Goal: Information Seeking & Learning: Find specific fact

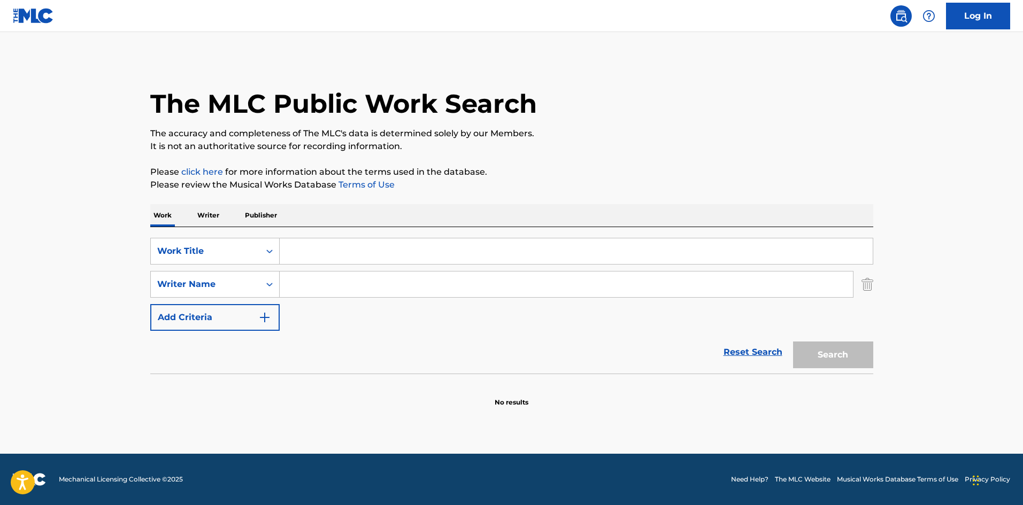
click at [533, 151] on p "It is not an authoritative source for recording information." at bounding box center [511, 146] width 723 height 13
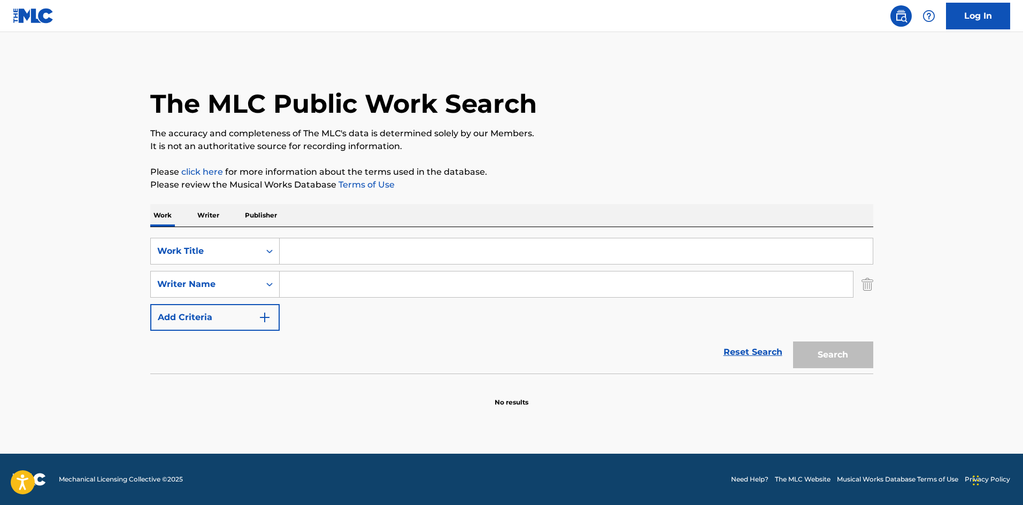
click at [331, 254] on input "Search Form" at bounding box center [576, 252] width 593 height 26
paste input "MY WAY"
type input "MY WAY"
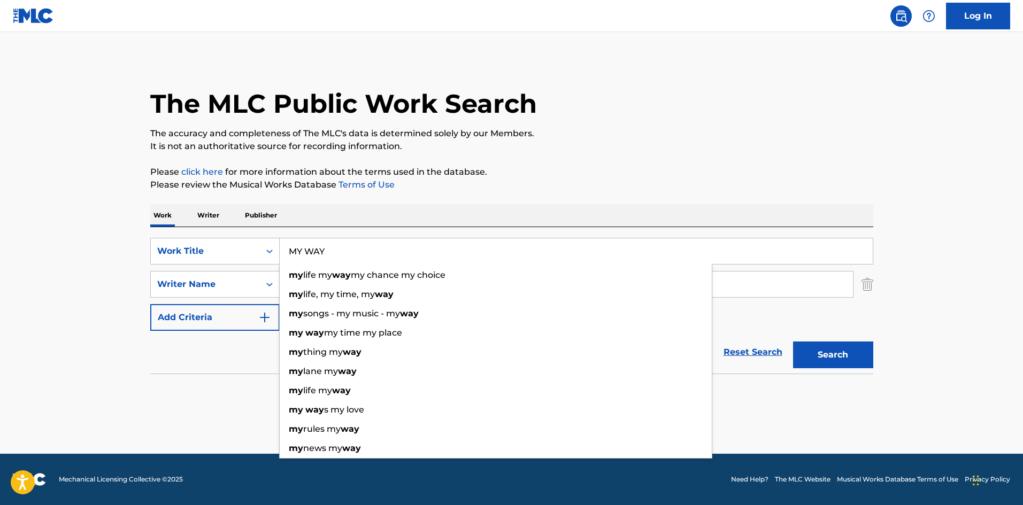
click at [398, 168] on p "Please click here for more information about the terms used in the database." at bounding box center [511, 172] width 723 height 13
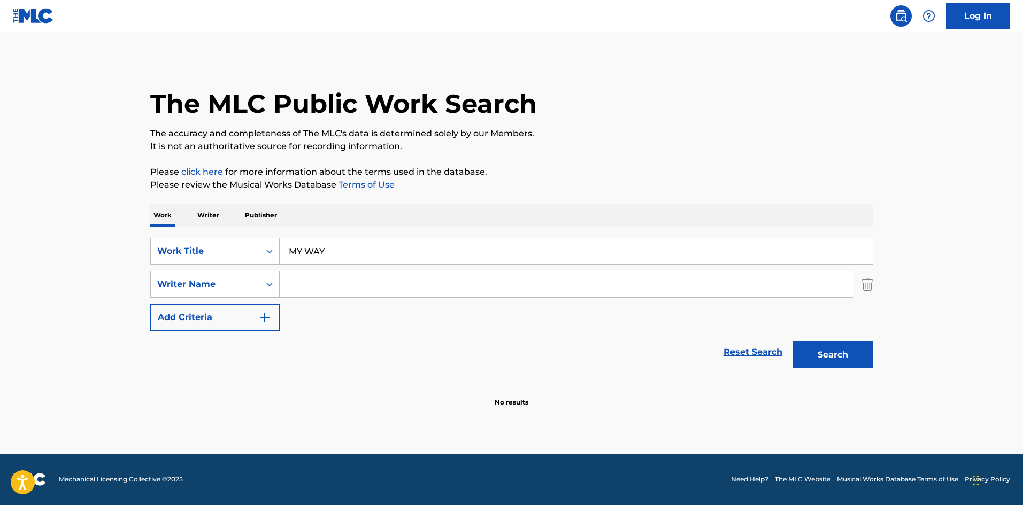
click at [327, 297] on input "Search Form" at bounding box center [566, 285] width 573 height 26
paste input "THIBAUT"
type input "THIBAUT"
click at [865, 354] on button "Search" at bounding box center [833, 355] width 80 height 27
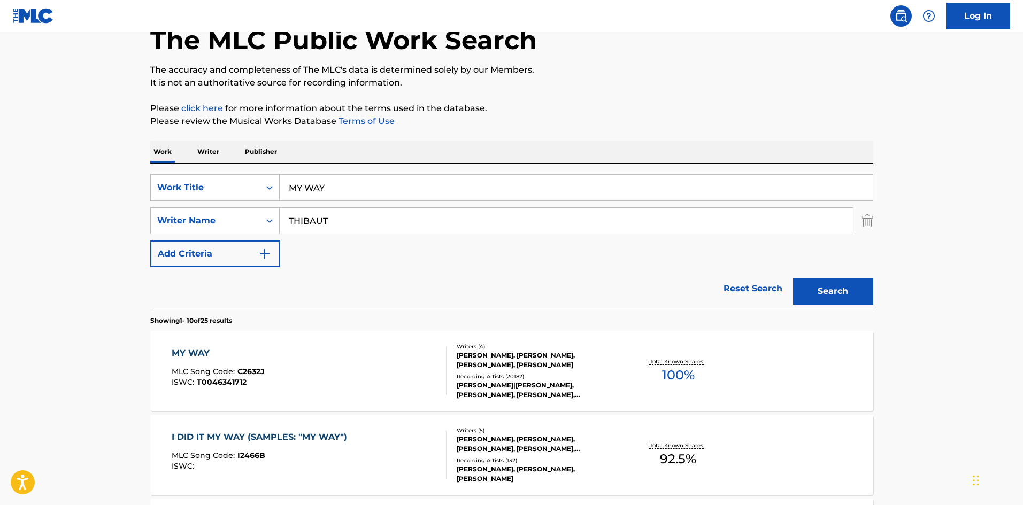
scroll to position [160, 0]
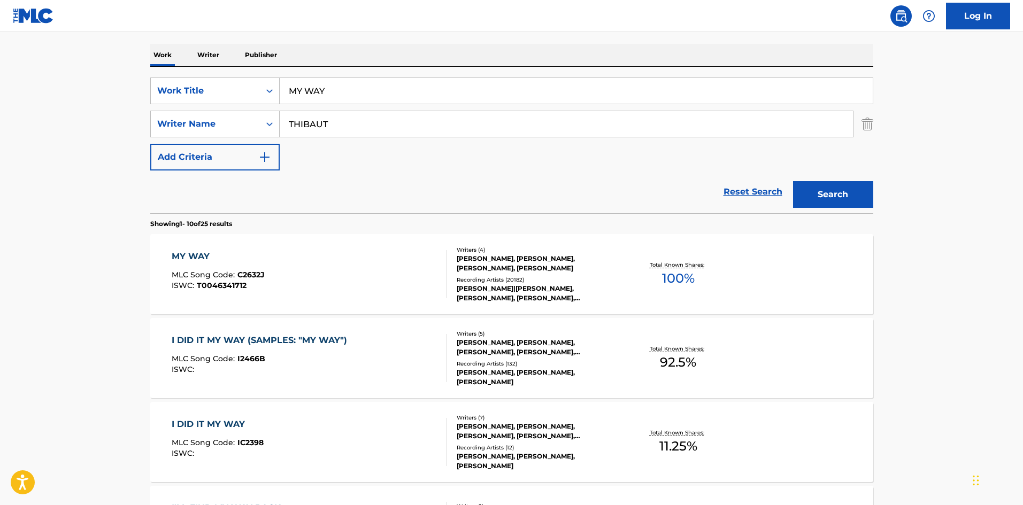
click at [196, 248] on div "MY WAY MLC Song Code : C2632J ISWC : T0046341712 Writers ( 4 ) [PERSON_NAME], […" at bounding box center [511, 274] width 723 height 80
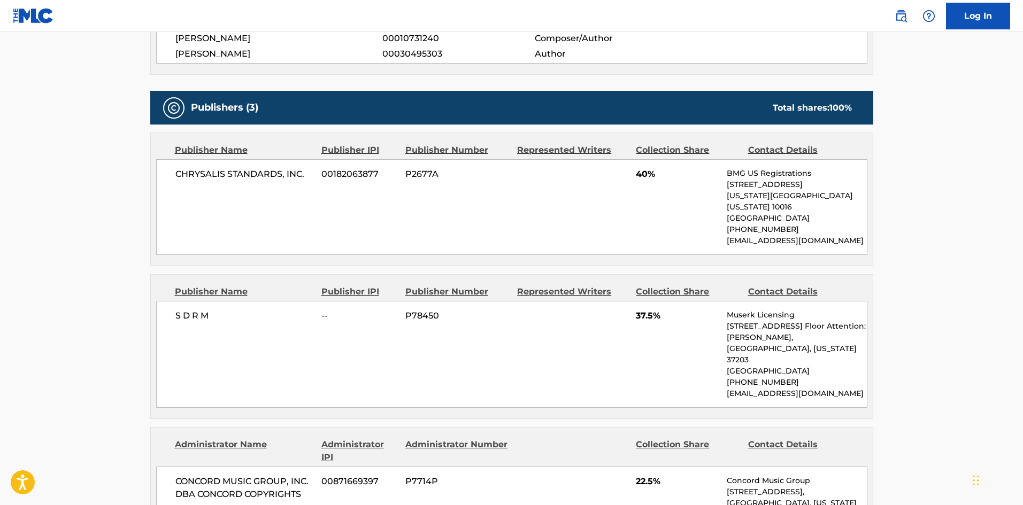
scroll to position [802, 0]
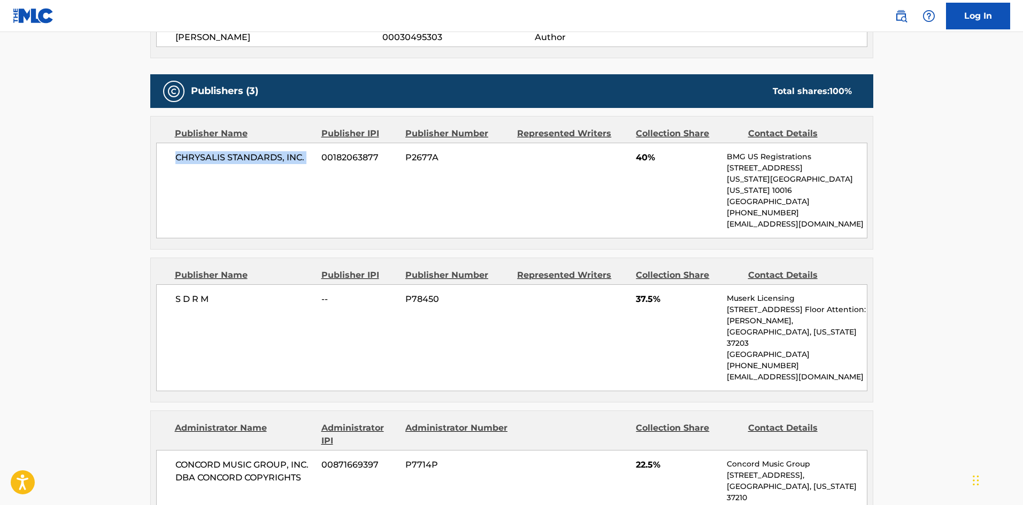
drag, startPoint x: 174, startPoint y: 157, endPoint x: 318, endPoint y: 158, distance: 143.9
click at [318, 158] on div "CHRYSALIS STANDARDS, INC. 00182063877 P2677A 40% BMG US Registrations [STREET_A…" at bounding box center [511, 191] width 711 height 96
copy div "CHRYSALIS STANDARDS, INC."
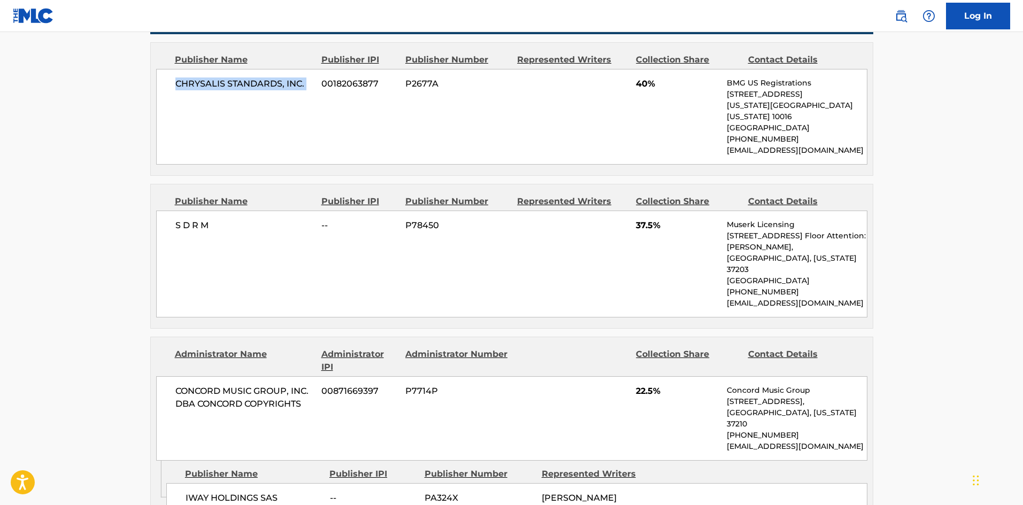
scroll to position [877, 0]
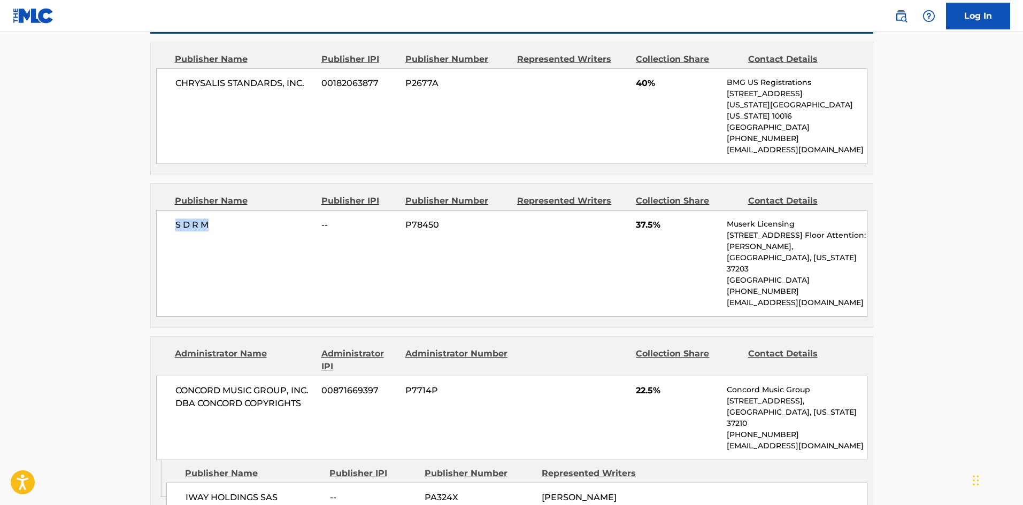
drag, startPoint x: 168, startPoint y: 213, endPoint x: 216, endPoint y: 199, distance: 50.1
click at [214, 210] on div "S D R M -- P78450 37.5% Muserk Licensing [STREET_ADDRESS][PERSON_NAME][US_STATE…" at bounding box center [511, 263] width 711 height 107
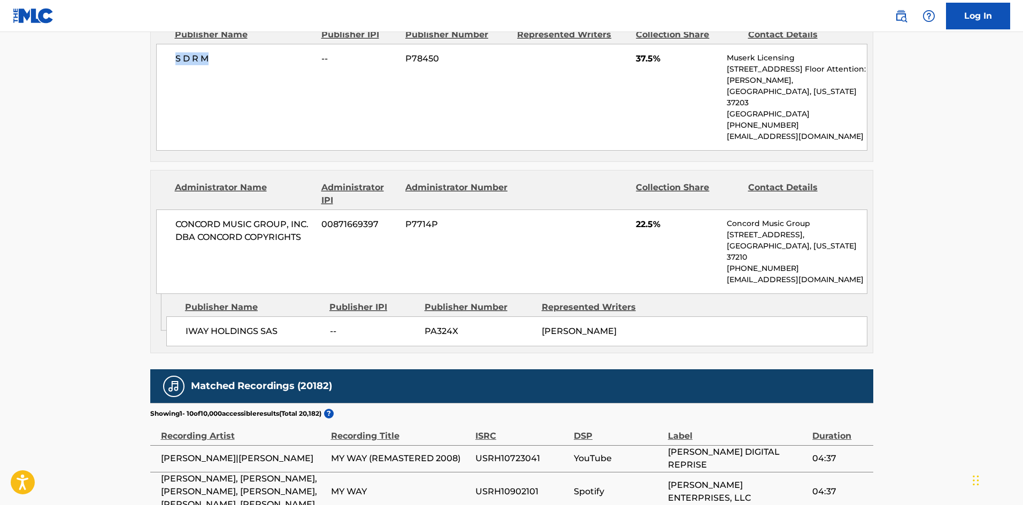
scroll to position [1091, 0]
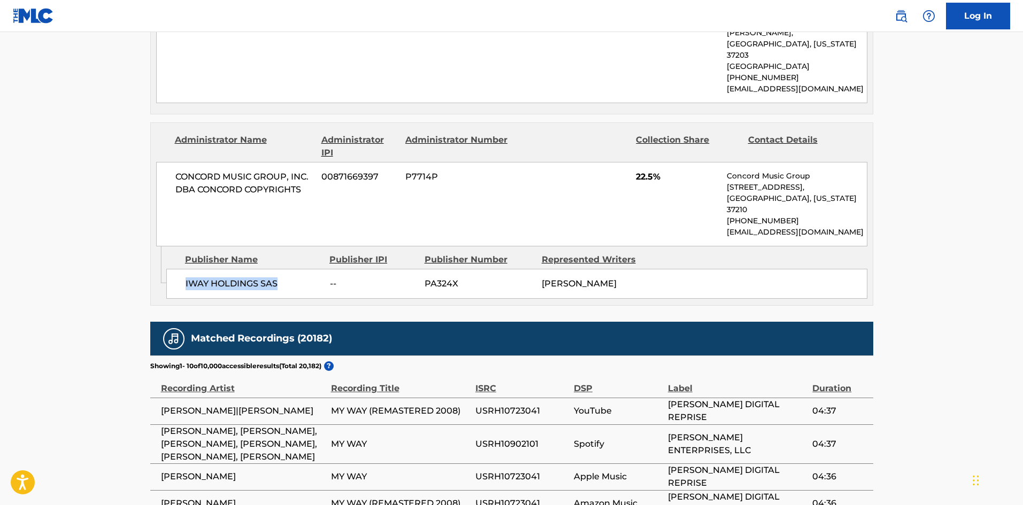
drag, startPoint x: 185, startPoint y: 246, endPoint x: 295, endPoint y: 248, distance: 110.7
click at [295, 269] on div "IWAY HOLDINGS SAS -- PA324X [PERSON_NAME]" at bounding box center [516, 284] width 701 height 30
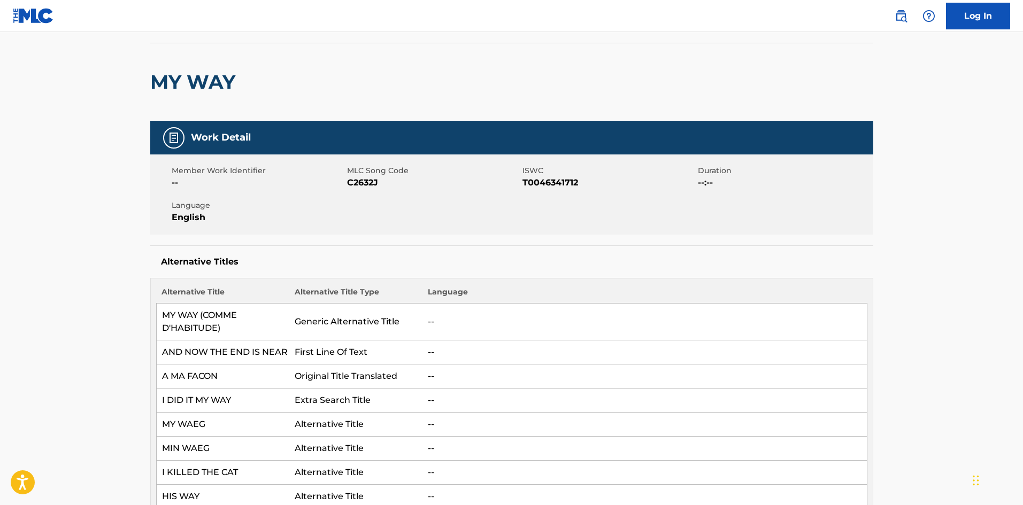
scroll to position [0, 0]
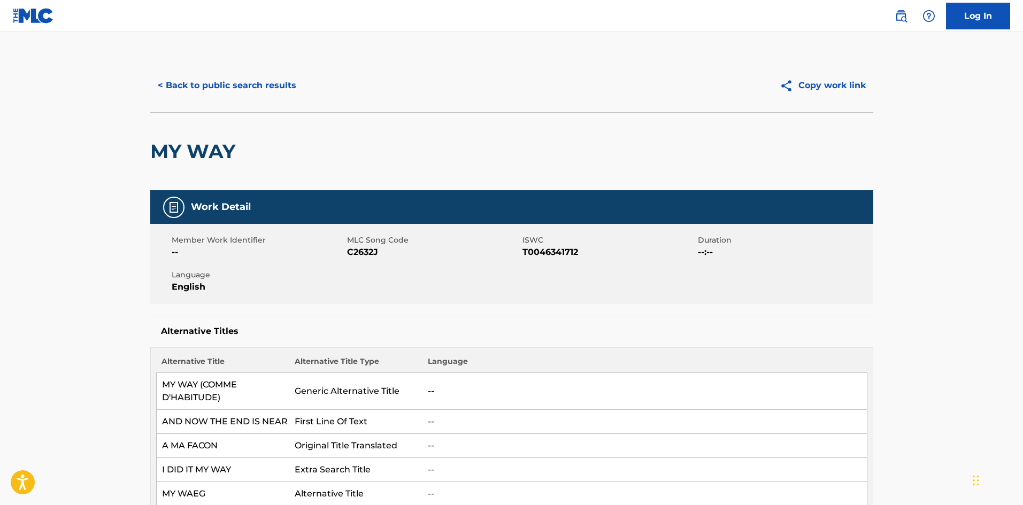
click at [219, 87] on button "< Back to public search results" at bounding box center [227, 85] width 154 height 27
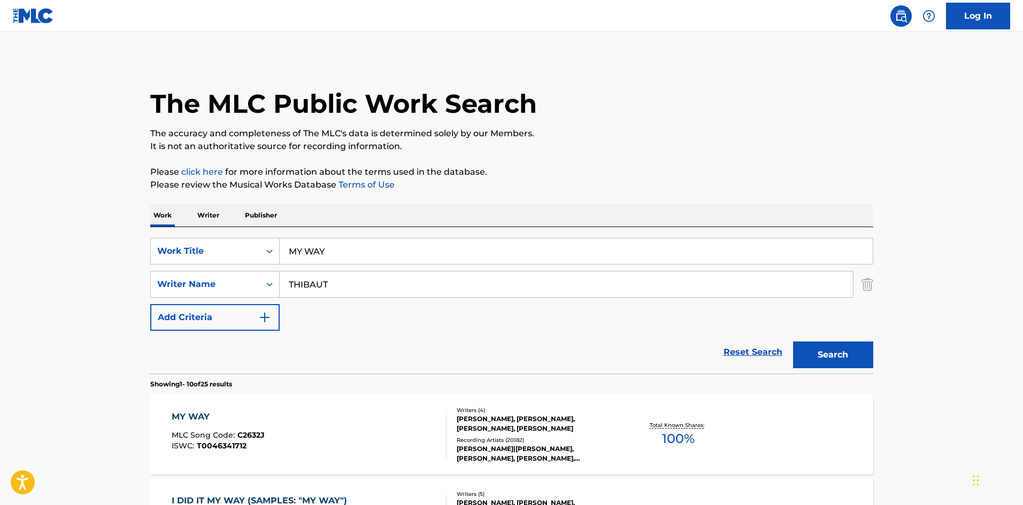
scroll to position [160, 0]
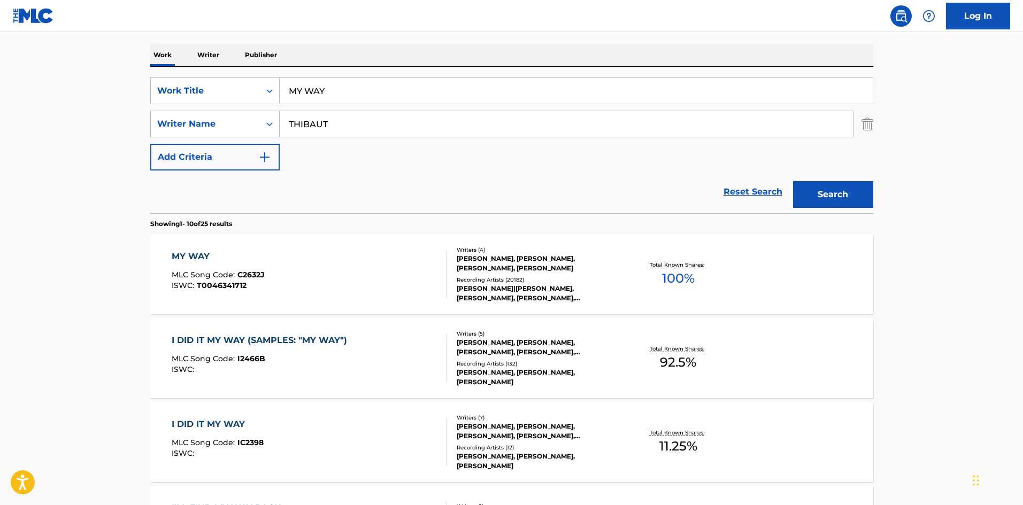
drag, startPoint x: 413, startPoint y: 108, endPoint x: 417, endPoint y: 85, distance: 23.8
click at [413, 108] on div "SearchWithCriteriae77c5499-6950-4c96-90ef-568bcc9969f8 Work Title MY WAY Search…" at bounding box center [511, 124] width 723 height 93
drag, startPoint x: 417, startPoint y: 85, endPoint x: 28, endPoint y: 83, distance: 388.3
click at [28, 83] on main "The MLC Public Work Search The accuracy and completeness of The MLC's data is d…" at bounding box center [511, 501] width 1023 height 1259
paste input "NEVER GONNA BREAK MY FAITH"
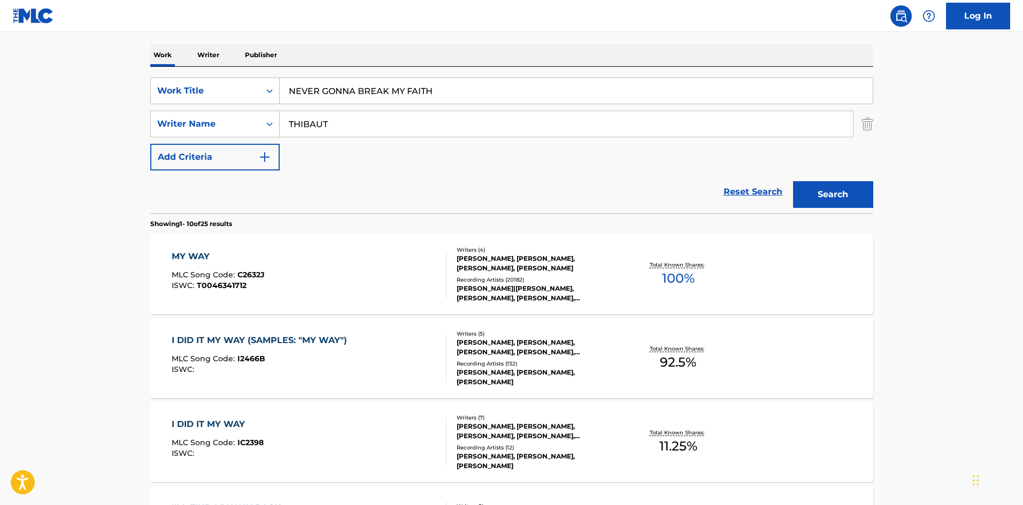
type input "NEVER GONNA BREAK MY FAITH"
drag, startPoint x: 371, startPoint y: 162, endPoint x: 371, endPoint y: 155, distance: 7.0
click at [371, 163] on div "SearchWithCriteriae77c5499-6950-4c96-90ef-568bcc9969f8 Work Title NEVER GONNA B…" at bounding box center [511, 124] width 723 height 93
drag, startPoint x: 374, startPoint y: 122, endPoint x: 50, endPoint y: 113, distance: 324.3
click at [0, 123] on main "The MLC Public Work Search The accuracy and completeness of The MLC's data is d…" at bounding box center [511, 501] width 1023 height 1259
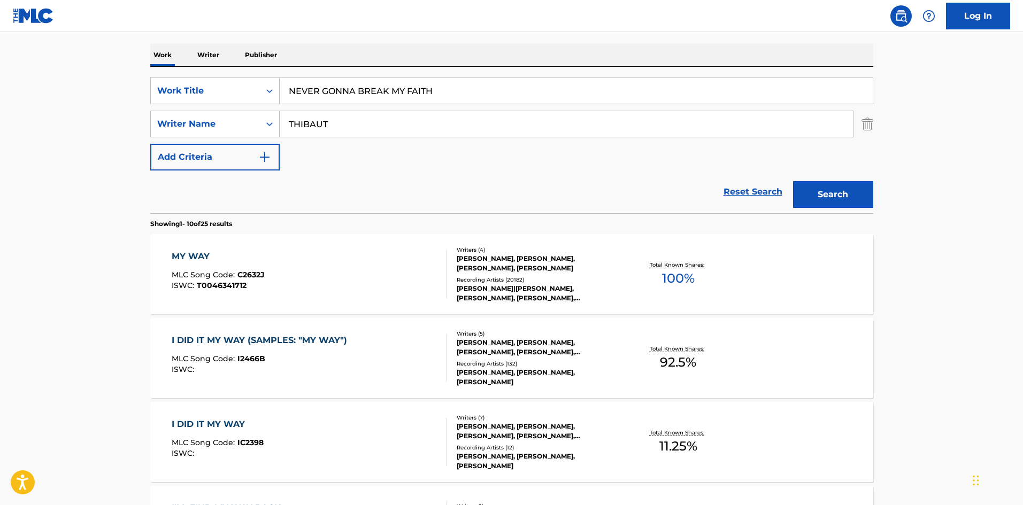
paste input "REMANDA"
click at [848, 195] on button "Search" at bounding box center [833, 194] width 80 height 27
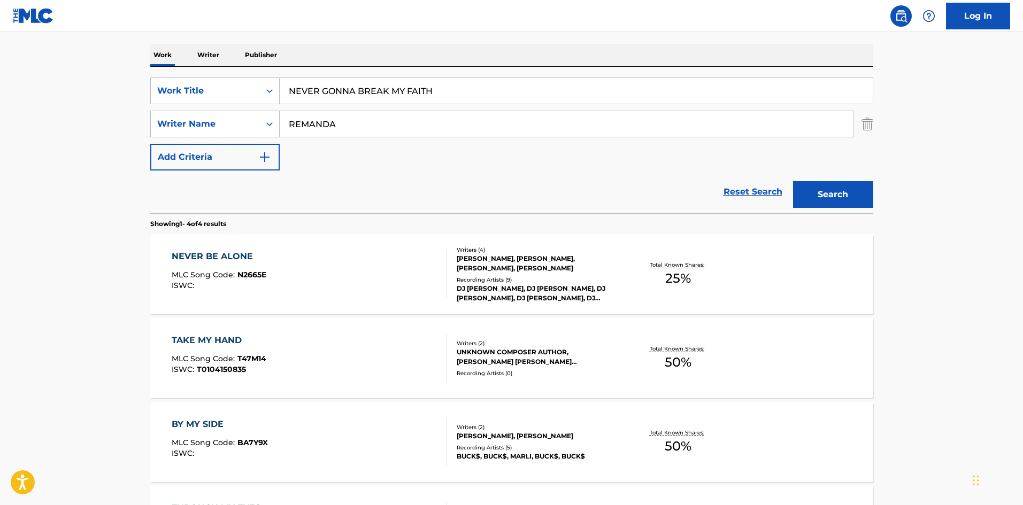
drag, startPoint x: 419, startPoint y: 127, endPoint x: 21, endPoint y: 129, distance: 398.0
click at [59, 131] on main "The MLC Public Work Search The accuracy and completeness of The MLC's data is d…" at bounding box center [511, 247] width 1023 height 750
paste input "[PERSON_NAME]"
type input "[PERSON_NAME]"
click at [850, 204] on button "Search" at bounding box center [833, 194] width 80 height 27
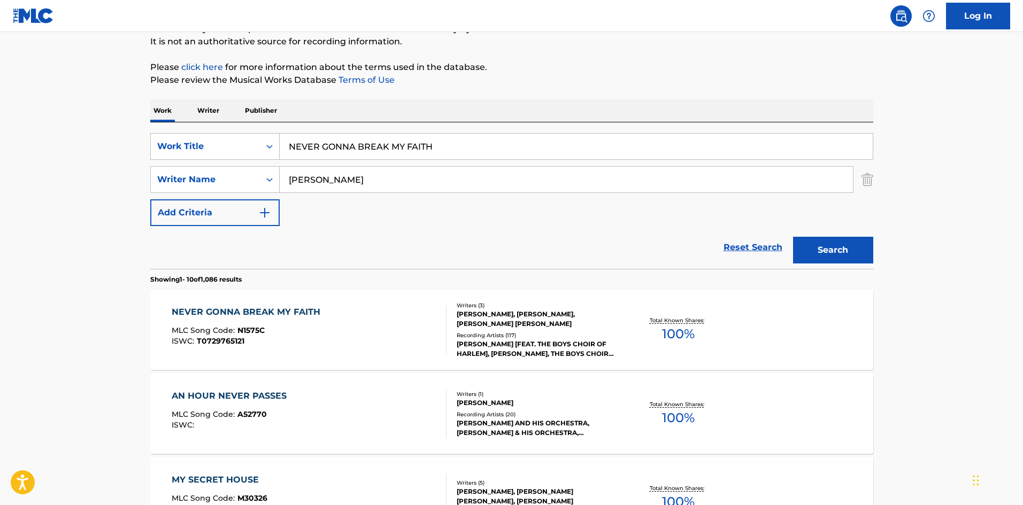
scroll to position [107, 0]
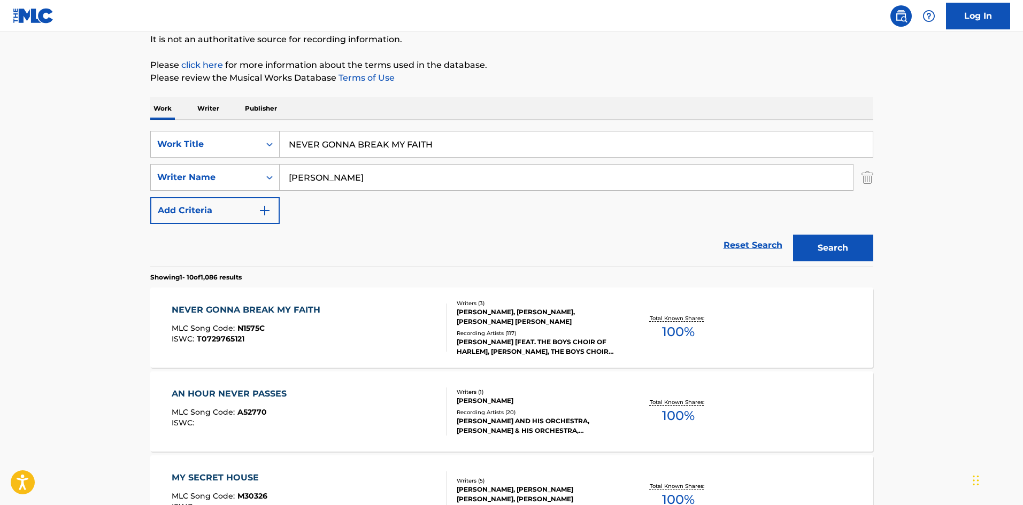
click at [223, 310] on div "NEVER GONNA BREAK MY FAITH" at bounding box center [249, 310] width 154 height 13
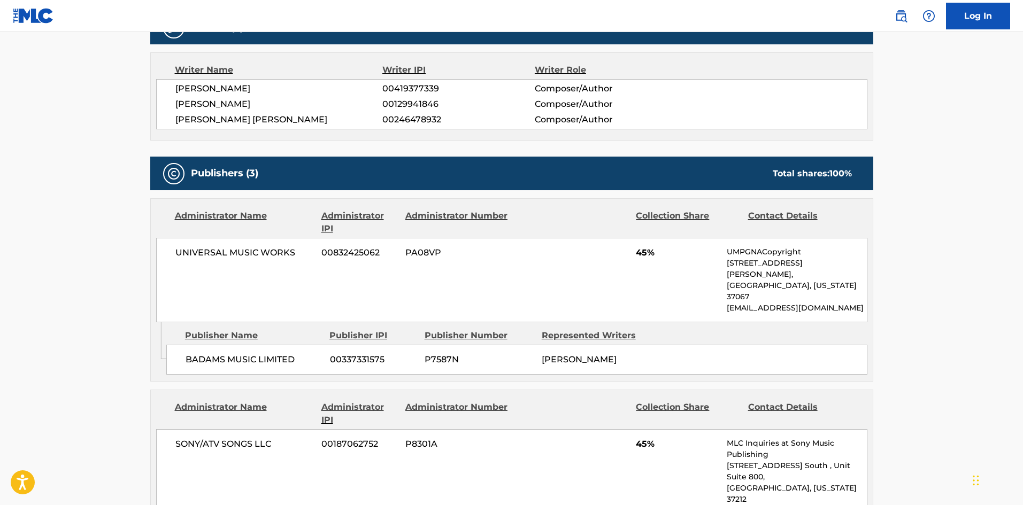
scroll to position [481, 0]
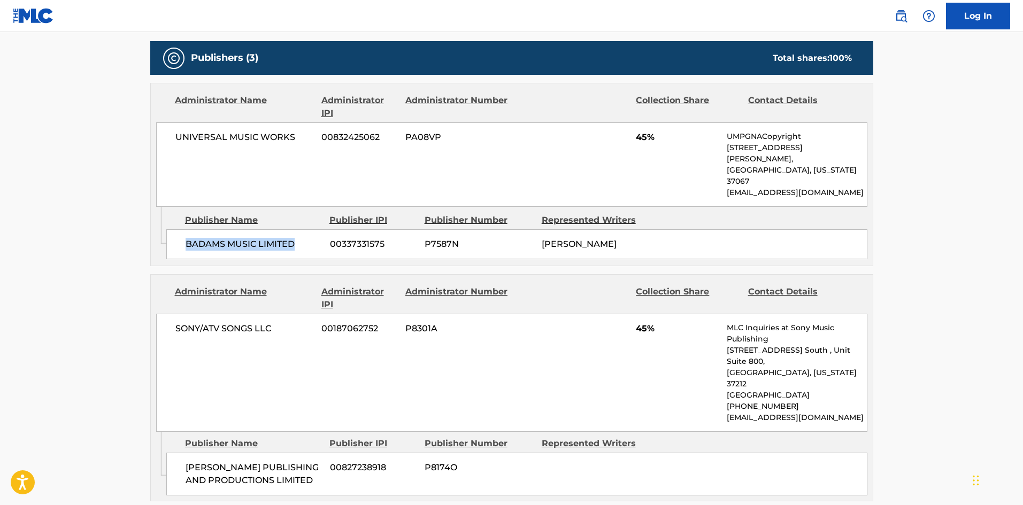
drag, startPoint x: 186, startPoint y: 220, endPoint x: 297, endPoint y: 216, distance: 111.3
click at [297, 238] on span "BADAMS MUSIC LIMITED" at bounding box center [254, 244] width 136 height 13
copy span "BADAMS MUSIC LIMITED"
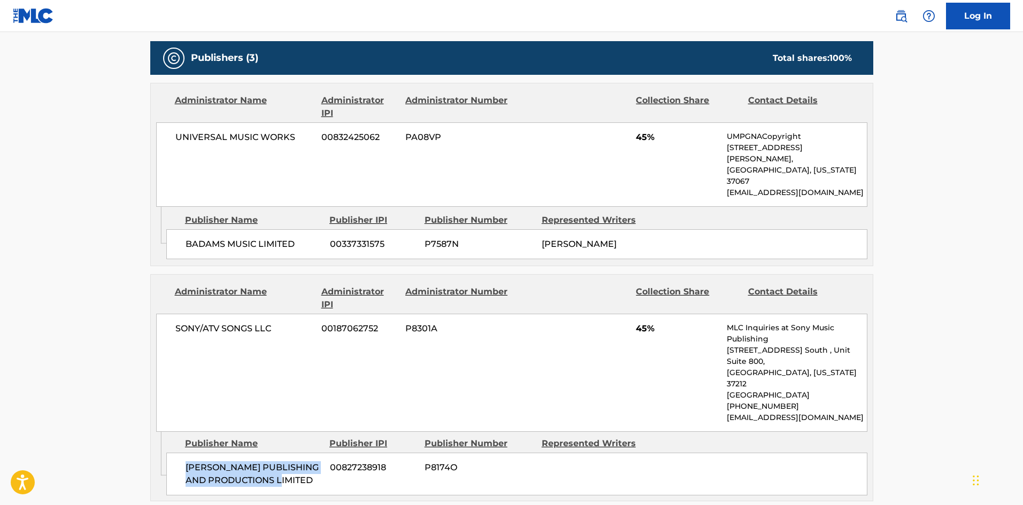
drag, startPoint x: 183, startPoint y: 423, endPoint x: 299, endPoint y: 439, distance: 117.2
click at [299, 453] on div "[PERSON_NAME] PUBLISHING AND PRODUCTIONS LIMITED 00827238918 P8174O" at bounding box center [516, 474] width 701 height 43
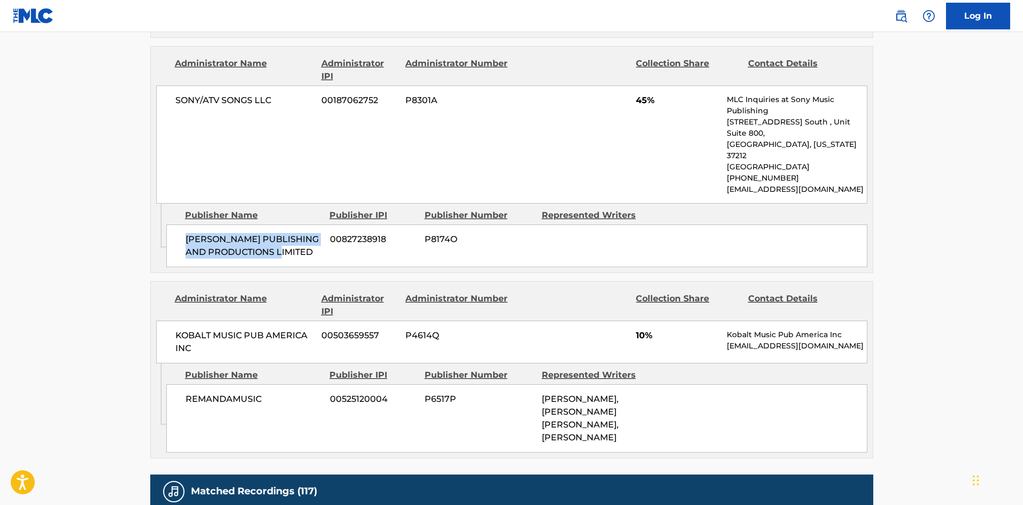
scroll to position [749, 0]
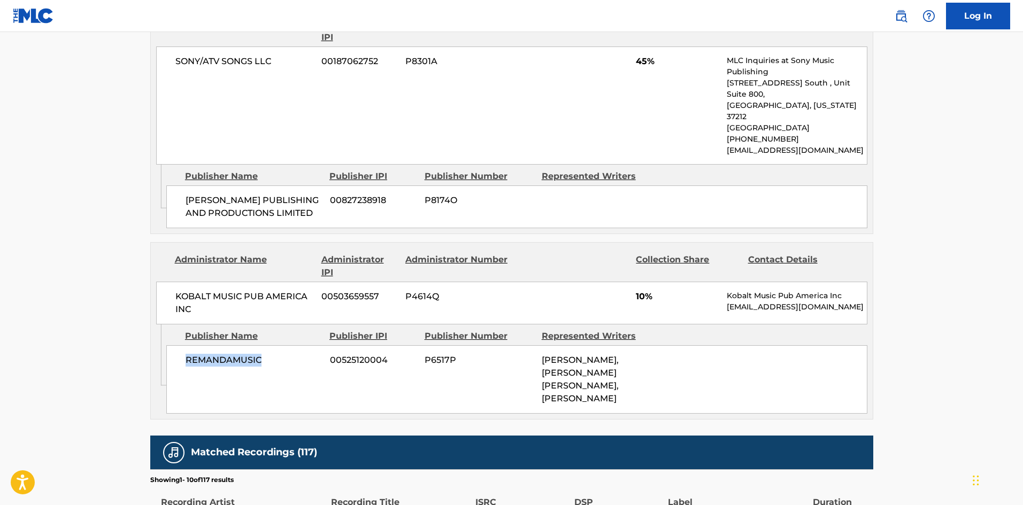
drag, startPoint x: 190, startPoint y: 317, endPoint x: 314, endPoint y: 312, distance: 123.7
click at [314, 354] on span "REMANDAMUSIC" at bounding box center [254, 360] width 136 height 13
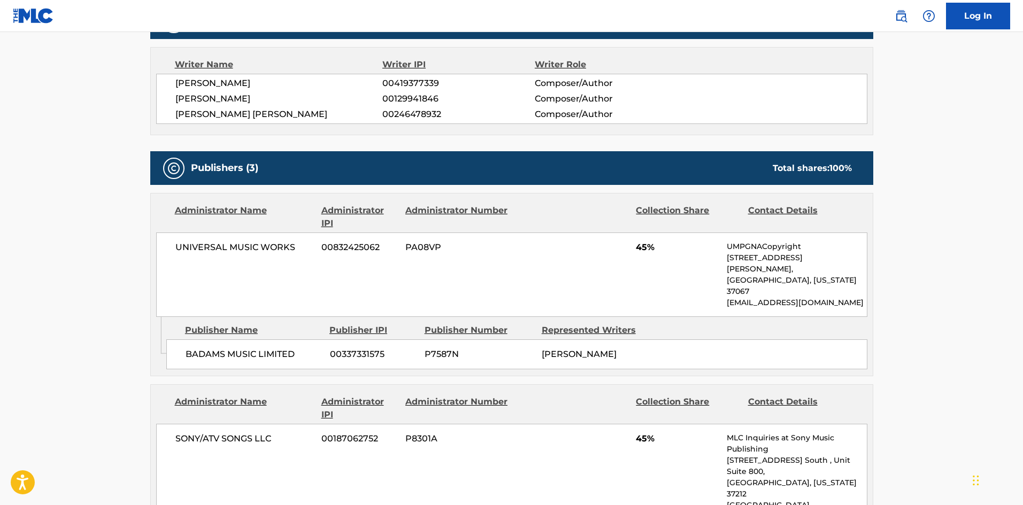
scroll to position [0, 0]
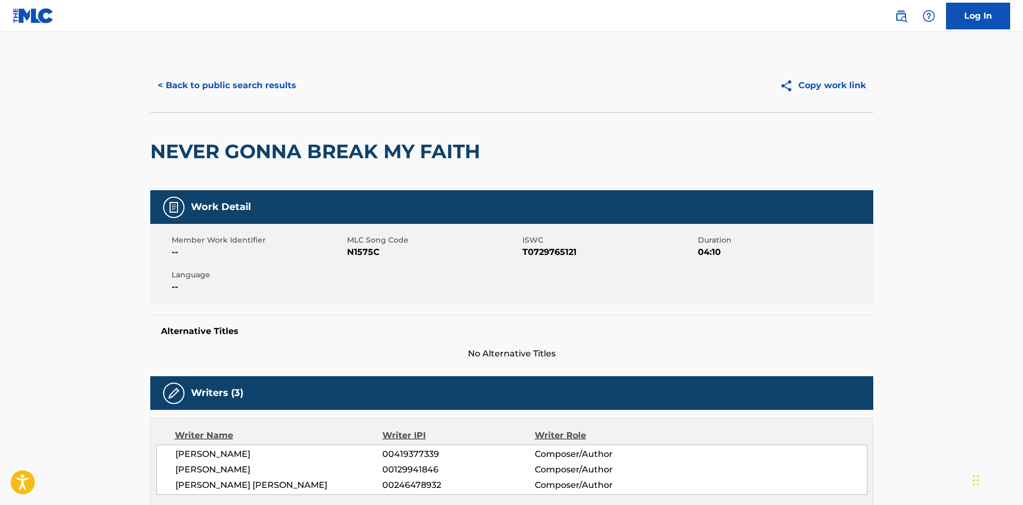
click at [288, 85] on button "< Back to public search results" at bounding box center [227, 85] width 154 height 27
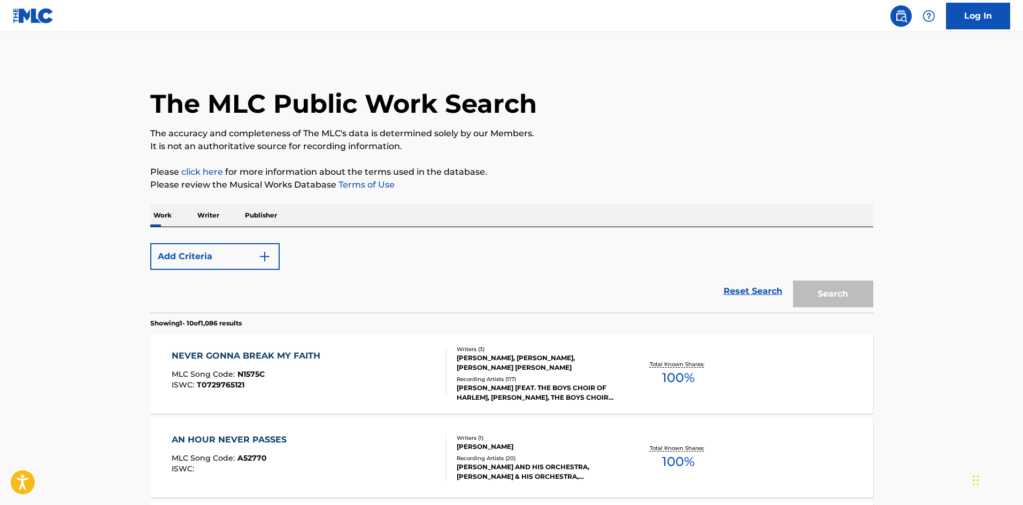
scroll to position [107, 0]
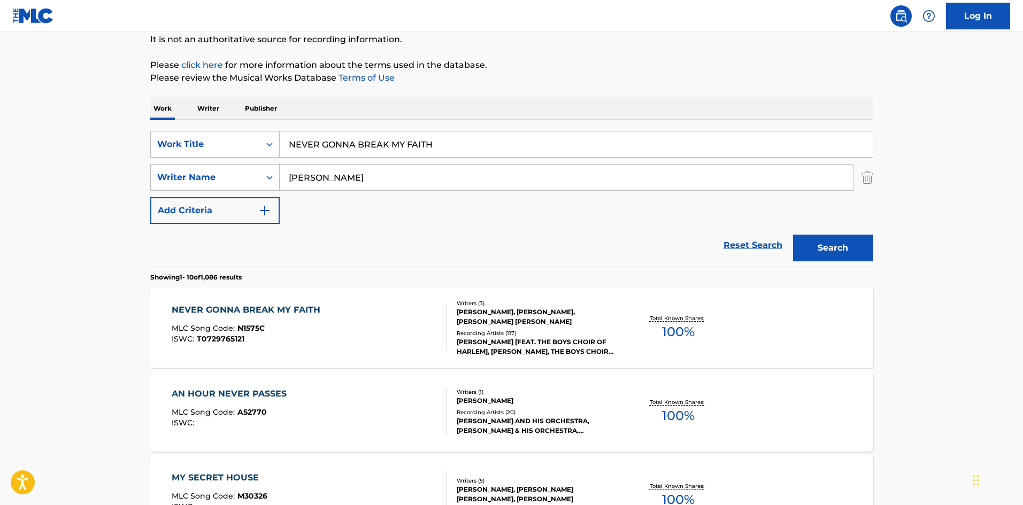
drag, startPoint x: 491, startPoint y: 147, endPoint x: 171, endPoint y: 83, distance: 326.1
paste input "PEOPLE GET READY"
type input "PEOPLE GET READY"
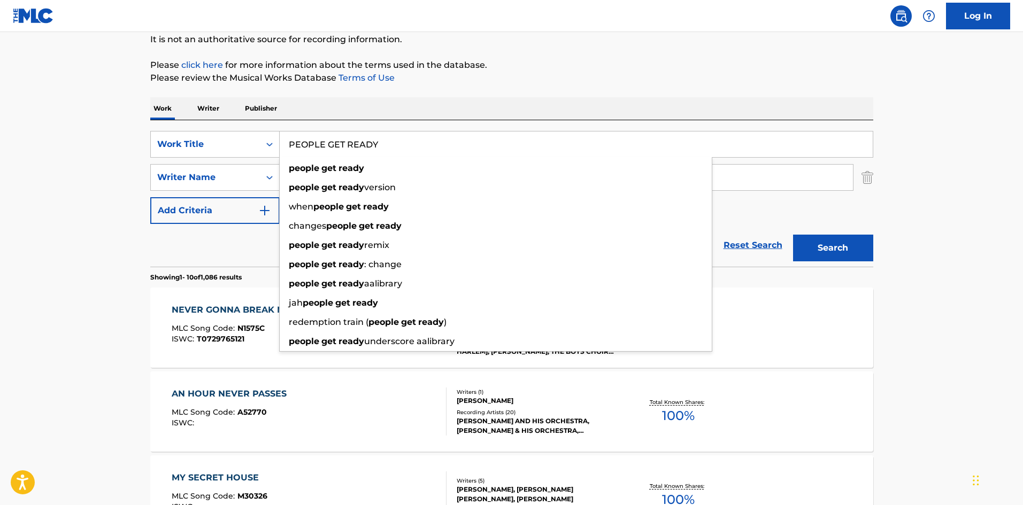
click at [481, 30] on nav "Log In" at bounding box center [511, 16] width 1023 height 32
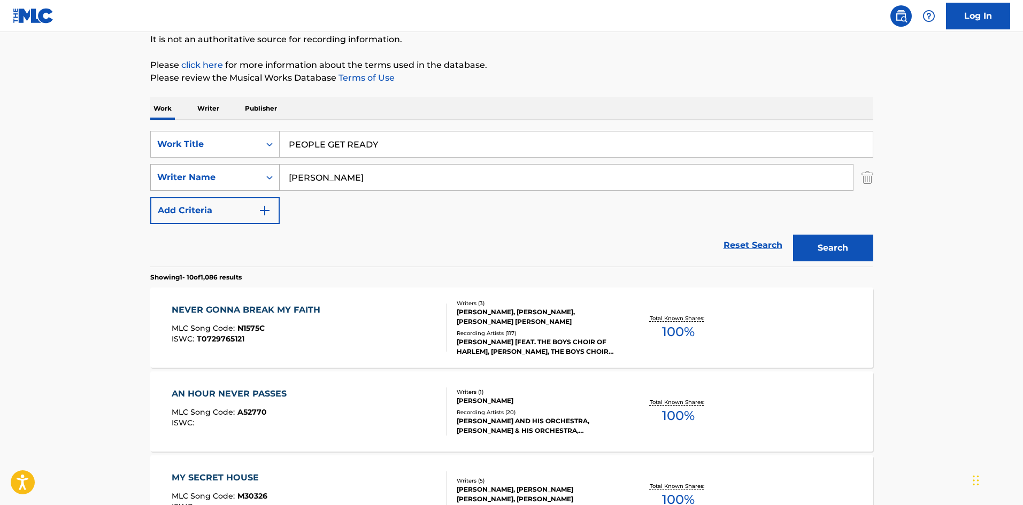
drag, startPoint x: 370, startPoint y: 180, endPoint x: 260, endPoint y: 180, distance: 110.2
click at [282, 181] on input "[PERSON_NAME]" at bounding box center [566, 178] width 573 height 26
paste input "[PERSON_NAME]"
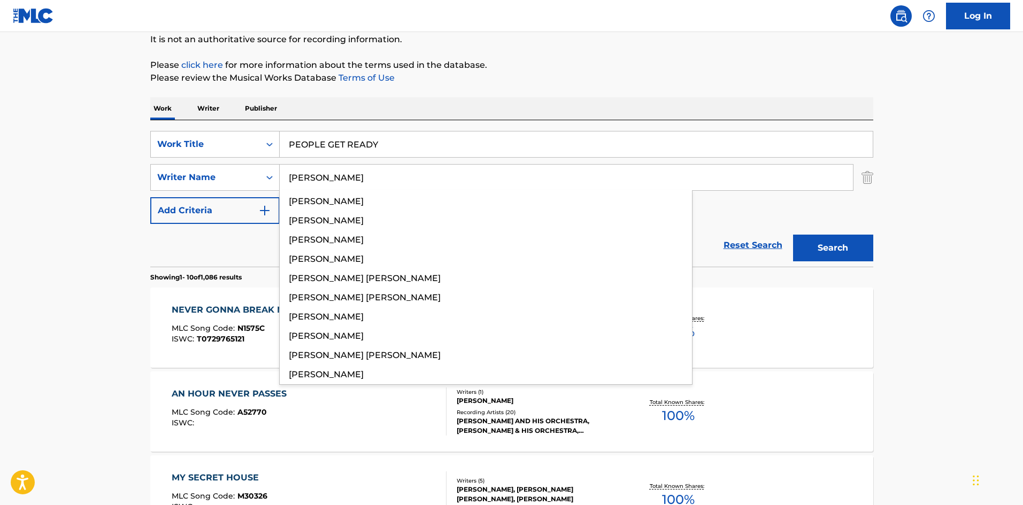
type input "[PERSON_NAME]"
drag, startPoint x: 833, startPoint y: 231, endPoint x: 831, endPoint y: 238, distance: 7.1
click at [831, 238] on div "Search" at bounding box center [831, 245] width 86 height 43
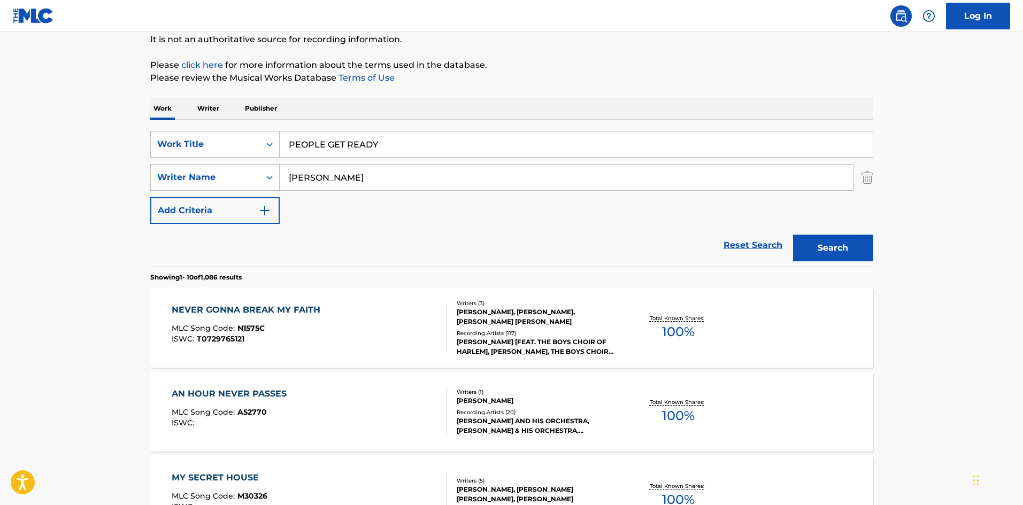
click at [831, 241] on button "Search" at bounding box center [833, 248] width 80 height 27
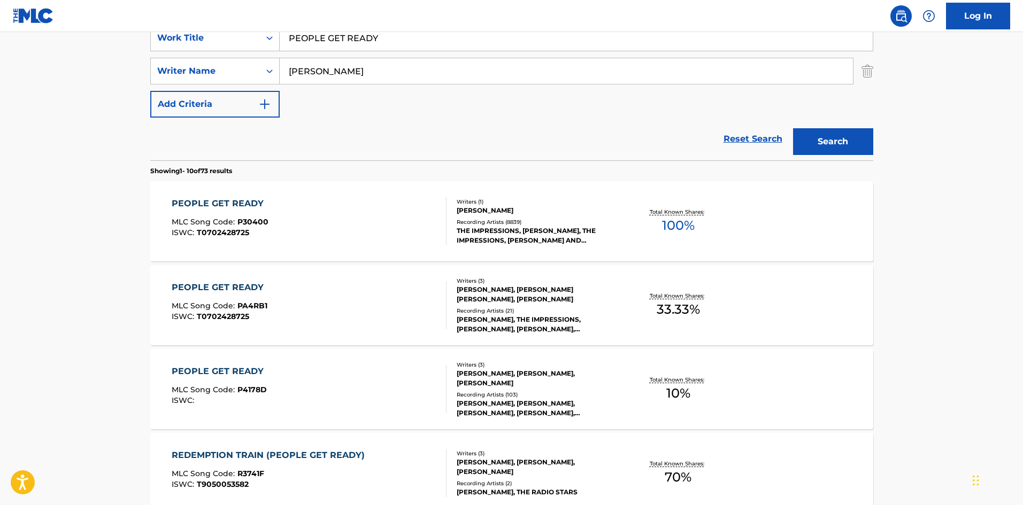
scroll to position [214, 0]
click at [210, 204] on div "PEOPLE GET READY" at bounding box center [220, 203] width 97 height 13
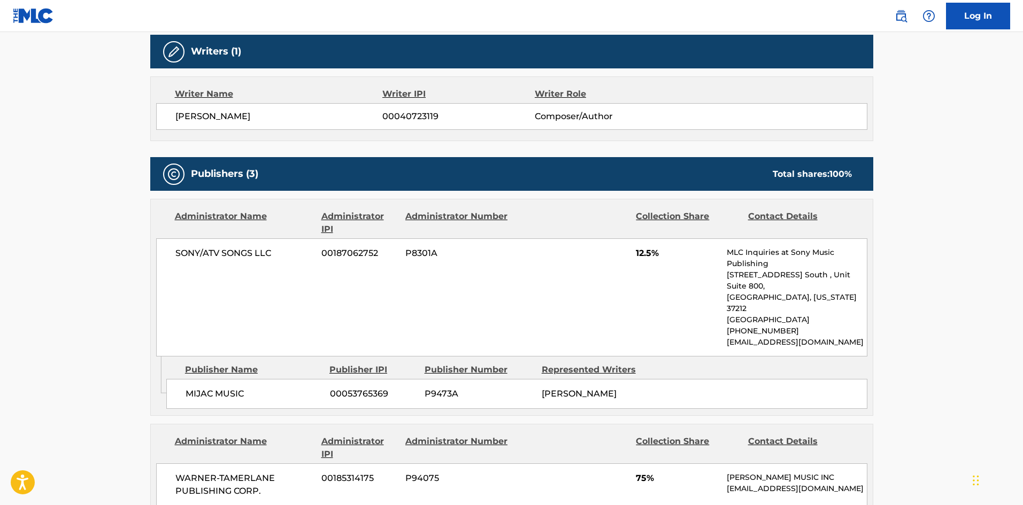
scroll to position [588, 0]
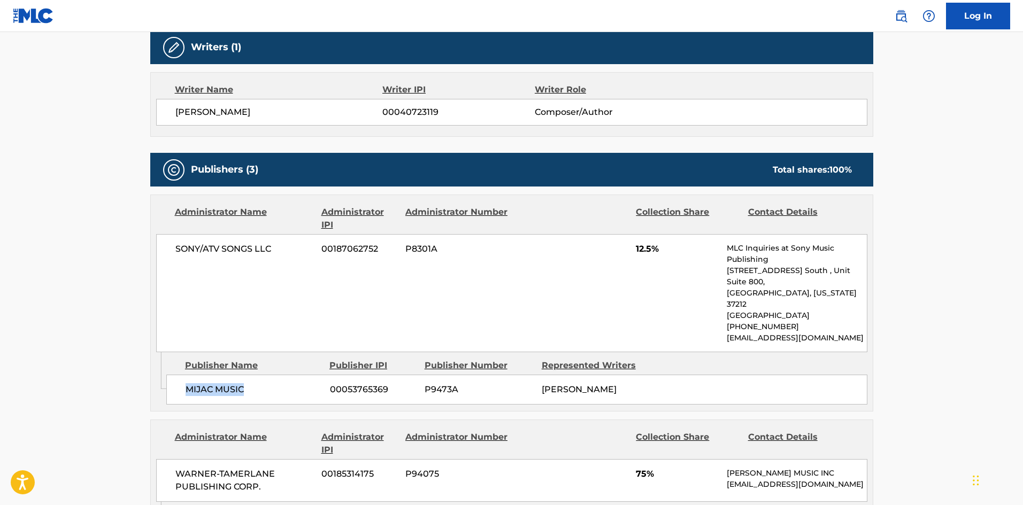
drag, startPoint x: 186, startPoint y: 357, endPoint x: 354, endPoint y: 19, distance: 377.7
click at [274, 375] on div "MIJAC MUSIC 00053765369 P9473A [PERSON_NAME]" at bounding box center [516, 390] width 701 height 30
copy span "MIJAC MUSIC"
drag, startPoint x: 631, startPoint y: 236, endPoint x: 656, endPoint y: 236, distance: 24.6
click at [656, 236] on div "SONY/ATV SONGS LLC 00187062752 P8301A 12.5% MLC Inquiries at Sony Music Publish…" at bounding box center [511, 293] width 711 height 118
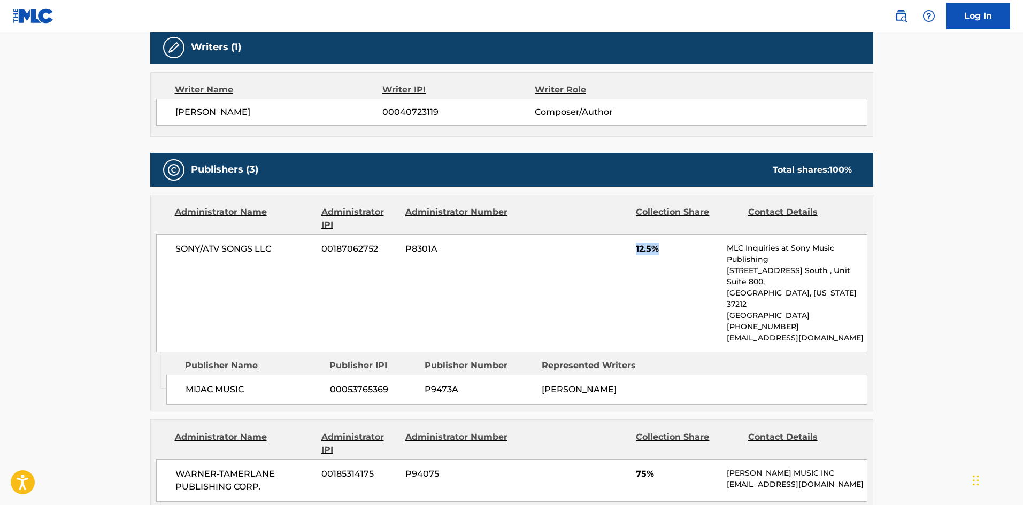
click at [629, 243] on div "SONY/ATV SONGS LLC 00187062752 P8301A 12.5% MLC Inquiries at Sony Music Publish…" at bounding box center [511, 293] width 711 height 118
drag, startPoint x: 635, startPoint y: 238, endPoint x: 654, endPoint y: 235, distance: 18.5
click at [654, 235] on div "SONY/ATV SONGS LLC 00187062752 P8301A 12.5% MLC Inquiries at Sony Music Publish…" at bounding box center [511, 293] width 711 height 118
copy span "12.5"
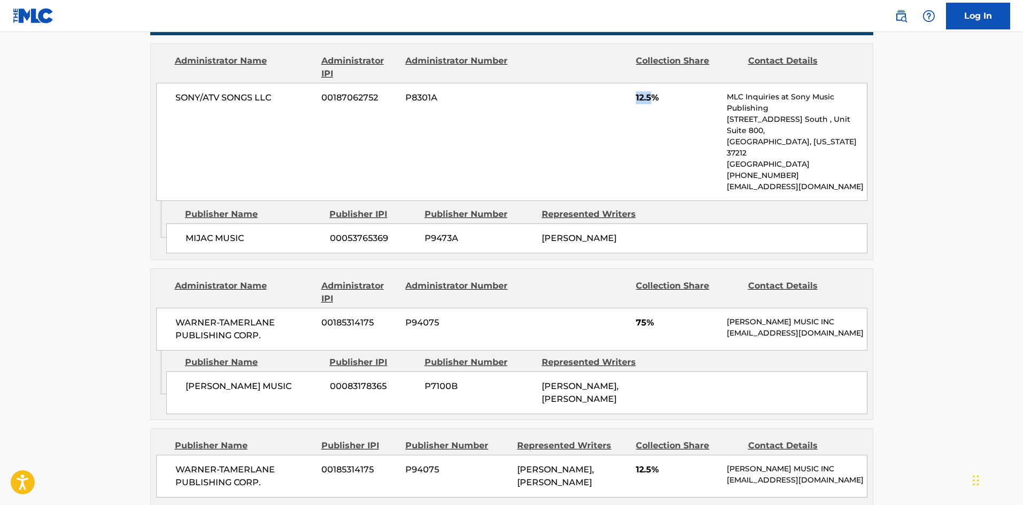
scroll to position [749, 0]
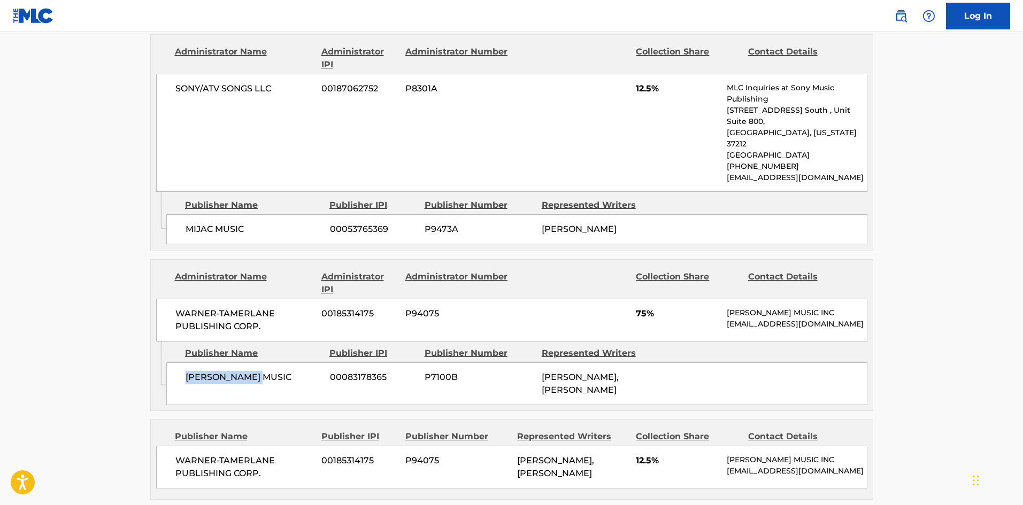
drag, startPoint x: 182, startPoint y: 351, endPoint x: 270, endPoint y: 352, distance: 88.3
click at [270, 363] on div "[PERSON_NAME] MUSIC 00083178365 P7100B [PERSON_NAME], [PERSON_NAME]" at bounding box center [516, 384] width 701 height 43
copy span "[PERSON_NAME] MUSIC"
click at [640, 308] on span "75%" at bounding box center [677, 314] width 83 height 13
drag, startPoint x: 637, startPoint y: 281, endPoint x: 649, endPoint y: 280, distance: 12.4
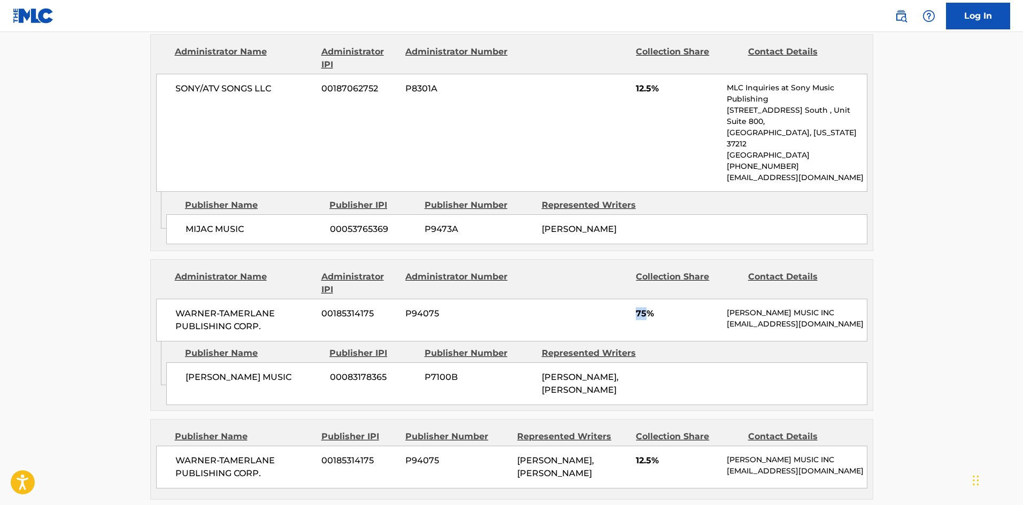
click at [649, 308] on span "75%" at bounding box center [677, 314] width 83 height 13
copy span "75"
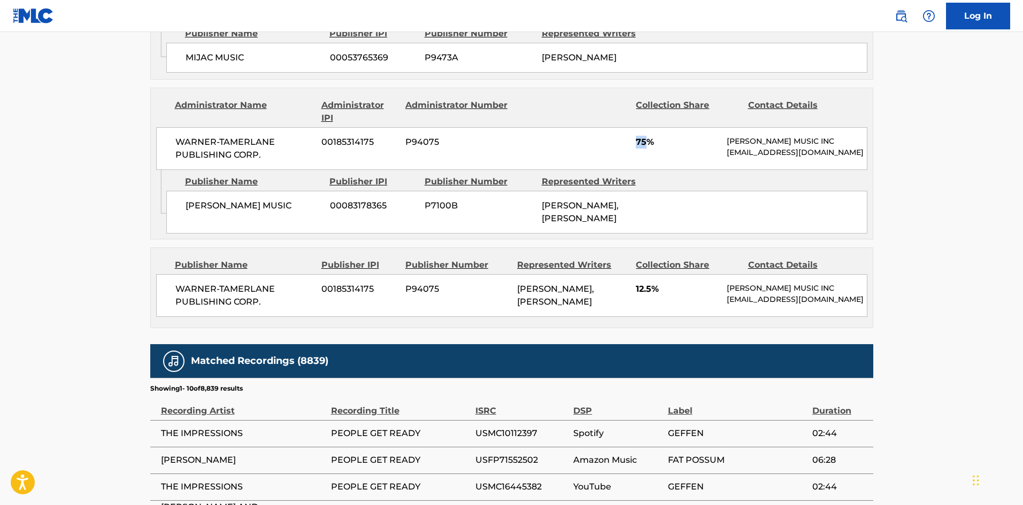
scroll to position [963, 0]
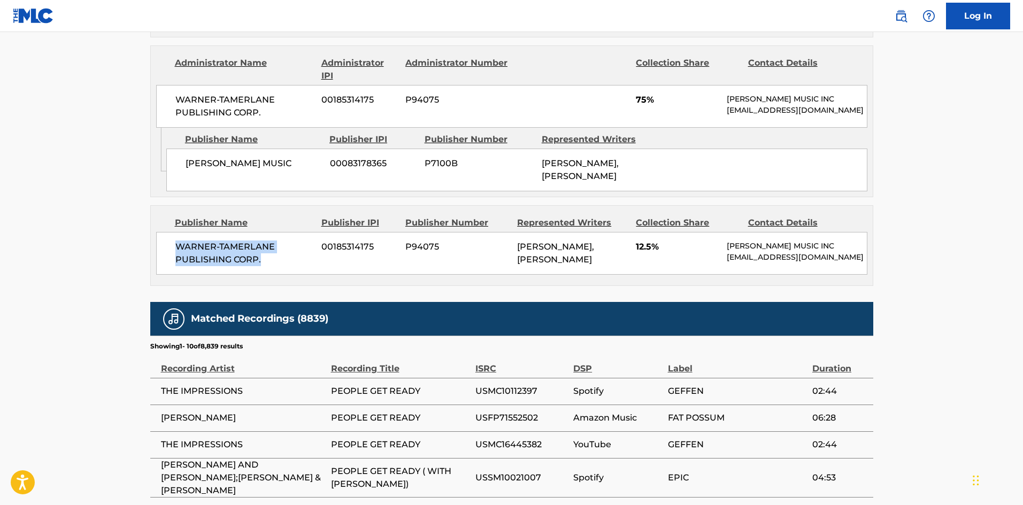
drag, startPoint x: 176, startPoint y: 220, endPoint x: 298, endPoint y: 240, distance: 123.6
click at [298, 240] on div "WARNER-[PERSON_NAME] PUBLISHING CORP. 00185314175 P94075 [PERSON_NAME], [PERSON…" at bounding box center [511, 253] width 711 height 43
copy span "WARNER-TAMERLANE PUBLISHING CORP."
drag, startPoint x: 635, startPoint y: 218, endPoint x: 654, endPoint y: 218, distance: 18.7
click at [654, 232] on div "WARNER-[PERSON_NAME] PUBLISHING CORP. 00185314175 P94075 [PERSON_NAME], [PERSON…" at bounding box center [511, 253] width 711 height 43
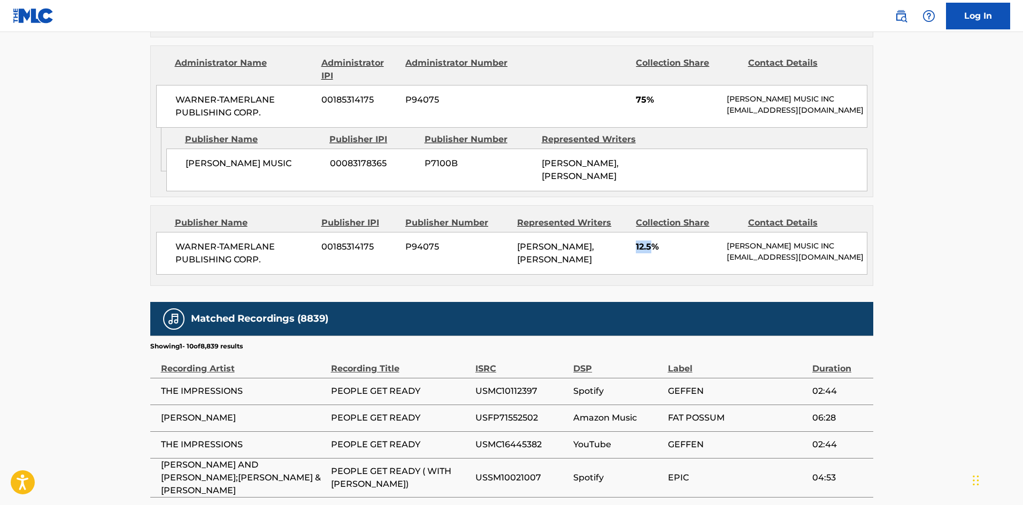
copy span "12.5"
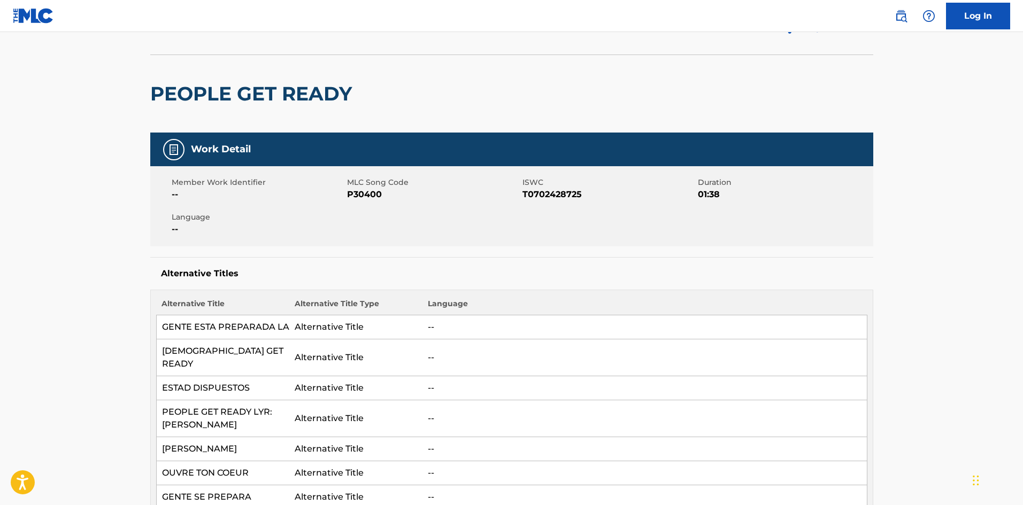
scroll to position [0, 0]
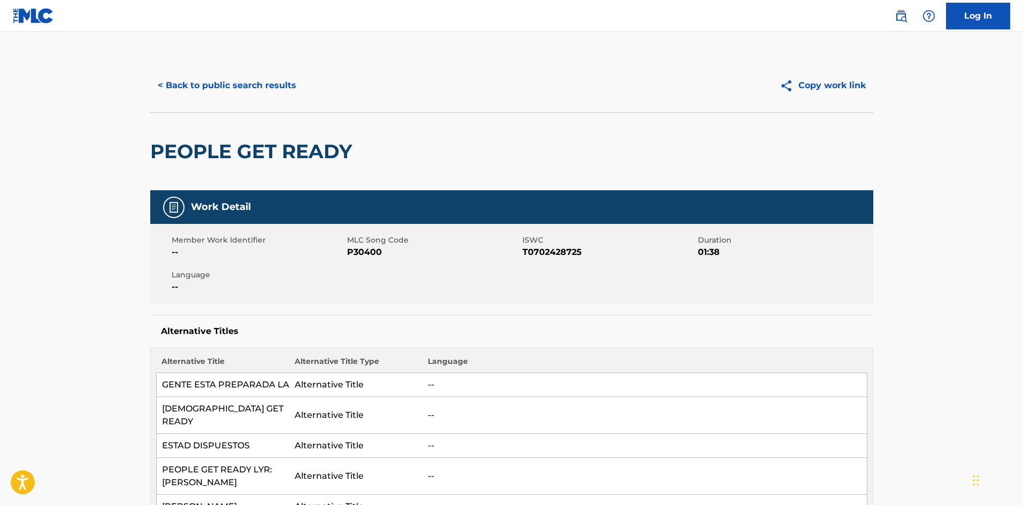
click at [237, 91] on button "< Back to public search results" at bounding box center [227, 85] width 154 height 27
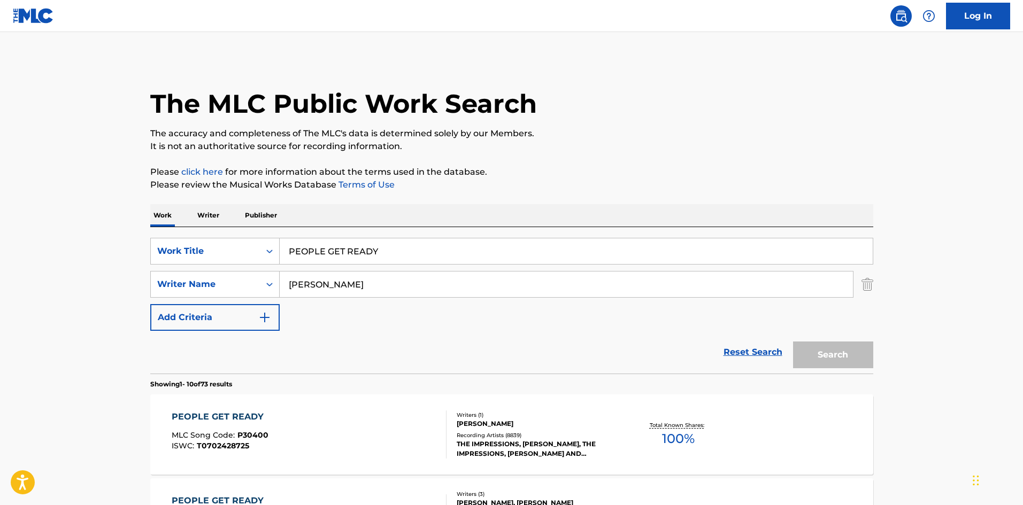
scroll to position [214, 0]
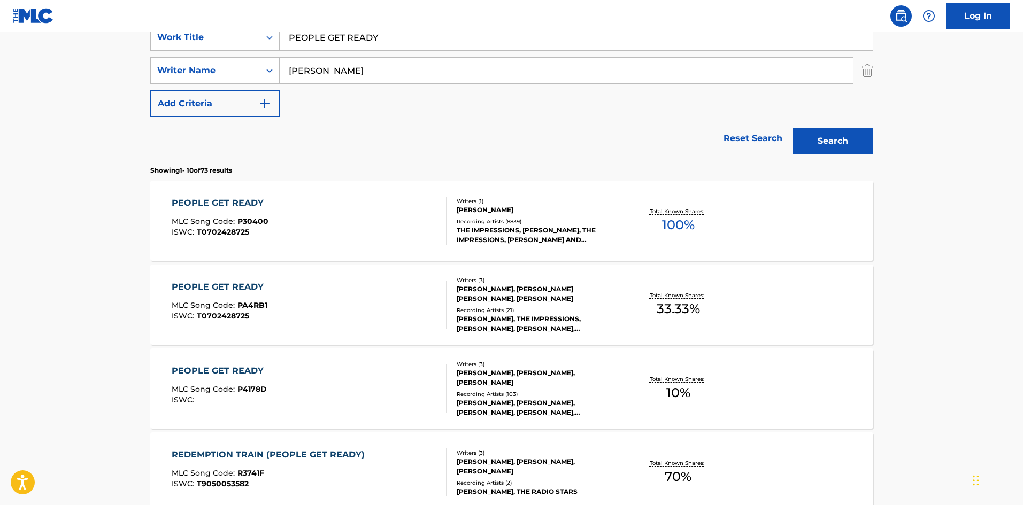
drag, startPoint x: 402, startPoint y: 30, endPoint x: 394, endPoint y: 39, distance: 11.7
click at [394, 37] on div "Log In The MLC Public Work Search The accuracy and completeness of The MLC's da…" at bounding box center [511, 457] width 1023 height 1343
drag, startPoint x: 325, startPoint y: 47, endPoint x: 145, endPoint y: 1, distance: 185.4
click at [109, 34] on main "The MLC Public Work Search The accuracy and completeness of The MLC's data is d…" at bounding box center [511, 447] width 1023 height 1259
paste input "LEDGING MY LOVE"
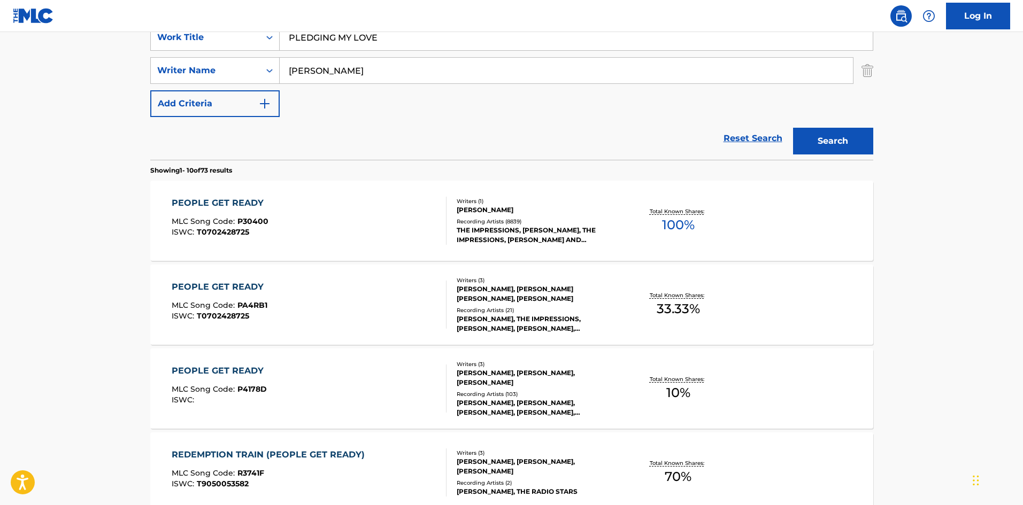
type input "PLEDGING MY LOVE"
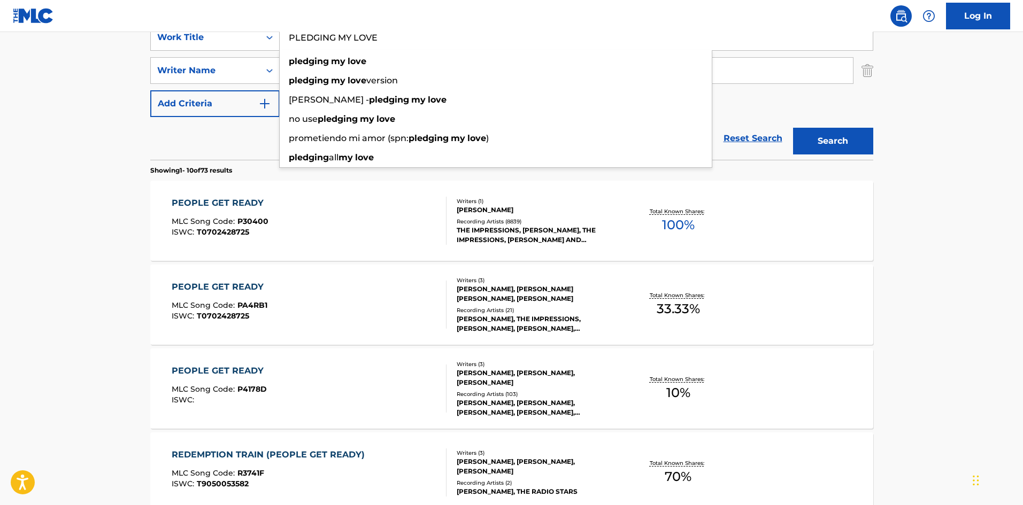
click at [778, 86] on div "SearchWithCriteriae77c5499-6950-4c96-90ef-568bcc9969f8 Work Title PLEDGING MY L…" at bounding box center [511, 70] width 723 height 93
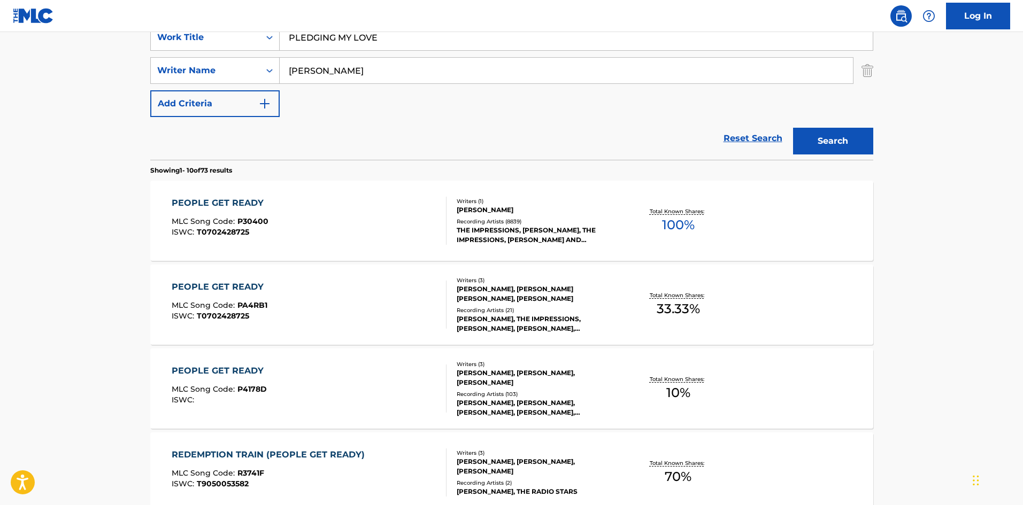
drag, startPoint x: 484, startPoint y: 76, endPoint x: 0, endPoint y: 63, distance: 483.7
click at [6, 63] on main "The MLC Public Work Search The accuracy and completeness of The MLC's data is d…" at bounding box center [511, 447] width 1023 height 1259
paste input "[US_STATE]"
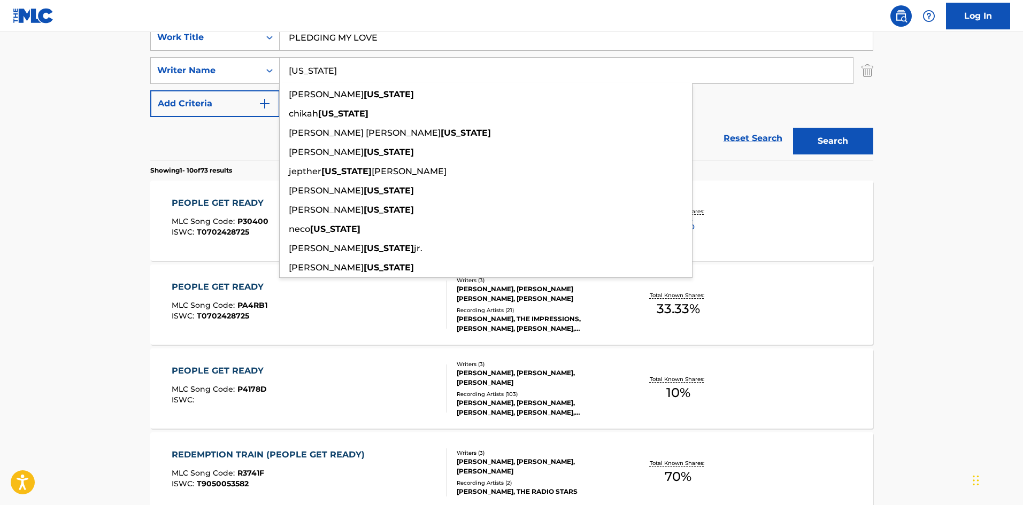
type input "[US_STATE]"
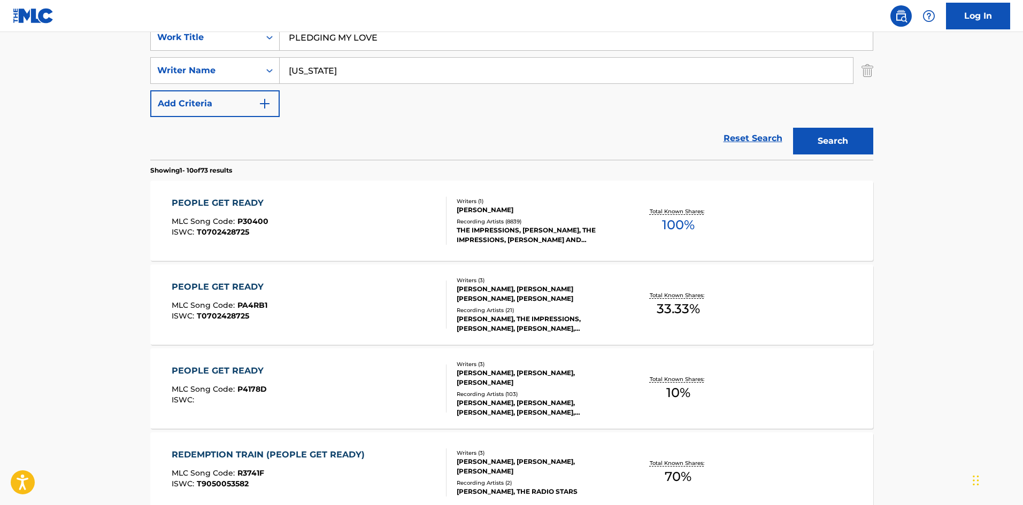
click at [859, 143] on button "Search" at bounding box center [833, 141] width 80 height 27
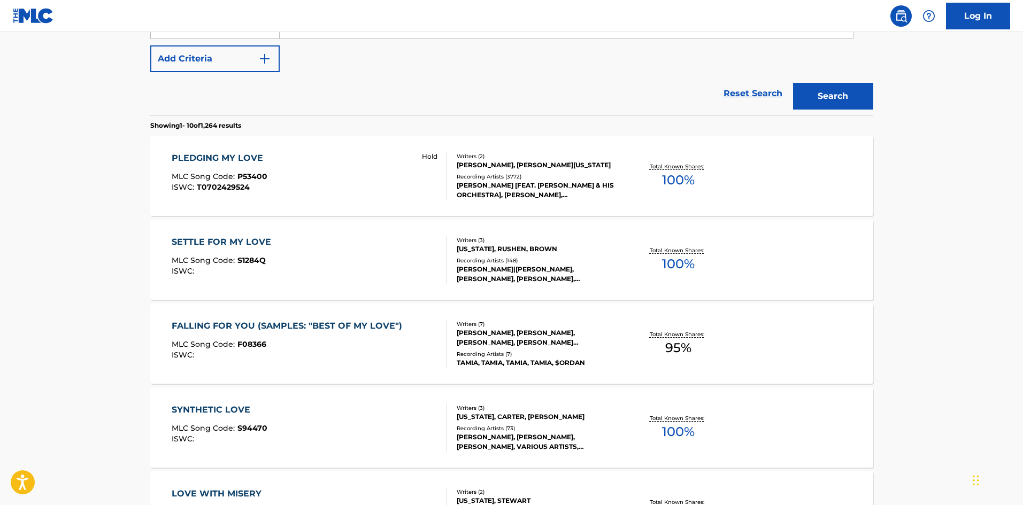
scroll to position [107, 0]
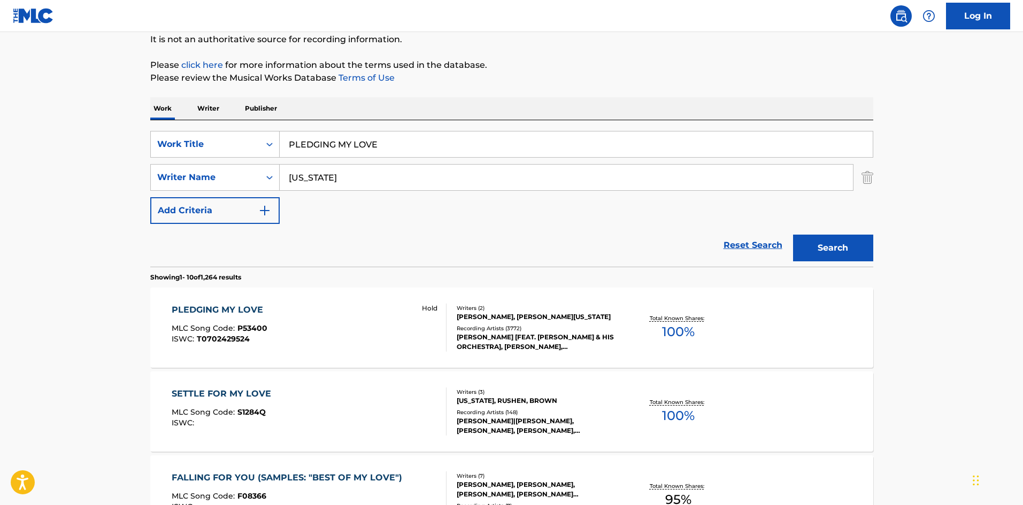
click at [236, 308] on div "PLEDGING MY LOVE" at bounding box center [220, 310] width 97 height 13
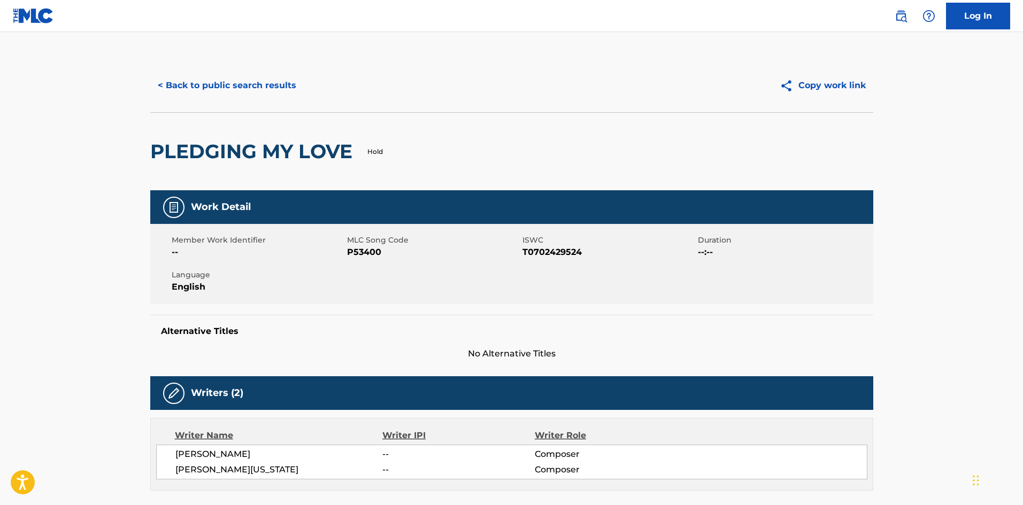
click at [503, 77] on div "< Back to public search results" at bounding box center [331, 85] width 362 height 27
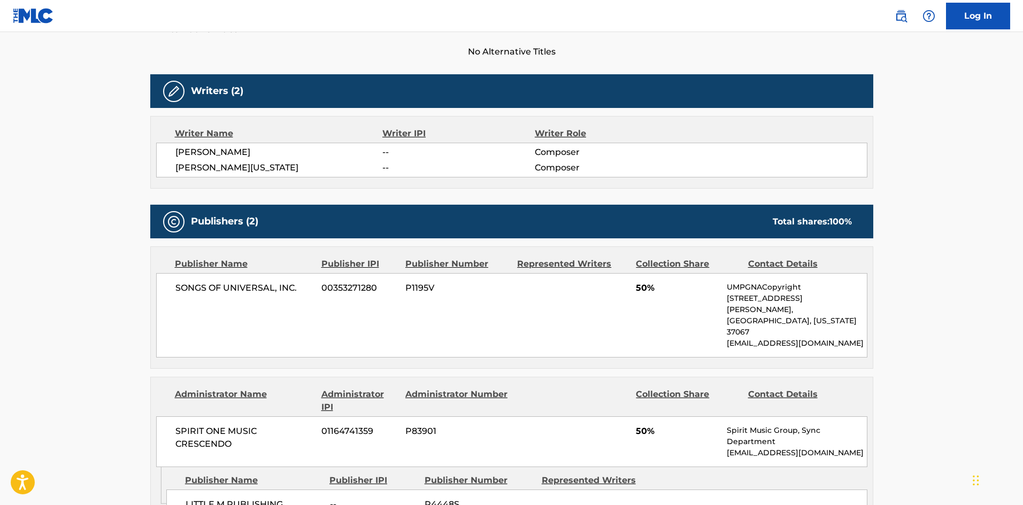
scroll to position [321, 0]
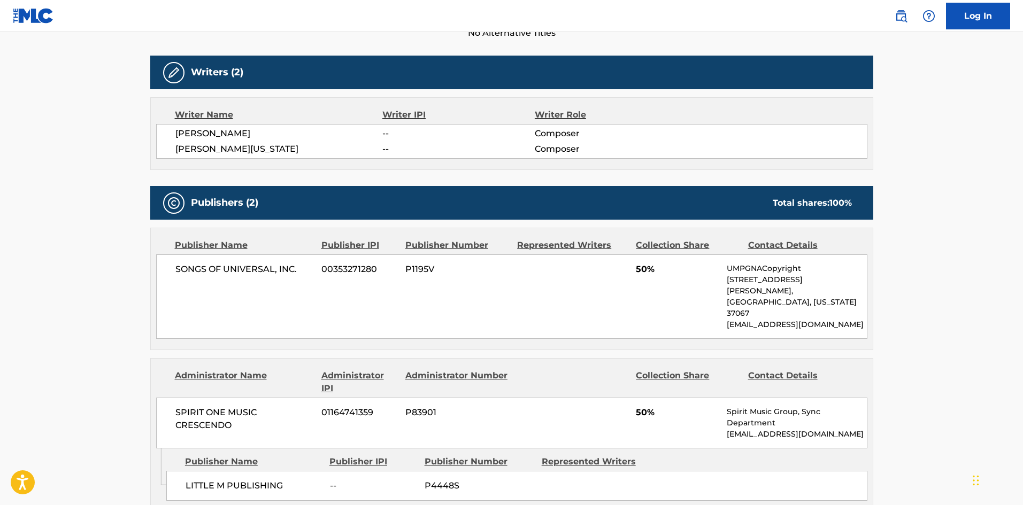
click at [335, 40] on div "Work Detail Member Work Identifier -- MLC Song Code P53400 ISWC T0702429524 Dur…" at bounding box center [511, 387] width 723 height 1037
click at [178, 273] on span "SONGS OF UNIVERSAL, INC." at bounding box center [244, 269] width 139 height 13
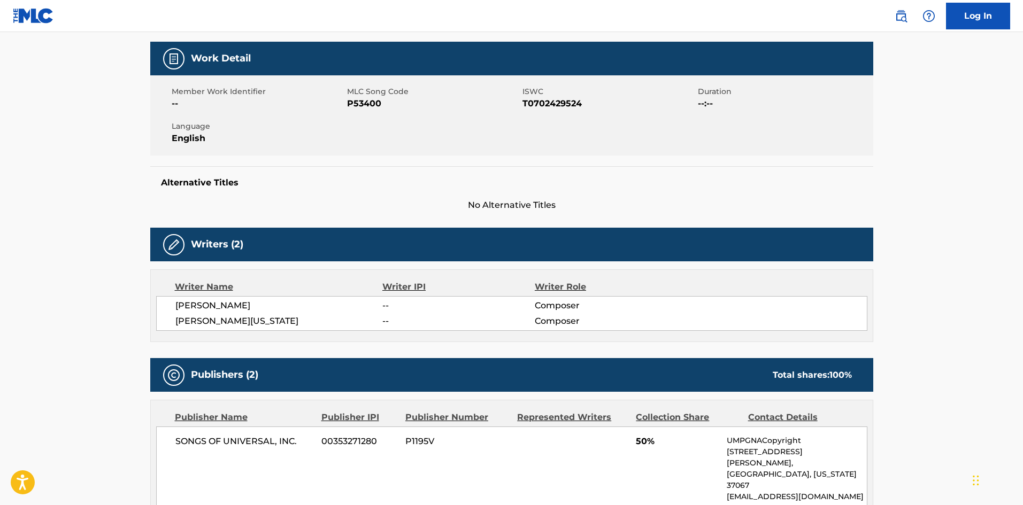
scroll to position [107, 0]
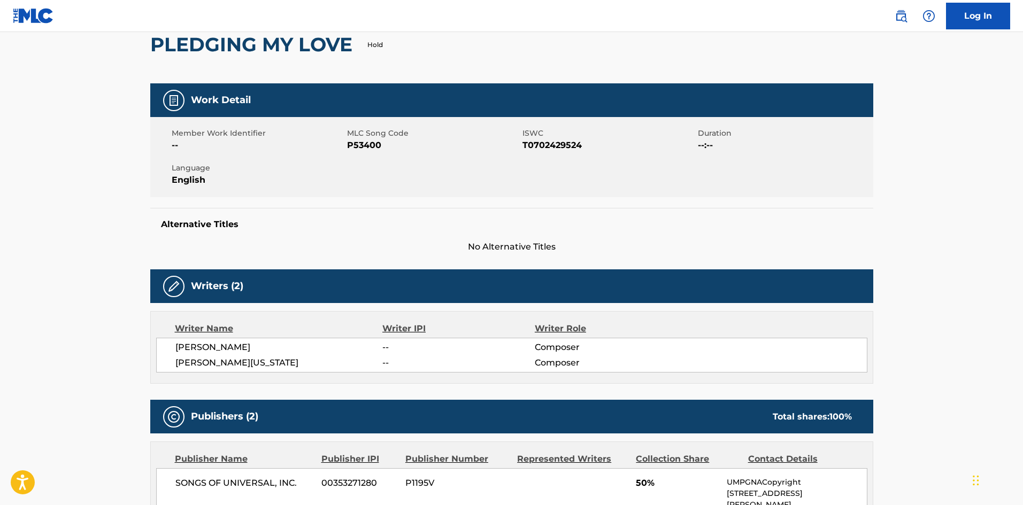
click at [540, 38] on div "PLEDGING MY LOVE Hold" at bounding box center [511, 44] width 723 height 78
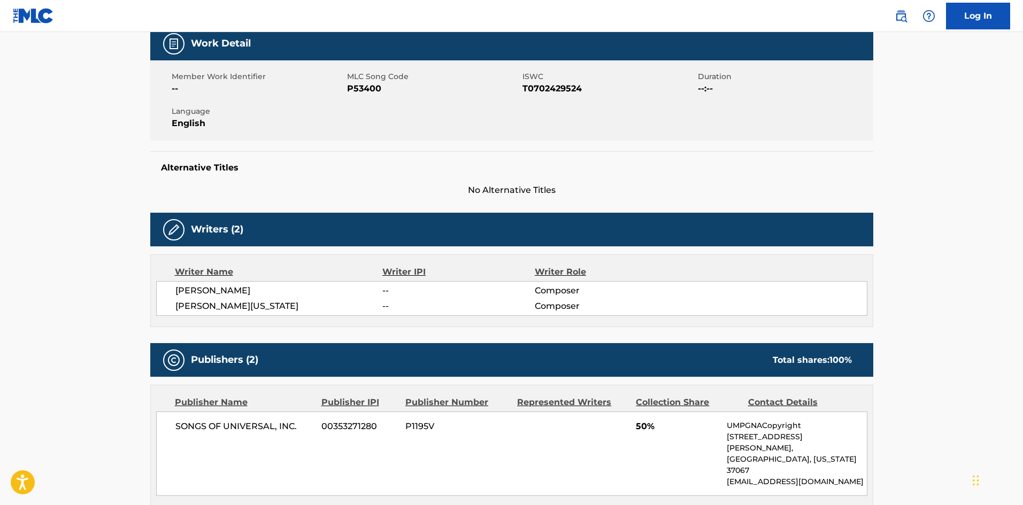
scroll to position [428, 0]
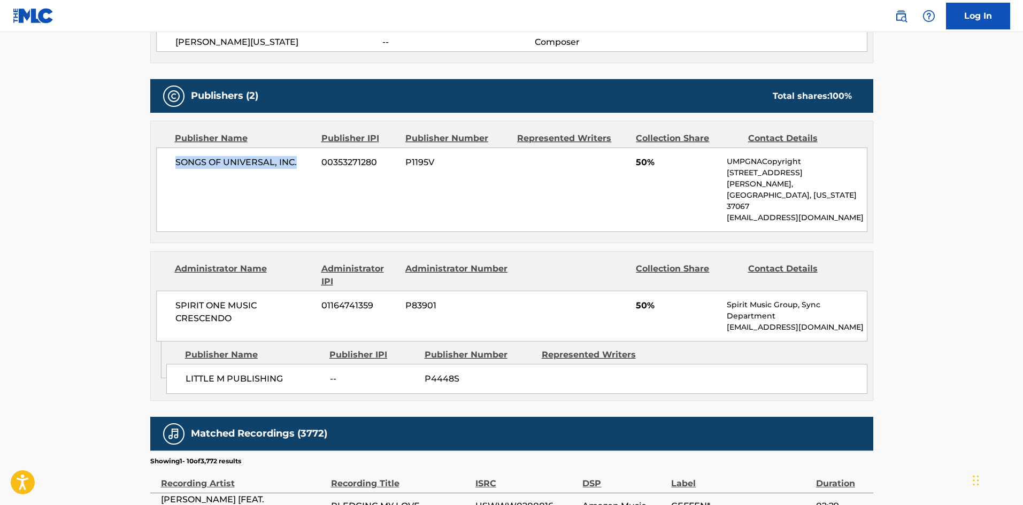
drag, startPoint x: 173, startPoint y: 165, endPoint x: 308, endPoint y: 166, distance: 134.3
click at [308, 166] on div "SONGS OF UNIVERSAL, INC. 00353271280 P1195V 50% UMPGNACopyright [STREET_ADDRESS…" at bounding box center [511, 190] width 711 height 85
drag, startPoint x: 183, startPoint y: 349, endPoint x: 308, endPoint y: 354, distance: 124.7
click at [308, 364] on div "LITTLE M PUBLISHING -- P4448S" at bounding box center [516, 379] width 701 height 30
copy span "LITTLE M PUBLISHING"
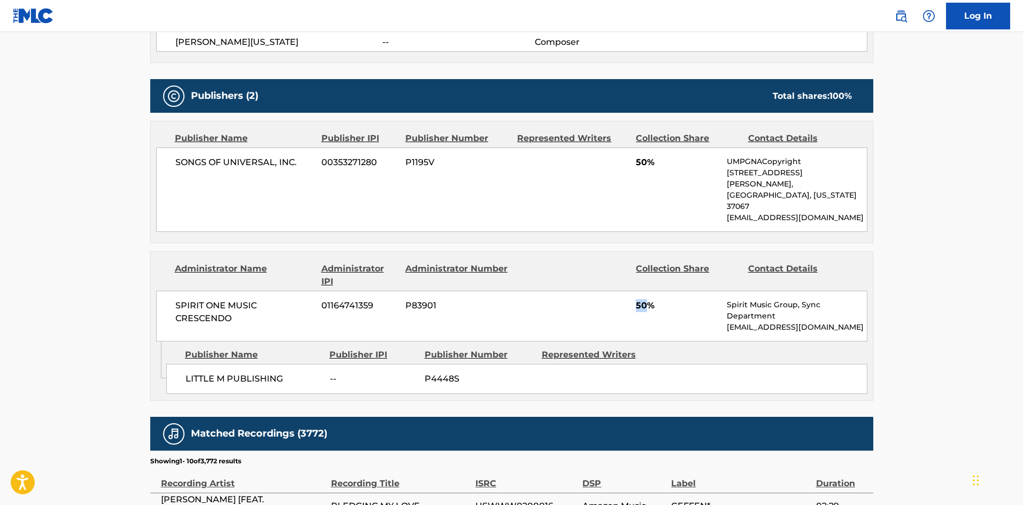
drag, startPoint x: 636, startPoint y: 281, endPoint x: 646, endPoint y: 281, distance: 9.6
click at [646, 291] on div "SPIRIT ONE MUSIC CRESCENDO 01164741359 P83901 50% Spirit Music Group, Sync Depa…" at bounding box center [511, 316] width 711 height 51
copy span "50"
click at [536, 21] on nav "Log In" at bounding box center [511, 16] width 1023 height 32
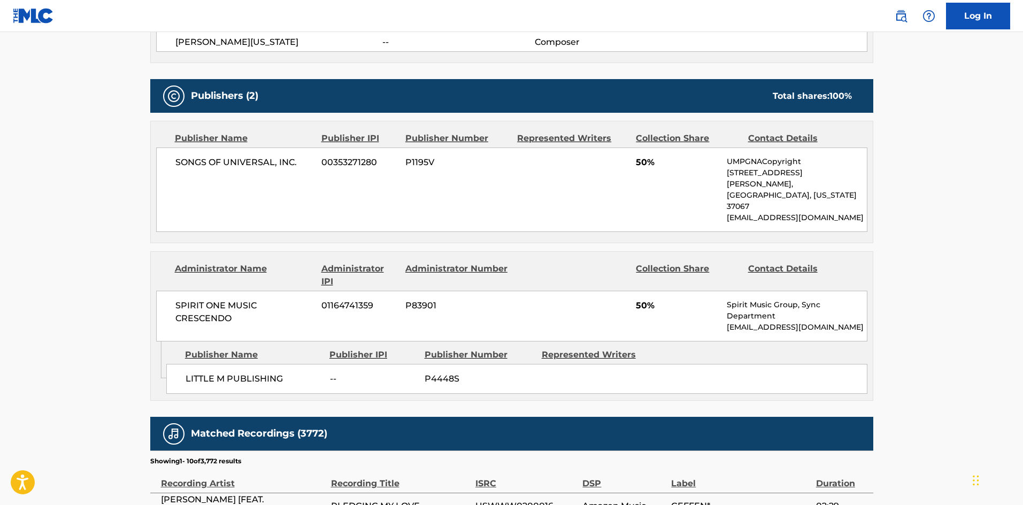
click at [536, 21] on nav "Log In" at bounding box center [511, 16] width 1023 height 32
click at [551, 22] on nav "Log In" at bounding box center [511, 16] width 1023 height 32
click at [548, 20] on nav "Log In" at bounding box center [511, 16] width 1023 height 32
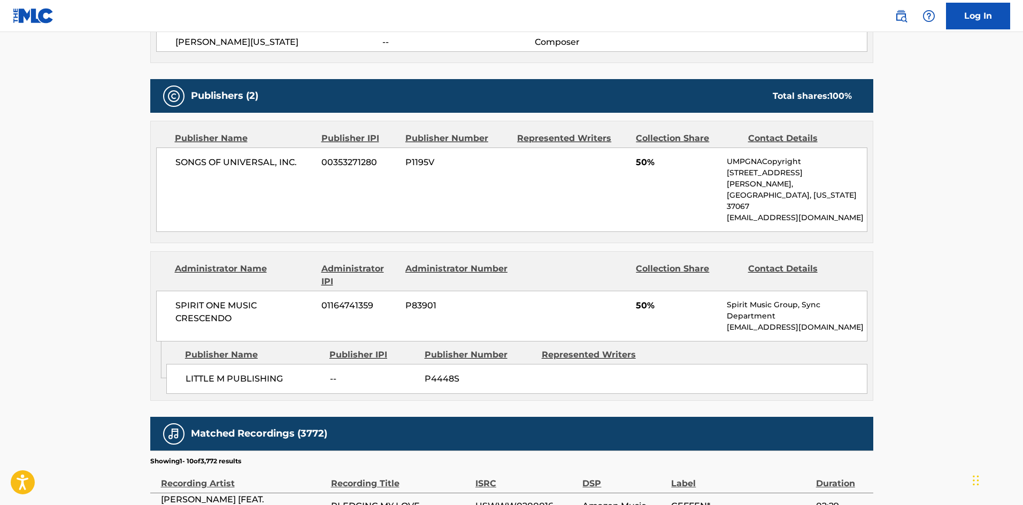
click at [548, 20] on nav "Log In" at bounding box center [511, 16] width 1023 height 32
click at [542, 21] on nav "Log In" at bounding box center [511, 16] width 1023 height 32
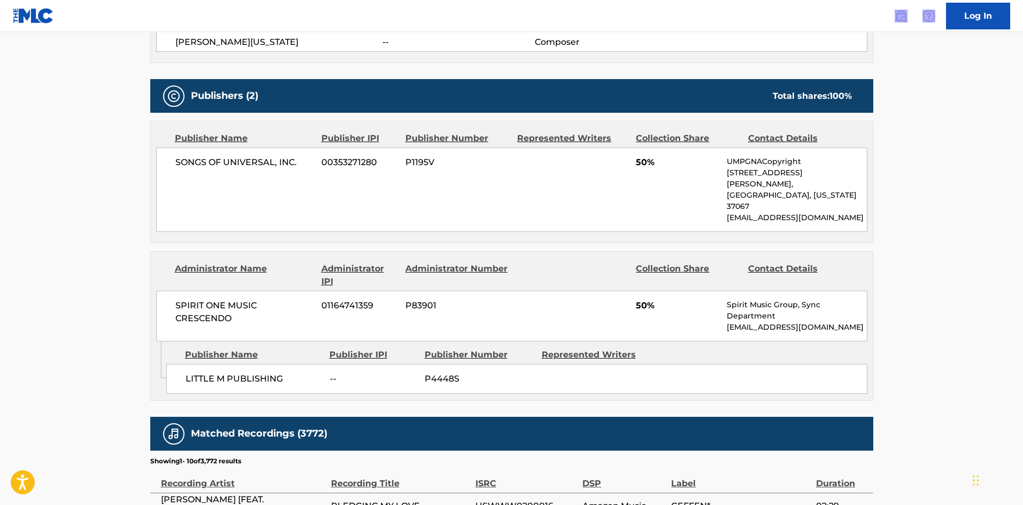
click at [511, 18] on nav "Log In" at bounding box center [511, 16] width 1023 height 32
click at [522, 5] on nav "Log In" at bounding box center [511, 16] width 1023 height 32
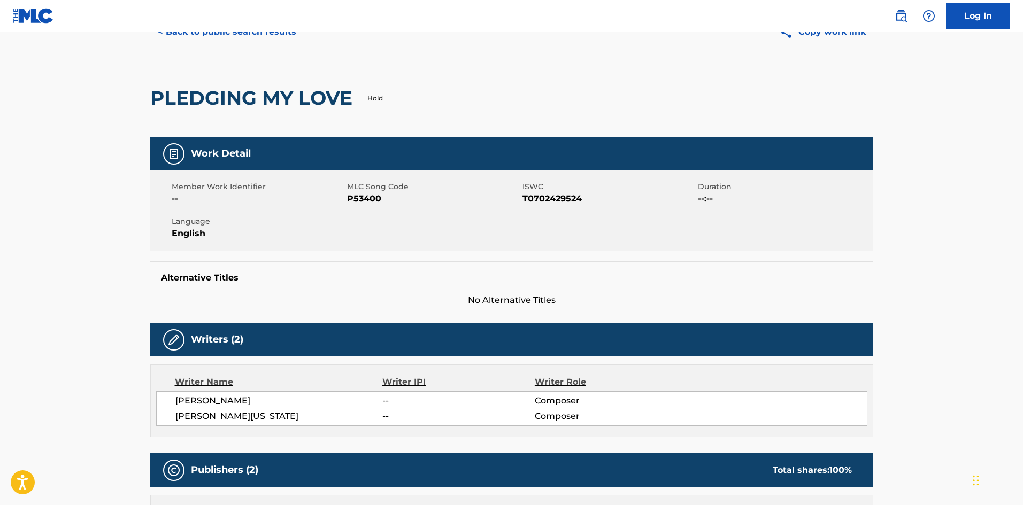
scroll to position [0, 0]
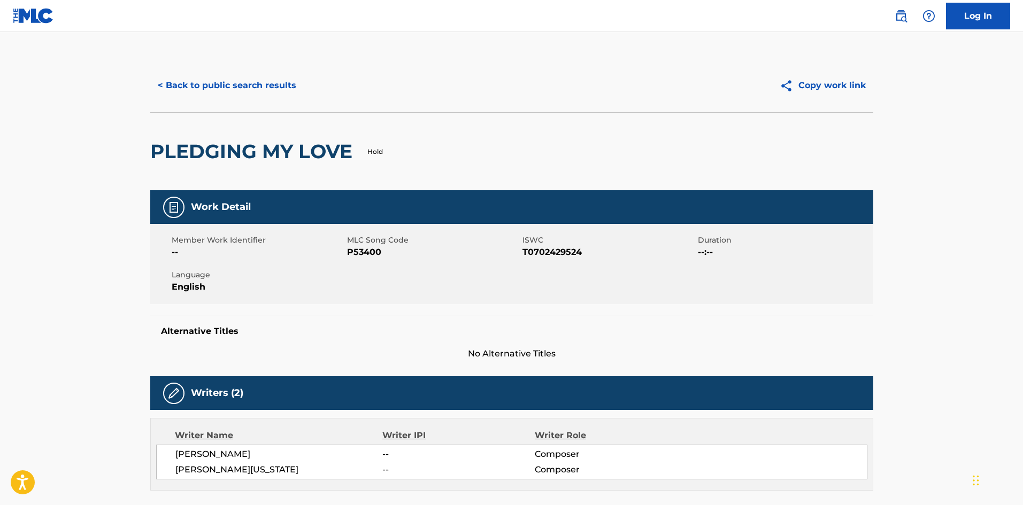
click at [280, 106] on div "< Back to public search results Copy work link" at bounding box center [511, 85] width 723 height 53
click at [266, 89] on button "< Back to public search results" at bounding box center [227, 85] width 154 height 27
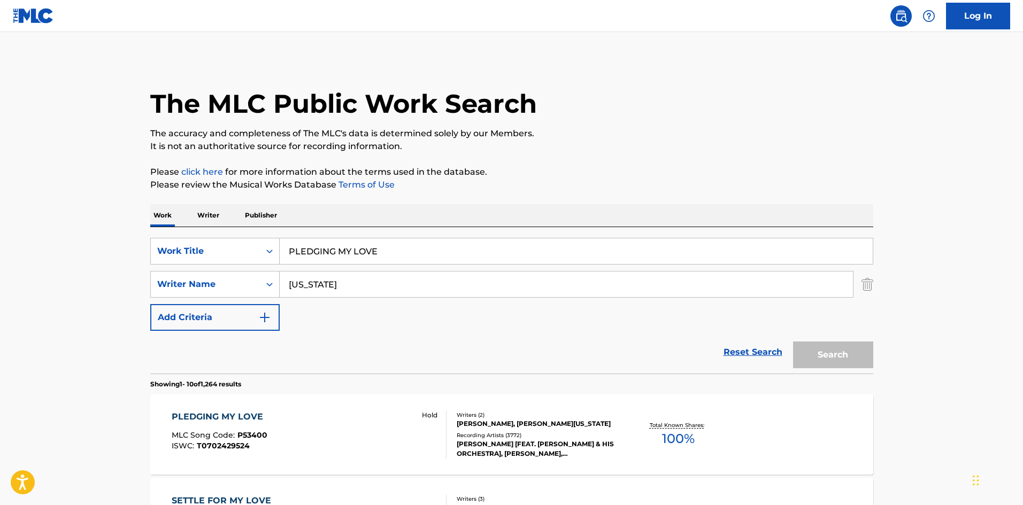
scroll to position [107, 0]
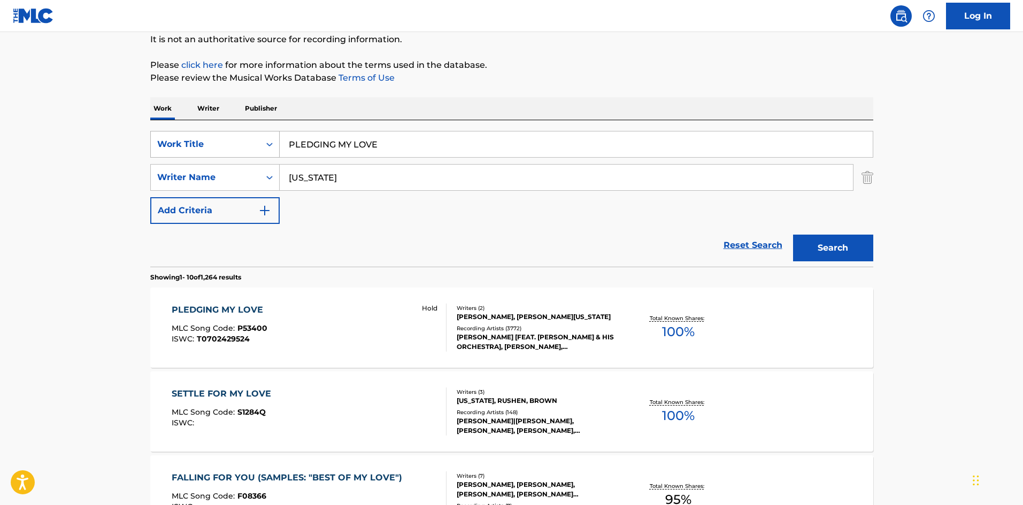
drag, startPoint x: 415, startPoint y: 142, endPoint x: 133, endPoint y: 136, distance: 281.4
click at [159, 147] on div "SearchWithCriteriae77c5499-6950-4c96-90ef-568bcc9969f8 Work Title PLEDGING MY L…" at bounding box center [511, 144] width 723 height 27
paste input "RETENDER"
type input "PRETENDER"
click at [392, 106] on div "Work Writer Publisher" at bounding box center [511, 108] width 723 height 22
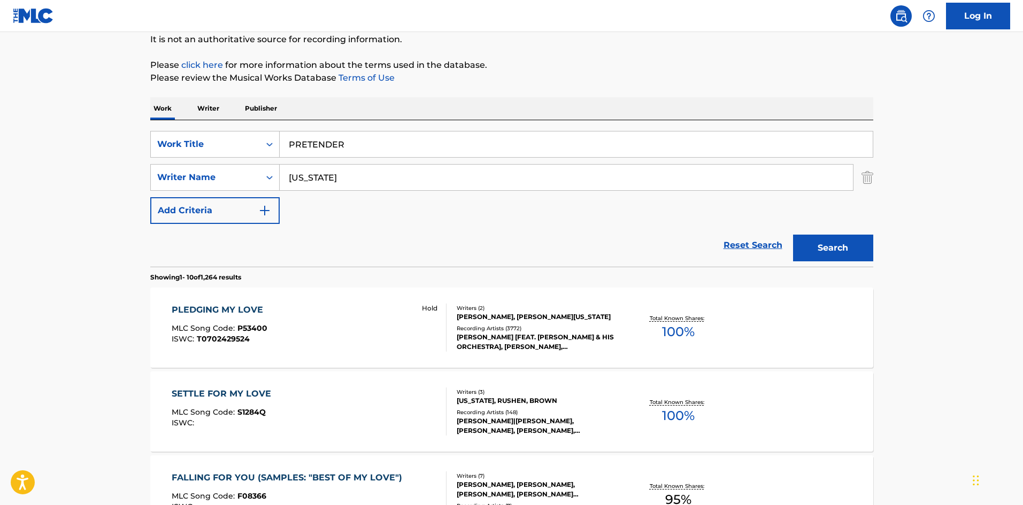
drag, startPoint x: 381, startPoint y: 180, endPoint x: 25, endPoint y: 191, distance: 356.9
paste input "VANDROSS"
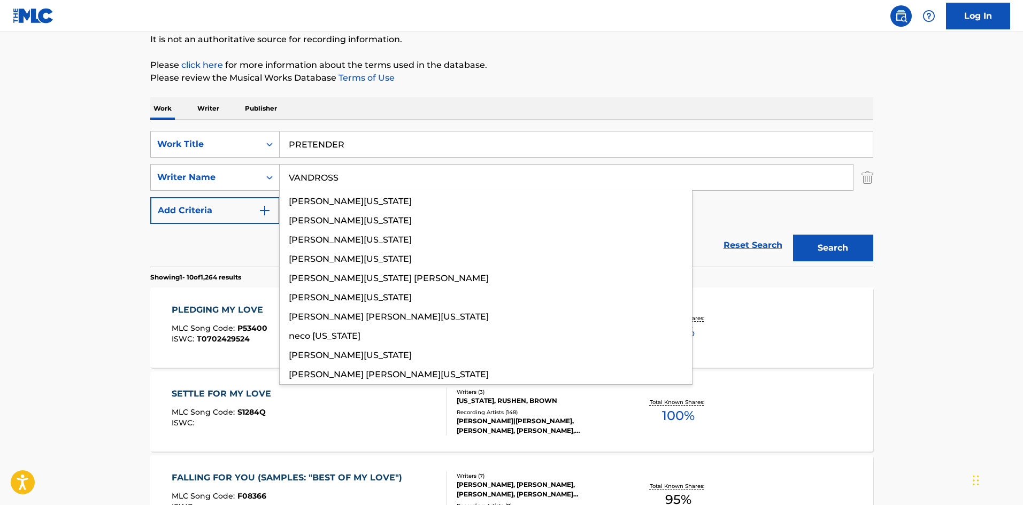
type input "VANDROSS"
drag, startPoint x: 788, startPoint y: 240, endPoint x: 810, endPoint y: 246, distance: 22.2
click at [794, 243] on div "Search" at bounding box center [831, 245] width 86 height 43
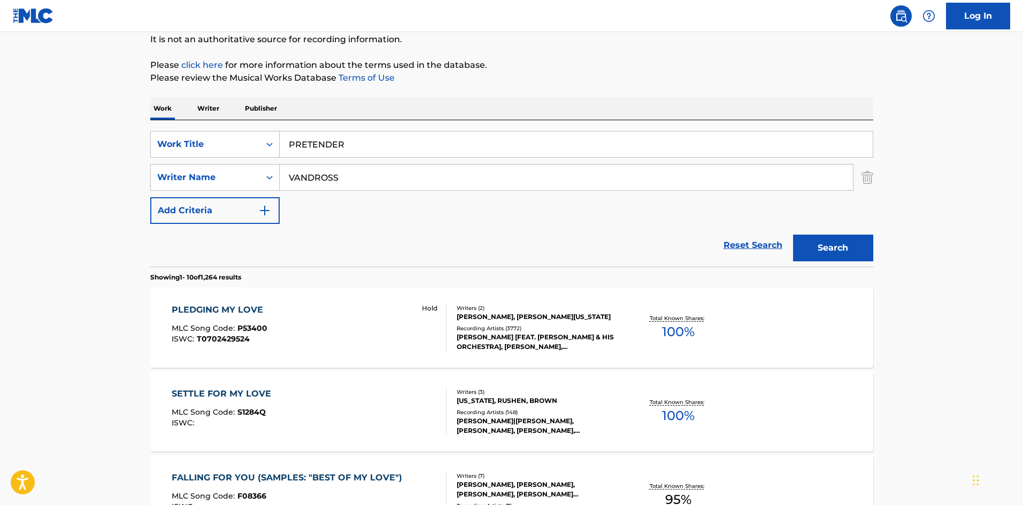
click at [847, 247] on button "Search" at bounding box center [833, 248] width 80 height 27
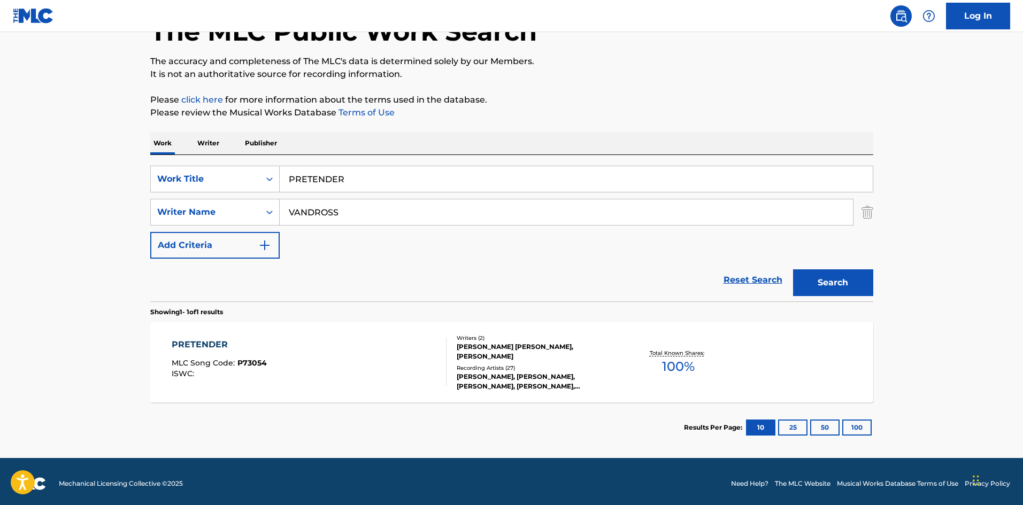
scroll to position [76, 0]
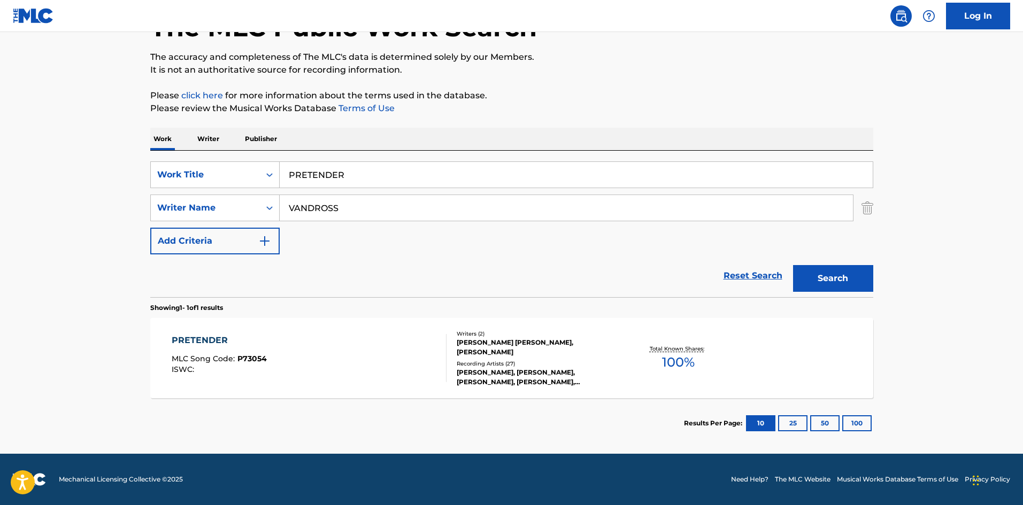
click at [203, 343] on div "PRETENDER" at bounding box center [219, 340] width 95 height 13
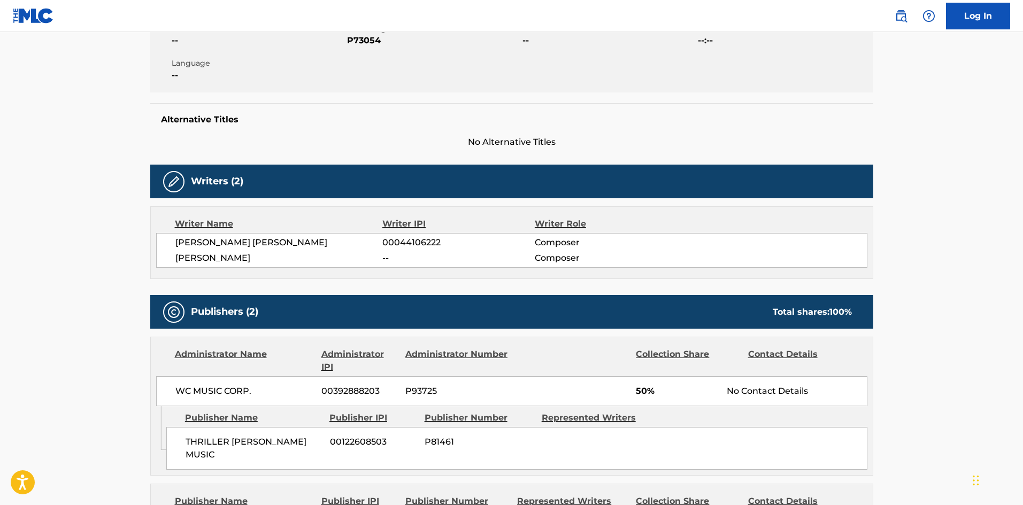
scroll to position [374, 0]
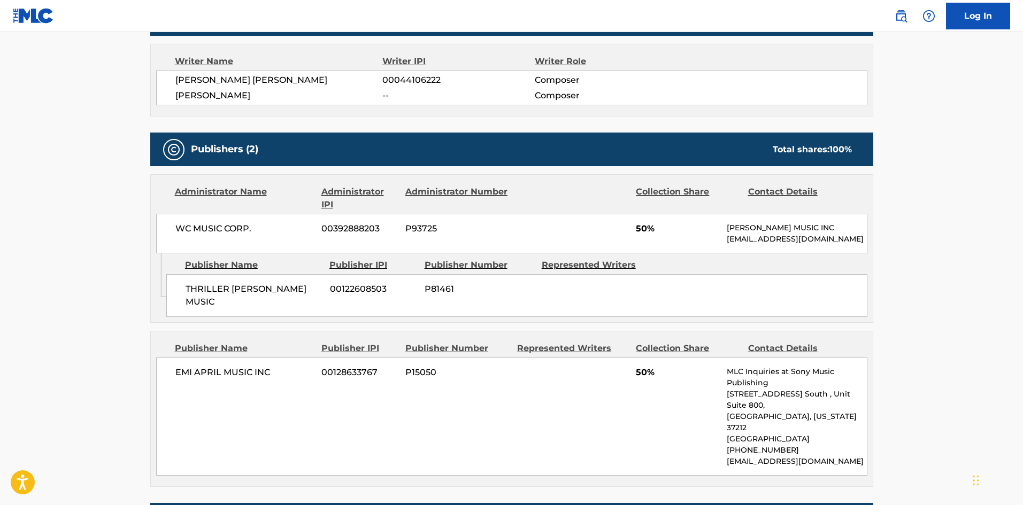
click at [189, 303] on span "THRILLER [PERSON_NAME] MUSIC" at bounding box center [254, 296] width 136 height 26
drag, startPoint x: 184, startPoint y: 301, endPoint x: 292, endPoint y: 17, distance: 304.2
click at [311, 294] on div "THRILLER [PERSON_NAME] MUSIC 00122608503 P81461" at bounding box center [516, 295] width 701 height 43
drag, startPoint x: 635, startPoint y: 227, endPoint x: 645, endPoint y: 225, distance: 9.9
click at [645, 225] on div "WC MUSIC CORP. 00392888203 P93725 50% [PERSON_NAME] MUSIC INC [EMAIL_ADDRESS][D…" at bounding box center [511, 234] width 711 height 40
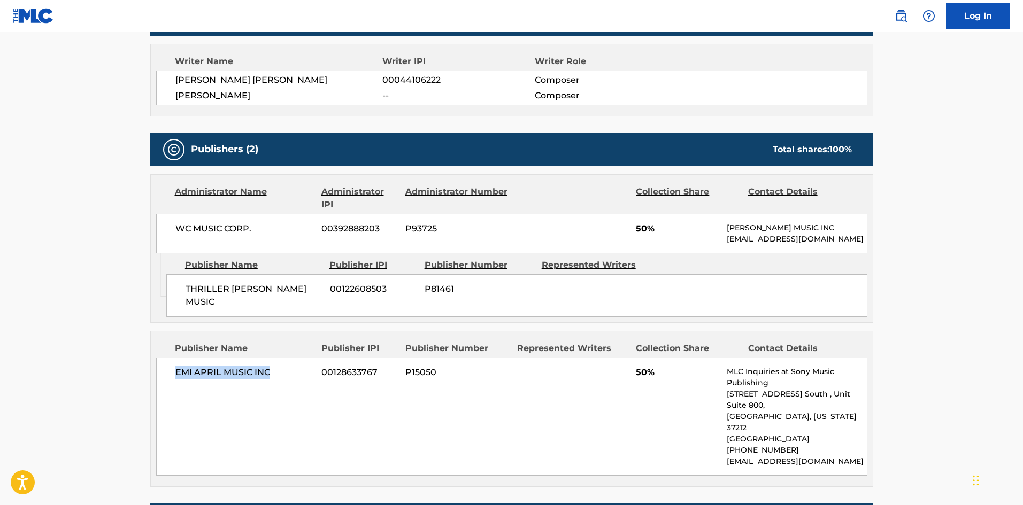
drag, startPoint x: 176, startPoint y: 378, endPoint x: 297, endPoint y: 375, distance: 120.9
click at [297, 375] on span "EMI APRIL MUSIC INC" at bounding box center [244, 372] width 139 height 13
click at [892, 83] on main "< Back to public search results Copy work link PRETENDER Work Detail Member Wor…" at bounding box center [511, 293] width 1023 height 1270
click at [893, 83] on main "< Back to public search results Copy work link PRETENDER Work Detail Member Wor…" at bounding box center [511, 293] width 1023 height 1270
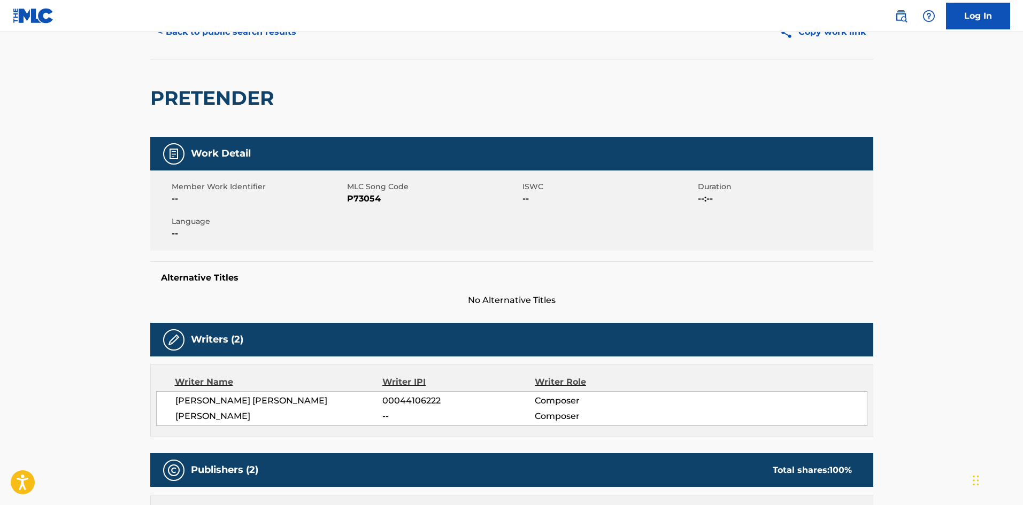
scroll to position [0, 0]
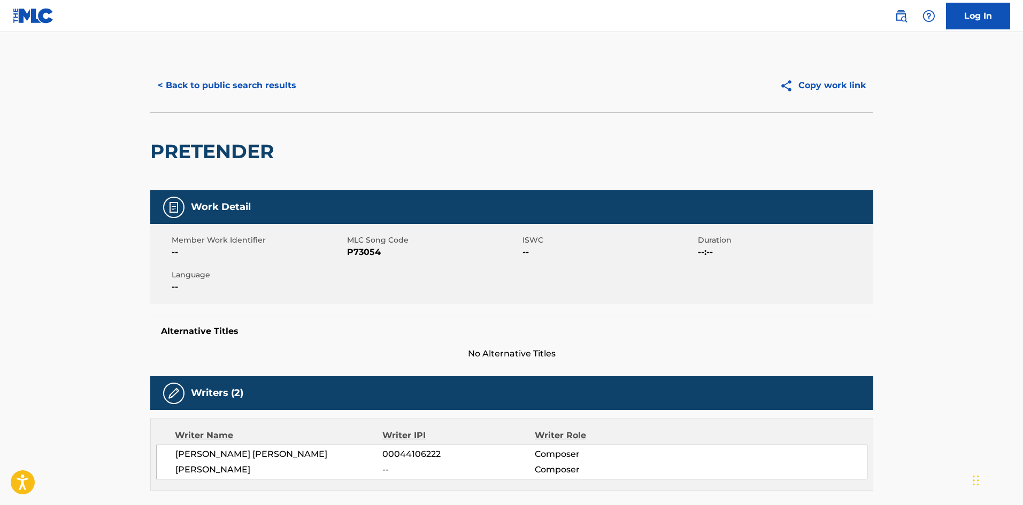
click at [265, 104] on div "< Back to public search results Copy work link" at bounding box center [511, 85] width 723 height 53
click at [267, 89] on button "< Back to public search results" at bounding box center [227, 85] width 154 height 27
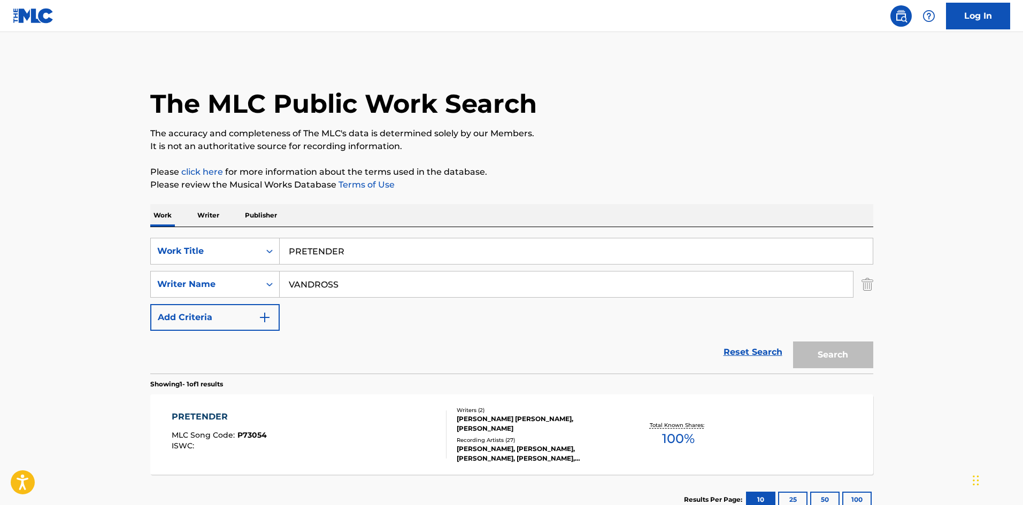
scroll to position [16, 0]
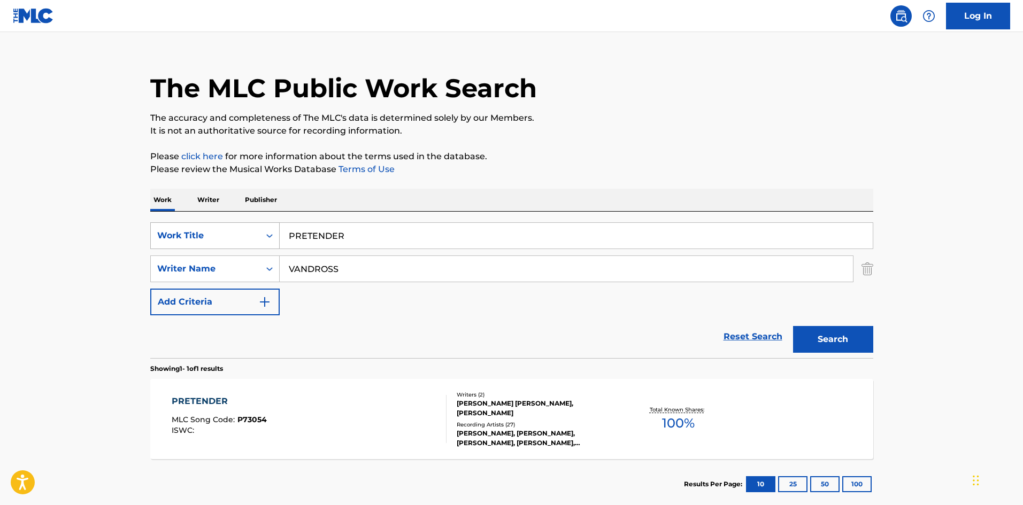
drag, startPoint x: 403, startPoint y: 229, endPoint x: 235, endPoint y: 227, distance: 167.4
click at [235, 229] on div "SearchWithCriteriae77c5499-6950-4c96-90ef-568bcc9969f8 Work Title PRETENDER" at bounding box center [511, 236] width 723 height 27
paste input "USH"
type input "PUSH"
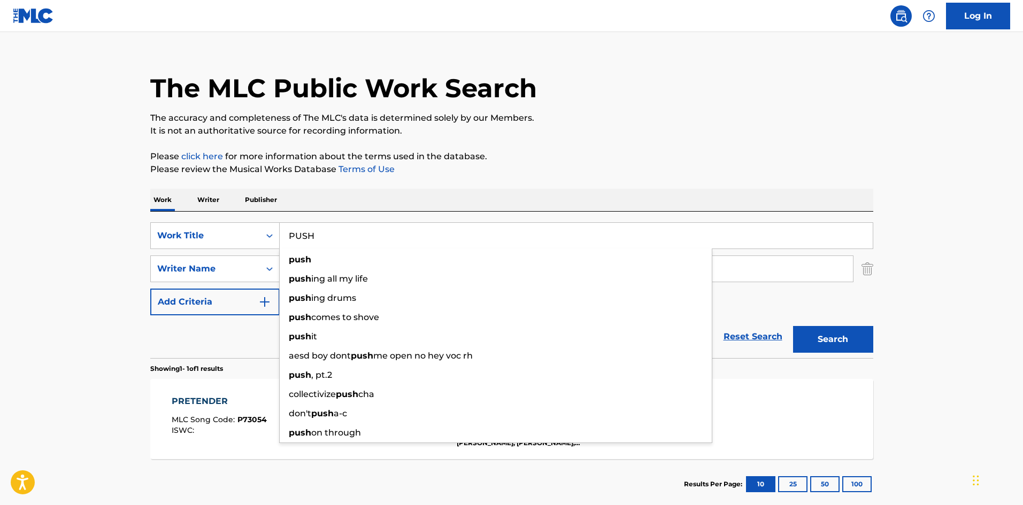
click at [380, 131] on p "It is not an authoritative source for recording information." at bounding box center [511, 131] width 723 height 13
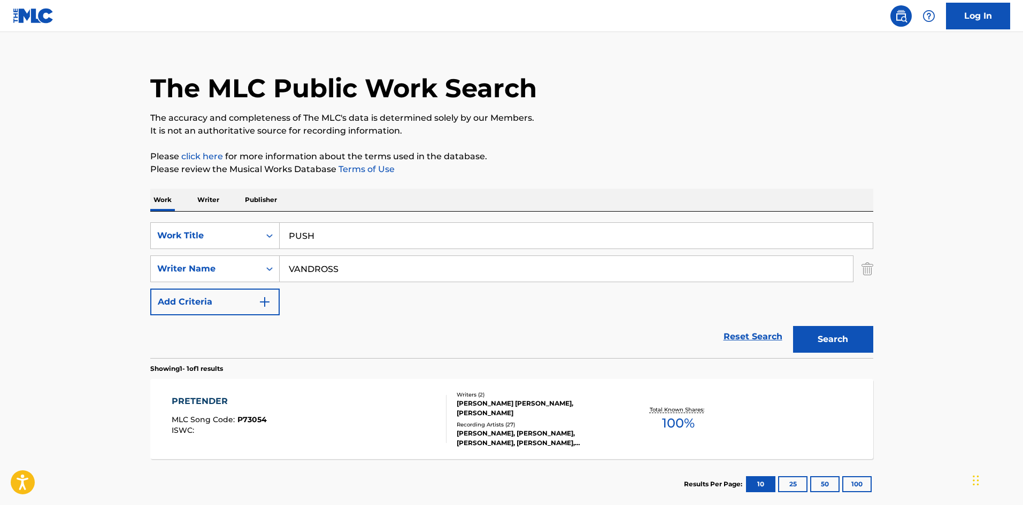
drag, startPoint x: 363, startPoint y: 272, endPoint x: 311, endPoint y: 207, distance: 83.0
click at [16, 250] on main "The MLC Public Work Search The accuracy and completeness of The MLC's data is d…" at bounding box center [511, 266] width 1023 height 499
paste input "[PERSON_NAME]"
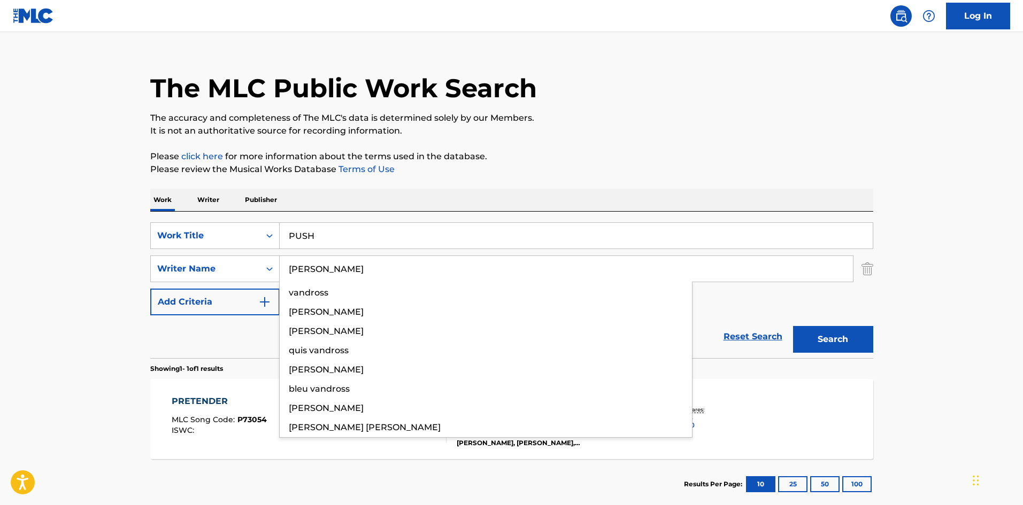
click at [831, 334] on button "Search" at bounding box center [833, 339] width 80 height 27
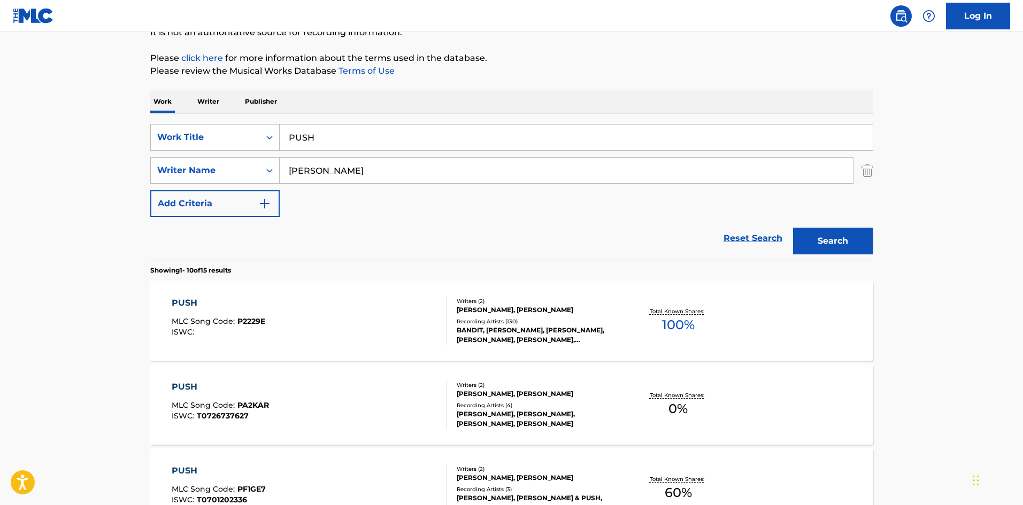
scroll to position [0, 0]
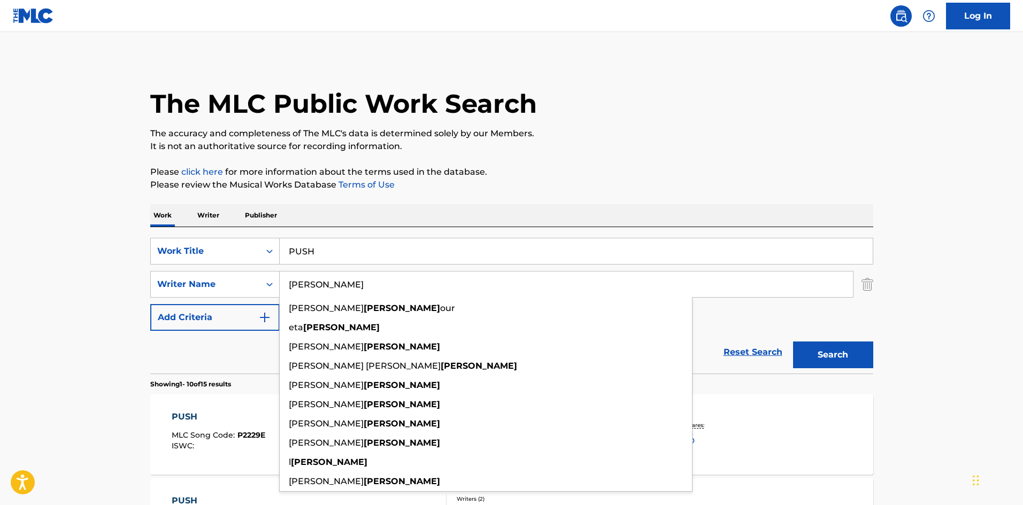
drag, startPoint x: 356, startPoint y: 293, endPoint x: 0, endPoint y: 294, distance: 356.2
paste input "NARADA"
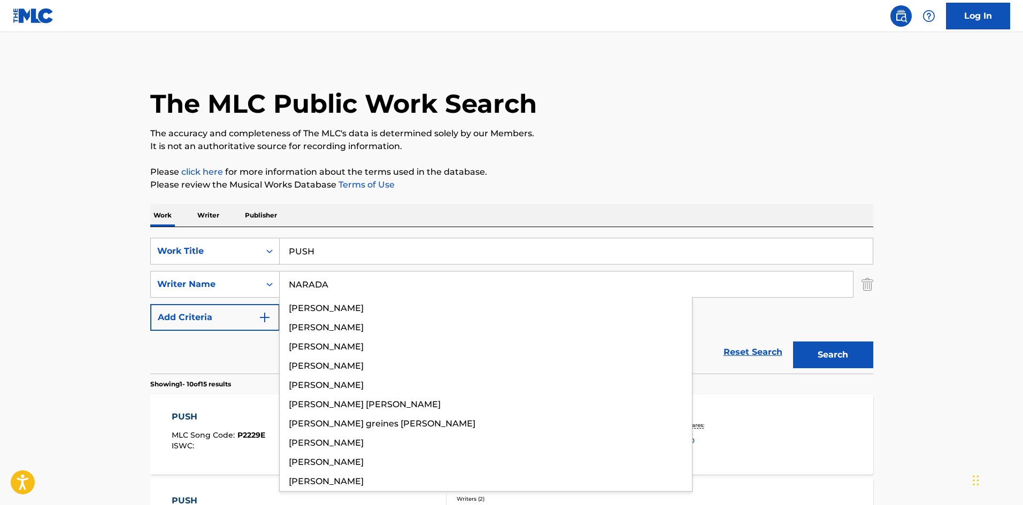
type input "NARADA"
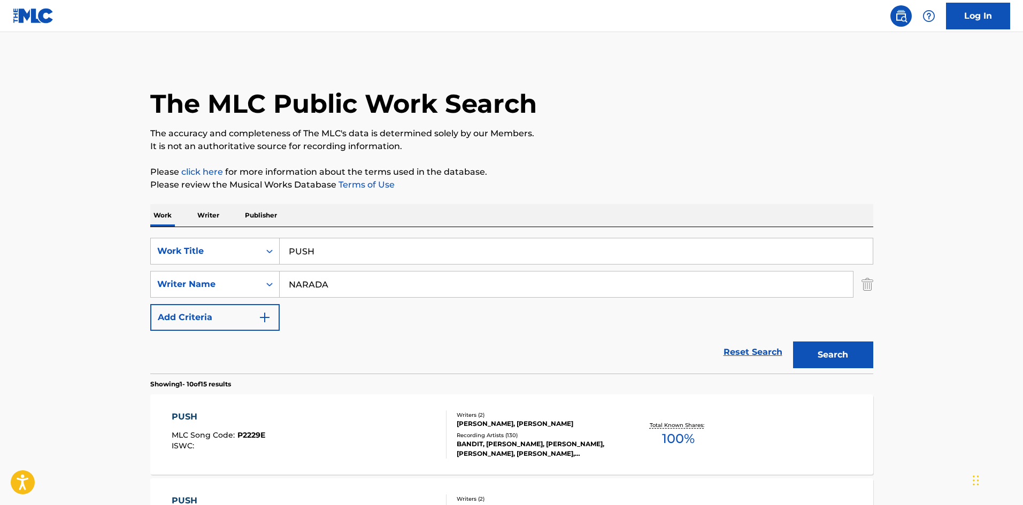
click at [851, 363] on button "Search" at bounding box center [833, 355] width 80 height 27
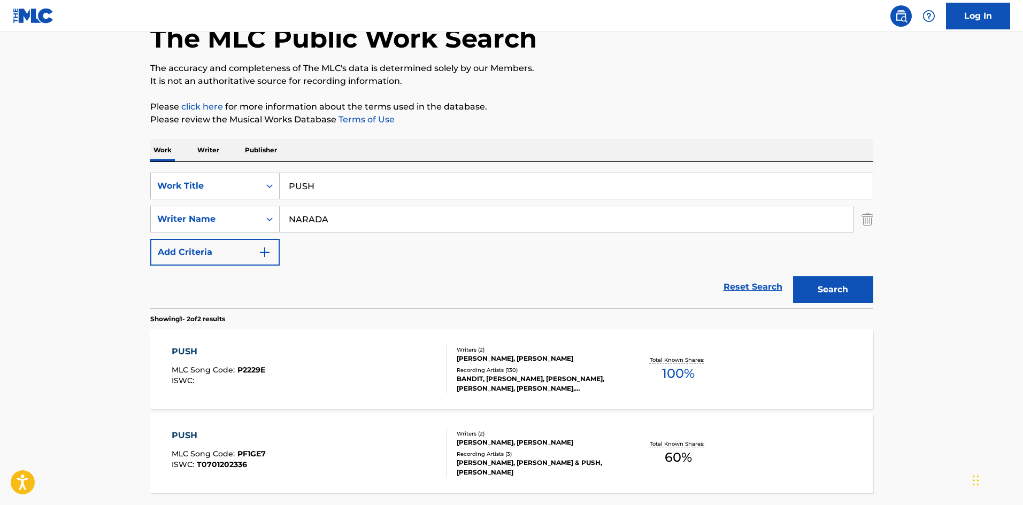
scroll to position [160, 0]
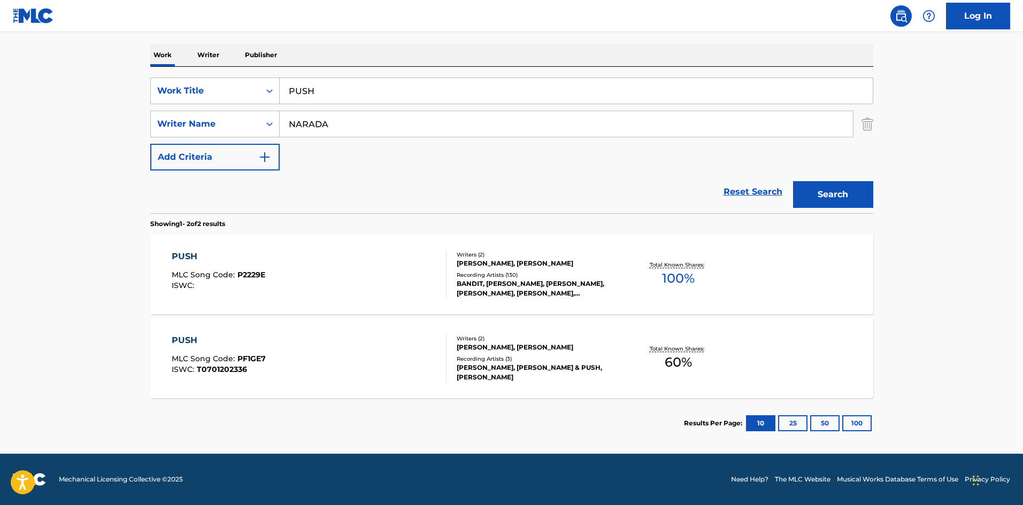
click at [179, 256] on div "PUSH" at bounding box center [219, 256] width 94 height 13
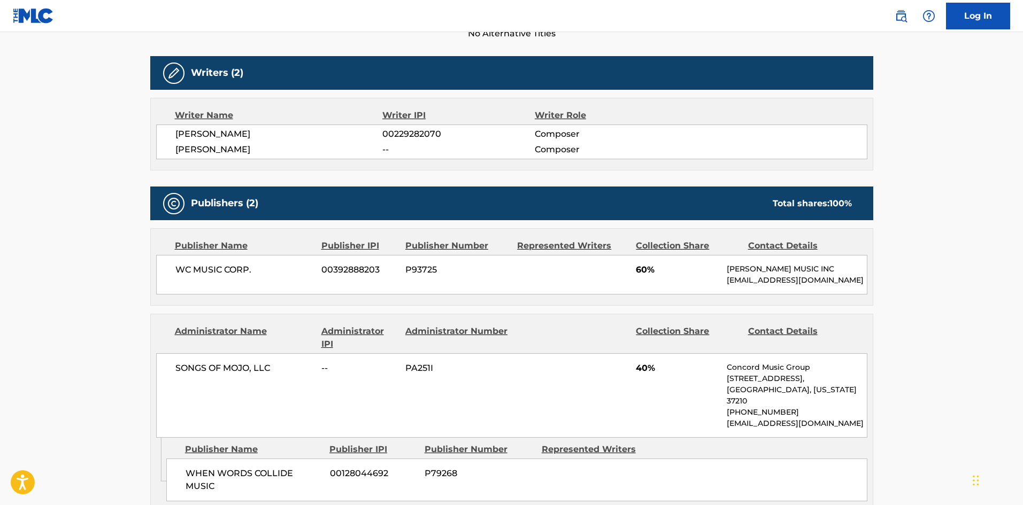
scroll to position [321, 0]
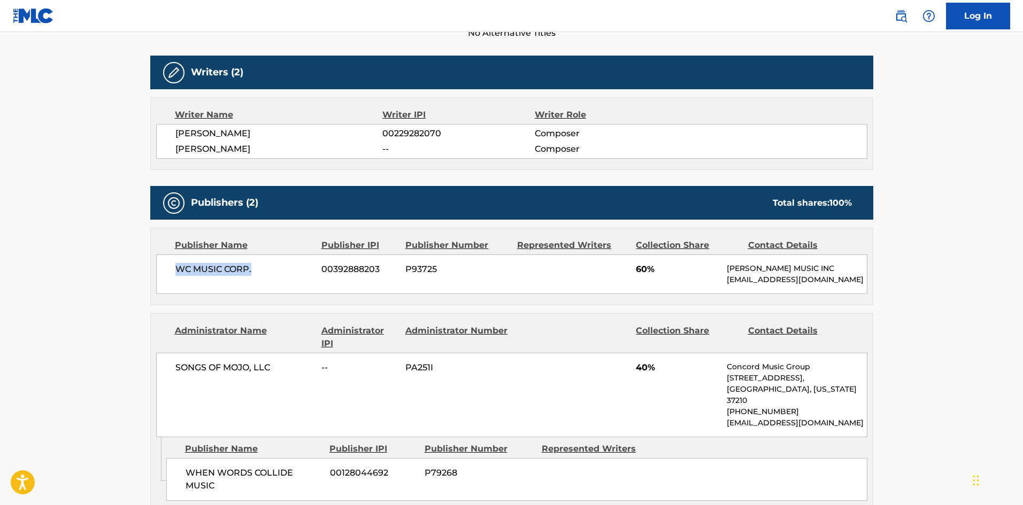
drag, startPoint x: 177, startPoint y: 271, endPoint x: 299, endPoint y: 271, distance: 122.5
click at [299, 271] on span "WC MUSIC CORP." at bounding box center [244, 269] width 139 height 13
drag, startPoint x: 637, startPoint y: 273, endPoint x: 647, endPoint y: 270, distance: 11.3
click at [647, 270] on span "60%" at bounding box center [677, 269] width 83 height 13
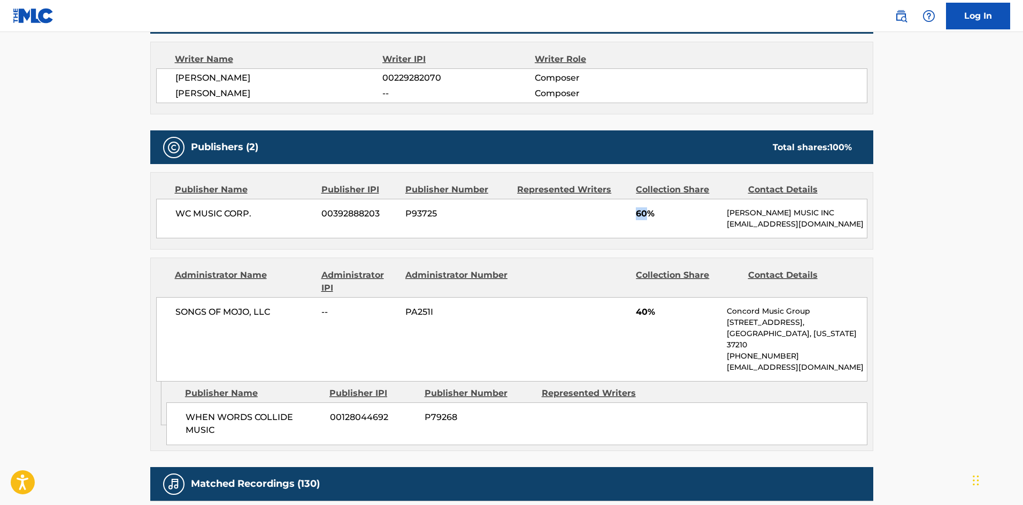
scroll to position [428, 0]
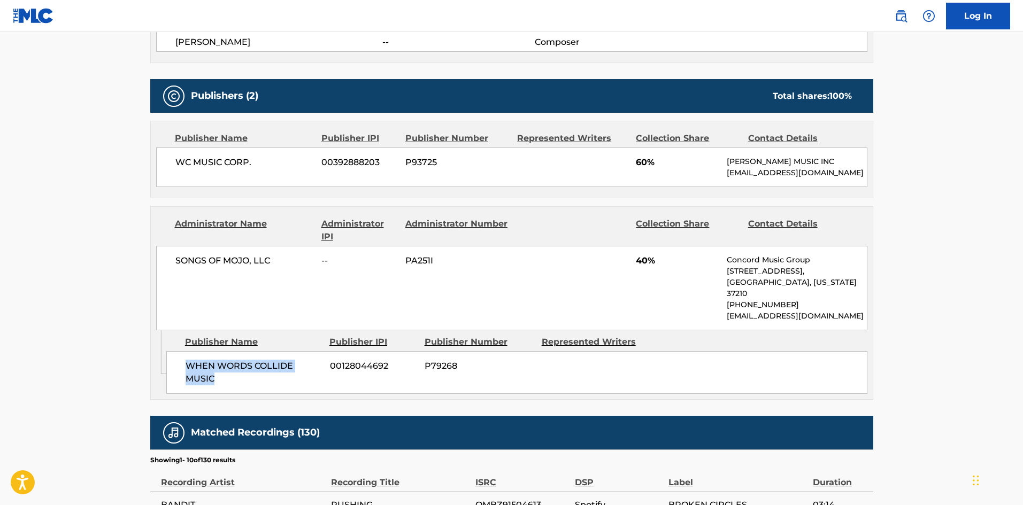
drag, startPoint x: 182, startPoint y: 363, endPoint x: 268, endPoint y: 361, distance: 85.6
click at [259, 377] on div "WHEN WORDS COLLIDE MUSIC 00128044692 P79268" at bounding box center [516, 372] width 701 height 43
drag, startPoint x: 639, startPoint y: 271, endPoint x: 646, endPoint y: 272, distance: 7.0
click at [646, 267] on span "40%" at bounding box center [677, 261] width 83 height 13
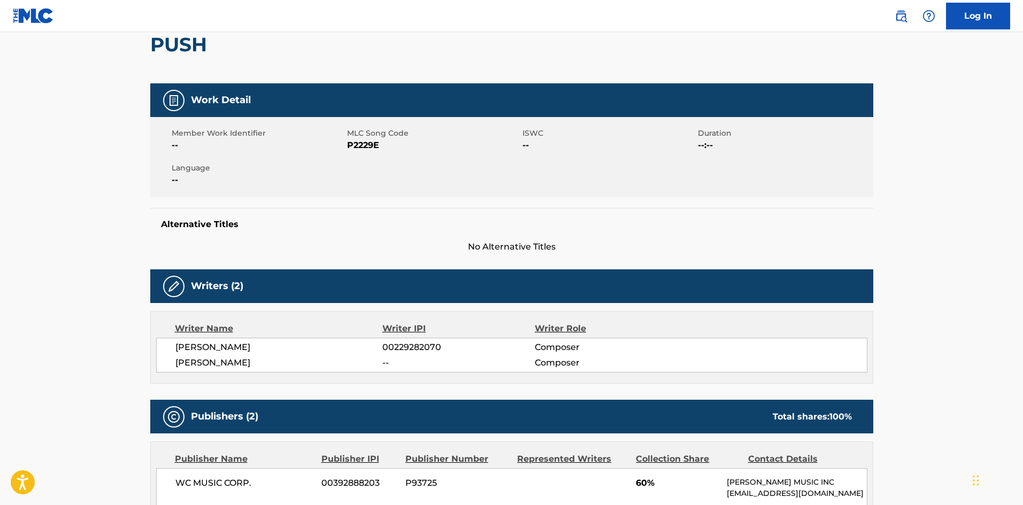
scroll to position [160, 0]
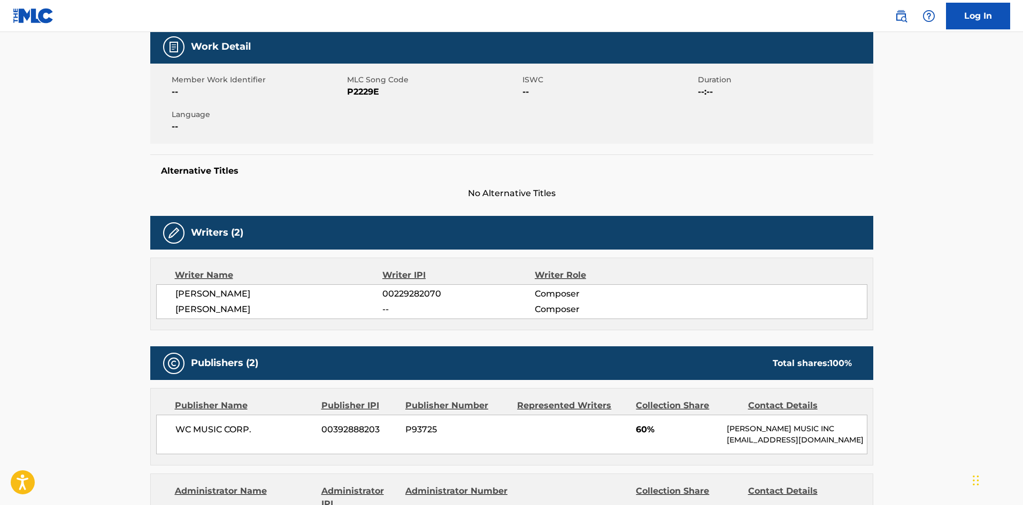
click at [937, 196] on main "< Back to public search results Copy work link PUSH Work Detail Member Work Ide…" at bounding box center [511, 477] width 1023 height 1211
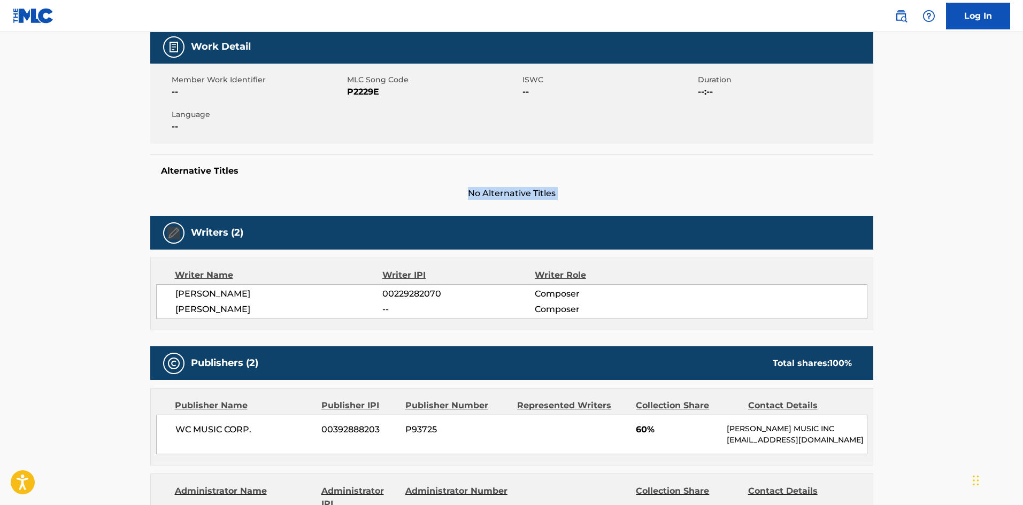
click at [937, 196] on main "< Back to public search results Copy work link PUSH Work Detail Member Work Ide…" at bounding box center [511, 477] width 1023 height 1211
click at [971, 188] on main "< Back to public search results Copy work link PUSH Work Detail Member Work Ide…" at bounding box center [511, 477] width 1023 height 1211
click at [956, 150] on main "< Back to public search results Copy work link PUSH Work Detail Member Work Ide…" at bounding box center [511, 477] width 1023 height 1211
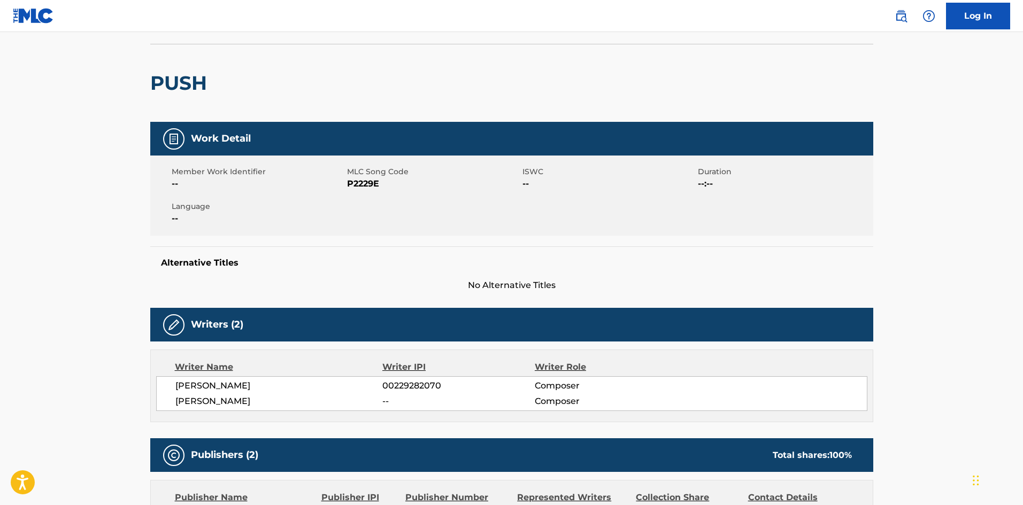
scroll to position [0, 0]
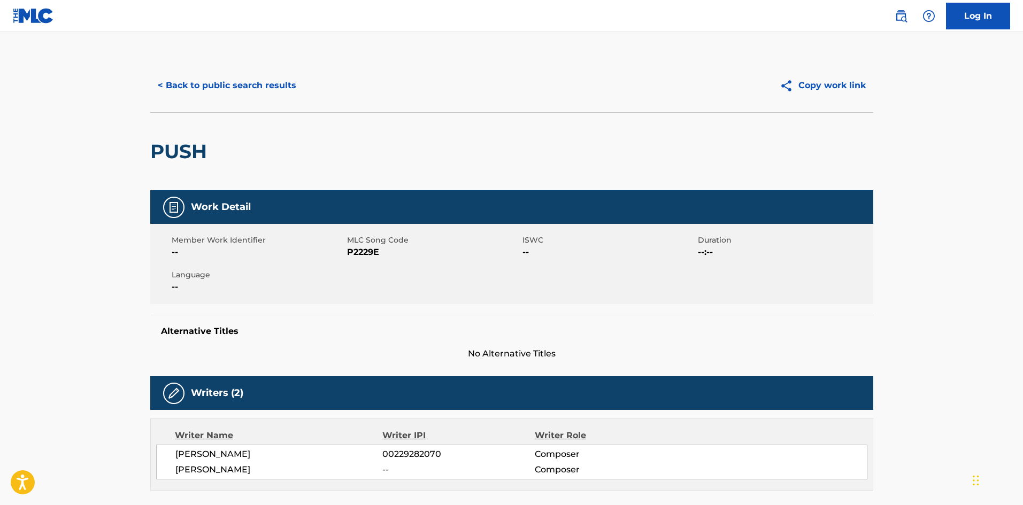
click at [226, 80] on button "< Back to public search results" at bounding box center [227, 85] width 154 height 27
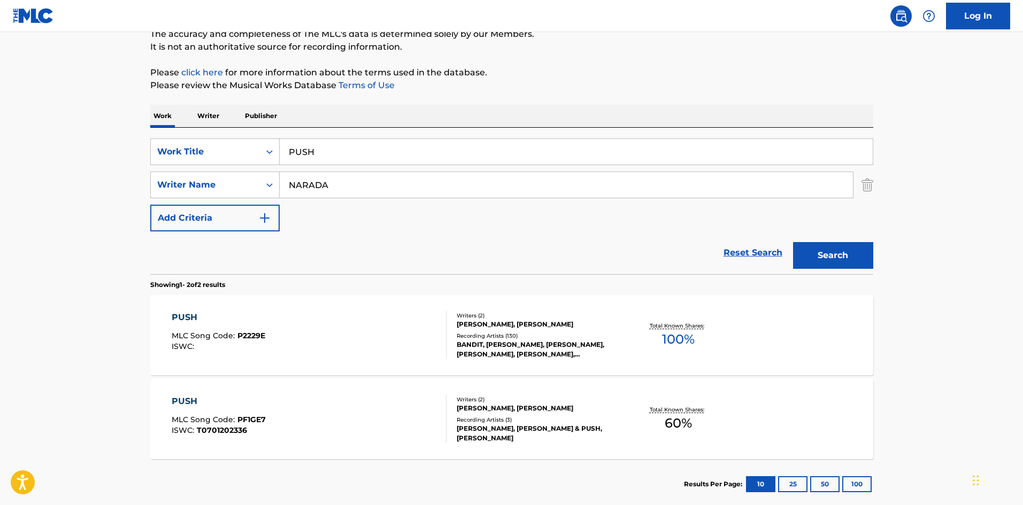
drag, startPoint x: 416, startPoint y: 154, endPoint x: 201, endPoint y: 122, distance: 217.4
click at [226, 131] on div "SearchWithCriteriae77c5499-6950-4c96-90ef-568bcc9969f8 Work Title PUSH SearchWi…" at bounding box center [511, 201] width 723 height 147
paste input "Rock-A-Bye Your Baby With A [PERSON_NAME] [PERSON_NAME]"
type input "Rock-A-Bye Your Baby With A [PERSON_NAME] [PERSON_NAME]"
drag, startPoint x: 357, startPoint y: 190, endPoint x: 59, endPoint y: 164, distance: 299.7
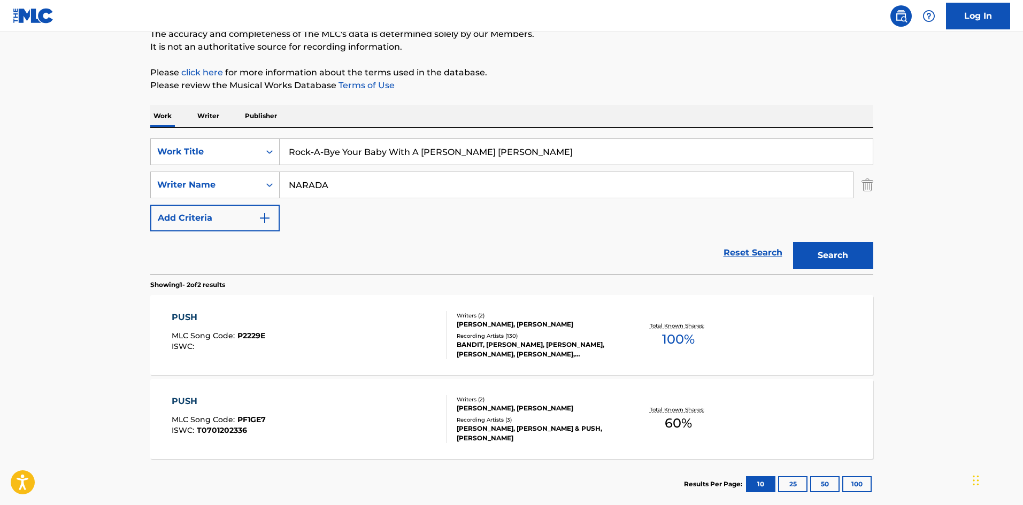
click at [78, 165] on main "The MLC Public Work Search The accuracy and completeness of The MLC's data is d…" at bounding box center [511, 224] width 1023 height 583
paste input "YOUNG"
click at [841, 266] on button "Search" at bounding box center [833, 255] width 80 height 27
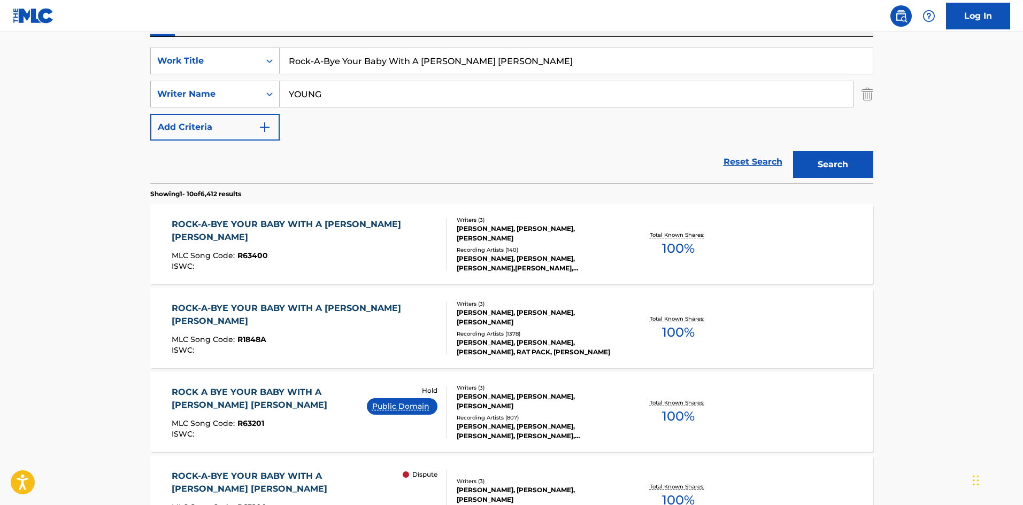
scroll to position [214, 0]
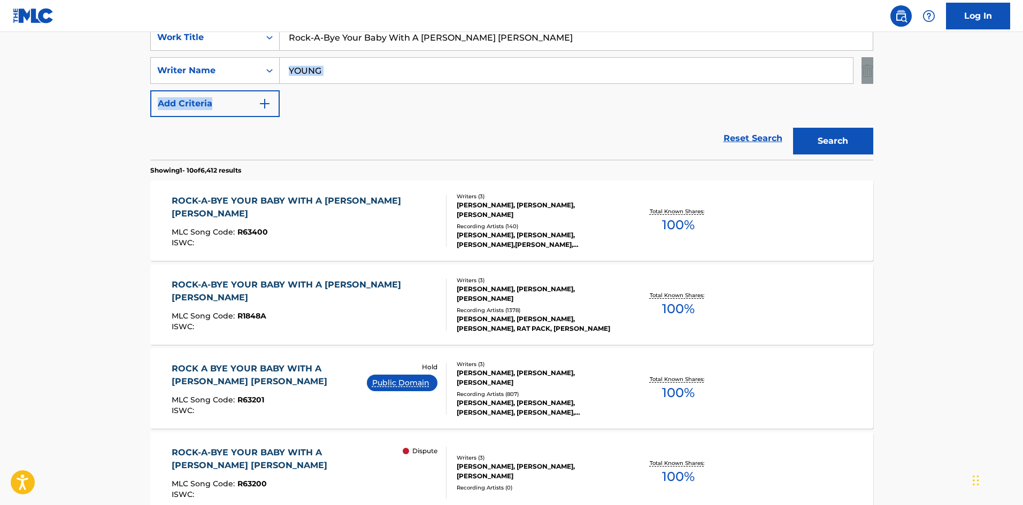
drag, startPoint x: 367, startPoint y: 88, endPoint x: 378, endPoint y: 73, distance: 18.4
click at [378, 73] on div "SearchWithCriteriae77c5499-6950-4c96-90ef-568bcc9969f8 Work Title Rock-A-Bye Yo…" at bounding box center [511, 70] width 723 height 93
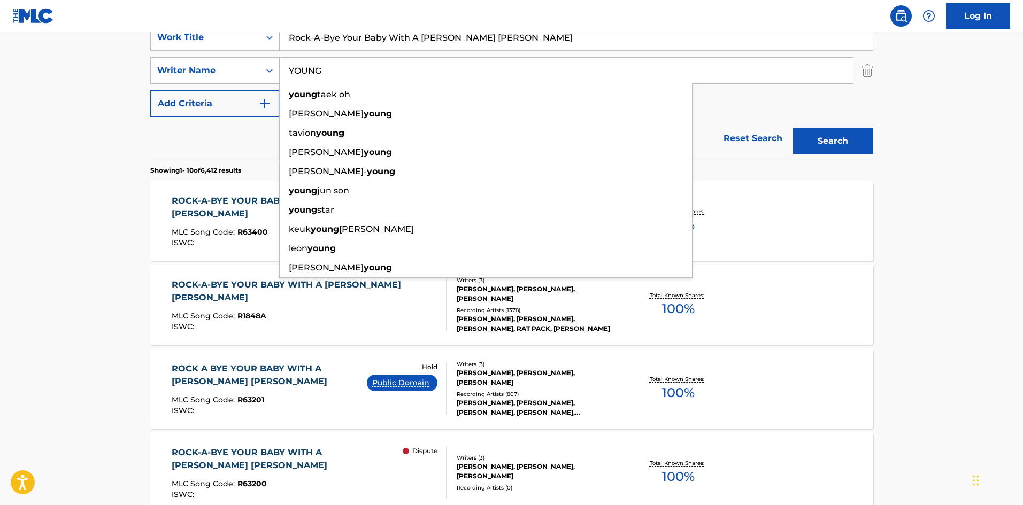
drag, startPoint x: 379, startPoint y: 72, endPoint x: 116, endPoint y: 65, distance: 262.7
click at [120, 65] on main "The MLC Public Work Search The accuracy and completeness of The MLC's data is d…" at bounding box center [511, 447] width 1023 height 1259
paste input "[PERSON_NAME]"
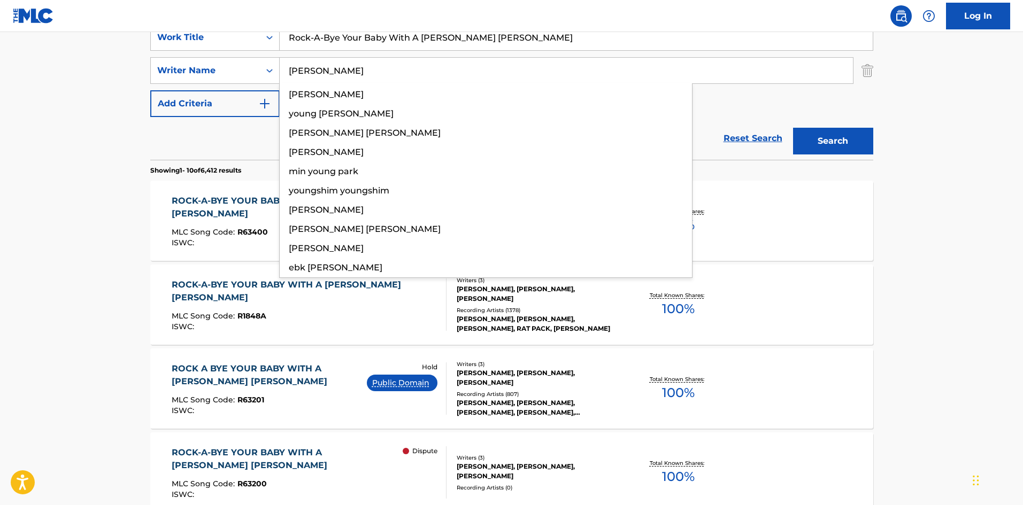
type input "[PERSON_NAME]"
click at [847, 143] on button "Search" at bounding box center [833, 141] width 80 height 27
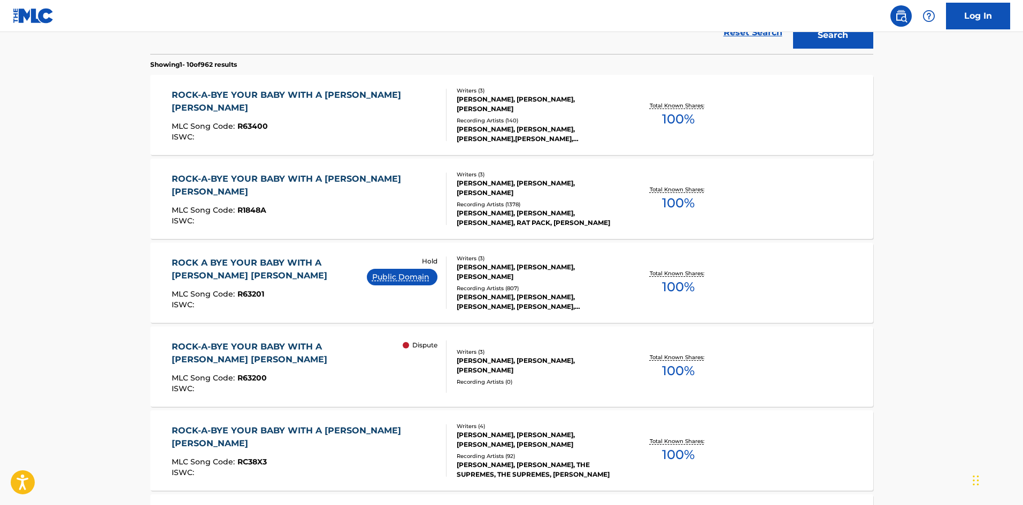
scroll to position [321, 0]
click at [233, 178] on div "ROCK-A-BYE YOUR BABY WITH A [PERSON_NAME] [PERSON_NAME]" at bounding box center [305, 185] width 266 height 26
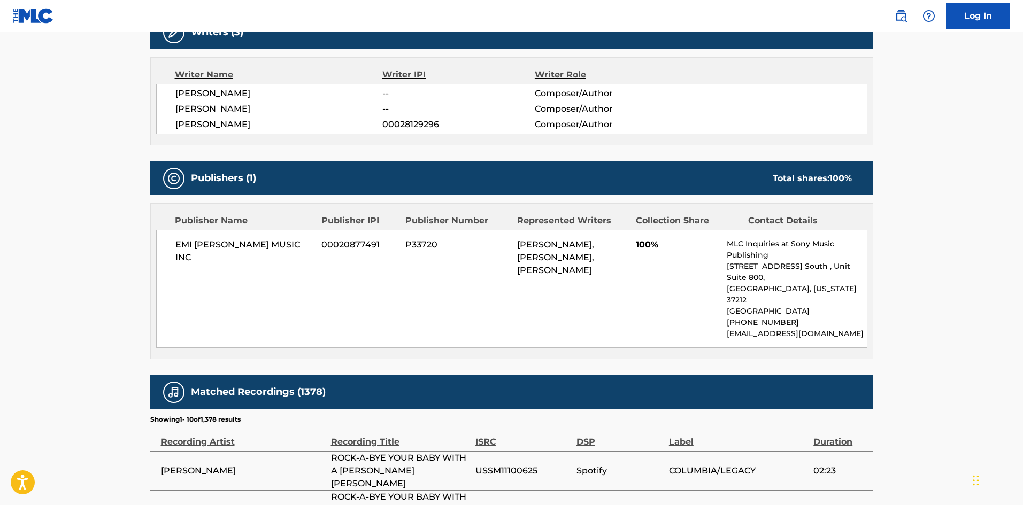
scroll to position [535, 0]
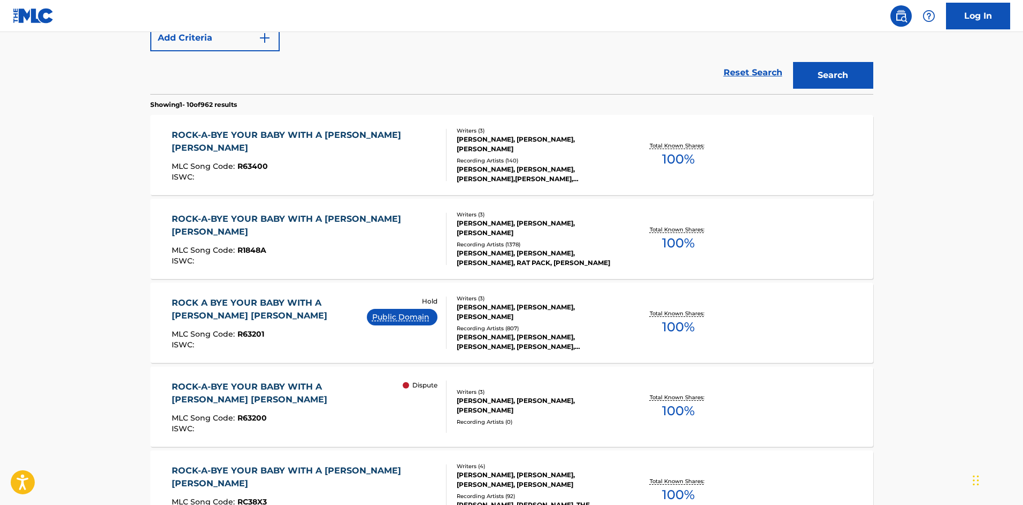
scroll to position [275, 0]
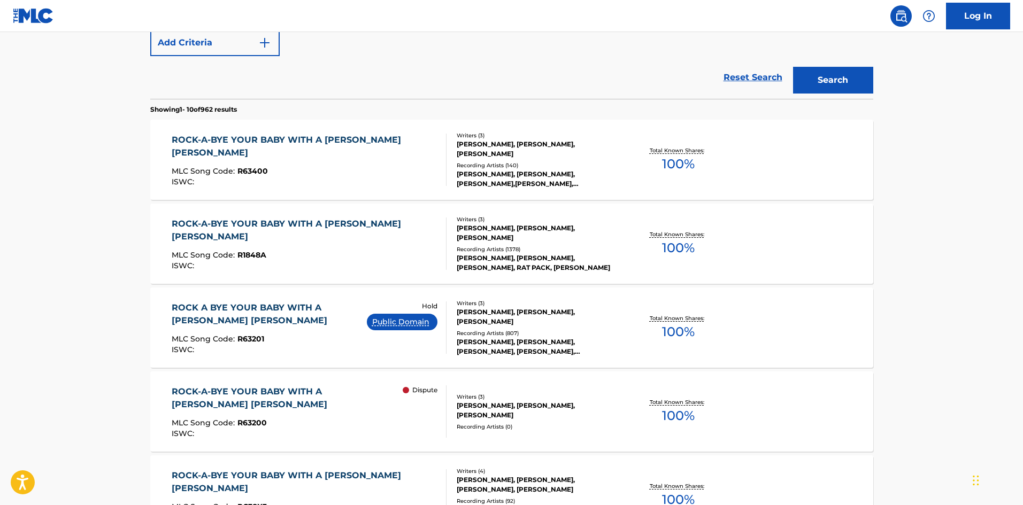
click at [269, 131] on div "ROCK-A-BYE YOUR BABY WITH A [PERSON_NAME] [PERSON_NAME] MLC Song Code : R63400 …" at bounding box center [511, 160] width 723 height 80
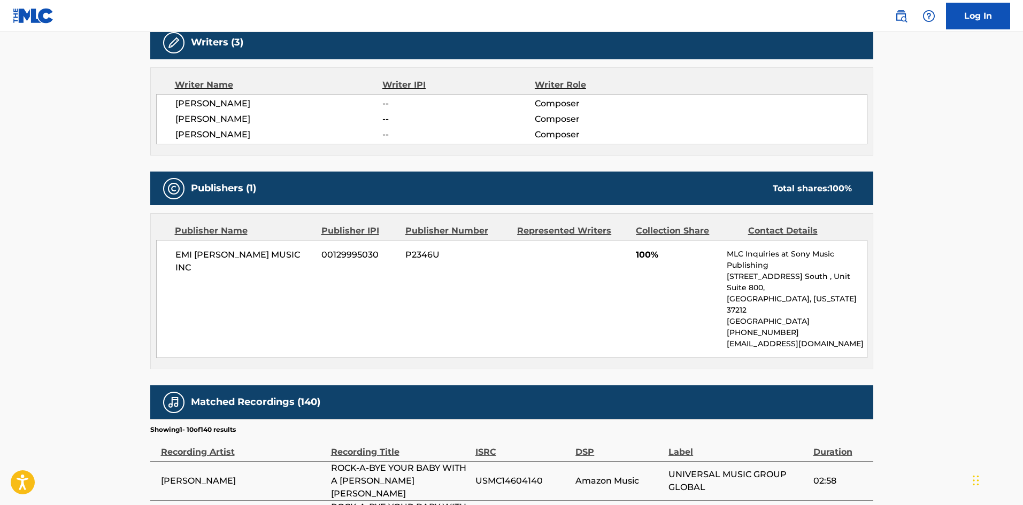
scroll to position [374, 0]
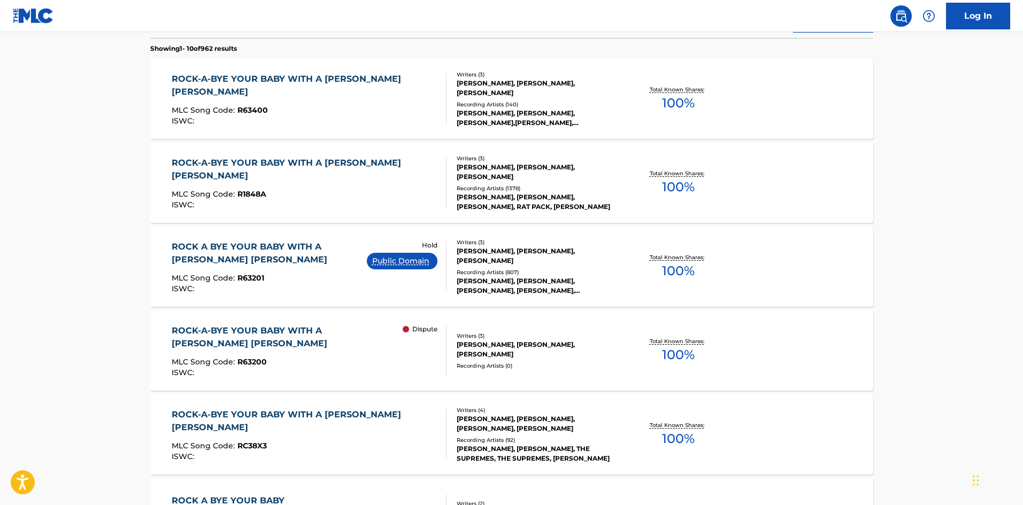
click at [271, 158] on div "ROCK-A-BYE YOUR BABY WITH A [PERSON_NAME] [PERSON_NAME] MLC Song Code : R1848A …" at bounding box center [511, 183] width 723 height 80
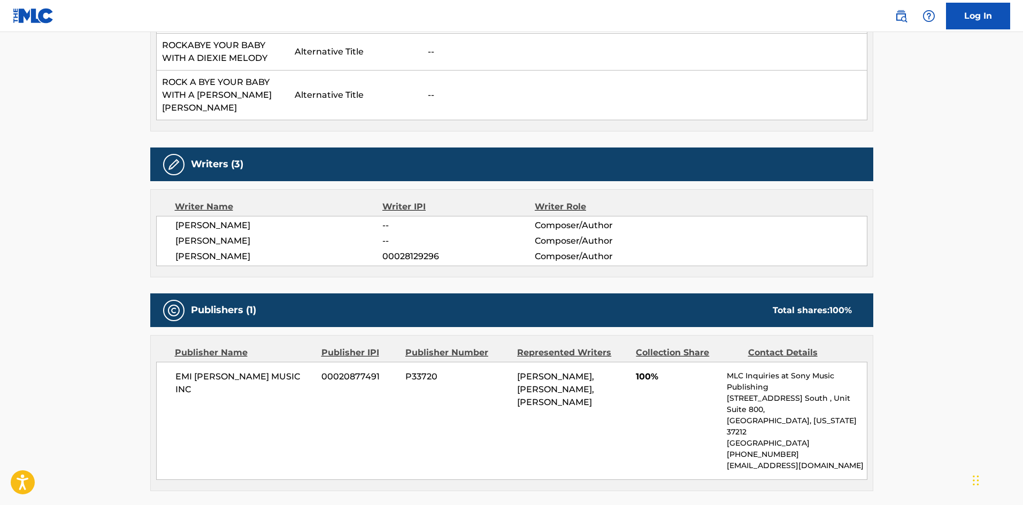
scroll to position [588, 0]
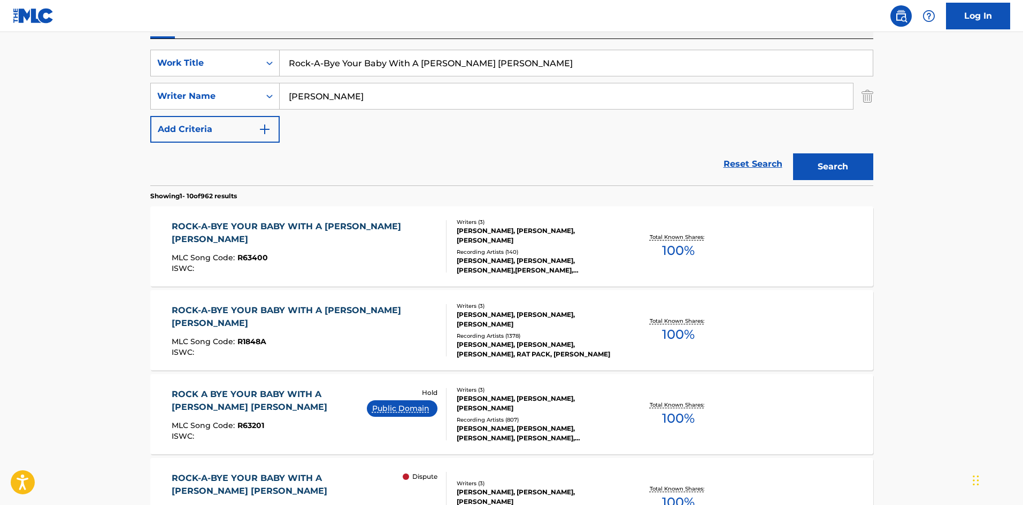
scroll to position [183, 0]
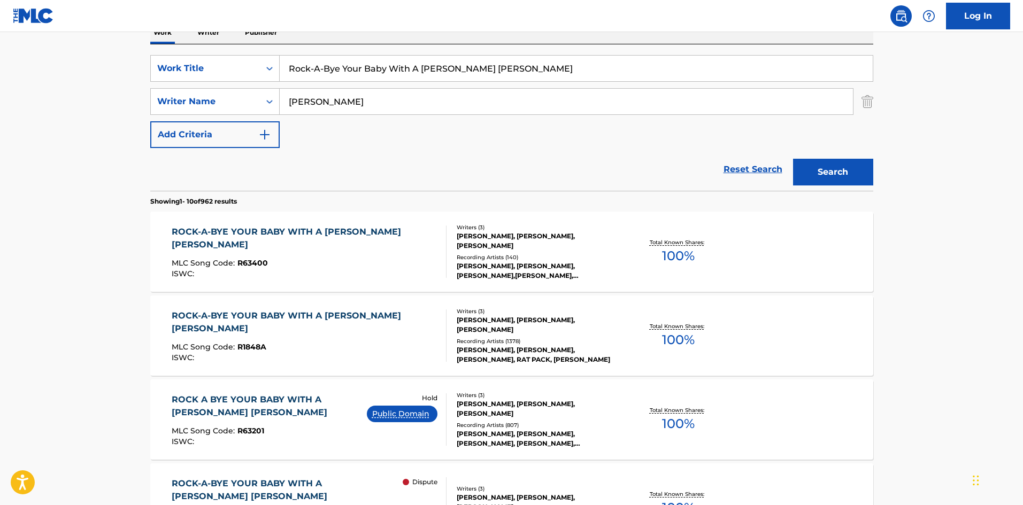
click at [281, 233] on div "ROCK-A-BYE YOUR BABY WITH A [PERSON_NAME] [PERSON_NAME]" at bounding box center [305, 239] width 266 height 26
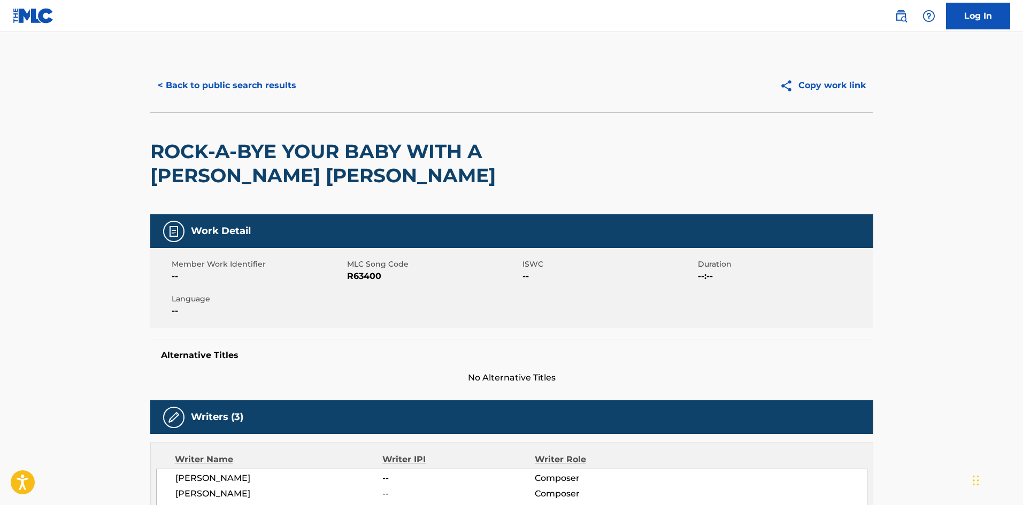
scroll to position [336, 0]
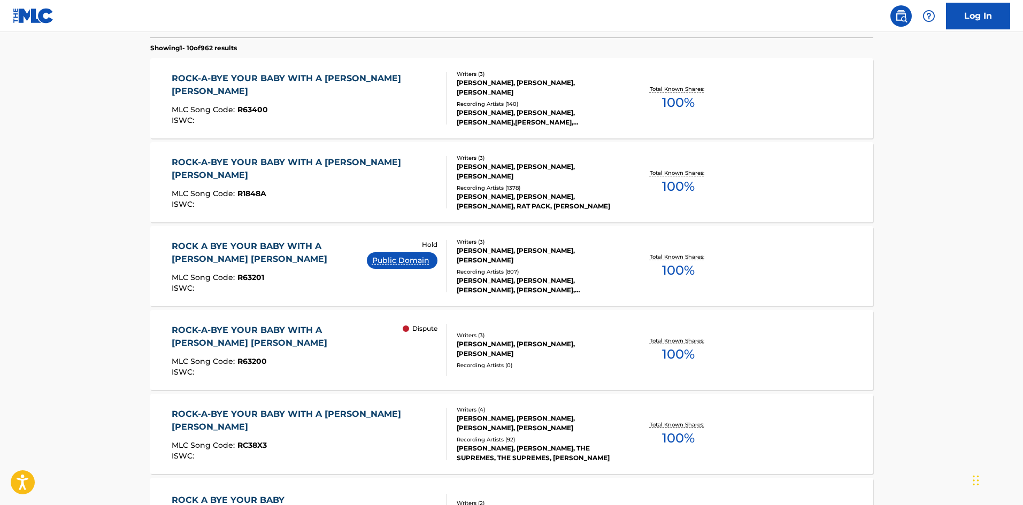
scroll to position [183, 0]
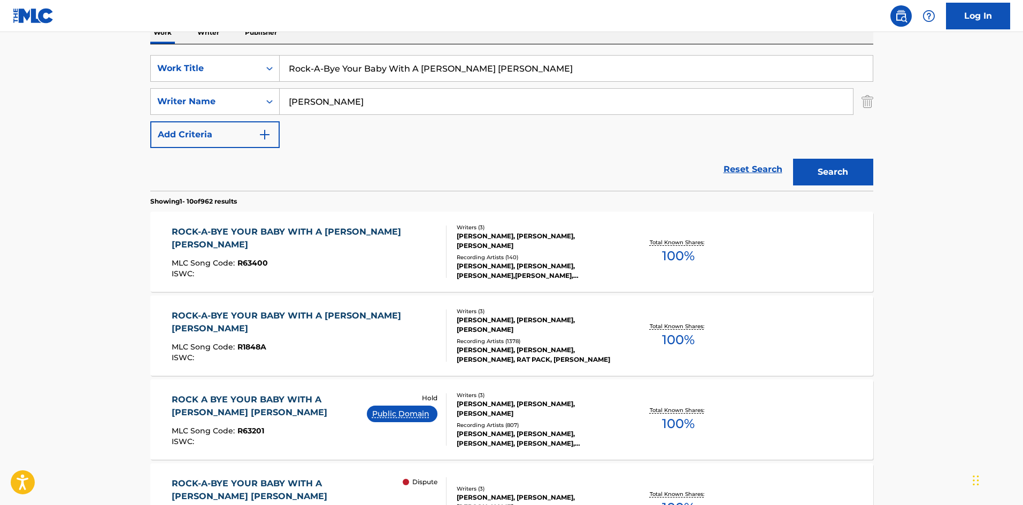
click at [297, 318] on div "ROCK-A-BYE YOUR BABY WITH A [PERSON_NAME] [PERSON_NAME]" at bounding box center [305, 323] width 266 height 26
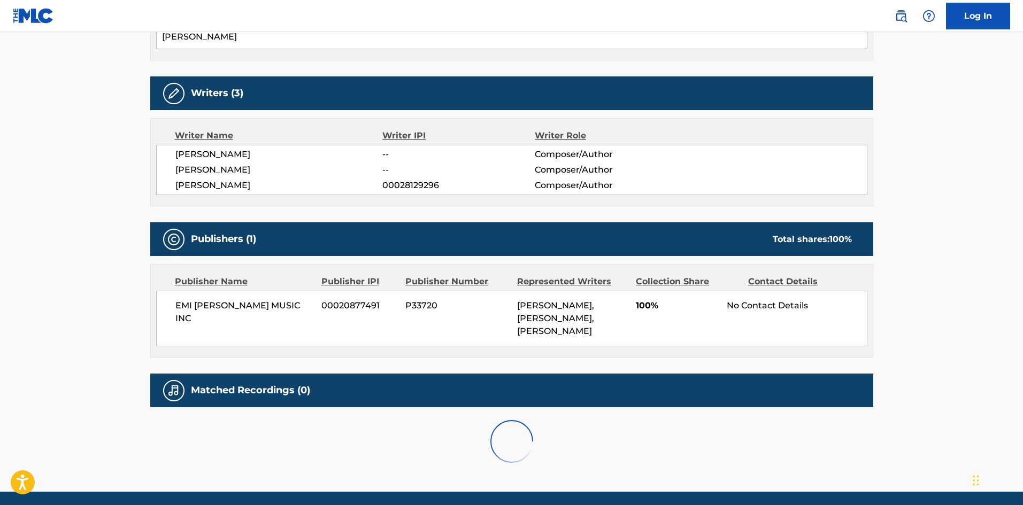
scroll to position [481, 0]
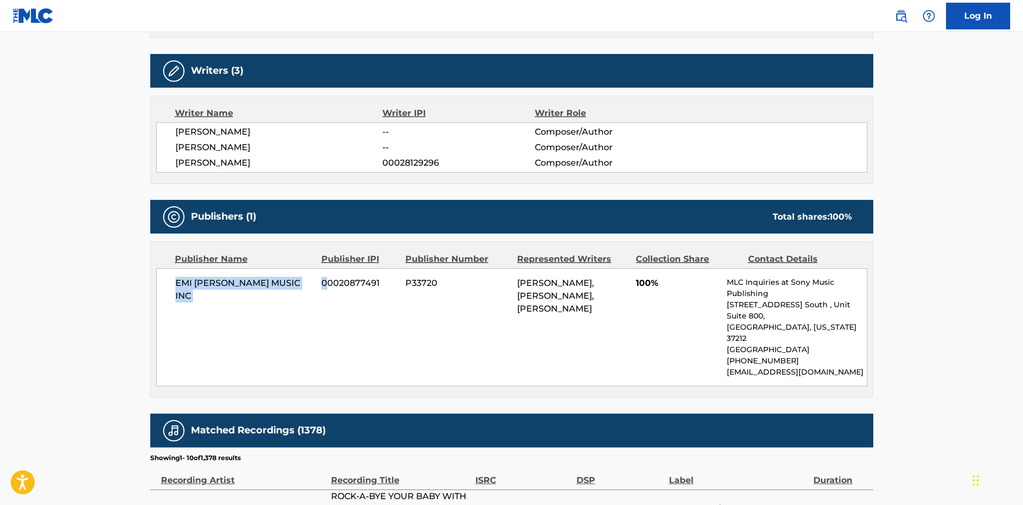
drag, startPoint x: 170, startPoint y: 269, endPoint x: 327, endPoint y: 275, distance: 157.4
click at [327, 275] on div "EMI [PERSON_NAME] MUSIC INC 00020877491 P33720 [PERSON_NAME], [PERSON_NAME], [P…" at bounding box center [511, 328] width 711 height 118
click at [201, 277] on span "EMI [PERSON_NAME] MUSIC INC" at bounding box center [244, 290] width 139 height 26
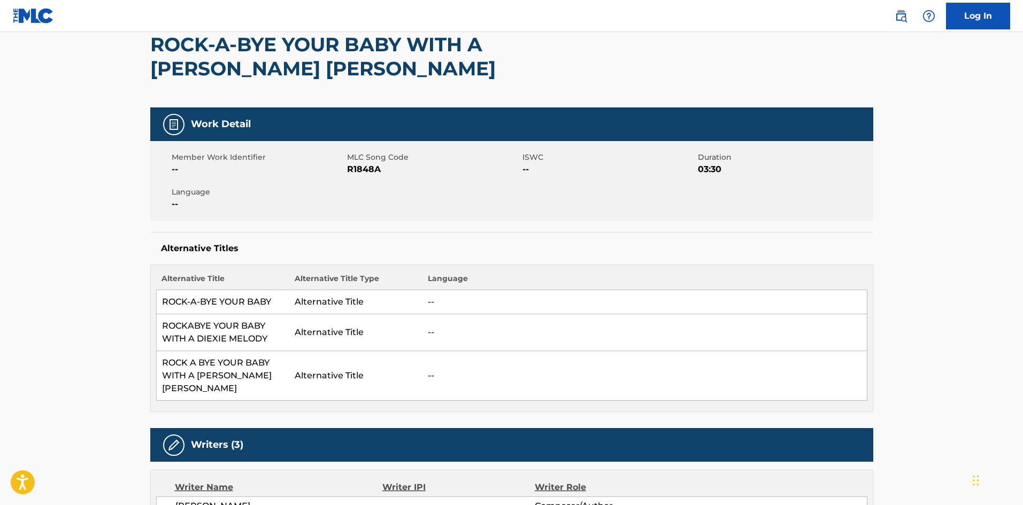
scroll to position [0, 0]
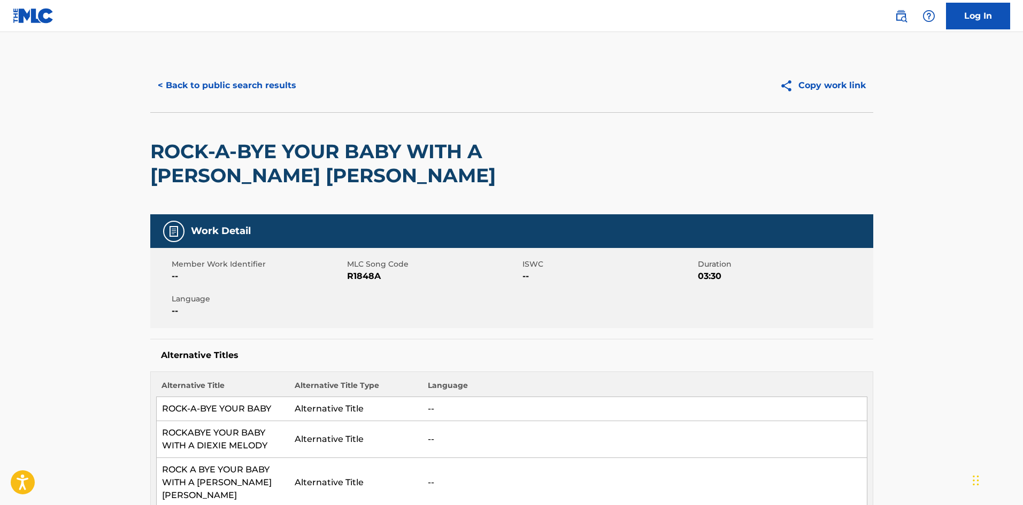
click at [213, 85] on button "< Back to public search results" at bounding box center [227, 85] width 154 height 27
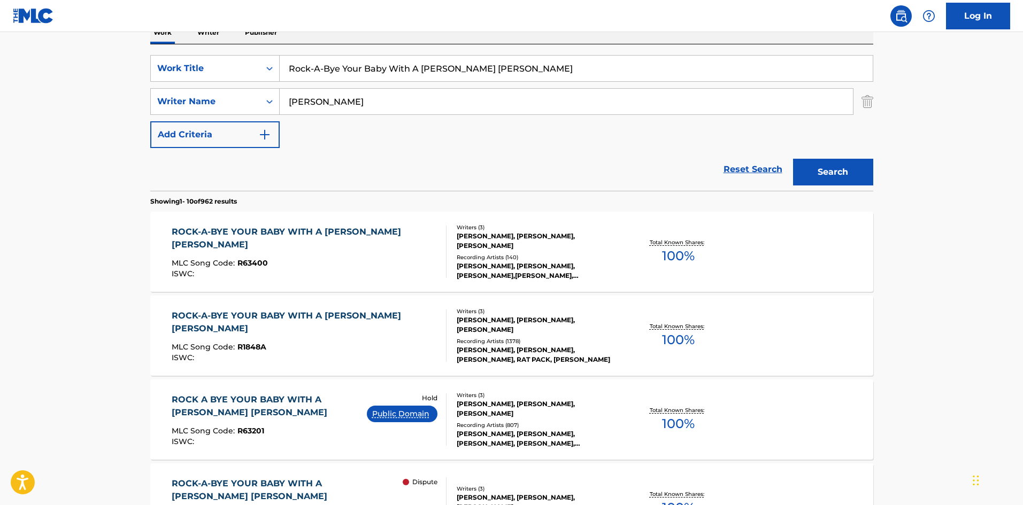
drag, startPoint x: 385, startPoint y: 70, endPoint x: 108, endPoint y: 8, distance: 283.3
click at [76, 26] on div "Log In The MLC Public Work Search The accuracy and completeness of The MLC's da…" at bounding box center [511, 488] width 1023 height 1343
paste input "SINCE YOU'VE BEEN GONE (SWEET SWEET BABY)"
type input "SINCE YOU'VE BEEN GONE (SWEET SWEET BABY)"
drag, startPoint x: 397, startPoint y: 103, endPoint x: 1, endPoint y: 82, distance: 396.9
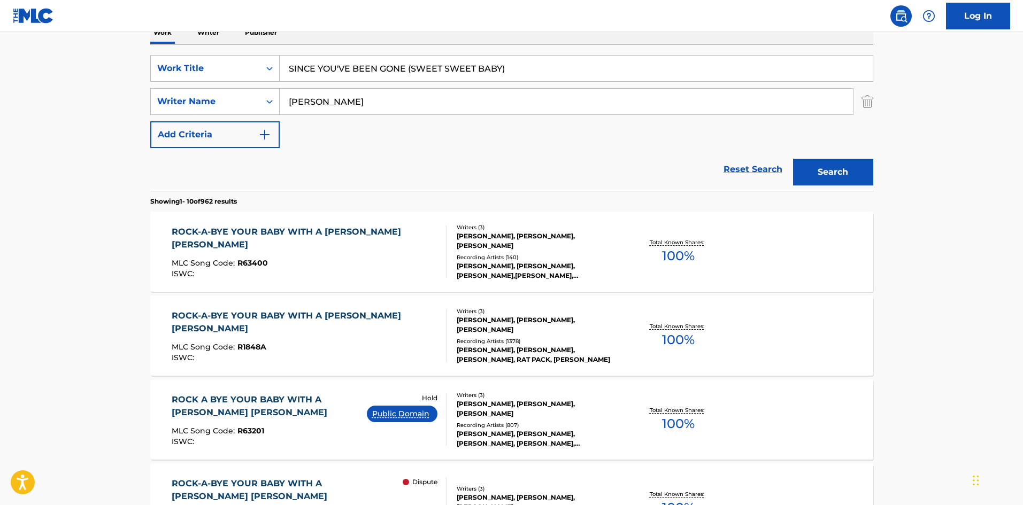
click at [0, 86] on main "The MLC Public Work Search The accuracy and completeness of The MLC's data is d…" at bounding box center [511, 478] width 1023 height 1259
paste input "[PERSON_NAME]"
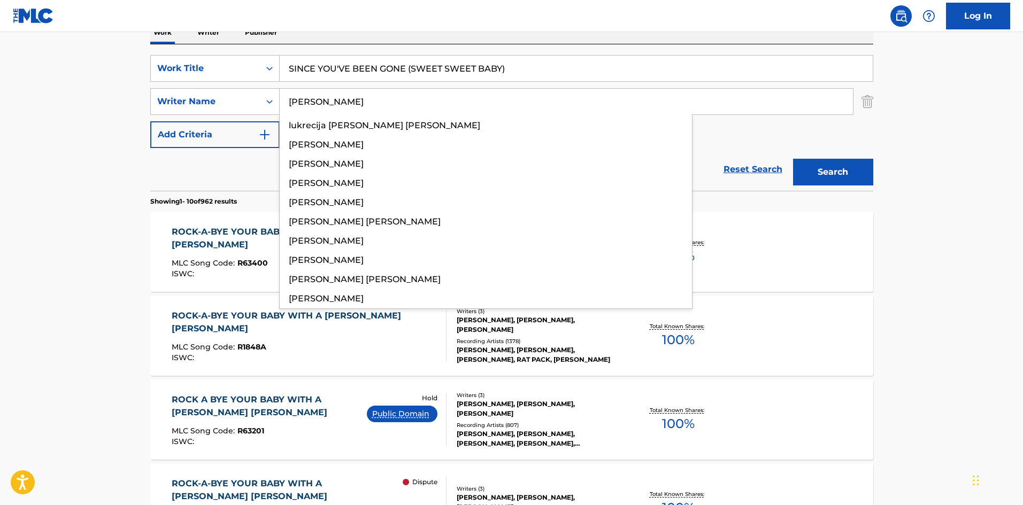
type input "[PERSON_NAME]"
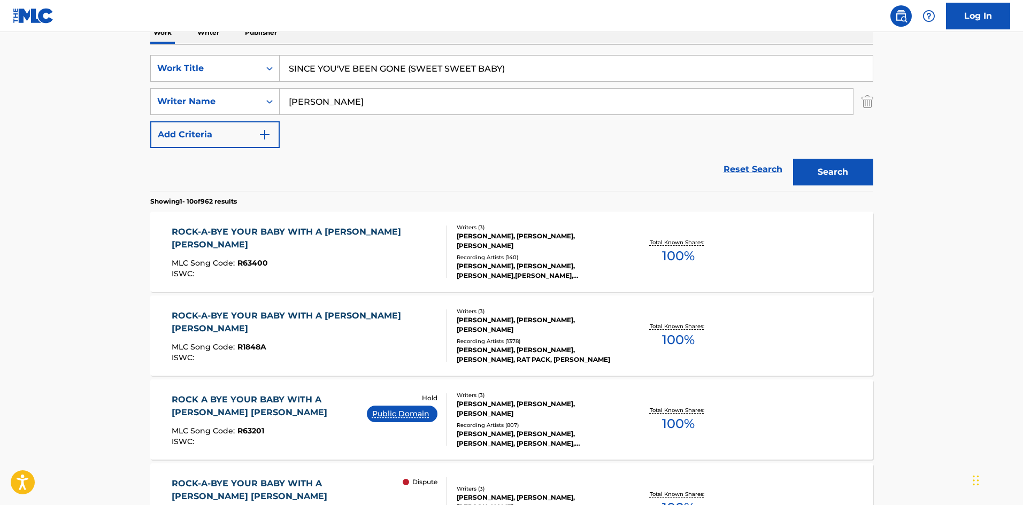
click at [851, 179] on button "Search" at bounding box center [833, 172] width 80 height 27
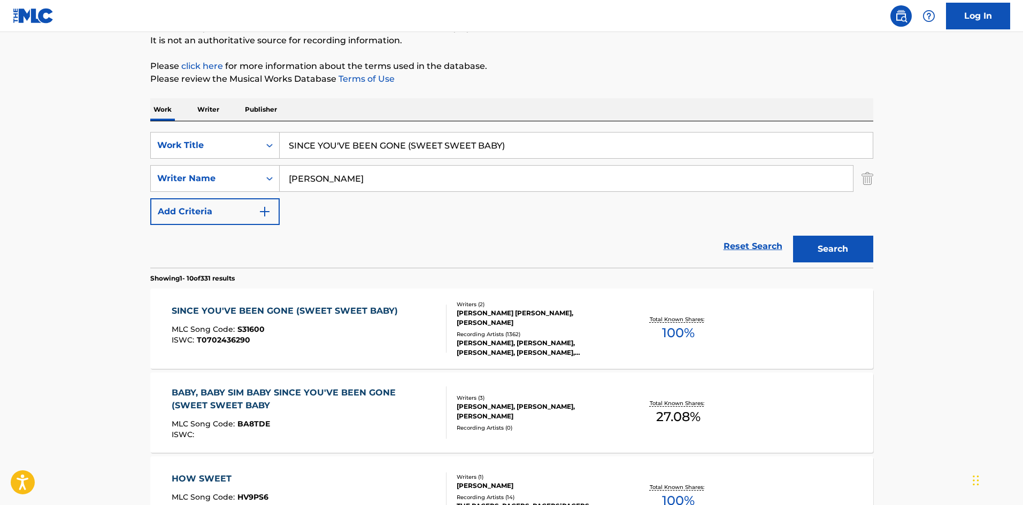
scroll to position [107, 0]
click at [290, 308] on div "SINCE YOU'VE BEEN GONE (SWEET SWEET BABY)" at bounding box center [288, 310] width 232 height 13
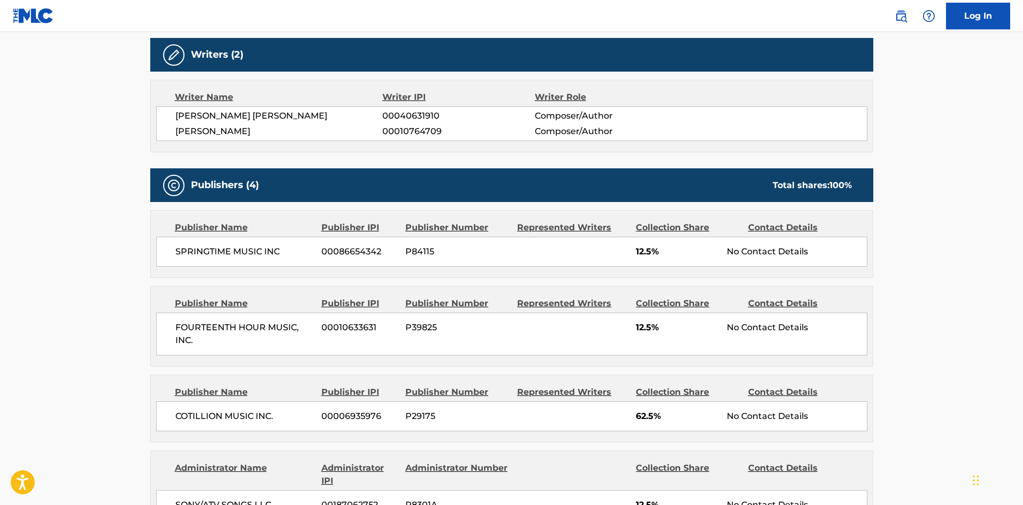
scroll to position [374, 0]
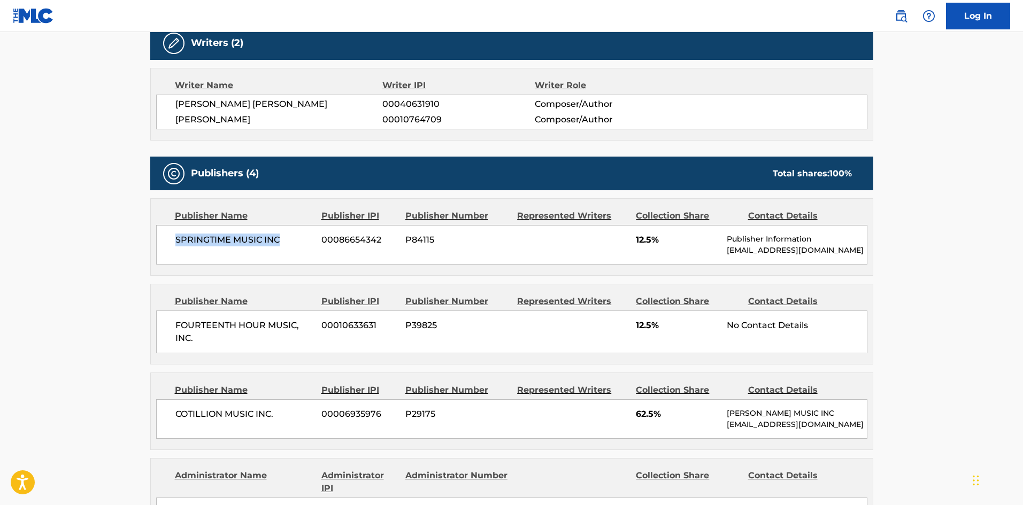
drag, startPoint x: 173, startPoint y: 236, endPoint x: 287, endPoint y: 240, distance: 114.5
click at [287, 240] on div "SPRINGTIME MUSIC INC 00086654342 P84115 12.5% Publisher Information [EMAIL_ADDR…" at bounding box center [511, 245] width 711 height 40
drag, startPoint x: 171, startPoint y: 327, endPoint x: 275, endPoint y: 254, distance: 127.2
click at [234, 345] on div "FOURTEENTH HOUR MUSIC, INC. 00010633631 P39825 12.5% No Contact Details" at bounding box center [511, 332] width 711 height 43
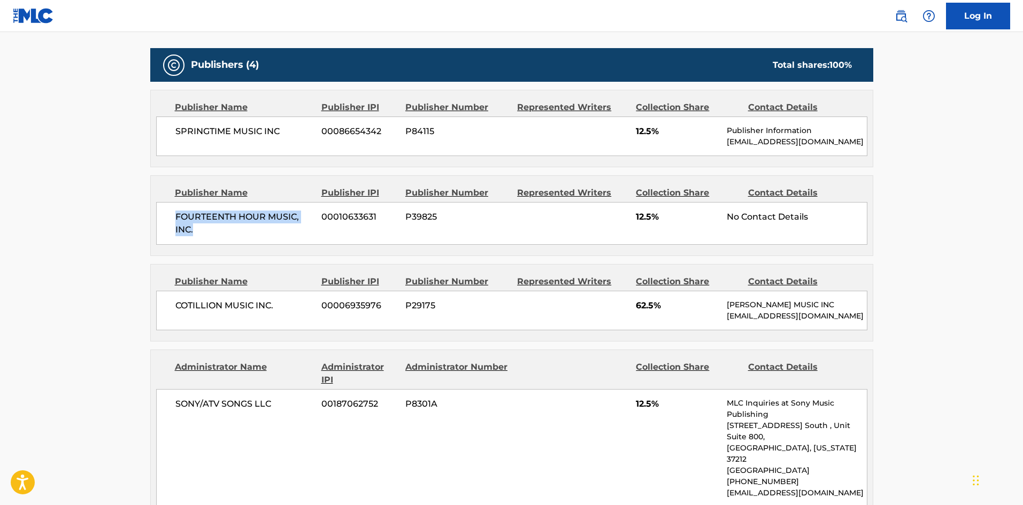
scroll to position [642, 0]
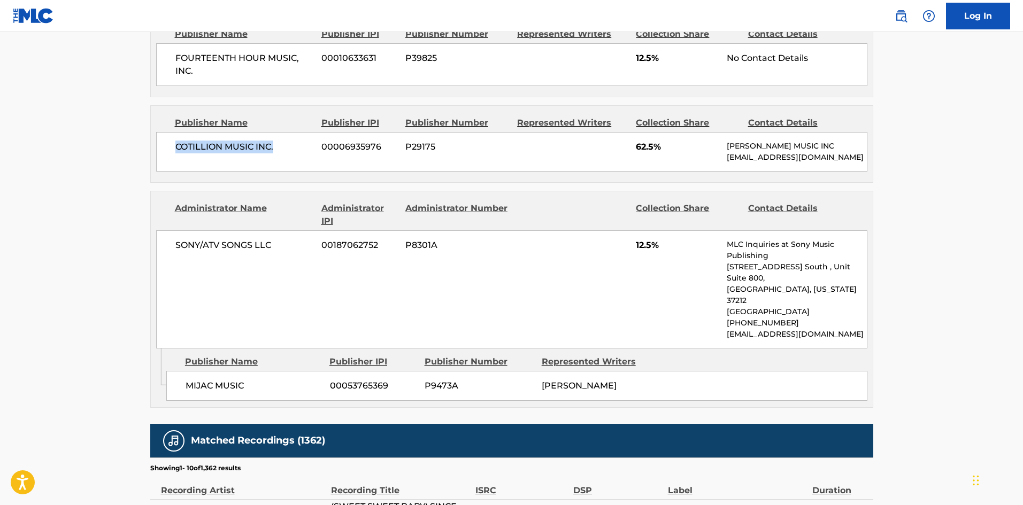
drag, startPoint x: 166, startPoint y: 152, endPoint x: 302, endPoint y: 146, distance: 136.0
click at [302, 146] on div "COTILLION MUSIC INC. 00006935976 P29175 62.5% [PERSON_NAME] MUSIC INC [EMAIL_AD…" at bounding box center [511, 152] width 711 height 40
drag, startPoint x: 183, startPoint y: 370, endPoint x: 281, endPoint y: 306, distance: 116.6
click at [273, 371] on div "MIJAC MUSIC 00053765369 P9473A [PERSON_NAME]" at bounding box center [516, 386] width 701 height 30
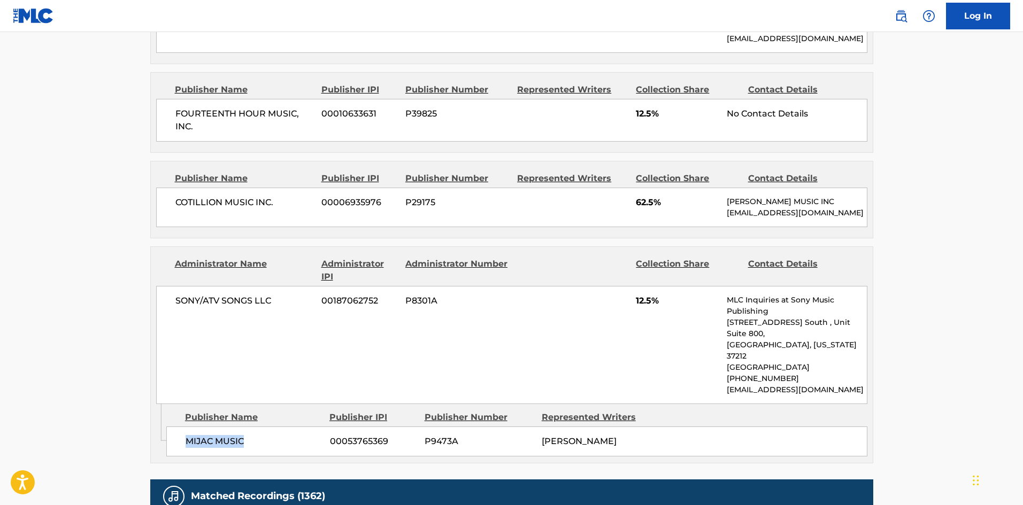
scroll to position [535, 0]
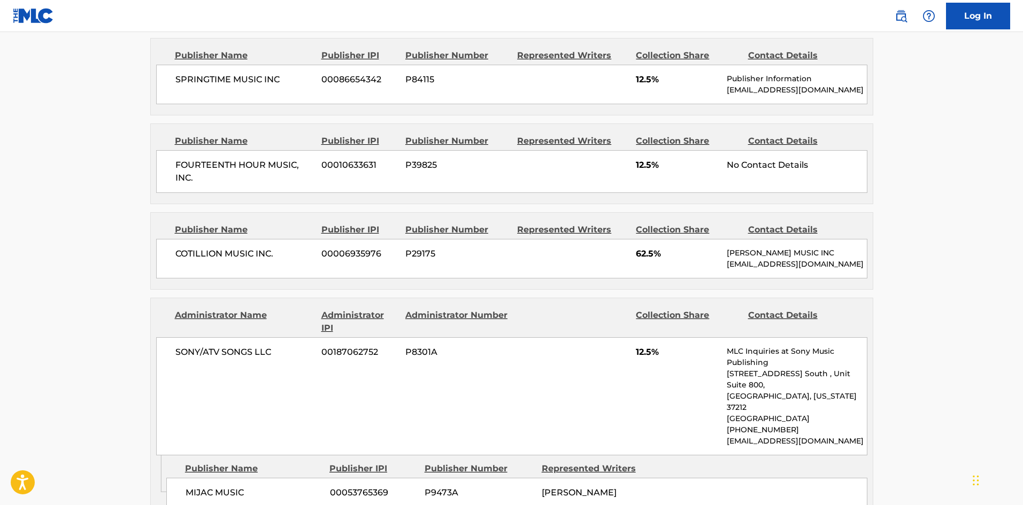
click at [971, 193] on main "< Back to public search results Copy work link SINCE YOU'VE BEEN GONE (SWEET SW…" at bounding box center [511, 219] width 1023 height 1445
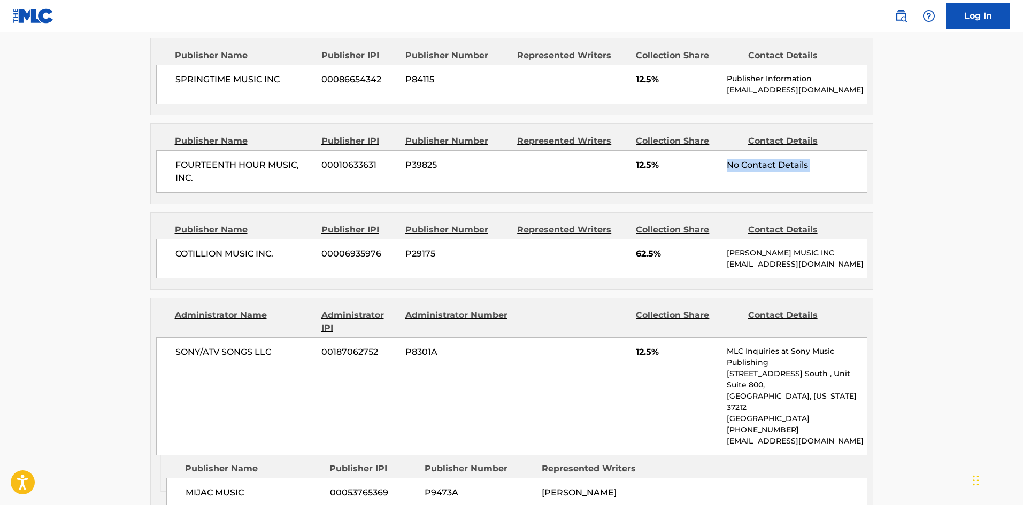
click at [972, 193] on main "< Back to public search results Copy work link SINCE YOU'VE BEEN GONE (SWEET SW…" at bounding box center [511, 219] width 1023 height 1445
click at [976, 192] on main "< Back to public search results Copy work link SINCE YOU'VE BEEN GONE (SWEET SW…" at bounding box center [511, 219] width 1023 height 1445
click at [979, 191] on main "< Back to public search results Copy work link SINCE YOU'VE BEEN GONE (SWEET SW…" at bounding box center [511, 219] width 1023 height 1445
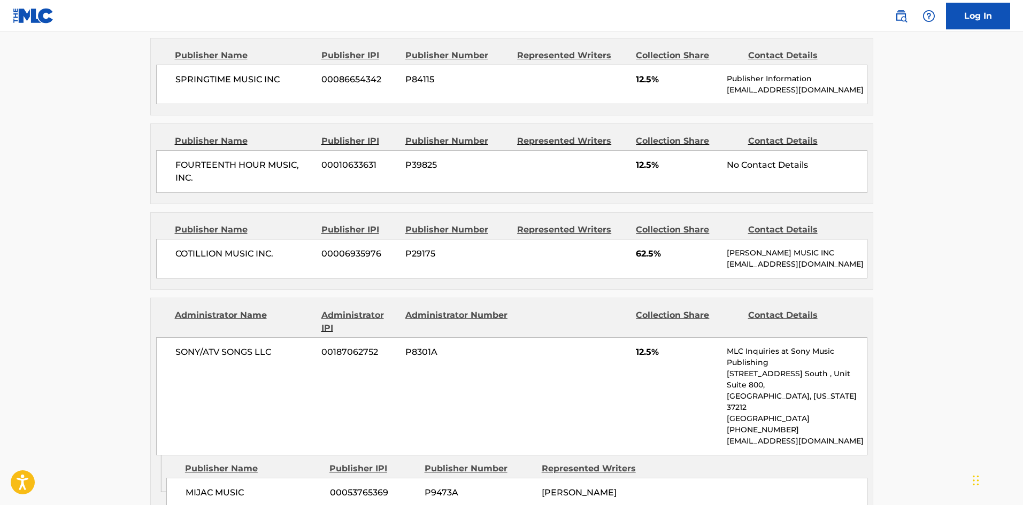
click at [979, 190] on main "< Back to public search results Copy work link SINCE YOU'VE BEEN GONE (SWEET SW…" at bounding box center [511, 219] width 1023 height 1445
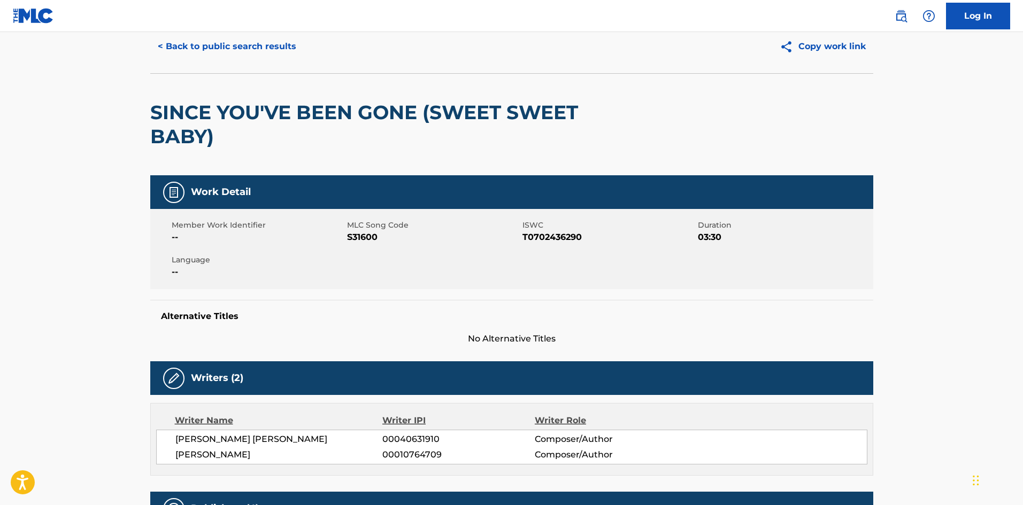
scroll to position [0, 0]
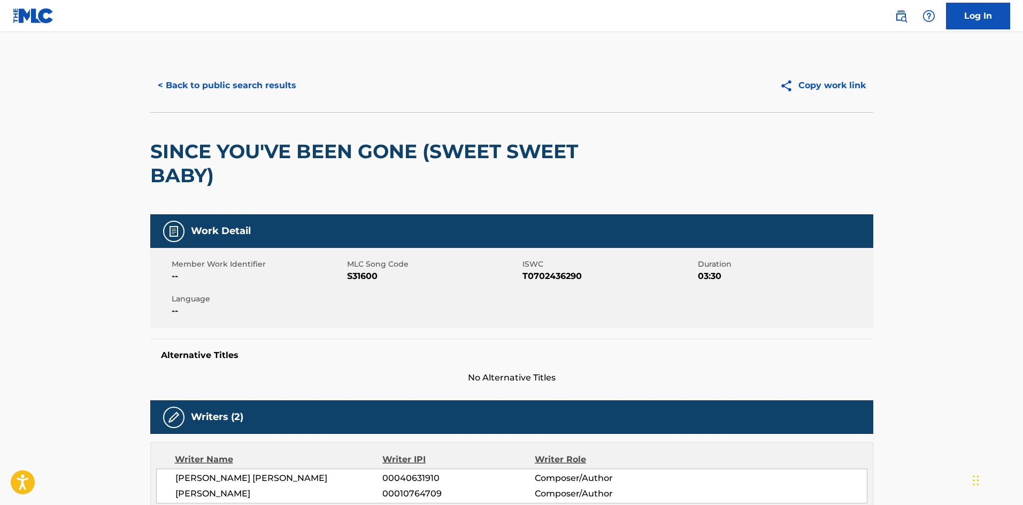
click at [232, 78] on button "< Back to public search results" at bounding box center [227, 85] width 154 height 27
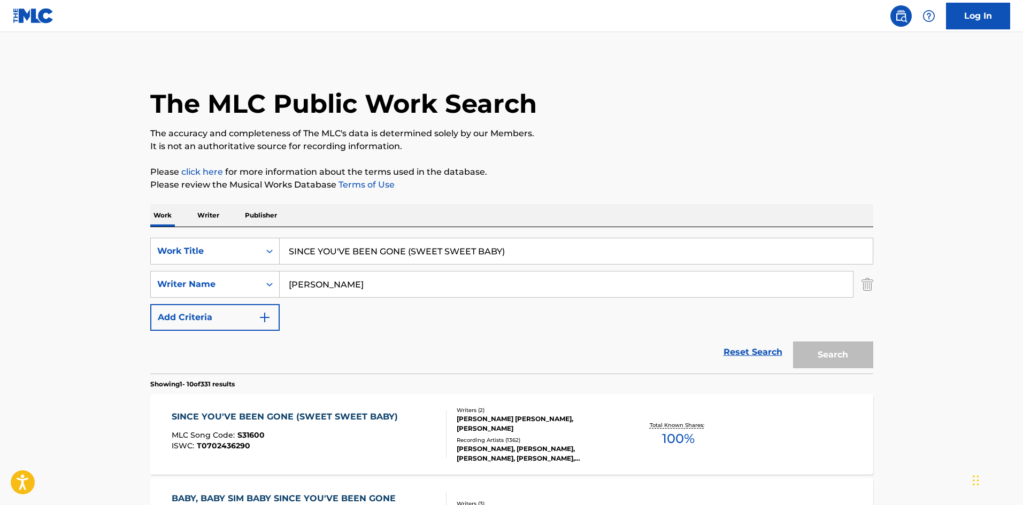
scroll to position [107, 0]
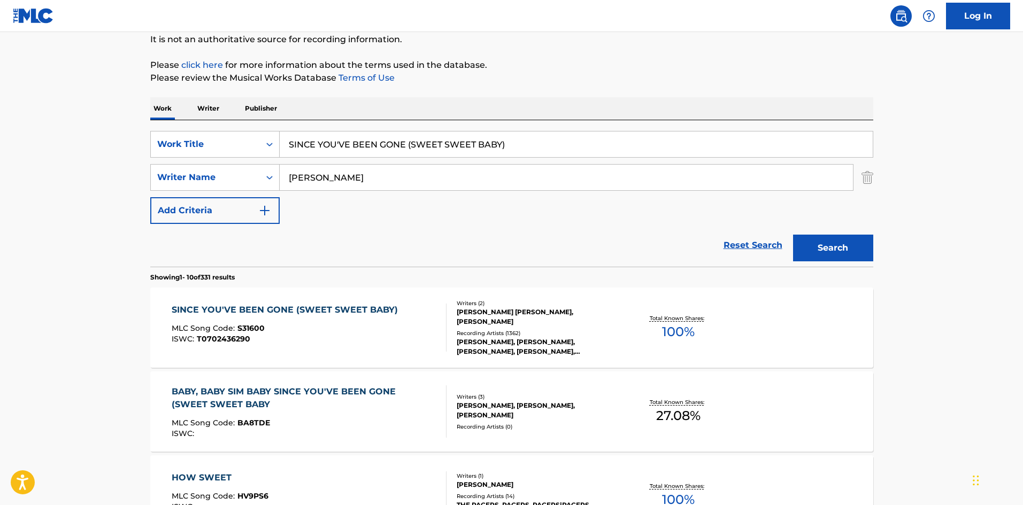
click at [555, 125] on div "SearchWithCriteriae77c5499-6950-4c96-90ef-568bcc9969f8 Work Title SINCE YOU'VE …" at bounding box center [511, 193] width 723 height 147
drag, startPoint x: 555, startPoint y: 137, endPoint x: 2, endPoint y: 136, distance: 552.6
paste input "KYLARK"
type input "SKYLARK"
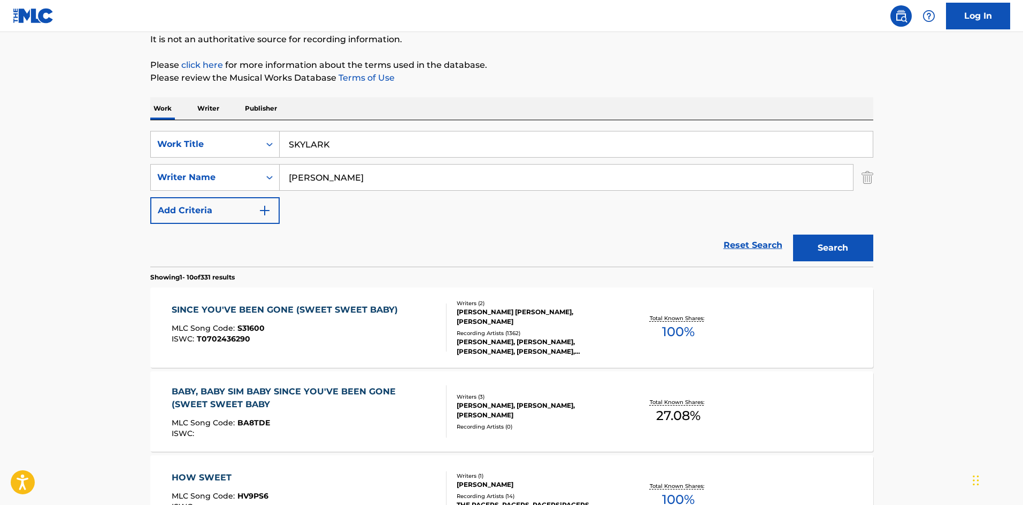
click at [565, 83] on p "Please review the Musical Works Database Terms of Use" at bounding box center [511, 78] width 723 height 13
drag, startPoint x: 425, startPoint y: 168, endPoint x: 243, endPoint y: 133, distance: 185.8
paste input "[PERSON_NAME]"
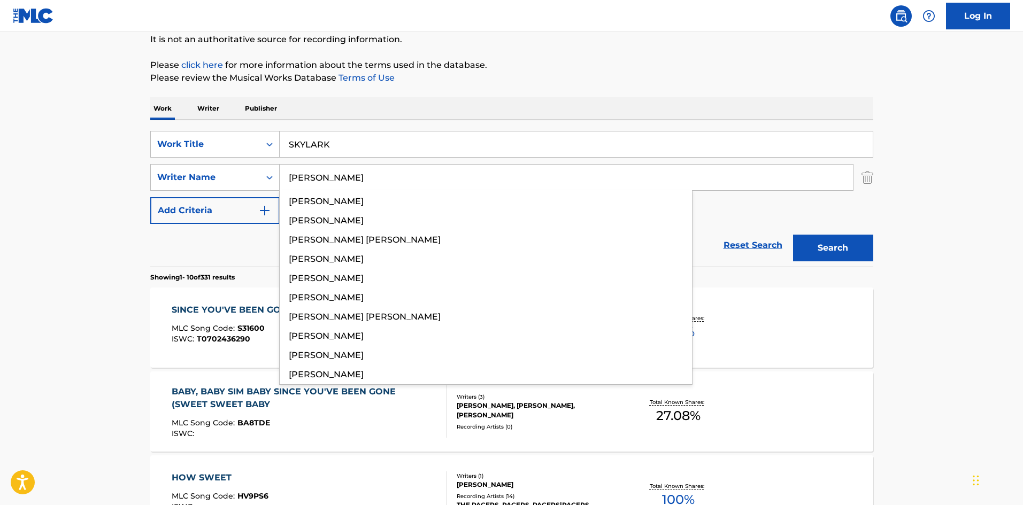
type input "[PERSON_NAME]"
click at [868, 246] on button "Search" at bounding box center [833, 248] width 80 height 27
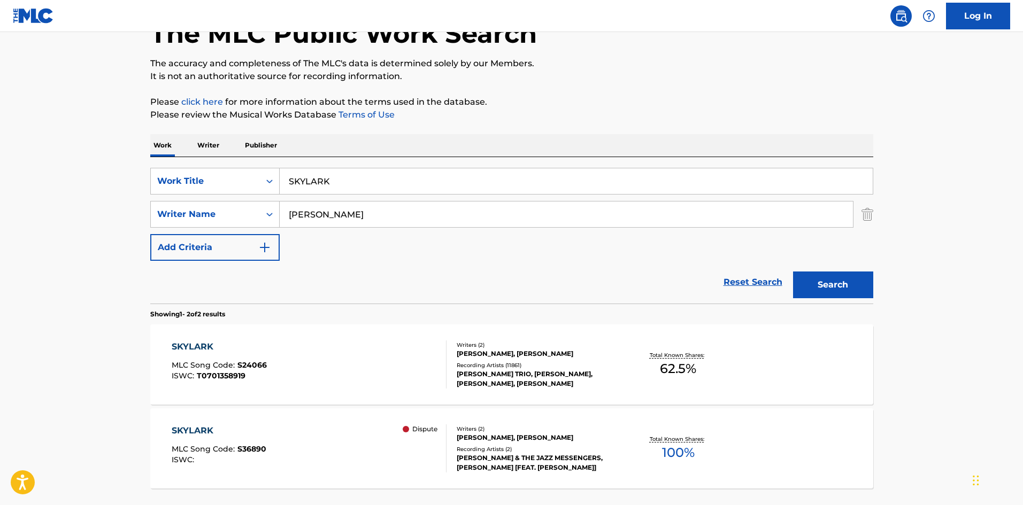
scroll to position [160, 0]
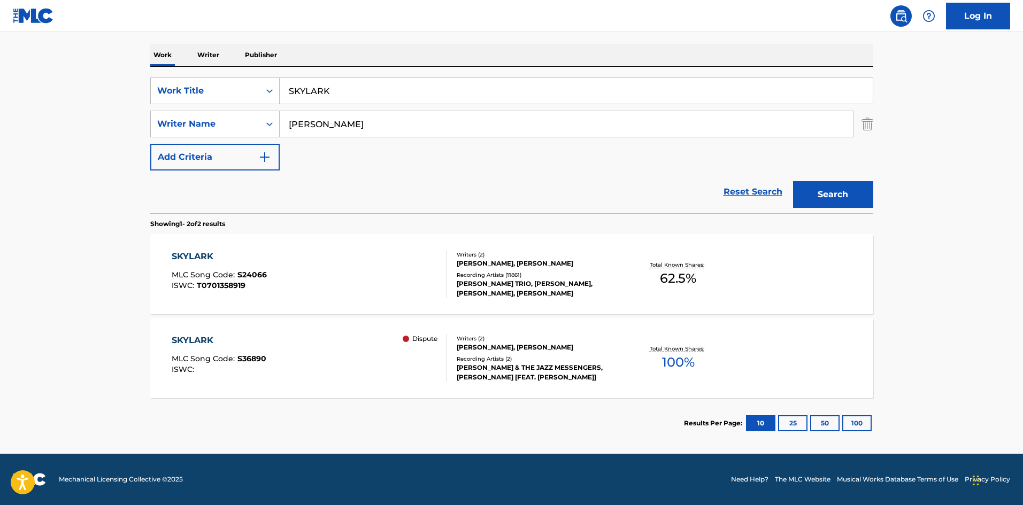
click at [193, 331] on div "SKYLARK MLC Song Code : S36890 ISWC : Dispute Writers ( 2 ) [PERSON_NAME], [PER…" at bounding box center [511, 358] width 723 height 80
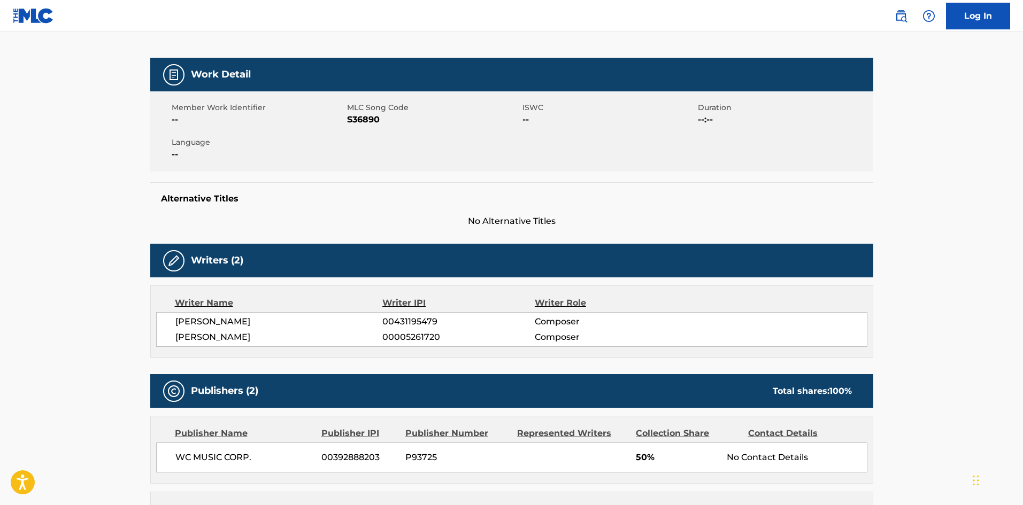
scroll to position [374, 0]
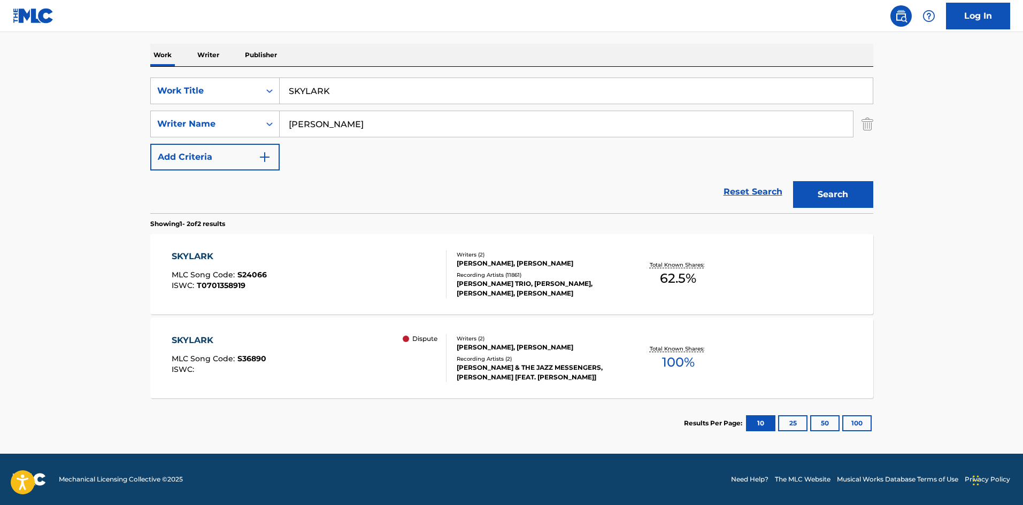
scroll to position [160, 0]
click at [183, 248] on div "SKYLARK MLC Song Code : S24066 ISWC : T0701358919 Writers ( 2 ) [PERSON_NAME], …" at bounding box center [511, 274] width 723 height 80
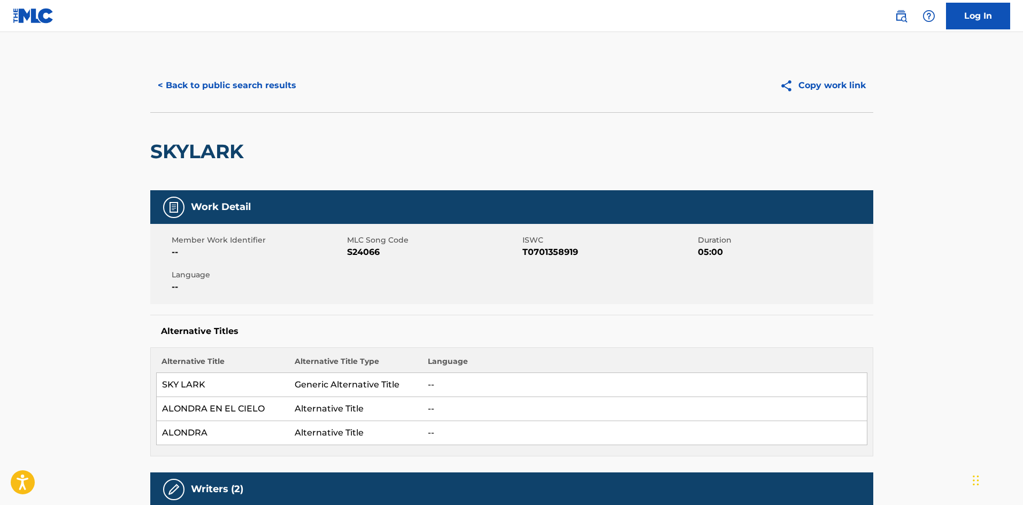
click at [237, 73] on button "< Back to public search results" at bounding box center [227, 85] width 154 height 27
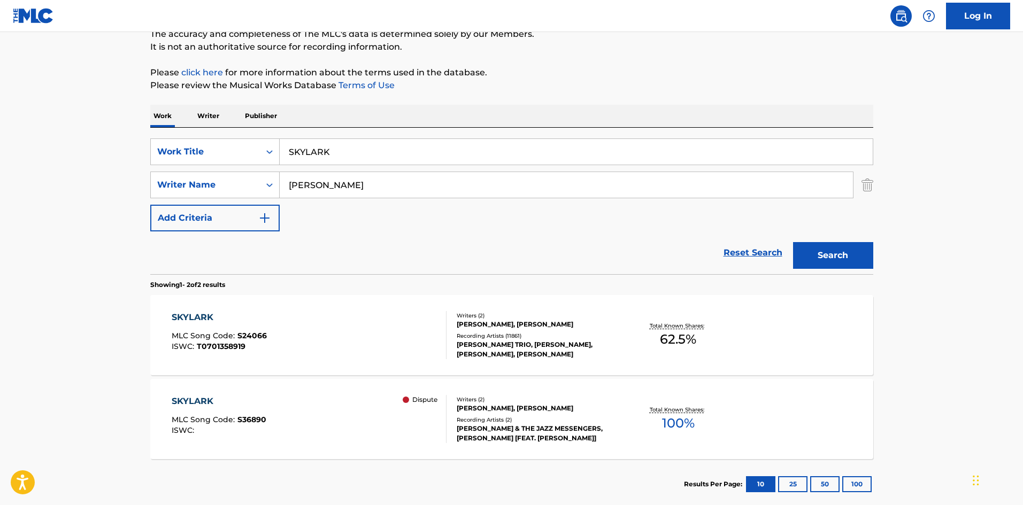
drag, startPoint x: 384, startPoint y: 152, endPoint x: 325, endPoint y: 76, distance: 96.5
click at [266, 145] on div "SearchWithCriteriae77c5499-6950-4c96-90ef-568bcc9969f8 Work Title SKYLARK" at bounding box center [511, 152] width 723 height 27
paste input "O LONG"
type input "SO LONG"
click at [392, 74] on p "Please click here for more information about the terms used in the database." at bounding box center [511, 72] width 723 height 13
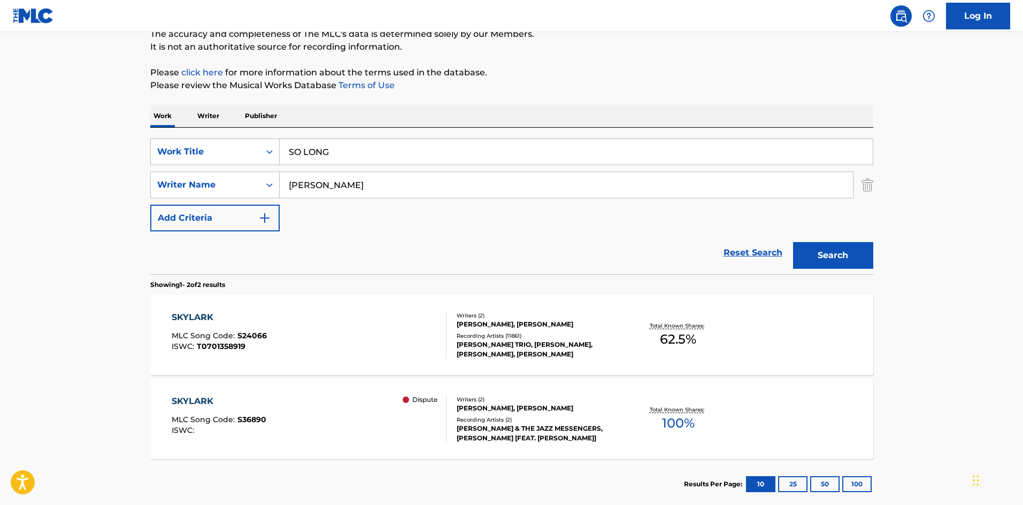
drag, startPoint x: 395, startPoint y: 178, endPoint x: 2, endPoint y: 178, distance: 393.2
click at [0, 178] on main "The MLC Public Work Search The accuracy and completeness of The MLC's data is d…" at bounding box center [511, 224] width 1023 height 583
paste input "MELSHER"
click at [831, 256] on button "Search" at bounding box center [833, 255] width 80 height 27
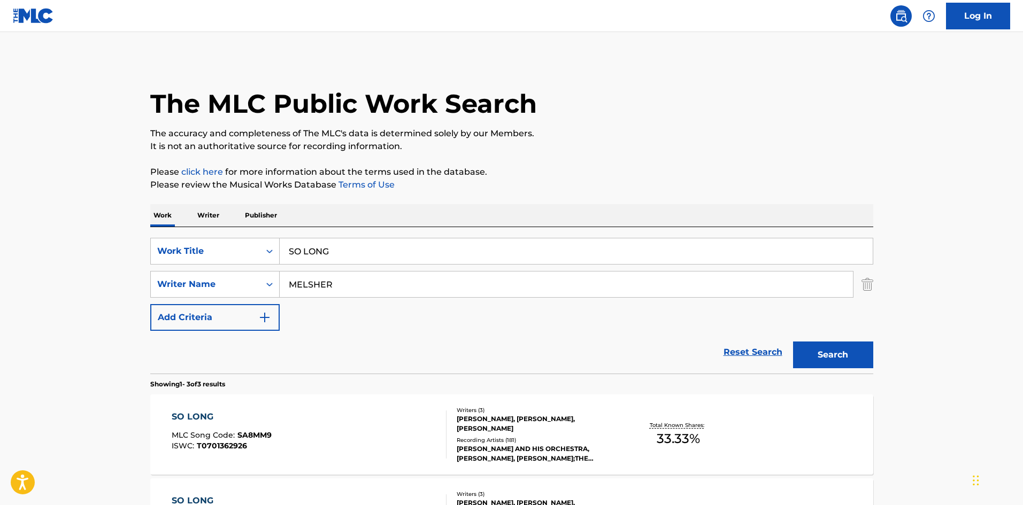
click at [592, 126] on div "The MLC Public Work Search" at bounding box center [511, 98] width 723 height 78
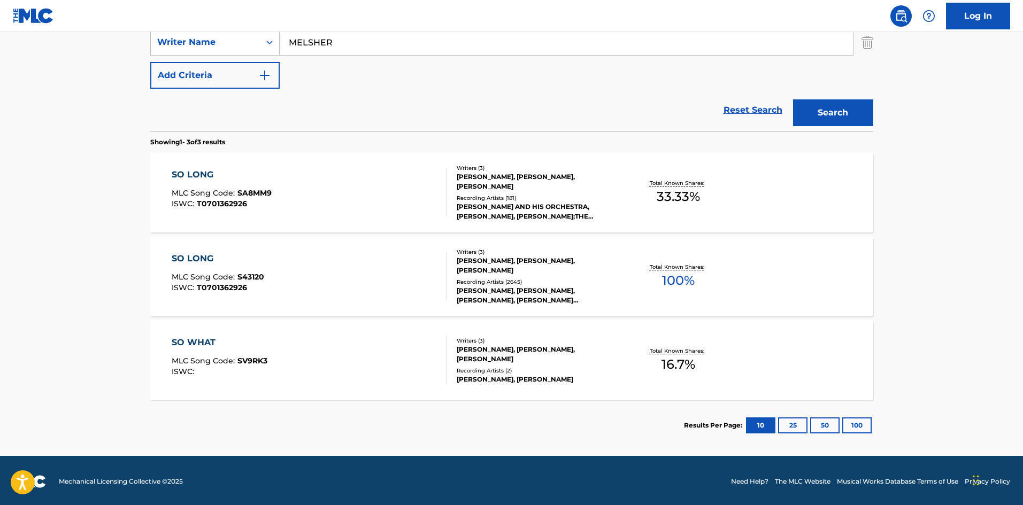
scroll to position [244, 0]
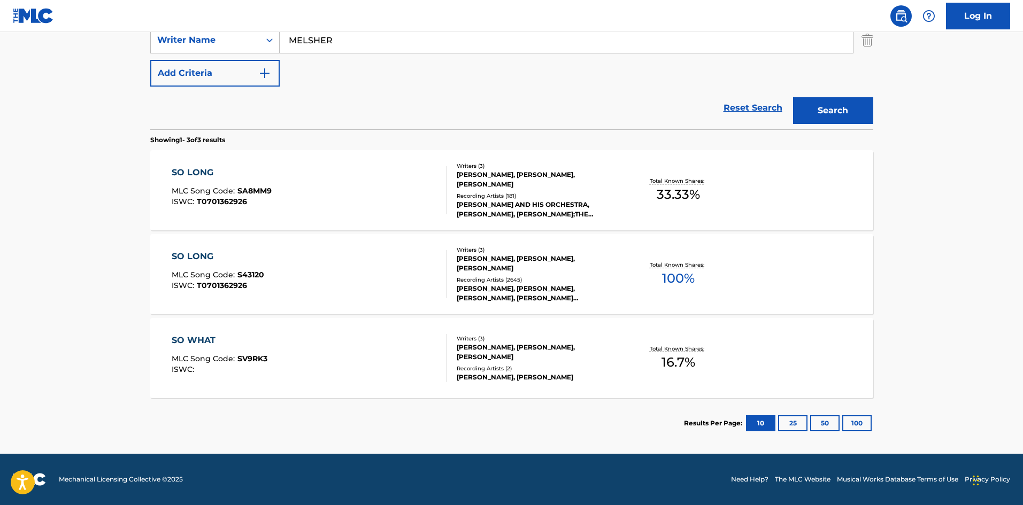
drag, startPoint x: 354, startPoint y: 50, endPoint x: 0, endPoint y: 52, distance: 353.6
click at [0, 54] on main "The MLC Public Work Search The accuracy and completeness of The MLC's data is d…" at bounding box center [511, 121] width 1023 height 666
paste input "ORGAN"
click at [832, 112] on button "Search" at bounding box center [833, 110] width 80 height 27
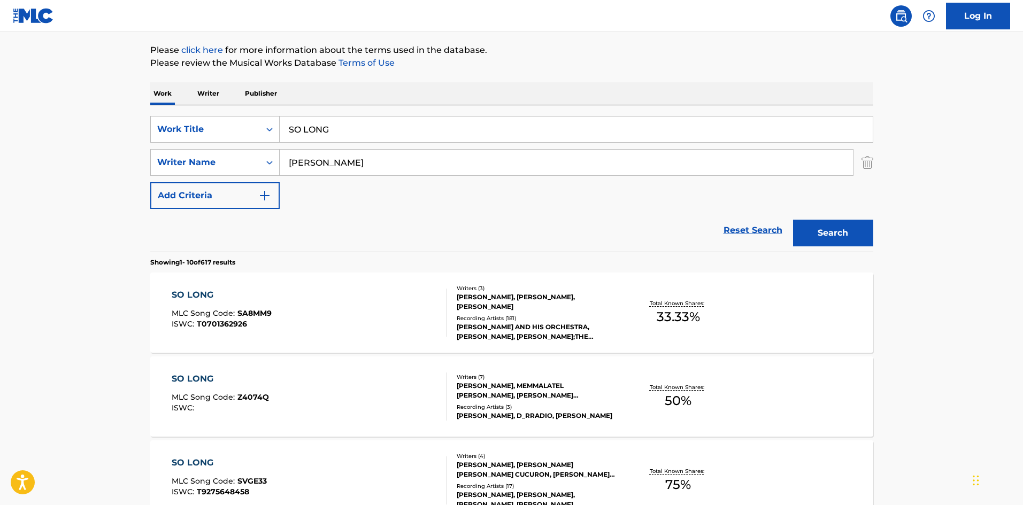
scroll to position [107, 0]
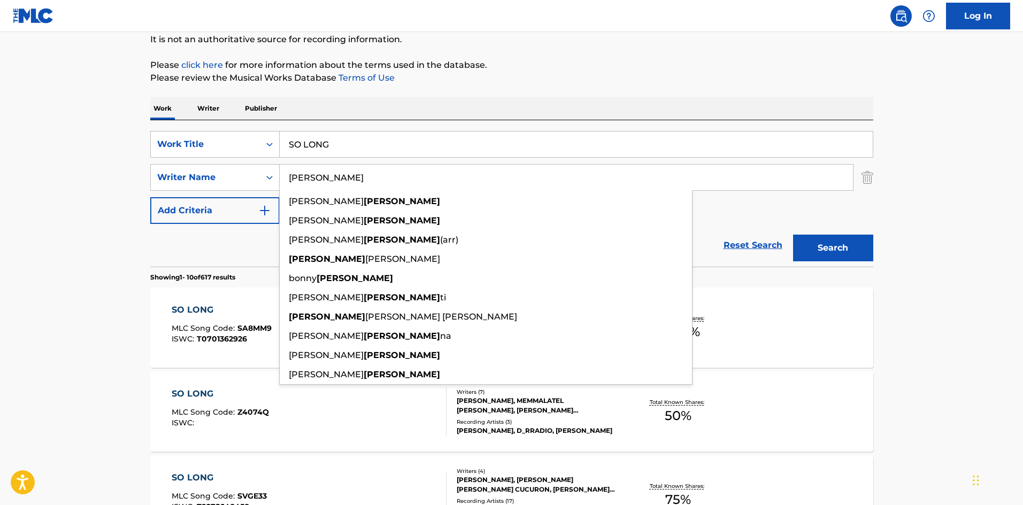
drag, startPoint x: 354, startPoint y: 178, endPoint x: 0, endPoint y: 186, distance: 353.7
paste input "ELSHER"
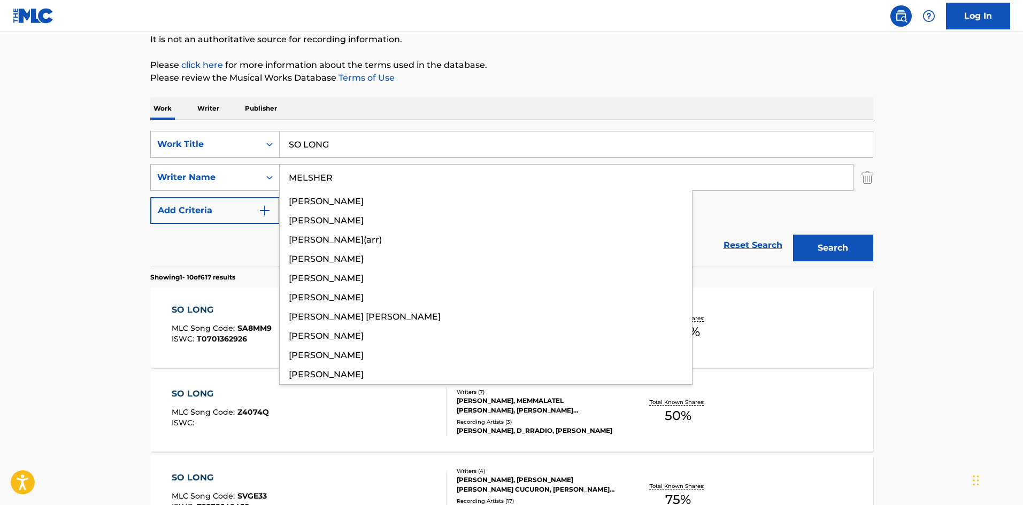
type input "MELSHER"
click at [839, 247] on button "Search" at bounding box center [833, 248] width 80 height 27
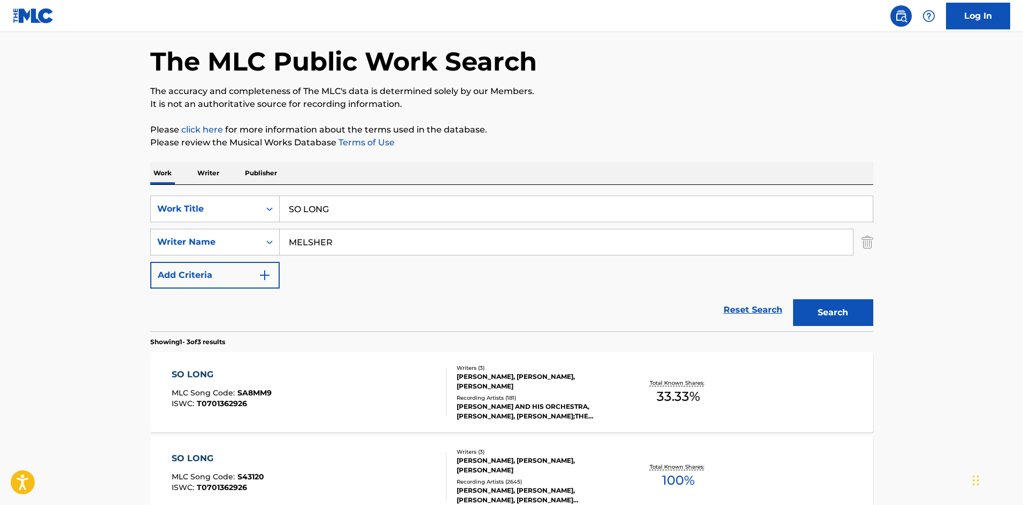
scroll to position [214, 0]
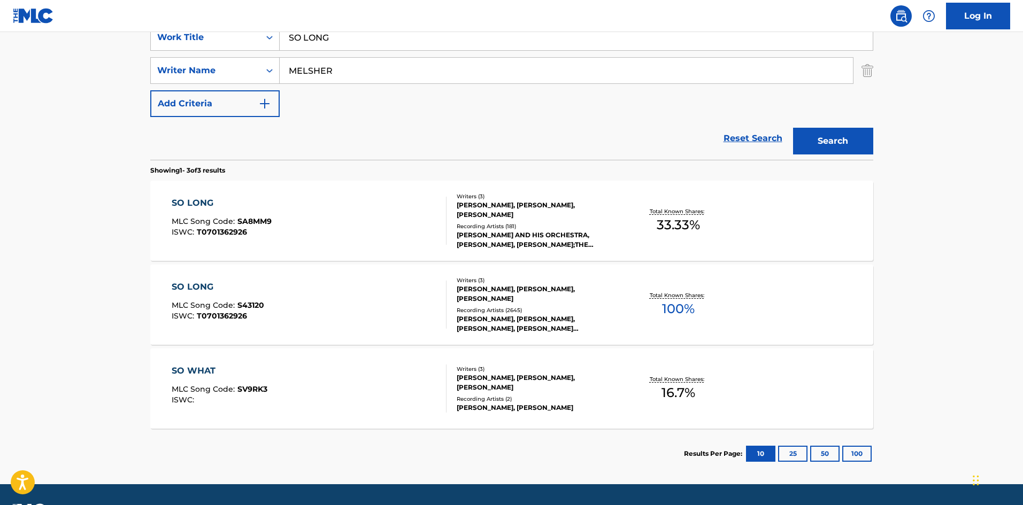
click at [190, 286] on div "SO LONG" at bounding box center [218, 287] width 93 height 13
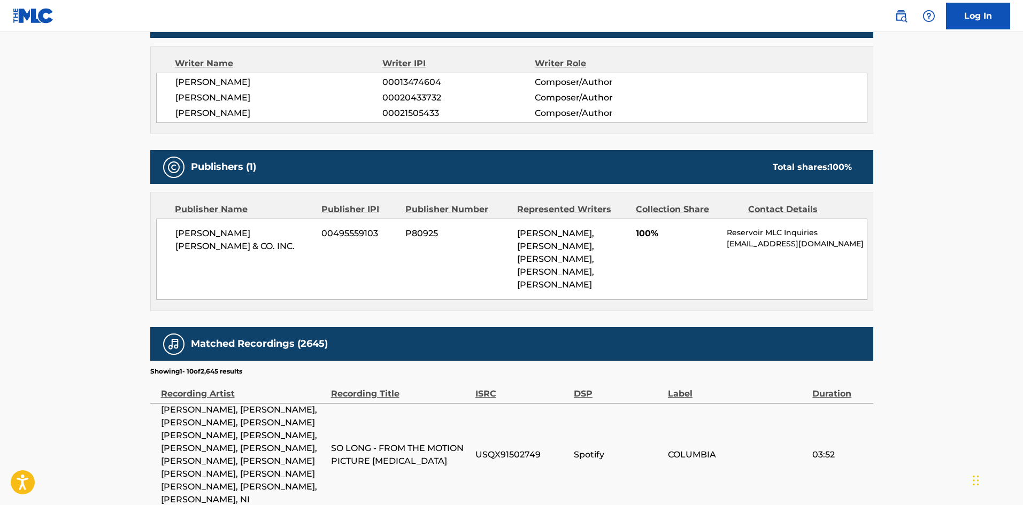
scroll to position [535, 0]
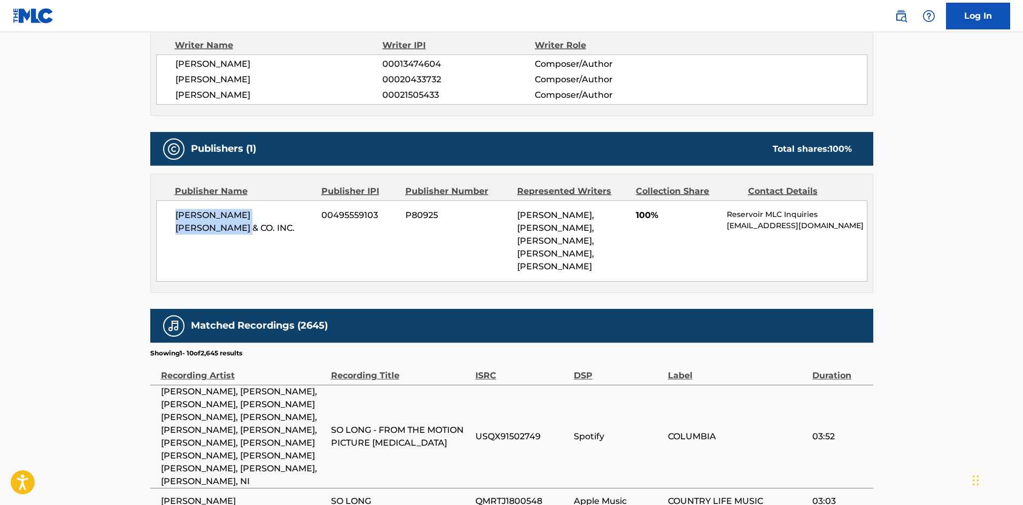
drag, startPoint x: 174, startPoint y: 214, endPoint x: 219, endPoint y: 224, distance: 45.4
click at [219, 224] on div "[PERSON_NAME] [PERSON_NAME] & CO. INC. 00495559103 P80925 [PERSON_NAME], [PERSO…" at bounding box center [511, 241] width 711 height 81
drag, startPoint x: 638, startPoint y: 212, endPoint x: 650, endPoint y: 215, distance: 13.2
click at [650, 215] on span "100%" at bounding box center [677, 215] width 83 height 13
click at [501, 39] on div "Writer Name Writer IPI Writer Role [PERSON_NAME] 00013474604 Composer/Author [P…" at bounding box center [511, 72] width 723 height 88
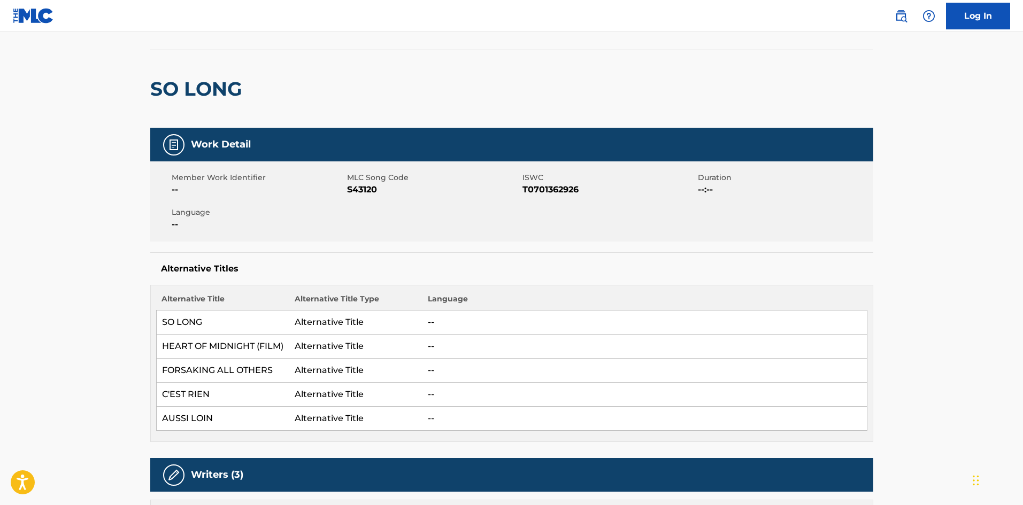
scroll to position [0, 0]
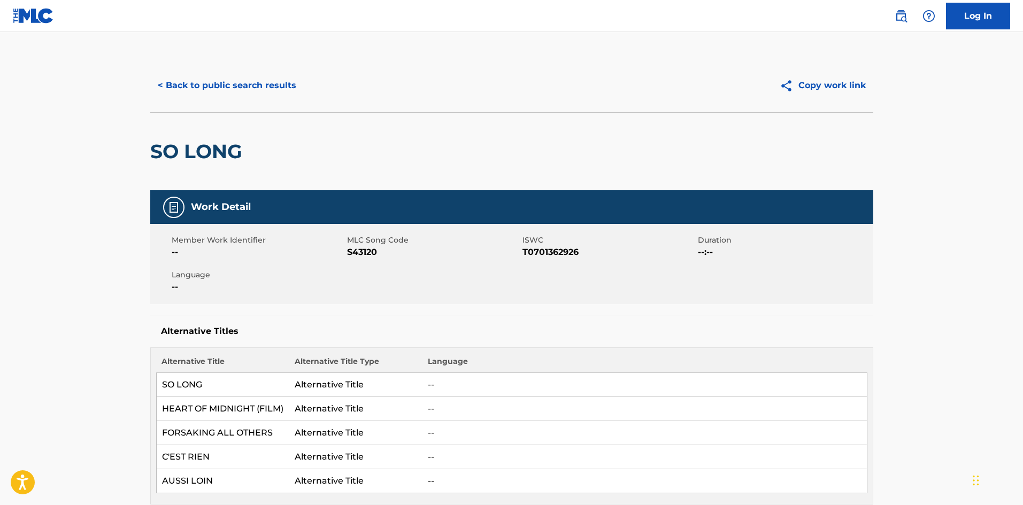
click at [220, 79] on button "< Back to public search results" at bounding box center [227, 85] width 154 height 27
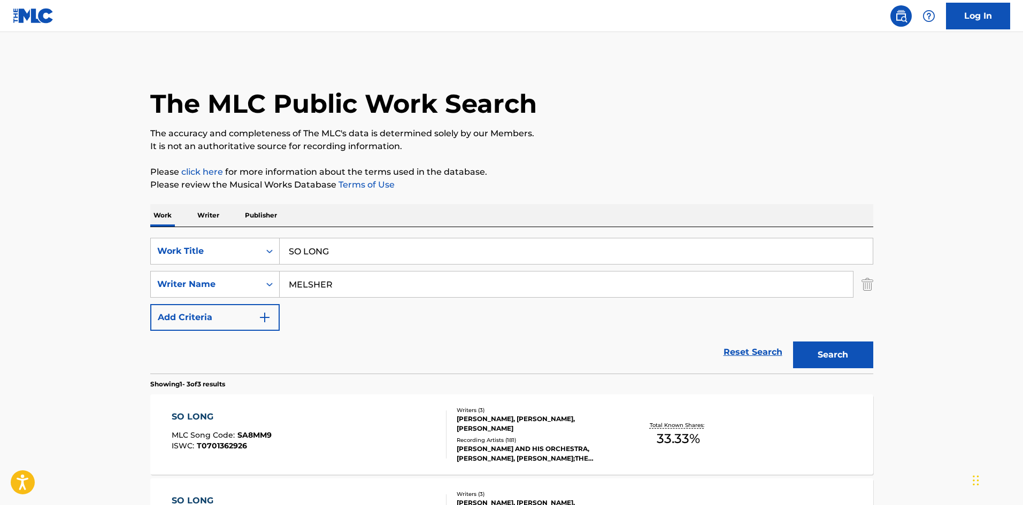
scroll to position [183, 0]
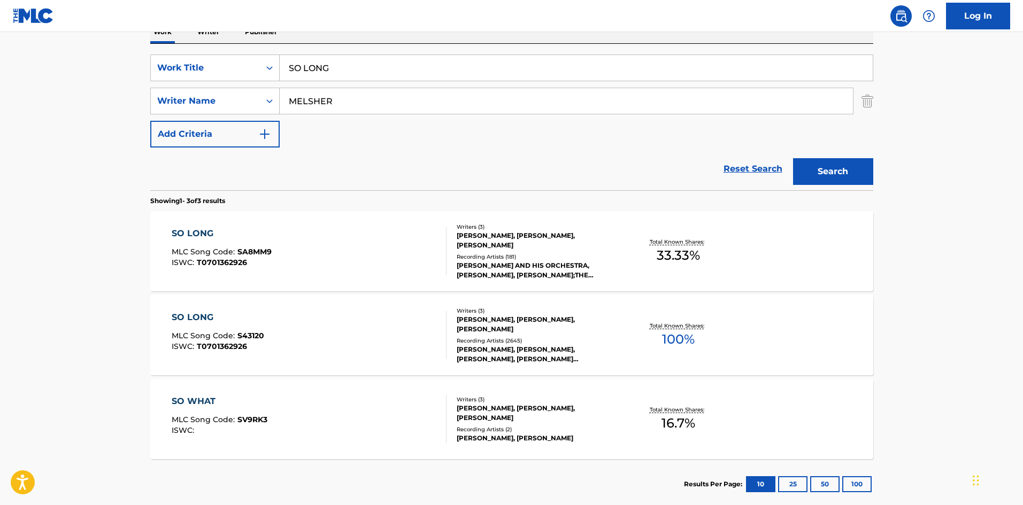
drag, startPoint x: 378, startPoint y: 72, endPoint x: 5, endPoint y: 70, distance: 372.8
click at [5, 72] on main "The MLC Public Work Search The accuracy and completeness of The MLC's data is d…" at bounding box center [511, 182] width 1023 height 666
paste input "MEDAY WE'LL ALL BE FREE"
type input "SOMEDAY WE'LL ALL BE FREE"
drag, startPoint x: 412, startPoint y: 196, endPoint x: 424, endPoint y: 122, distance: 75.2
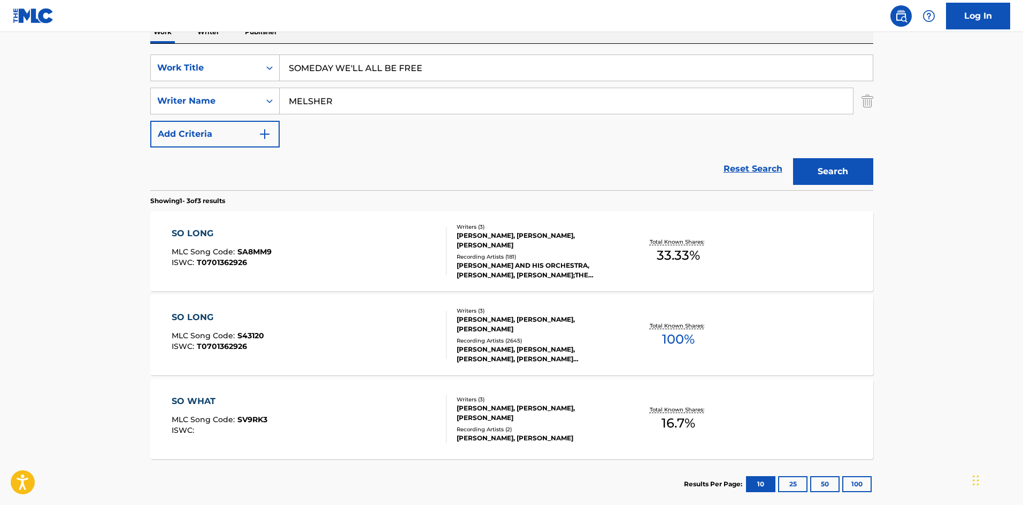
click at [412, 194] on section "Showing 1 - 3 of 3 results" at bounding box center [511, 198] width 723 height 16
drag, startPoint x: 424, startPoint y: 99, endPoint x: 0, endPoint y: 110, distance: 424.3
click at [3, 110] on main "The MLC Public Work Search The accuracy and completeness of The MLC's data is d…" at bounding box center [511, 182] width 1023 height 666
paste input "[PERSON_NAME]"
type input "[PERSON_NAME]"
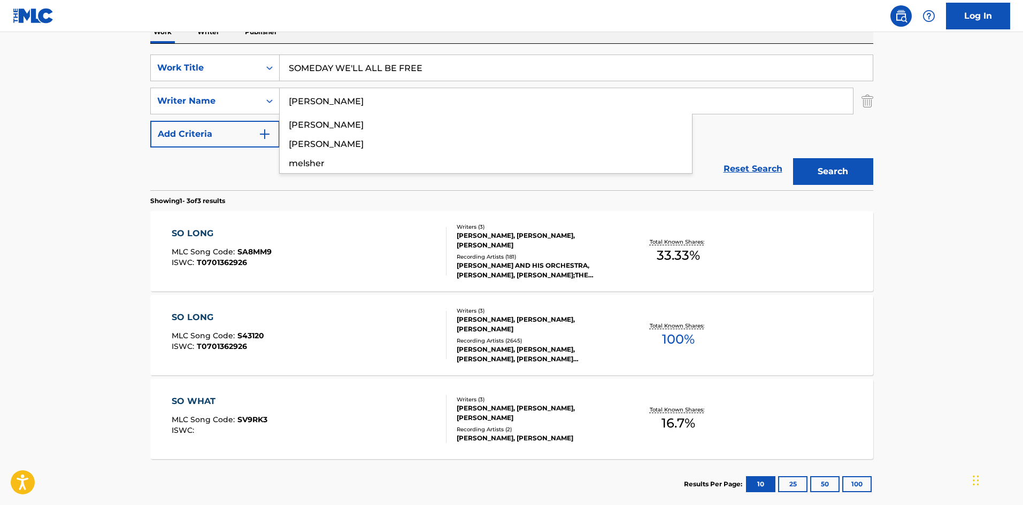
click at [857, 170] on button "Search" at bounding box center [833, 171] width 80 height 27
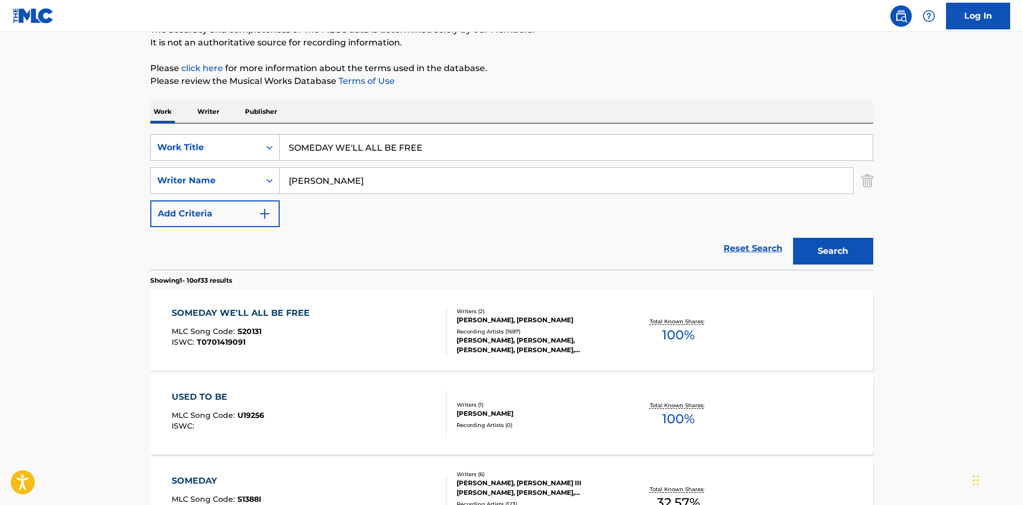
scroll to position [107, 0]
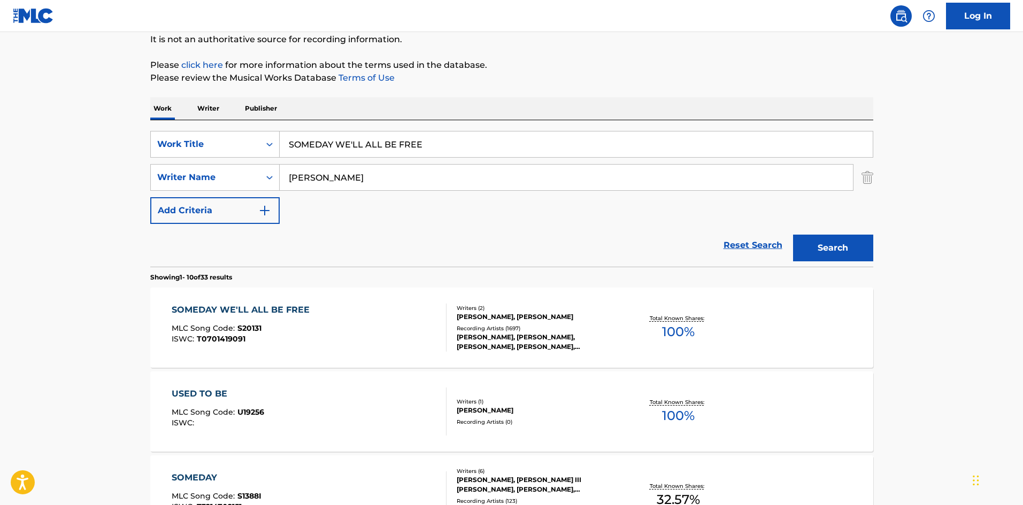
click at [232, 310] on div "SOMEDAY WE'LL ALL BE FREE" at bounding box center [243, 310] width 143 height 13
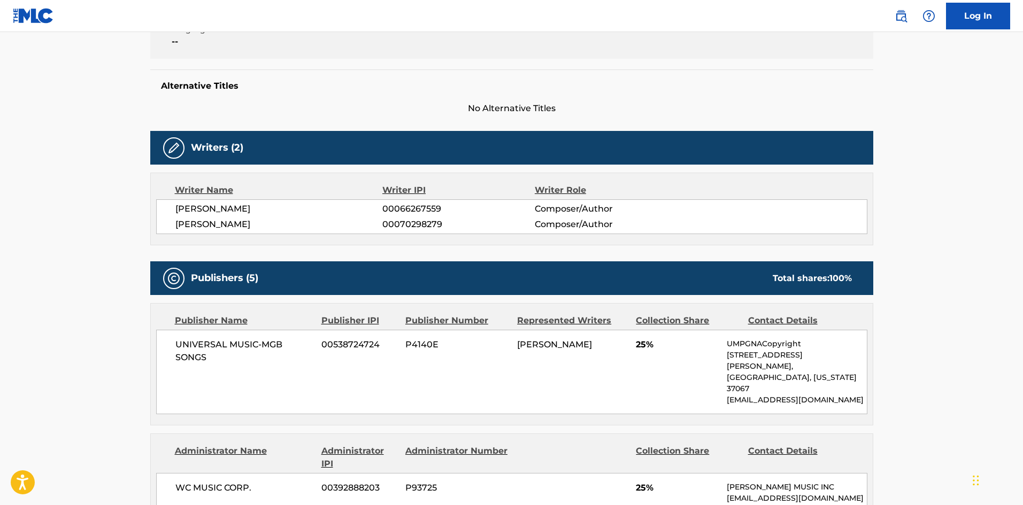
scroll to position [321, 0]
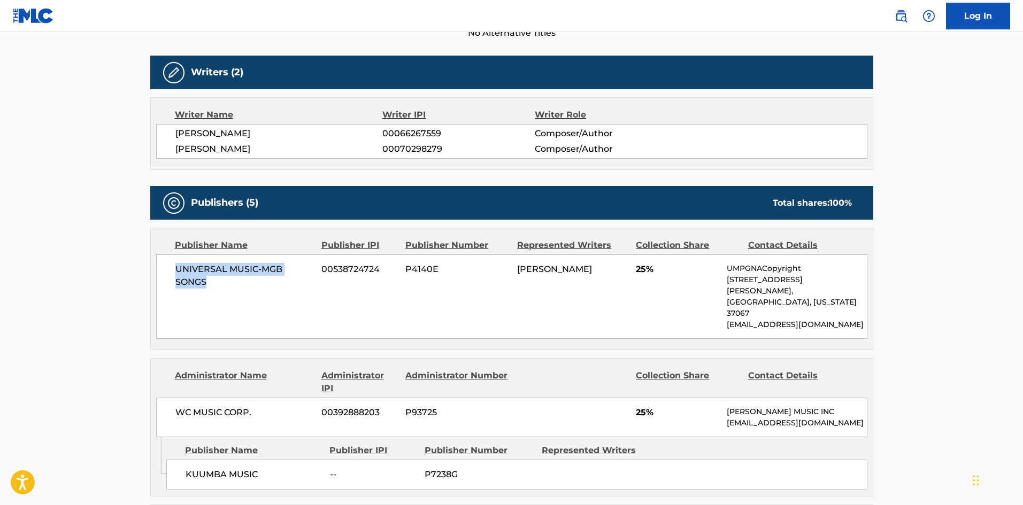
drag, startPoint x: 178, startPoint y: 265, endPoint x: 251, endPoint y: 282, distance: 75.1
click at [251, 282] on span "UNIVERSAL MUSIC-MGB SONGS" at bounding box center [244, 276] width 139 height 26
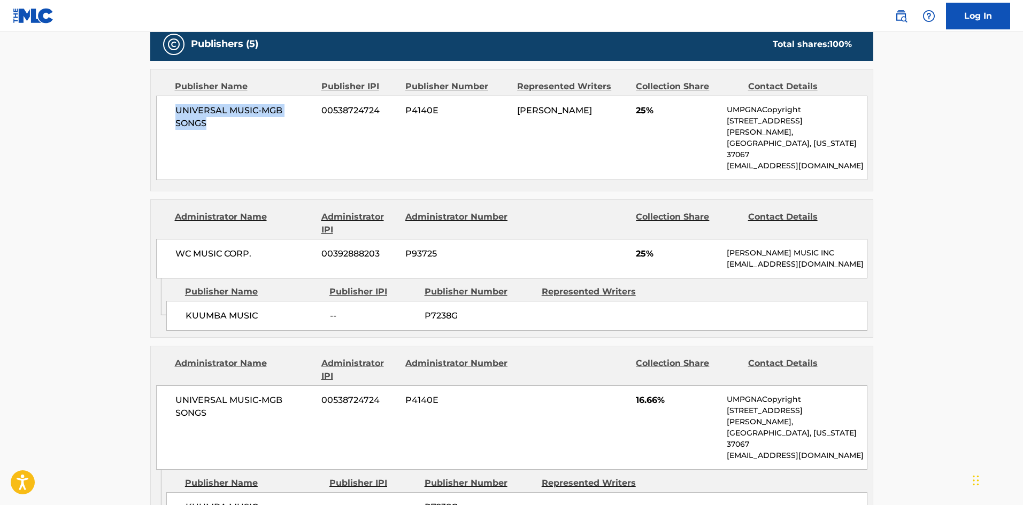
scroll to position [481, 0]
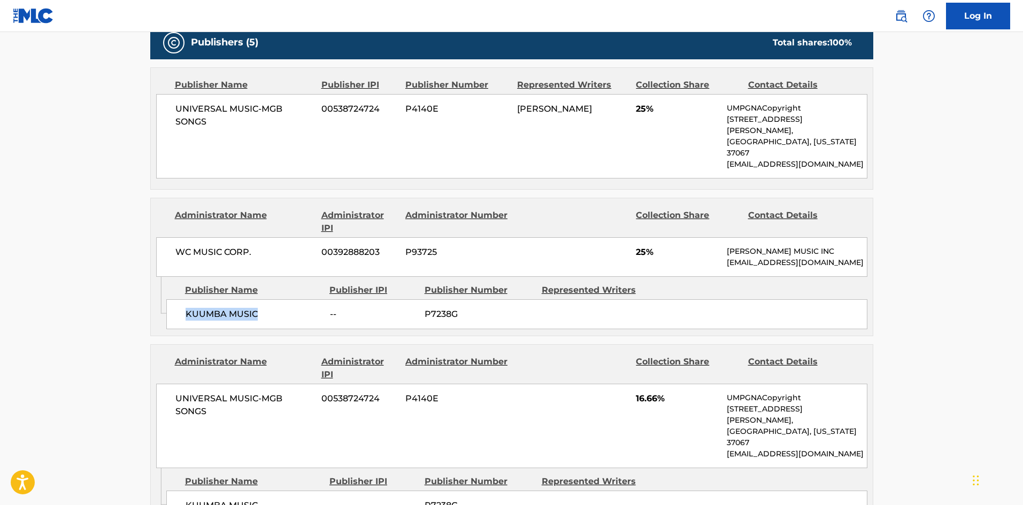
drag, startPoint x: 181, startPoint y: 301, endPoint x: 297, endPoint y: 302, distance: 116.6
click at [297, 302] on div "KUUMBA MUSIC -- P7238G" at bounding box center [516, 315] width 701 height 30
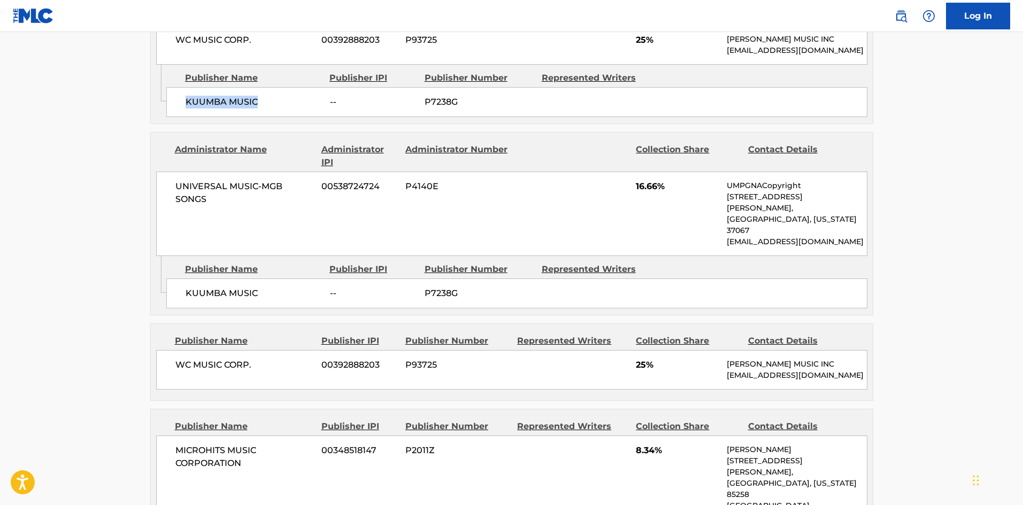
scroll to position [695, 0]
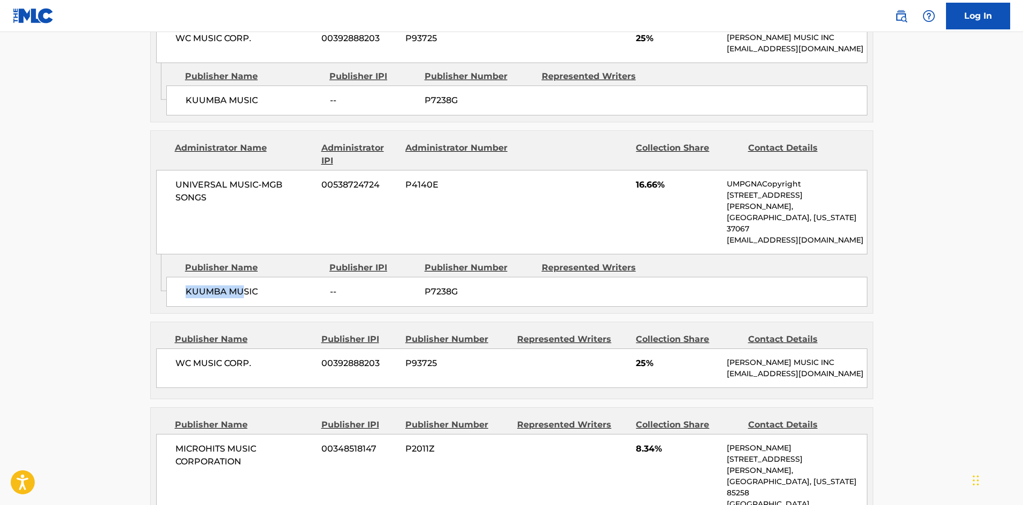
drag, startPoint x: 184, startPoint y: 260, endPoint x: 244, endPoint y: 262, distance: 59.9
click at [244, 277] on div "KUUMBA MUSIC -- P7238G" at bounding box center [516, 292] width 701 height 30
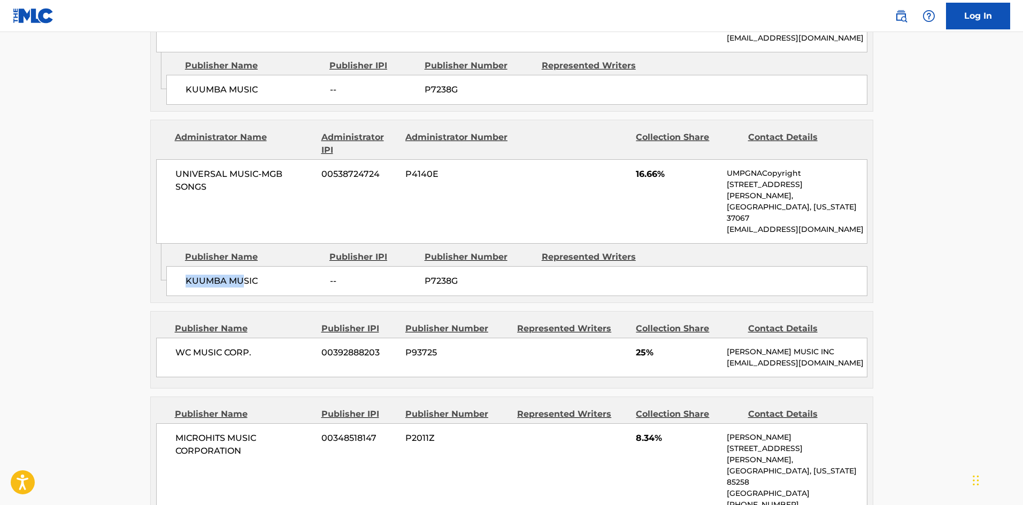
scroll to position [802, 0]
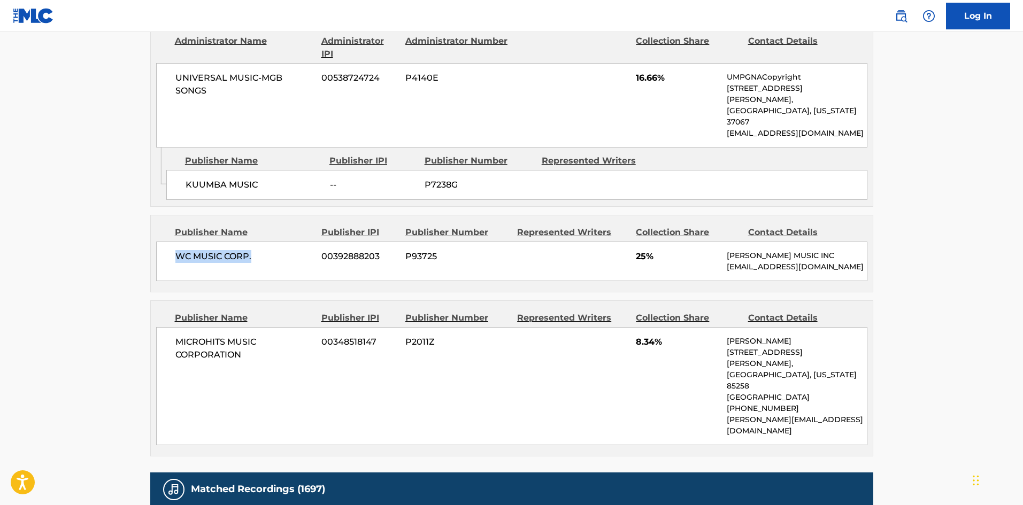
drag, startPoint x: 196, startPoint y: 225, endPoint x: 285, endPoint y: 219, distance: 88.5
click at [284, 242] on div "WC MUSIC CORP. 00392888203 P93725 25% [PERSON_NAME] MUSIC INC [EMAIL_ADDRESS][D…" at bounding box center [511, 262] width 711 height 40
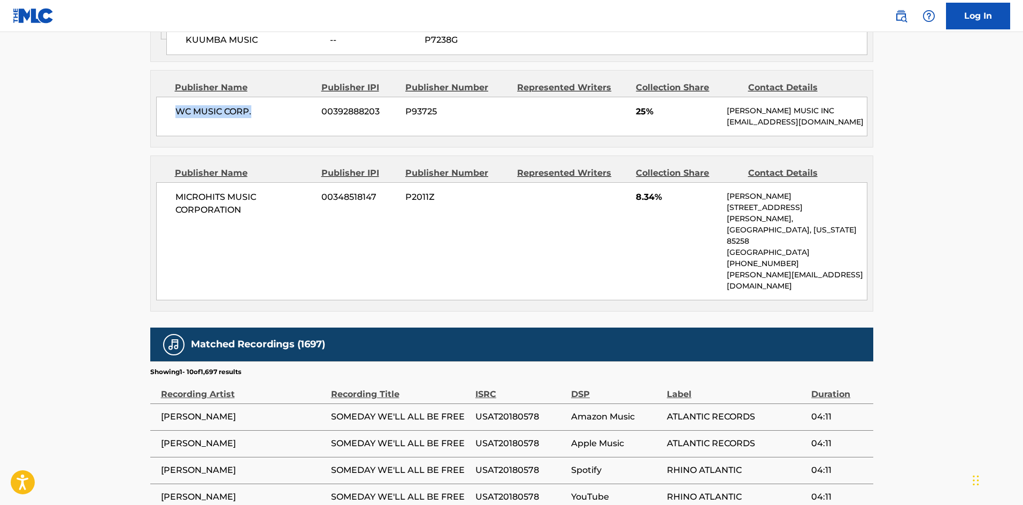
scroll to position [963, 0]
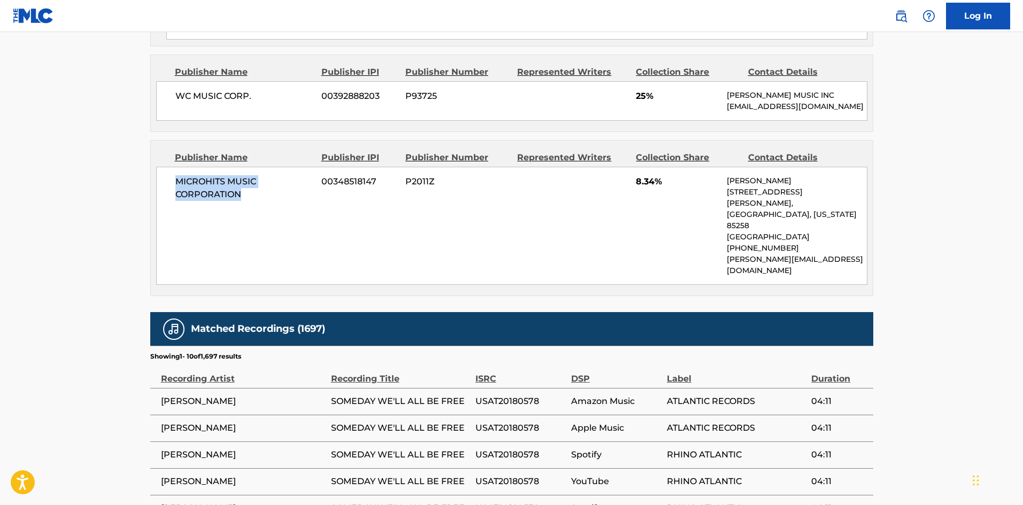
drag, startPoint x: 175, startPoint y: 162, endPoint x: 264, endPoint y: 187, distance: 92.3
click at [264, 187] on div "MICROHITS MUSIC CORPORATION 00348518147 P2011Z 8.34% [PERSON_NAME] [STREET_ADDR…" at bounding box center [511, 226] width 711 height 118
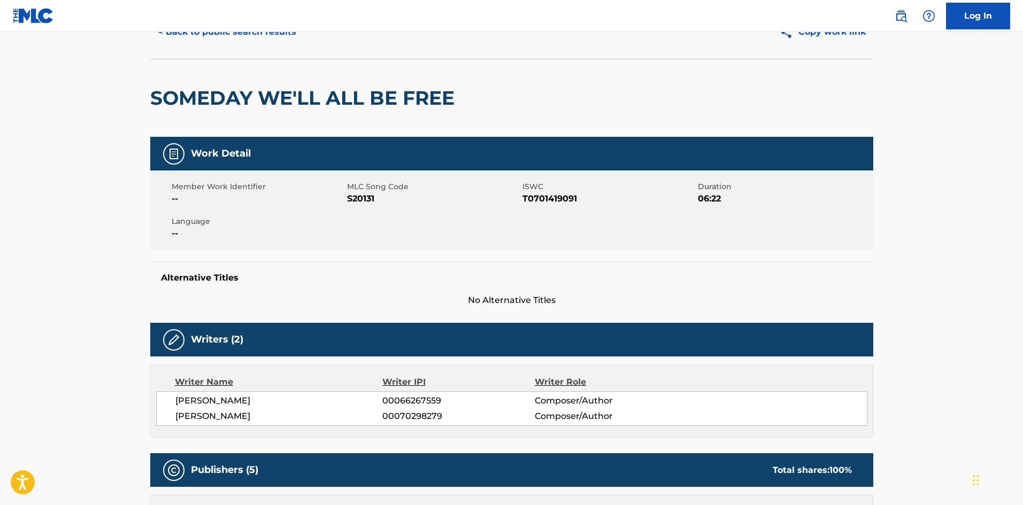
scroll to position [0, 0]
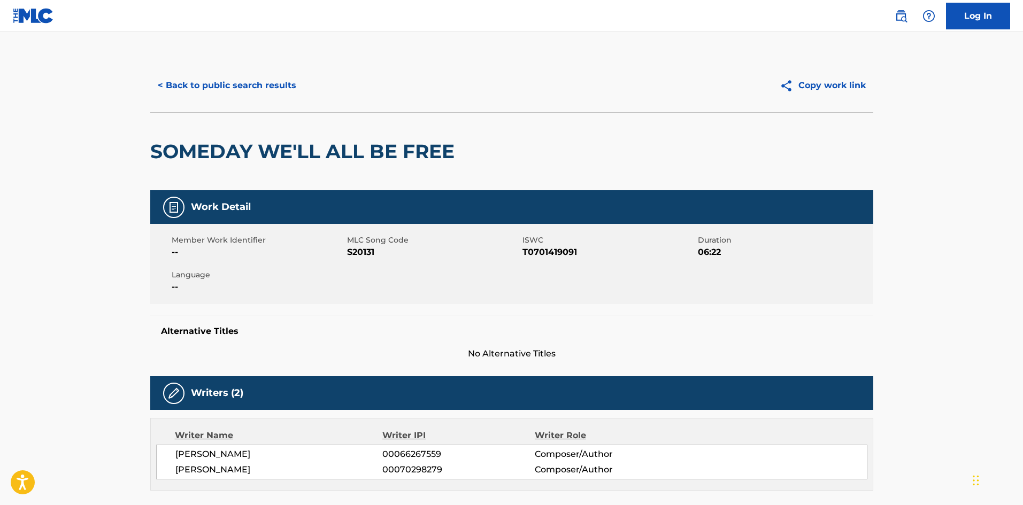
click at [233, 77] on button "< Back to public search results" at bounding box center [227, 85] width 154 height 27
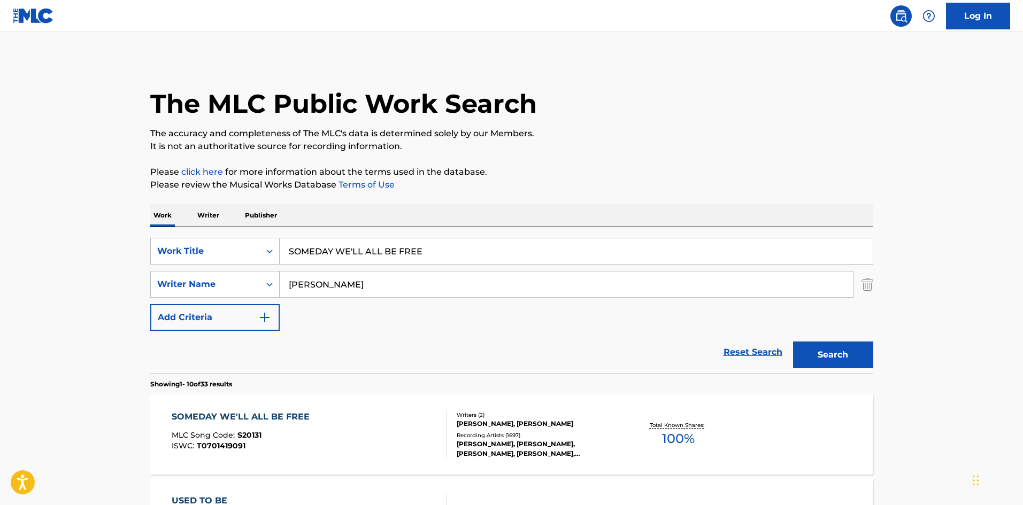
scroll to position [107, 0]
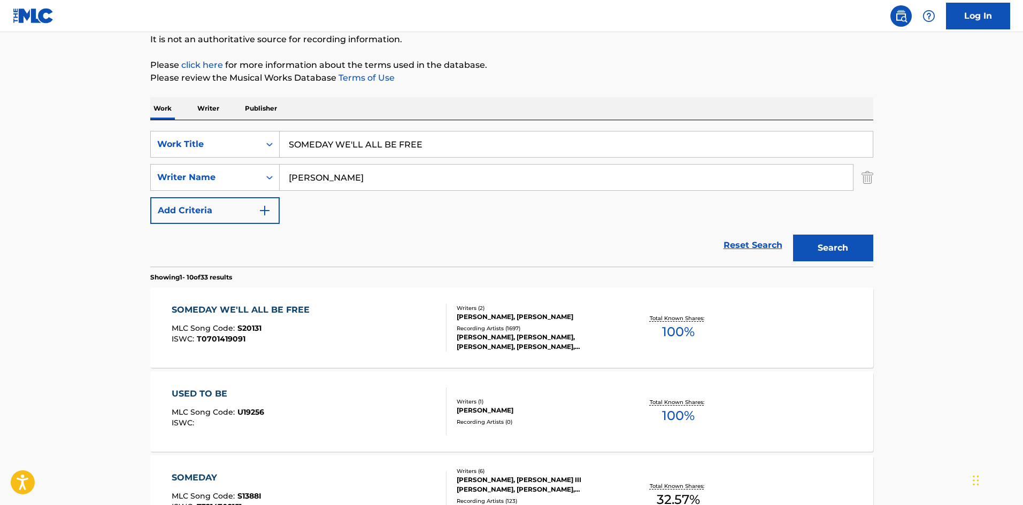
drag, startPoint x: 462, startPoint y: 143, endPoint x: 64, endPoint y: 123, distance: 399.0
paste input "TALK TO M"
type input "TALK TO ME"
drag, startPoint x: 496, startPoint y: 58, endPoint x: 491, endPoint y: 64, distance: 8.7
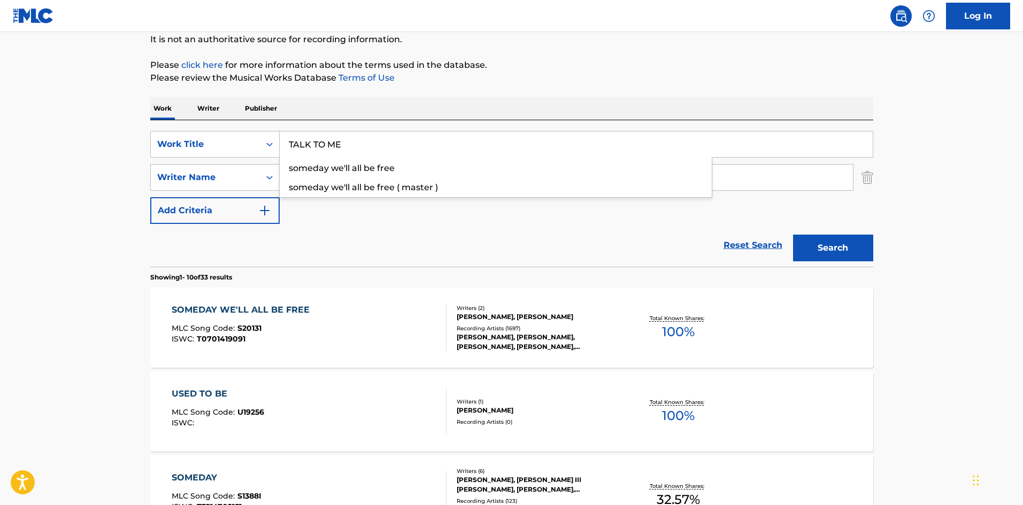
drag, startPoint x: 384, startPoint y: 184, endPoint x: 25, endPoint y: 175, distance: 359.6
paste input "[PERSON_NAME]"
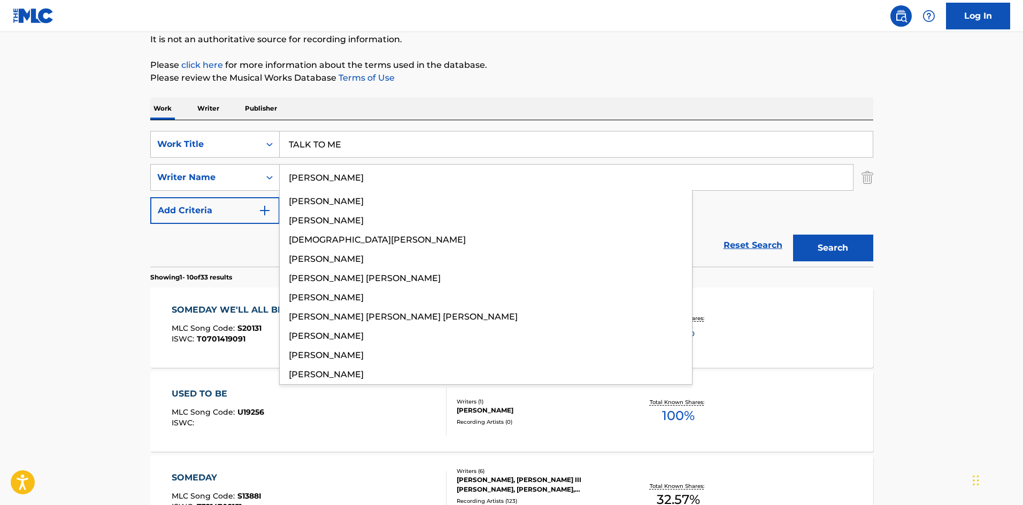
type input "[PERSON_NAME]"
click at [816, 241] on button "Search" at bounding box center [833, 248] width 80 height 27
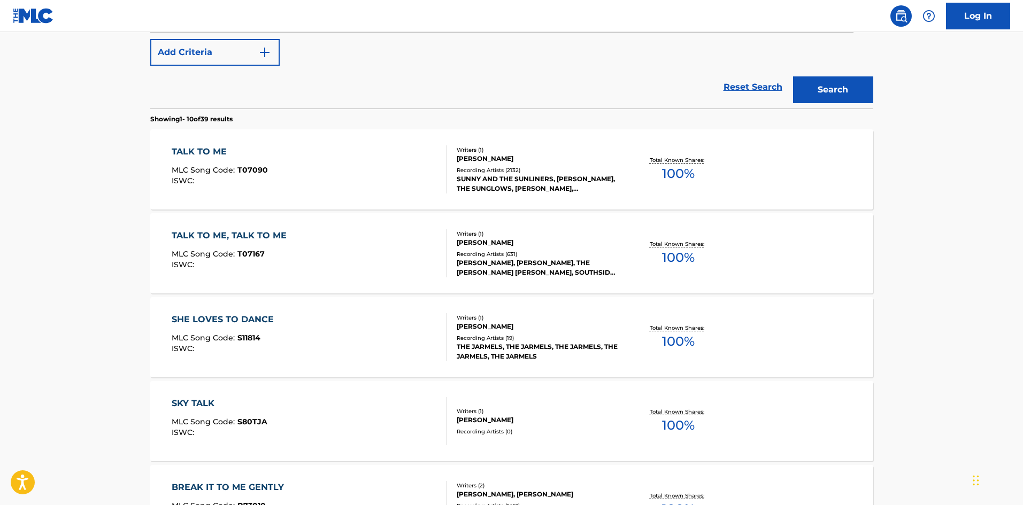
scroll to position [160, 0]
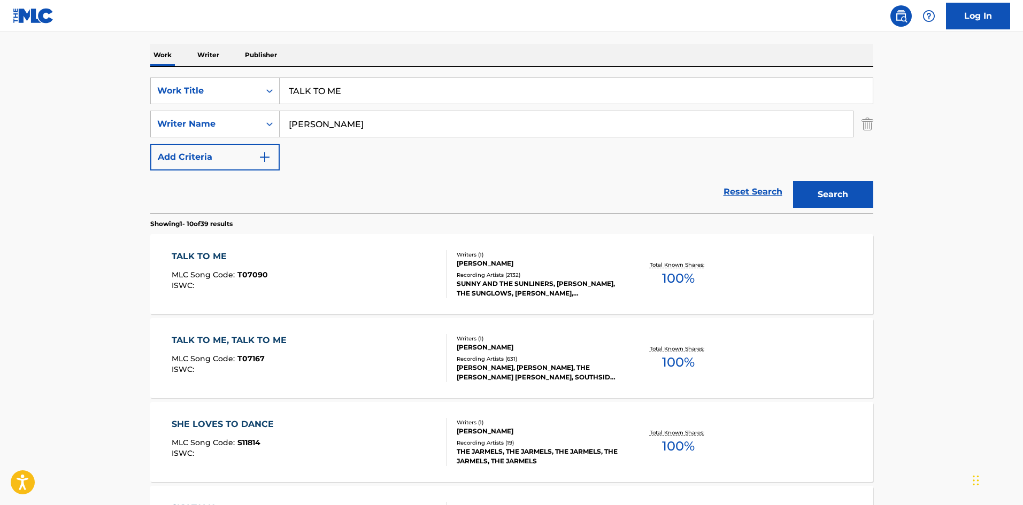
click at [207, 260] on div "TALK TO ME" at bounding box center [220, 256] width 96 height 13
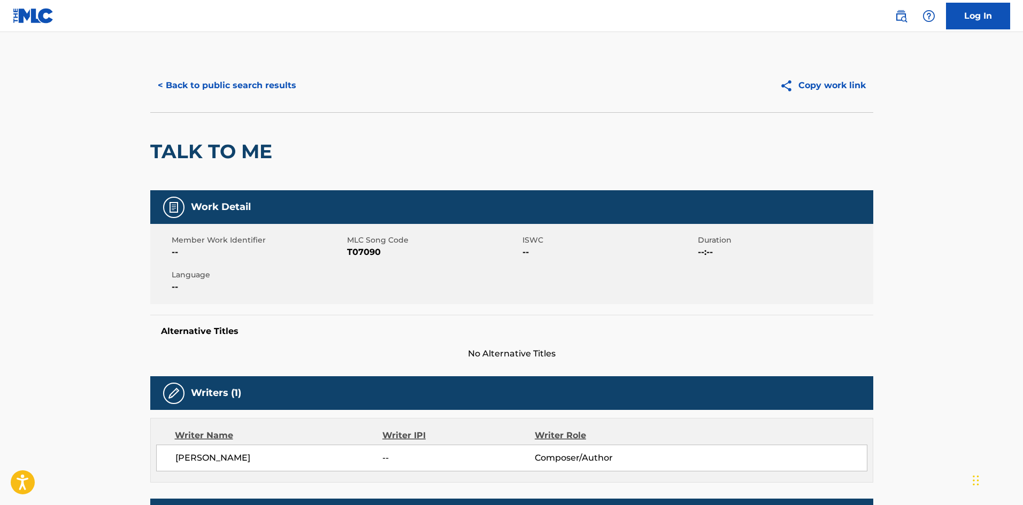
click at [264, 86] on button "< Back to public search results" at bounding box center [227, 85] width 154 height 27
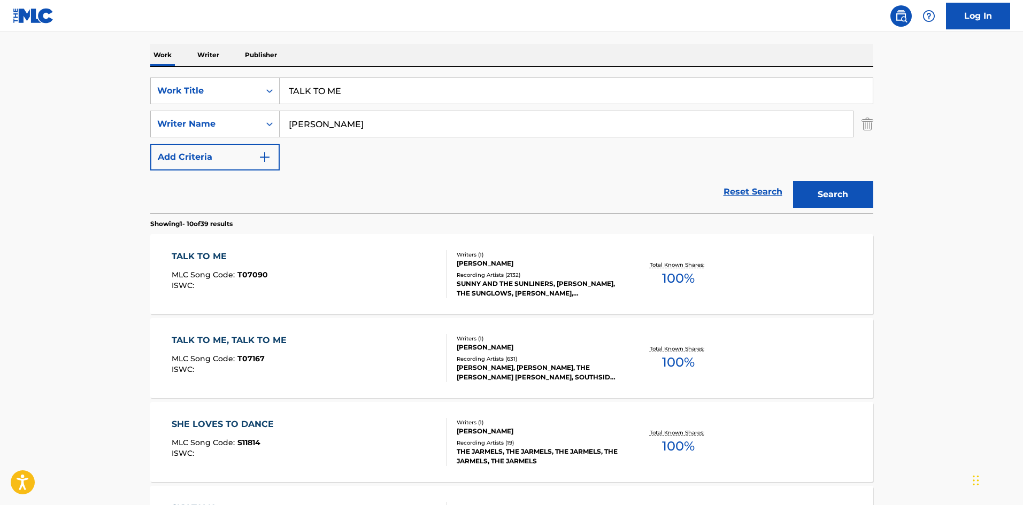
drag, startPoint x: 407, startPoint y: 96, endPoint x: 165, endPoint y: 59, distance: 244.0
click at [85, 107] on main "The MLC Public Work Search The accuracy and completeness of The MLC's data is d…" at bounding box center [511, 501] width 1023 height 1259
paste input "HAT'S ENTERTAINMENT"
type input "THAT'S ENTERTAINMENT"
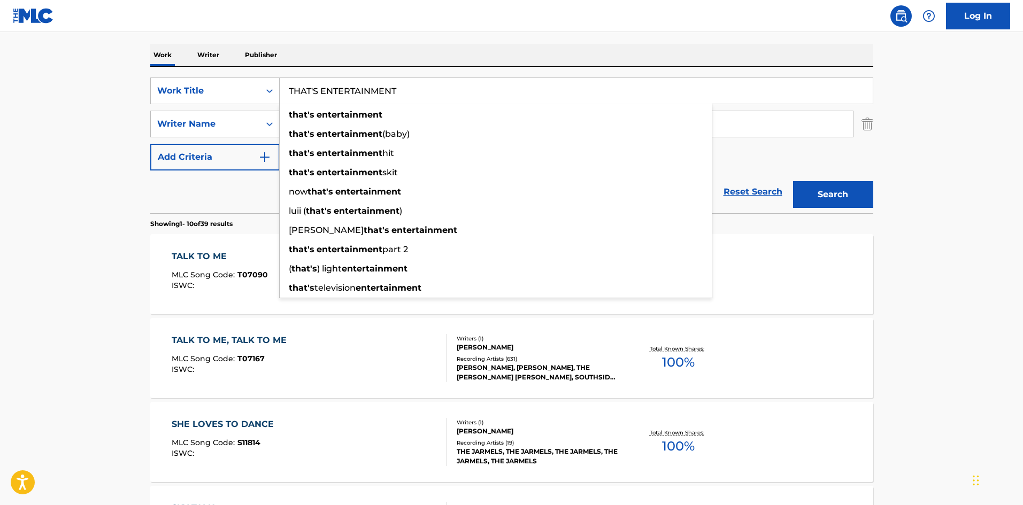
click at [759, 165] on div "SearchWithCriteriae77c5499-6950-4c96-90ef-568bcc9969f8 Work Title THAT'S ENTERT…" at bounding box center [511, 124] width 723 height 93
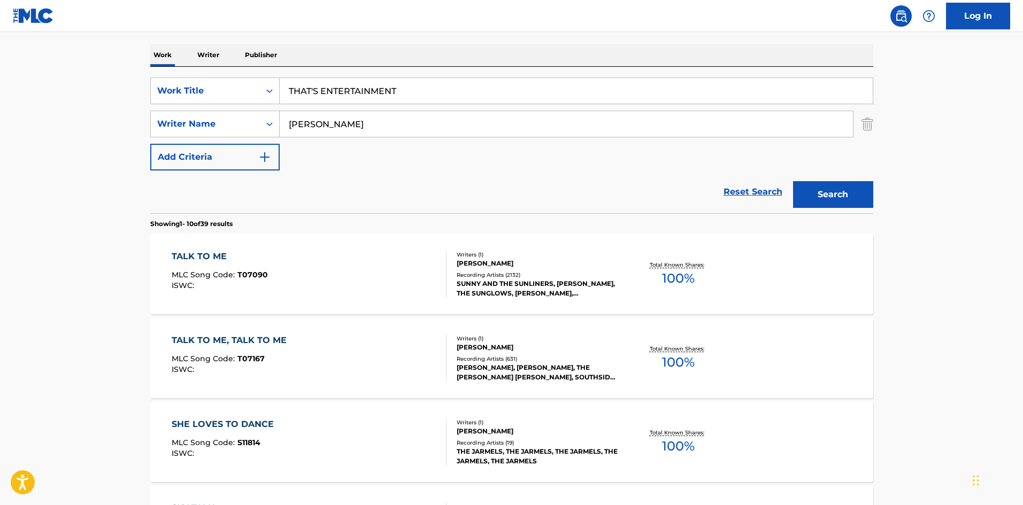
drag, startPoint x: 459, startPoint y: 124, endPoint x: 81, endPoint y: 113, distance: 378.9
click at [86, 114] on main "The MLC Public Work Search The accuracy and completeness of The MLC's data is d…" at bounding box center [511, 501] width 1023 height 1259
paste input "CHWARTZ"
click at [827, 187] on button "Search" at bounding box center [833, 194] width 80 height 27
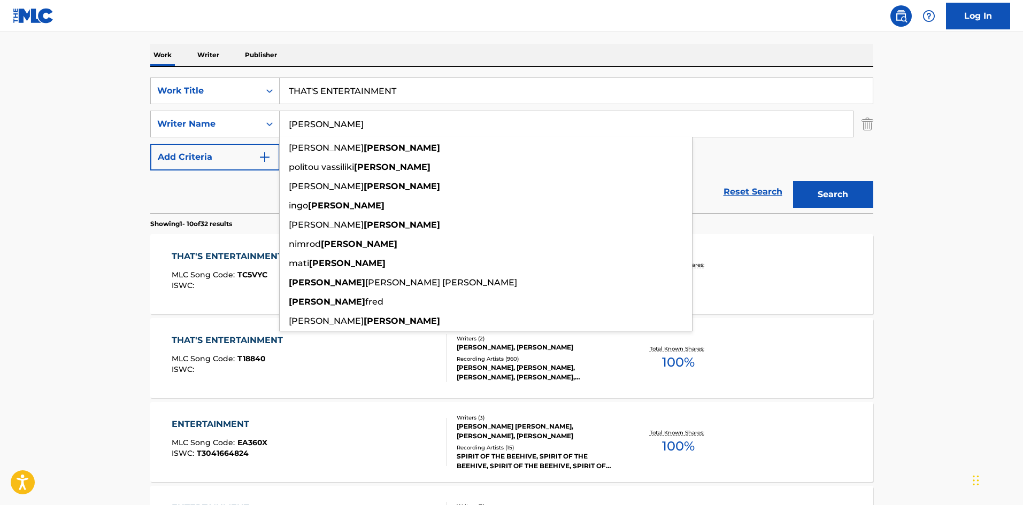
drag, startPoint x: 372, startPoint y: 118, endPoint x: 114, endPoint y: 125, distance: 257.9
click at [114, 125] on main "The MLC Public Work Search The accuracy and completeness of The MLC's data is d…" at bounding box center [511, 501] width 1023 height 1259
paste input "DIE"
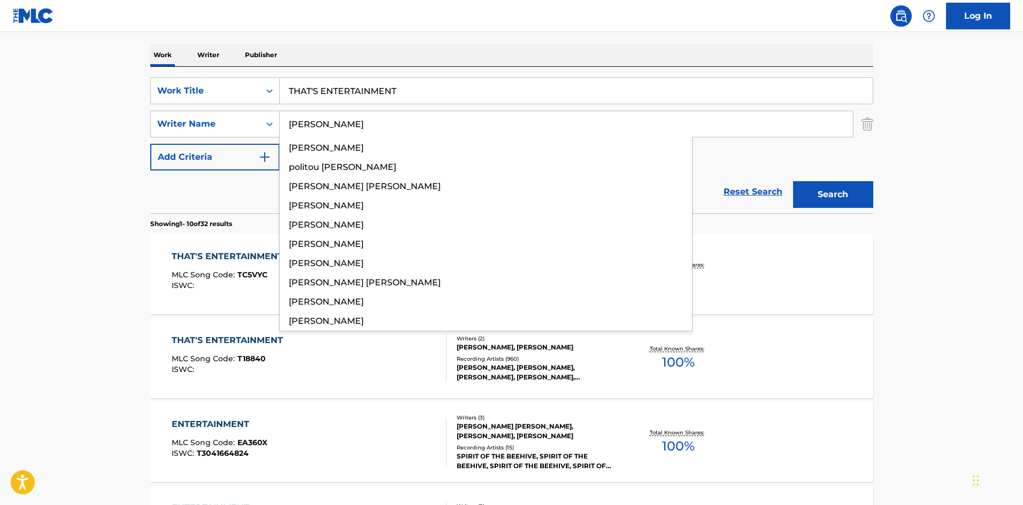
type input "[PERSON_NAME]"
click at [836, 189] on button "Search" at bounding box center [833, 194] width 80 height 27
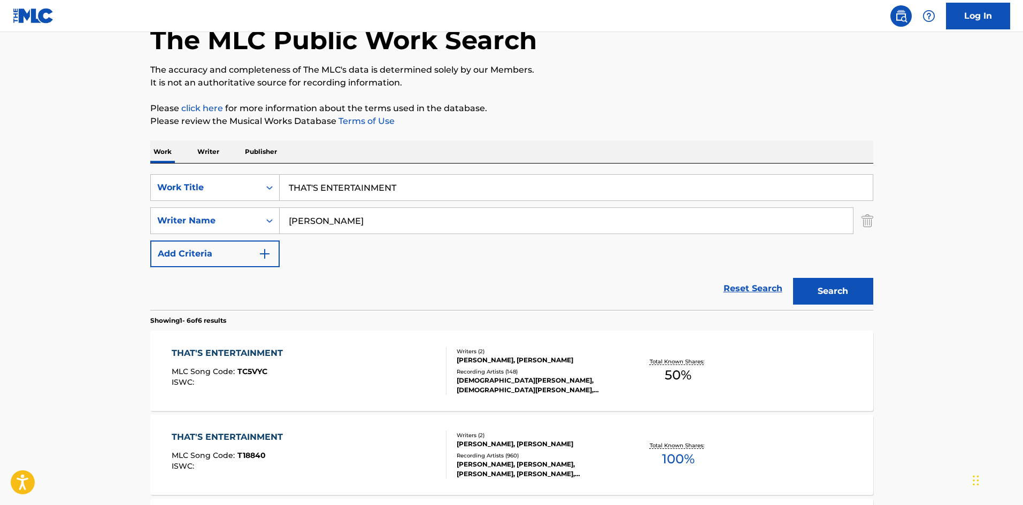
scroll to position [214, 0]
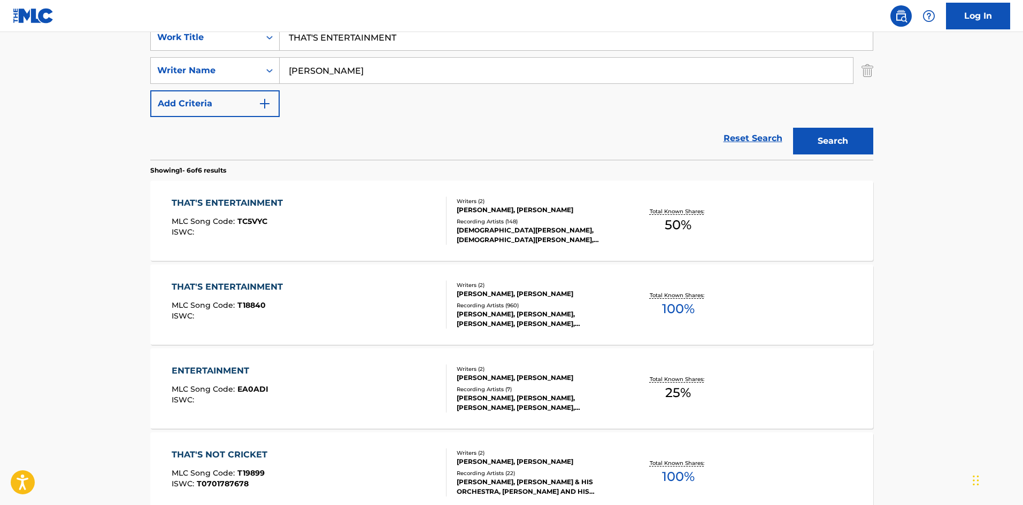
click at [237, 287] on div "THAT'S ENTERTAINMENT" at bounding box center [230, 287] width 117 height 13
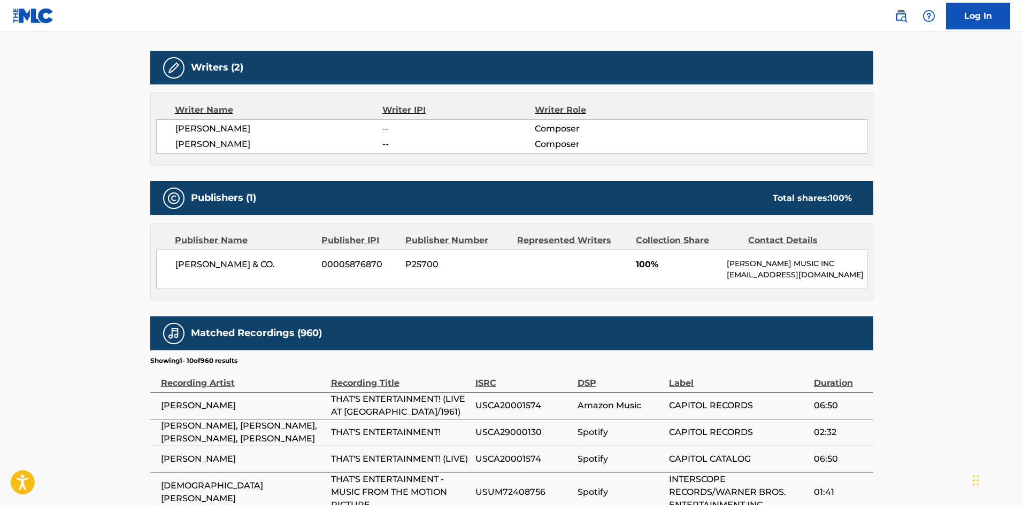
scroll to position [350, 0]
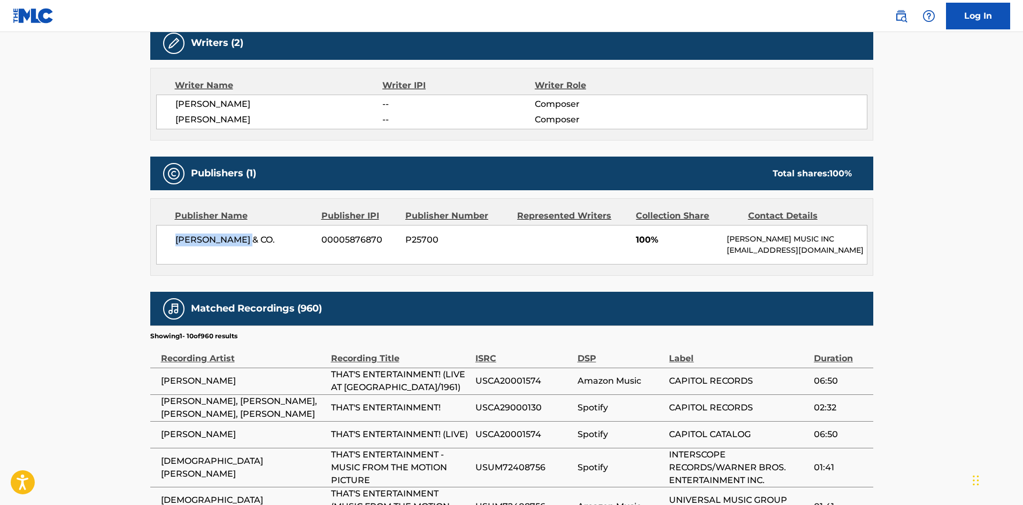
drag, startPoint x: 175, startPoint y: 241, endPoint x: 413, endPoint y: 15, distance: 328.4
click at [277, 235] on span "[PERSON_NAME] & CO." at bounding box center [244, 240] width 139 height 13
drag, startPoint x: 636, startPoint y: 243, endPoint x: 653, endPoint y: 244, distance: 16.6
click at [653, 244] on span "100%" at bounding box center [677, 240] width 83 height 13
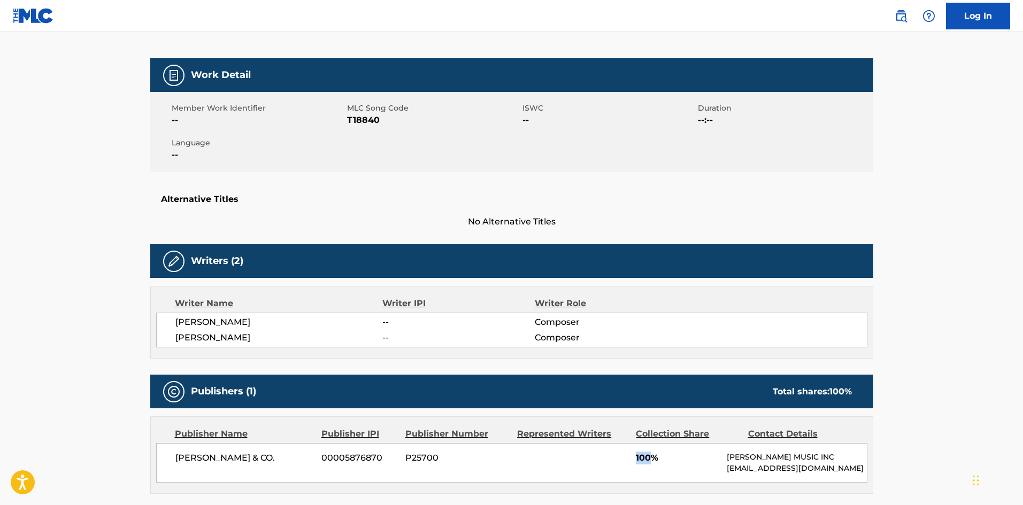
scroll to position [0, 0]
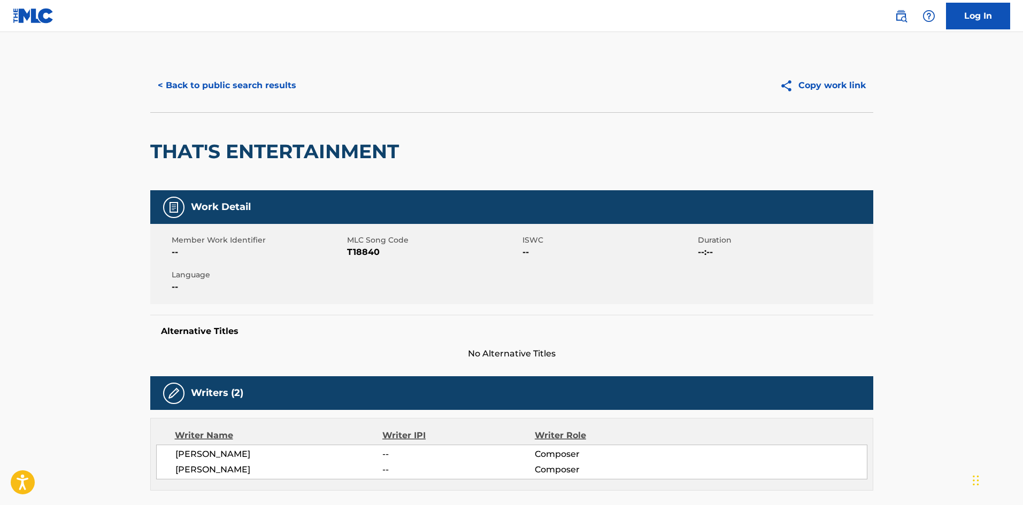
click at [208, 85] on button "< Back to public search results" at bounding box center [227, 85] width 154 height 27
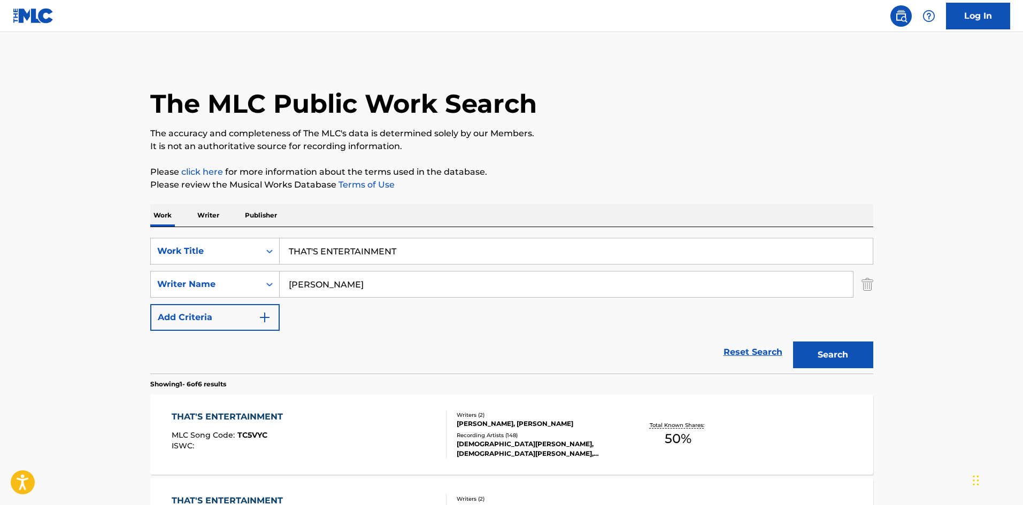
scroll to position [214, 0]
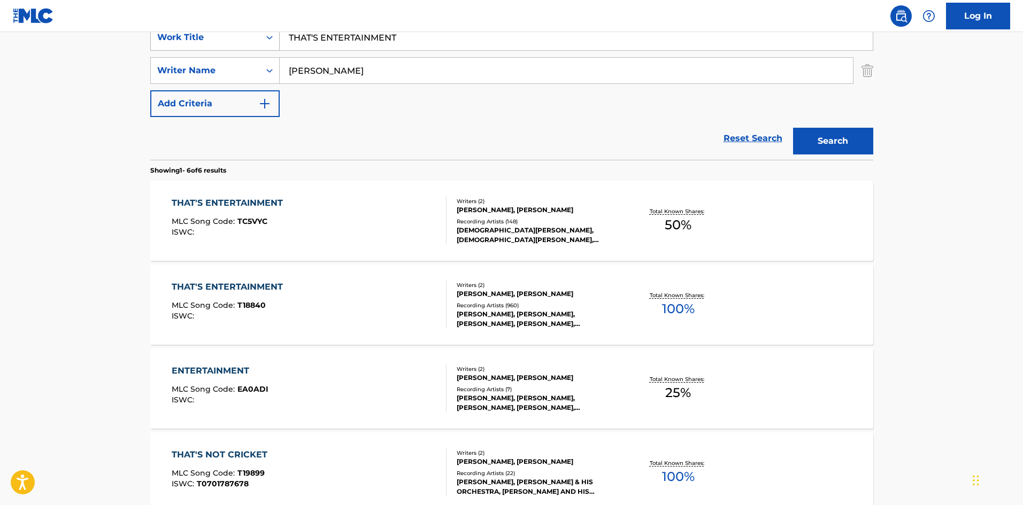
drag, startPoint x: 434, startPoint y: 46, endPoint x: 203, endPoint y: 41, distance: 231.1
click at [105, 49] on main "The MLC Public Work Search The accuracy and completeness of The MLC's data is d…" at bounding box center [511, 277] width 1023 height 918
type input "hjhjhj"
drag, startPoint x: 338, startPoint y: 74, endPoint x: 0, endPoint y: 24, distance: 341.7
click at [10, 22] on div "Log In The MLC Public Work Search The accuracy and completeness of The MLC's da…" at bounding box center [511, 287] width 1023 height 1002
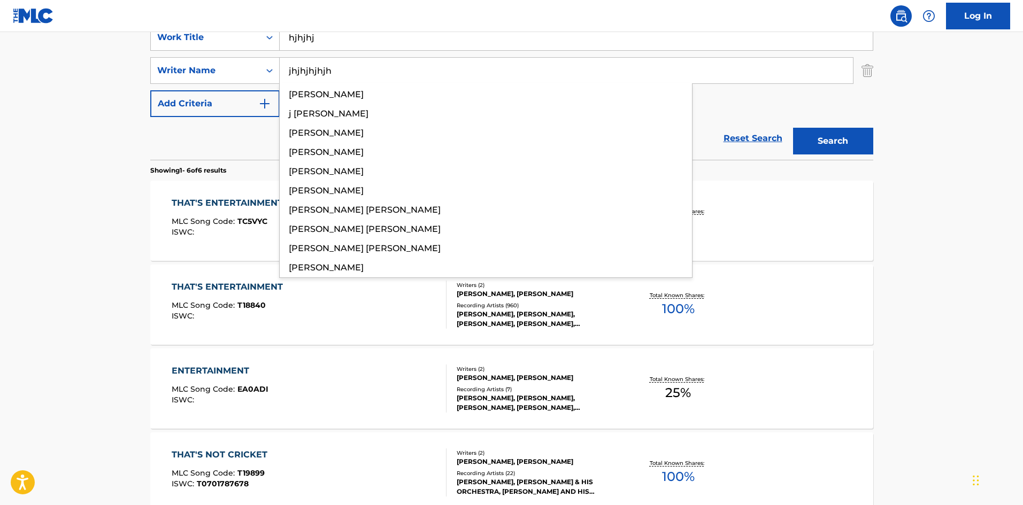
type input "jhjhjhjhjh"
click at [837, 138] on button "Search" at bounding box center [833, 141] width 80 height 27
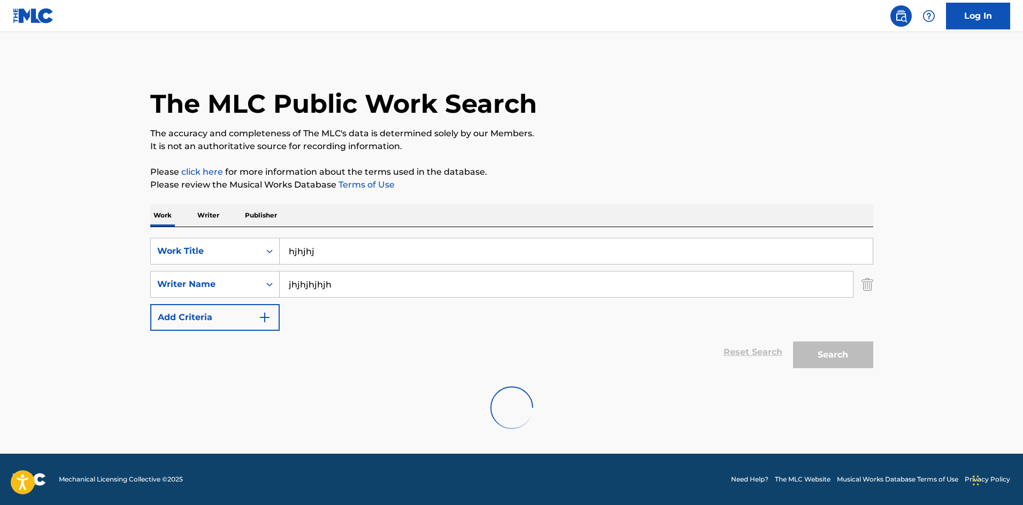
scroll to position [0, 0]
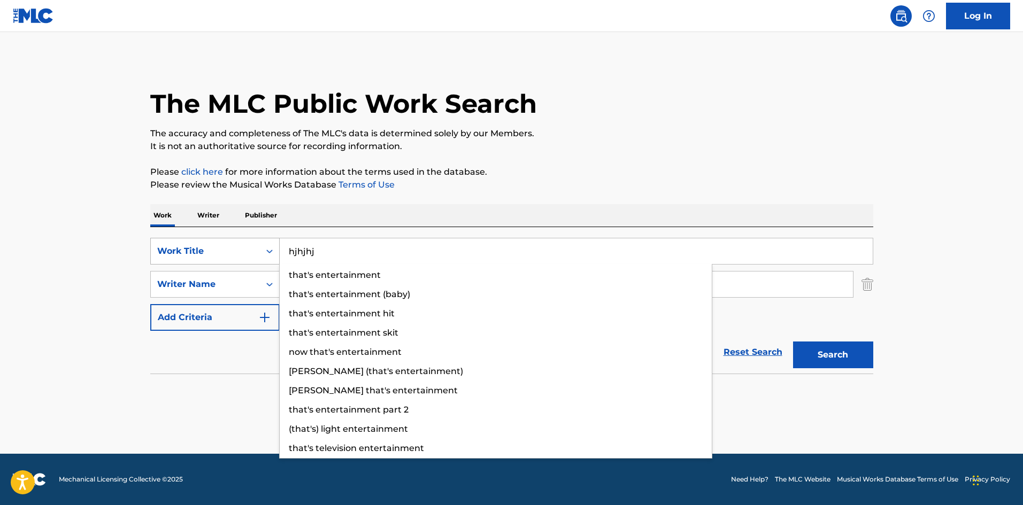
drag, startPoint x: 365, startPoint y: 261, endPoint x: 151, endPoint y: 262, distance: 214.5
click at [244, 262] on div "SearchWithCriteriae77c5499-6950-4c96-90ef-568bcc9969f8 Work Title hjhjhj that's…" at bounding box center [511, 251] width 723 height 27
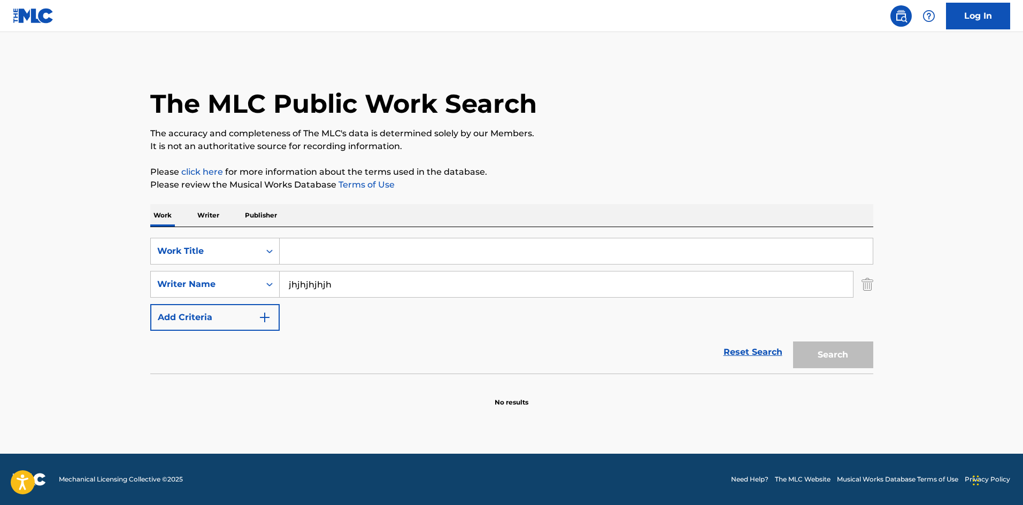
drag, startPoint x: 484, startPoint y: 288, endPoint x: 0, endPoint y: 260, distance: 484.3
click at [180, 286] on div "SearchWithCriteriaeff12261-c15c-4d78-bafe-3b5a4dfd620f Writer Name jhjhjhjhjh" at bounding box center [511, 284] width 723 height 27
click at [520, 166] on p "Please click here for more information about the terms used in the database." at bounding box center [511, 172] width 723 height 13
click at [523, 163] on div "The MLC Public Work Search The accuracy and completeness of The MLC's data is d…" at bounding box center [511, 233] width 749 height 349
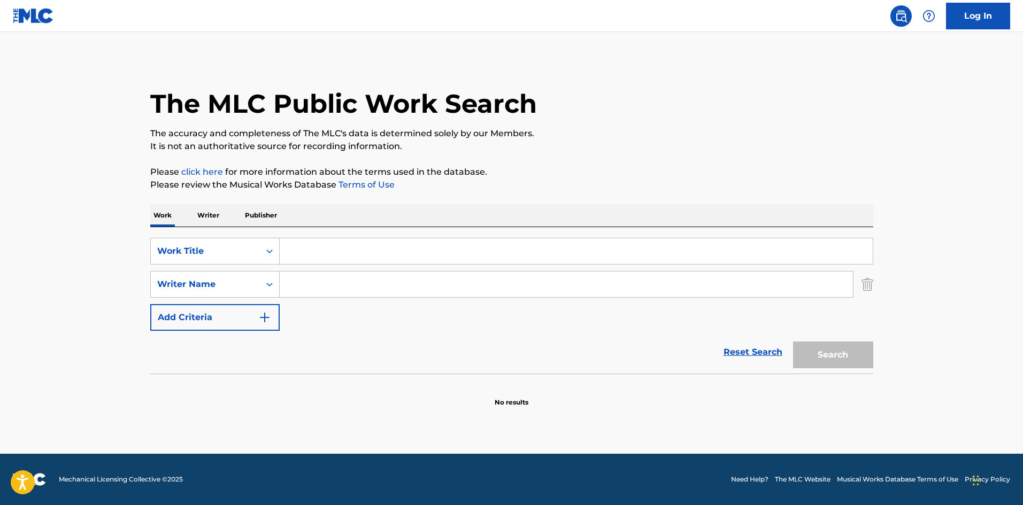
click at [523, 163] on div "The MLC Public Work Search The accuracy and completeness of The MLC's data is d…" at bounding box center [511, 233] width 749 height 349
click at [353, 246] on input "Search Form" at bounding box center [576, 252] width 593 height 26
paste input "The Only Thing Missin' (Radio Mix)"
drag, startPoint x: 387, startPoint y: 251, endPoint x: 498, endPoint y: 250, distance: 110.7
click at [498, 250] on input "The Only Thing Missin' (Radio Mix)" at bounding box center [576, 252] width 593 height 26
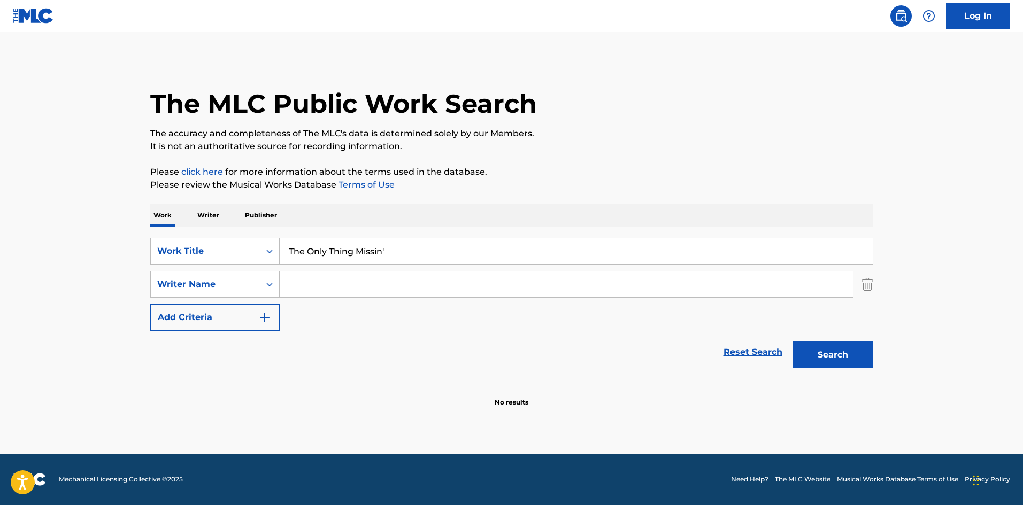
type input "The Only Thing Missin'"
click at [435, 133] on p "The accuracy and completeness of The MLC's data is determined solely by our Mem…" at bounding box center [511, 133] width 723 height 13
click at [367, 287] on input "Search Form" at bounding box center [566, 285] width 573 height 26
paste input "[PERSON_NAME]"
type input "[PERSON_NAME]"
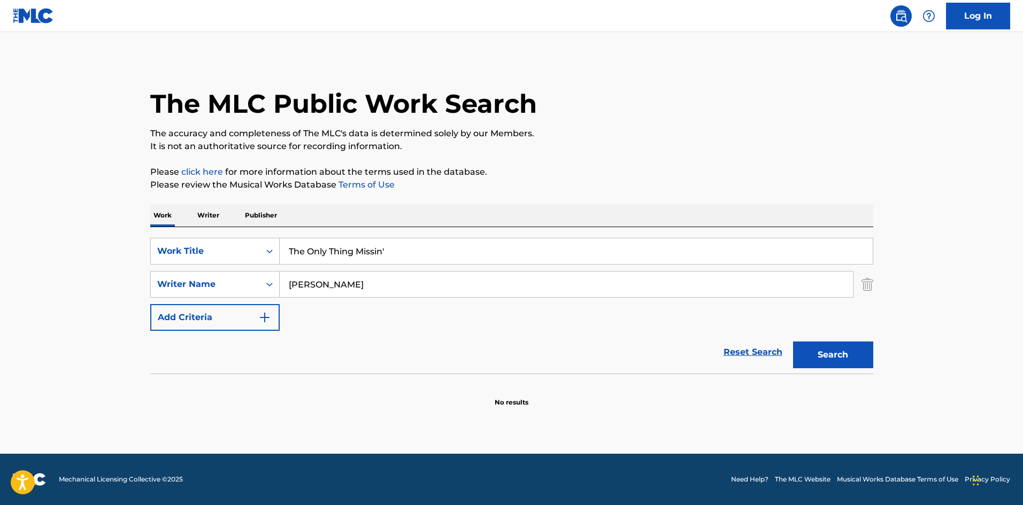
click at [833, 358] on button "Search" at bounding box center [833, 355] width 80 height 27
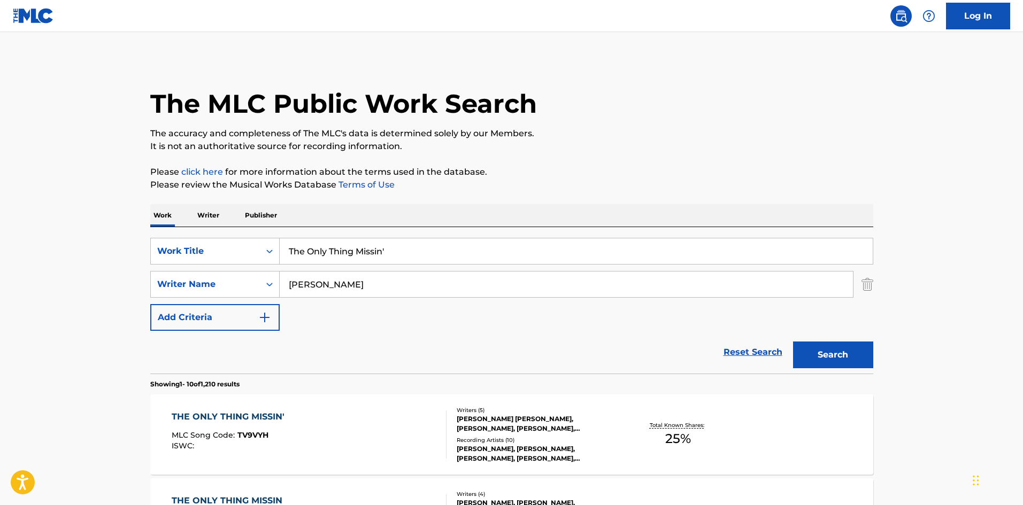
drag, startPoint x: 409, startPoint y: 260, endPoint x: 29, endPoint y: 252, distance: 379.3
paste input "HE ONLY THING MISSIN"
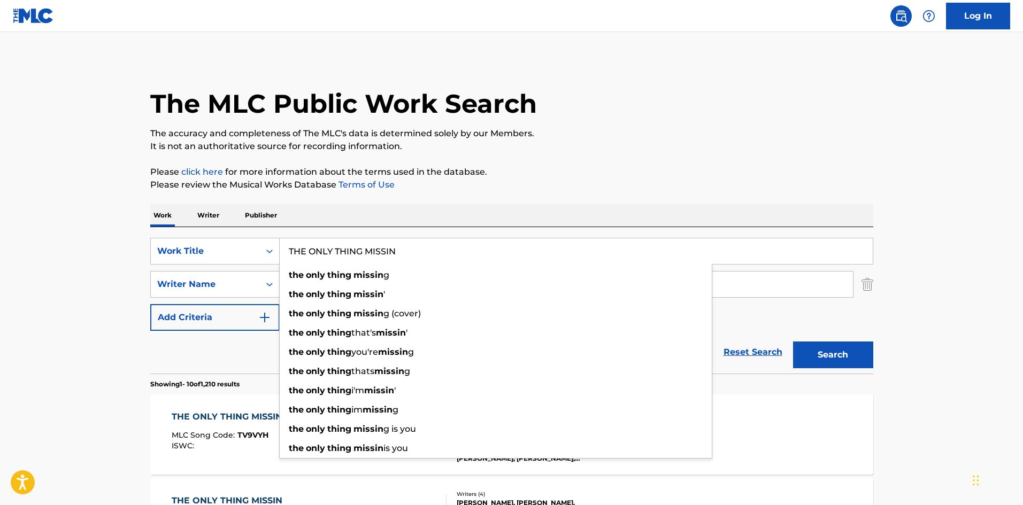
click at [486, 127] on div "The MLC Public Work Search" at bounding box center [511, 98] width 723 height 78
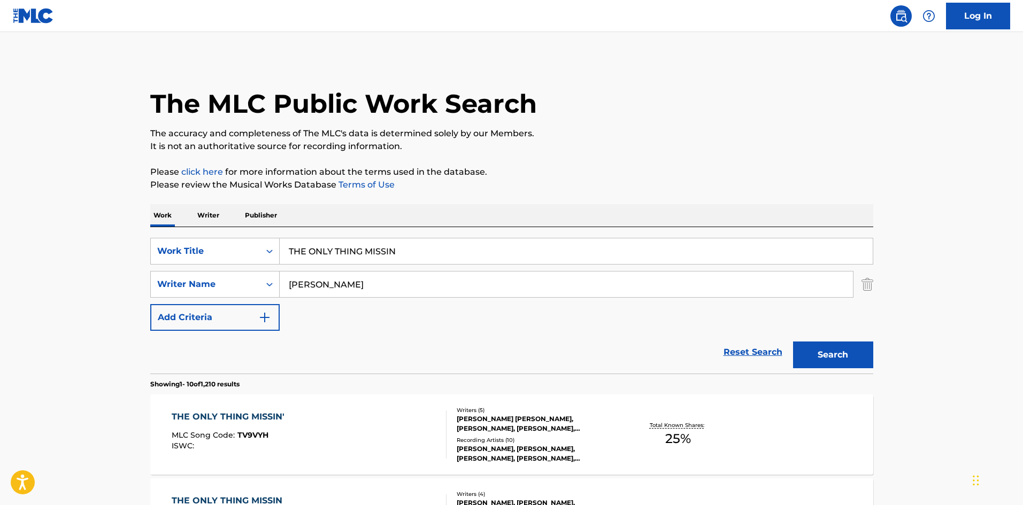
click at [837, 364] on button "Search" at bounding box center [833, 355] width 80 height 27
drag, startPoint x: 396, startPoint y: 247, endPoint x: 0, endPoint y: 233, distance: 396.6
paste input "ROUGH THE STORM"
type input "THROUGH THE STORM"
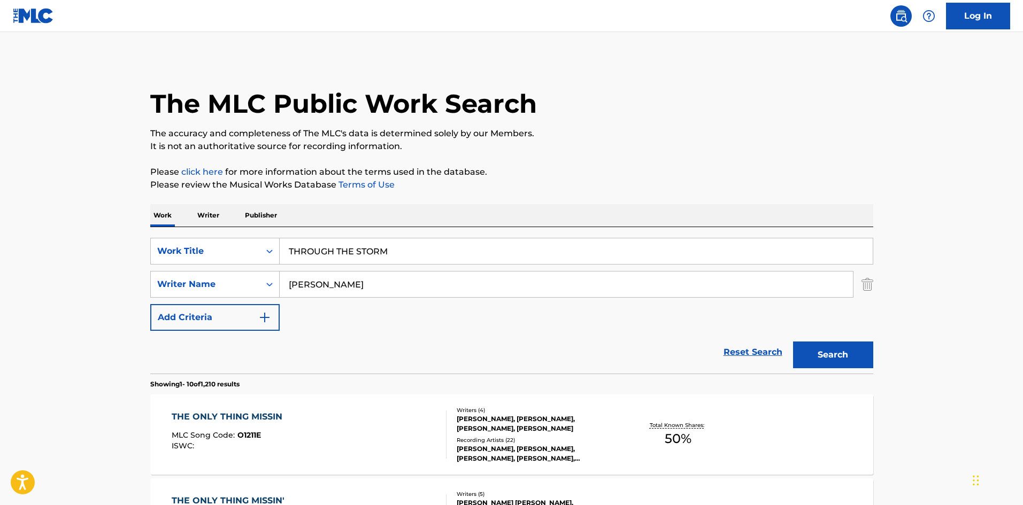
click at [445, 140] on p "The accuracy and completeness of The MLC's data is determined solely by our Mem…" at bounding box center [511, 133] width 723 height 13
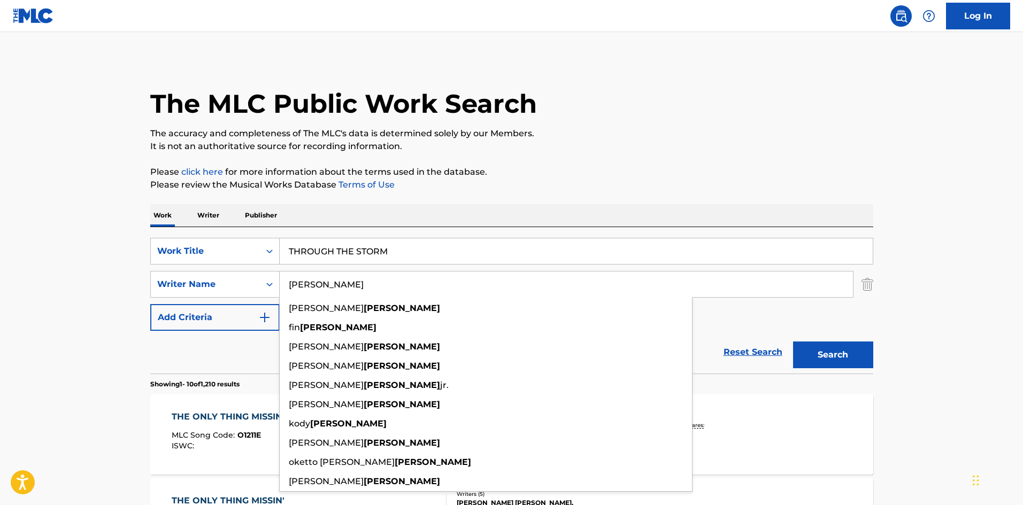
drag, startPoint x: 391, startPoint y: 286, endPoint x: 37, endPoint y: 303, distance: 354.0
paste input "[PERSON_NAME]"
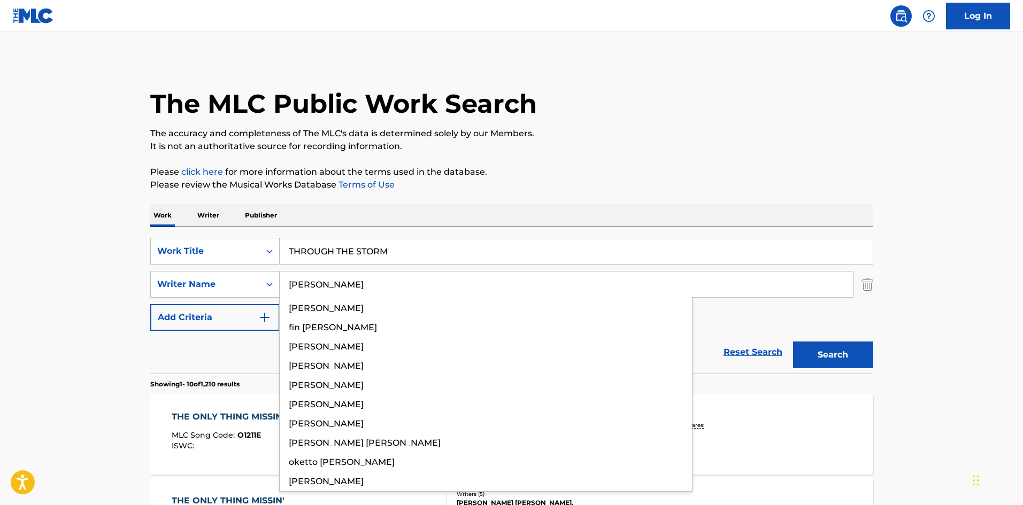
type input "[PERSON_NAME]"
click at [853, 362] on button "Search" at bounding box center [833, 355] width 80 height 27
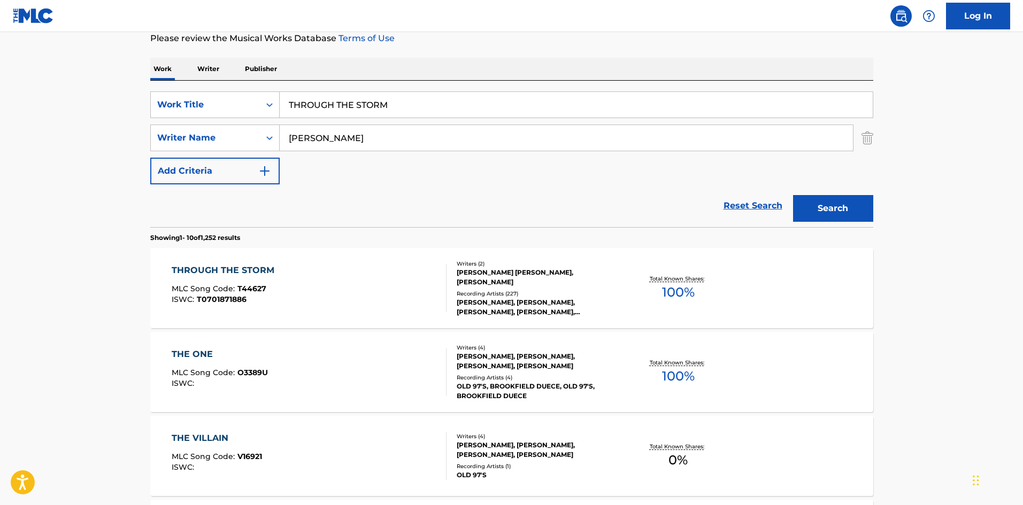
scroll to position [160, 0]
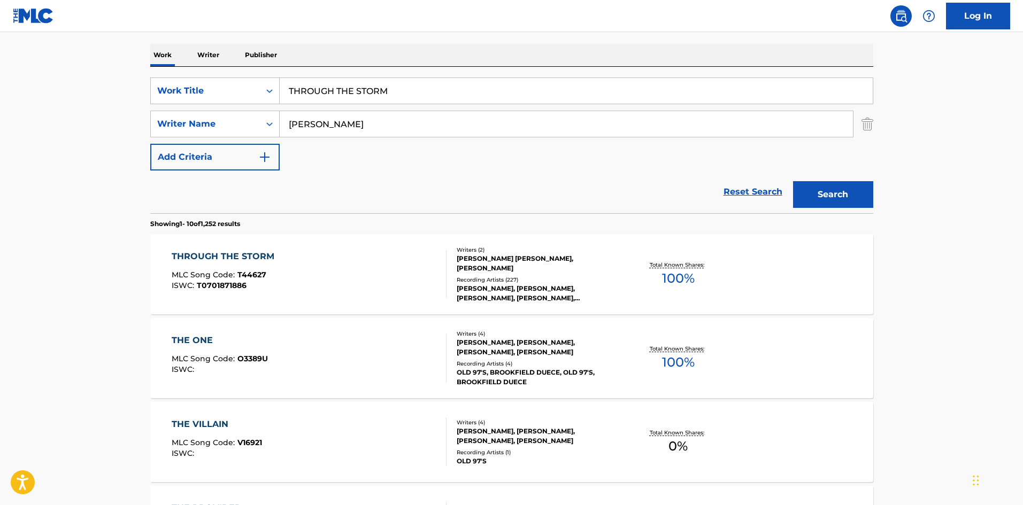
click at [235, 254] on div "THROUGH THE STORM" at bounding box center [226, 256] width 108 height 13
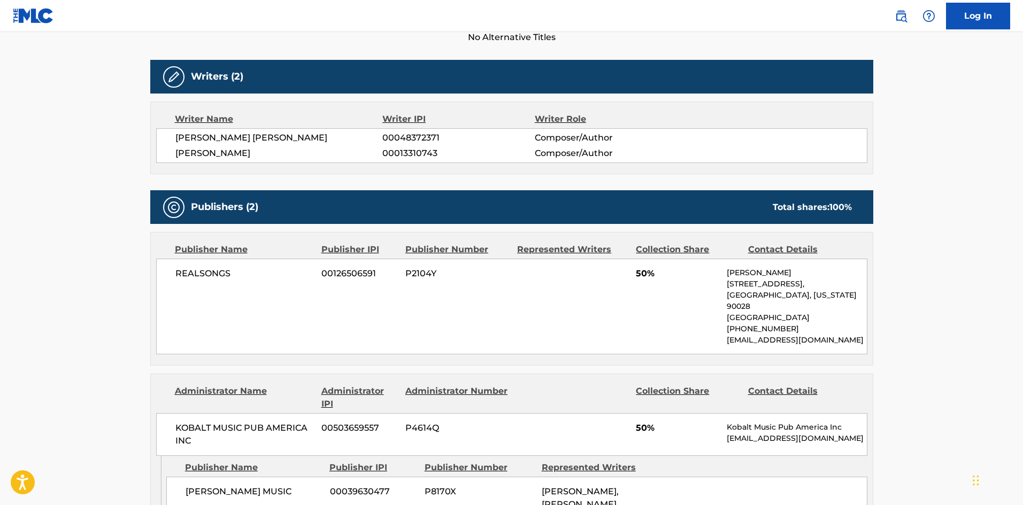
scroll to position [321, 0]
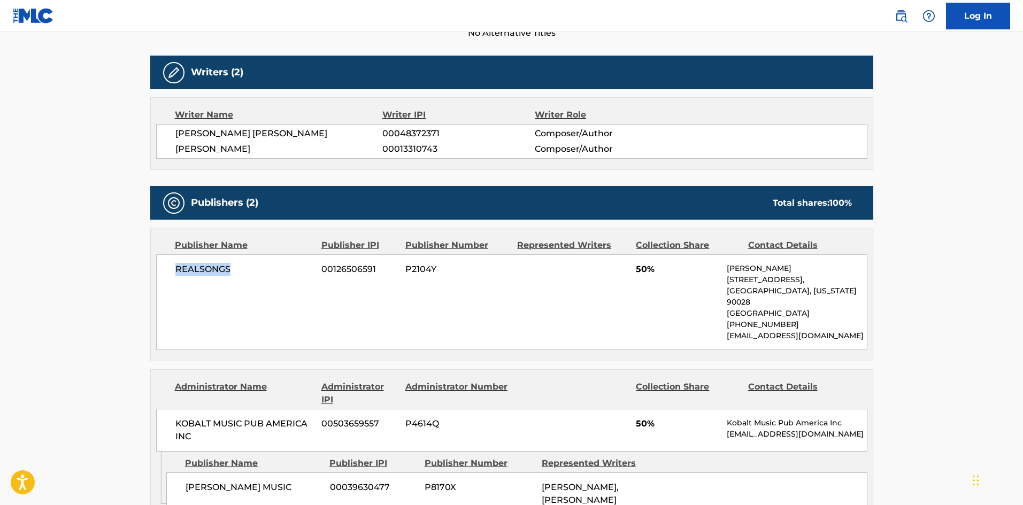
drag, startPoint x: 173, startPoint y: 273, endPoint x: 257, endPoint y: 266, distance: 84.3
click at [257, 266] on div "REALSONGS 00126506591 P2104Y 50% [PERSON_NAME] [STREET_ADDRESS][US_STATE] [PHON…" at bounding box center [511, 303] width 711 height 96
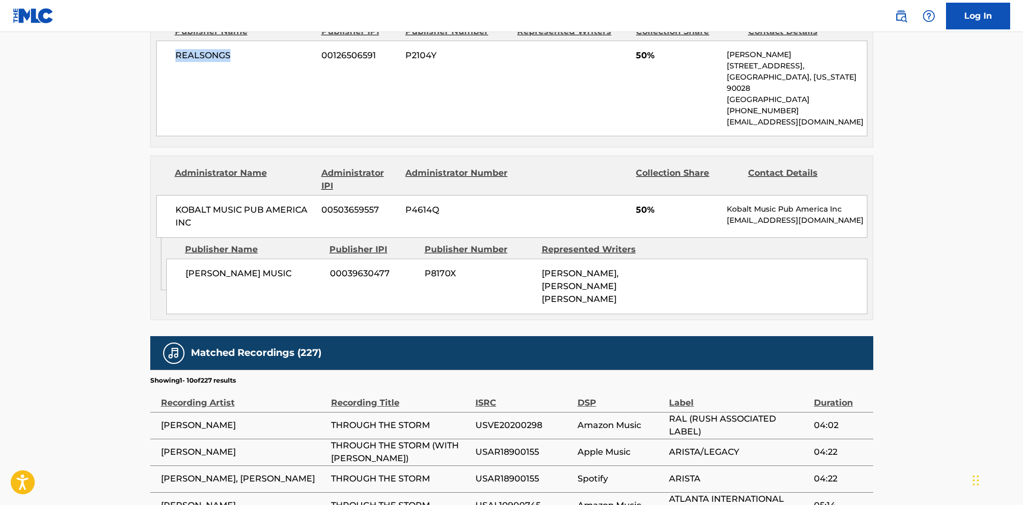
drag, startPoint x: 182, startPoint y: 273, endPoint x: 317, endPoint y: 268, distance: 134.9
click at [317, 268] on div "[PERSON_NAME] MUSIC 00039630477 P8170X [PERSON_NAME], [PERSON_NAME] [PERSON_NAM…" at bounding box center [516, 287] width 701 height 56
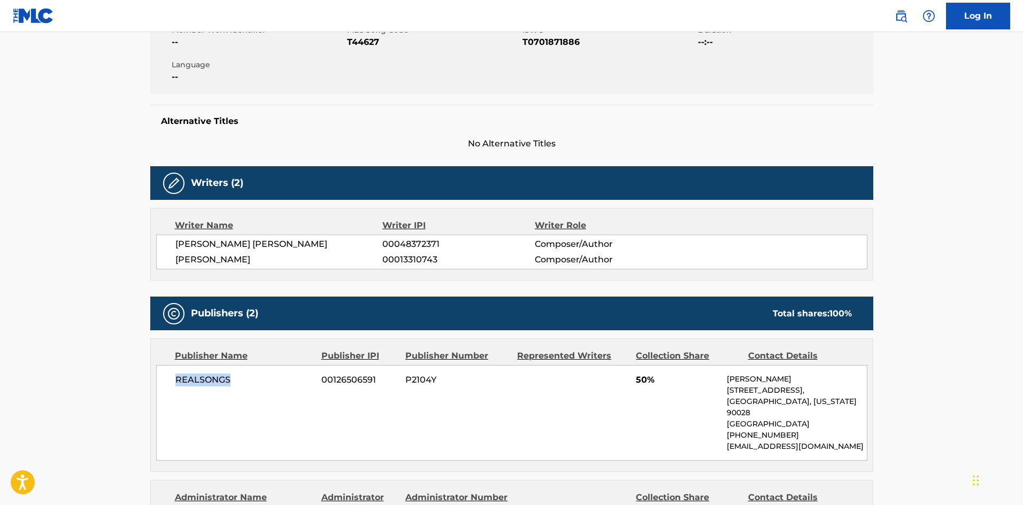
scroll to position [0, 0]
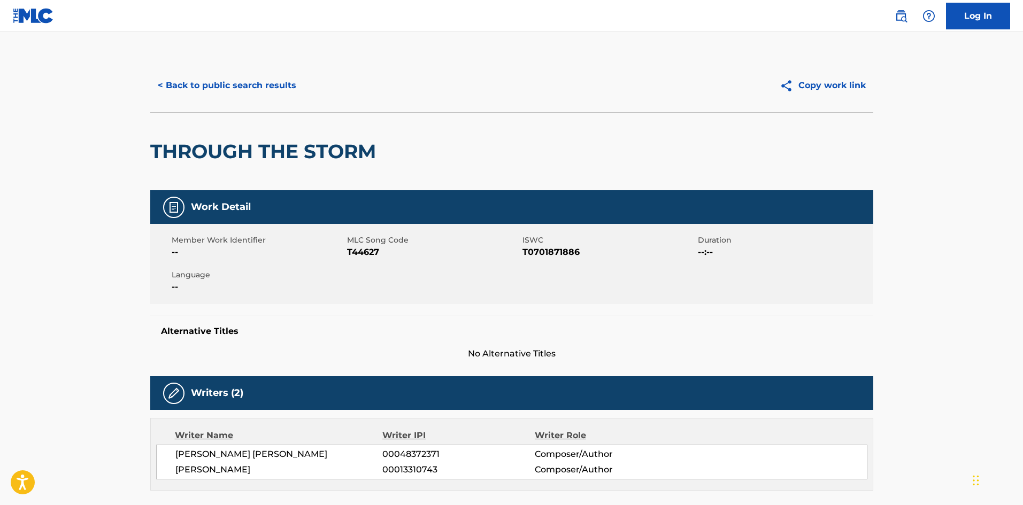
click at [246, 86] on button "< Back to public search results" at bounding box center [227, 85] width 154 height 27
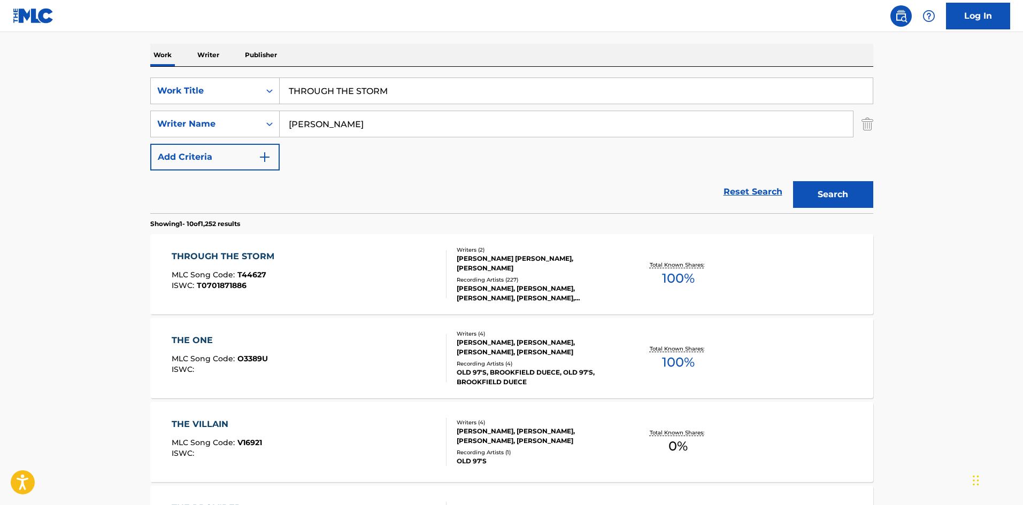
drag, startPoint x: 447, startPoint y: 83, endPoint x: 175, endPoint y: 73, distance: 271.9
click at [175, 76] on div "SearchWithCriteriae77c5499-6950-4c96-90ef-568bcc9969f8 Work Title THROUGH THE S…" at bounding box center [511, 140] width 723 height 147
paste input "OGETHER AGAIN"
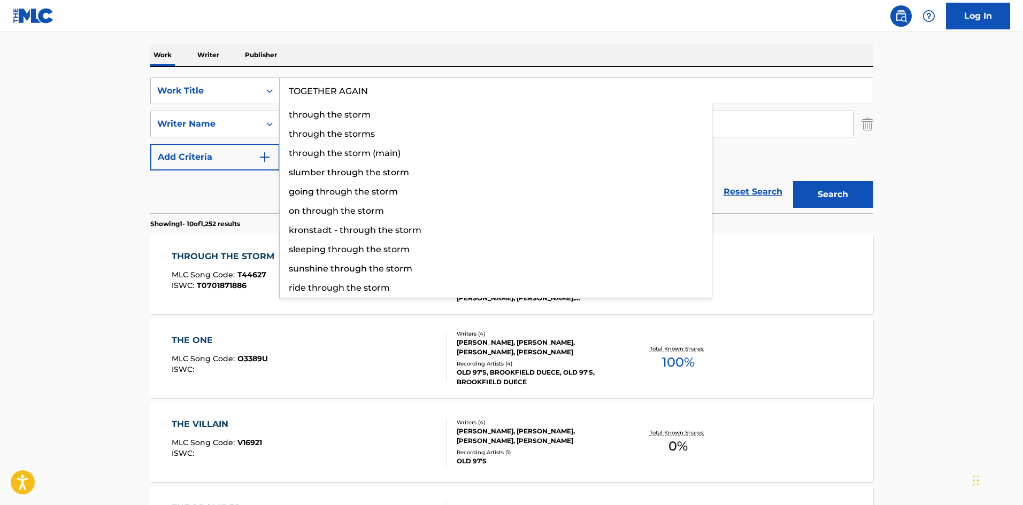
type input "TOGETHER AGAIN"
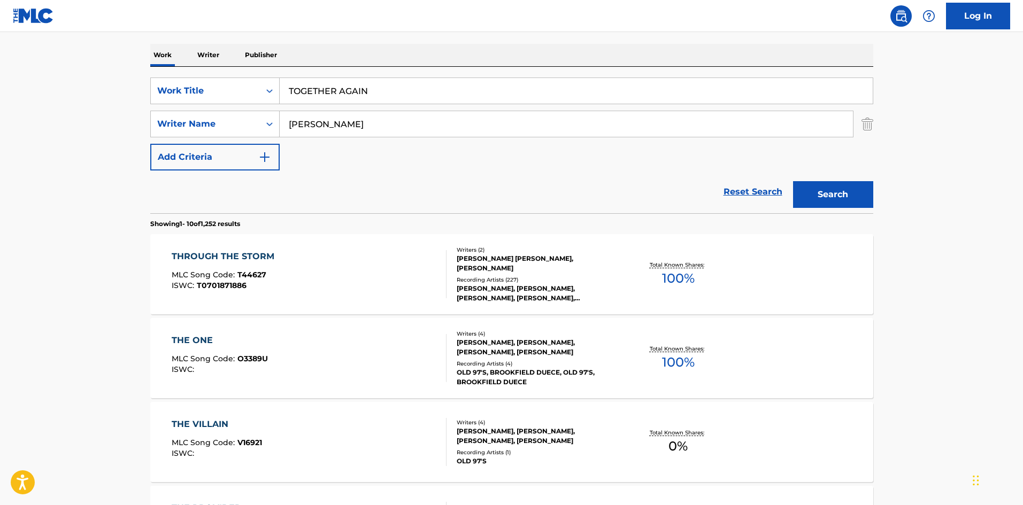
click at [270, 183] on div "Reset Search Search" at bounding box center [511, 192] width 723 height 43
drag, startPoint x: 364, startPoint y: 112, endPoint x: 0, endPoint y: 121, distance: 364.4
click at [0, 123] on main "The MLC Public Work Search The accuracy and completeness of The MLC's data is d…" at bounding box center [511, 501] width 1023 height 1259
paste input "[PERSON_NAME]"
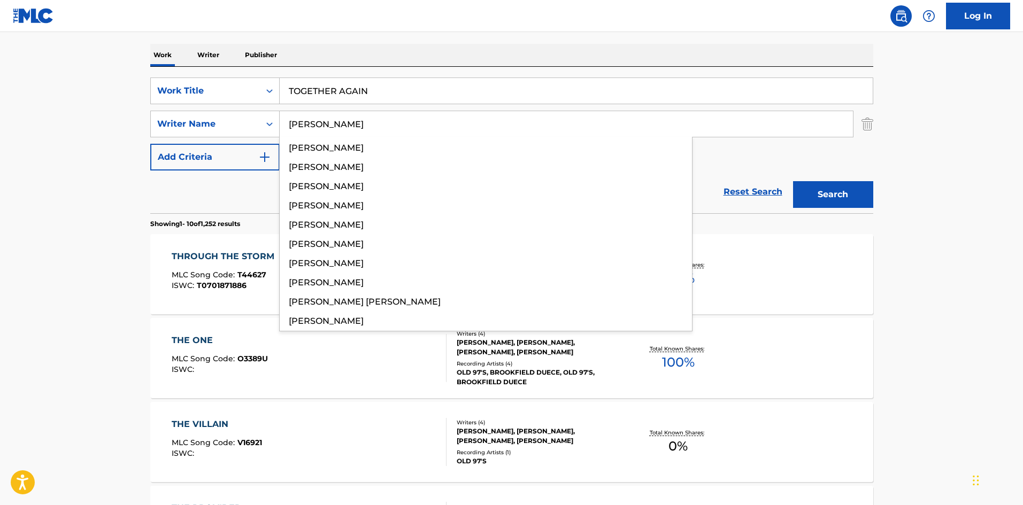
click at [844, 202] on button "Search" at bounding box center [833, 194] width 80 height 27
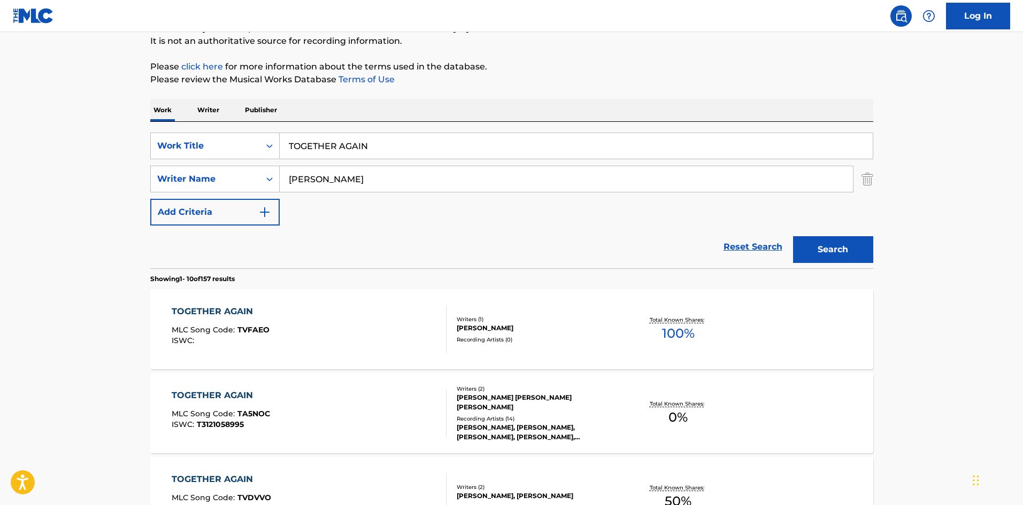
scroll to position [267, 0]
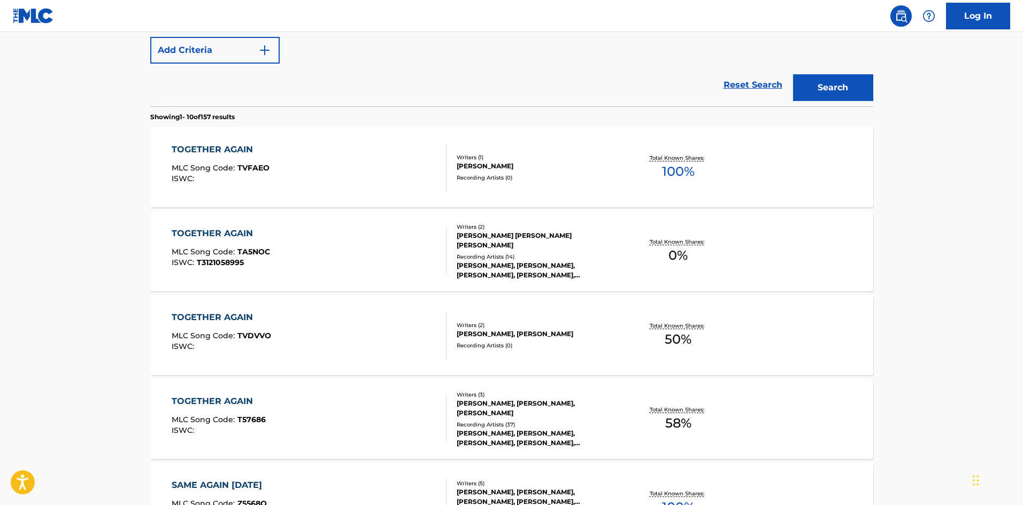
click at [402, 109] on section "Showing 1 - 10 of 157 results" at bounding box center [511, 114] width 723 height 16
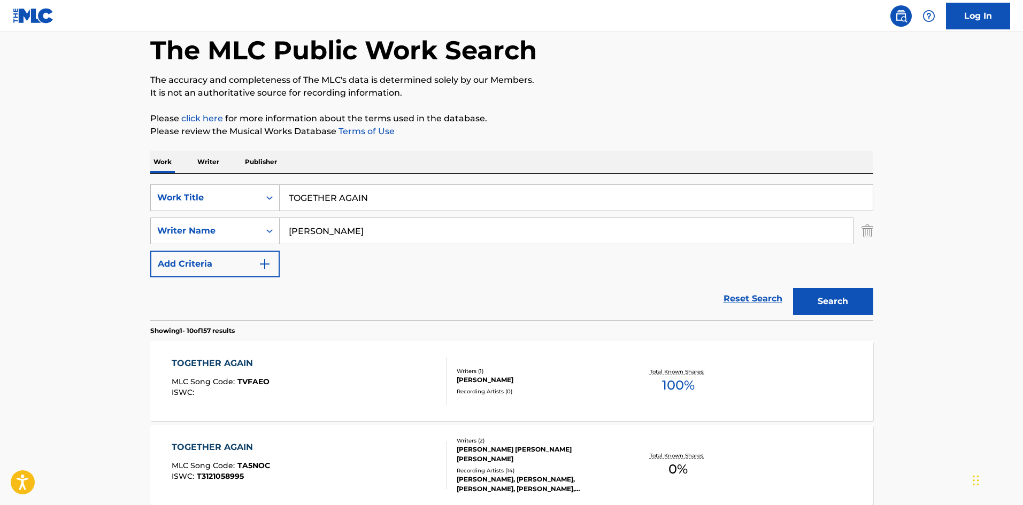
drag, startPoint x: 350, startPoint y: 232, endPoint x: 85, endPoint y: 231, distance: 265.3
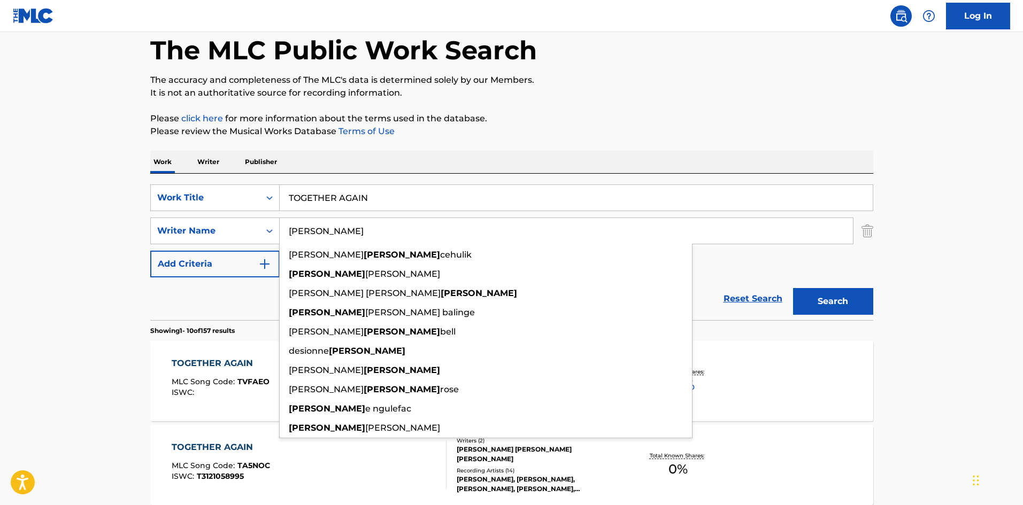
paste input "[PERSON_NAME]"
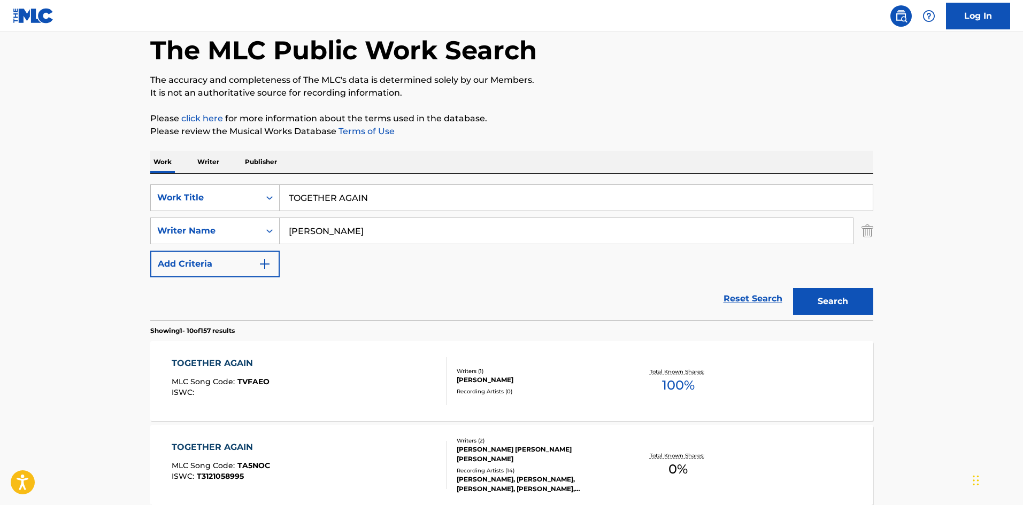
click at [845, 301] on button "Search" at bounding box center [833, 301] width 80 height 27
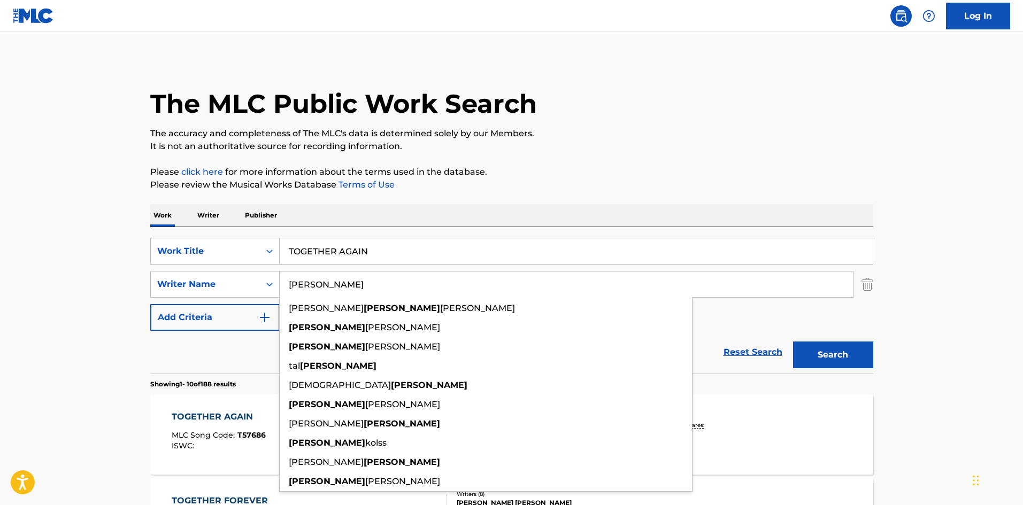
drag, startPoint x: 352, startPoint y: 296, endPoint x: 117, endPoint y: 295, distance: 234.8
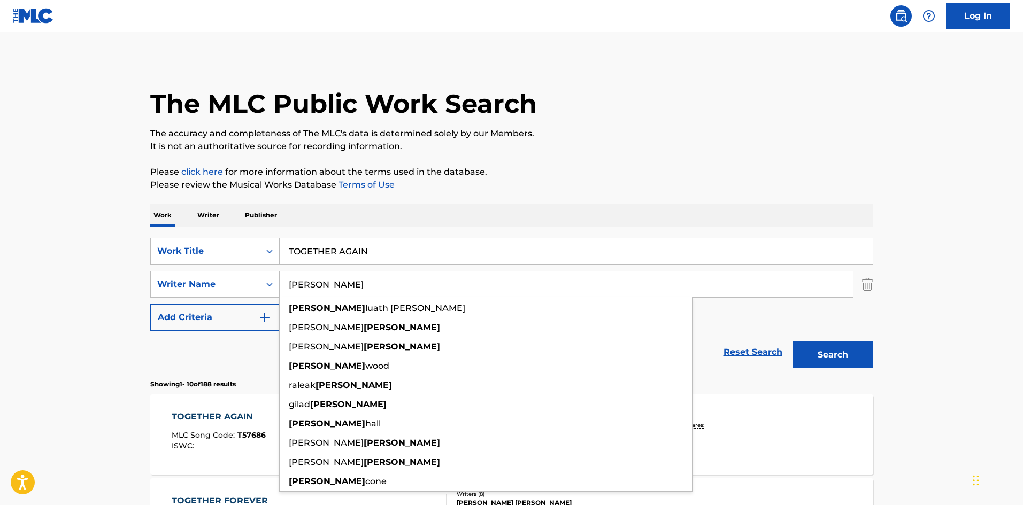
paste input "ARETHA"
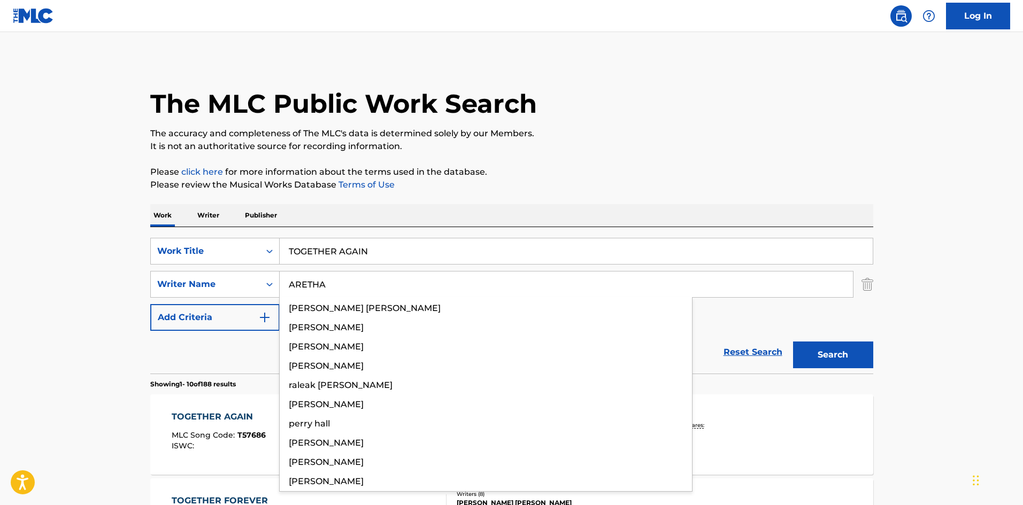
type input "ARETHA"
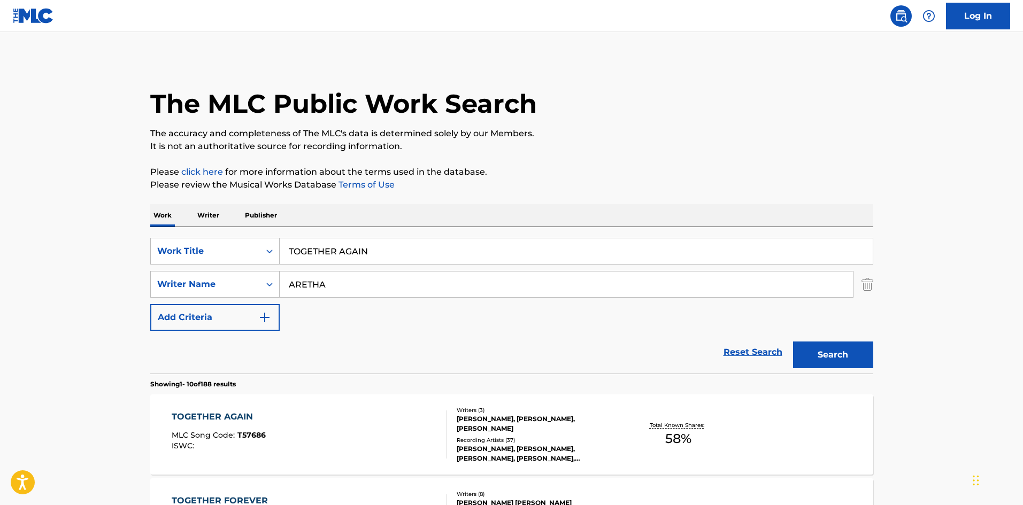
click at [845, 344] on button "Search" at bounding box center [833, 355] width 80 height 27
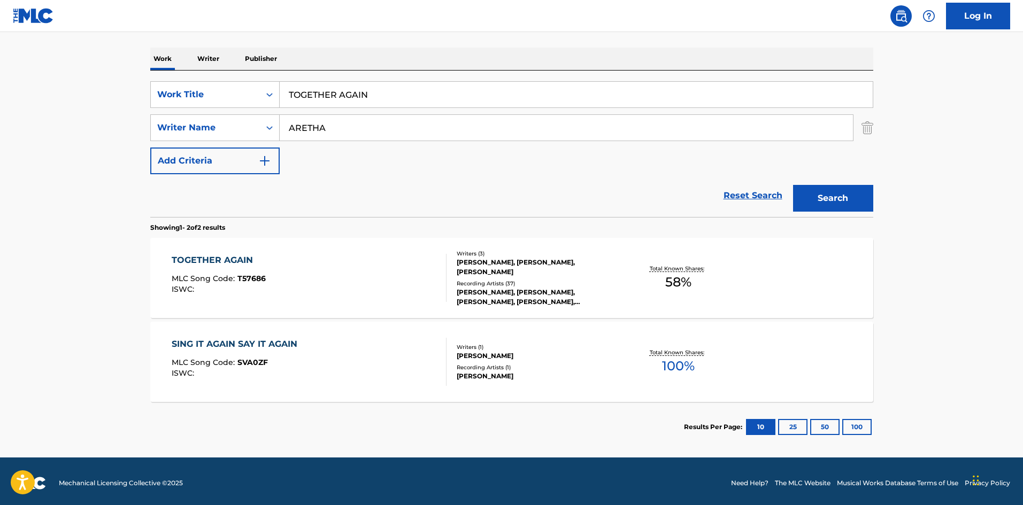
scroll to position [160, 0]
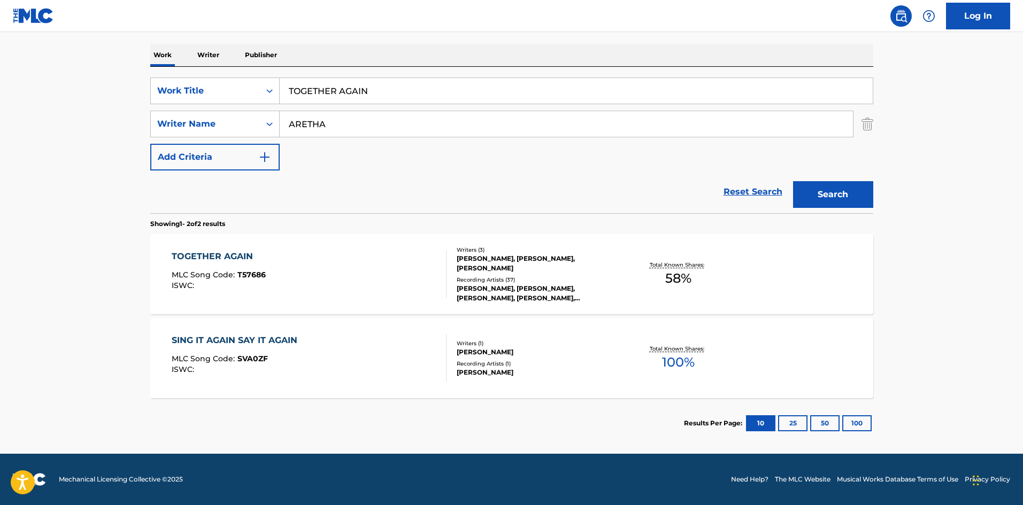
click at [218, 263] on div "TOGETHER AGAIN" at bounding box center [219, 256] width 94 height 13
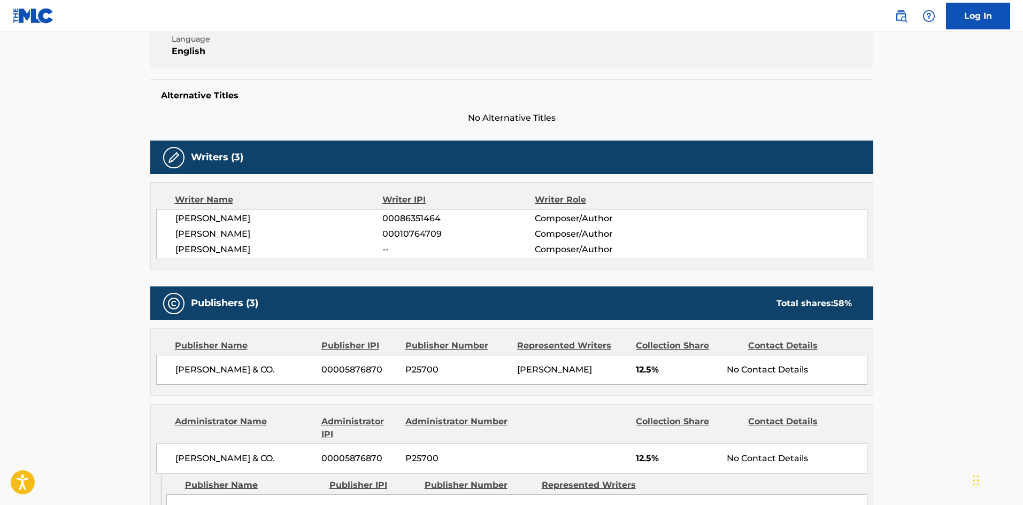
scroll to position [428, 0]
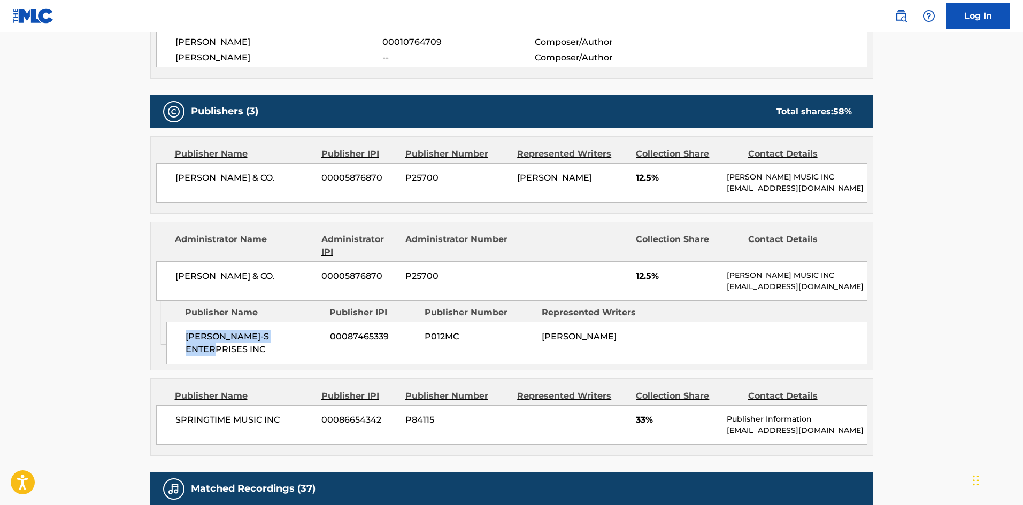
drag, startPoint x: 183, startPoint y: 367, endPoint x: 368, endPoint y: 27, distance: 387.5
click at [304, 364] on div "[PERSON_NAME]-S ENTERPRISES INC 00087465339 P012MC [PERSON_NAME]" at bounding box center [516, 343] width 701 height 43
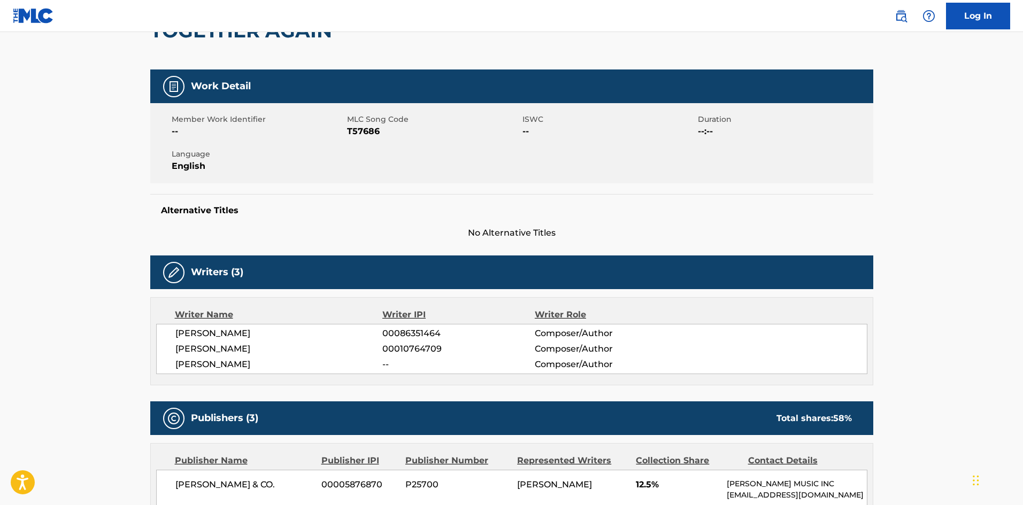
scroll to position [267, 0]
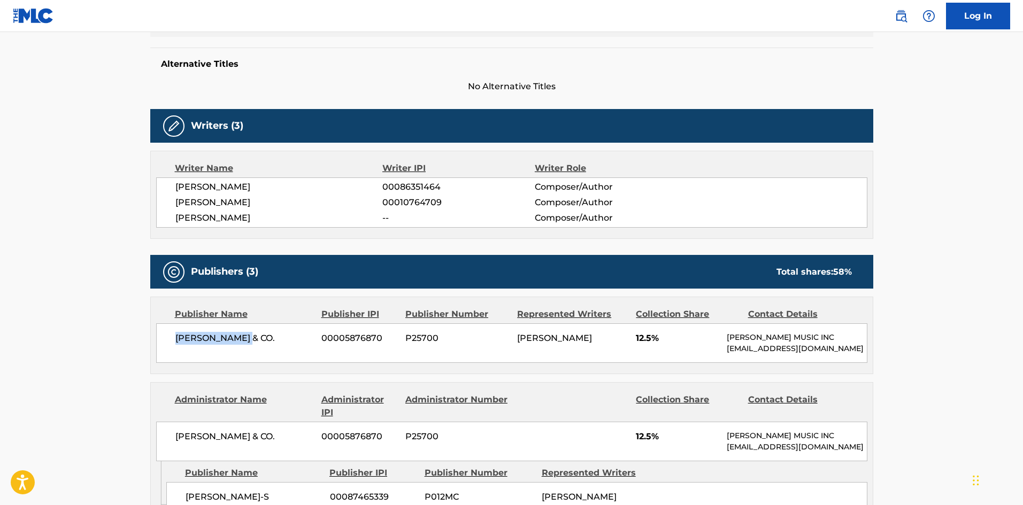
drag, startPoint x: 170, startPoint y: 343, endPoint x: 260, endPoint y: 343, distance: 90.4
click at [260, 343] on div "[PERSON_NAME] & CO. 00005876870 P25700 [PERSON_NAME] 12.5% [PERSON_NAME] MUSIC …" at bounding box center [511, 344] width 711 height 40
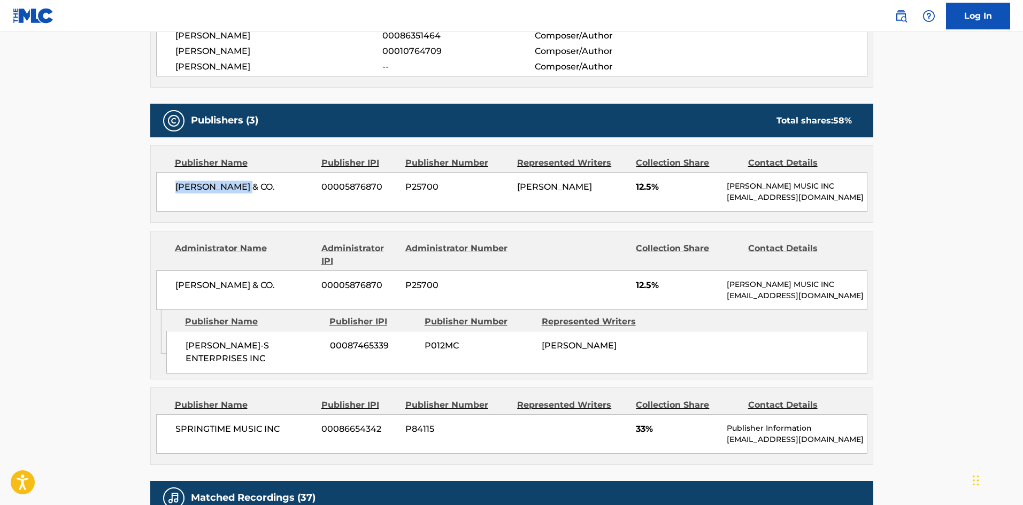
scroll to position [428, 0]
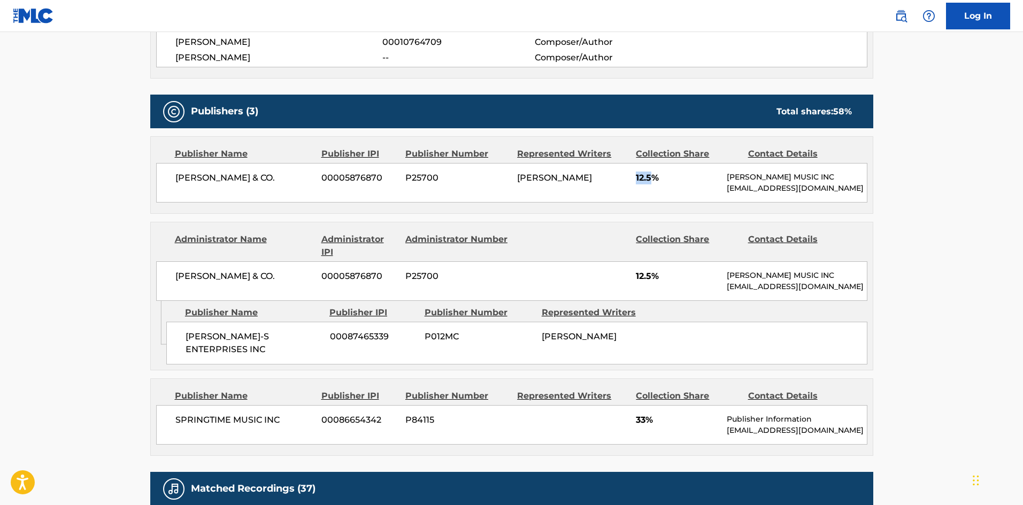
drag, startPoint x: 635, startPoint y: 179, endPoint x: 653, endPoint y: 178, distance: 18.3
click at [653, 178] on div "[PERSON_NAME] & CO. 00005876870 P25700 [PERSON_NAME] 12.5% [PERSON_NAME] MUSIC …" at bounding box center [511, 183] width 711 height 40
drag, startPoint x: 182, startPoint y: 362, endPoint x: 314, endPoint y: 358, distance: 131.6
click at [314, 358] on div "[PERSON_NAME]-S ENTERPRISES INC 00087465339 P012MC [PERSON_NAME]" at bounding box center [516, 343] width 701 height 43
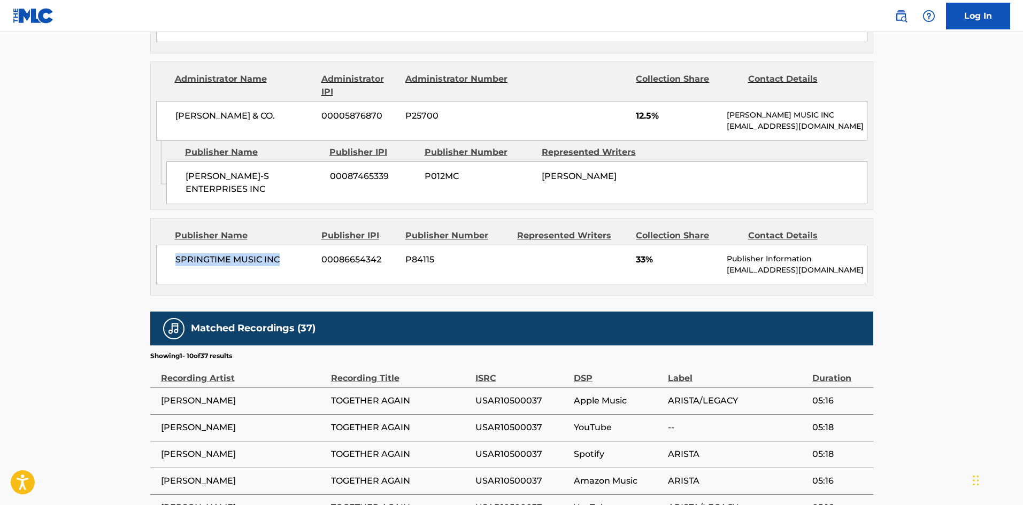
drag, startPoint x: 175, startPoint y: 273, endPoint x: 305, endPoint y: 272, distance: 130.0
click at [305, 266] on span "SPRINGTIME MUSIC INC" at bounding box center [244, 260] width 139 height 13
drag, startPoint x: 636, startPoint y: 269, endPoint x: 647, endPoint y: 272, distance: 11.7
click at [647, 266] on span "33%" at bounding box center [677, 260] width 83 height 13
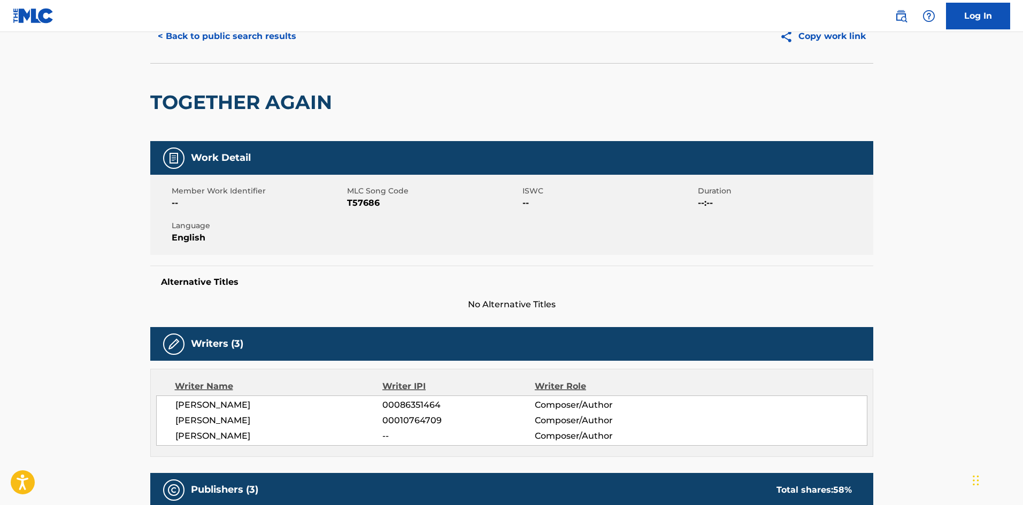
scroll to position [0, 0]
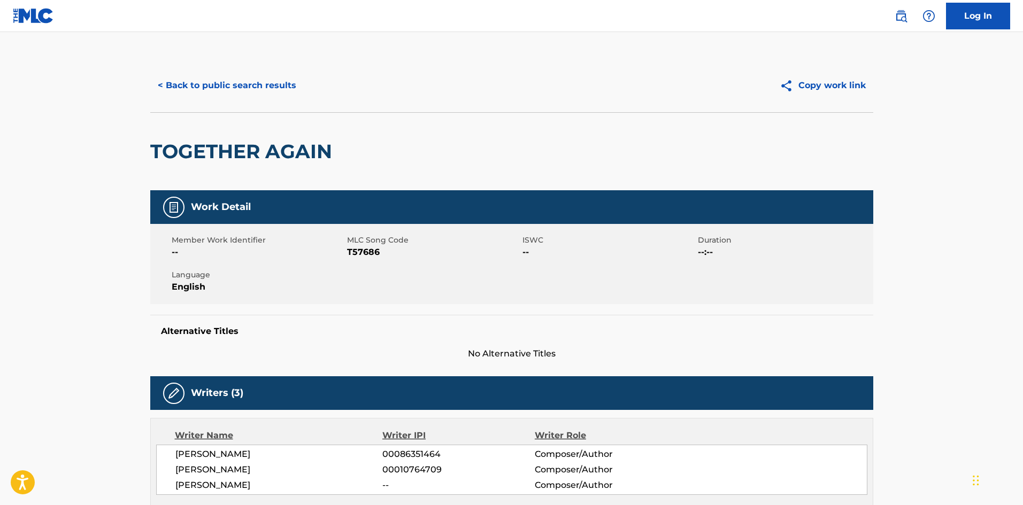
click at [211, 90] on button "< Back to public search results" at bounding box center [227, 85] width 154 height 27
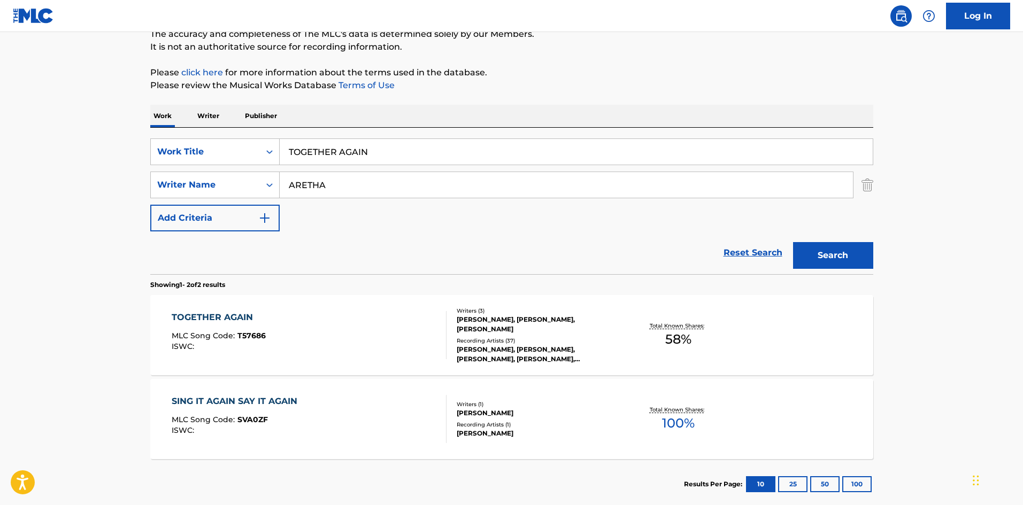
scroll to position [46, 0]
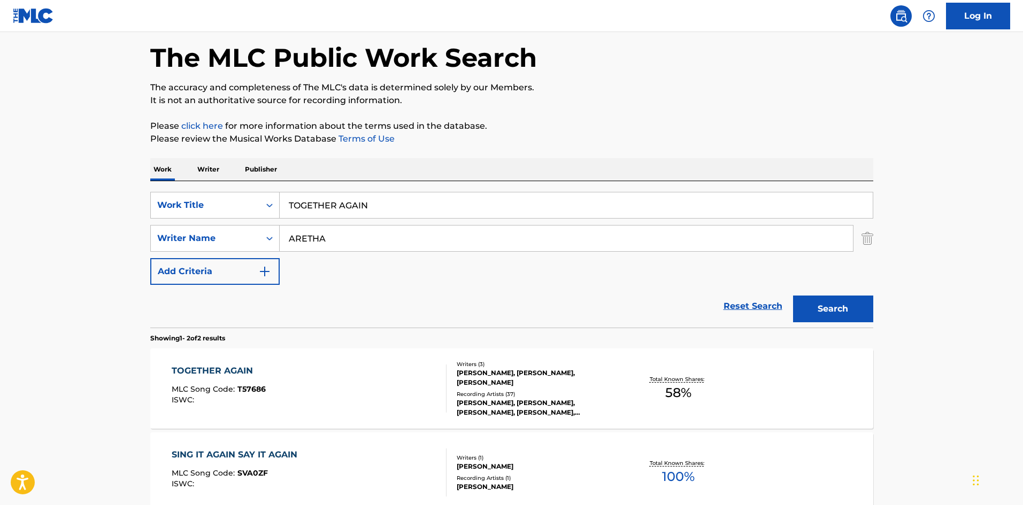
drag, startPoint x: 411, startPoint y: 185, endPoint x: 412, endPoint y: 204, distance: 19.8
click at [411, 189] on div "SearchWithCriteriae77c5499-6950-4c96-90ef-568bcc9969f8 Work Title TOGETHER AGAI…" at bounding box center [511, 254] width 723 height 147
drag, startPoint x: 412, startPoint y: 204, endPoint x: 0, endPoint y: 164, distance: 413.8
click at [26, 175] on main "The MLC Public Work Search The accuracy and completeness of The MLC's data is d…" at bounding box center [511, 277] width 1023 height 583
paste input "UNITED TOGETHER"
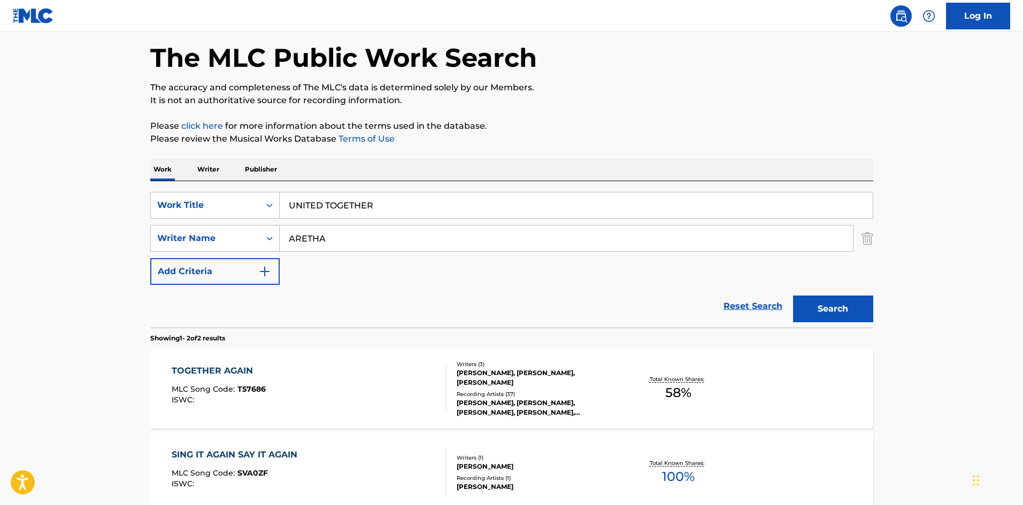
type input "UNITED TOGETHER"
click at [466, 124] on p "Please click here for more information about the terms used in the database." at bounding box center [511, 126] width 723 height 13
drag, startPoint x: 366, startPoint y: 238, endPoint x: 0, endPoint y: 249, distance: 366.0
click at [0, 248] on main "The MLC Public Work Search The accuracy and completeness of The MLC's data is d…" at bounding box center [511, 277] width 1023 height 583
paste input "[PERSON_NAME]"
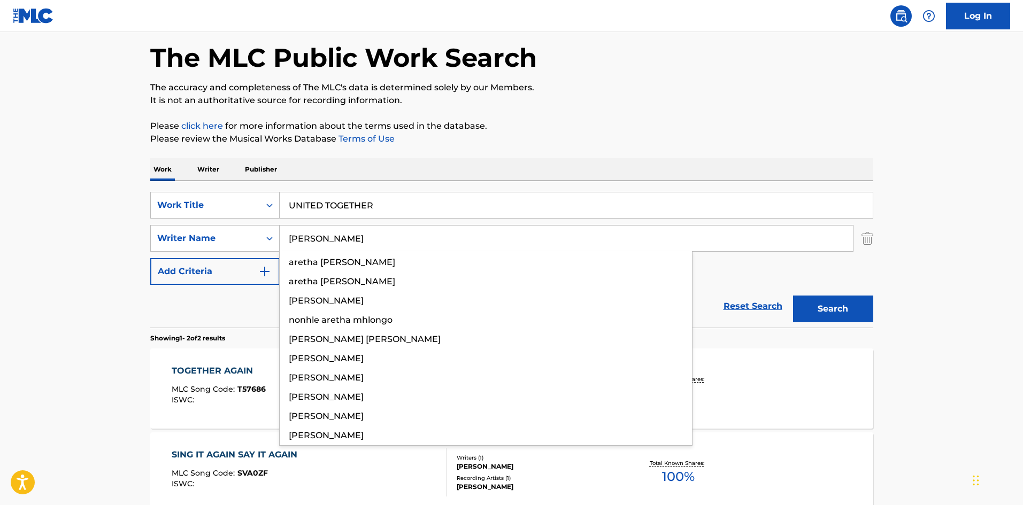
click at [857, 302] on button "Search" at bounding box center [833, 309] width 80 height 27
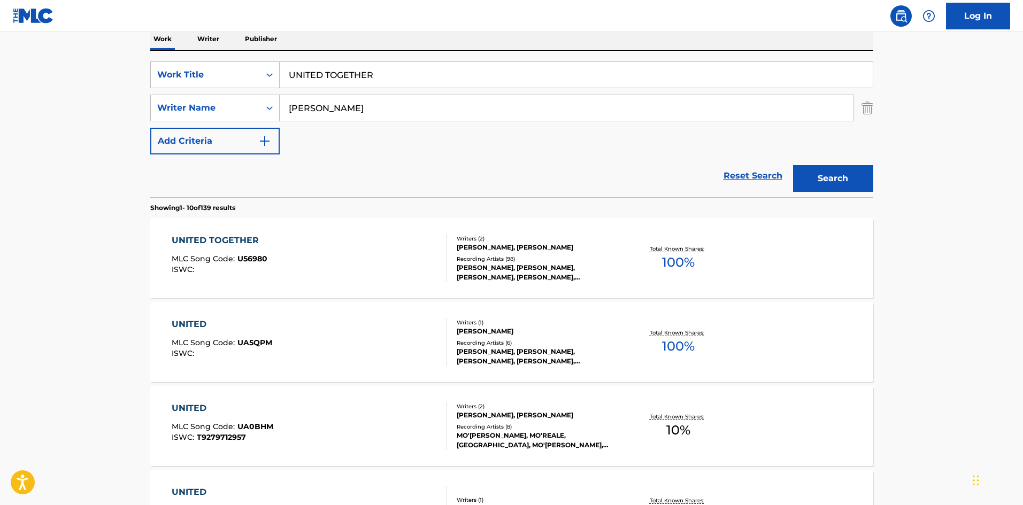
scroll to position [160, 0]
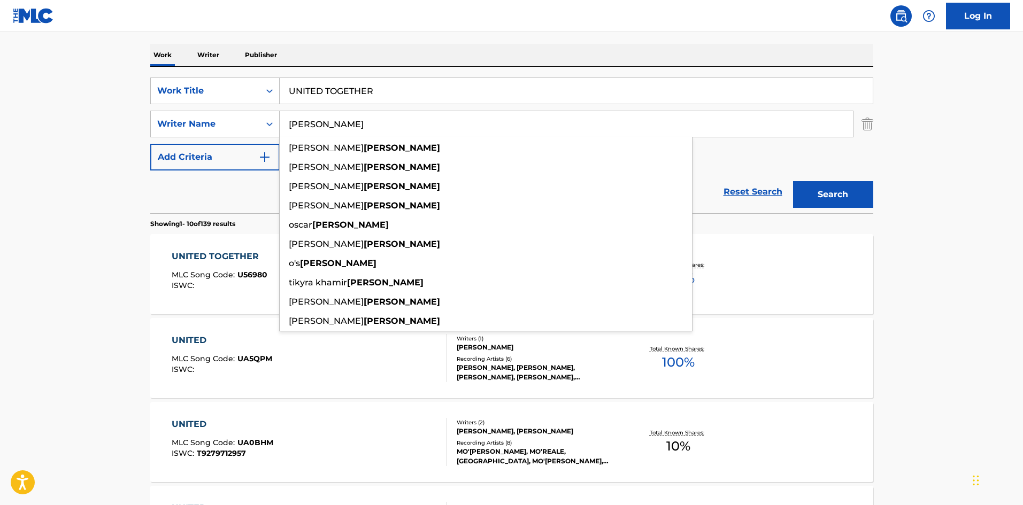
drag, startPoint x: 348, startPoint y: 122, endPoint x: 0, endPoint y: 65, distance: 352.4
click at [32, 78] on main "The MLC Public Work Search The accuracy and completeness of The MLC's data is d…" at bounding box center [511, 501] width 1023 height 1259
paste input "[PERSON_NAME]"
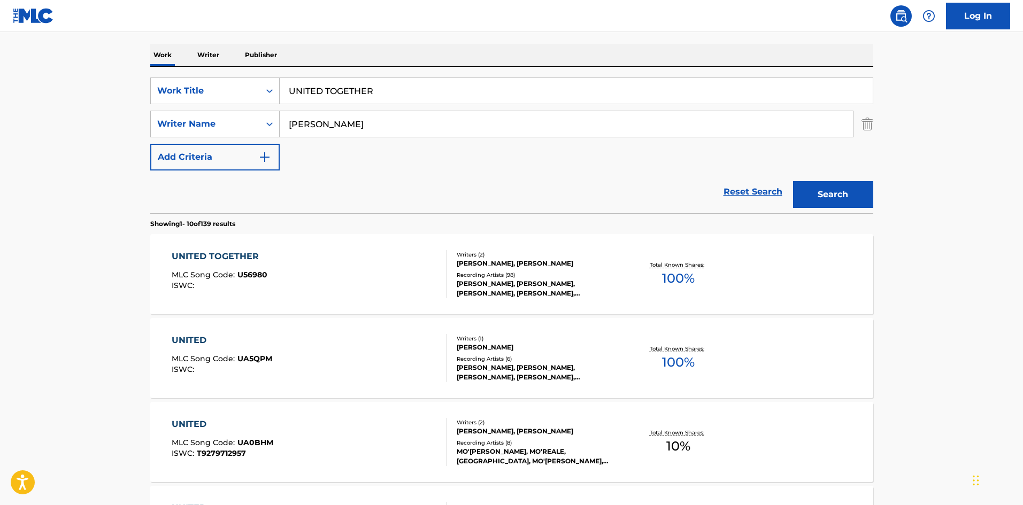
click at [838, 193] on button "Search" at bounding box center [833, 194] width 80 height 27
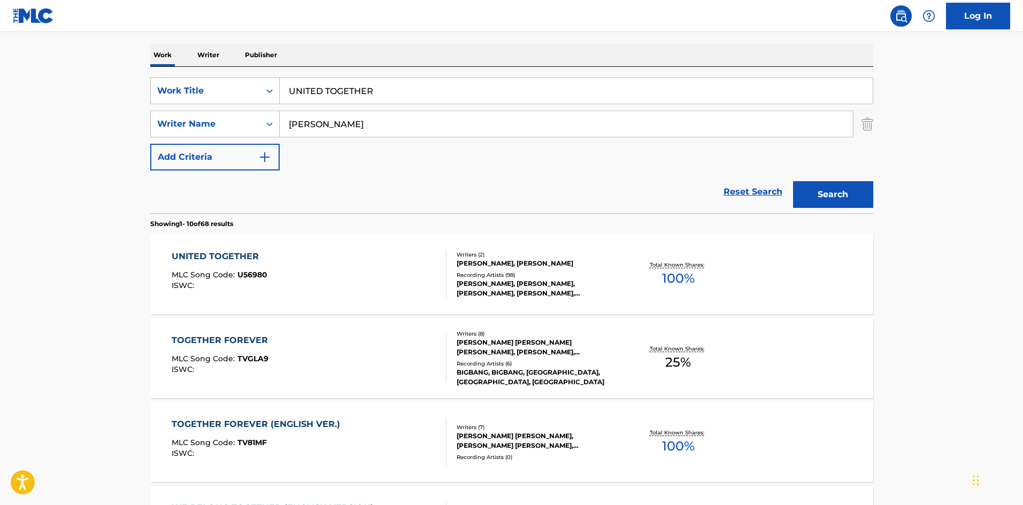
drag, startPoint x: 384, startPoint y: 120, endPoint x: 131, endPoint y: 122, distance: 253.0
click at [160, 122] on div "SearchWithCriteriaeff12261-c15c-4d78-bafe-3b5a4dfd620f Writer Name [PERSON_NAME]" at bounding box center [511, 124] width 723 height 27
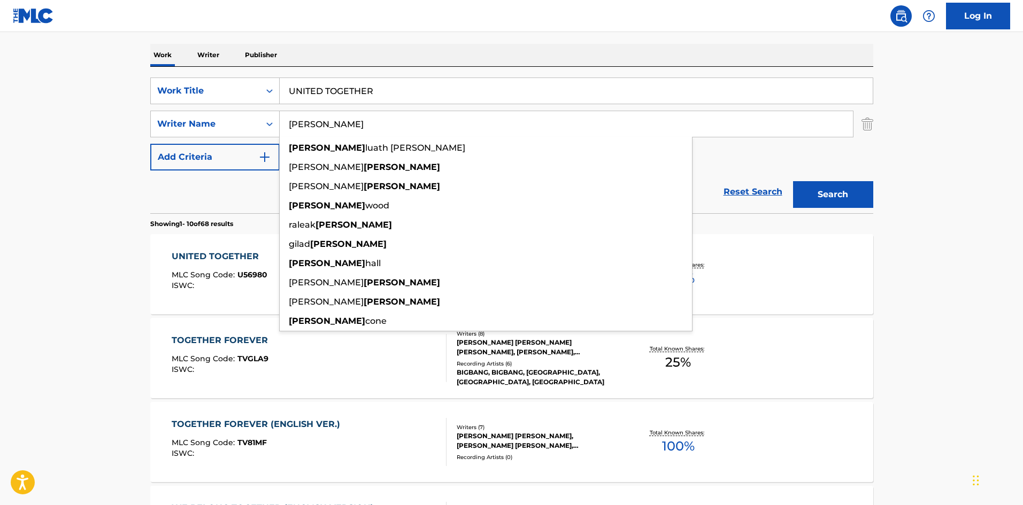
paste input "[PERSON_NAME]"
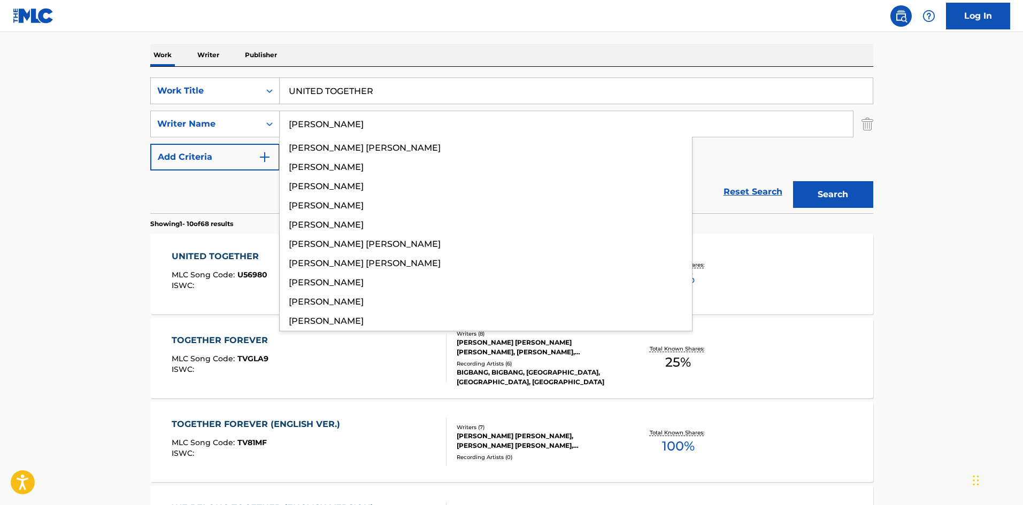
type input "[PERSON_NAME]"
click at [800, 203] on button "Search" at bounding box center [833, 194] width 80 height 27
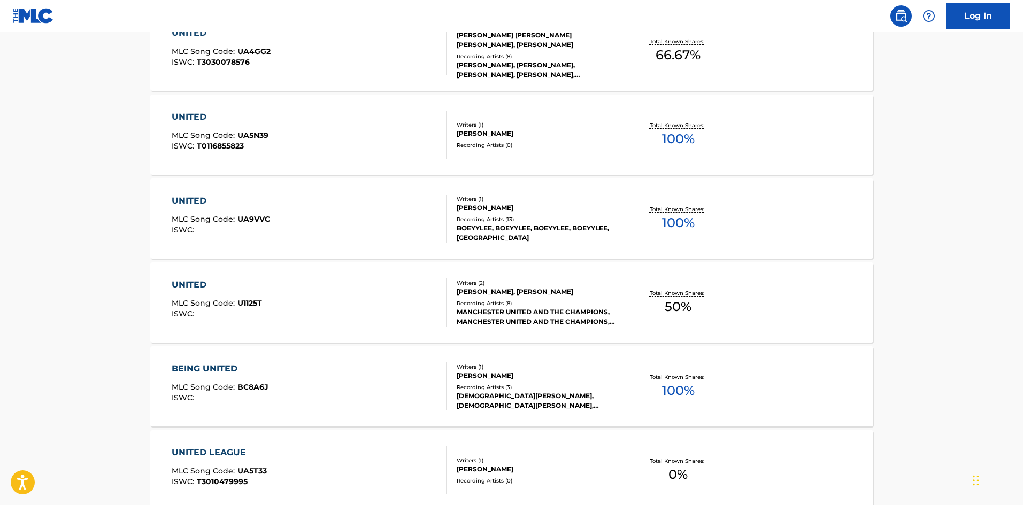
scroll to position [214, 0]
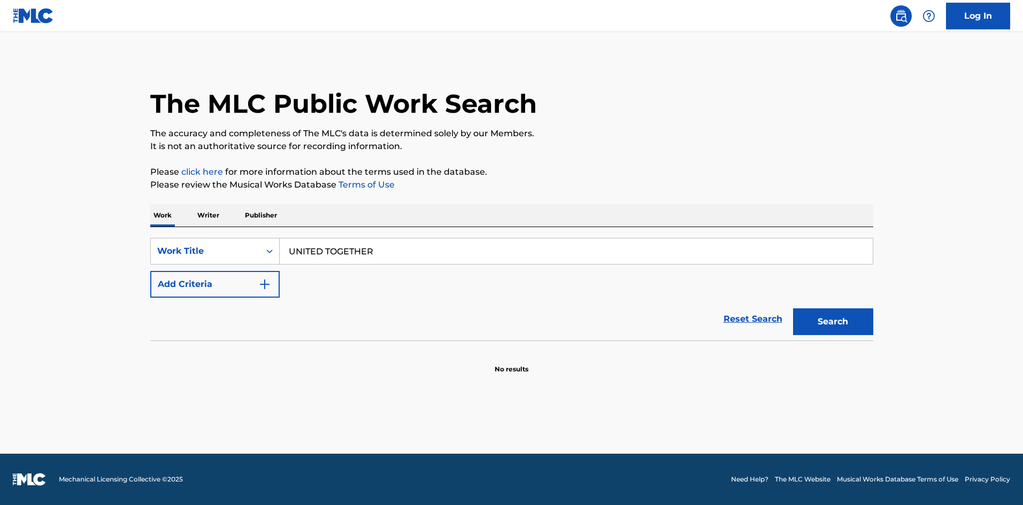
type input "UNITED TOGETHER"
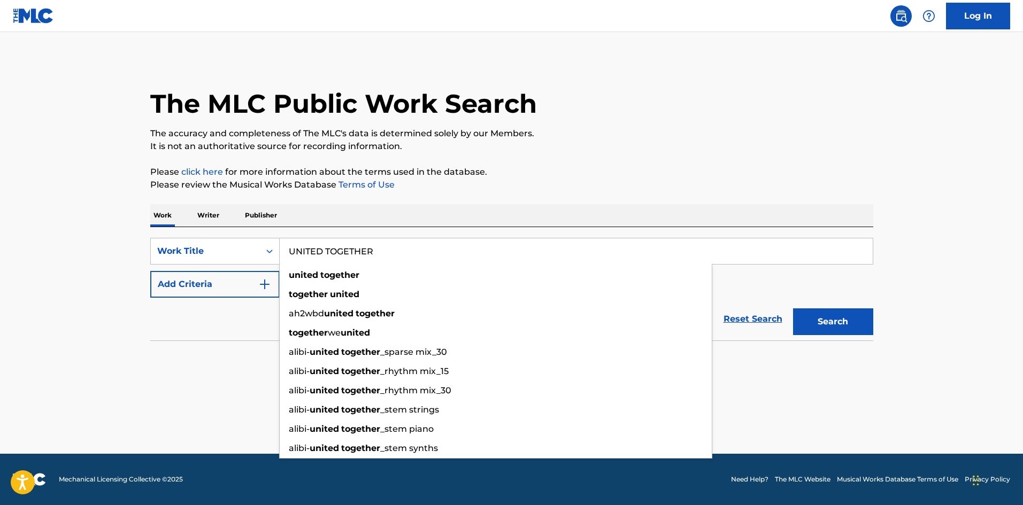
click at [359, 141] on p "It is not an authoritative source for recording information." at bounding box center [511, 146] width 723 height 13
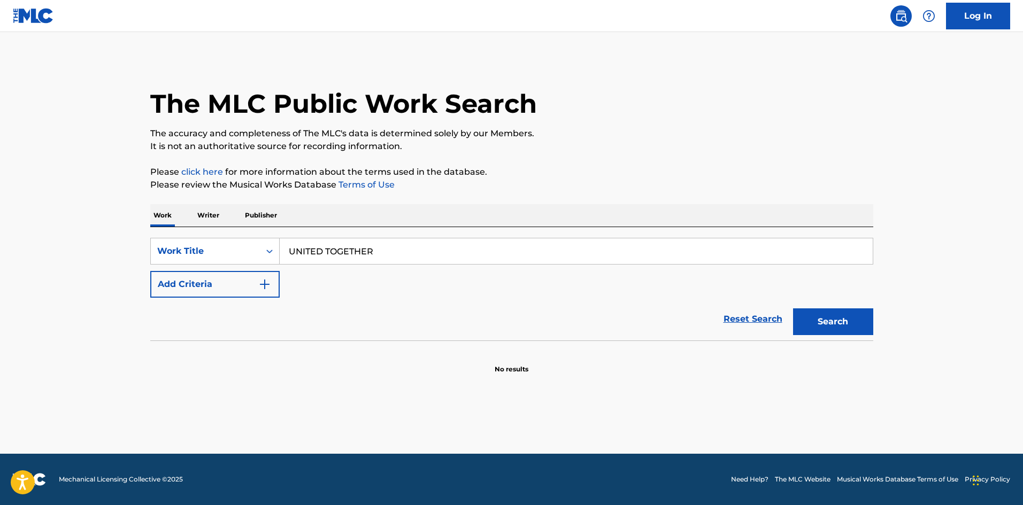
click at [203, 293] on button "Add Criteria" at bounding box center [214, 284] width 129 height 27
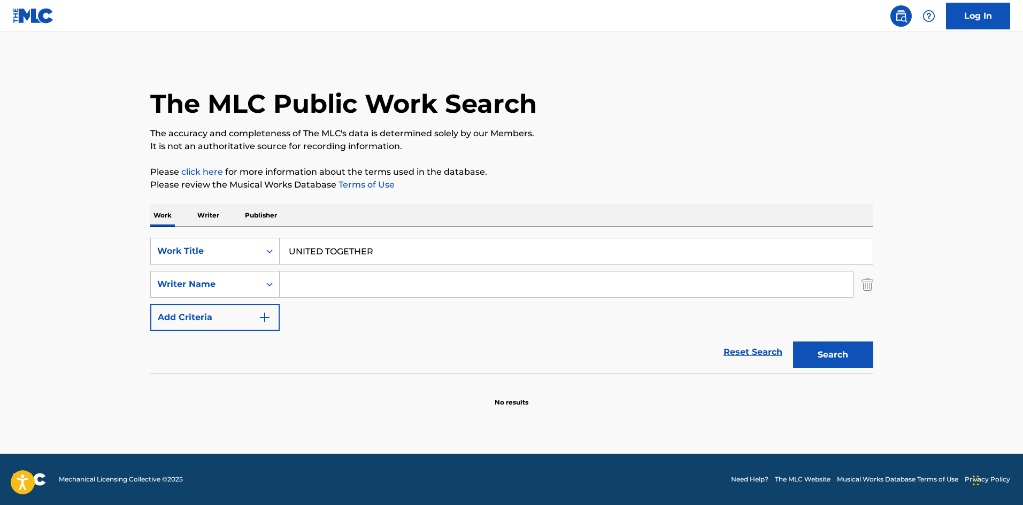
click at [337, 279] on input "Search Form" at bounding box center [566, 285] width 573 height 26
paste input "[PERSON_NAME]"
type input "[PERSON_NAME]"
click at [855, 346] on button "Search" at bounding box center [833, 355] width 80 height 27
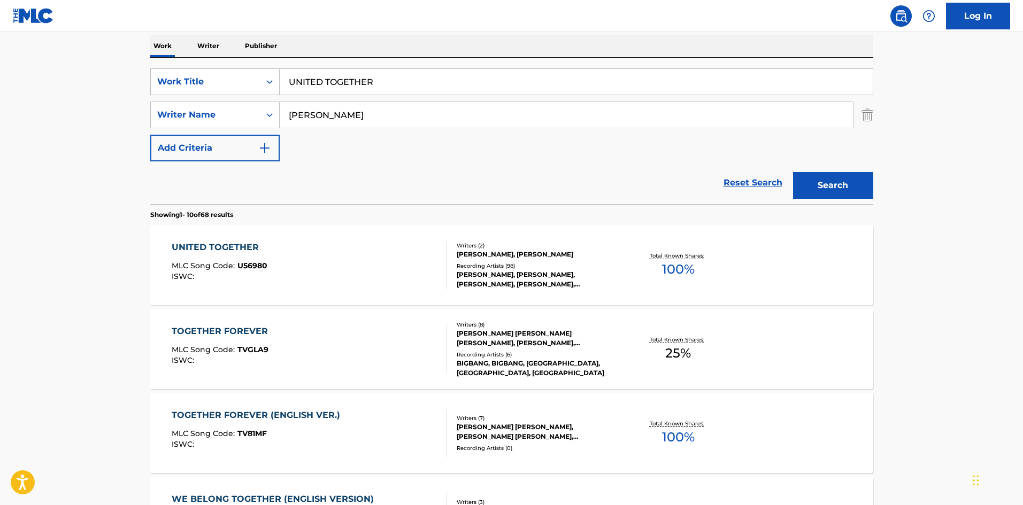
scroll to position [214, 0]
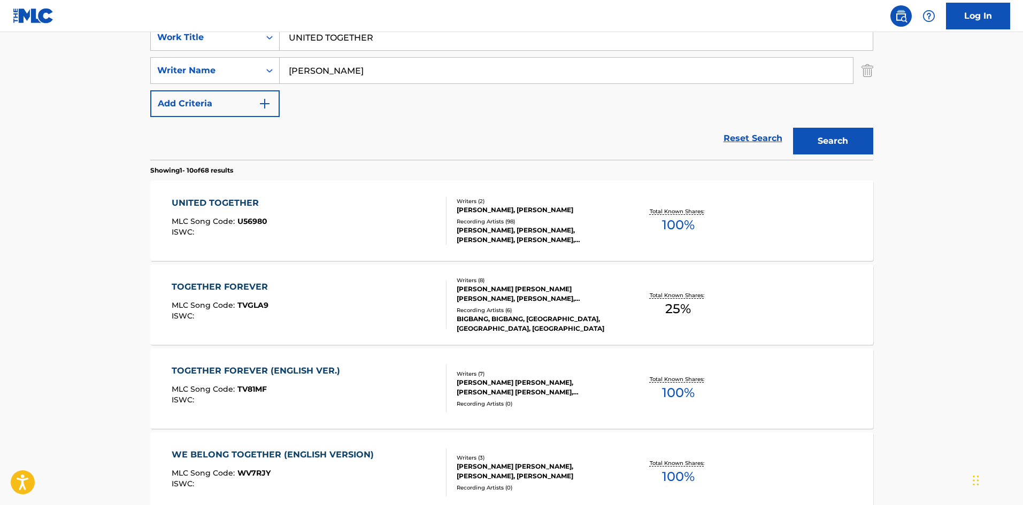
click at [244, 198] on div "UNITED TOGETHER" at bounding box center [220, 203] width 96 height 13
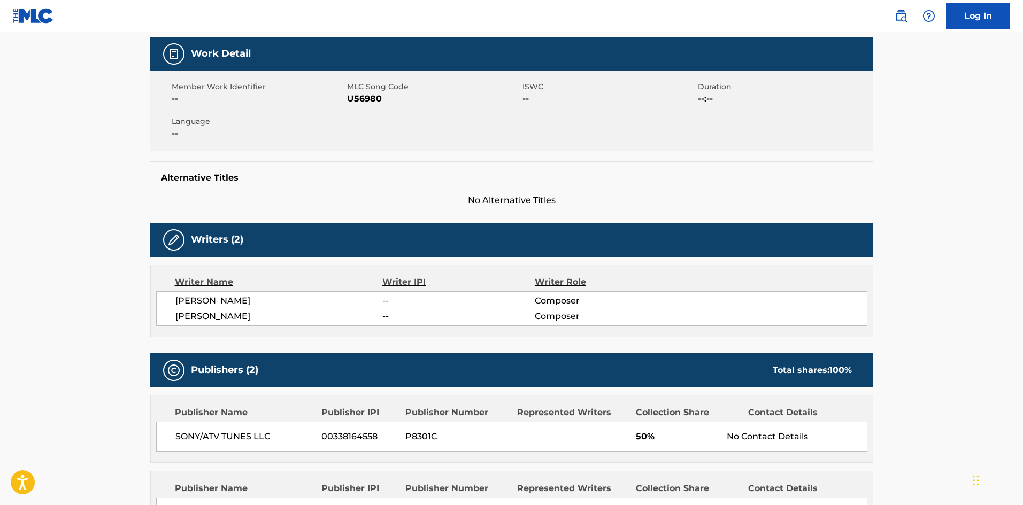
scroll to position [373, 0]
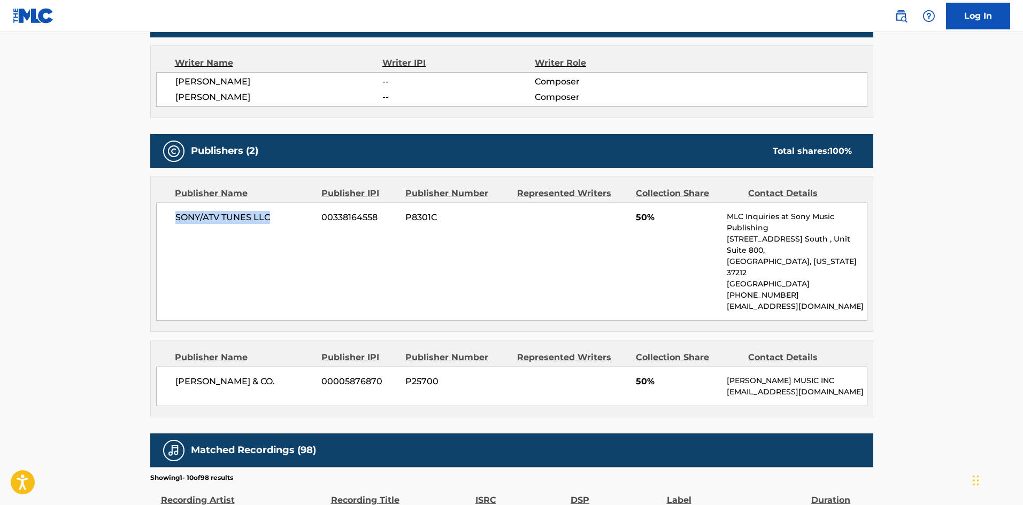
drag, startPoint x: 176, startPoint y: 217, endPoint x: 303, endPoint y: 207, distance: 127.2
click at [303, 207] on div "SONY/ATV TUNES LLC 00338164558 P8301C 50% MLC Inquiries at Sony Music Publishin…" at bounding box center [511, 262] width 711 height 118
copy span "SONY/ATV TUNES LLC"
drag, startPoint x: 634, startPoint y: 219, endPoint x: 646, endPoint y: 217, distance: 12.0
click at [646, 217] on div "SONY/ATV TUNES LLC 00338164558 P8301C 50% MLC Inquiries at Sony Music Publishin…" at bounding box center [511, 262] width 711 height 118
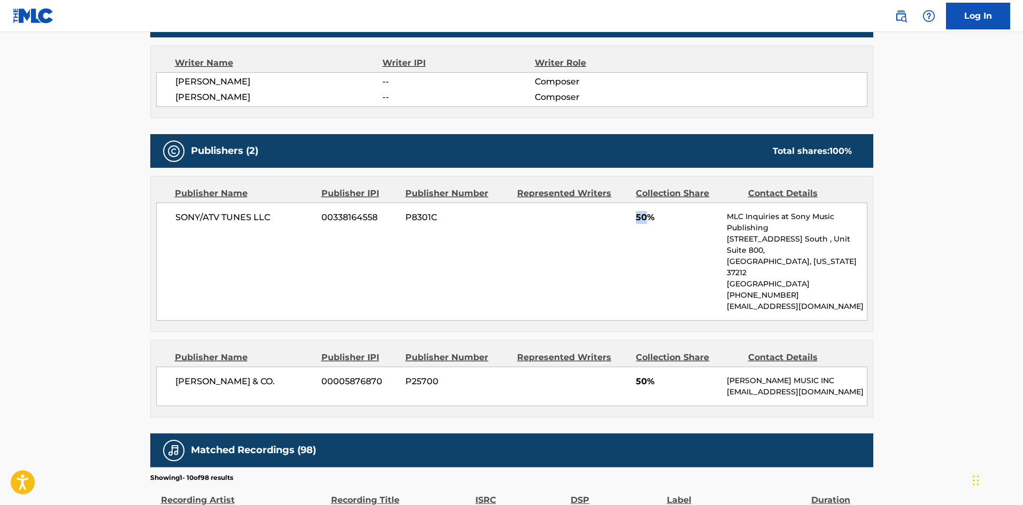
copy span "50"
drag, startPoint x: 177, startPoint y: 355, endPoint x: 285, endPoint y: 354, distance: 107.5
click at [282, 375] on span "[PERSON_NAME] & CO." at bounding box center [244, 381] width 139 height 13
copy span "[PERSON_NAME] & CO."
drag, startPoint x: 637, startPoint y: 362, endPoint x: 645, endPoint y: 362, distance: 8.0
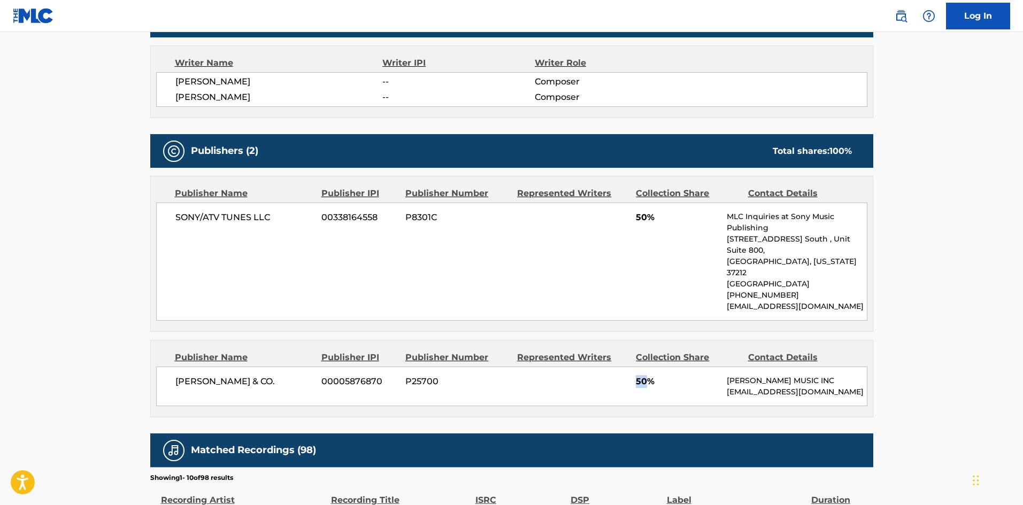
click at [645, 375] on span "50%" at bounding box center [677, 381] width 83 height 13
copy span "50"
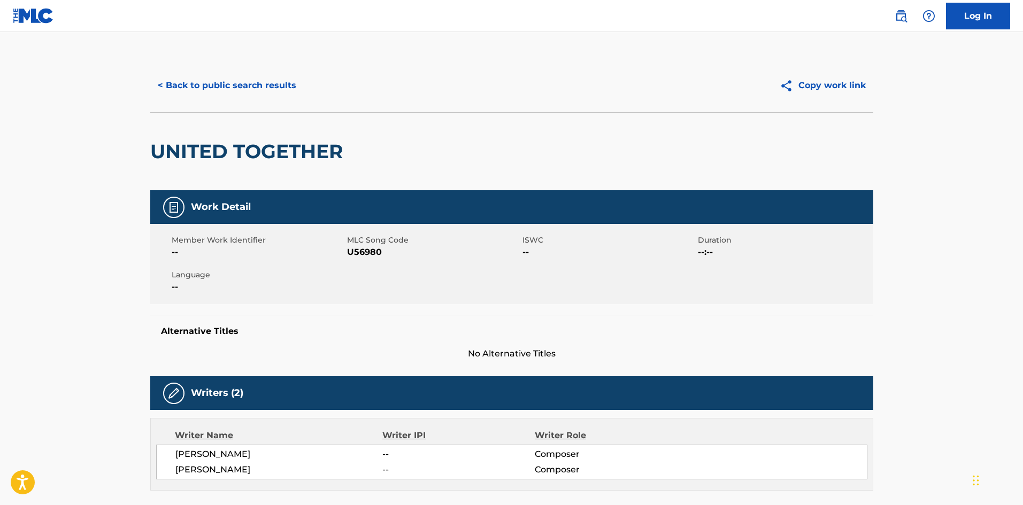
scroll to position [374, 0]
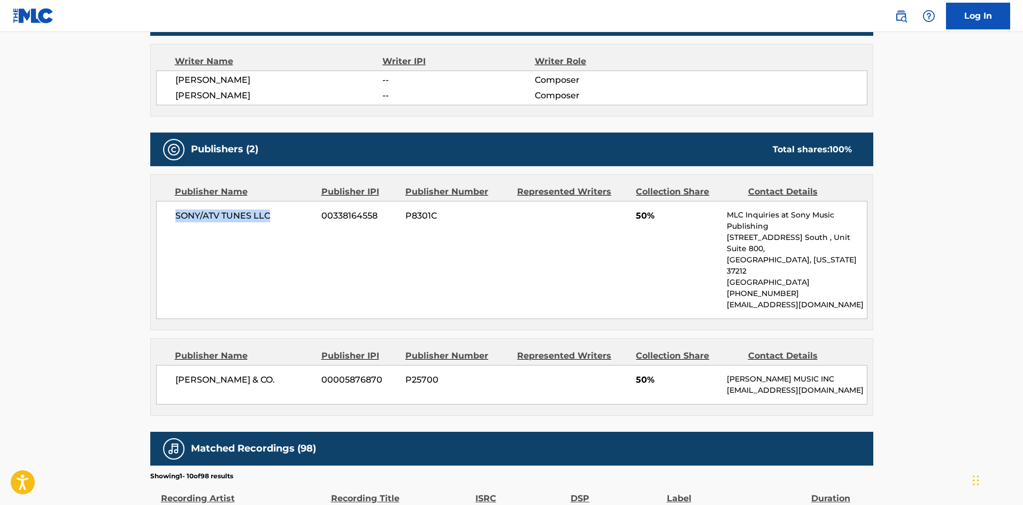
drag, startPoint x: 171, startPoint y: 216, endPoint x: 285, endPoint y: 211, distance: 114.0
click at [285, 211] on div "SONY/ATV TUNES LLC 00338164558 P8301C 50% MLC Inquiries at Sony Music Publishin…" at bounding box center [511, 260] width 711 height 118
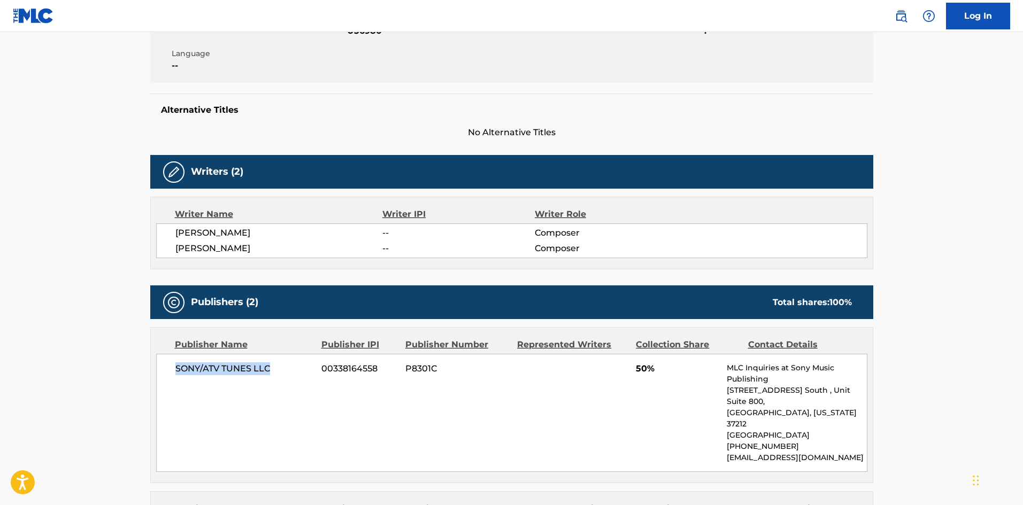
scroll to position [0, 0]
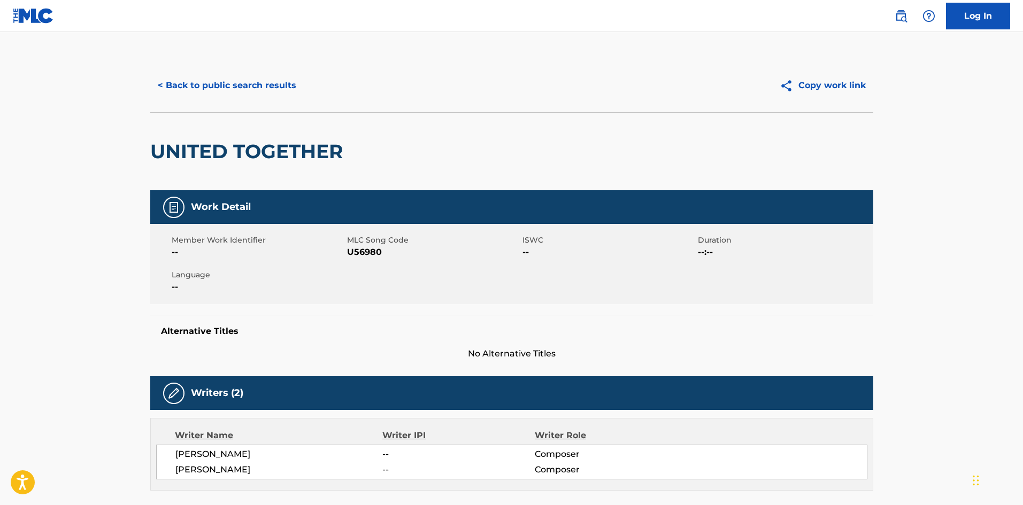
click at [285, 68] on div "< Back to public search results Copy work link" at bounding box center [511, 85] width 723 height 53
click at [252, 93] on button "< Back to public search results" at bounding box center [227, 85] width 154 height 27
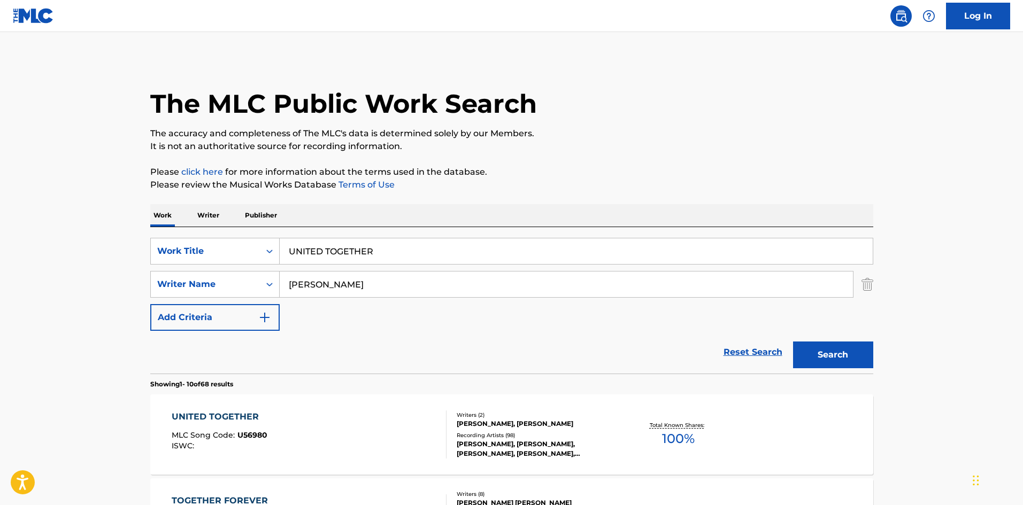
scroll to position [214, 0]
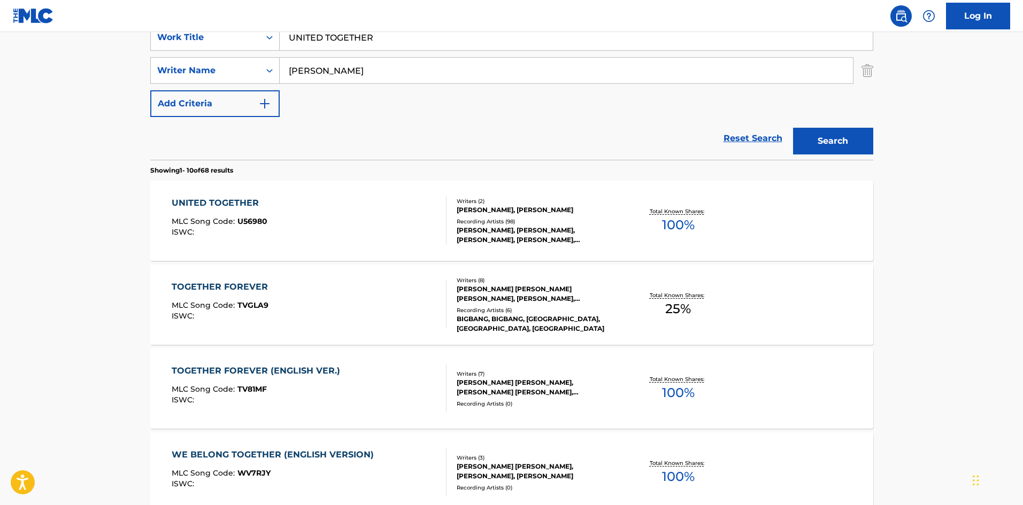
drag, startPoint x: 405, startPoint y: 42, endPoint x: 150, endPoint y: 21, distance: 256.0
click at [106, 48] on main "The MLC Public Work Search The accuracy and completeness of The MLC's data is d…" at bounding box center [511, 447] width 1023 height 1259
paste input "TIL THE REAL THING COMES ALONG"
type input "UNTIL THE REAL THING COMES ALONG"
click at [425, 105] on div "SearchWithCriteriaef3b5d95-74cc-4462-a5ac-b0dc86630634 Work Title UNTIL THE REA…" at bounding box center [511, 70] width 723 height 93
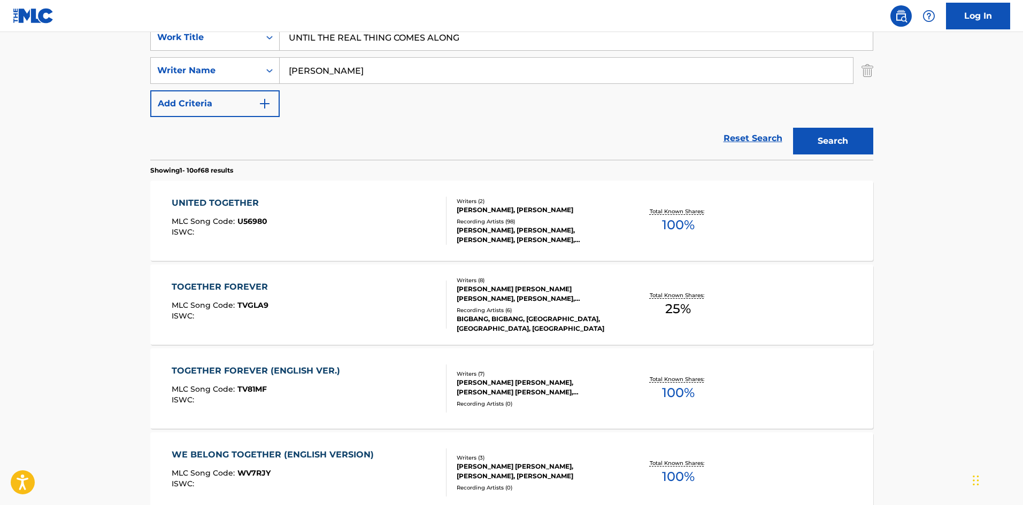
click at [411, 66] on input "[PERSON_NAME]" at bounding box center [566, 71] width 573 height 26
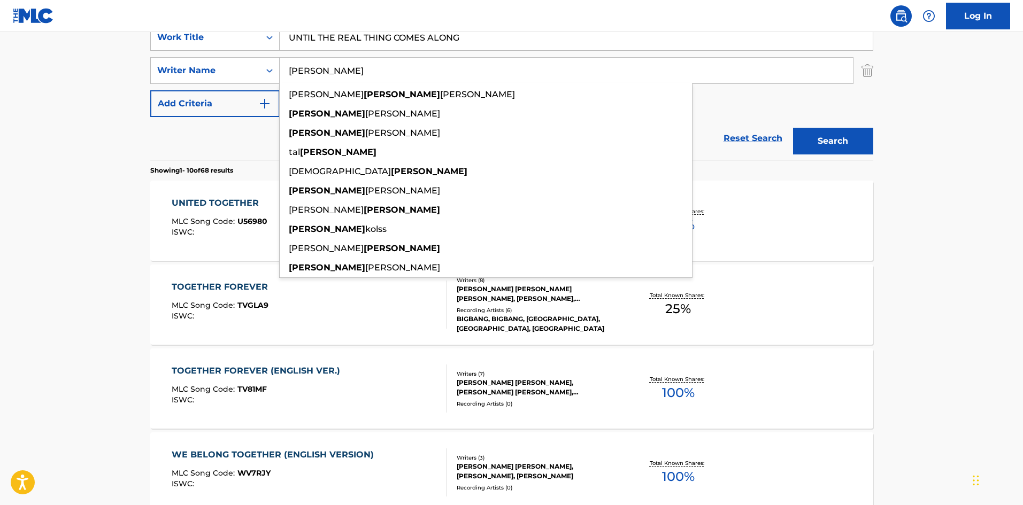
drag, startPoint x: 413, startPoint y: 65, endPoint x: 0, endPoint y: 73, distance: 413.0
click at [0, 73] on main "The MLC Public Work Search The accuracy and completeness of The MLC's data is d…" at bounding box center [511, 447] width 1023 height 1259
paste input "HOLINER"
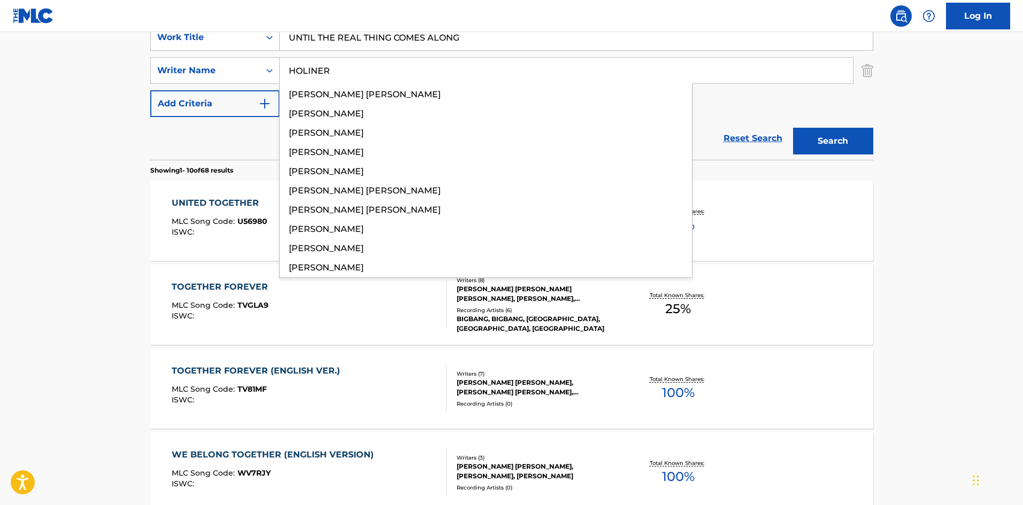
type input "HOLINER"
click at [830, 141] on button "Search" at bounding box center [833, 141] width 80 height 27
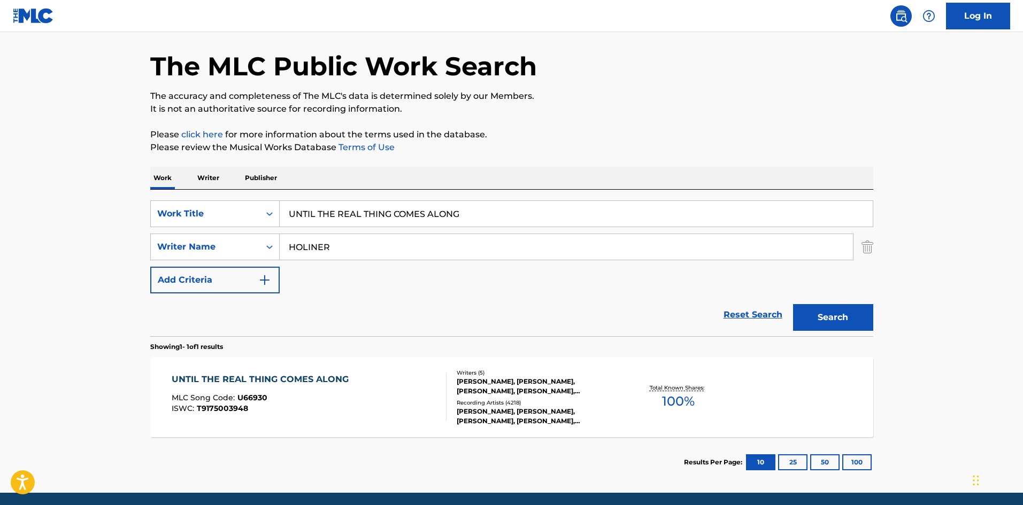
scroll to position [76, 0]
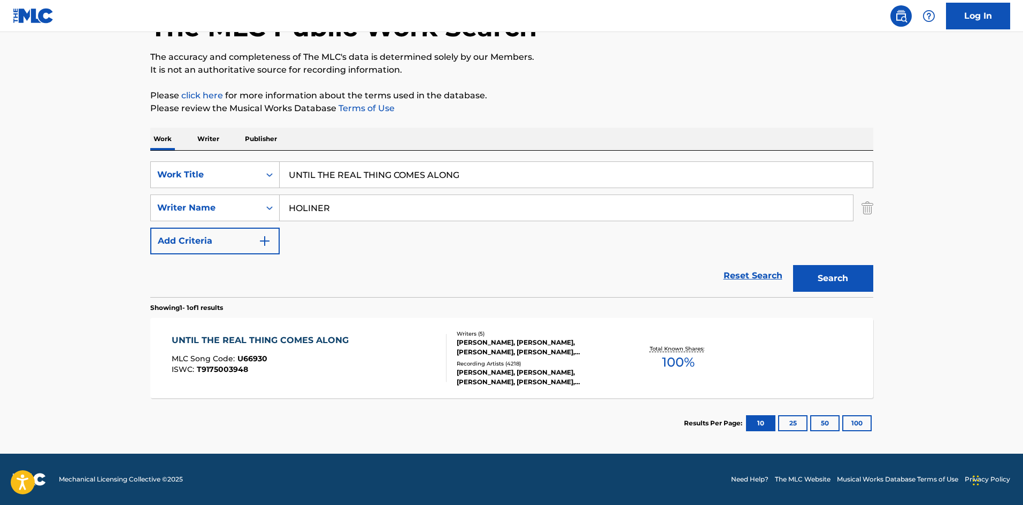
click at [277, 347] on div "UNTIL THE REAL THING COMES ALONG" at bounding box center [263, 340] width 182 height 13
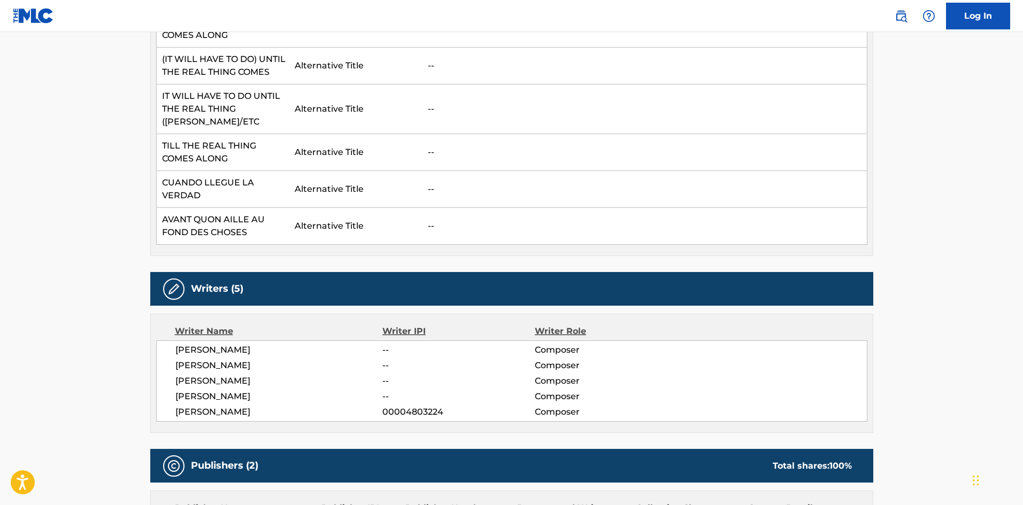
scroll to position [802, 0]
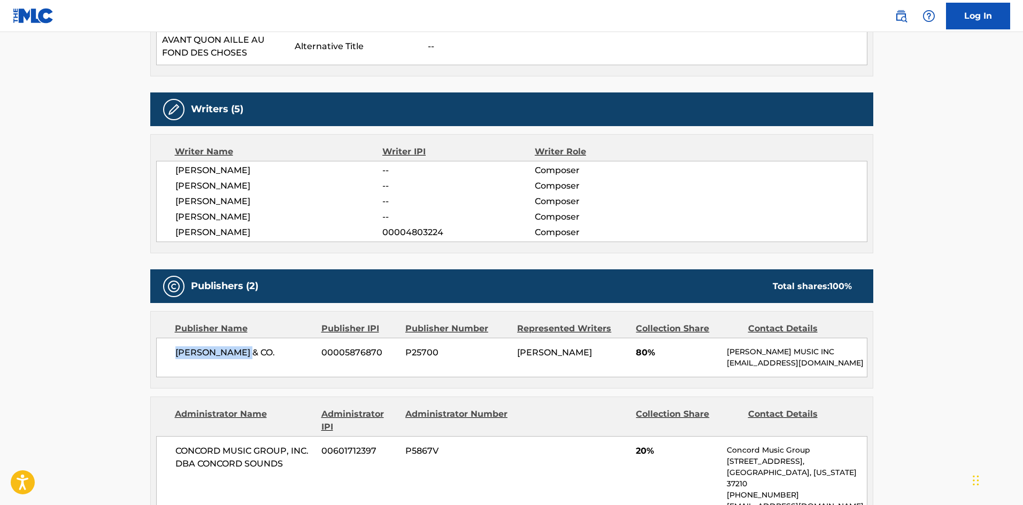
drag, startPoint x: 178, startPoint y: 332, endPoint x: 303, endPoint y: 252, distance: 149.1
click at [290, 347] on span "[PERSON_NAME] & CO." at bounding box center [244, 353] width 139 height 13
copy span "[PERSON_NAME] & CO."
drag, startPoint x: 634, startPoint y: 332, endPoint x: 645, endPoint y: 328, distance: 11.8
click at [645, 338] on div "CHAPPELL & CO. 00005876870 P25700 L.E. FREEMAN 80% WARNER CHAPPELL MUSIC INC ML…" at bounding box center [511, 358] width 711 height 40
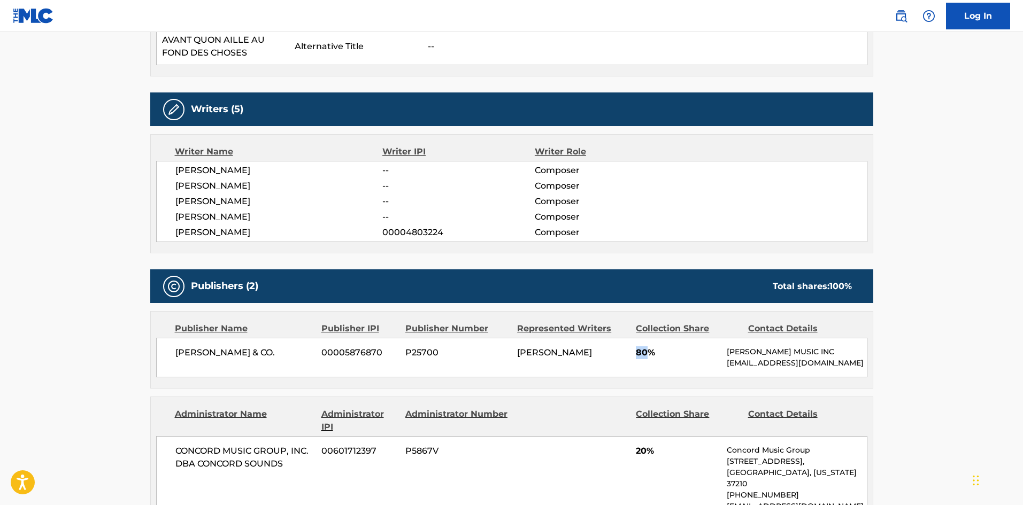
copy span "80"
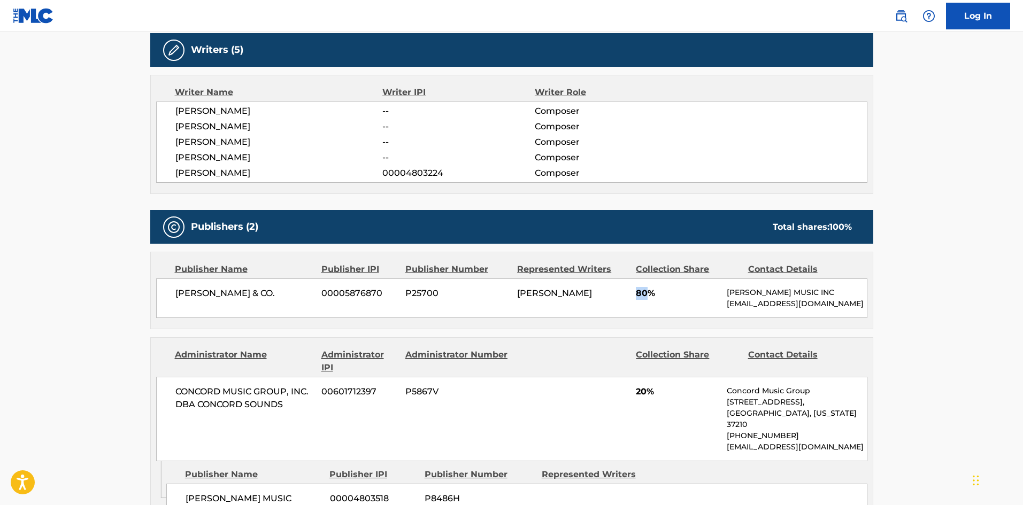
scroll to position [963, 0]
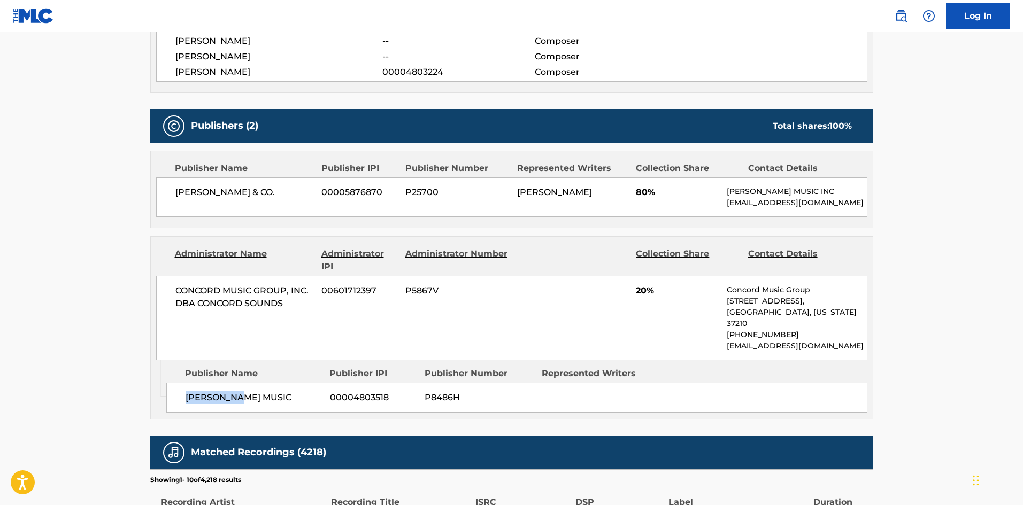
drag, startPoint x: 184, startPoint y: 374, endPoint x: 275, endPoint y: 373, distance: 91.5
click at [275, 383] on div "CAHN MUSIC 00004803518 P8486H" at bounding box center [516, 398] width 701 height 30
copy span "CAHN MUSIC"
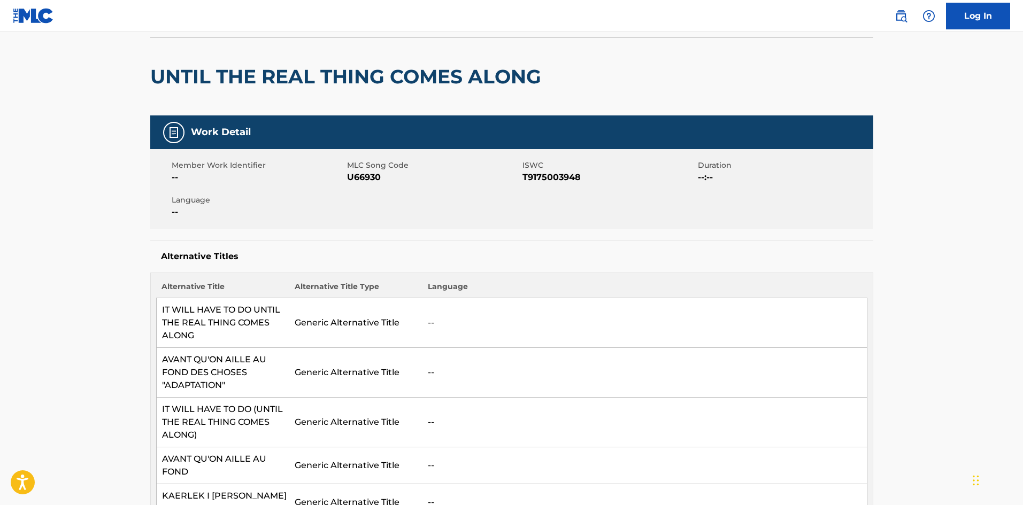
scroll to position [53, 0]
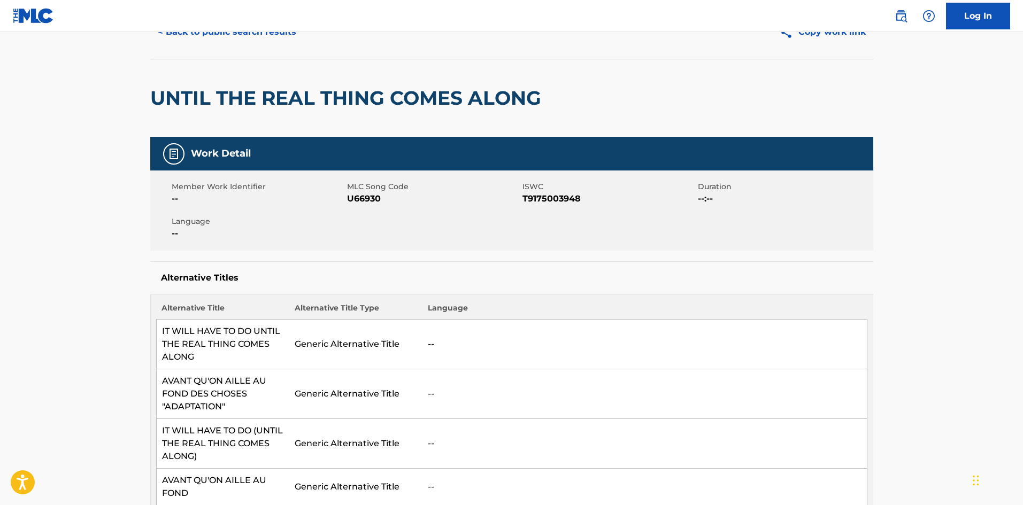
click at [560, 39] on div "Copy work link" at bounding box center [693, 32] width 362 height 27
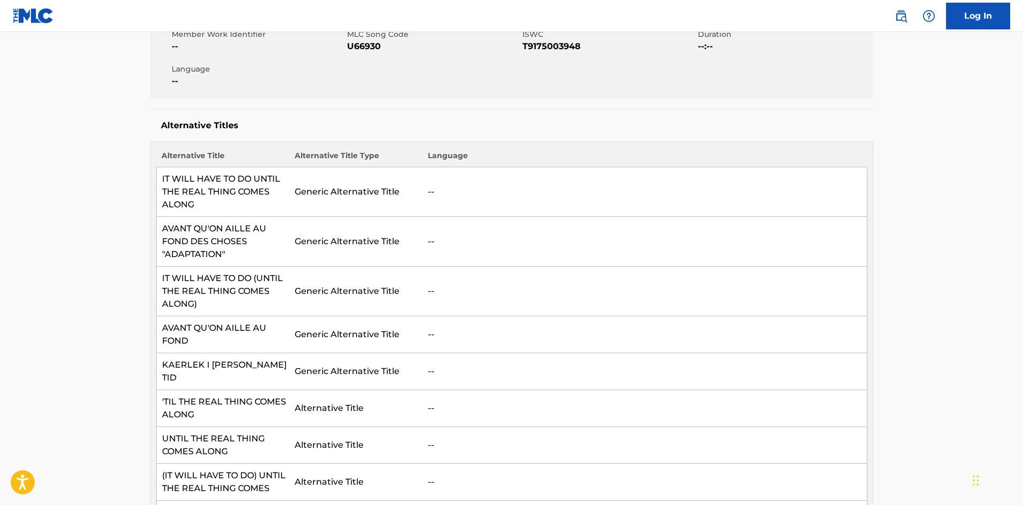
scroll to position [0, 0]
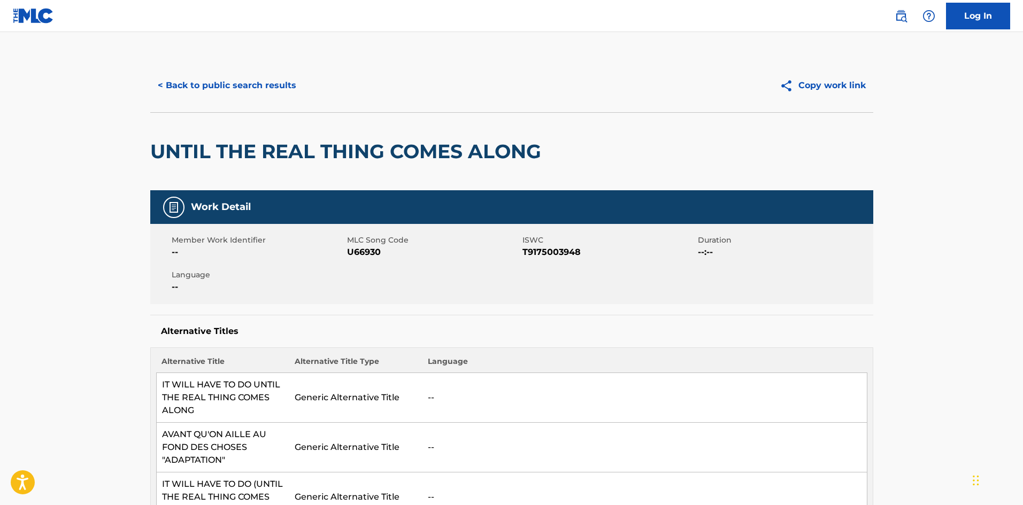
click at [255, 85] on button "< Back to public search results" at bounding box center [227, 85] width 154 height 27
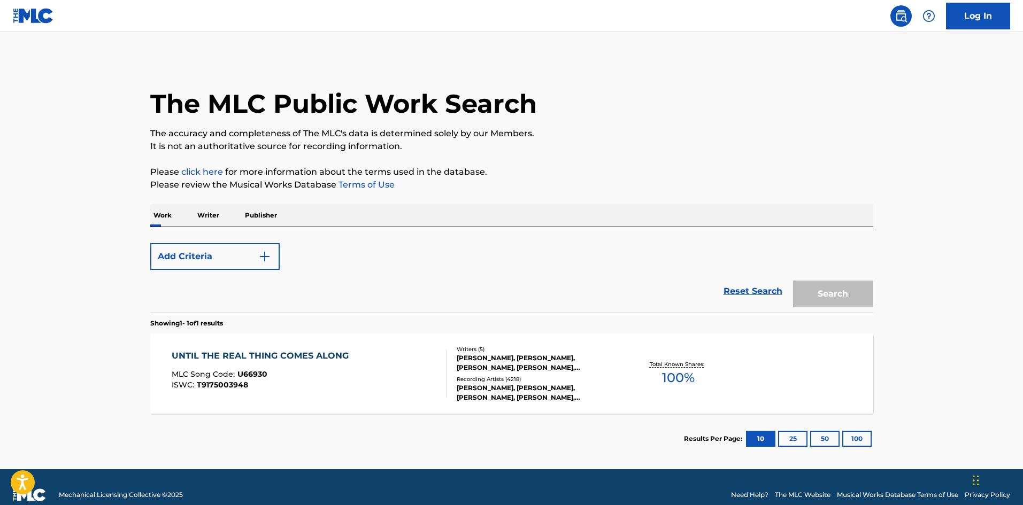
scroll to position [16, 0]
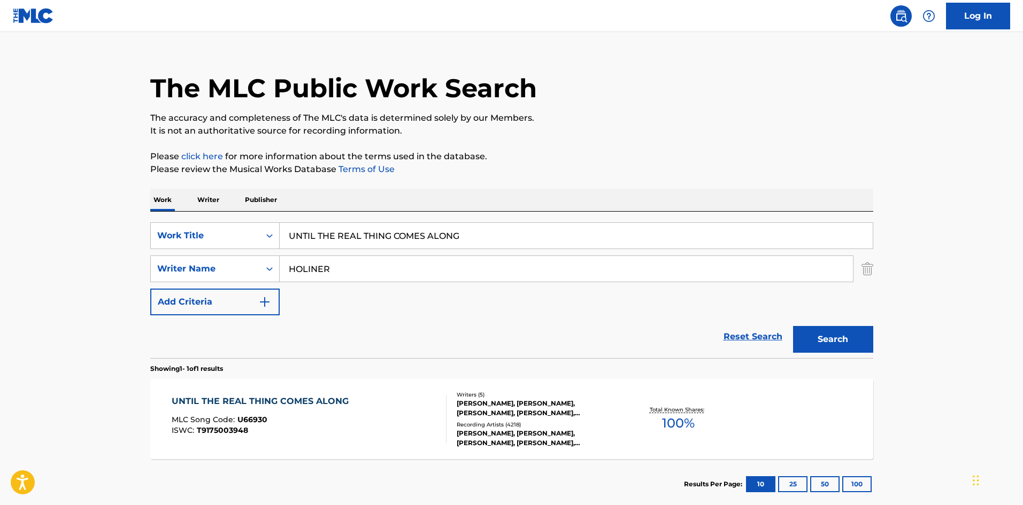
drag, startPoint x: 491, startPoint y: 239, endPoint x: 41, endPoint y: 187, distance: 452.3
click at [44, 189] on main "The MLC Public Work Search The accuracy and completeness of The MLC's data is d…" at bounding box center [511, 266] width 1023 height 499
paste input "WHAT A DIFFERENCE A DAY MADE"
type input "WHAT A DIFFERENCE A DAY MADE"
click at [386, 328] on div "Reset Search Search" at bounding box center [511, 337] width 723 height 43
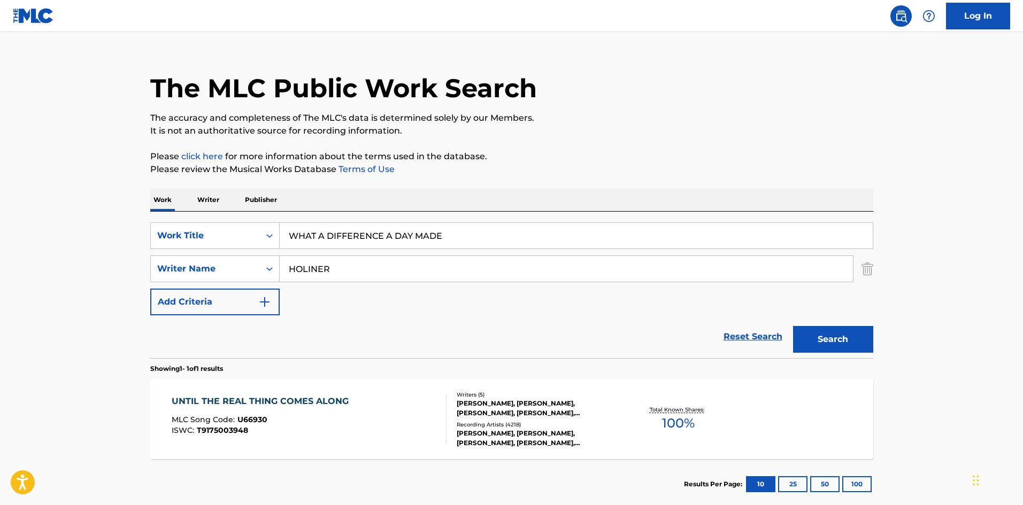
drag, startPoint x: 394, startPoint y: 270, endPoint x: 53, endPoint y: 251, distance: 341.2
click at [66, 265] on main "The MLC Public Work Search The accuracy and completeness of The MLC's data is d…" at bounding box center [511, 266] width 1023 height 499
paste input "GREV"
type input "GREVER"
click at [855, 346] on button "Search" at bounding box center [833, 339] width 80 height 27
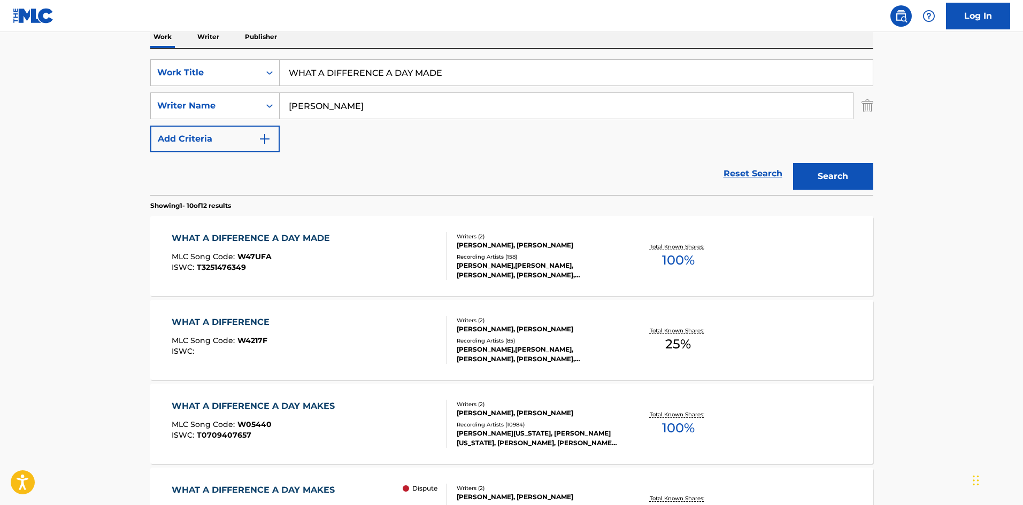
scroll to position [214, 0]
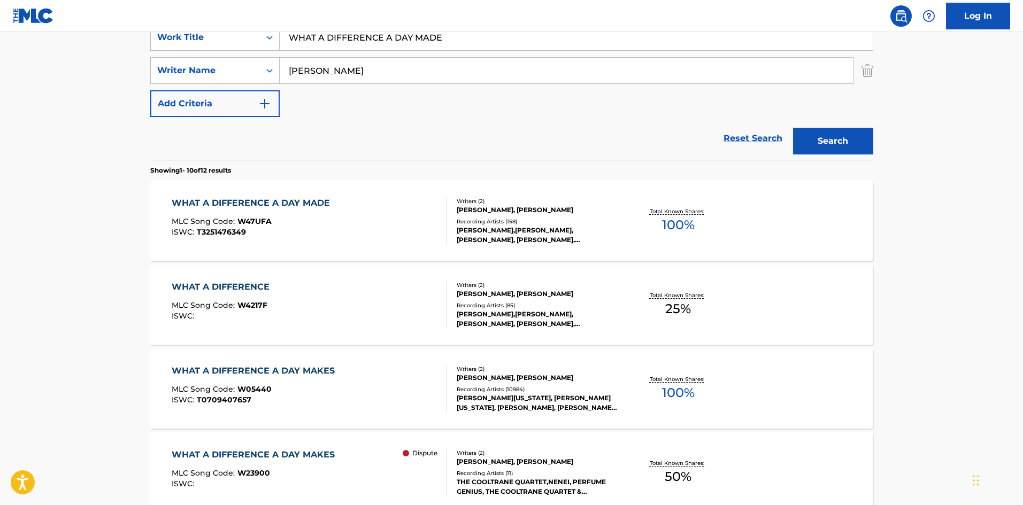
click at [271, 206] on div "WHAT A DIFFERENCE A DAY MADE" at bounding box center [254, 203] width 164 height 13
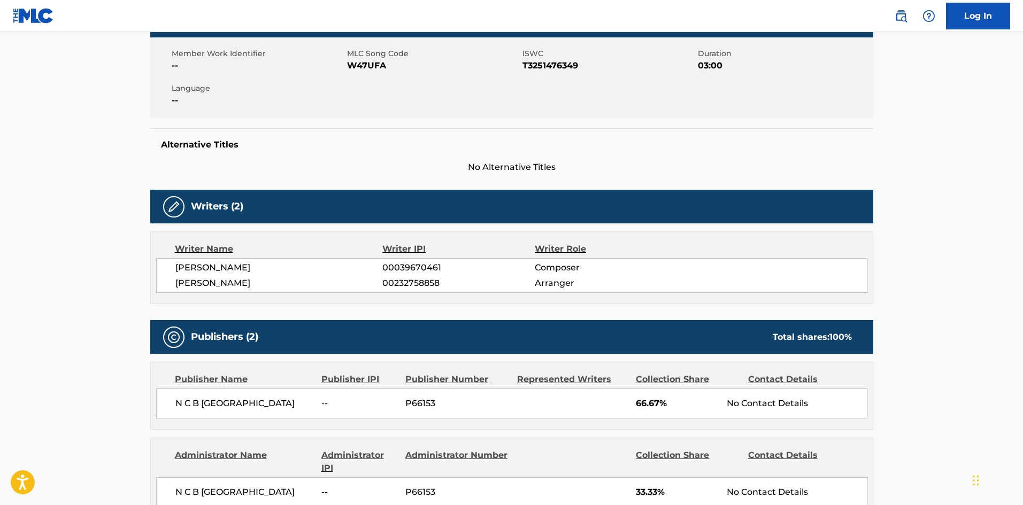
scroll to position [374, 0]
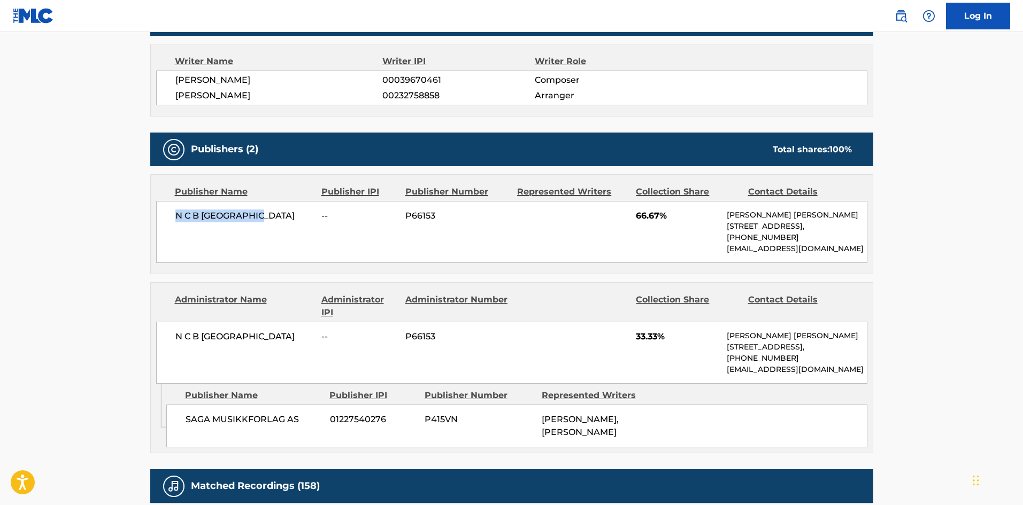
drag, startPoint x: 172, startPoint y: 219, endPoint x: 278, endPoint y: 218, distance: 105.9
click at [278, 218] on div "N C B SCANDINAVIA -- P66153 66.67% Henriette Helman Kristensen Lautrupsgade, Un…" at bounding box center [511, 232] width 711 height 62
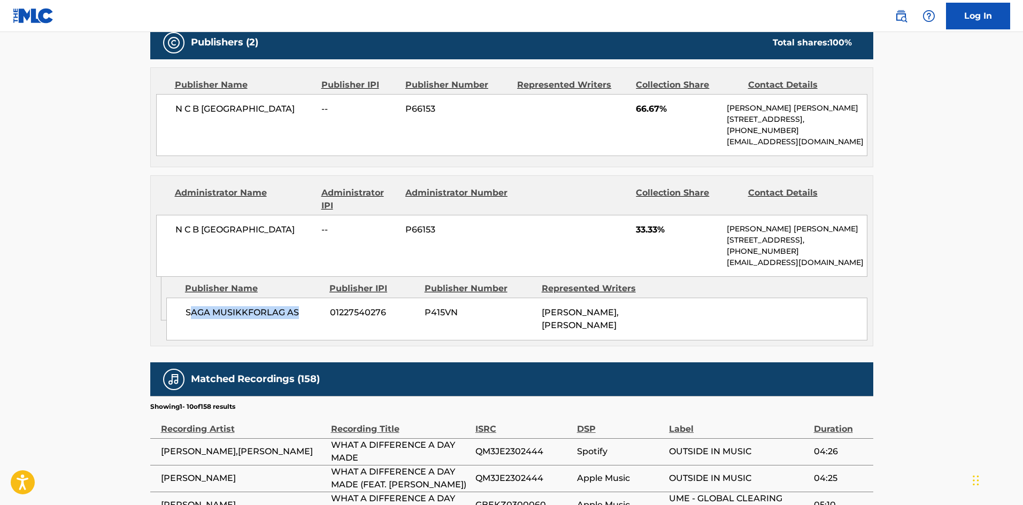
drag, startPoint x: 192, startPoint y: 315, endPoint x: 316, endPoint y: 302, distance: 124.3
click at [316, 302] on div "SAGA MUSIKKFORLAG AS 01227540276 P415VN MARIA GREVER, ANDERS ORBAK" at bounding box center [516, 319] width 701 height 43
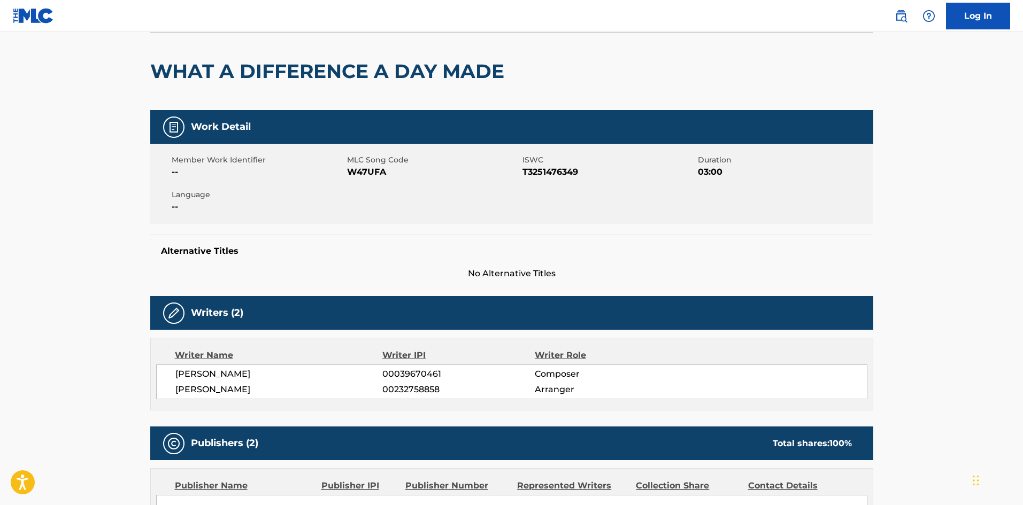
scroll to position [0, 0]
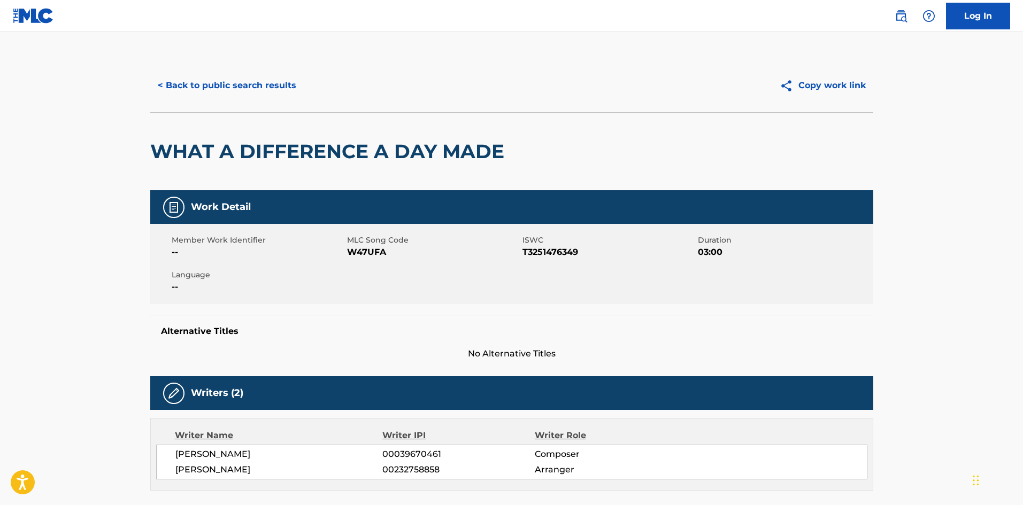
click at [206, 94] on button "< Back to public search results" at bounding box center [227, 85] width 154 height 27
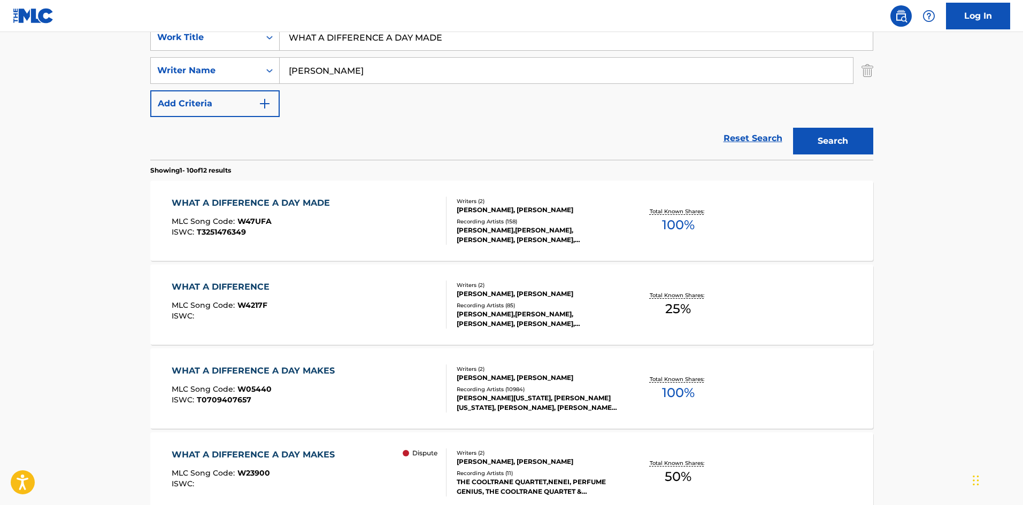
drag, startPoint x: 371, startPoint y: 79, endPoint x: 0, endPoint y: 79, distance: 370.7
click at [0, 79] on main "The MLC Public Work Search The accuracy and completeness of The MLC's data is d…" at bounding box center [511, 447] width 1023 height 1259
paste input "STANLEY"
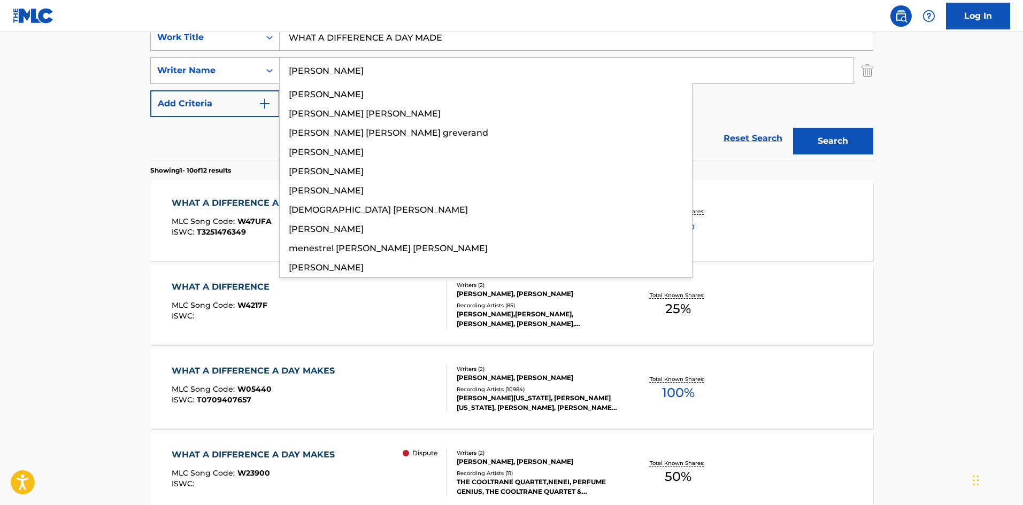
click at [842, 148] on button "Search" at bounding box center [833, 141] width 80 height 27
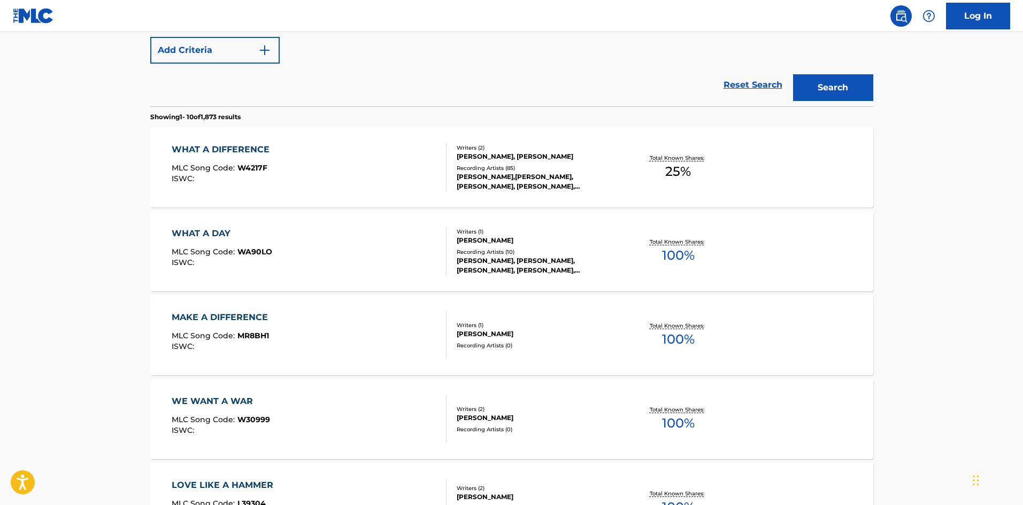
scroll to position [0, 0]
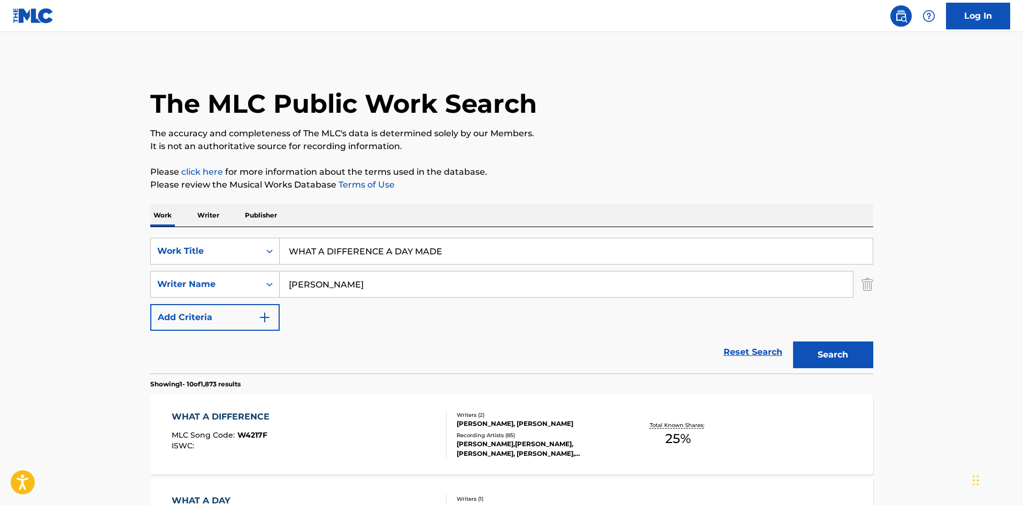
drag, startPoint x: 369, startPoint y: 293, endPoint x: 0, endPoint y: 269, distance: 369.8
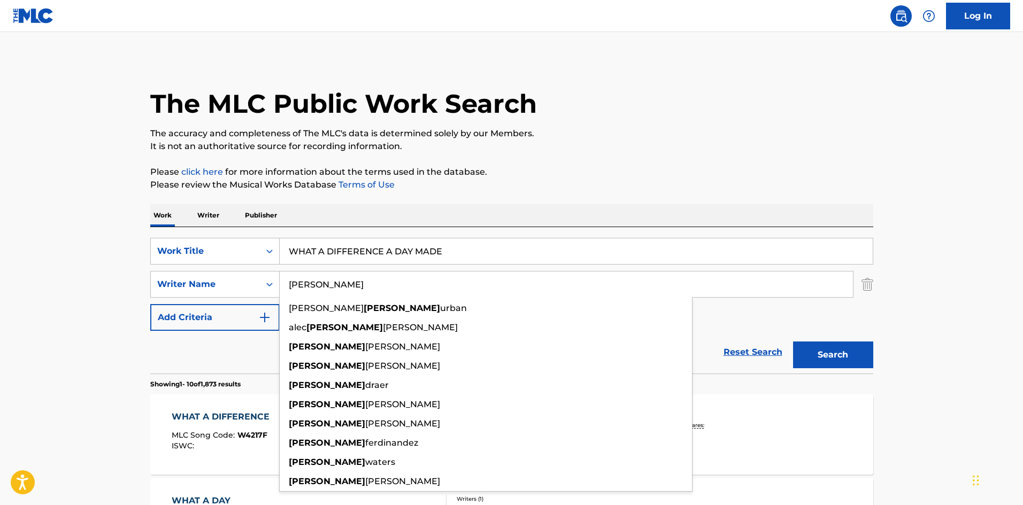
paste input "GREVER"
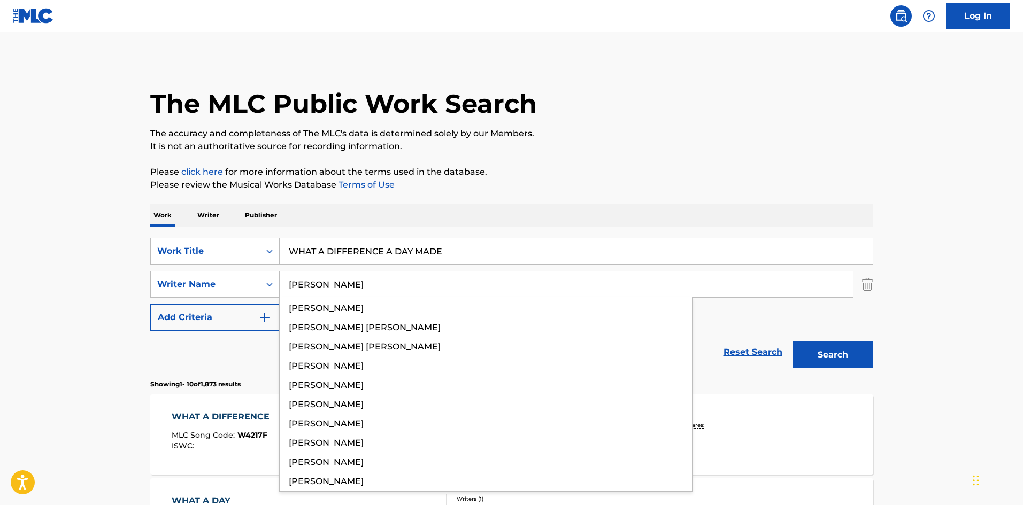
type input "GREVER"
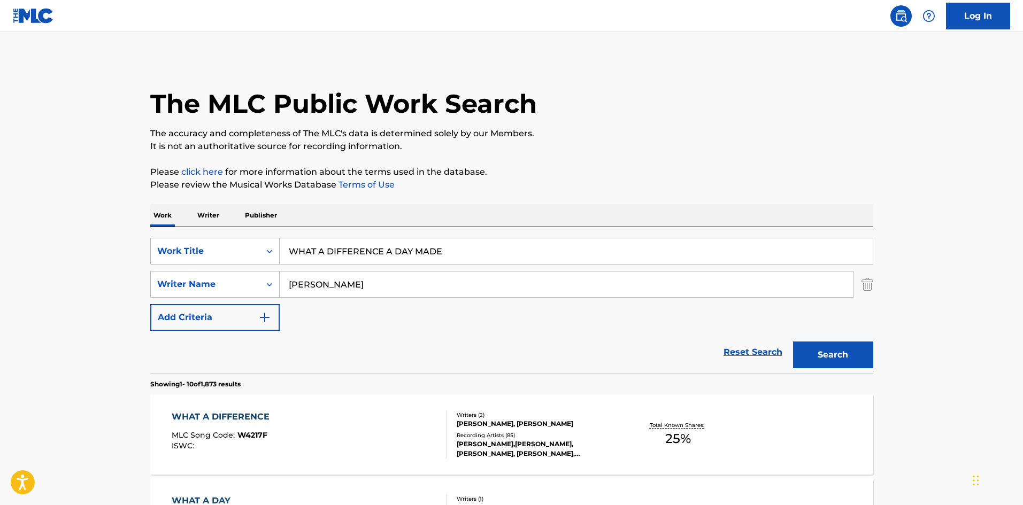
click at [868, 358] on button "Search" at bounding box center [833, 355] width 80 height 27
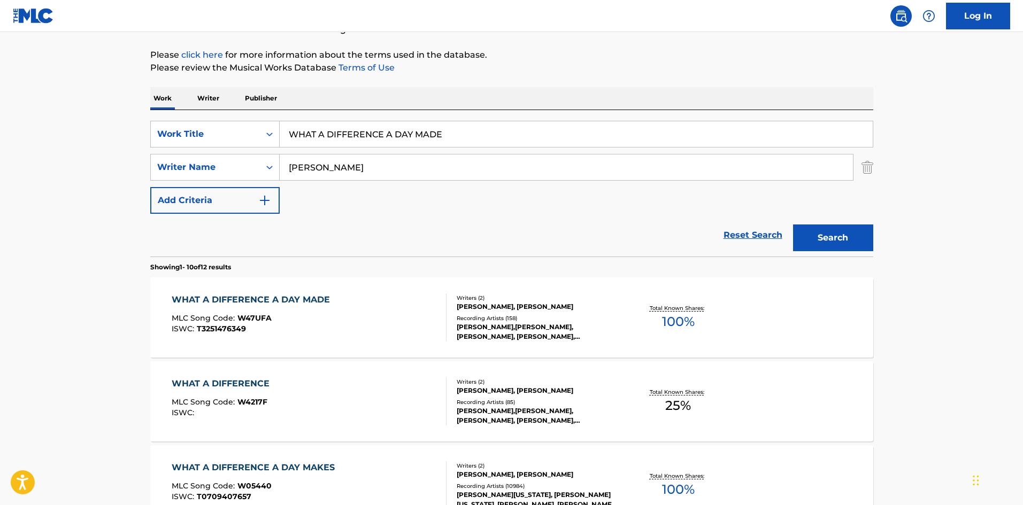
scroll to position [160, 0]
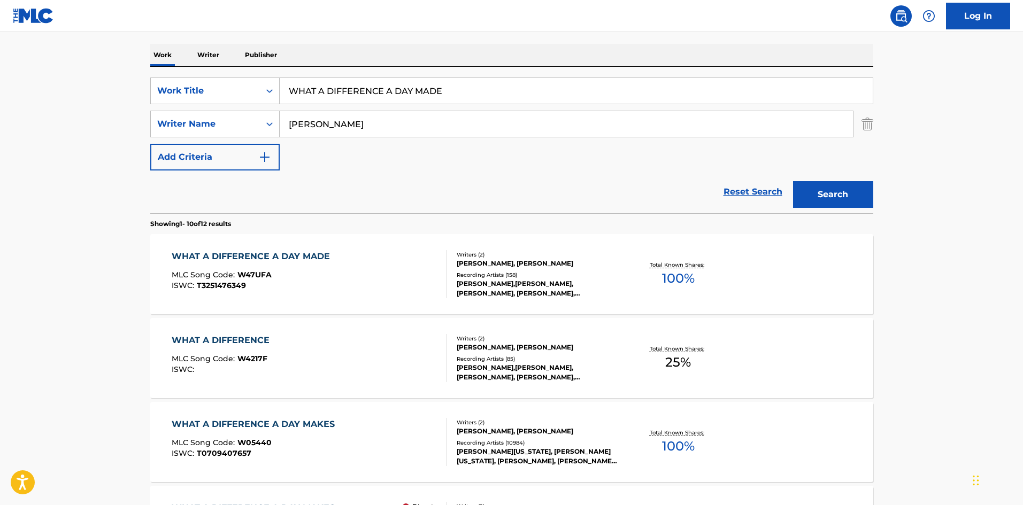
click at [277, 258] on div "WHAT A DIFFERENCE A DAY MADE" at bounding box center [254, 256] width 164 height 13
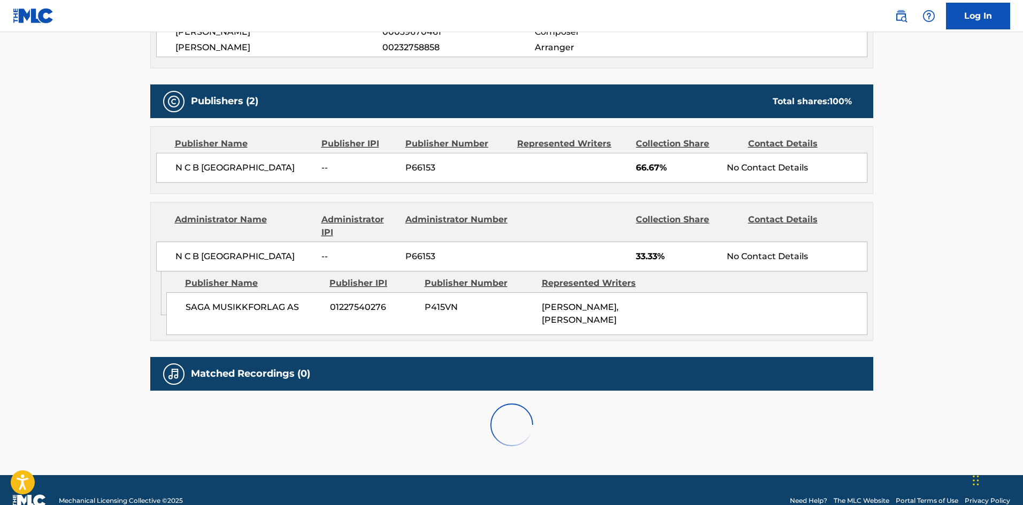
scroll to position [428, 0]
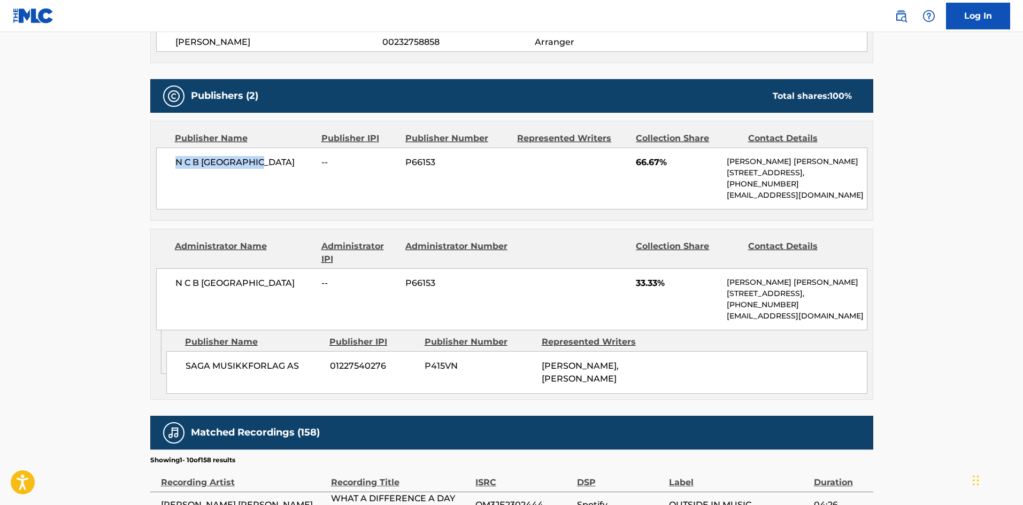
drag, startPoint x: 175, startPoint y: 159, endPoint x: 287, endPoint y: 151, distance: 112.1
click at [287, 151] on div "N C B SCANDINAVIA -- P66153 66.67% Henriette Helman Kristensen Lautrupsgade, Un…" at bounding box center [511, 179] width 711 height 62
copy span "N C B SCANDINAVIA"
drag, startPoint x: 638, startPoint y: 163, endPoint x: 662, endPoint y: 158, distance: 24.0
click at [662, 158] on span "66.67%" at bounding box center [677, 162] width 83 height 13
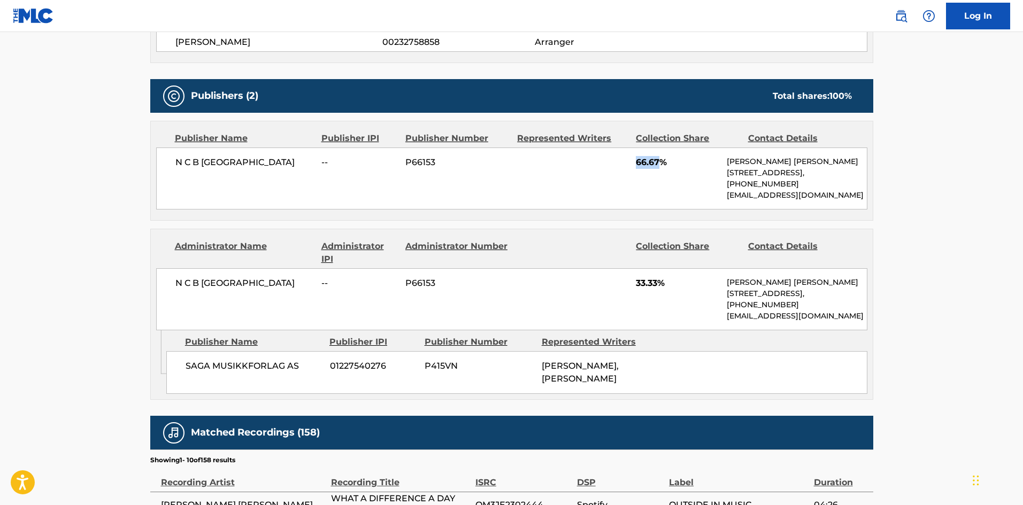
copy span "66.67"
drag, startPoint x: 186, startPoint y: 368, endPoint x: 307, endPoint y: 361, distance: 121.6
click at [307, 361] on span "SAGA MUSIKKFORLAG AS" at bounding box center [254, 366] width 136 height 13
copy span "SAGA MUSIKKFORLAG AS"
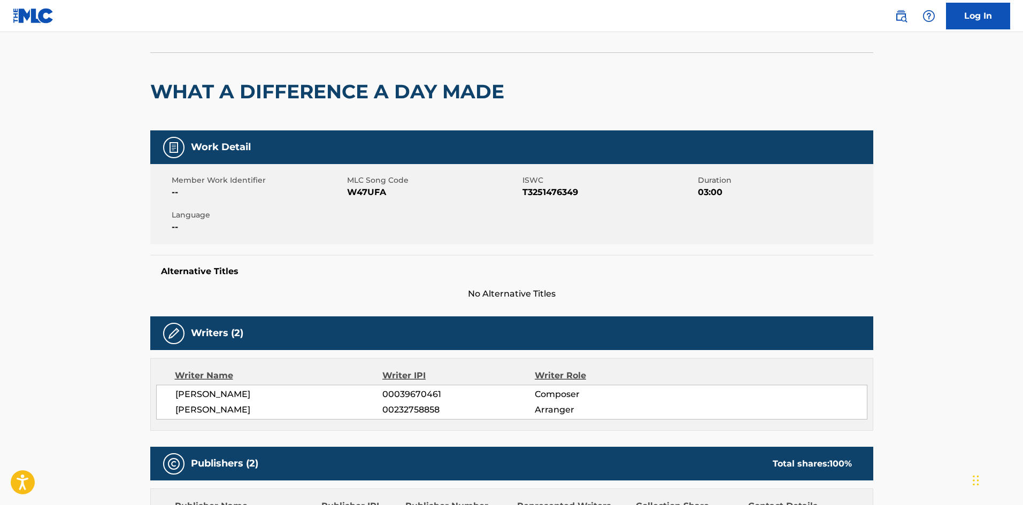
scroll to position [0, 0]
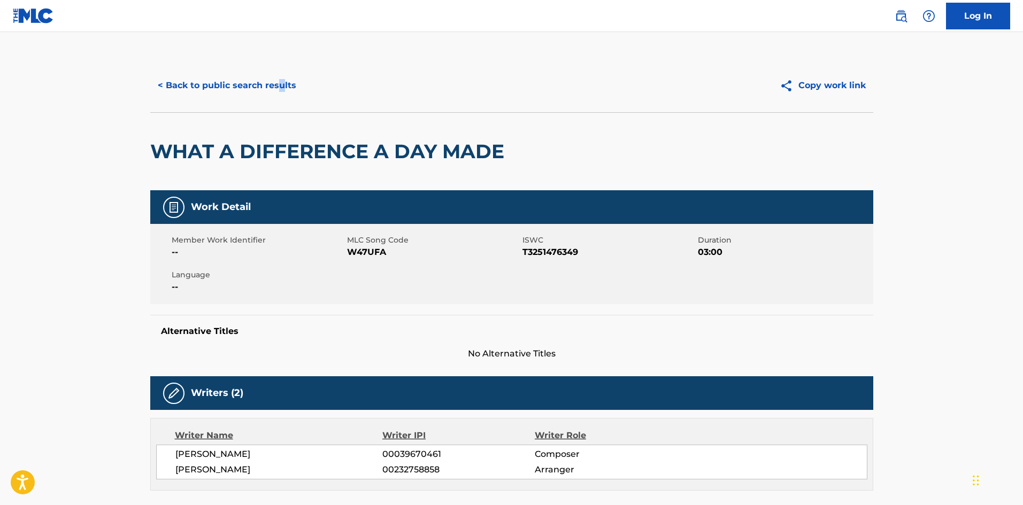
click at [280, 105] on div "< Back to public search results Copy work link" at bounding box center [511, 85] width 723 height 53
click at [269, 82] on button "< Back to public search results" at bounding box center [227, 85] width 154 height 27
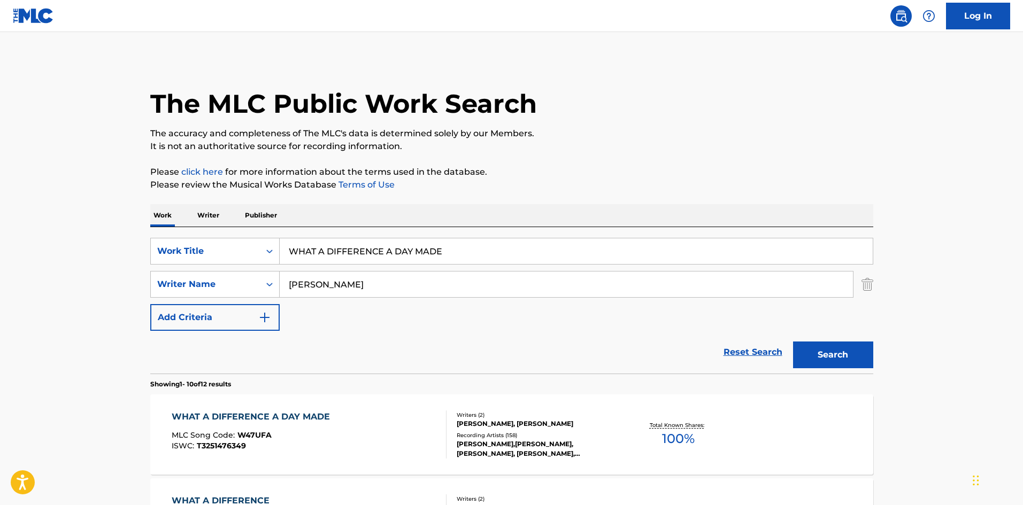
scroll to position [160, 0]
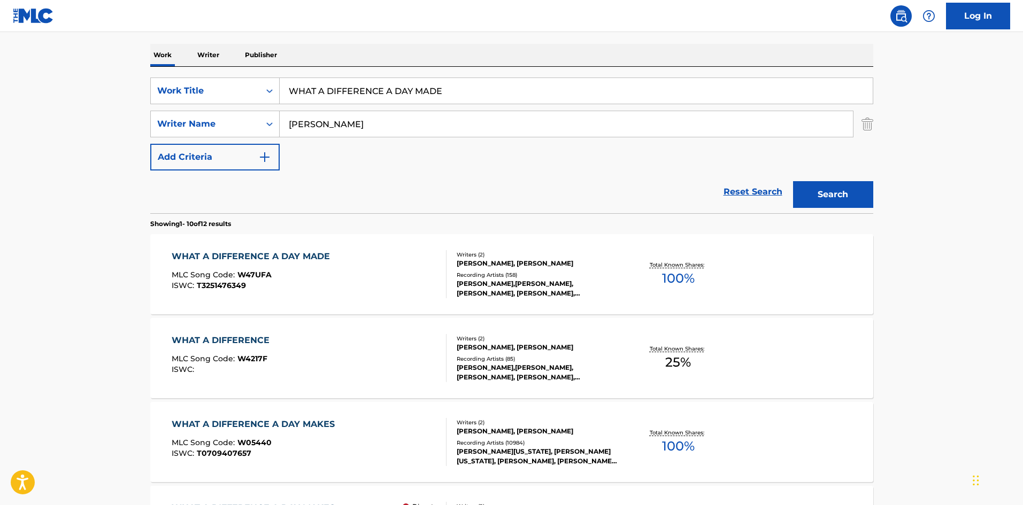
drag, startPoint x: 499, startPoint y: 86, endPoint x: 144, endPoint y: 77, distance: 355.3
click at [144, 77] on div "The MLC Public Work Search The accuracy and completeness of The MLC's data is d…" at bounding box center [511, 511] width 749 height 1227
paste input "hat A Fool Believes"
type input "What A Fool Believes"
click at [395, 168] on div "SearchWithCriteriaef3b5d95-74cc-4462-a5ac-b0dc86630634 Work Title What A Fool B…" at bounding box center [511, 124] width 723 height 93
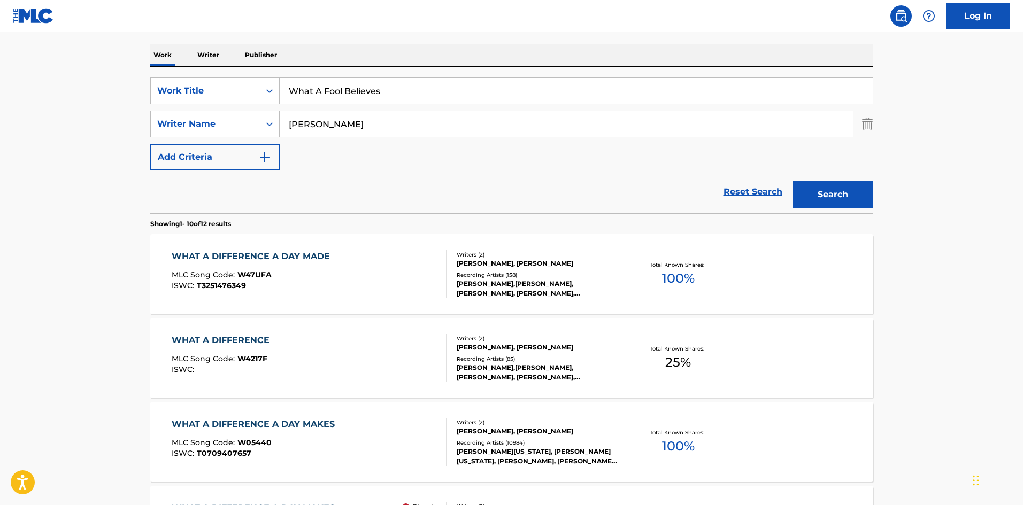
drag, startPoint x: 376, startPoint y: 119, endPoint x: 26, endPoint y: 128, distance: 349.9
click at [67, 128] on main "The MLC Public Work Search The accuracy and completeness of The MLC's data is d…" at bounding box center [511, 501] width 1023 height 1259
paste input "MCDONALD"
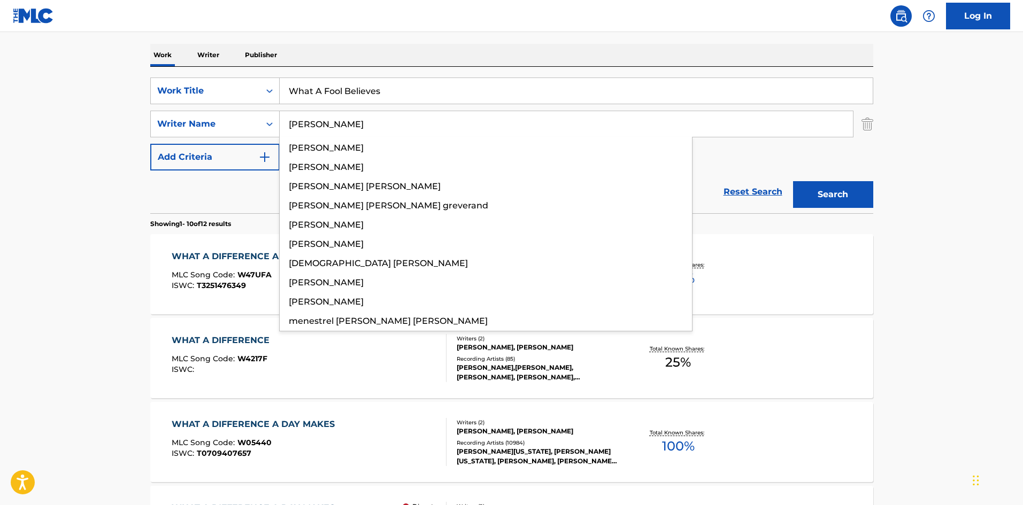
type input "MCDONALD"
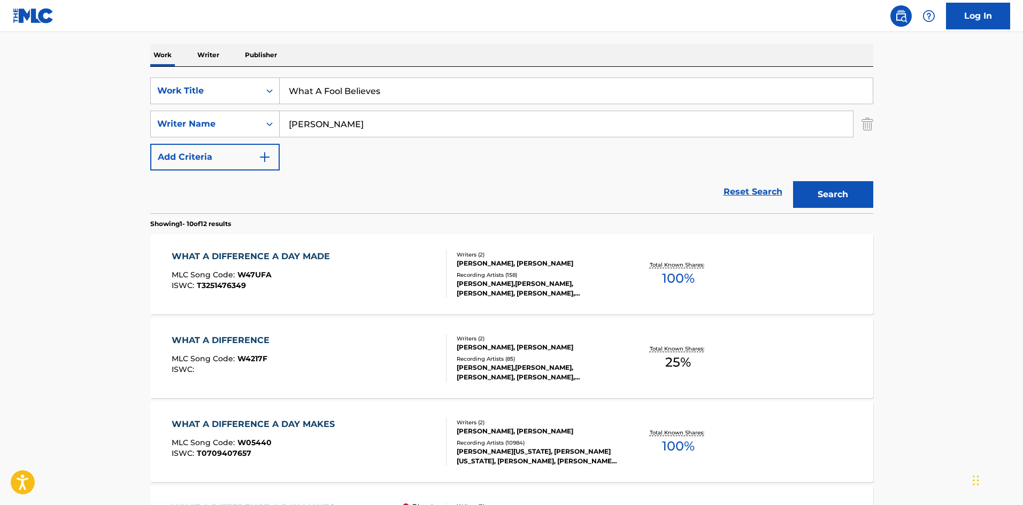
click at [824, 191] on button "Search" at bounding box center [833, 194] width 80 height 27
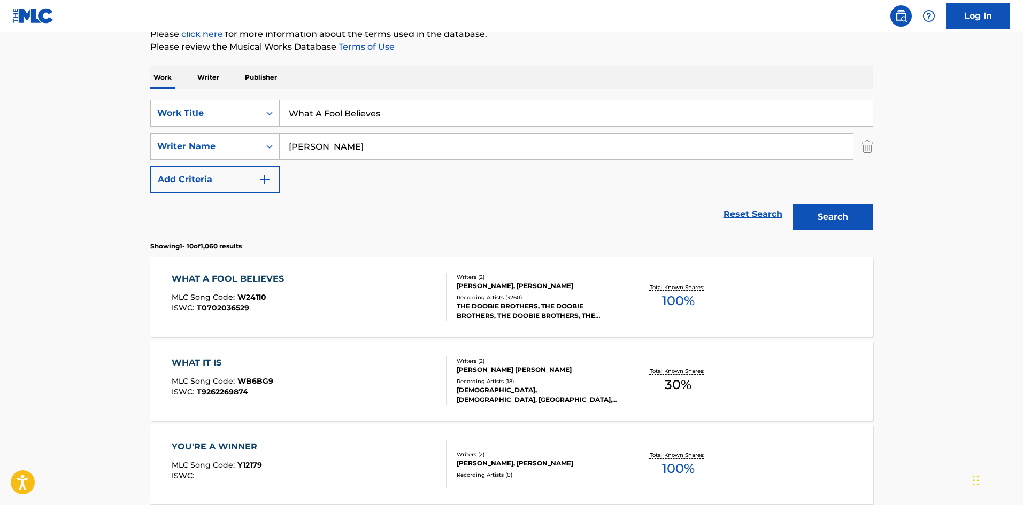
scroll to position [107, 0]
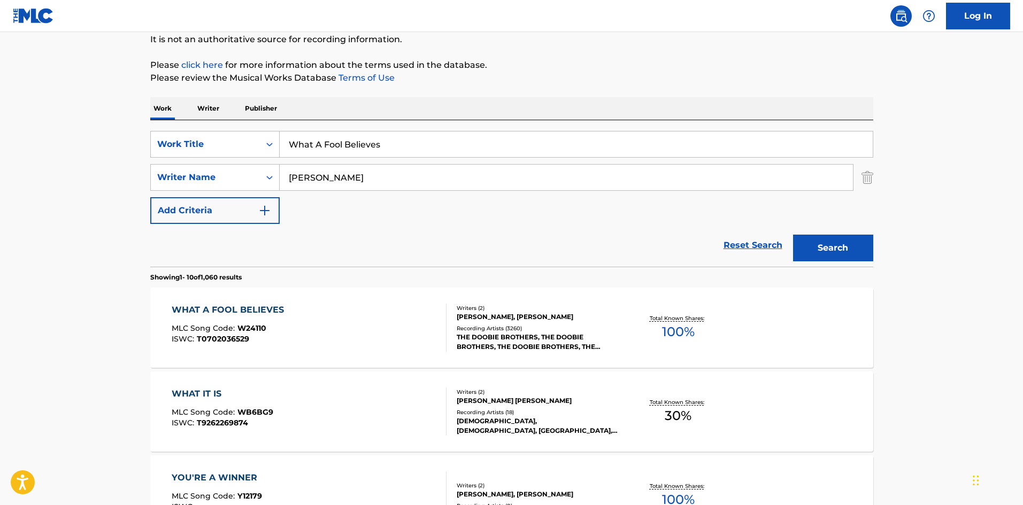
click at [225, 311] on div "WHAT A FOOL BELIEVES" at bounding box center [231, 310] width 118 height 13
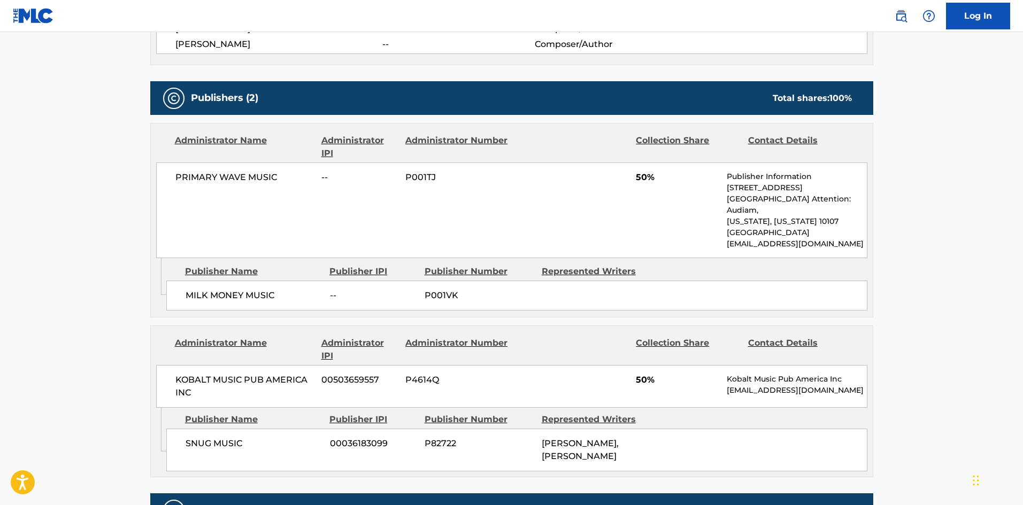
scroll to position [428, 0]
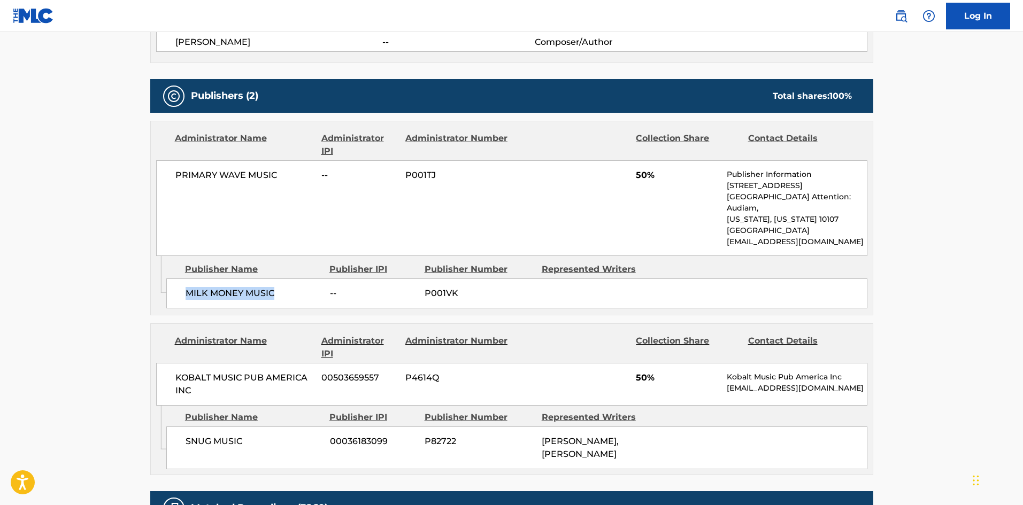
drag, startPoint x: 189, startPoint y: 284, endPoint x: 300, endPoint y: 284, distance: 110.7
click at [300, 287] on span "MILK MONEY MUSIC" at bounding box center [254, 293] width 136 height 13
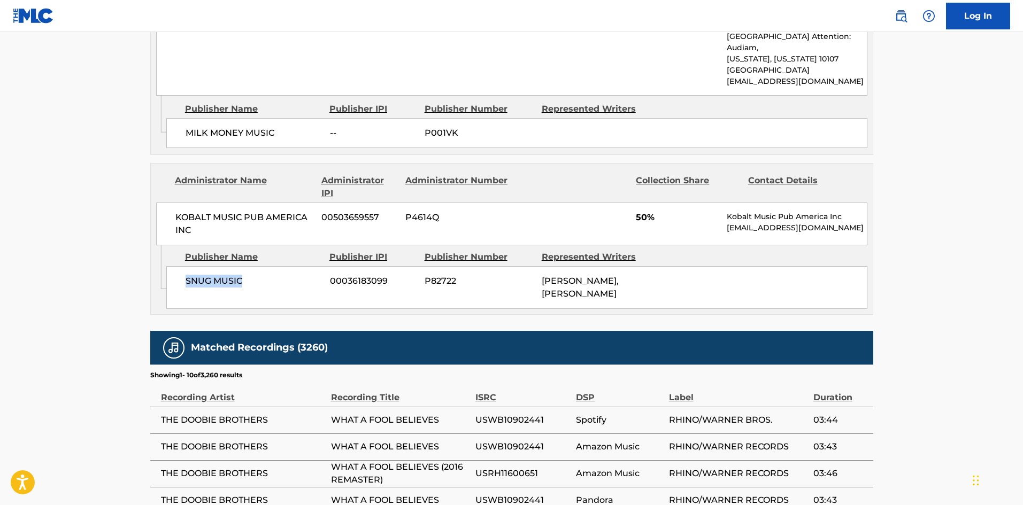
drag, startPoint x: 185, startPoint y: 273, endPoint x: 273, endPoint y: 270, distance: 88.9
click at [273, 270] on div "SNUG MUSIC 00036183099 P82722 KENNY LOGGINS, MICHAEL MCDONALD" at bounding box center [516, 287] width 701 height 43
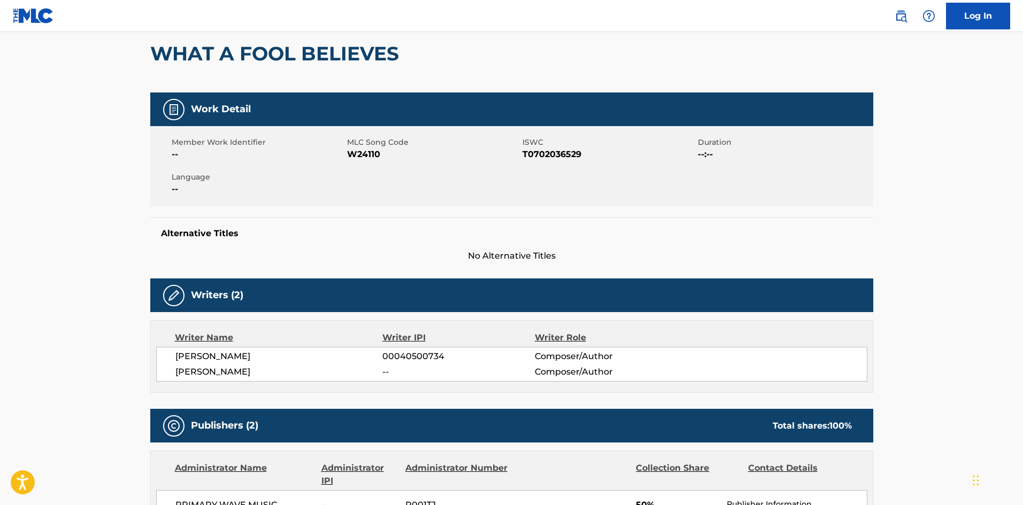
scroll to position [0, 0]
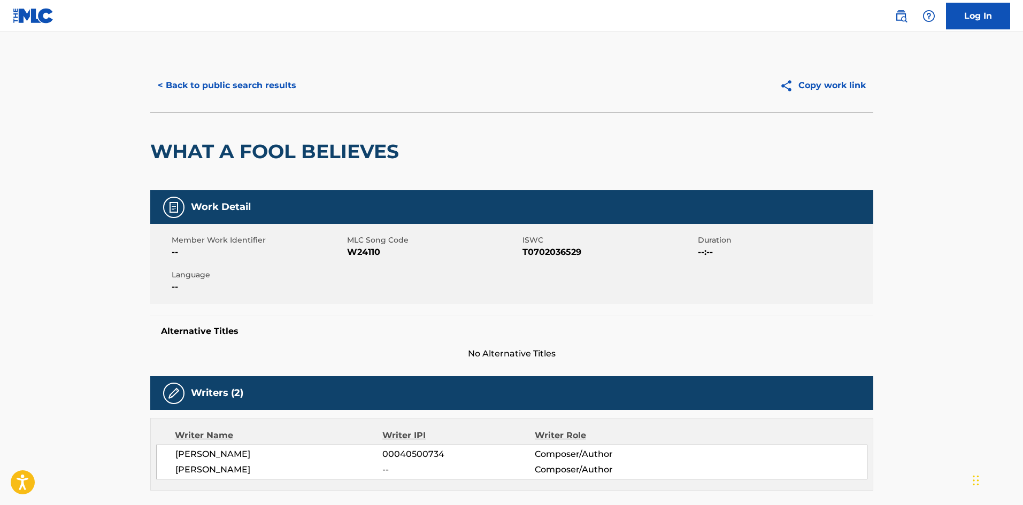
click at [258, 84] on button "< Back to public search results" at bounding box center [227, 85] width 154 height 27
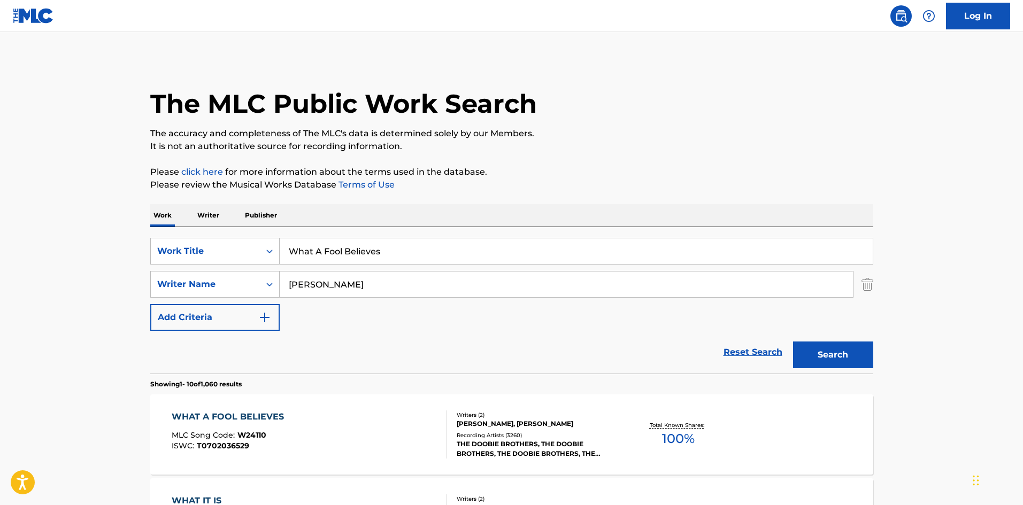
scroll to position [107, 0]
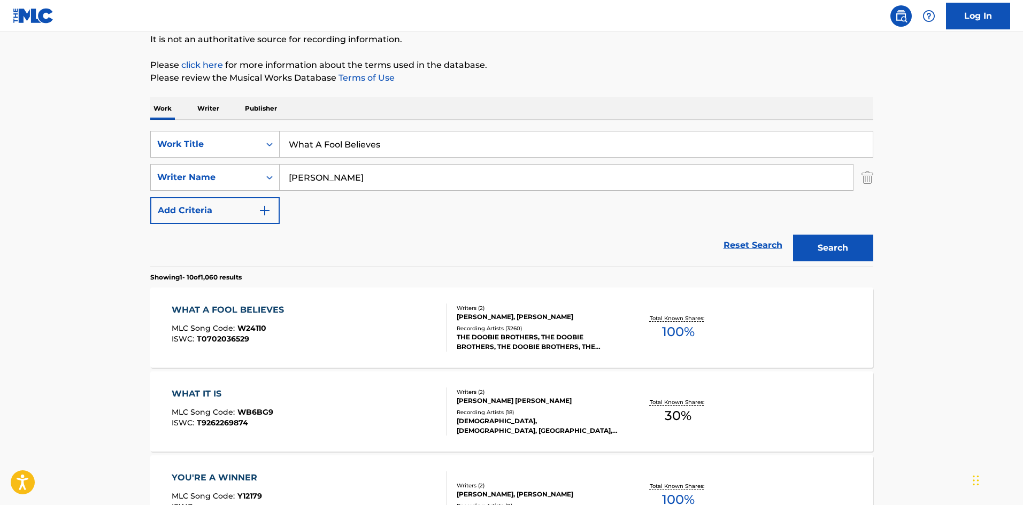
drag, startPoint x: 404, startPoint y: 141, endPoint x: 12, endPoint y: 142, distance: 392.6
paste input "HAT Y'ALL CAME TO DO"
type input "WHAT Y'ALL CAME TO DO"
click at [369, 218] on div "SearchWithCriteriaef3b5d95-74cc-4462-a5ac-b0dc86630634 Work Title WHAT Y'ALL CA…" at bounding box center [511, 177] width 723 height 93
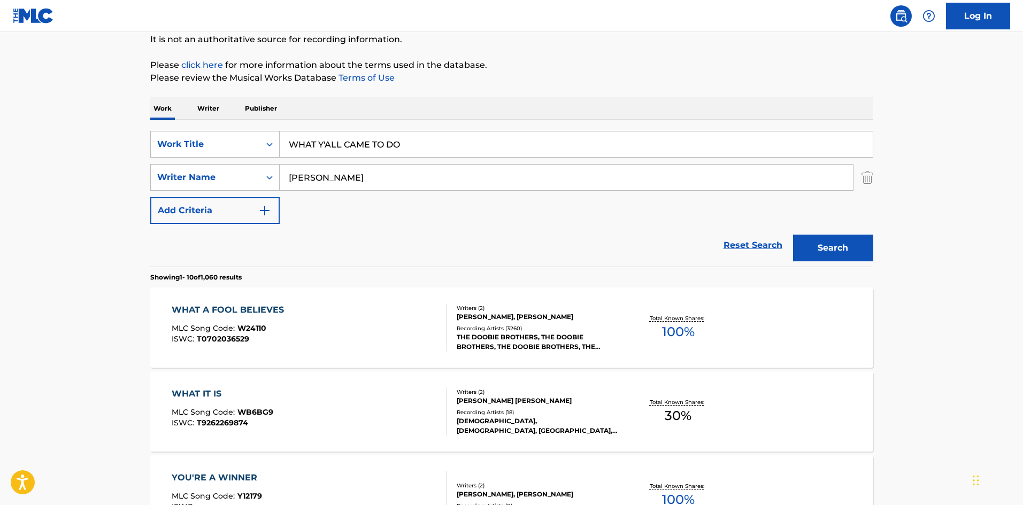
drag, startPoint x: 0, startPoint y: 178, endPoint x: 17, endPoint y: 174, distance: 17.6
paste input "LEE HAYES"
type input "LEE HAYES"
click at [830, 244] on button "Search" at bounding box center [833, 248] width 80 height 27
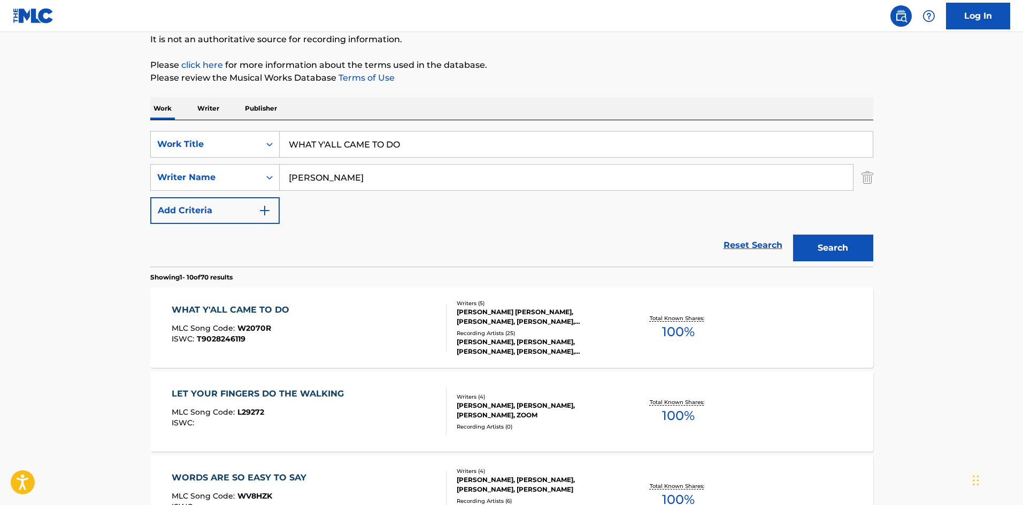
click at [214, 301] on div "WHAT Y'ALL CAME TO DO MLC Song Code : W2070R ISWC : T9028246119 Writers ( 5 ) J…" at bounding box center [511, 328] width 723 height 80
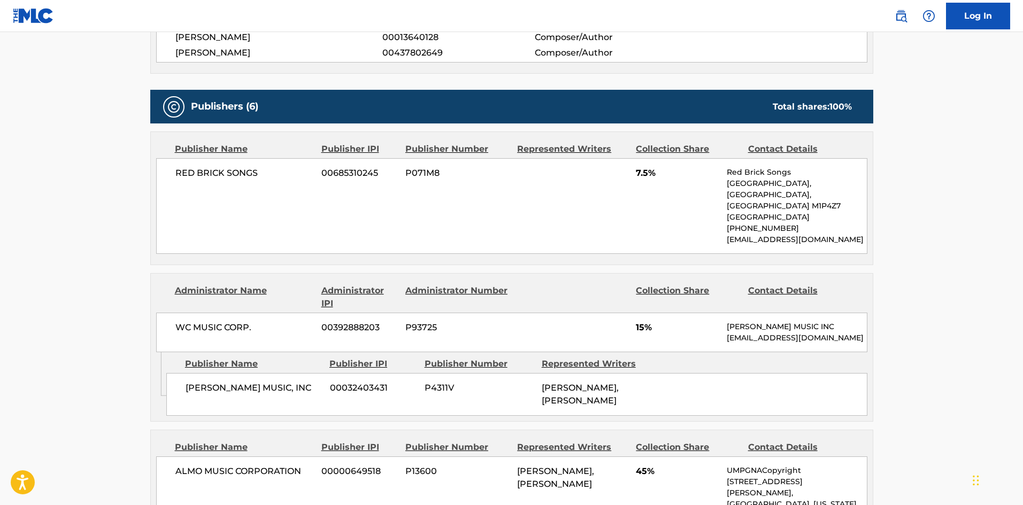
scroll to position [535, 0]
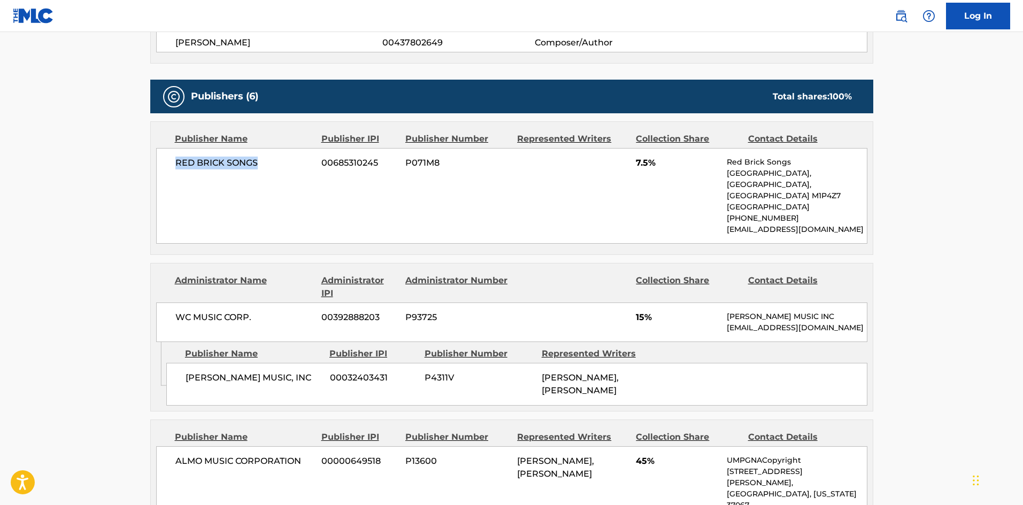
drag, startPoint x: 173, startPoint y: 163, endPoint x: 273, endPoint y: 163, distance: 100.0
click at [273, 163] on div "RED BRICK SONGS 00685310245 P071M8 7.5% Red Brick Songs PO Box 47046, Scarborou…" at bounding box center [511, 196] width 711 height 96
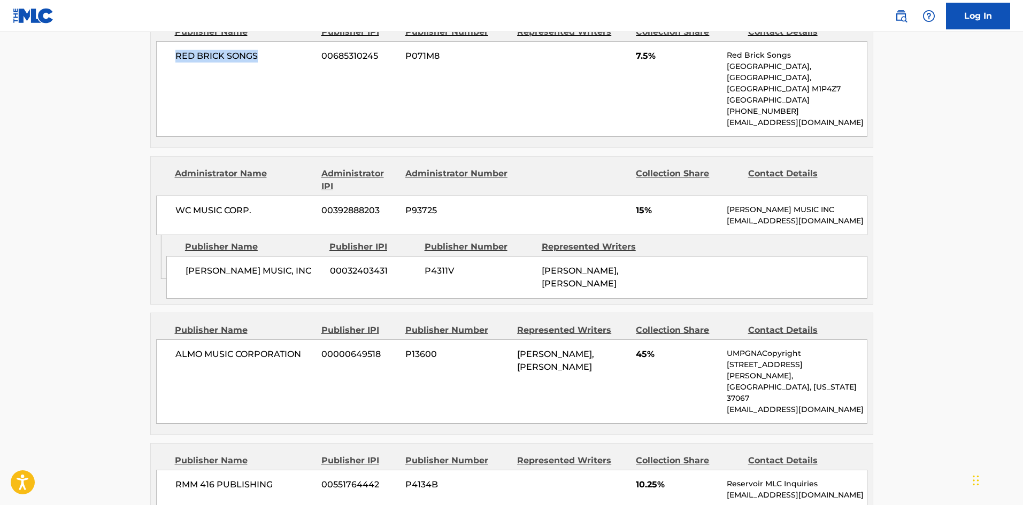
scroll to position [481, 0]
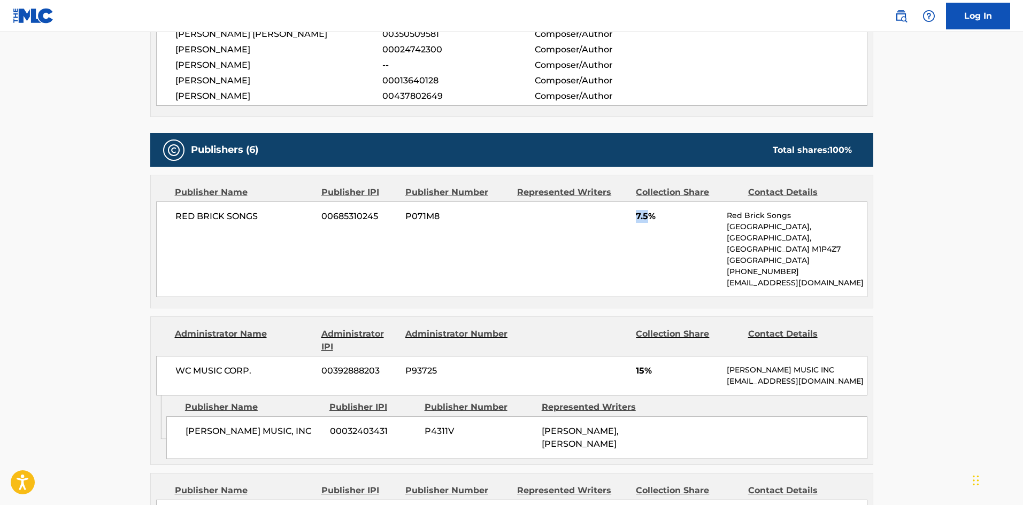
drag, startPoint x: 635, startPoint y: 217, endPoint x: 649, endPoint y: 212, distance: 14.7
click at [649, 212] on div "RED BRICK SONGS 00685310245 P071M8 7.5% Red Brick Songs PO Box 47046, Scarborou…" at bounding box center [511, 250] width 711 height 96
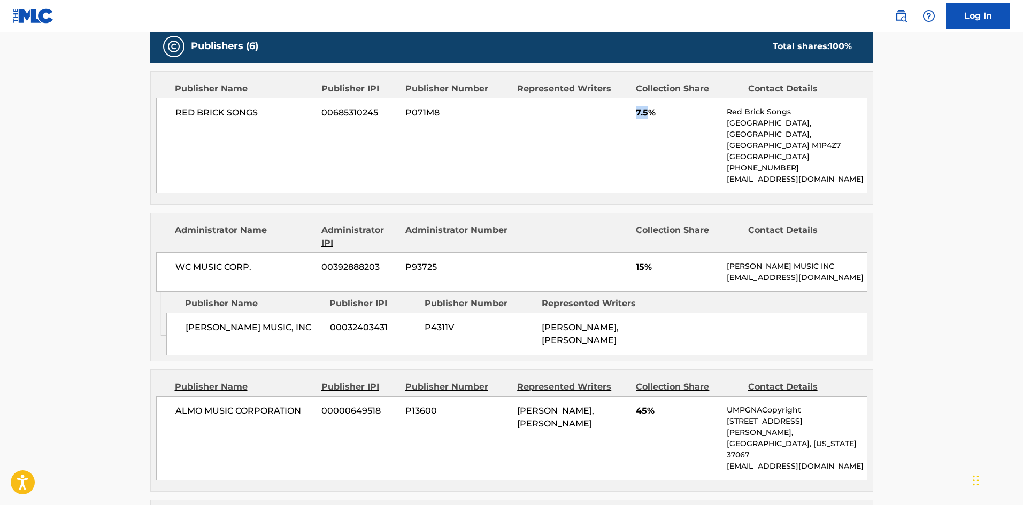
scroll to position [588, 0]
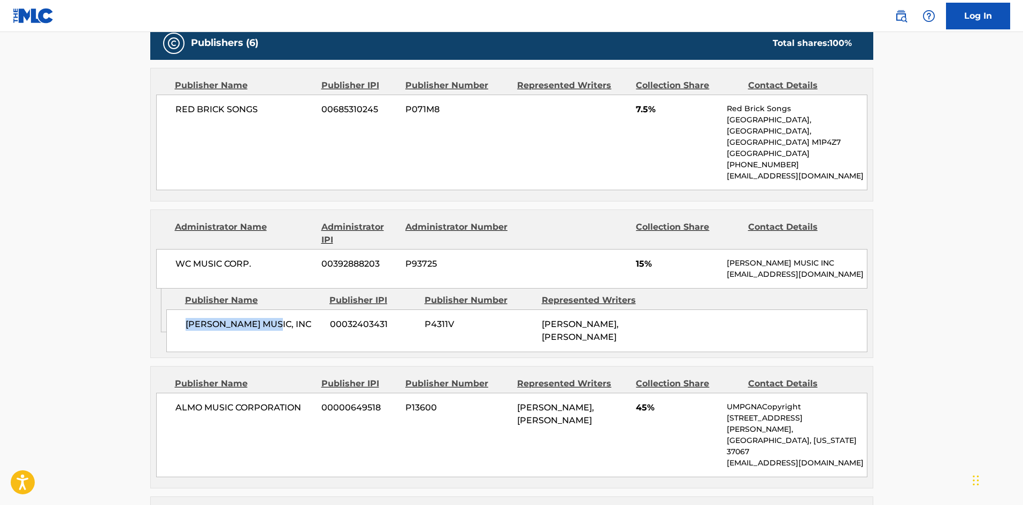
drag, startPoint x: 183, startPoint y: 336, endPoint x: 286, endPoint y: 337, distance: 102.7
click at [286, 337] on div "WALDEN MUSIC, INC 00032403431 P4311V ISAAC LEE HAYES, DAVID PORTER" at bounding box center [516, 331] width 701 height 43
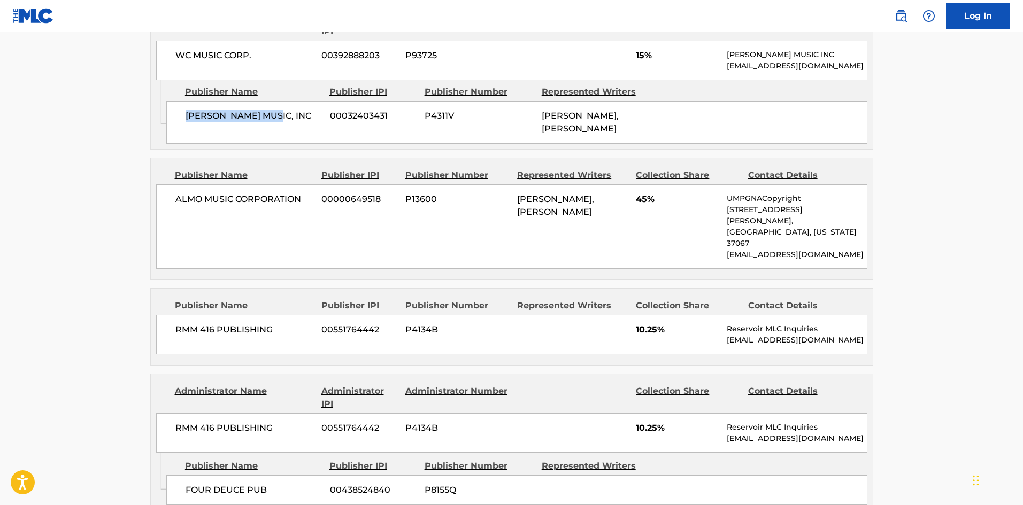
scroll to position [802, 0]
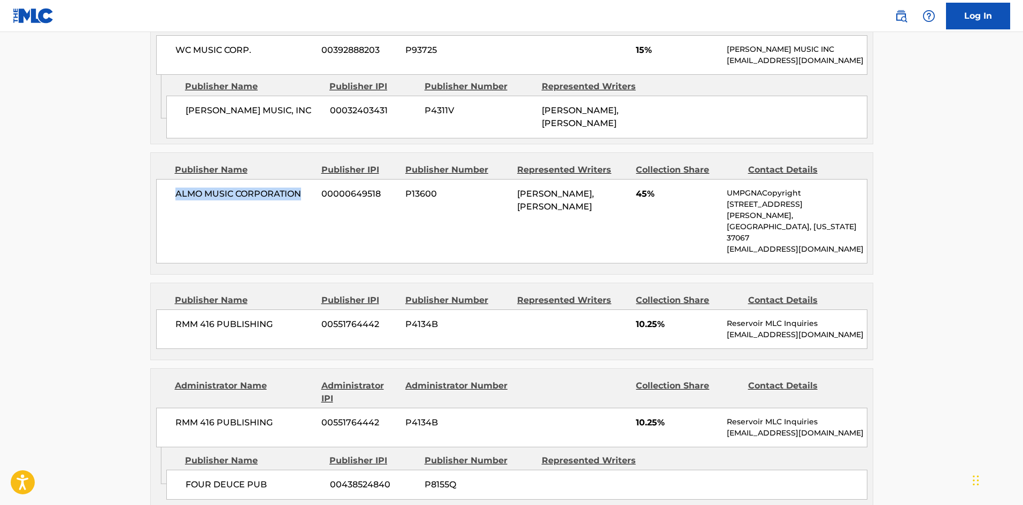
drag, startPoint x: 174, startPoint y: 211, endPoint x: 306, endPoint y: 211, distance: 131.6
click at [306, 211] on div "ALMO MUSIC CORPORATION 00000649518 P13600 DAVID PORTER, ISAAC LEE HAYES 45% UMP…" at bounding box center [511, 221] width 711 height 85
click at [223, 253] on div "Publisher Name Publisher IPI Publisher Number Represented Writers Collection Sh…" at bounding box center [512, 213] width 722 height 121
drag, startPoint x: 173, startPoint y: 209, endPoint x: 300, endPoint y: 197, distance: 126.8
click at [300, 197] on div "ALMO MUSIC CORPORATION 00000649518 P13600 DAVID PORTER, ISAAC LEE HAYES 45% UMP…" at bounding box center [511, 221] width 711 height 85
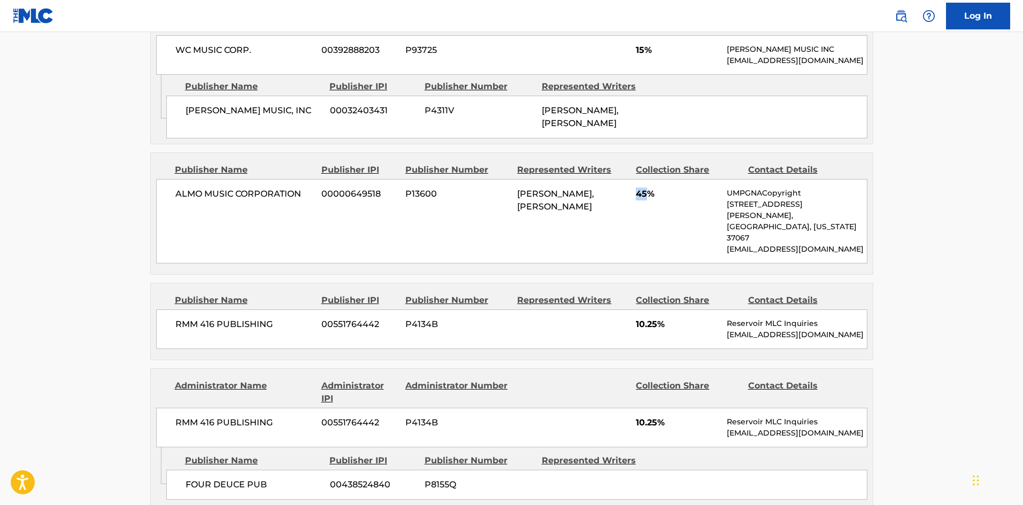
drag, startPoint x: 634, startPoint y: 207, endPoint x: 648, endPoint y: 208, distance: 14.5
click at [648, 208] on div "ALMO MUSIC CORPORATION 00000649518 P13600 DAVID PORTER, ISAAC LEE HAYES 45% UMP…" at bounding box center [511, 221] width 711 height 85
drag, startPoint x: 173, startPoint y: 315, endPoint x: 291, endPoint y: 306, distance: 118.0
click at [291, 310] on div "RMM 416 PUBLISHING 00551764442 P4134B 10.25% Reservoir MLC Inquiries MLC@reserv…" at bounding box center [511, 330] width 711 height 40
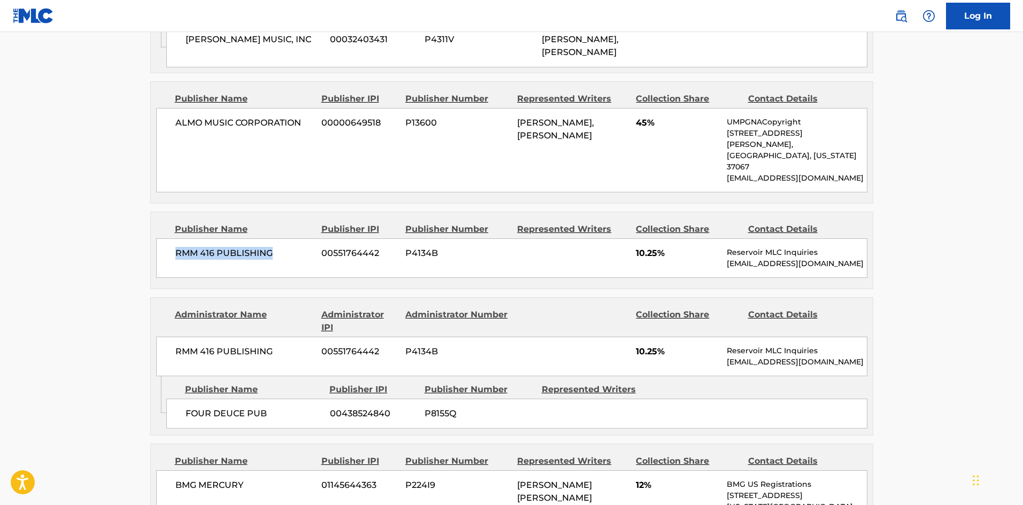
scroll to position [963, 0]
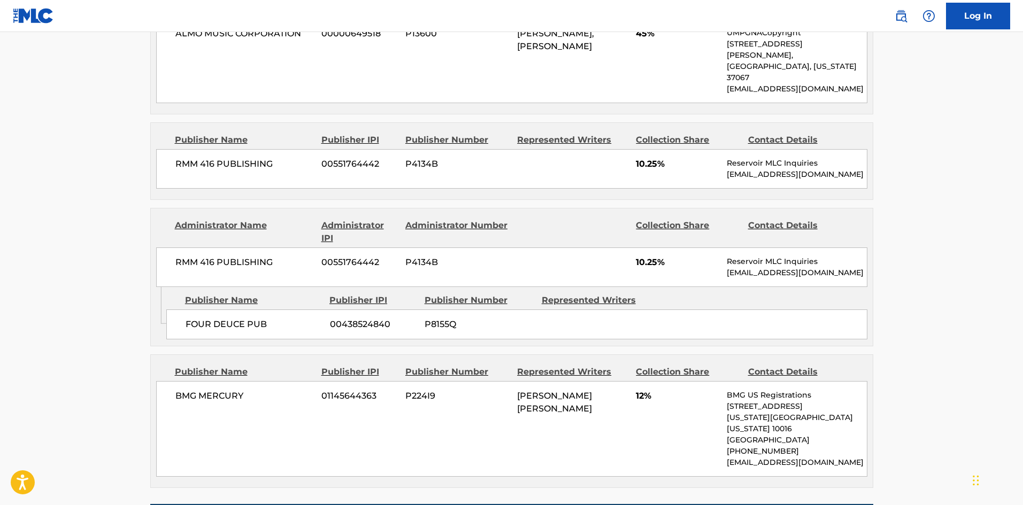
click at [189, 318] on span "FOUR DEUCE PUB" at bounding box center [254, 324] width 136 height 13
drag, startPoint x: 186, startPoint y: 316, endPoint x: 308, endPoint y: 316, distance: 121.4
click at [308, 318] on span "FOUR DEUCE PUB" at bounding box center [254, 324] width 136 height 13
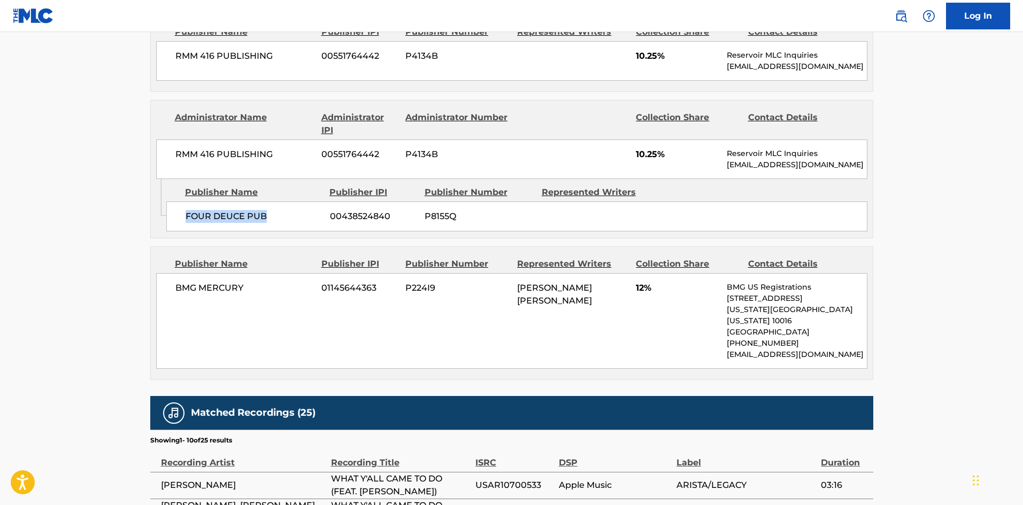
scroll to position [1123, 0]
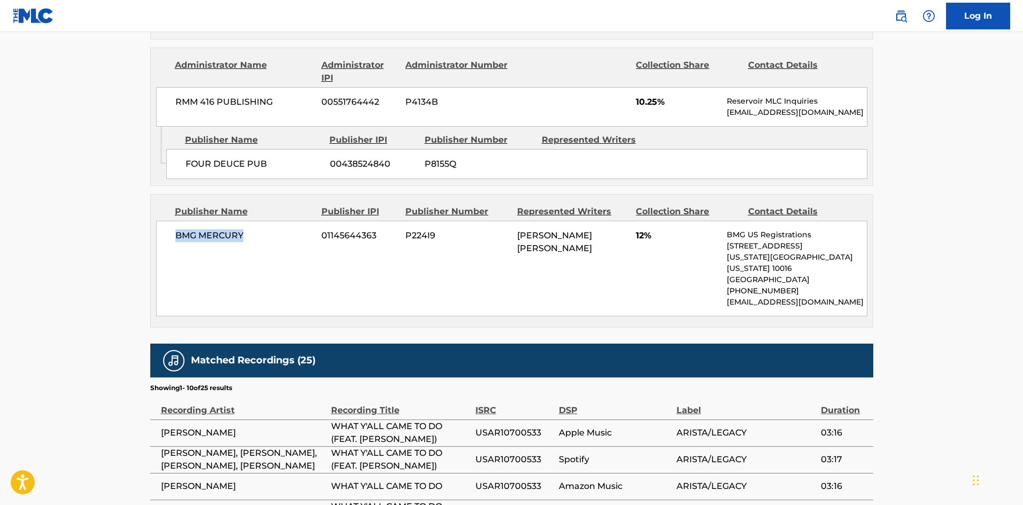
drag, startPoint x: 173, startPoint y: 220, endPoint x: 256, endPoint y: 217, distance: 83.5
click at [256, 221] on div "BMG MERCURY 01145644363 P224I9 JOHN ROGER STEPHENS 12% BMG US Registrations 1 P…" at bounding box center [511, 269] width 711 height 96
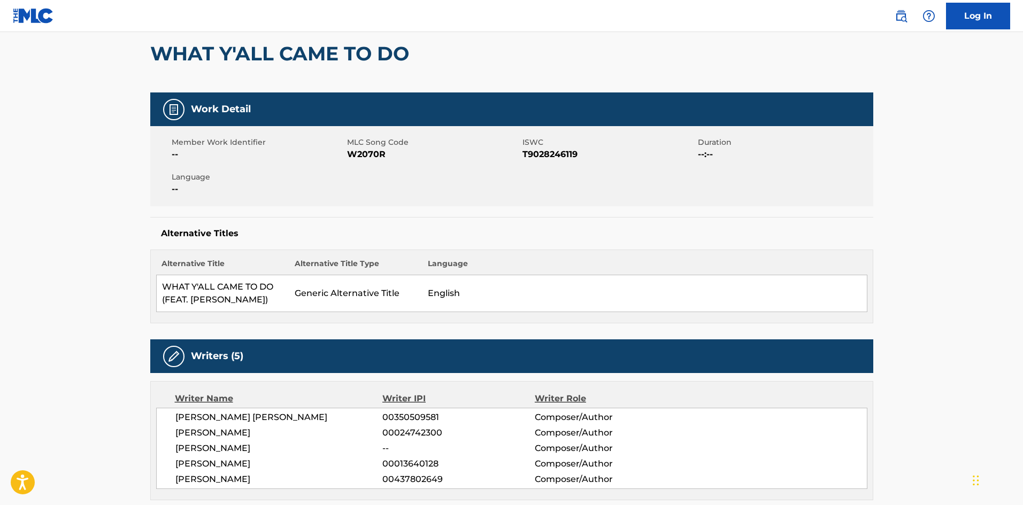
scroll to position [0, 0]
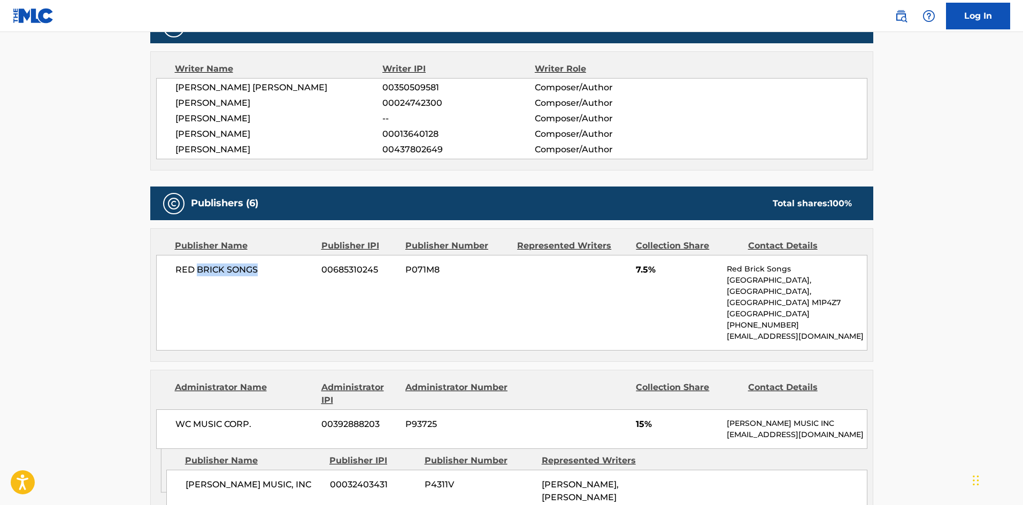
drag, startPoint x: 198, startPoint y: 274, endPoint x: 280, endPoint y: 295, distance: 83.8
click at [280, 293] on div "RED BRICK SONGS 00685310245 P071M8 7.5% Red Brick Songs PO Box 47046, Scarborou…" at bounding box center [511, 303] width 711 height 96
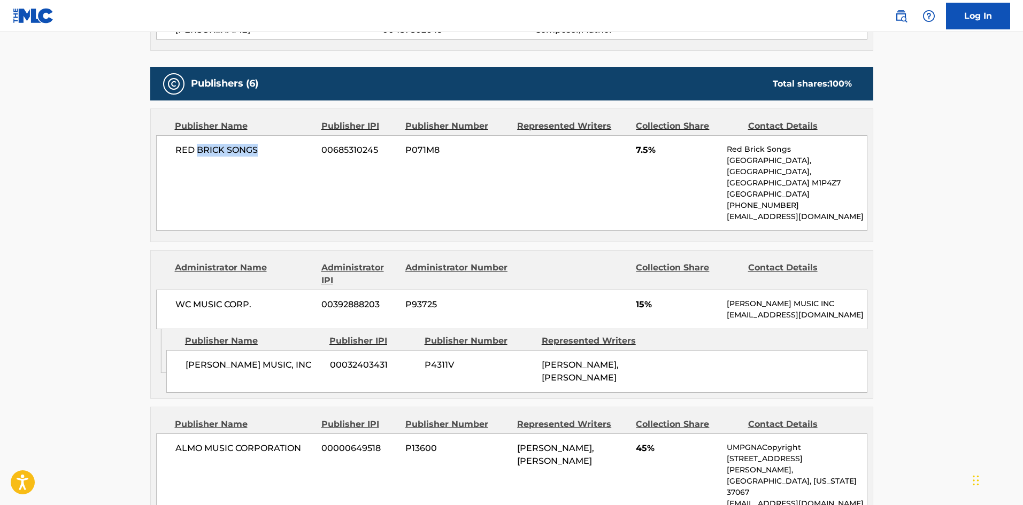
scroll to position [642, 0]
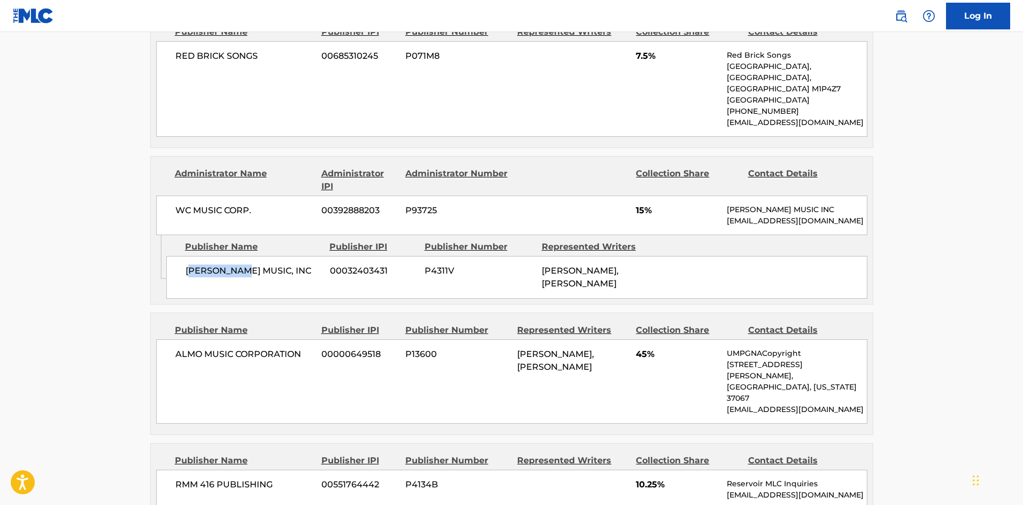
drag, startPoint x: 196, startPoint y: 277, endPoint x: 359, endPoint y: 41, distance: 287.3
click at [256, 278] on span "WALDEN MUSIC, INC" at bounding box center [254, 271] width 136 height 13
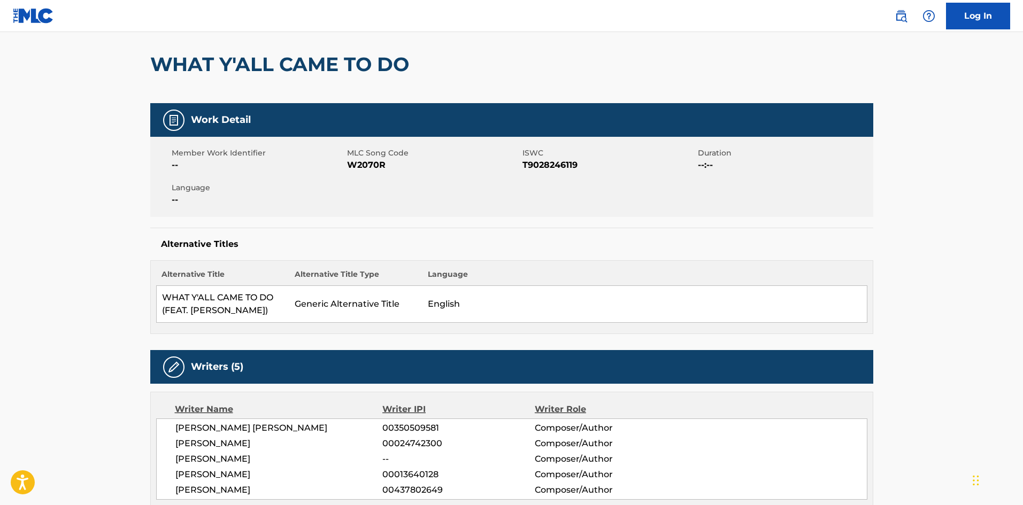
scroll to position [0, 0]
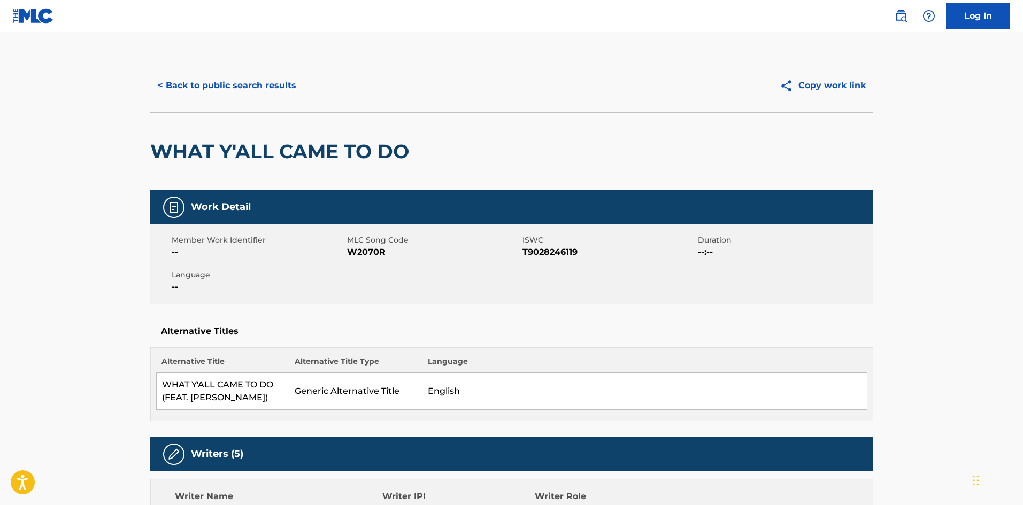
click at [257, 76] on button "< Back to public search results" at bounding box center [227, 85] width 154 height 27
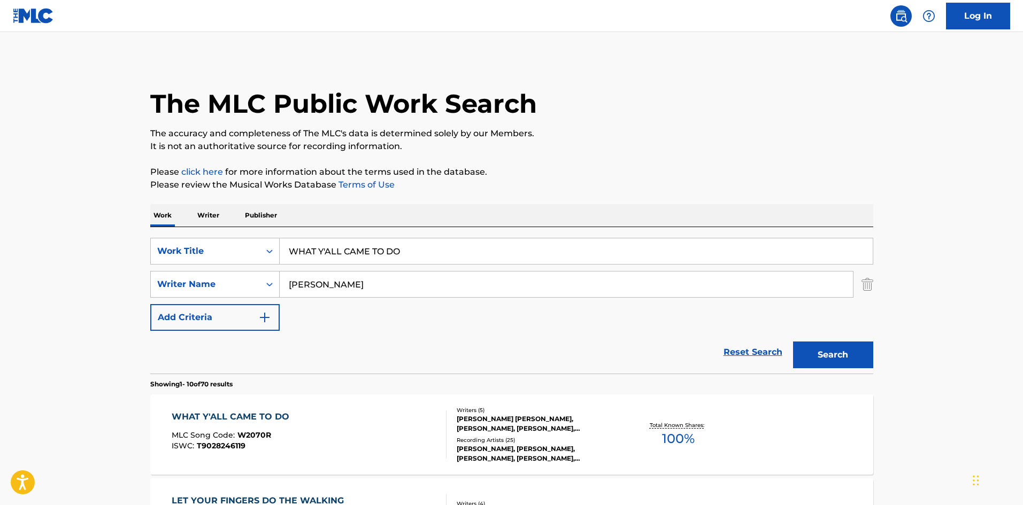
scroll to position [107, 0]
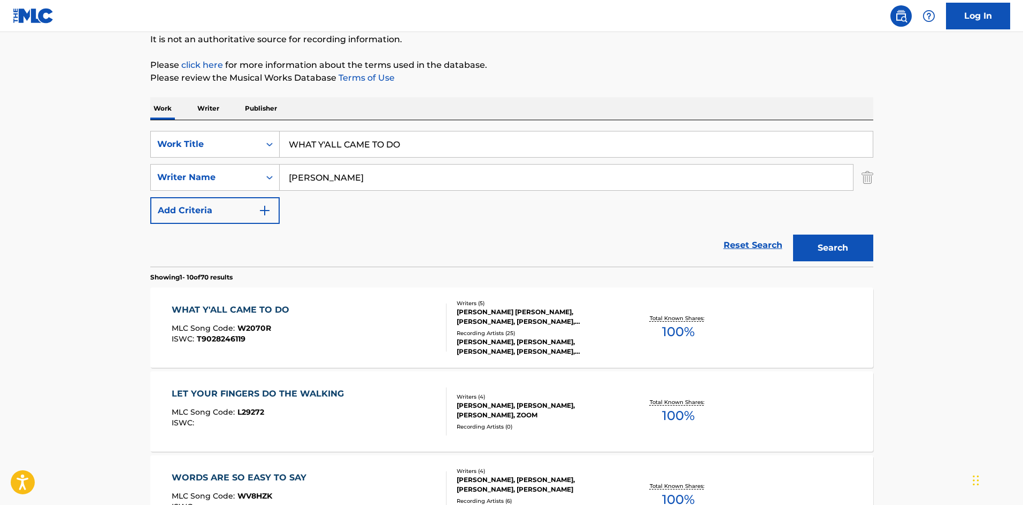
drag, startPoint x: 438, startPoint y: 146, endPoint x: 151, endPoint y: 109, distance: 289.1
paste input "EN YOU LOVE ME LIKE THAT"
type input "WHEN YOU LOVE ME LIKE THAT"
click at [396, 231] on div "Reset Search Search" at bounding box center [511, 245] width 723 height 43
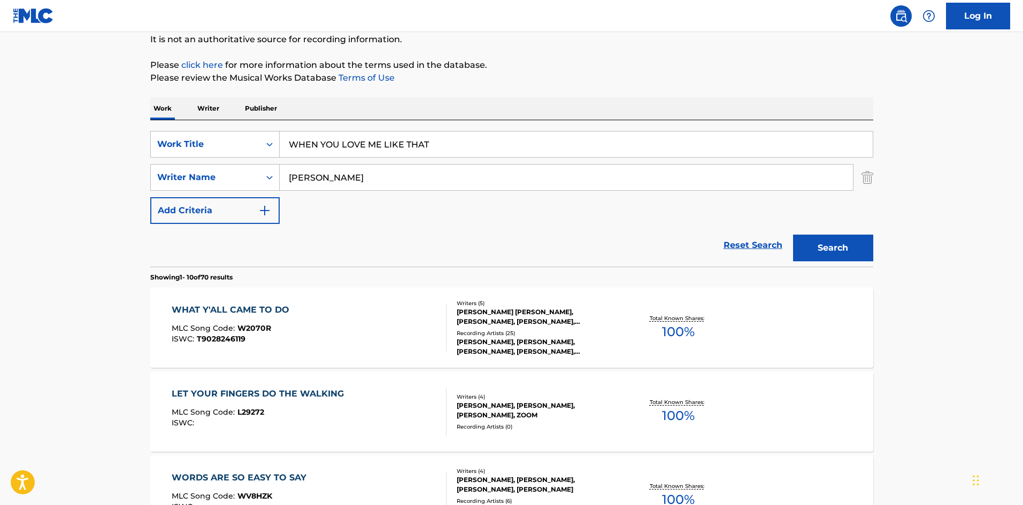
click at [392, 181] on input "LEE HAYES" at bounding box center [566, 178] width 573 height 26
drag, startPoint x: 393, startPoint y: 176, endPoint x: 1, endPoint y: 176, distance: 392.1
paste input "VANDROS"
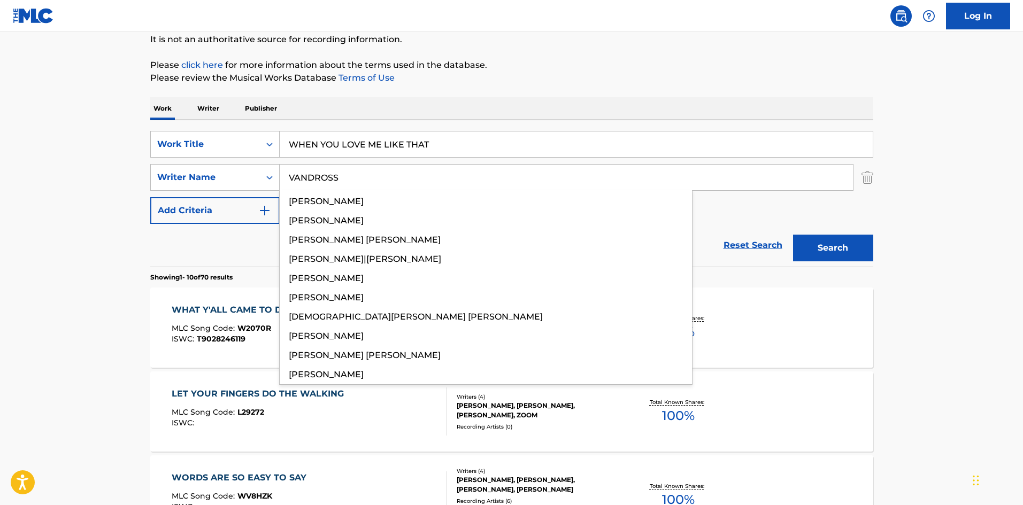
type input "VANDROSS"
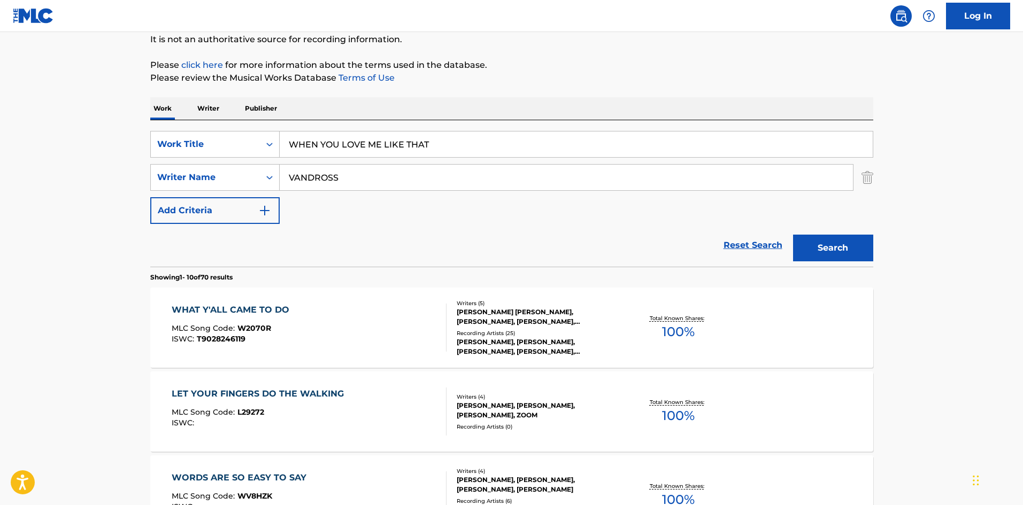
click at [825, 243] on button "Search" at bounding box center [833, 248] width 80 height 27
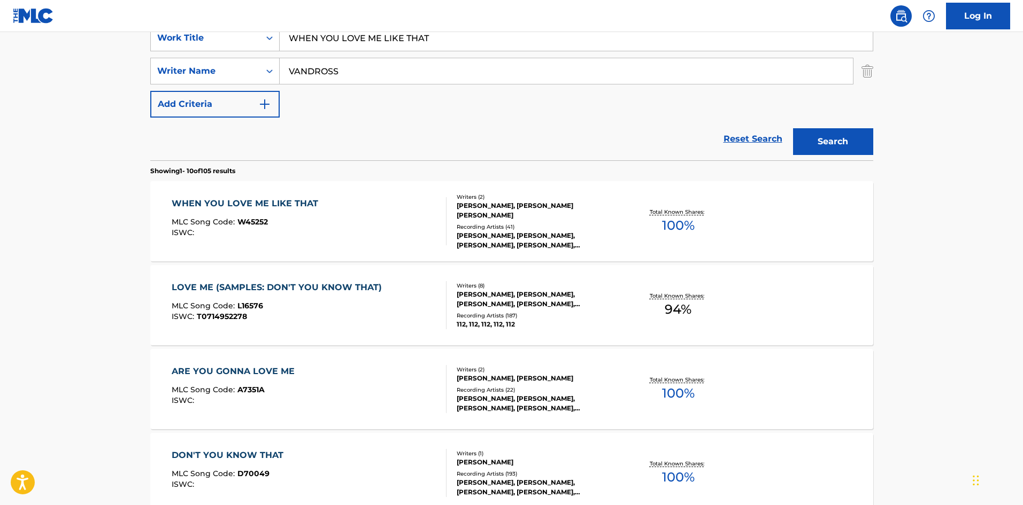
scroll to position [214, 0]
click at [285, 201] on div "WHEN YOU LOVE ME LIKE THAT" at bounding box center [248, 203] width 152 height 13
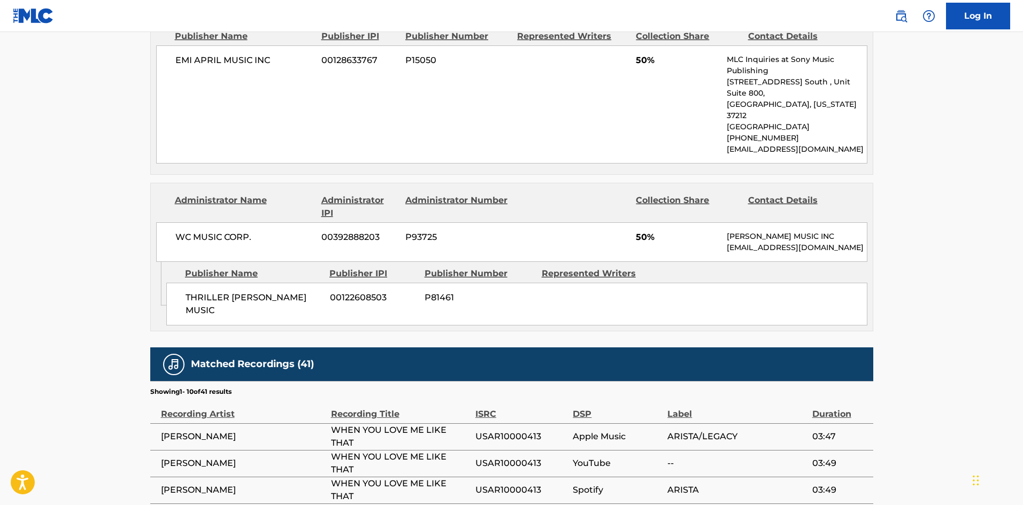
scroll to position [535, 0]
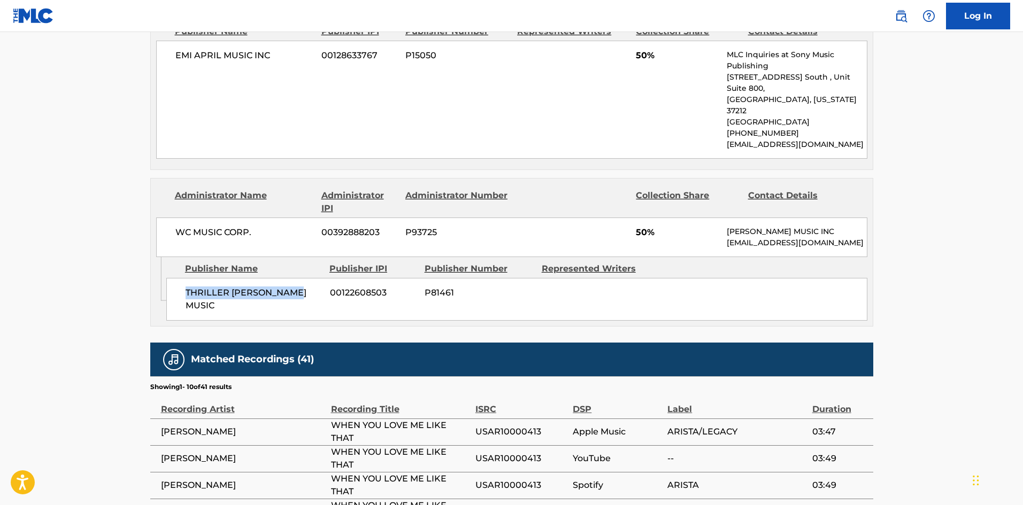
drag, startPoint x: 186, startPoint y: 284, endPoint x: 302, endPoint y: 277, distance: 116.3
click at [302, 287] on span "THRILLER [PERSON_NAME] MUSIC" at bounding box center [254, 300] width 136 height 26
drag, startPoint x: 637, startPoint y: 209, endPoint x: 649, endPoint y: 209, distance: 12.3
click at [649, 226] on span "50%" at bounding box center [677, 232] width 83 height 13
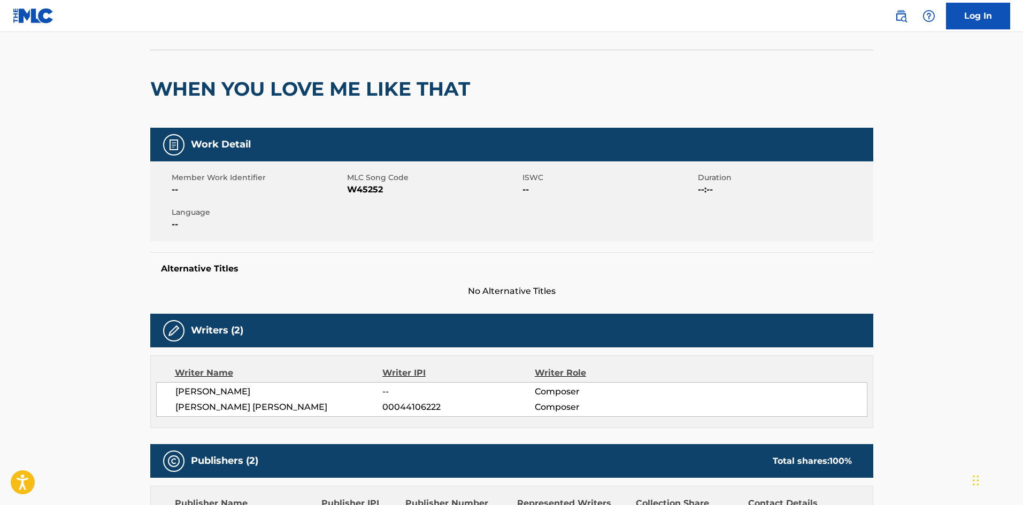
scroll to position [0, 0]
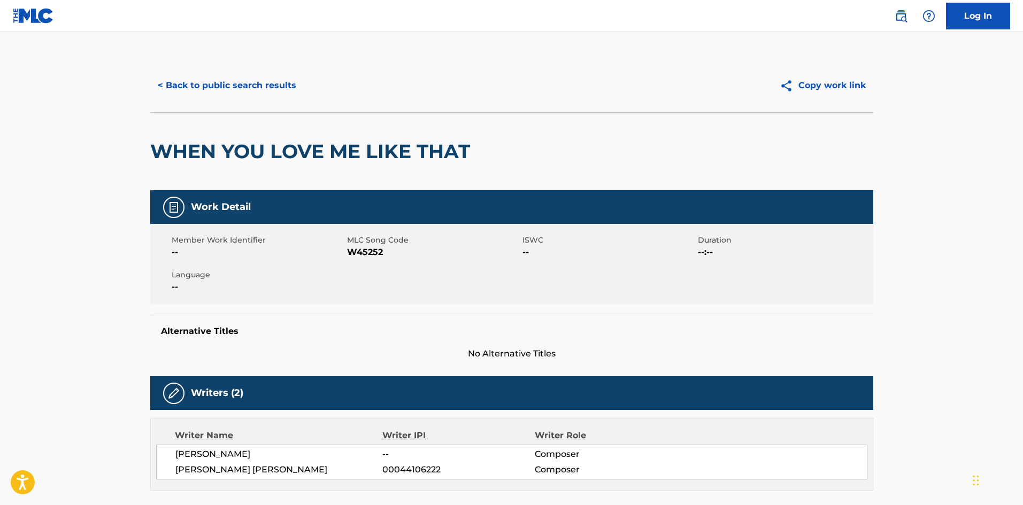
click at [225, 84] on button "< Back to public search results" at bounding box center [227, 85] width 154 height 27
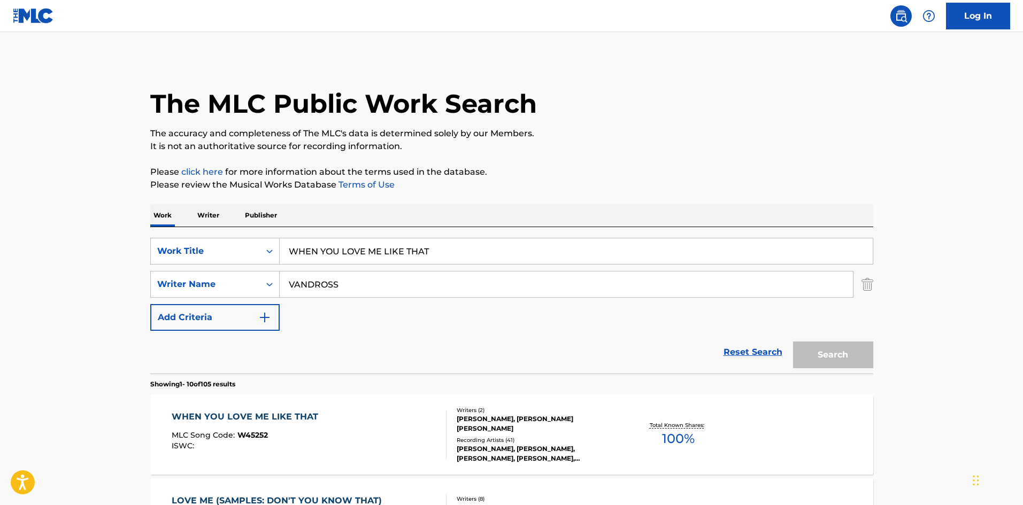
scroll to position [214, 0]
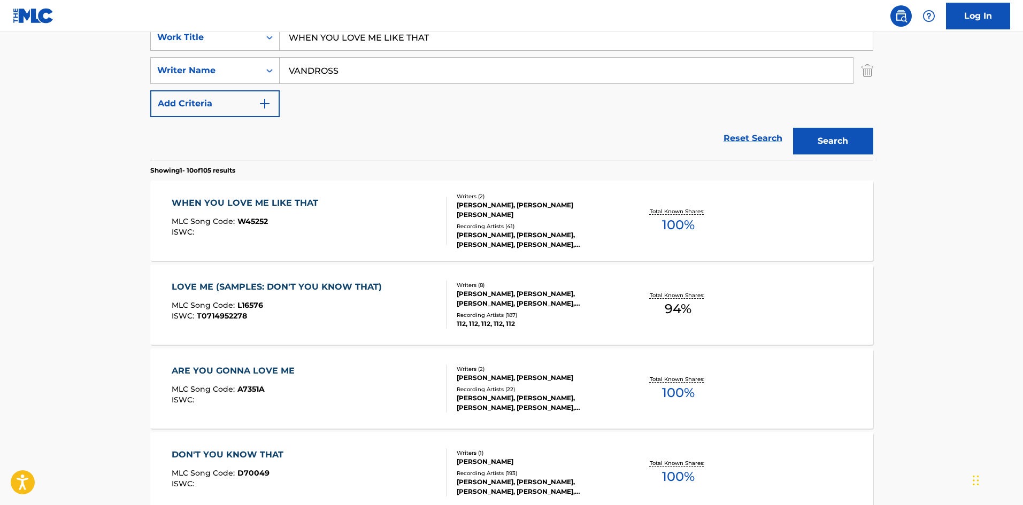
drag, startPoint x: 470, startPoint y: 34, endPoint x: 111, endPoint y: 41, distance: 359.0
click at [127, 43] on main "The MLC Public Work Search The accuracy and completeness of The MLC's data is d…" at bounding box center [511, 447] width 1023 height 1259
paste input "ILLING TO FORGIVE"
type input "WILLING TO FORGIVE"
click at [348, 170] on section "Showing 1 - 10 of 105 results" at bounding box center [511, 168] width 723 height 16
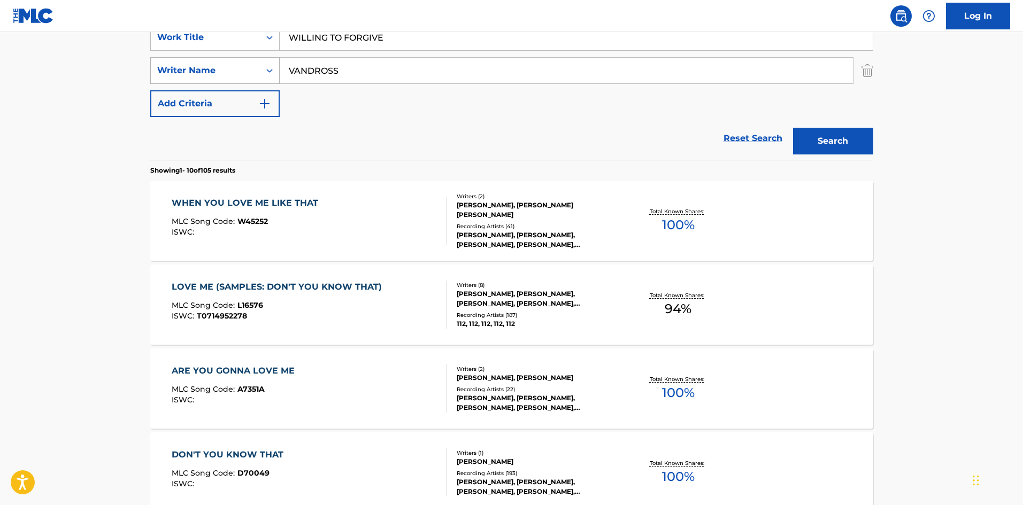
drag, startPoint x: 385, startPoint y: 81, endPoint x: 172, endPoint y: 80, distance: 212.4
click at [217, 89] on div "SearchWithCriteriaef3b5d95-74cc-4462-a5ac-b0dc86630634 Work Title WILLING TO FO…" at bounding box center [511, 70] width 723 height 93
paste input "Edmonds"
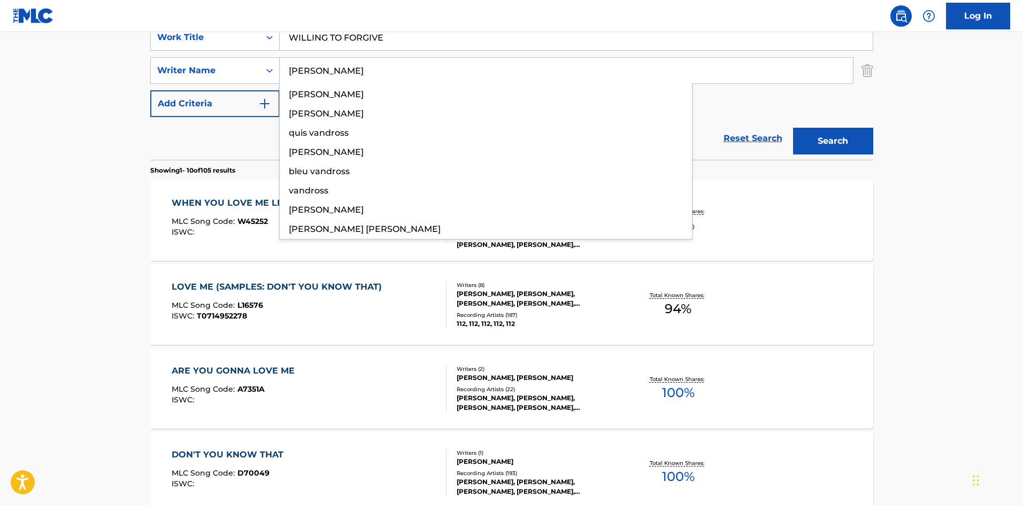
type input "Edmonds"
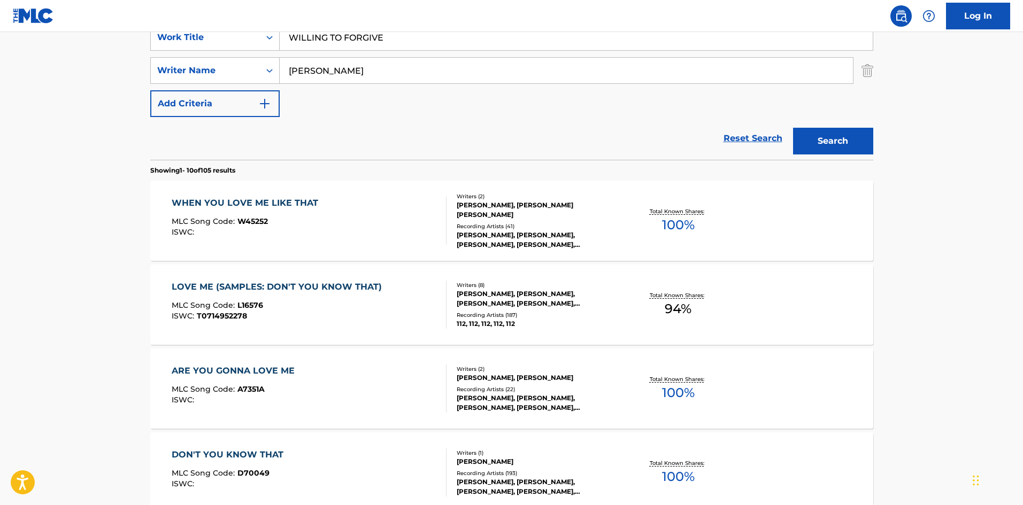
click at [846, 140] on button "Search" at bounding box center [833, 141] width 80 height 27
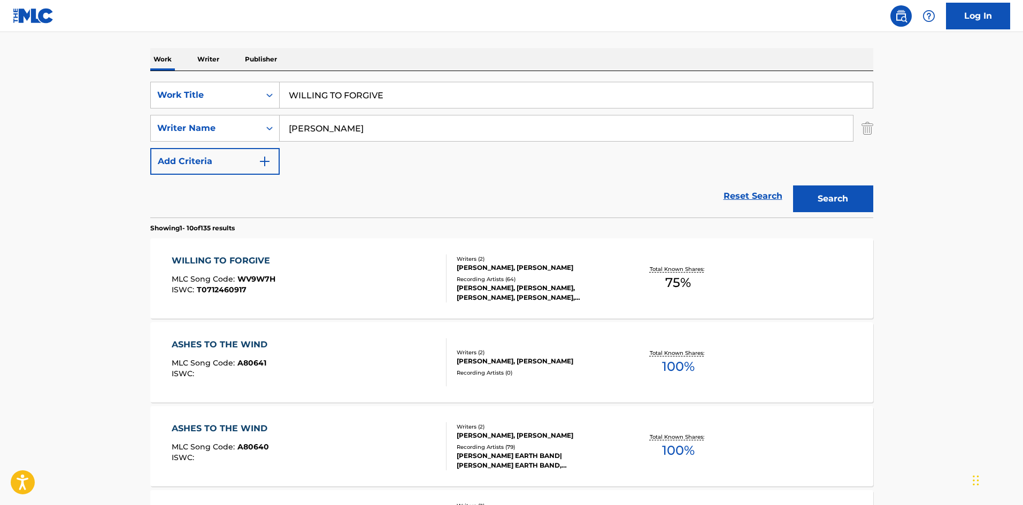
scroll to position [160, 0]
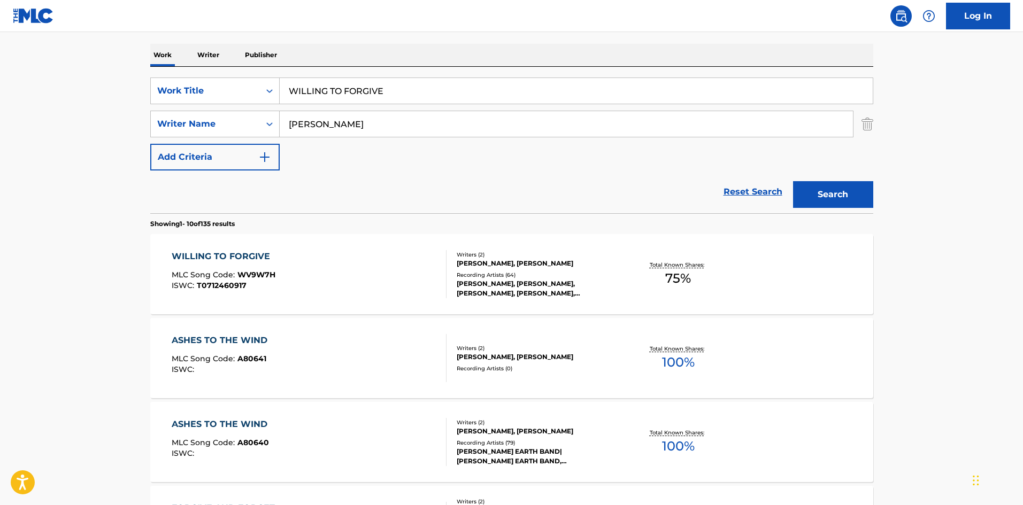
click at [242, 258] on div "WILLING TO FORGIVE" at bounding box center [224, 256] width 104 height 13
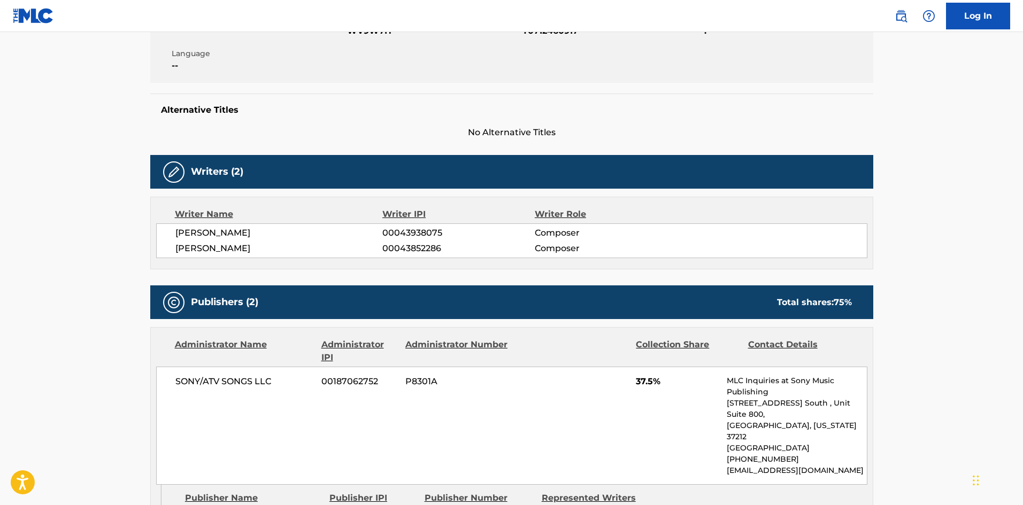
scroll to position [214, 0]
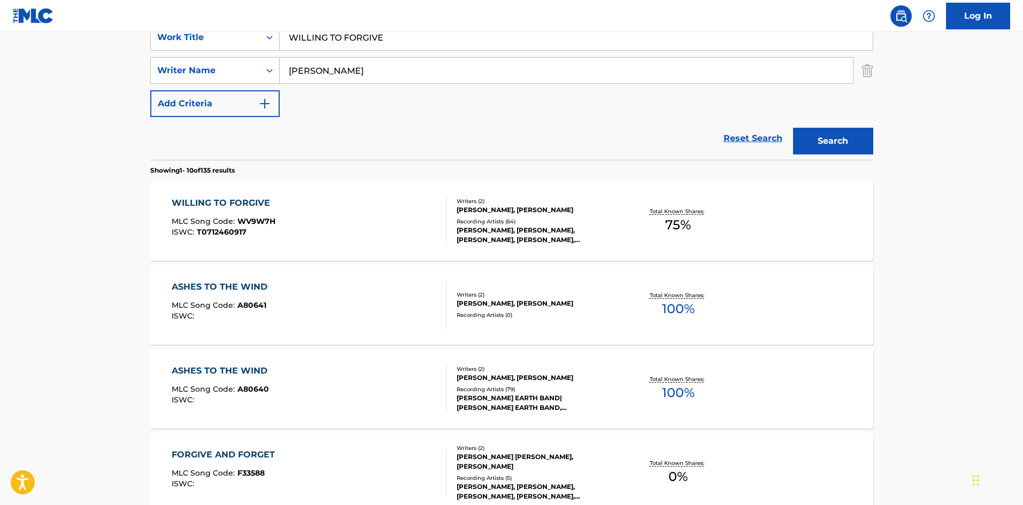
scroll to position [160, 0]
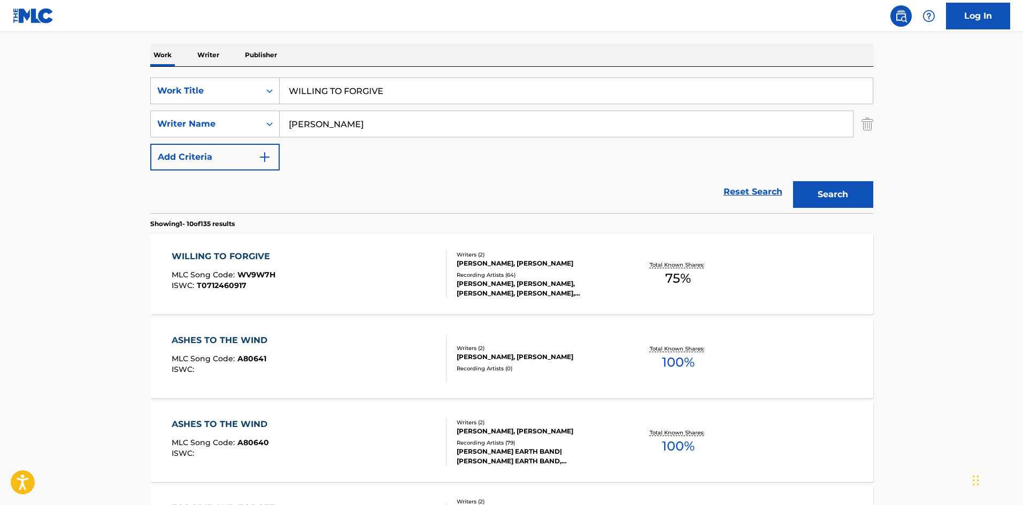
drag, startPoint x: 385, startPoint y: 119, endPoint x: 0, endPoint y: 131, distance: 385.3
click at [0, 132] on main "The MLC Public Work Search The accuracy and completeness of The MLC's data is d…" at bounding box center [511, 501] width 1023 height 1259
paste input "Simmon"
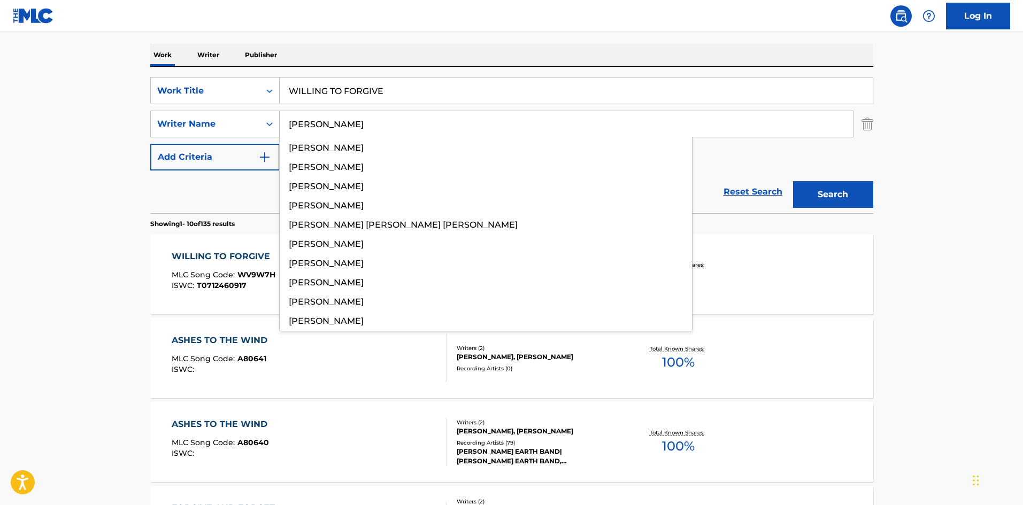
type input "Simmons"
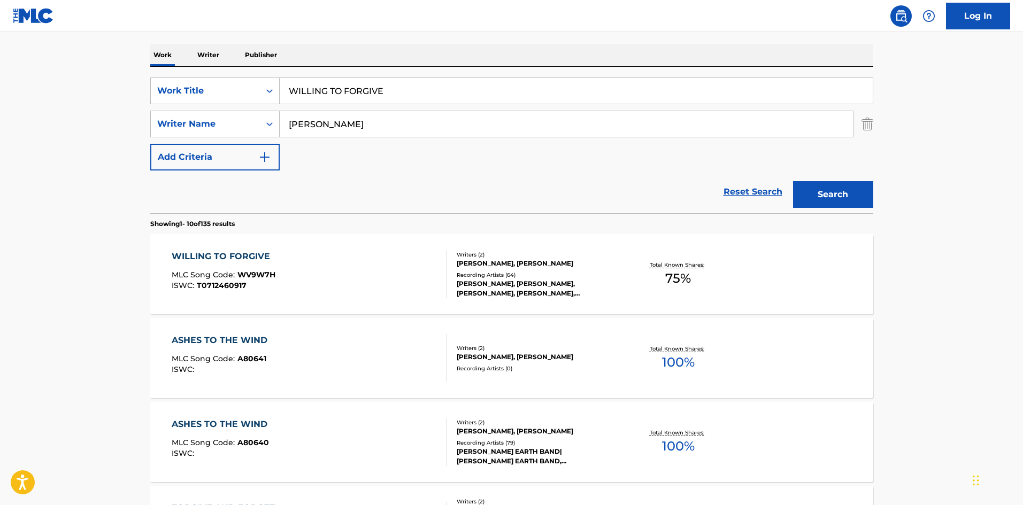
click at [848, 197] on button "Search" at bounding box center [833, 194] width 80 height 27
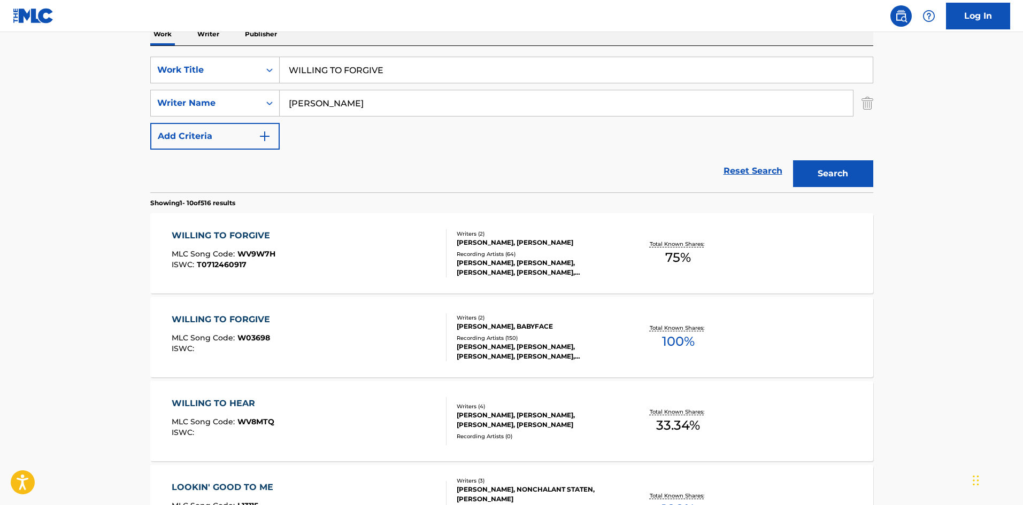
scroll to position [214, 0]
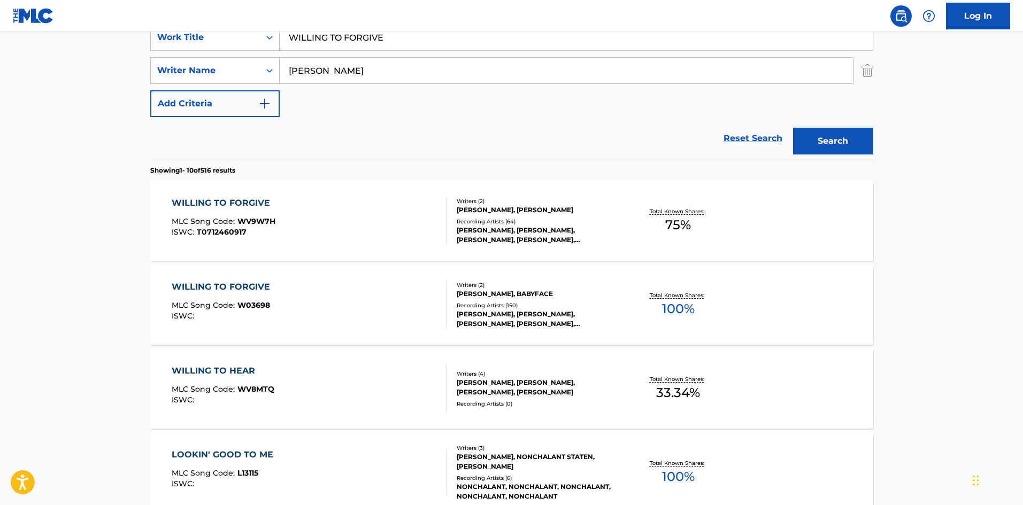
click at [234, 200] on div "WILLING TO FORGIVE" at bounding box center [224, 203] width 104 height 13
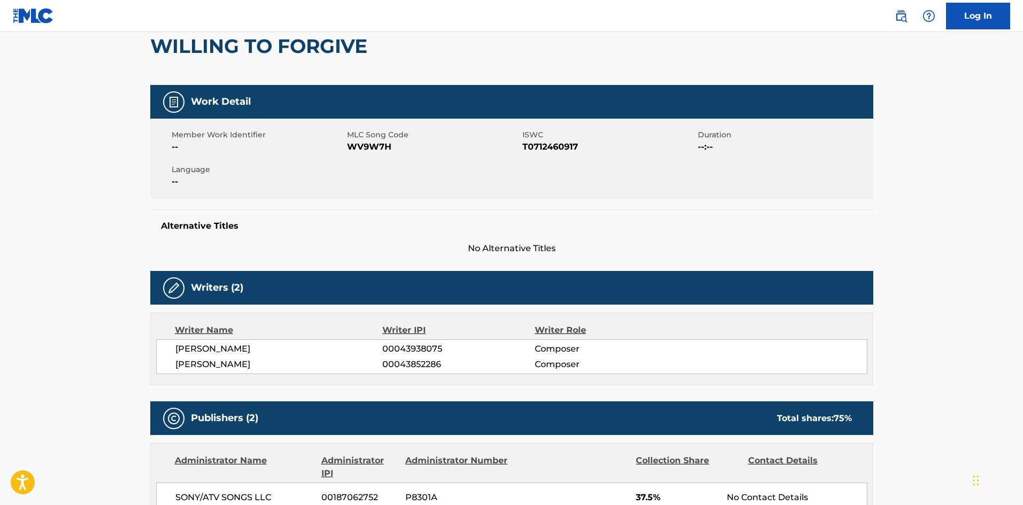
scroll to position [321, 0]
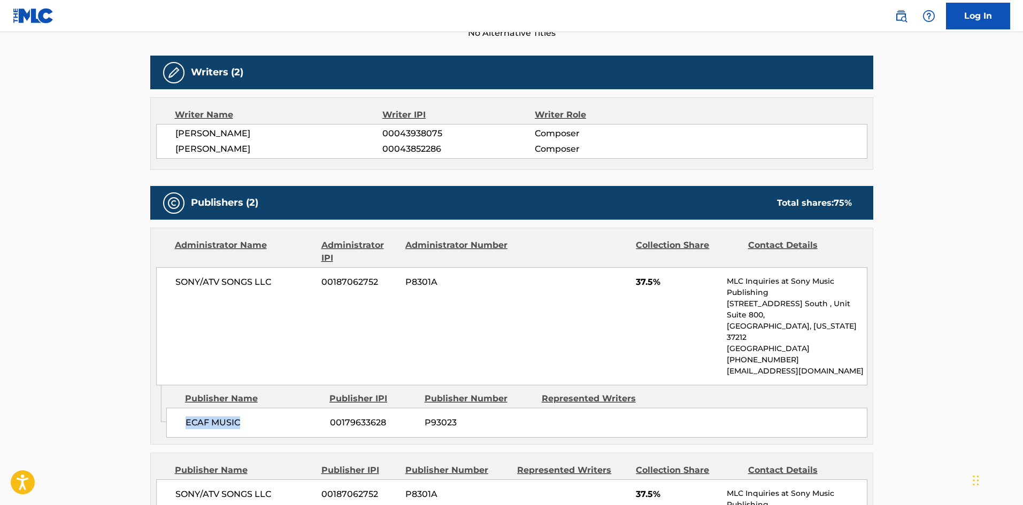
drag, startPoint x: 185, startPoint y: 398, endPoint x: 352, endPoint y: 33, distance: 402.1
click at [265, 417] on span "ECAF MUSIC" at bounding box center [254, 423] width 136 height 13
drag, startPoint x: 634, startPoint y: 280, endPoint x: 651, endPoint y: 279, distance: 16.7
click at [651, 279] on div "SONY/ATV SONGS LLC 00187062752 P8301A 37.5% MLC Inquiries at Sony Music Publish…" at bounding box center [511, 326] width 711 height 118
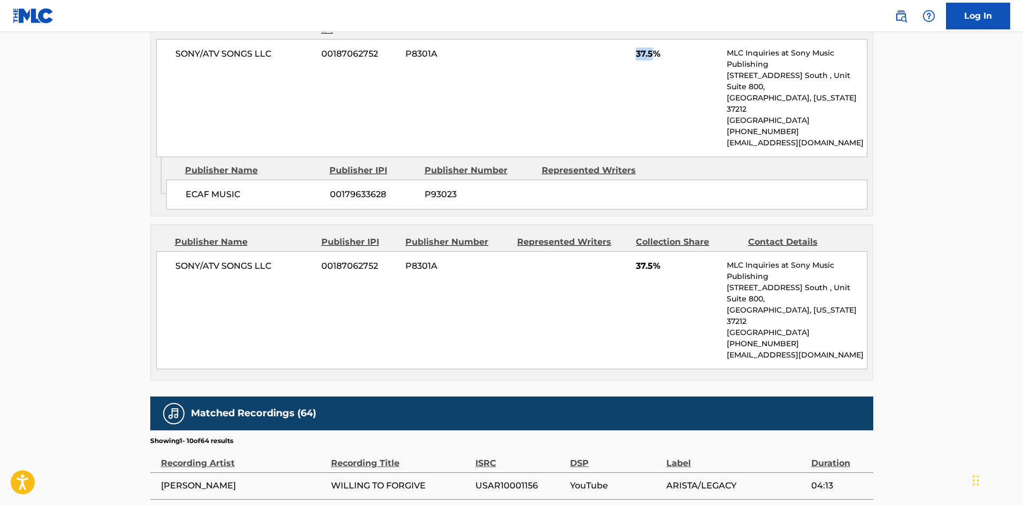
scroll to position [588, 0]
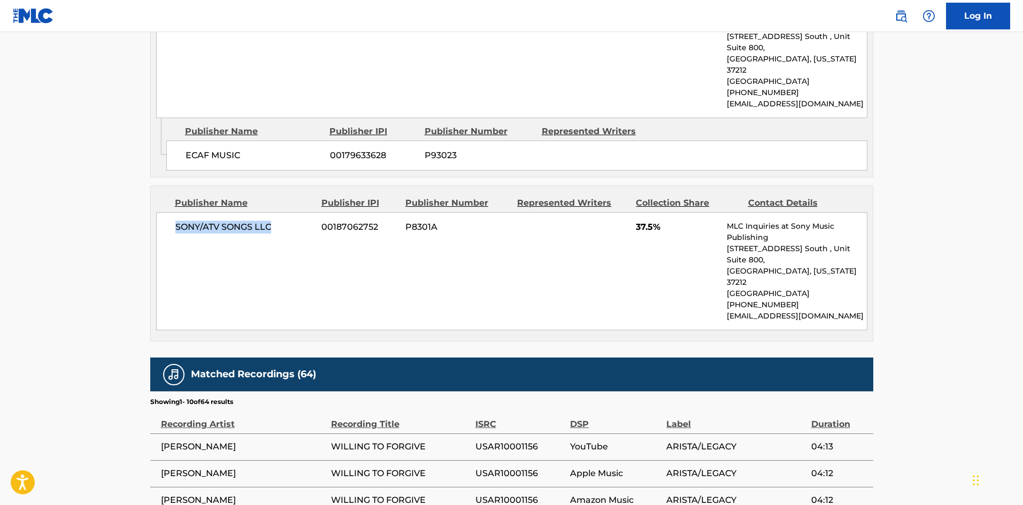
drag, startPoint x: 173, startPoint y: 207, endPoint x: 300, endPoint y: 202, distance: 126.9
click at [300, 212] on div "SONY/ATV SONGS LLC 00187062752 P8301A 37.5% MLC Inquiries at Sony Music Publish…" at bounding box center [511, 271] width 711 height 118
drag, startPoint x: 638, startPoint y: 204, endPoint x: 655, endPoint y: 204, distance: 17.1
click at [655, 221] on span "37.5%" at bounding box center [677, 227] width 83 height 13
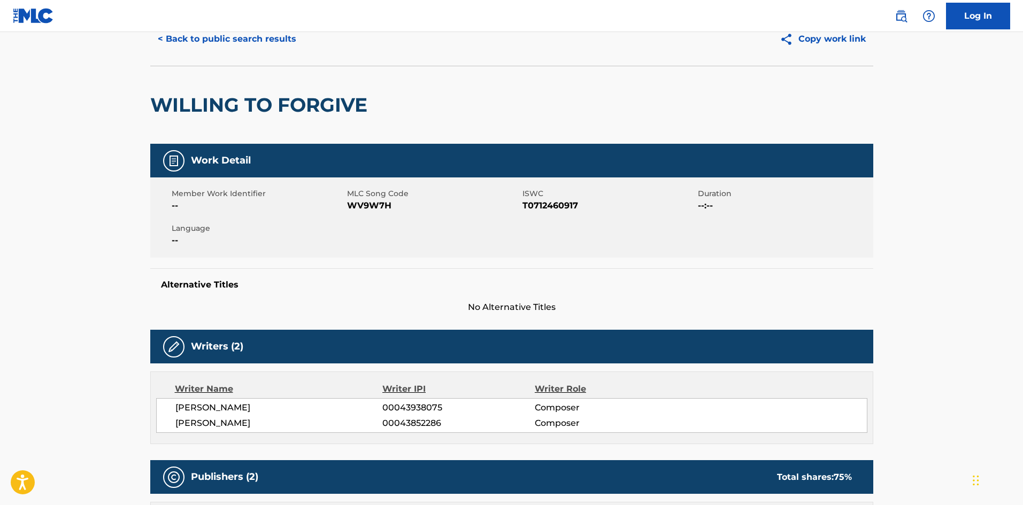
scroll to position [0, 0]
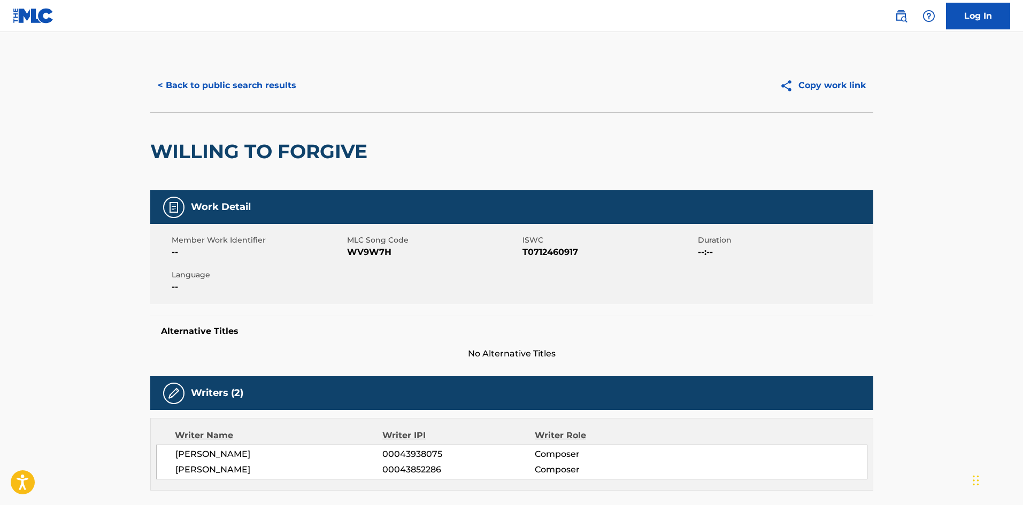
click at [228, 88] on button "< Back to public search results" at bounding box center [227, 85] width 154 height 27
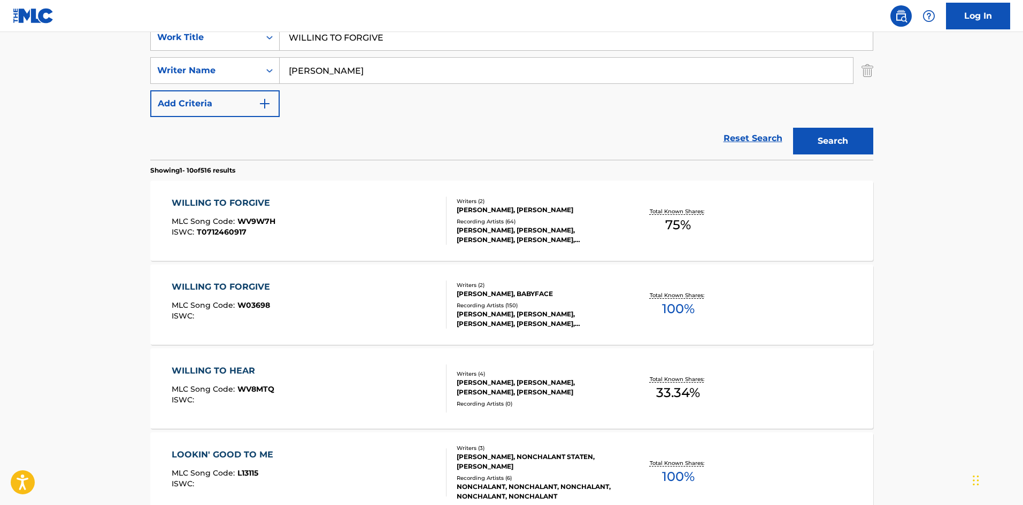
drag, startPoint x: 420, startPoint y: 45, endPoint x: 21, endPoint y: 10, distance: 401.1
click at [20, 11] on div "Log In The MLC Public Work Search The accuracy and completeness of The MLC's da…" at bounding box center [511, 457] width 1023 height 1343
paste input "ONDERFUL"
type input "WONDERFUL"
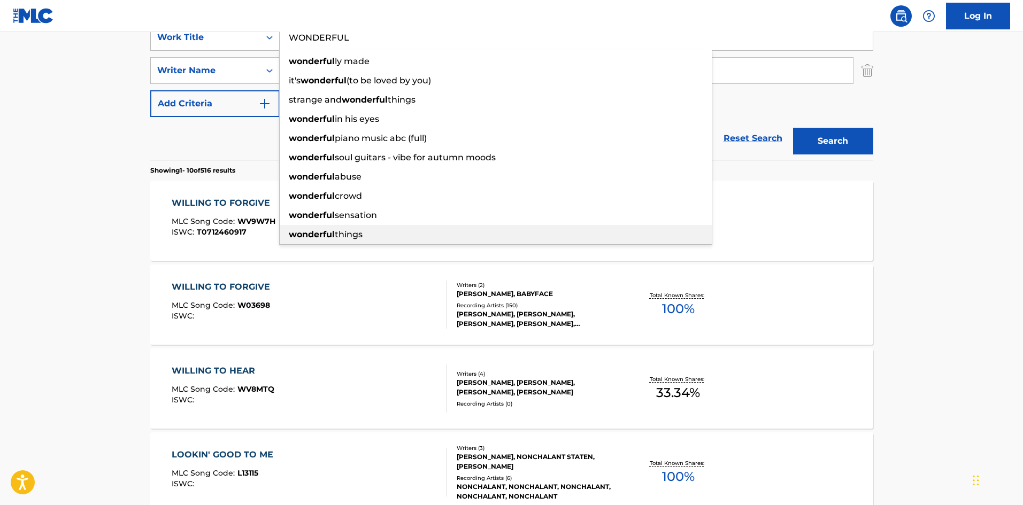
click at [388, 249] on div "WILLING TO FORGIVE MLC Song Code : WV9W7H ISWC : T0712460917 Writers ( 2 ) KENN…" at bounding box center [511, 221] width 723 height 80
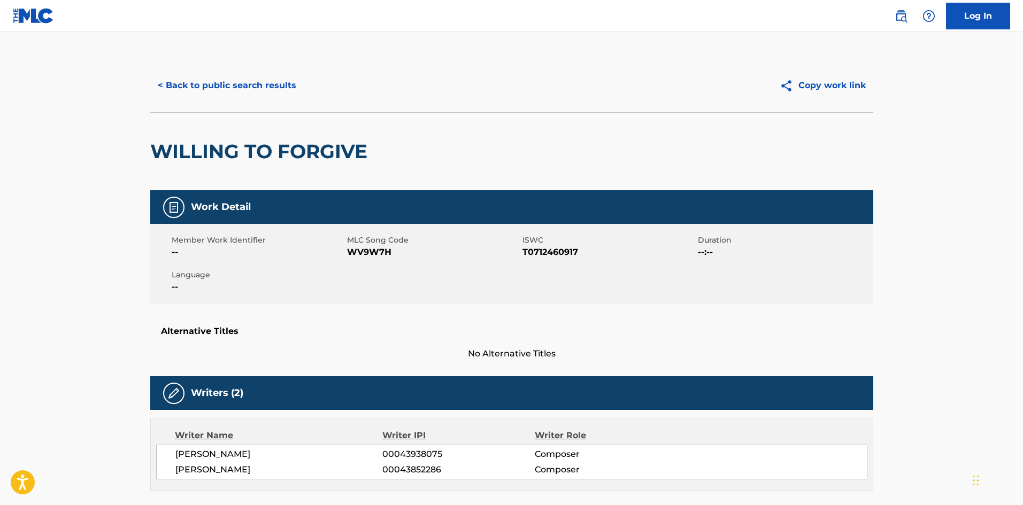
click at [247, 85] on button "< Back to public search results" at bounding box center [227, 85] width 154 height 27
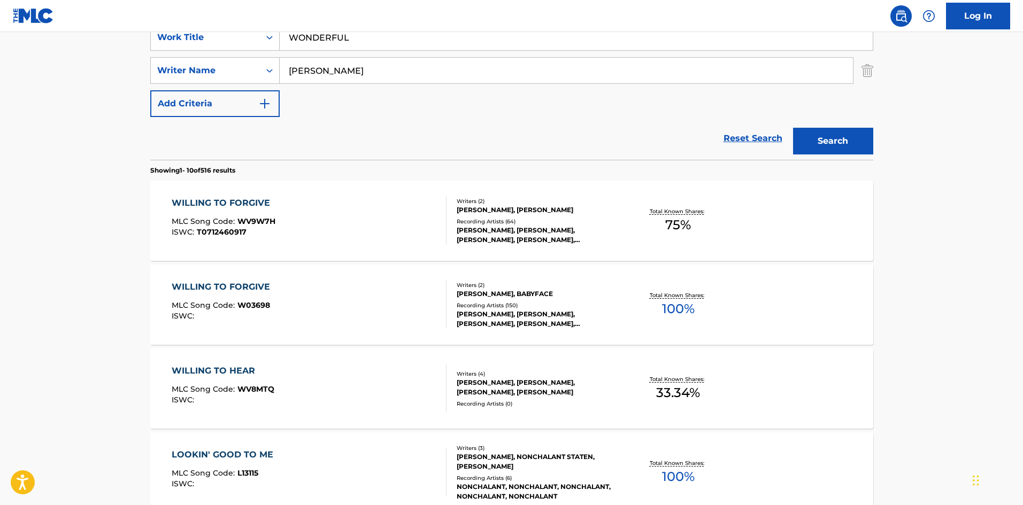
drag, startPoint x: 417, startPoint y: 49, endPoint x: 163, endPoint y: 7, distance: 258.0
click at [104, 42] on main "The MLC Public Work Search The accuracy and completeness of The MLC's data is d…" at bounding box center [511, 447] width 1023 height 1259
drag, startPoint x: 375, startPoint y: 71, endPoint x: 21, endPoint y: 60, distance: 354.3
click at [21, 60] on main "The MLC Public Work Search The accuracy and completeness of The MLC's data is d…" at bounding box center [511, 447] width 1023 height 1259
paste input "WHITE"
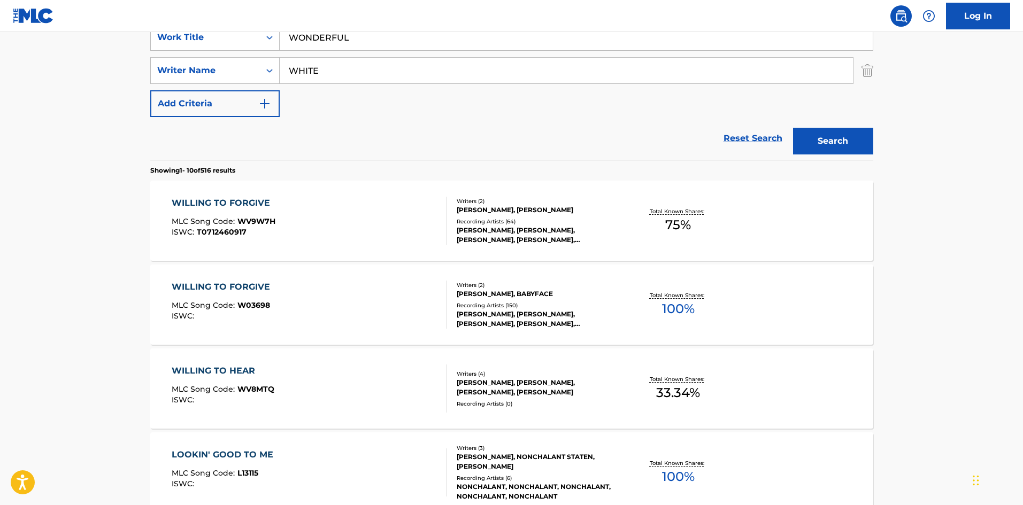
click at [839, 145] on button "Search" at bounding box center [833, 141] width 80 height 27
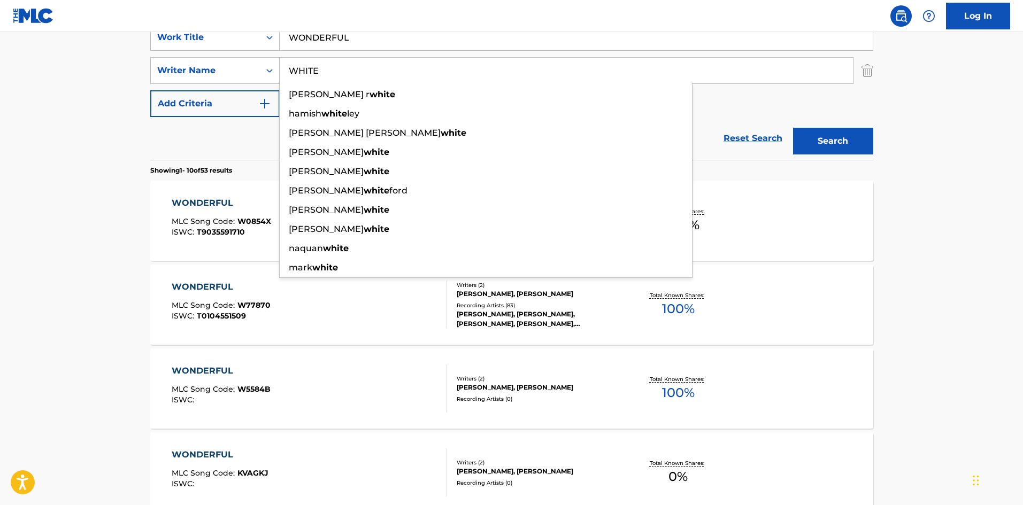
drag, startPoint x: 393, startPoint y: 65, endPoint x: 0, endPoint y: 74, distance: 393.3
click at [0, 74] on main "The MLC Public Work Search The accuracy and completeness of The MLC's data is d…" at bounding box center [511, 447] width 1023 height 1259
paste input "SIMMONS"
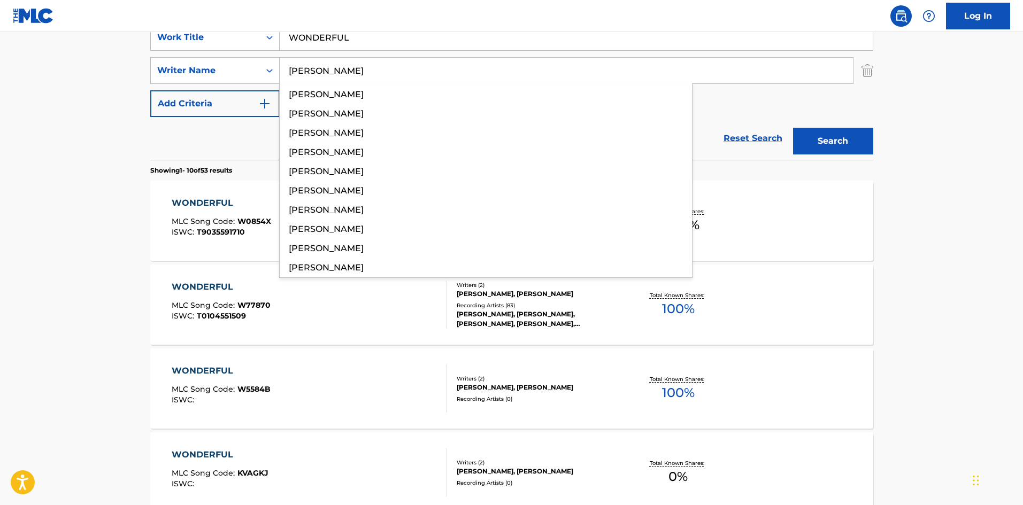
type input "SIMMONS"
click at [820, 135] on button "Search" at bounding box center [833, 141] width 80 height 27
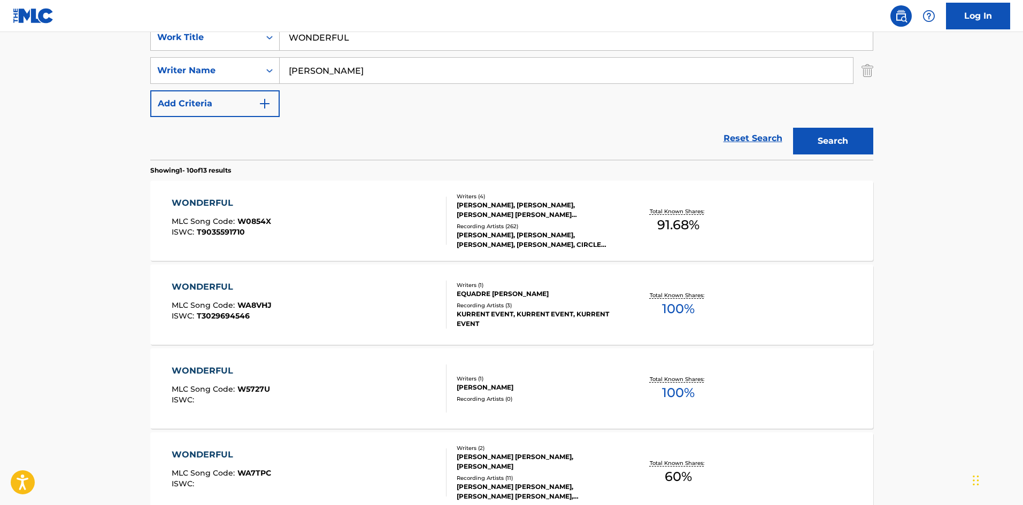
click at [184, 202] on div "WONDERFUL" at bounding box center [221, 203] width 99 height 13
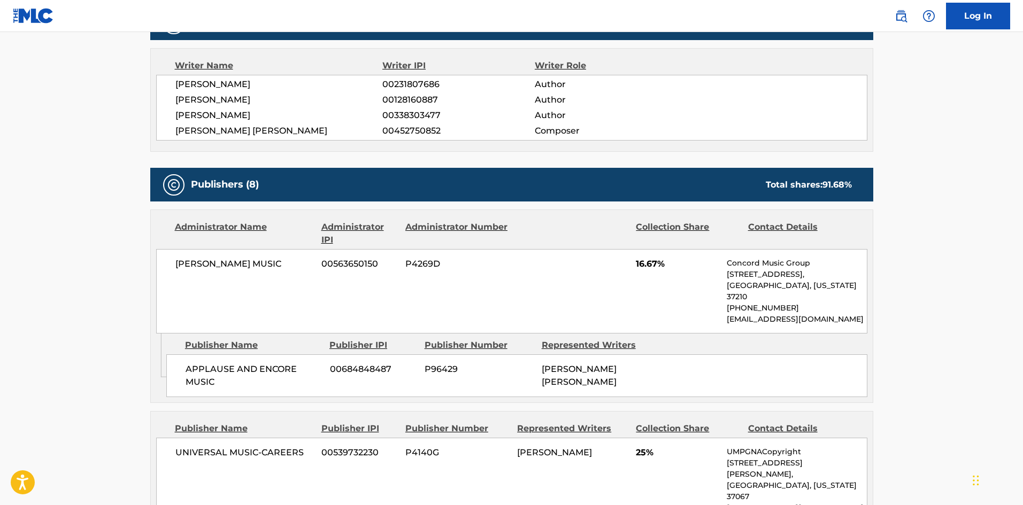
scroll to position [481, 0]
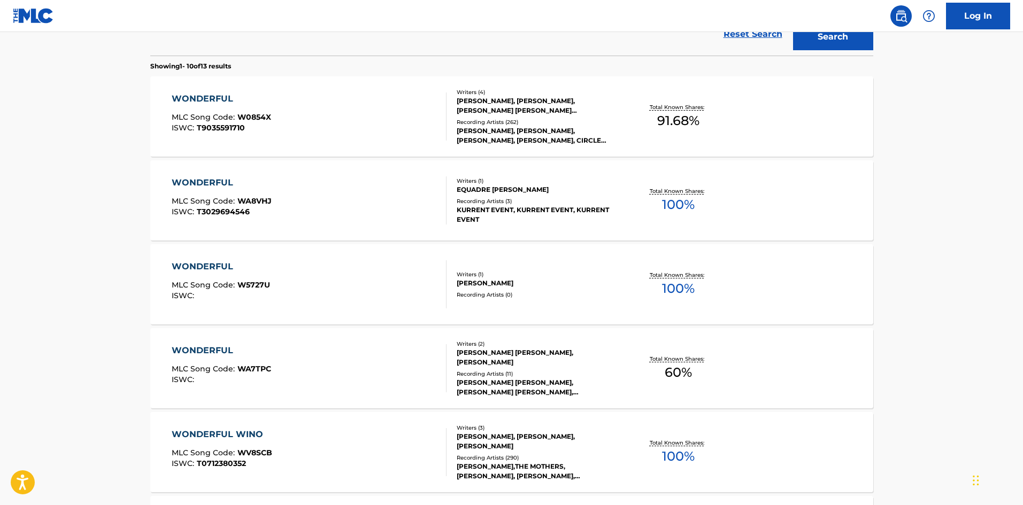
scroll to position [321, 0]
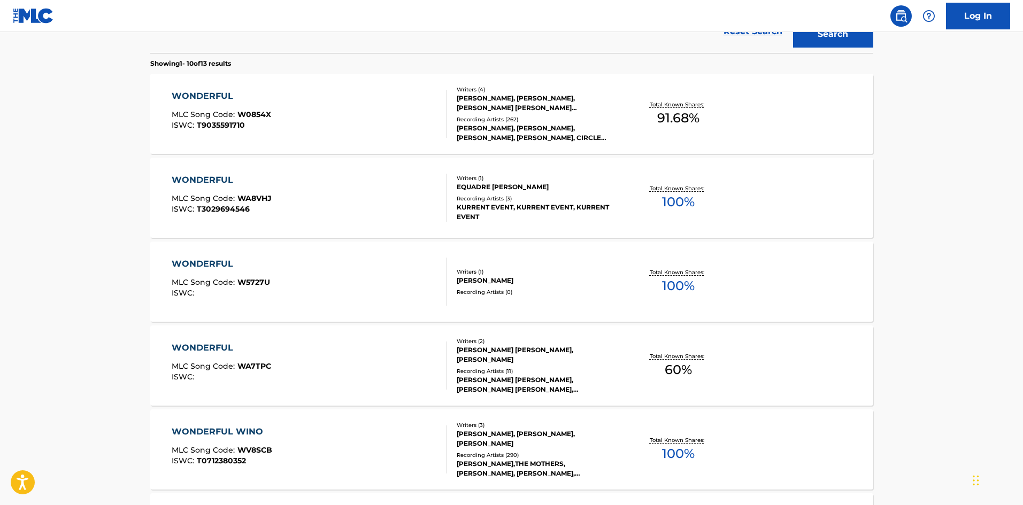
click at [209, 86] on div "WONDERFUL MLC Song Code : W0854X ISWC : T9035591710 Writers ( 4 ) RONALD ANTHON…" at bounding box center [511, 114] width 723 height 80
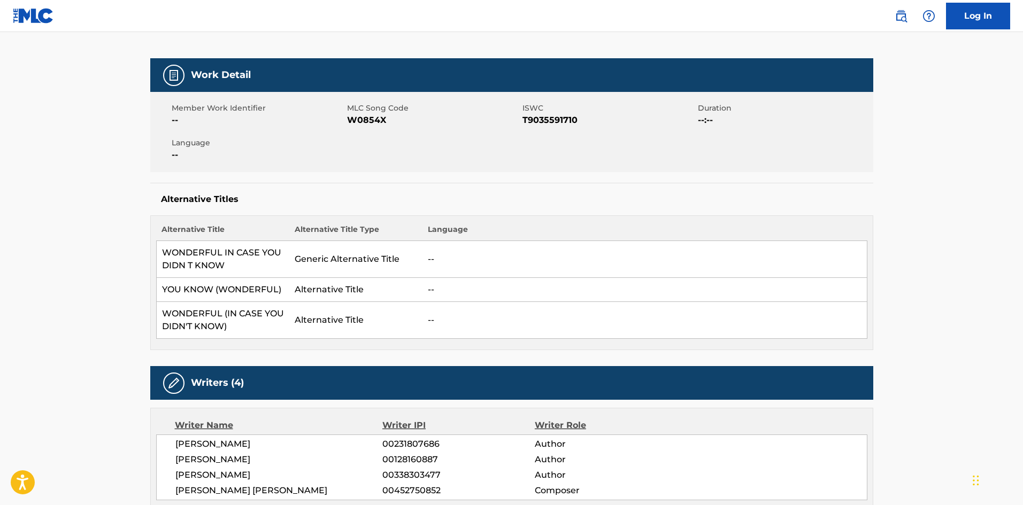
scroll to position [267, 0]
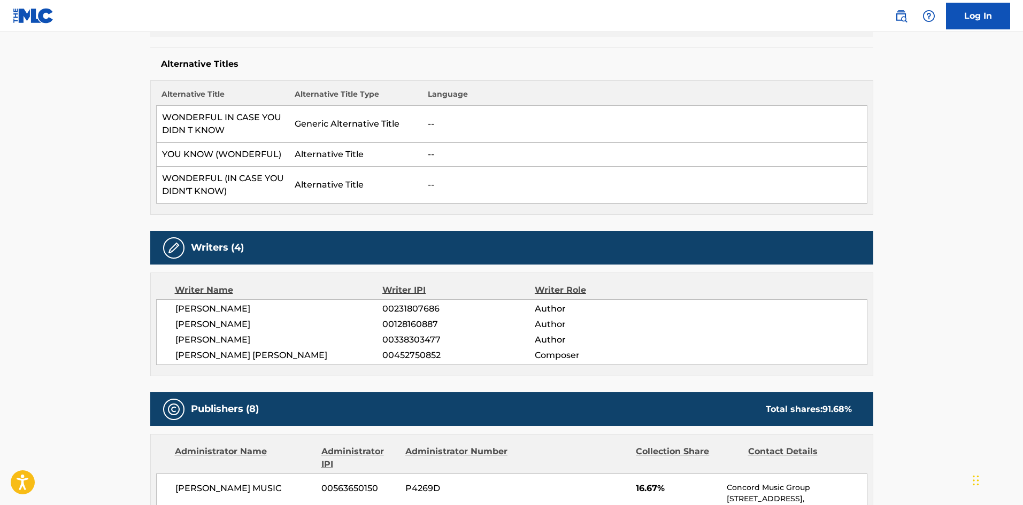
drag, startPoint x: 173, startPoint y: 319, endPoint x: 272, endPoint y: 320, distance: 98.4
click at [272, 320] on div "RONALD ANTHONY LAWRENCE 00231807686 Author ALEESE SIMMONS 00128160887 Author KA…" at bounding box center [511, 333] width 711 height 66
drag, startPoint x: 178, startPoint y: 340, endPoint x: 297, endPoint y: 338, distance: 119.3
click at [297, 338] on span "KATRINA WILLIS" at bounding box center [279, 340] width 208 height 13
drag, startPoint x: 175, startPoint y: 364, endPoint x: 309, endPoint y: 355, distance: 133.5
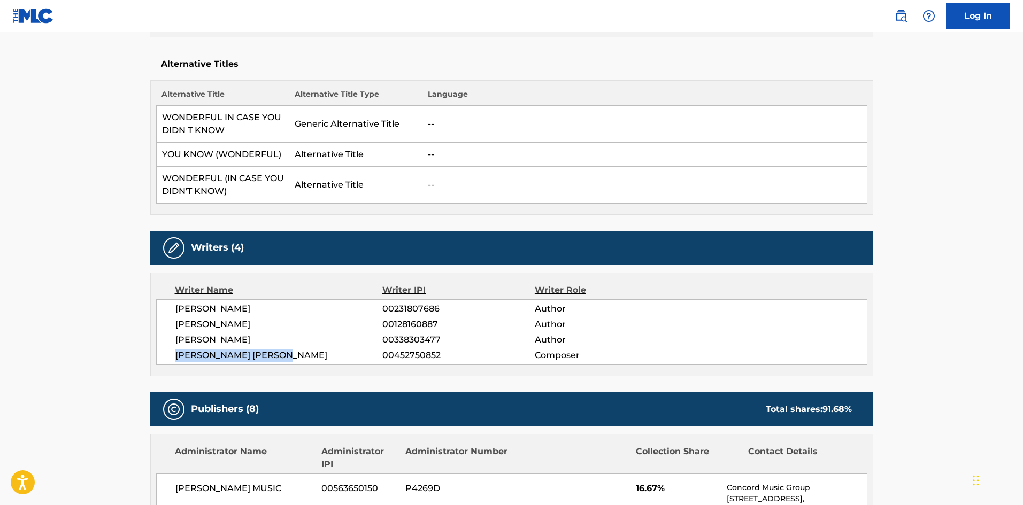
click at [309, 355] on div "RONALD ANTHONY LAWRENCE 00231807686 Author ALEESE SIMMONS 00128160887 Author KA…" at bounding box center [511, 333] width 711 height 66
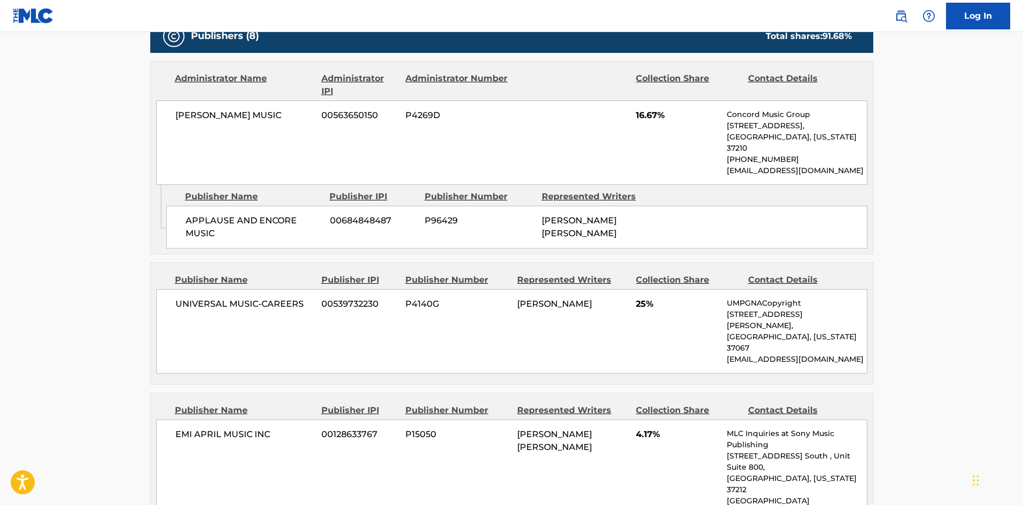
scroll to position [642, 0]
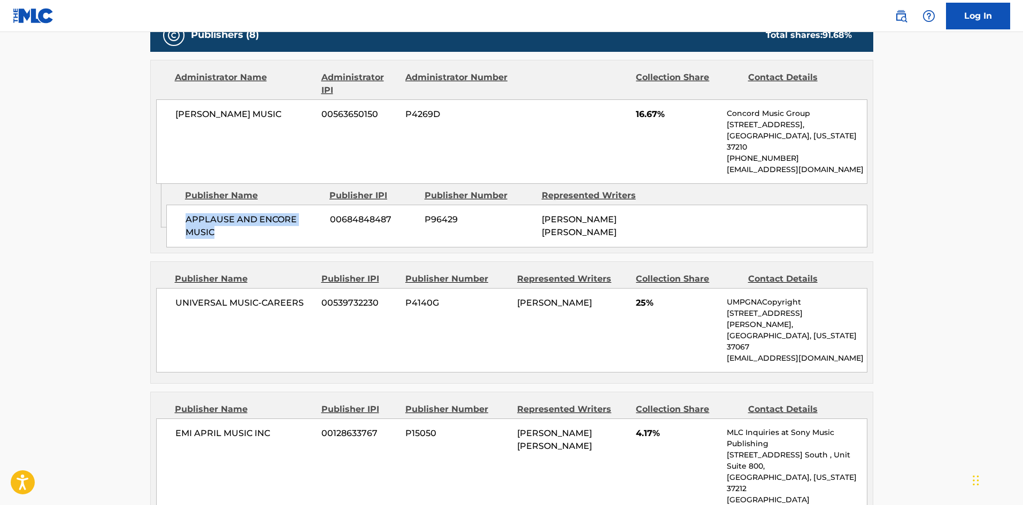
drag, startPoint x: 186, startPoint y: 206, endPoint x: 272, endPoint y: 227, distance: 89.1
click at [272, 227] on span "APPLAUSE AND ENCORE MUSIC" at bounding box center [254, 226] width 136 height 26
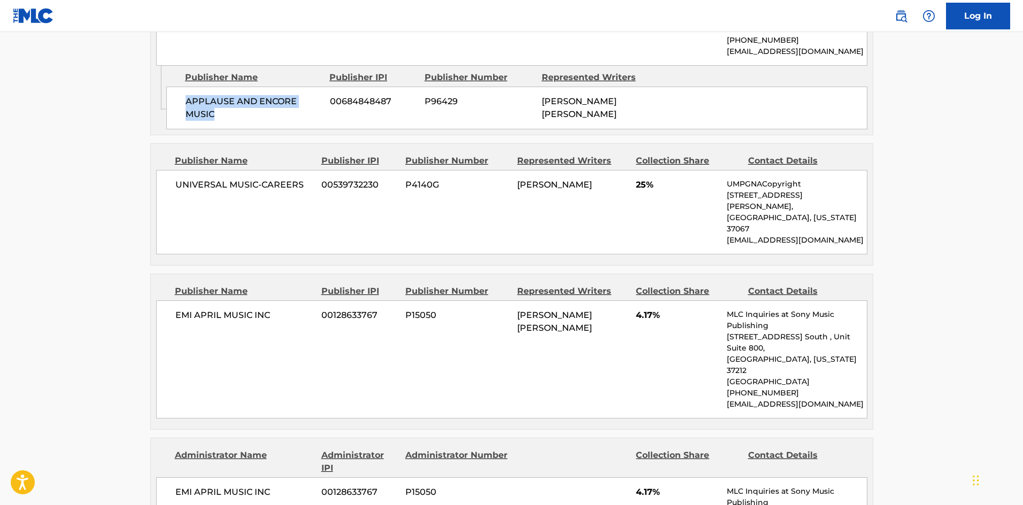
scroll to position [802, 0]
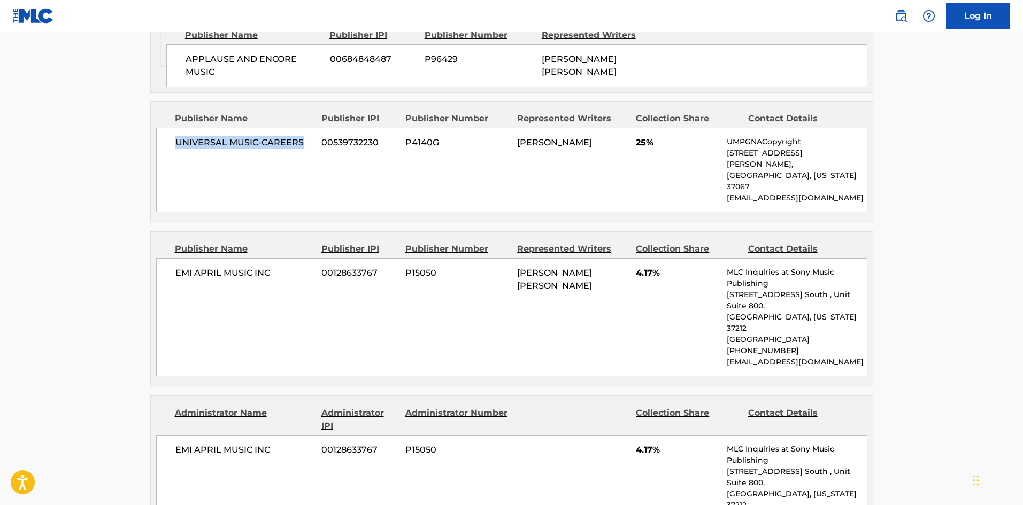
drag, startPoint x: 172, startPoint y: 127, endPoint x: 312, endPoint y: 126, distance: 139.6
click at [312, 128] on div "UNIVERSAL MUSIC-CAREERS 00539732230 P4140G RONALD ANTHONY LAWRENCE 25% UMPGNACo…" at bounding box center [511, 170] width 711 height 85
click at [254, 151] on div "UNIVERSAL MUSIC-CAREERS 00539732230 P4140G RONALD ANTHONY LAWRENCE 25% UMPGNACo…" at bounding box center [511, 170] width 711 height 85
drag, startPoint x: 178, startPoint y: 129, endPoint x: 320, endPoint y: 130, distance: 142.3
click at [320, 130] on div "UNIVERSAL MUSIC-CAREERS 00539732230 P4140G RONALD ANTHONY LAWRENCE 25% UMPGNACo…" at bounding box center [511, 170] width 711 height 85
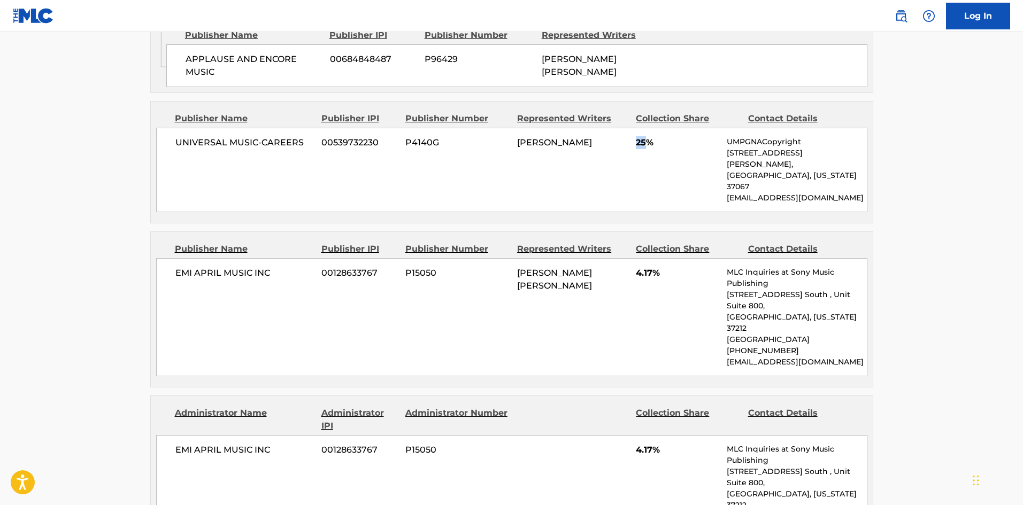
drag, startPoint x: 636, startPoint y: 126, endPoint x: 647, endPoint y: 121, distance: 11.7
click at [647, 128] on div "UNIVERSAL MUSIC-CAREERS 00539732230 P4140G RONALD ANTHONY LAWRENCE 25% UMPGNACo…" at bounding box center [511, 170] width 711 height 85
drag, startPoint x: 176, startPoint y: 241, endPoint x: 290, endPoint y: 240, distance: 114.5
click at [290, 267] on span "EMI APRIL MUSIC INC" at bounding box center [244, 273] width 139 height 13
drag, startPoint x: 637, startPoint y: 240, endPoint x: 652, endPoint y: 240, distance: 14.4
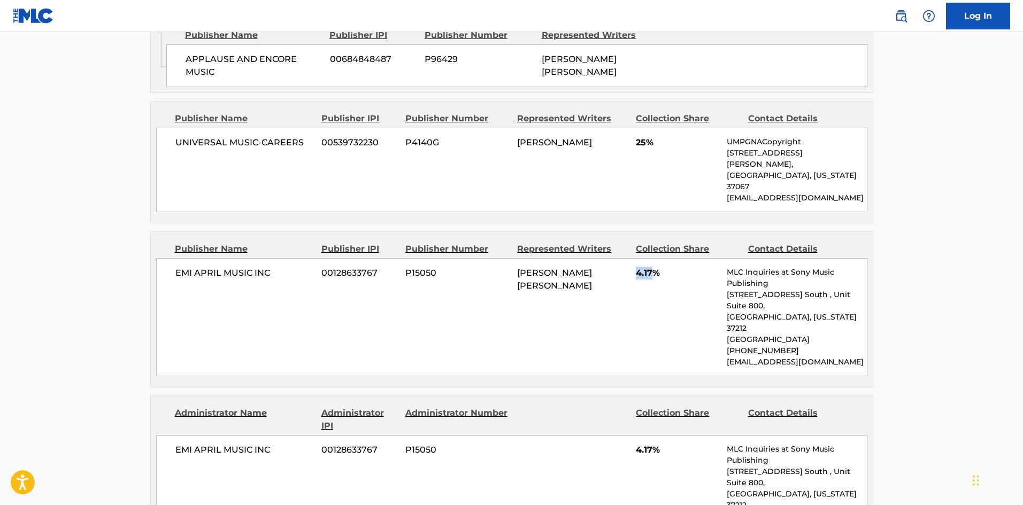
click at [652, 267] on span "4.17%" at bounding box center [677, 273] width 83 height 13
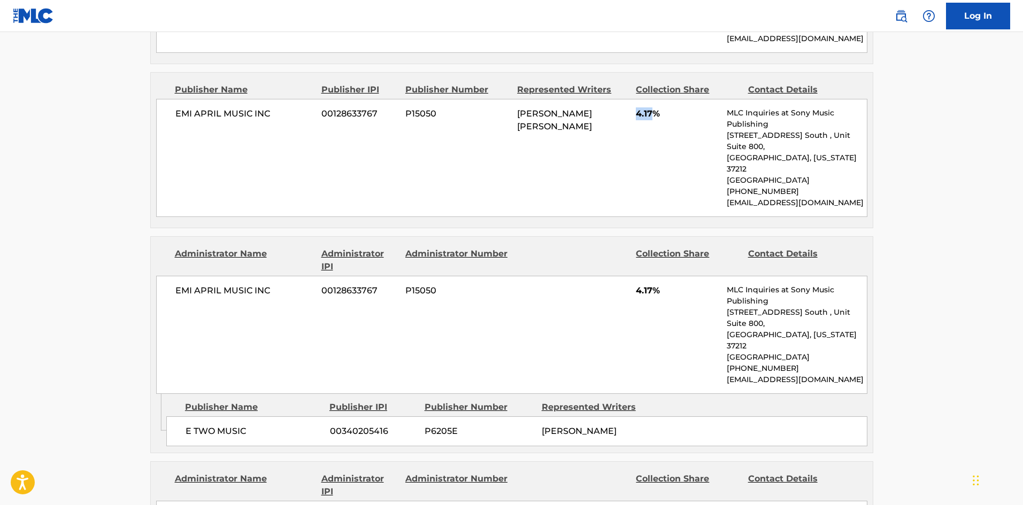
scroll to position [963, 0]
drag, startPoint x: 186, startPoint y: 352, endPoint x: 387, endPoint y: 96, distance: 326.5
click at [266, 424] on span "E TWO MUSIC" at bounding box center [254, 430] width 136 height 13
drag, startPoint x: 634, startPoint y: 233, endPoint x: 654, endPoint y: 231, distance: 19.4
click at [654, 275] on div "EMI APRIL MUSIC INC 00128633767 P15050 4.17% MLC Inquiries at Sony Music Publis…" at bounding box center [511, 334] width 711 height 118
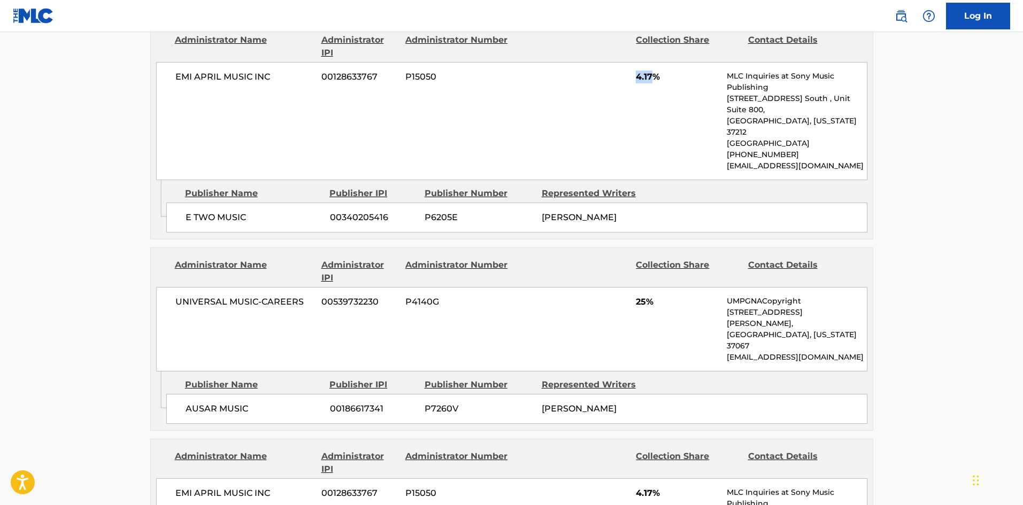
scroll to position [1177, 0]
drag, startPoint x: 184, startPoint y: 308, endPoint x: 289, endPoint y: 308, distance: 104.8
click at [289, 393] on div "AUSAR MUSIC 00186617341 P7260V RONALD ANTHONY LAWRENCE" at bounding box center [516, 408] width 701 height 30
drag, startPoint x: 636, startPoint y: 222, endPoint x: 646, endPoint y: 222, distance: 9.6
click at [646, 295] on span "25%" at bounding box center [677, 301] width 83 height 13
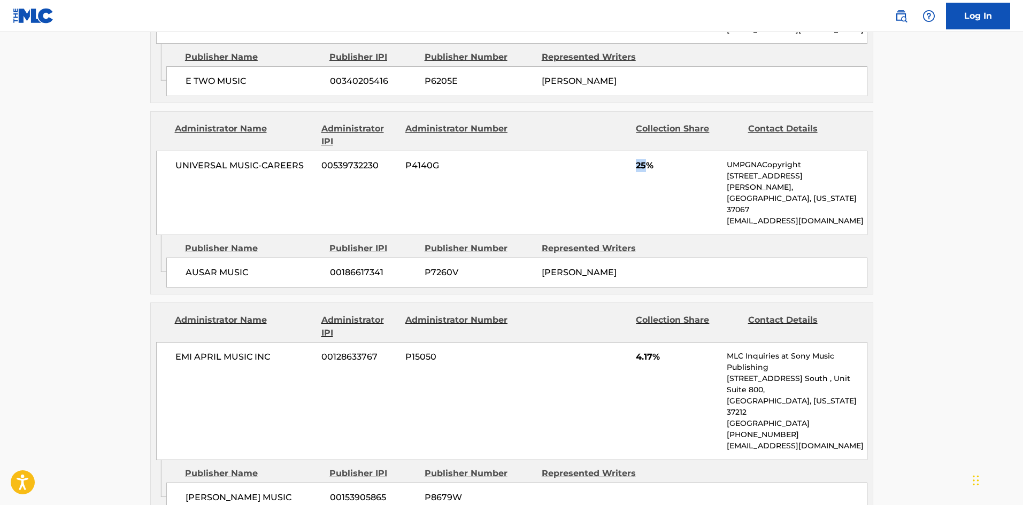
scroll to position [1337, 0]
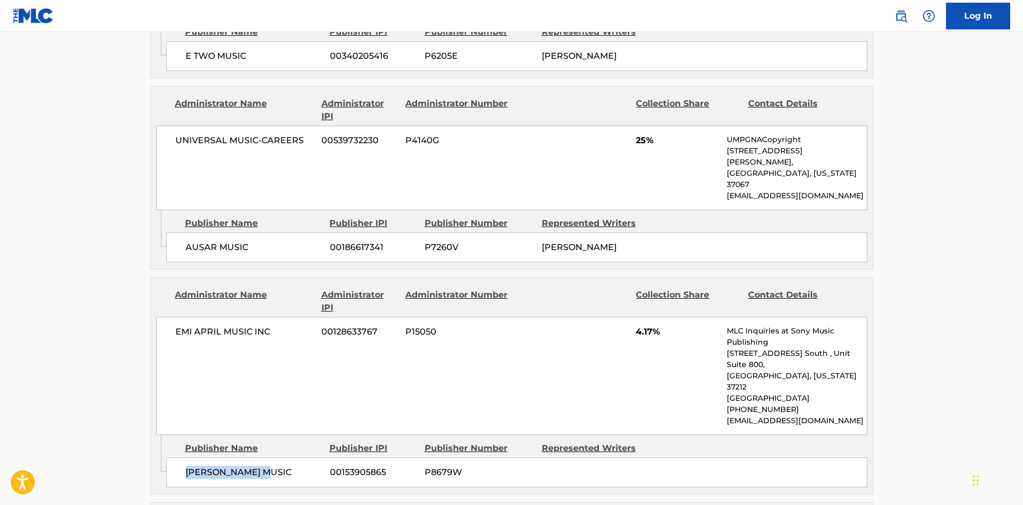
drag, startPoint x: 181, startPoint y: 363, endPoint x: 297, endPoint y: 365, distance: 116.6
click at [297, 458] on div "ANDRE'SIA MUSIC 00153905865 P8679W" at bounding box center [516, 473] width 701 height 30
drag, startPoint x: 637, startPoint y: 239, endPoint x: 652, endPoint y: 241, distance: 15.6
click at [652, 326] on span "4.17%" at bounding box center [677, 332] width 83 height 13
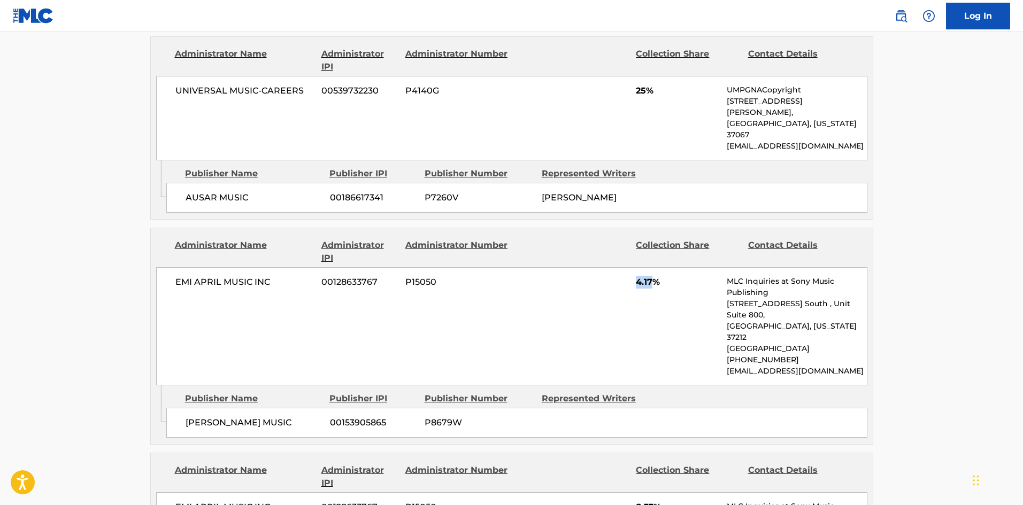
scroll to position [1551, 0]
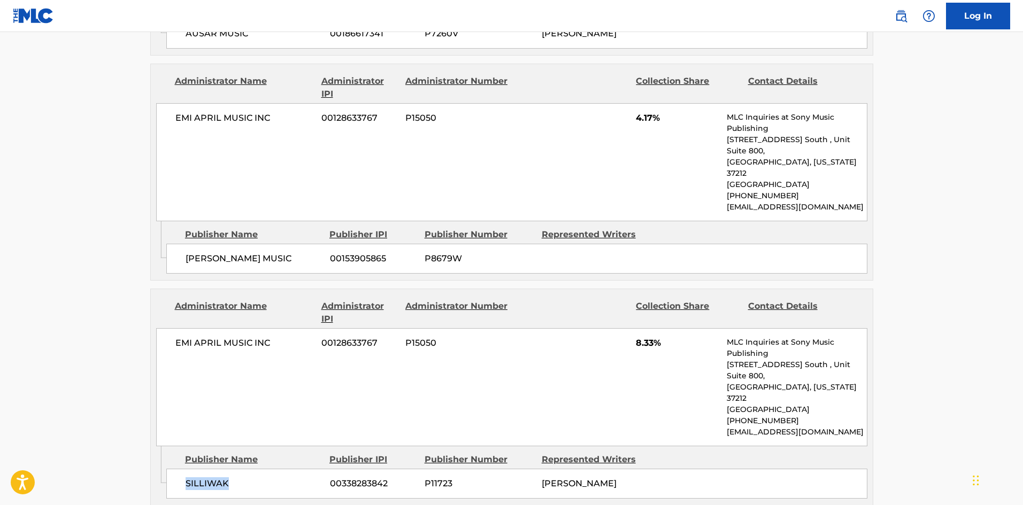
drag, startPoint x: 185, startPoint y: 349, endPoint x: 244, endPoint y: 350, distance: 59.9
click at [244, 469] on div "SILLIWAK 00338283842 P11723 KATRINA WILLIS" at bounding box center [516, 484] width 701 height 30
drag, startPoint x: 638, startPoint y: 228, endPoint x: 655, endPoint y: 232, distance: 17.4
click at [655, 337] on span "8.33%" at bounding box center [677, 343] width 83 height 13
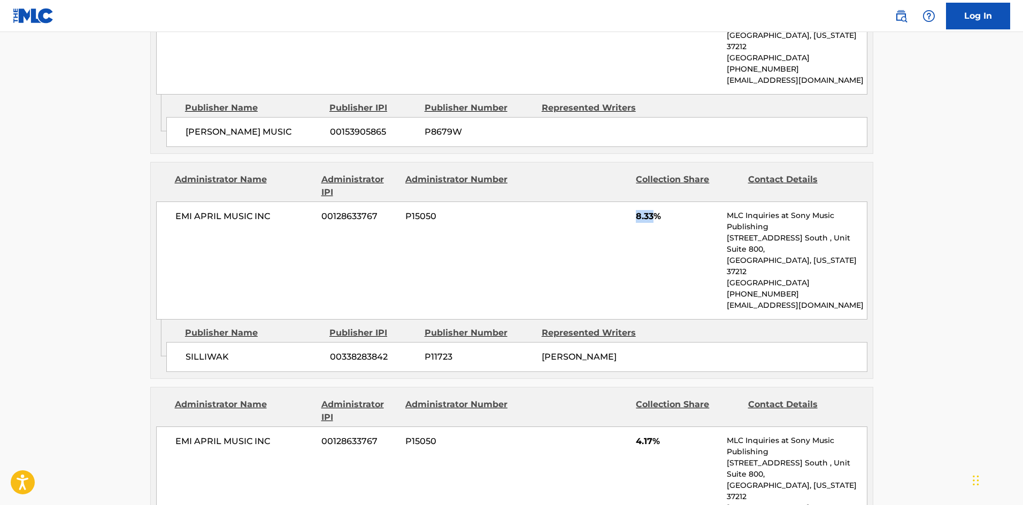
scroll to position [1712, 0]
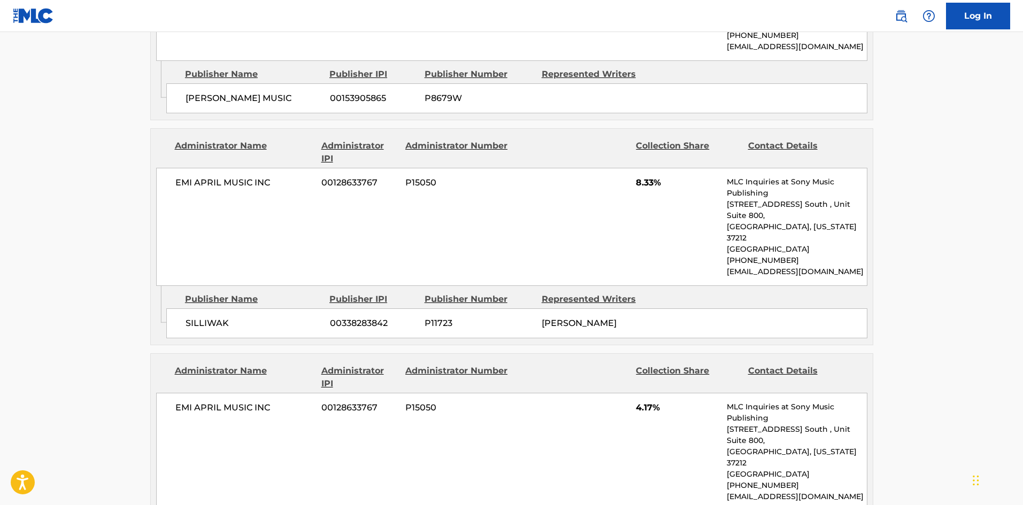
drag, startPoint x: 183, startPoint y: 393, endPoint x: 301, endPoint y: 390, distance: 117.7
drag, startPoint x: 638, startPoint y: 272, endPoint x: 657, endPoint y: 272, distance: 19.3
click at [657, 402] on span "4.17%" at bounding box center [677, 408] width 83 height 13
click at [637, 402] on span "4.17%" at bounding box center [677, 408] width 83 height 13
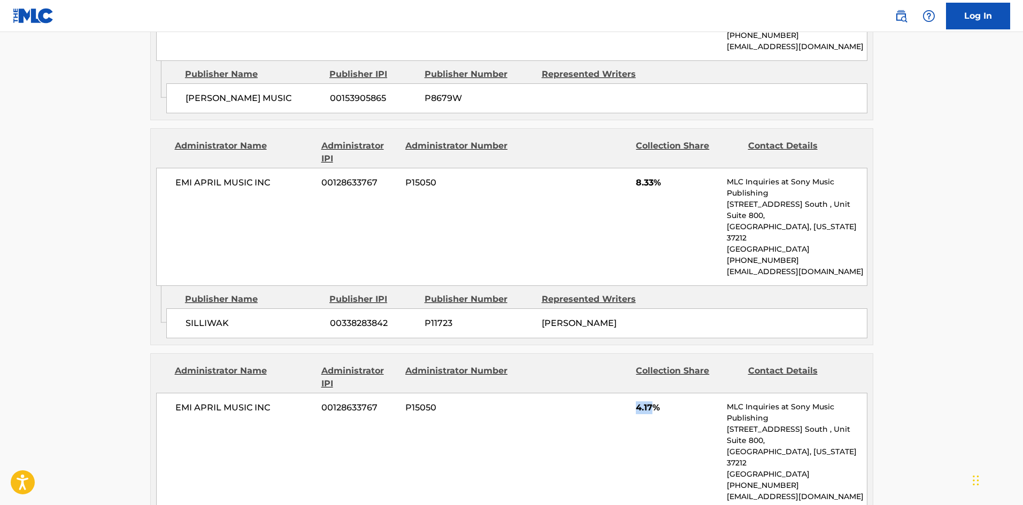
drag, startPoint x: 638, startPoint y: 270, endPoint x: 654, endPoint y: 270, distance: 16.0
click at [654, 402] on span "4.17%" at bounding box center [677, 408] width 83 height 13
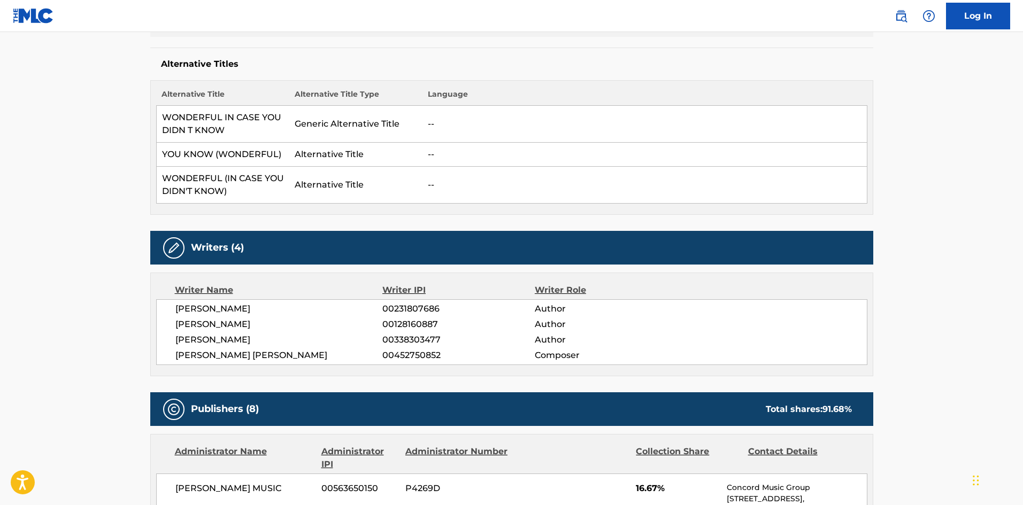
scroll to position [0, 0]
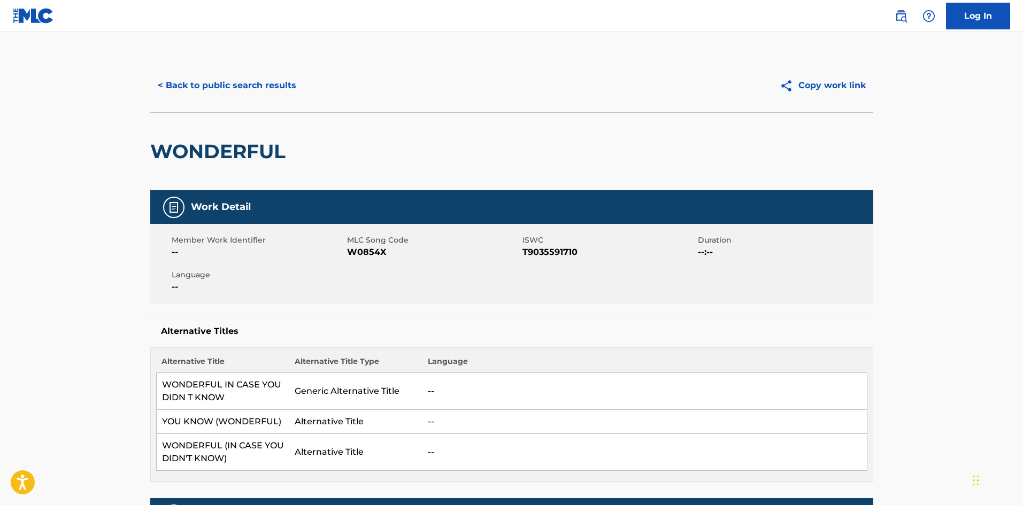
click at [212, 66] on div "< Back to public search results Copy work link" at bounding box center [511, 85] width 723 height 53
click at [210, 76] on button "< Back to public search results" at bounding box center [227, 85] width 154 height 27
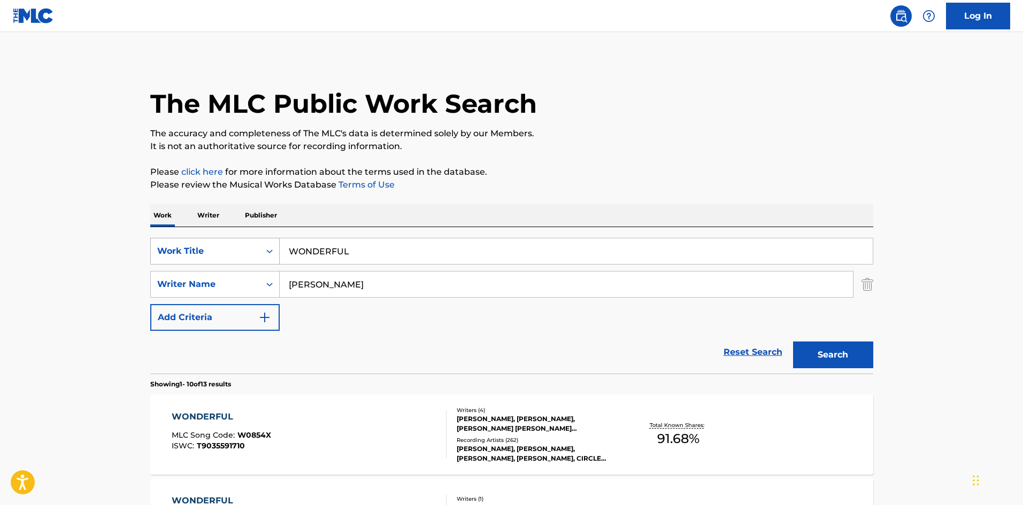
drag, startPoint x: 368, startPoint y: 260, endPoint x: 134, endPoint y: 239, distance: 235.3
click at [172, 249] on div "SearchWithCriteriaef3b5d95-74cc-4462-a5ac-b0dc86630634 Work Title WONDERFUL" at bounding box center [511, 251] width 723 height 27
paste input "Into You"
type input "Into You"
drag, startPoint x: 404, startPoint y: 154, endPoint x: 375, endPoint y: 228, distance: 80.0
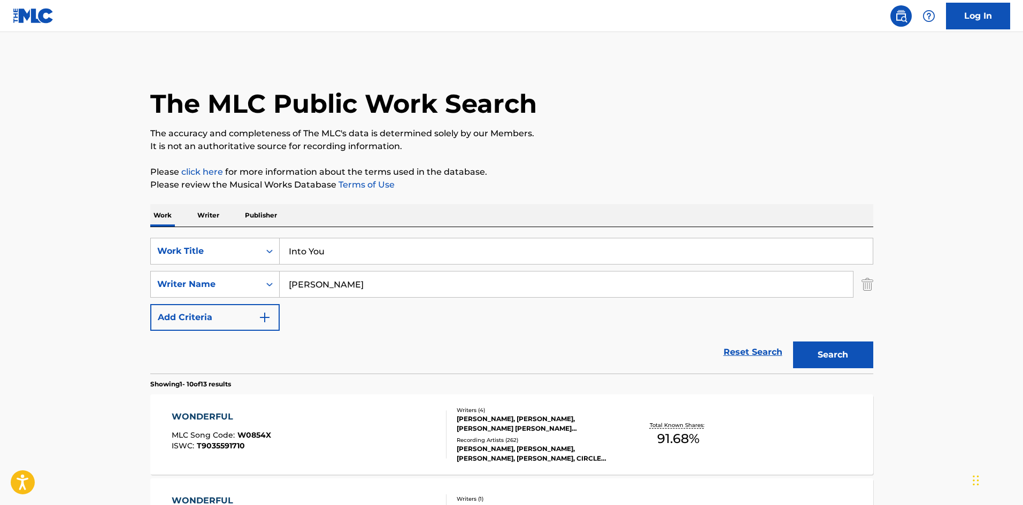
drag, startPoint x: 365, startPoint y: 281, endPoint x: 26, endPoint y: 264, distance: 339.6
paste input "KRONLUND"
type input "KRONLUND"
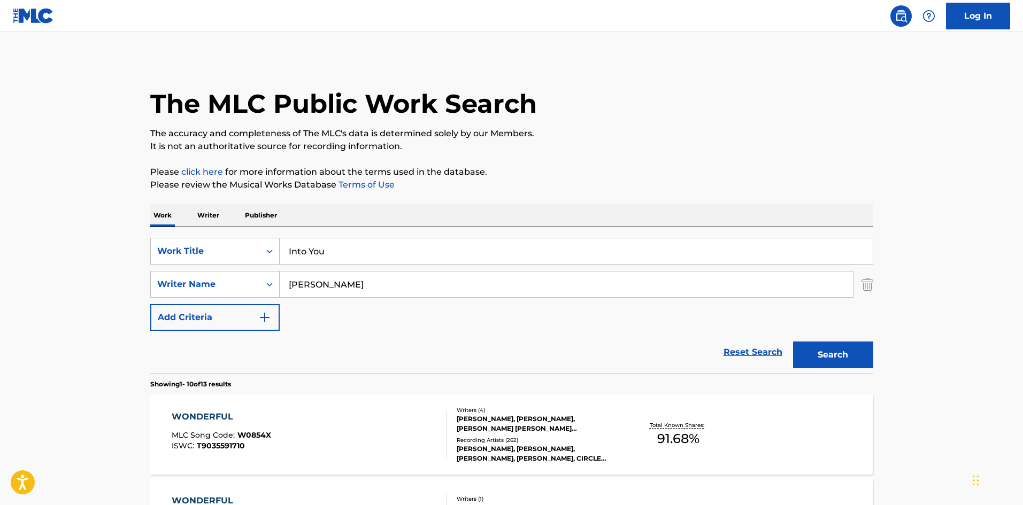
click at [846, 348] on button "Search" at bounding box center [833, 355] width 80 height 27
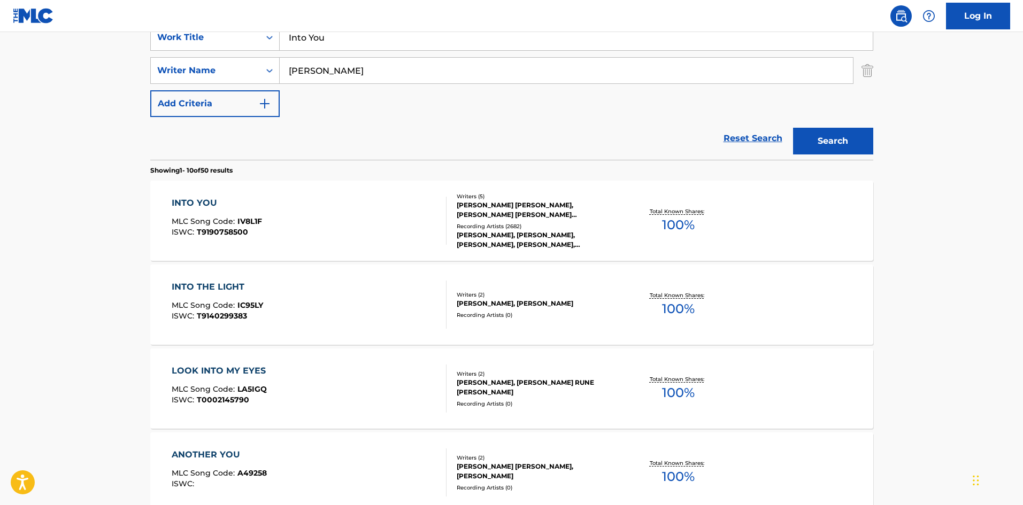
scroll to position [160, 0]
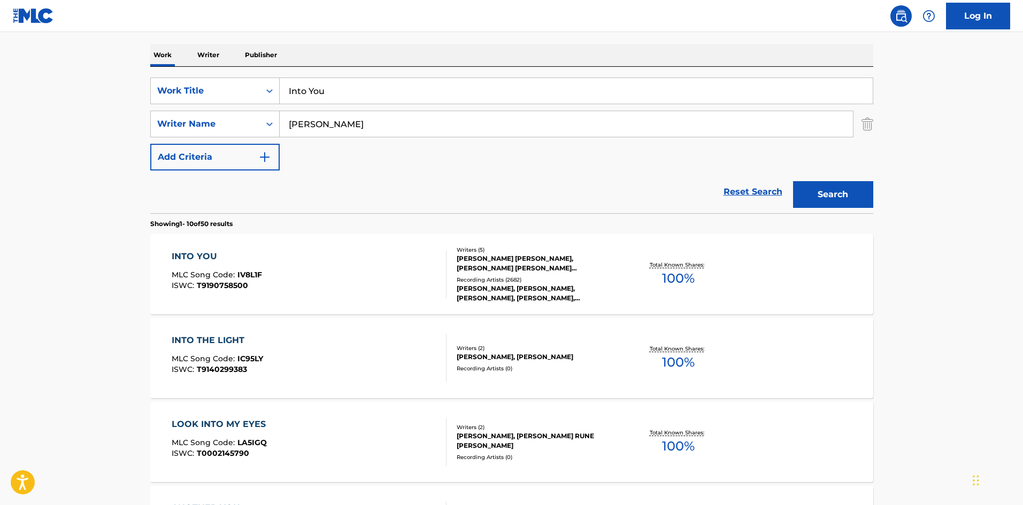
click at [207, 257] on div "INTO YOU" at bounding box center [217, 256] width 90 height 13
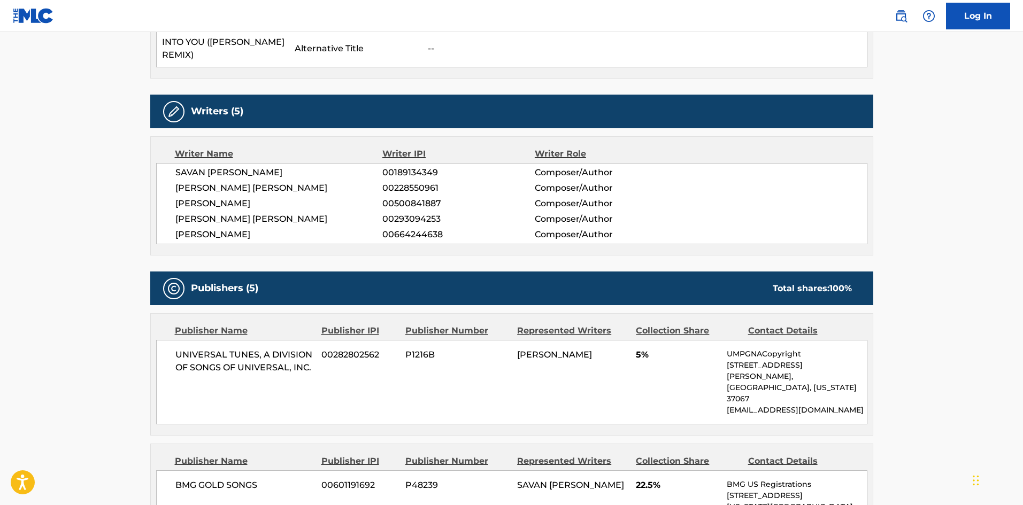
scroll to position [374, 0]
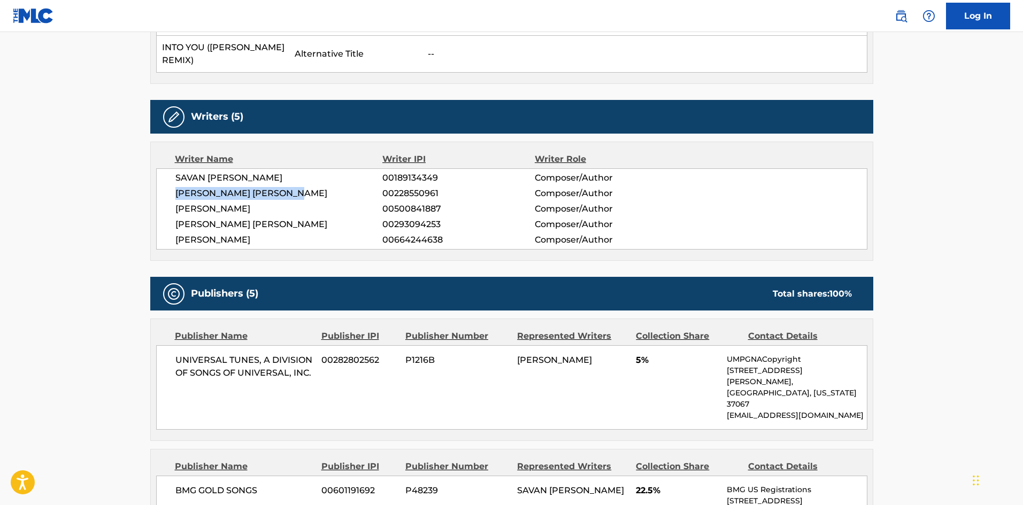
drag, startPoint x: 175, startPoint y: 180, endPoint x: 351, endPoint y: 1, distance: 250.8
click at [347, 171] on div "SAVAN HARISH KOTECHA 00189134349 Composer/Author ALEXANDER ERIK KRONLUND 002285…" at bounding box center [511, 208] width 711 height 81
drag, startPoint x: 177, startPoint y: 198, endPoint x: 298, endPoint y: 191, distance: 122.2
click at [298, 203] on span "ILYA SALMANZADEH" at bounding box center [279, 209] width 208 height 13
drag, startPoint x: 174, startPoint y: 212, endPoint x: 336, endPoint y: 212, distance: 162.1
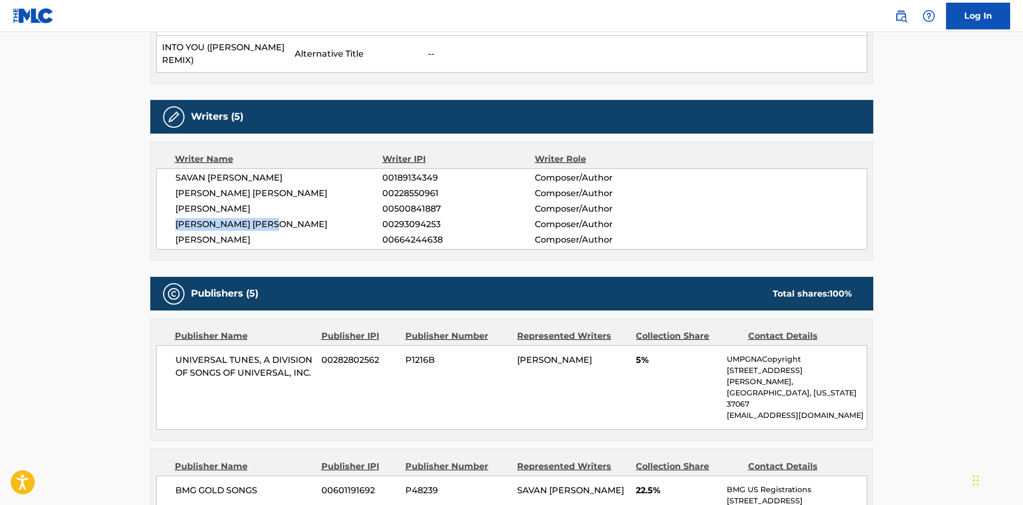
click at [336, 212] on div "SAVAN HARISH KOTECHA 00189134349 Composer/Author ALEXANDER ERIK KRONLUND 002285…" at bounding box center [511, 208] width 711 height 81
drag, startPoint x: 174, startPoint y: 228, endPoint x: 363, endPoint y: 220, distance: 189.0
click at [363, 226] on div "SAVAN HARISH KOTECHA 00189134349 Composer/Author ALEXANDER ERIK KRONLUND 002285…" at bounding box center [511, 208] width 711 height 81
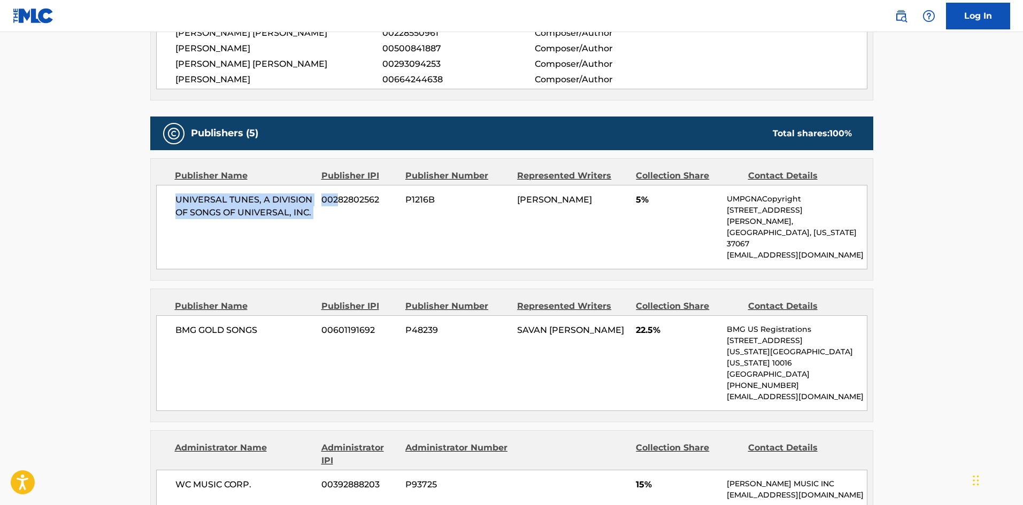
drag, startPoint x: 175, startPoint y: 188, endPoint x: 337, endPoint y: 206, distance: 162.5
click at [337, 206] on div "UNIVERSAL TUNES, A DIVISION OF SONGS OF UNIVERSAL, INC. 00282802562 P1216B ARIA…" at bounding box center [511, 227] width 711 height 85
click at [184, 185] on div "UNIVERSAL TUNES, A DIVISION OF SONGS OF UNIVERSAL, INC. 00282802562 P1216B ARIA…" at bounding box center [511, 227] width 711 height 85
click at [167, 191] on div "UNIVERSAL TUNES, A DIVISION OF SONGS OF UNIVERSAL, INC. 00282802562 P1216B ARIA…" at bounding box center [511, 227] width 711 height 85
drag, startPoint x: 177, startPoint y: 187, endPoint x: 317, endPoint y: 211, distance: 141.7
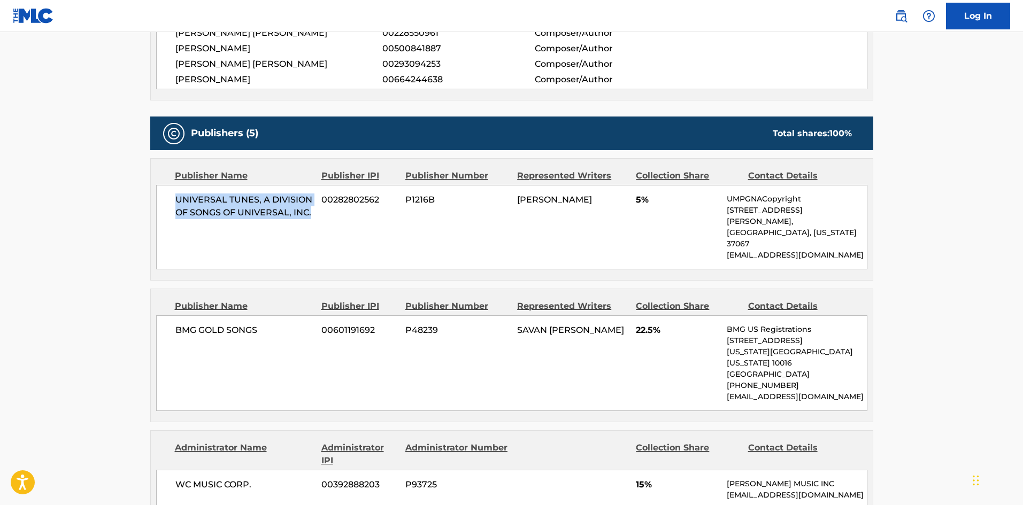
click at [317, 211] on div "UNIVERSAL TUNES, A DIVISION OF SONGS OF UNIVERSAL, INC. 00282802562 P1216B ARIA…" at bounding box center [511, 227] width 711 height 85
drag, startPoint x: 175, startPoint y: 288, endPoint x: 379, endPoint y: 27, distance: 330.7
click at [280, 316] on div "BMG GOLD SONGS 00601191692 P48239 SAVAN HARISH KOTECHA 22.5% BMG US Registratio…" at bounding box center [511, 364] width 711 height 96
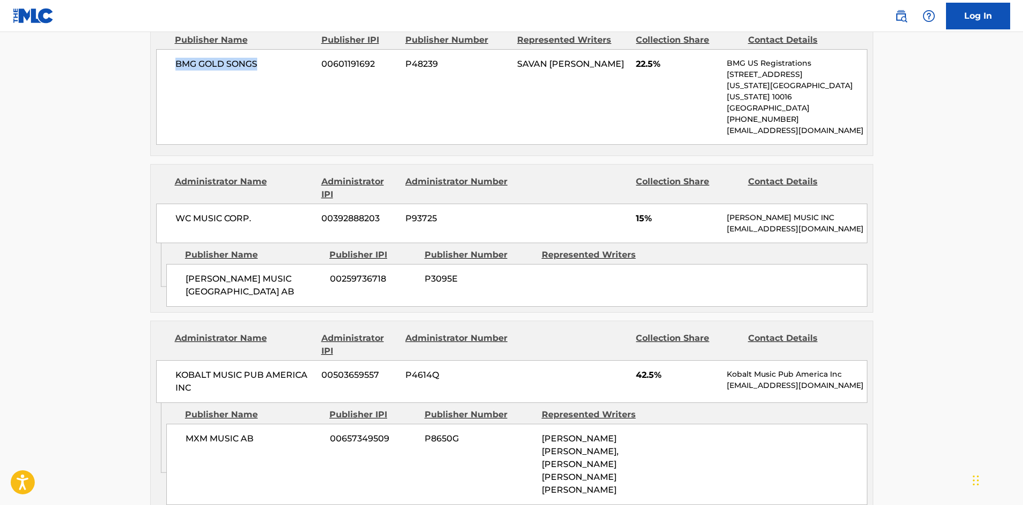
scroll to position [802, 0]
drag, startPoint x: 182, startPoint y: 240, endPoint x: 301, endPoint y: 257, distance: 119.9
click at [301, 263] on div "CHAPPELL MUSIC SCANDINAVIA AB 00259736718 P3095E" at bounding box center [516, 284] width 701 height 43
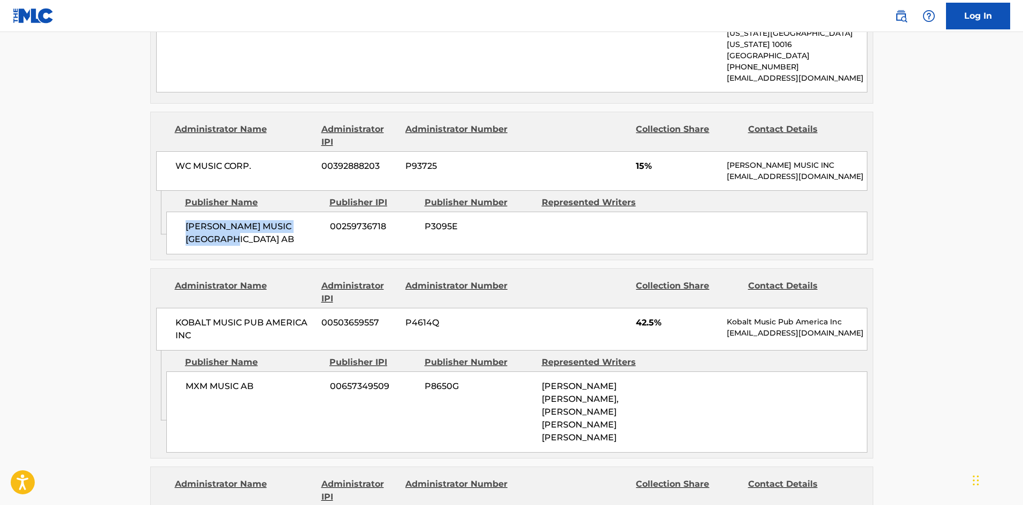
scroll to position [963, 0]
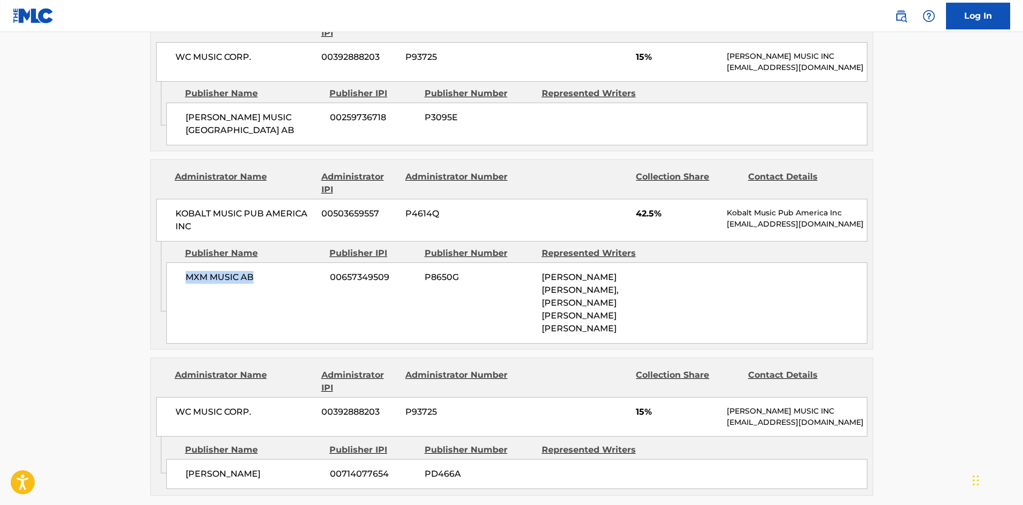
drag, startPoint x: 185, startPoint y: 244, endPoint x: 263, endPoint y: 239, distance: 78.3
click at [263, 263] on div "MXM MUSIC AB 00657349509 P8650G SAVAN HARISH KOTECHA, ALEXANDER ERIK KRONLUND, …" at bounding box center [516, 303] width 701 height 81
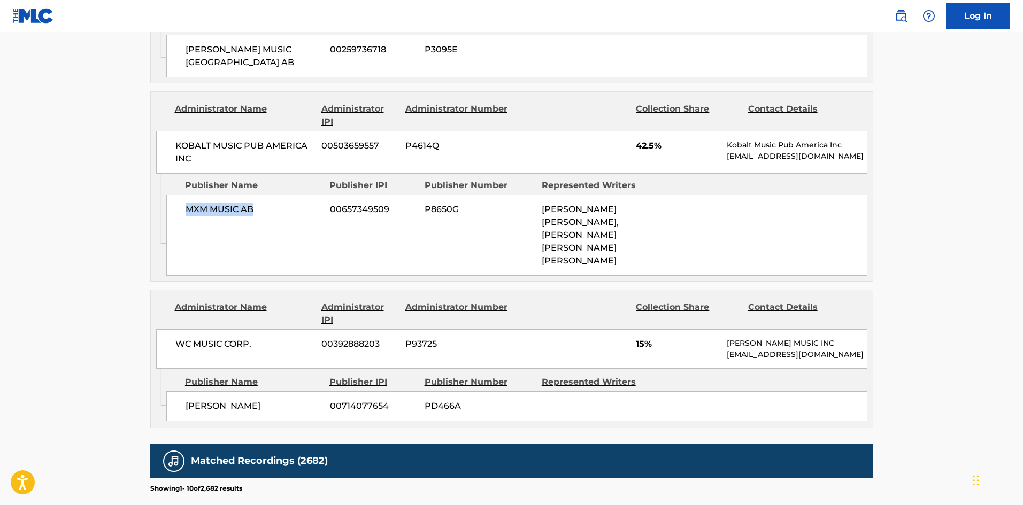
scroll to position [1123, 0]
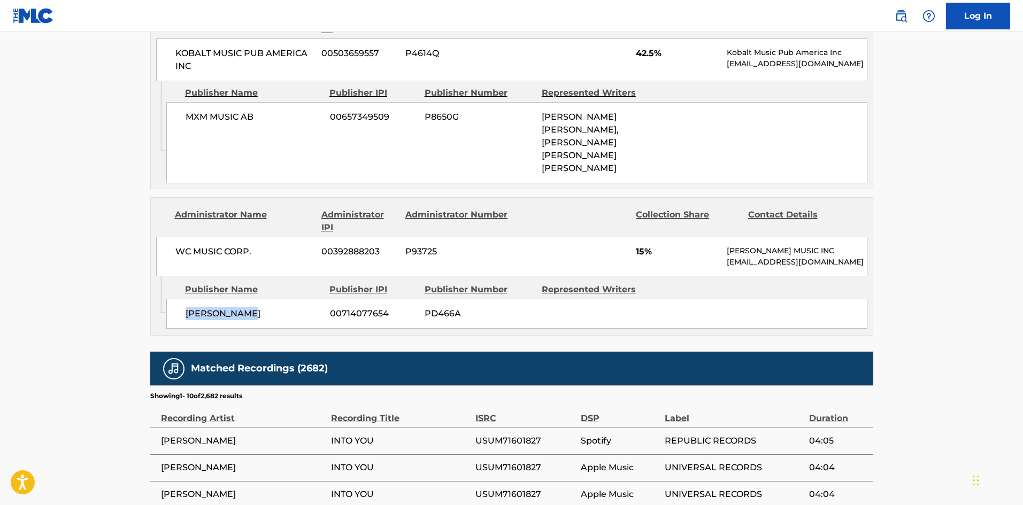
drag, startPoint x: 181, startPoint y: 286, endPoint x: 302, endPoint y: 141, distance: 188.3
click at [289, 299] on div "WOLF COUSINS 00714077654 PD466A" at bounding box center [516, 314] width 701 height 30
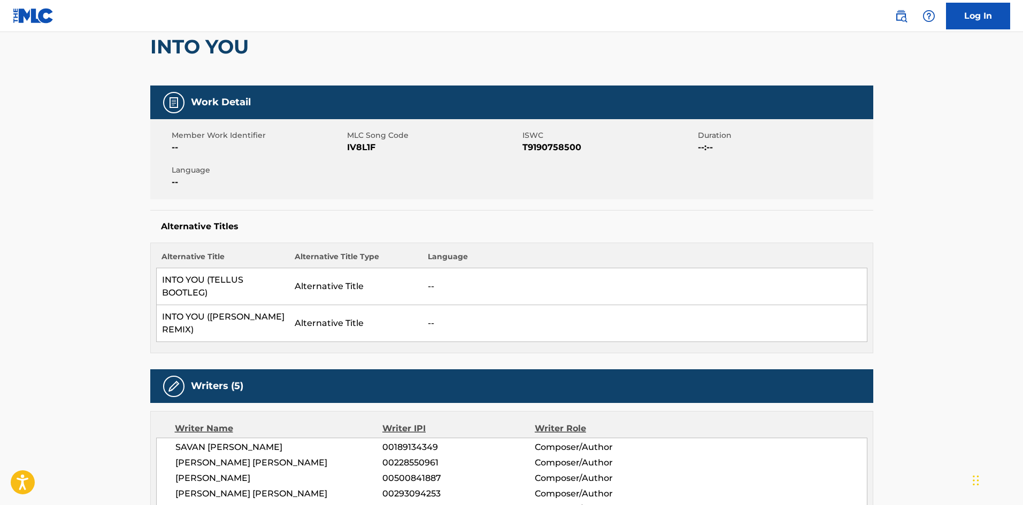
scroll to position [0, 0]
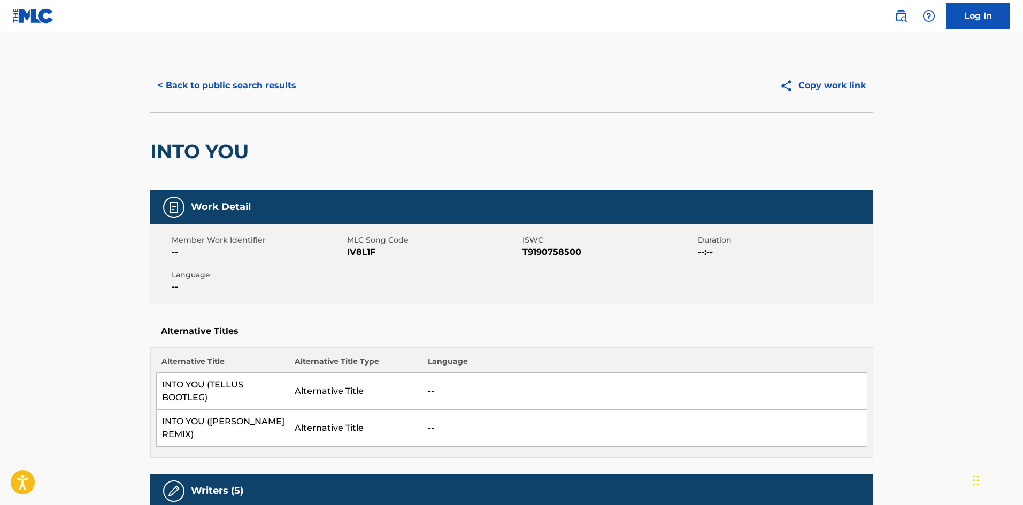
click at [256, 82] on button "< Back to public search results" at bounding box center [227, 85] width 154 height 27
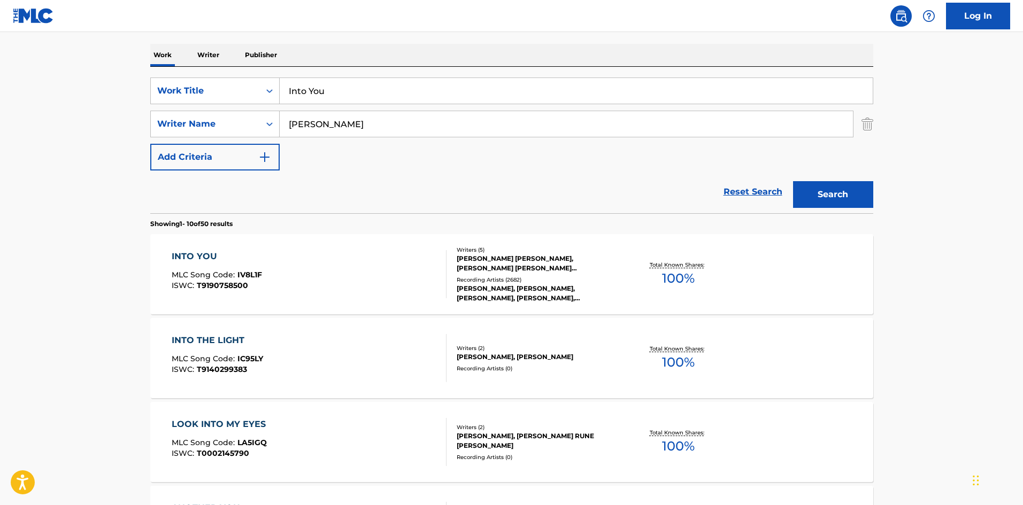
drag, startPoint x: 372, startPoint y: 85, endPoint x: 110, endPoint y: 46, distance: 265.0
click at [109, 72] on main "The MLC Public Work Search The accuracy and completeness of The MLC's data is d…" at bounding box center [511, 501] width 1023 height 1259
paste input "Pov"
type input "Pov"
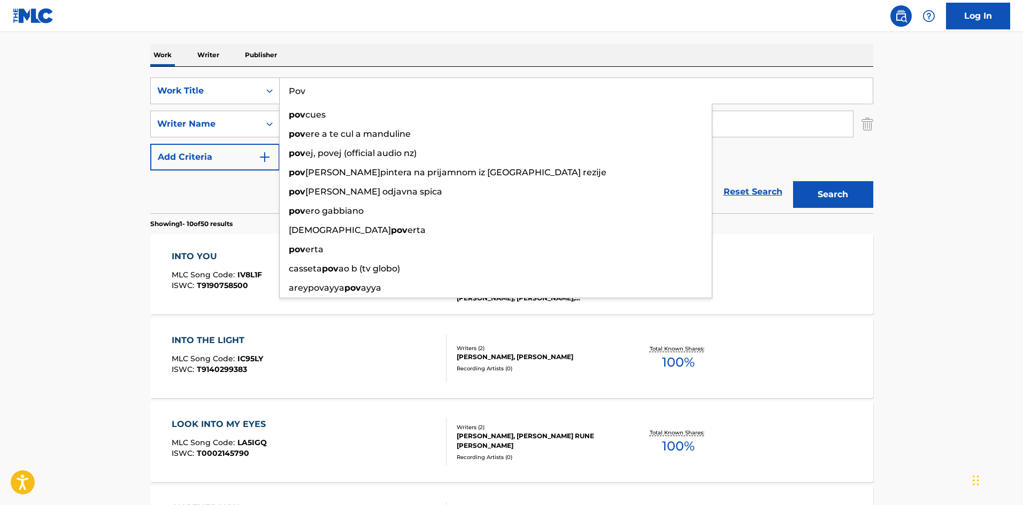
drag, startPoint x: 443, startPoint y: 29, endPoint x: 380, endPoint y: 116, distance: 106.8
click at [443, 29] on nav "Log In" at bounding box center [511, 16] width 1023 height 32
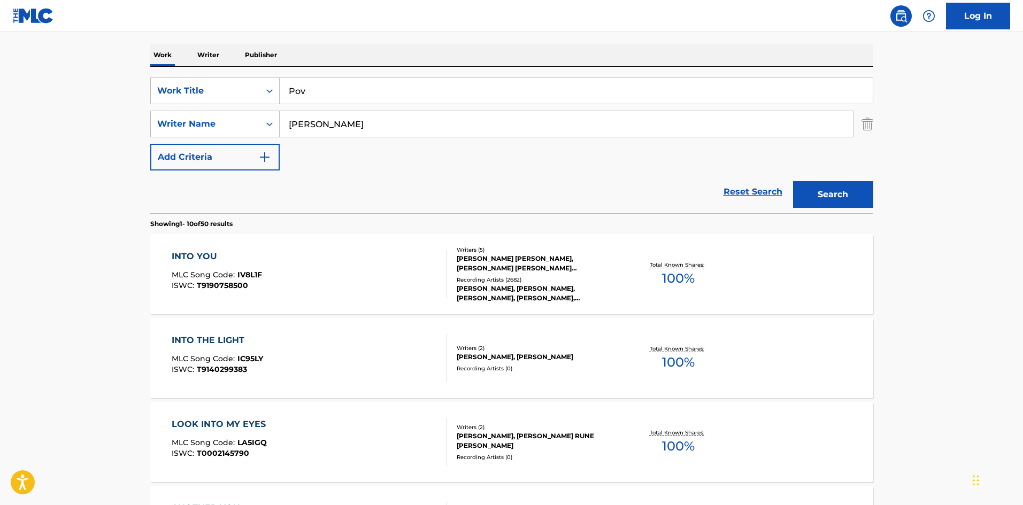
drag, startPoint x: 359, startPoint y: 133, endPoint x: 22, endPoint y: 119, distance: 337.3
click at [18, 126] on main "The MLC Public Work Search The accuracy and completeness of The MLC's data is d…" at bounding box center [511, 501] width 1023 height 1259
paste input "FRANKS"
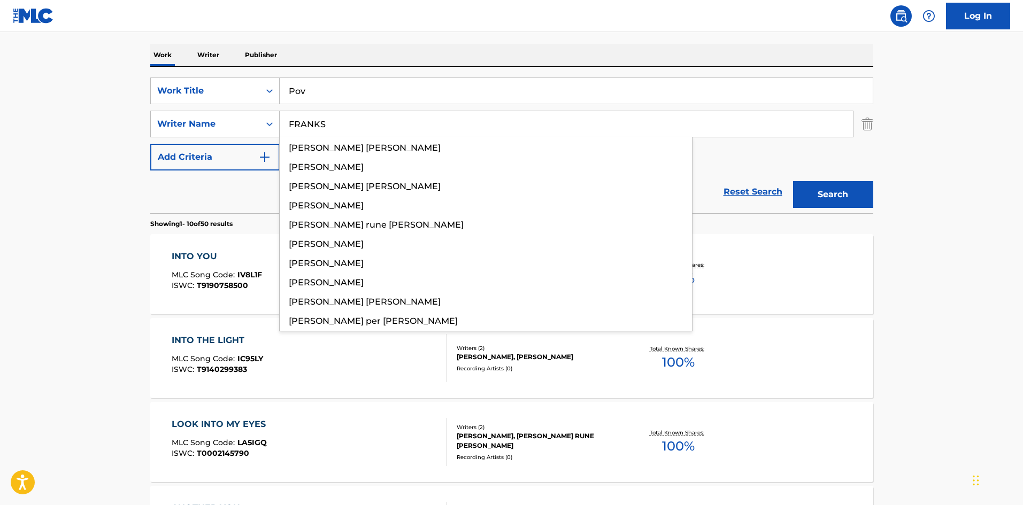
type input "FRANKS"
click at [825, 185] on button "Search" at bounding box center [833, 194] width 80 height 27
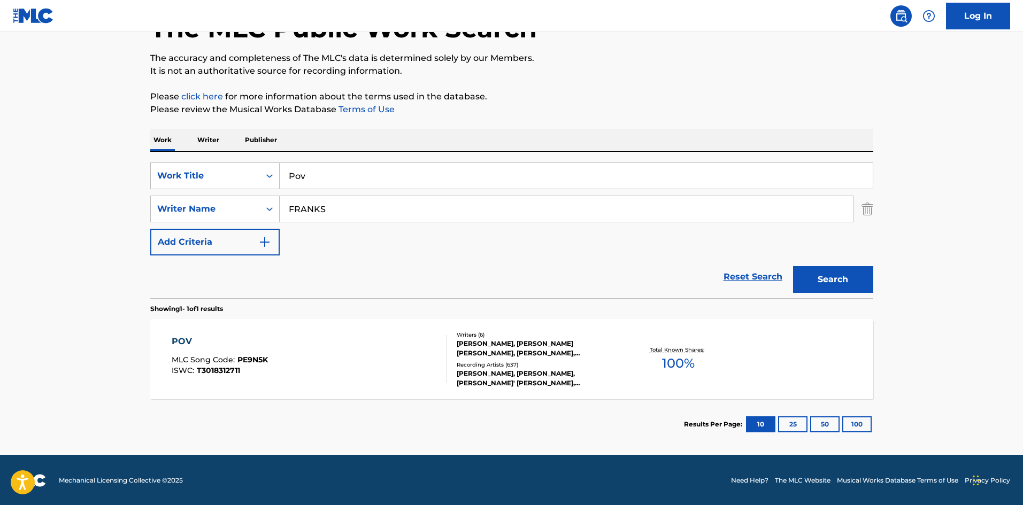
scroll to position [76, 0]
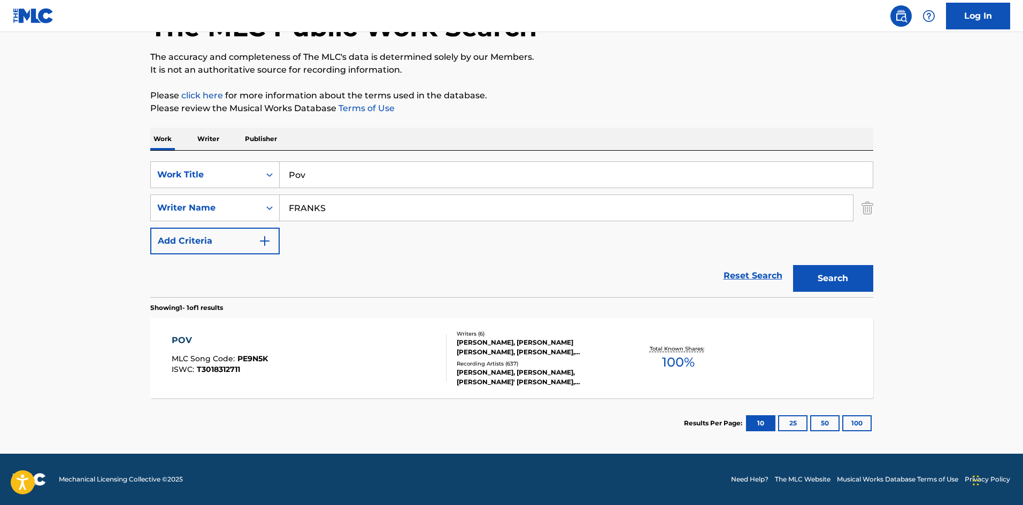
click at [184, 339] on div "POV" at bounding box center [220, 340] width 96 height 13
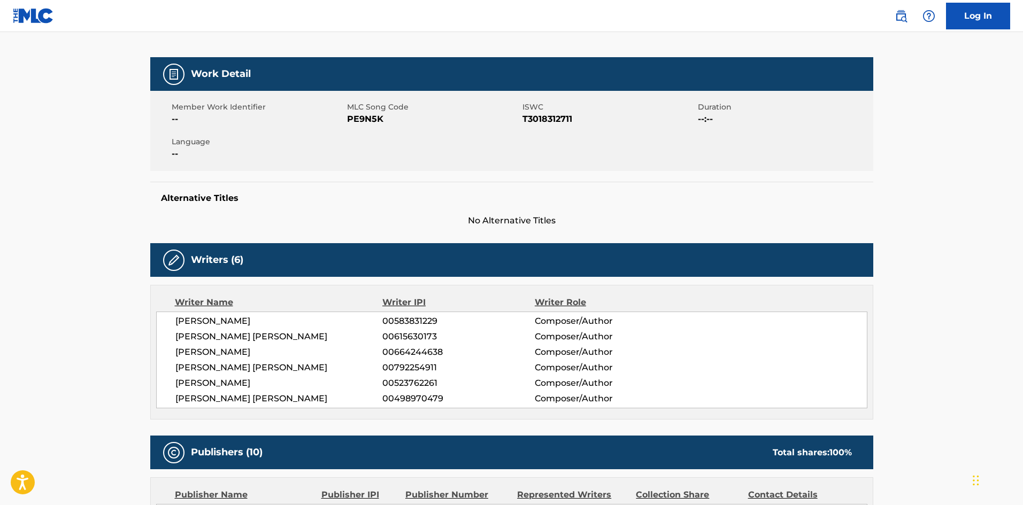
scroll to position [481, 0]
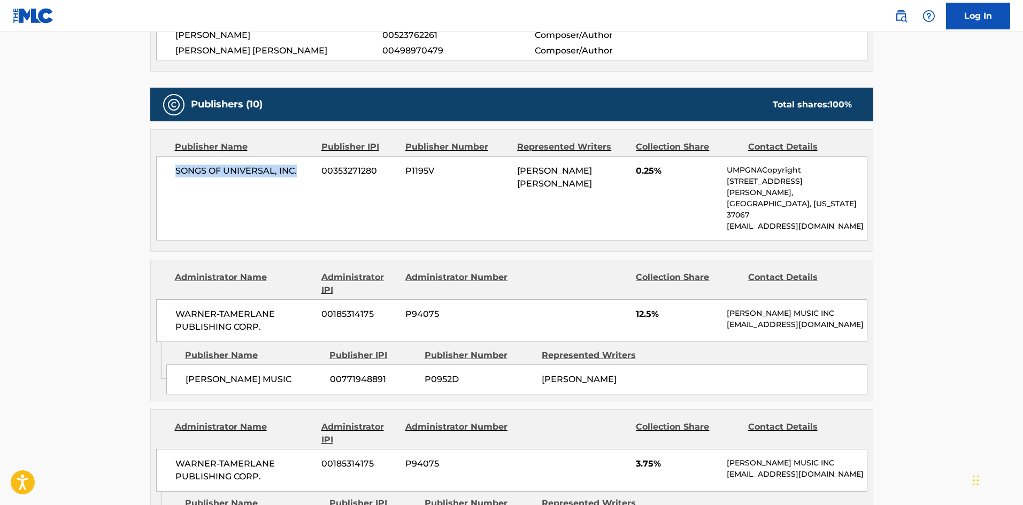
drag, startPoint x: 173, startPoint y: 172, endPoint x: 305, endPoint y: 170, distance: 131.6
click at [305, 170] on div "SONGS OF UNIVERSAL, INC. 00353271280 P1195V PETER LEE JOHNSON 0.25% UMPGNACopyr…" at bounding box center [511, 198] width 711 height 85
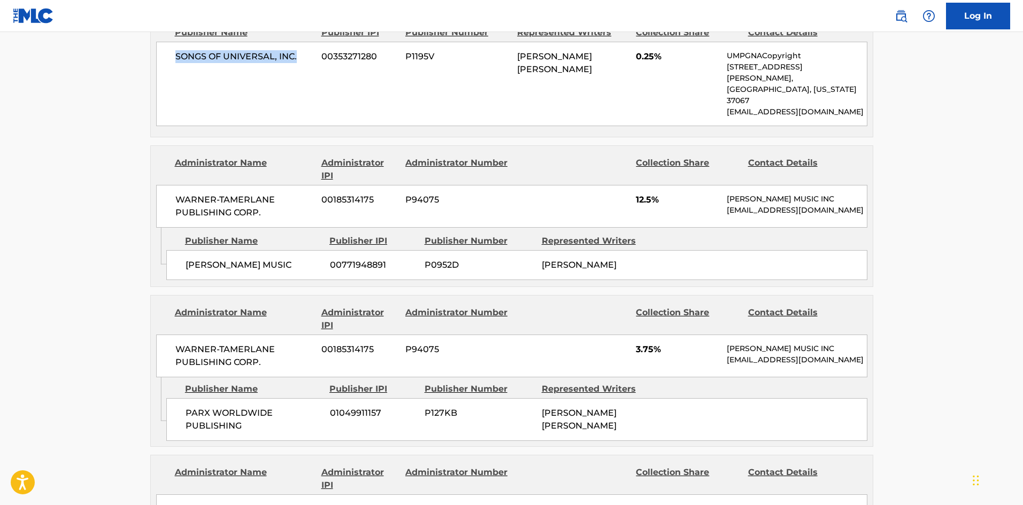
scroll to position [642, 0]
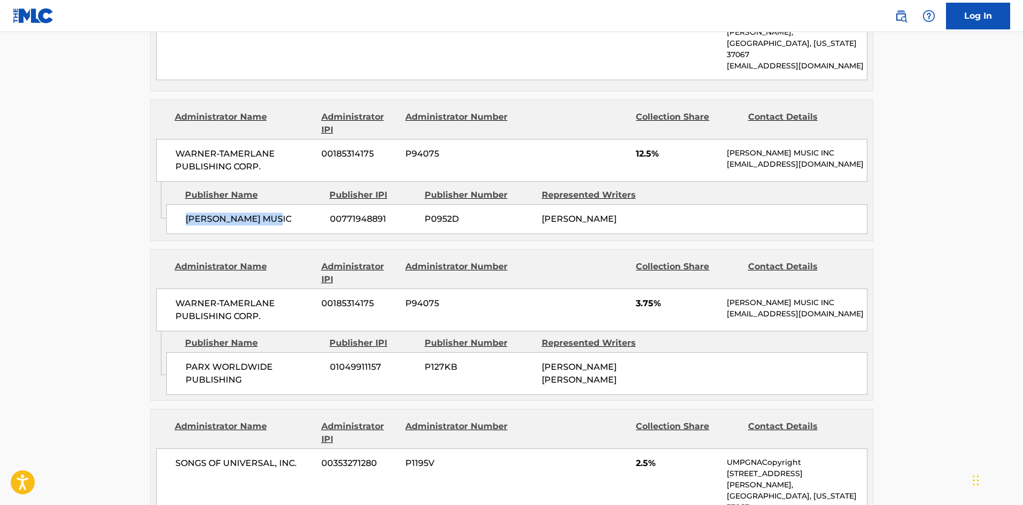
drag, startPoint x: 186, startPoint y: 197, endPoint x: 283, endPoint y: 199, distance: 97.9
click at [283, 204] on div "TAYLOR MONET MUSIC 00771948891 P0952D TAYLOR MONET PARKS" at bounding box center [516, 219] width 701 height 30
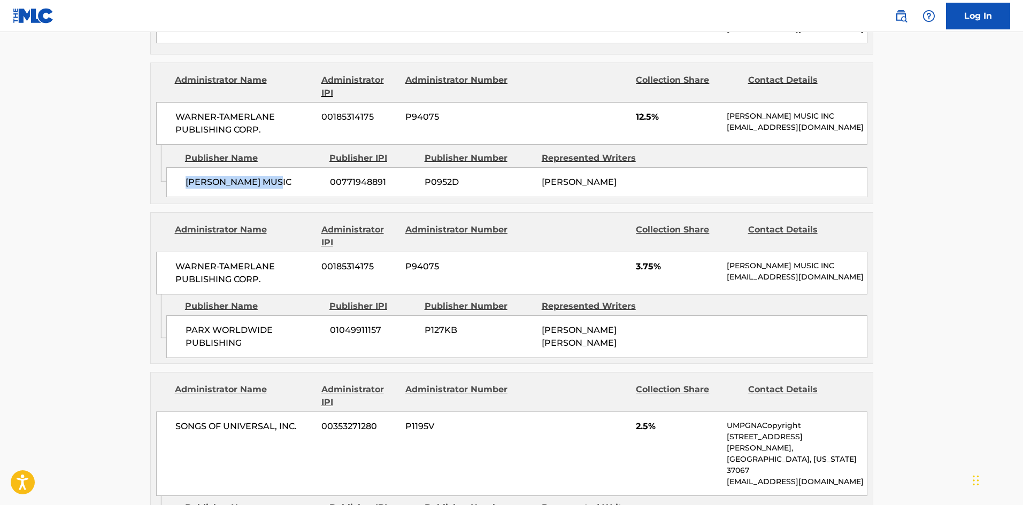
scroll to position [695, 0]
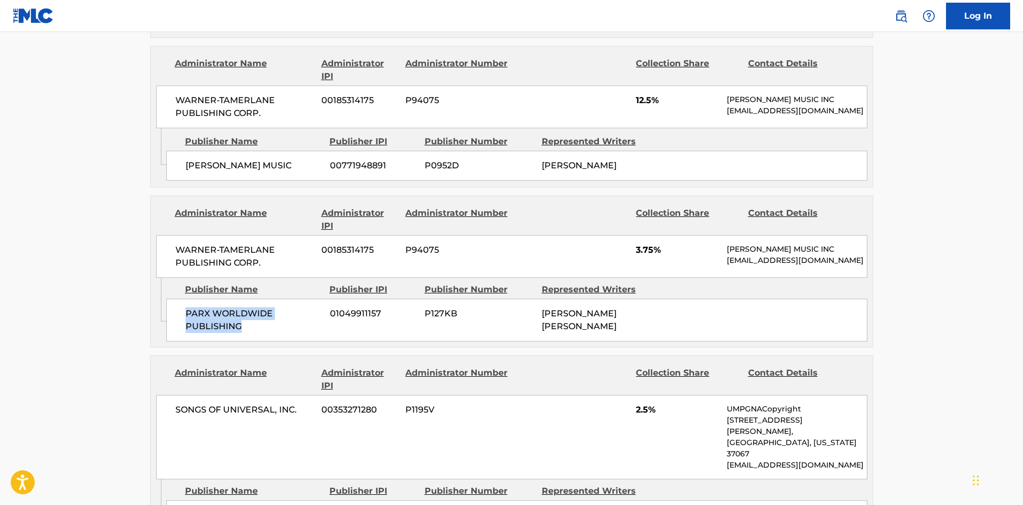
drag, startPoint x: 186, startPoint y: 308, endPoint x: 282, endPoint y: 317, distance: 97.2
click at [282, 317] on span "PARX WORLDWIDE PUBLISHING" at bounding box center [254, 321] width 136 height 26
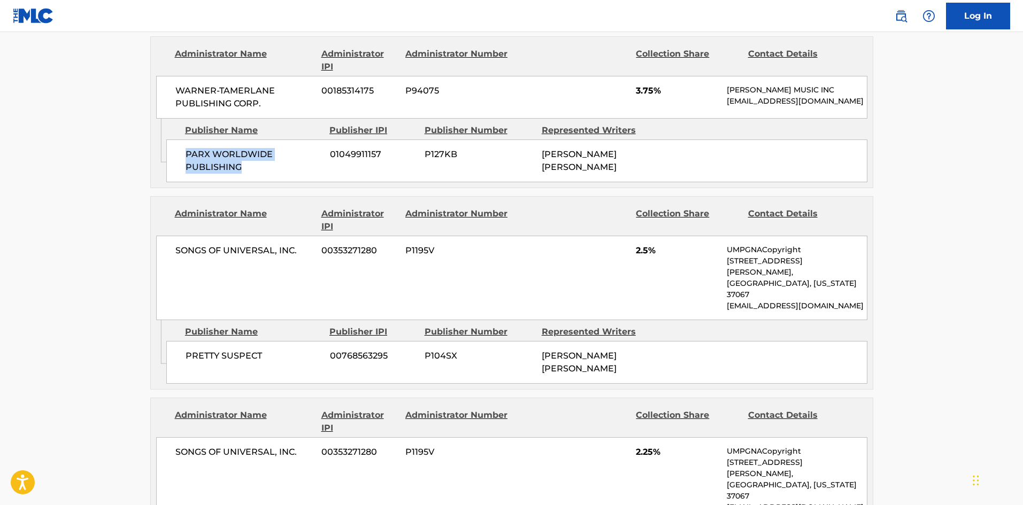
scroll to position [856, 0]
drag, startPoint x: 187, startPoint y: 331, endPoint x: 293, endPoint y: 326, distance: 106.0
click at [293, 349] on span "PRETTY SUSPECT" at bounding box center [254, 355] width 136 height 13
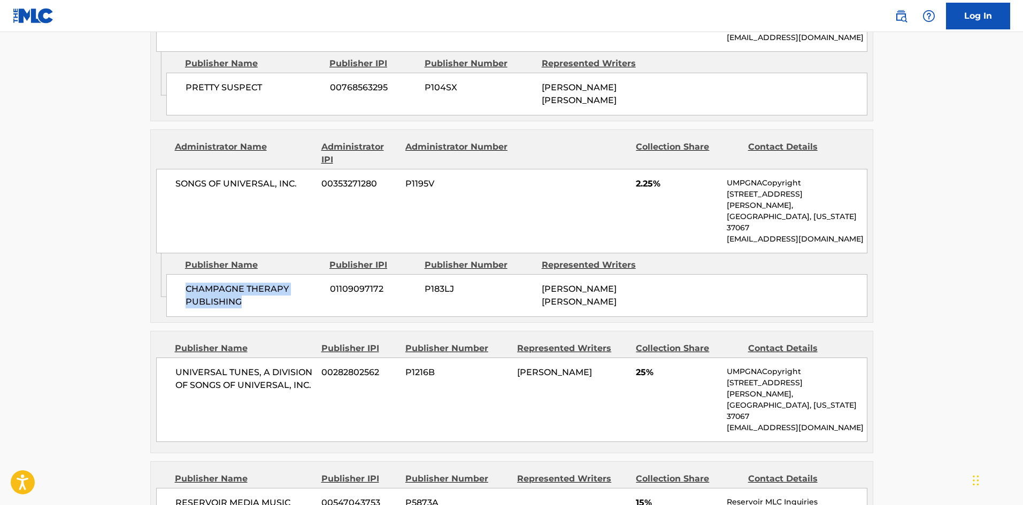
drag, startPoint x: 186, startPoint y: 225, endPoint x: 248, endPoint y: 246, distance: 65.6
click at [248, 283] on span "CHAMPAGNE THERAPY PUBLISHING" at bounding box center [254, 296] width 136 height 26
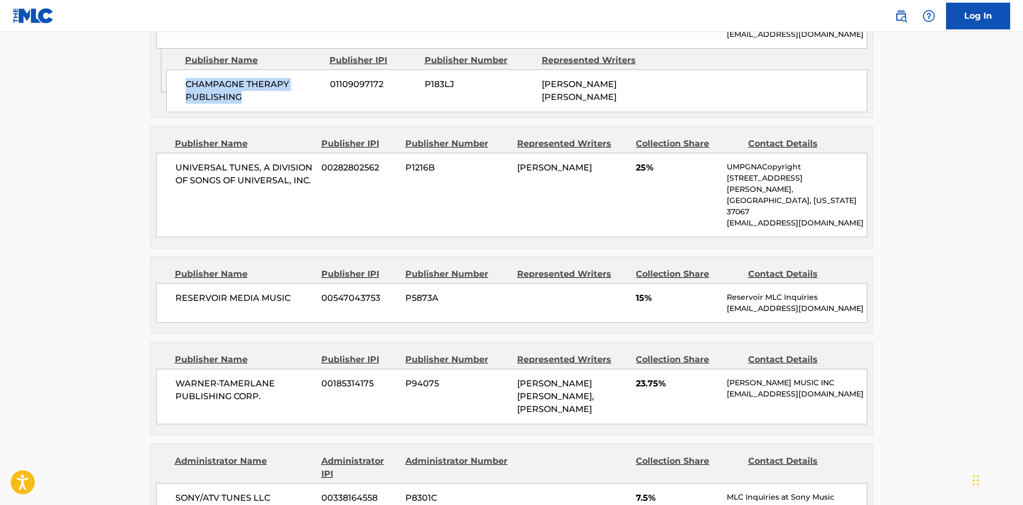
scroll to position [1337, 0]
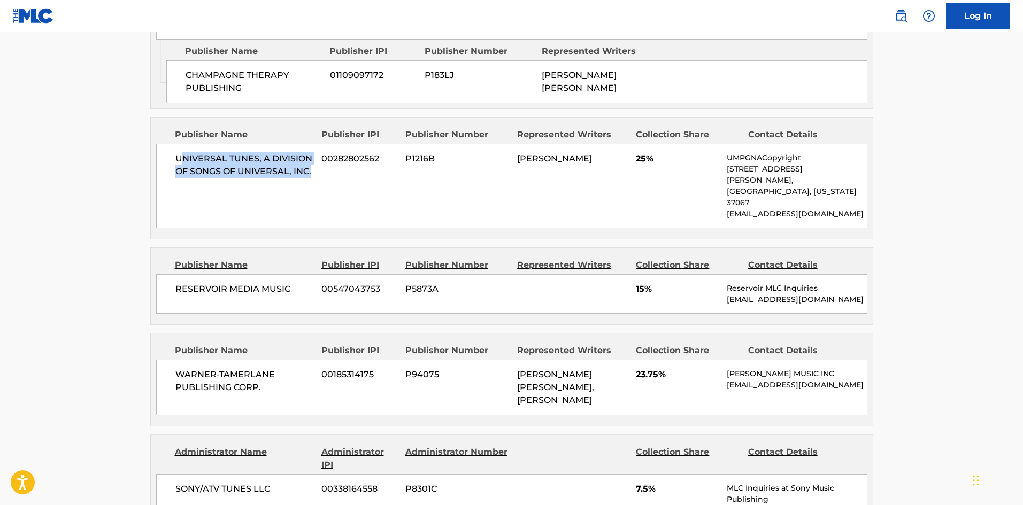
drag, startPoint x: 181, startPoint y: 101, endPoint x: 264, endPoint y: 129, distance: 87.8
click at [332, 144] on div "UNIVERSAL TUNES, A DIVISION OF SONGS OF UNIVERSAL, INC. 00282802562 P1216B ARIA…" at bounding box center [511, 186] width 711 height 85
drag, startPoint x: 151, startPoint y: 139, endPoint x: 143, endPoint y: 131, distance: 12.1
click at [151, 139] on div "Publisher Name Publisher IPI Publisher Number Represented Writers Collection Sh…" at bounding box center [512, 178] width 722 height 121
click at [174, 144] on div "UNIVERSAL TUNES, A DIVISION OF SONGS OF UNIVERSAL, INC. 00282802562 P1216B ARIA…" at bounding box center [511, 186] width 711 height 85
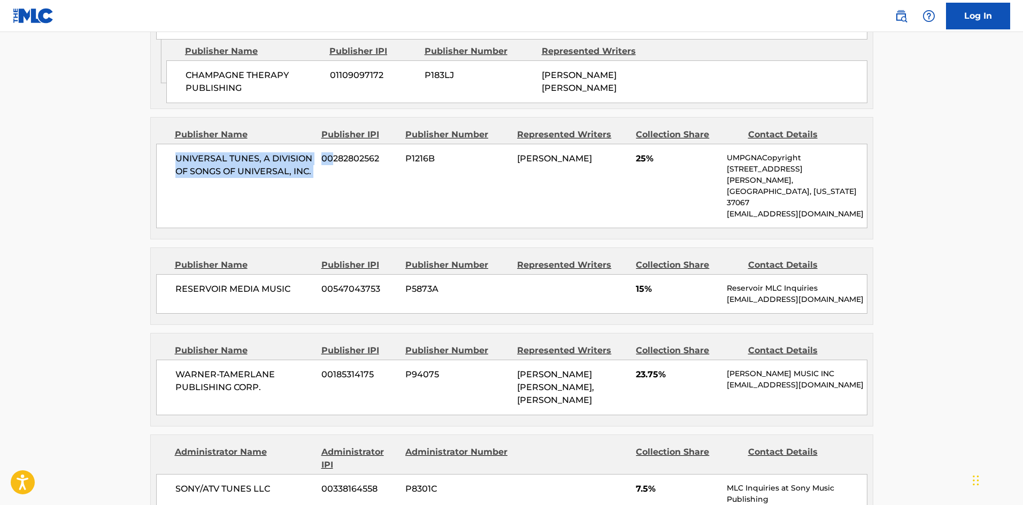
drag, startPoint x: 178, startPoint y: 94, endPoint x: 333, endPoint y: 96, distance: 155.1
click at [335, 144] on div "UNIVERSAL TUNES, A DIVISION OF SONGS OF UNIVERSAL, INC. 00282802562 P1216B ARIA…" at bounding box center [511, 186] width 711 height 85
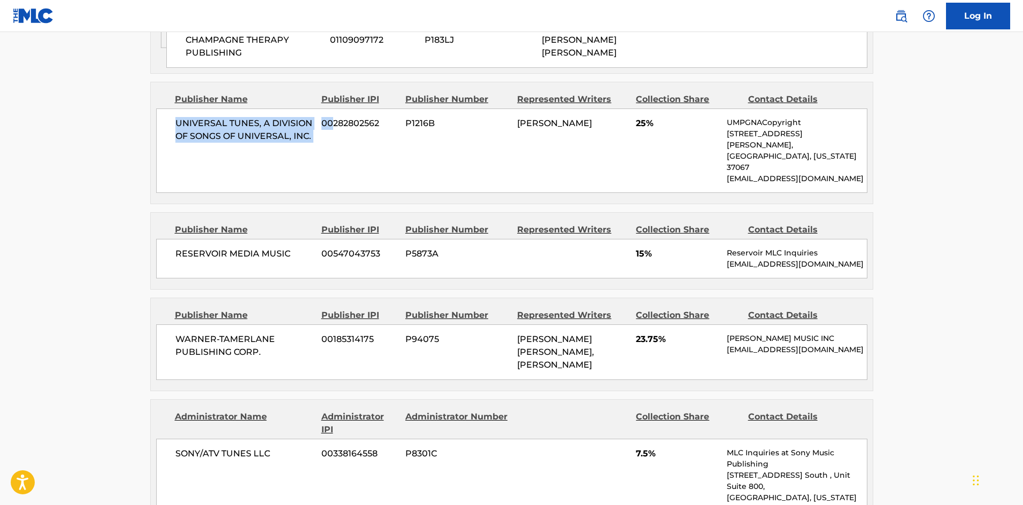
scroll to position [1391, 0]
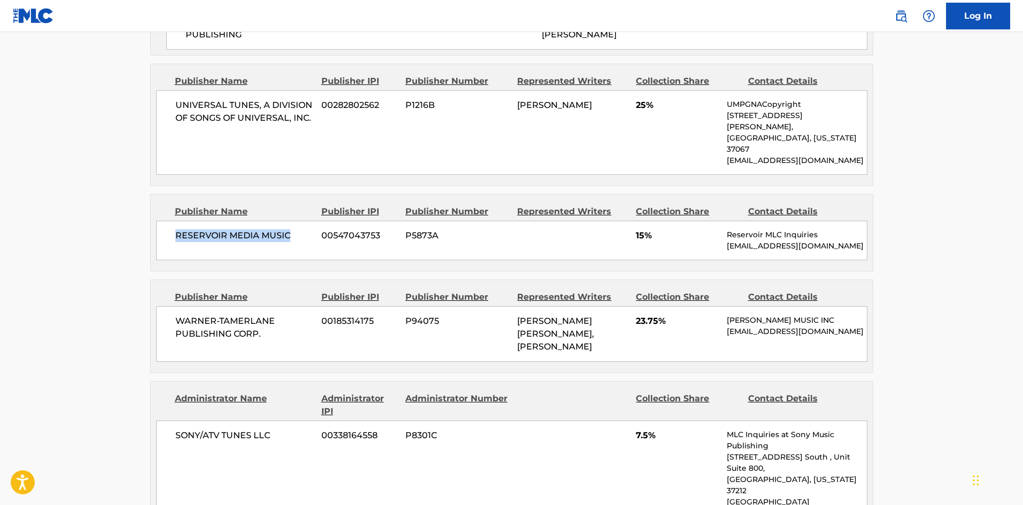
drag, startPoint x: 177, startPoint y: 148, endPoint x: 314, endPoint y: 143, distance: 137.0
click at [312, 229] on span "RESERVOIR MEDIA MUSIC" at bounding box center [244, 235] width 139 height 13
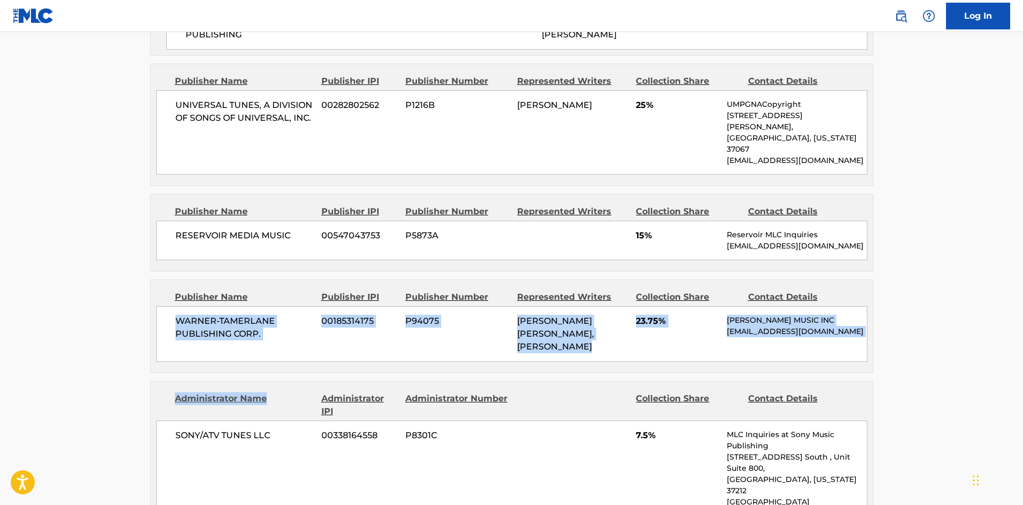
drag, startPoint x: 178, startPoint y: 235, endPoint x: 289, endPoint y: 288, distance: 123.5
click at [289, 288] on div "Publishers (10) Total shares: 100 % Publisher Name Publisher IPI Publisher Numb…" at bounding box center [511, 0] width 723 height 1645
click at [195, 306] on div "WARNER-TAMERLANE PUBLISHING CORP. 00185314175 P94075 OLIVER ROBIN FRID, TAYLOR …" at bounding box center [511, 334] width 711 height 56
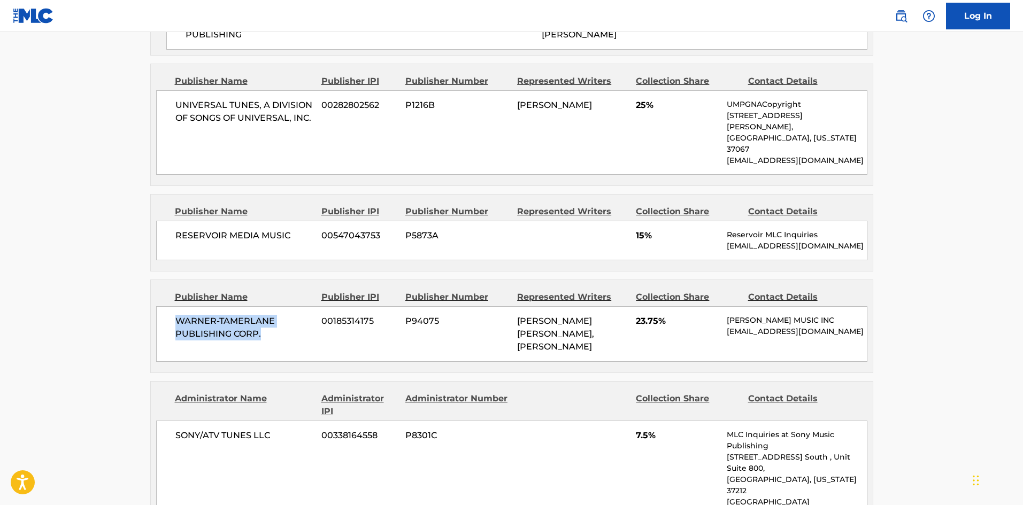
drag, startPoint x: 178, startPoint y: 233, endPoint x: 278, endPoint y: 253, distance: 102.1
click at [278, 315] on span "WARNER-TAMERLANE PUBLISHING CORP." at bounding box center [244, 328] width 139 height 26
drag, startPoint x: 634, startPoint y: 237, endPoint x: 657, endPoint y: 236, distance: 22.5
click at [657, 306] on div "WARNER-TAMERLANE PUBLISHING CORP. 00185314175 P94075 OLIVER ROBIN FRID, TAYLOR …" at bounding box center [511, 334] width 711 height 56
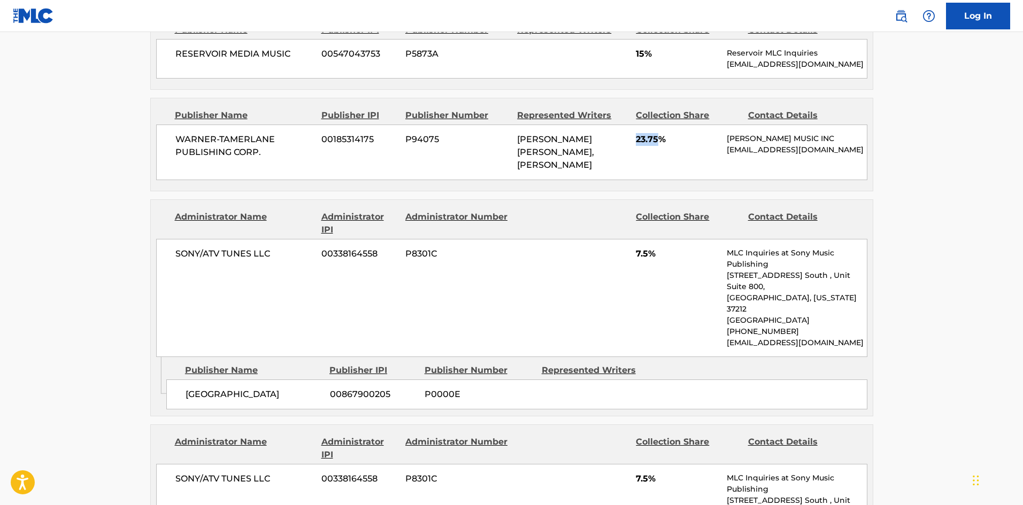
scroll to position [1605, 0]
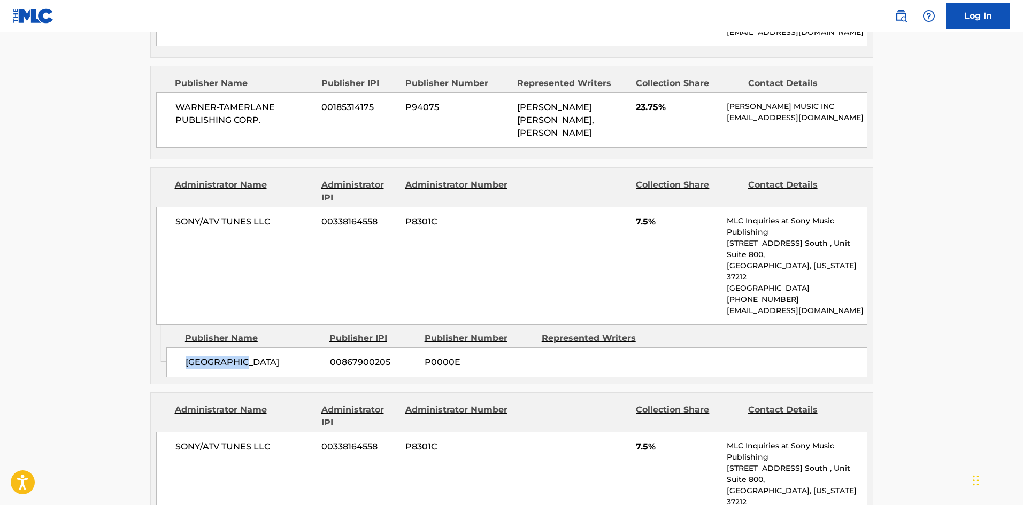
drag, startPoint x: 179, startPoint y: 251, endPoint x: 296, endPoint y: 252, distance: 117.1
click at [296, 348] on div "TBHITSVILLE 00867900205 P0000E" at bounding box center [516, 363] width 701 height 30
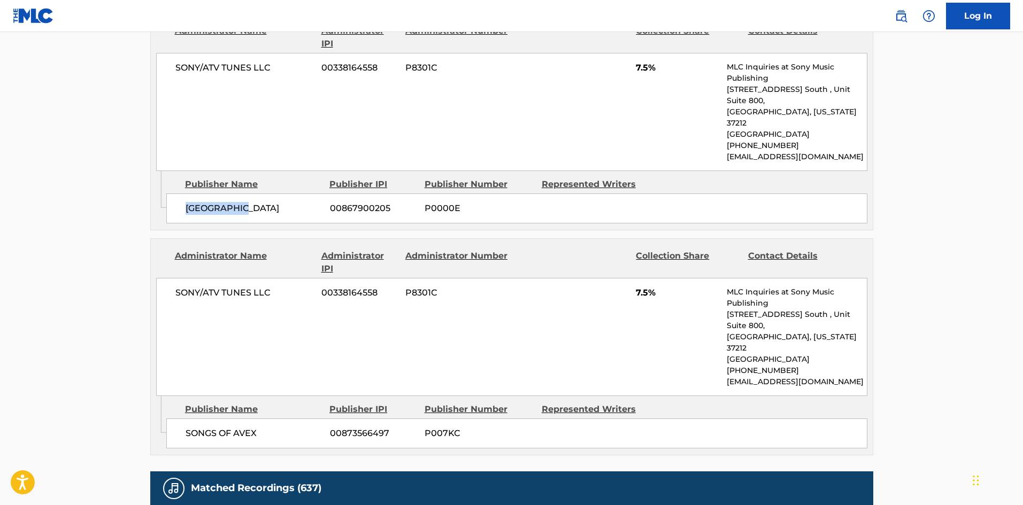
scroll to position [1765, 0]
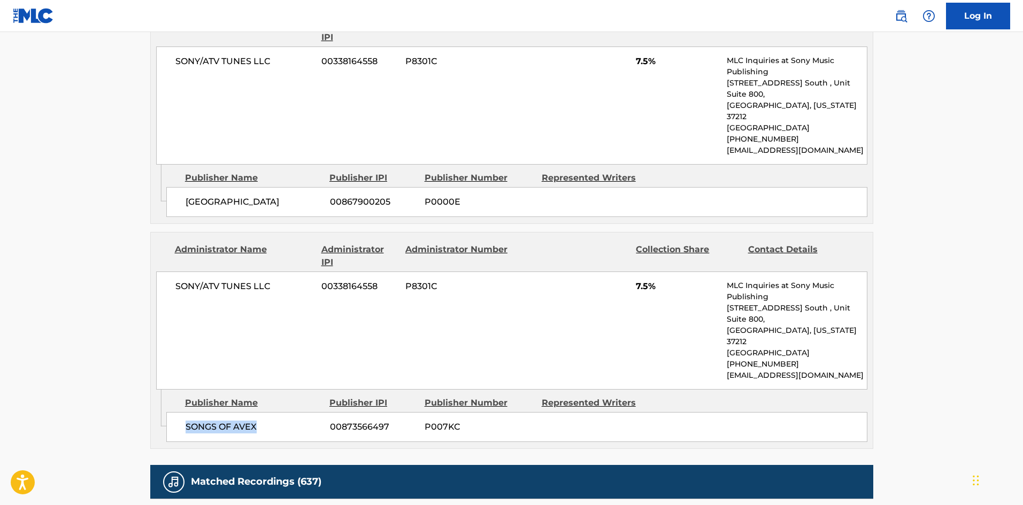
drag, startPoint x: 186, startPoint y: 295, endPoint x: 321, endPoint y: 305, distance: 135.7
click at [321, 412] on div "SONGS OF AVEX 00873566497 P007KC" at bounding box center [516, 427] width 701 height 30
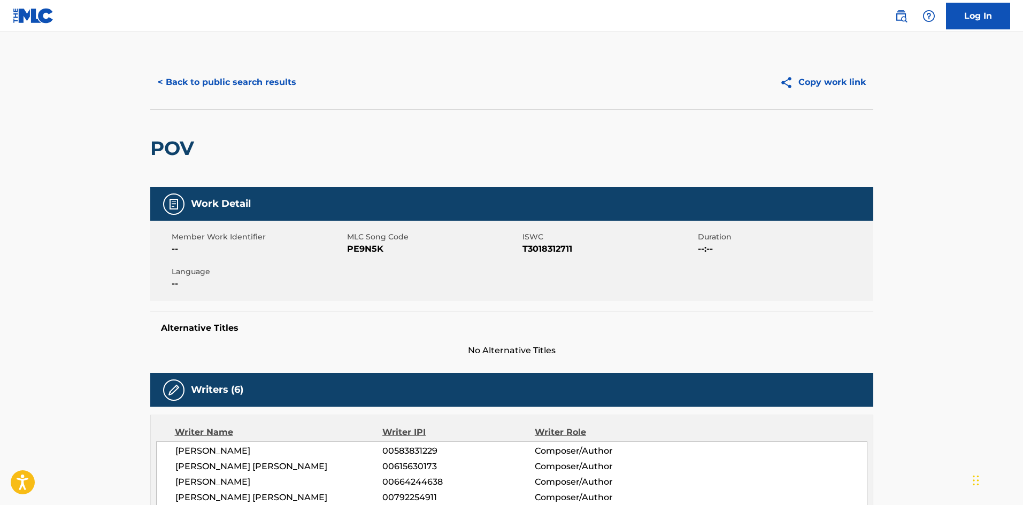
scroll to position [0, 0]
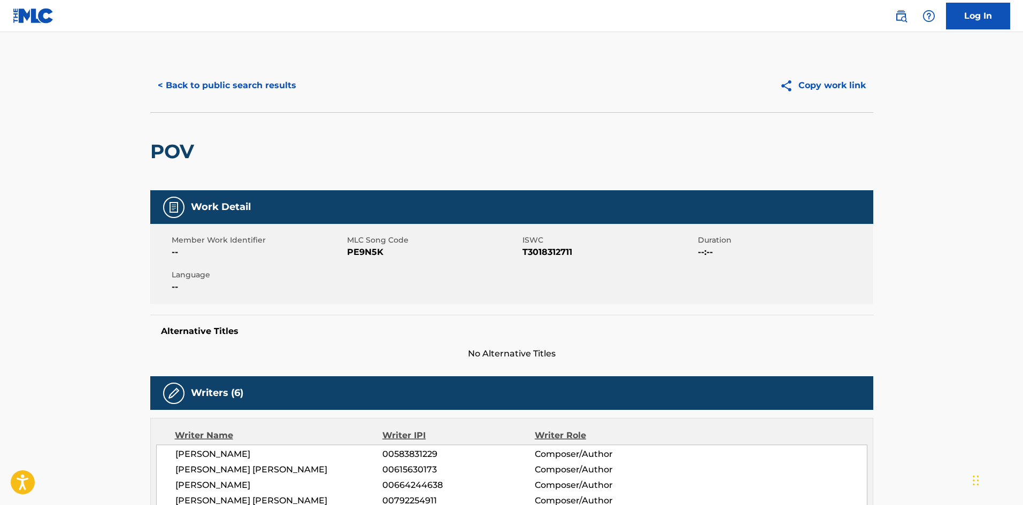
click at [270, 82] on button "< Back to public search results" at bounding box center [227, 85] width 154 height 27
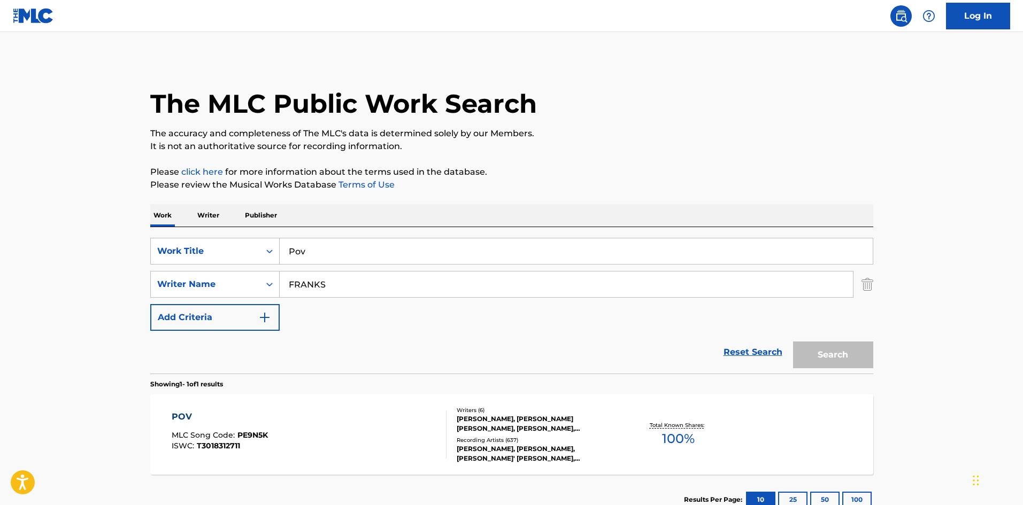
scroll to position [16, 0]
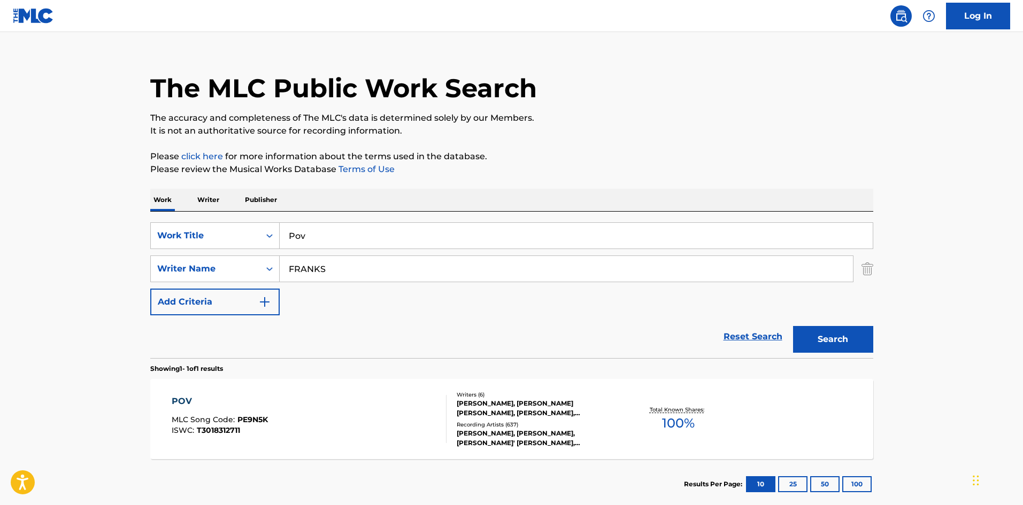
drag, startPoint x: 408, startPoint y: 236, endPoint x: 187, endPoint y: 197, distance: 223.8
click at [203, 234] on div "SearchWithCriteriaef3b5d95-74cc-4462-a5ac-b0dc86630634 Work Title Pov" at bounding box center [511, 236] width 723 height 27
paste input "Santa Tell Me"
type input "Santa Tell Me"
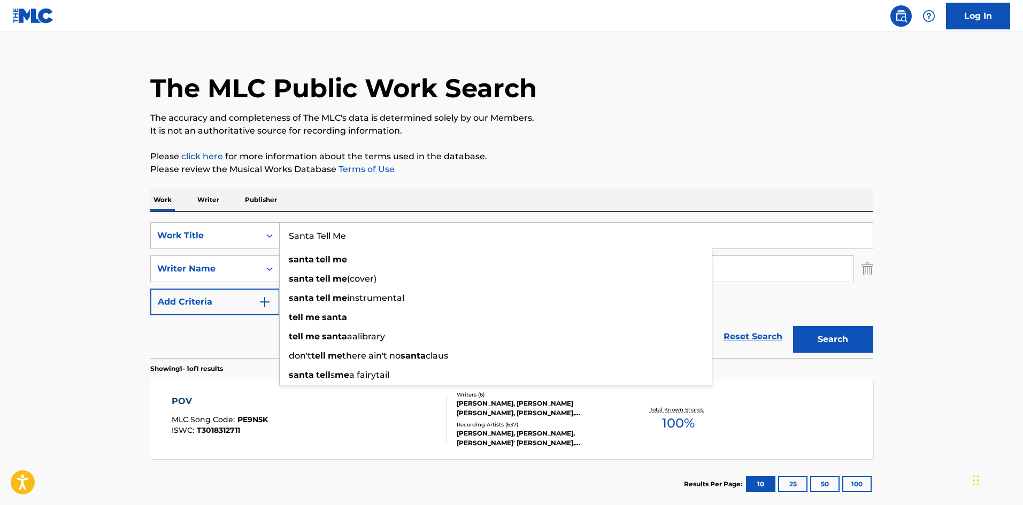
click at [402, 147] on div "The MLC Public Work Search The accuracy and completeness of The MLC's data is d…" at bounding box center [511, 276] width 749 height 466
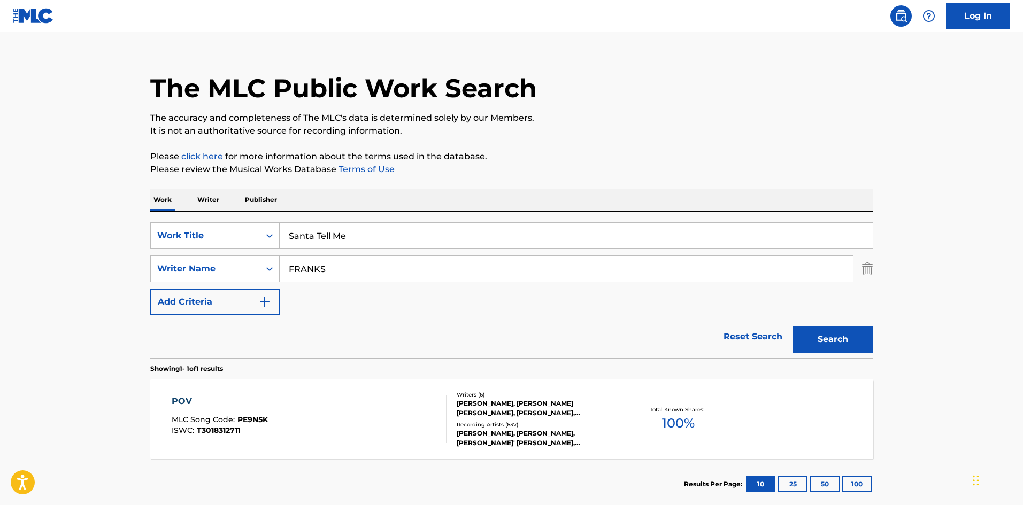
drag, startPoint x: 359, startPoint y: 269, endPoint x: 0, endPoint y: 274, distance: 359.5
click at [0, 274] on main "The MLC Public Work Search The accuracy and completeness of The MLC's data is d…" at bounding box center [511, 266] width 1023 height 499
paste input "KOTECHA"
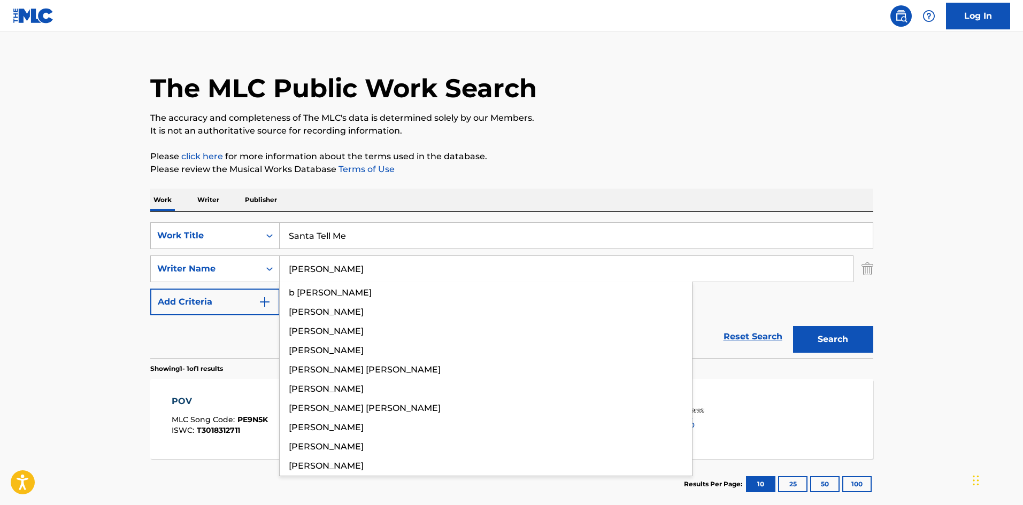
type input "KOTECHA"
click at [869, 345] on button "Search" at bounding box center [833, 339] width 80 height 27
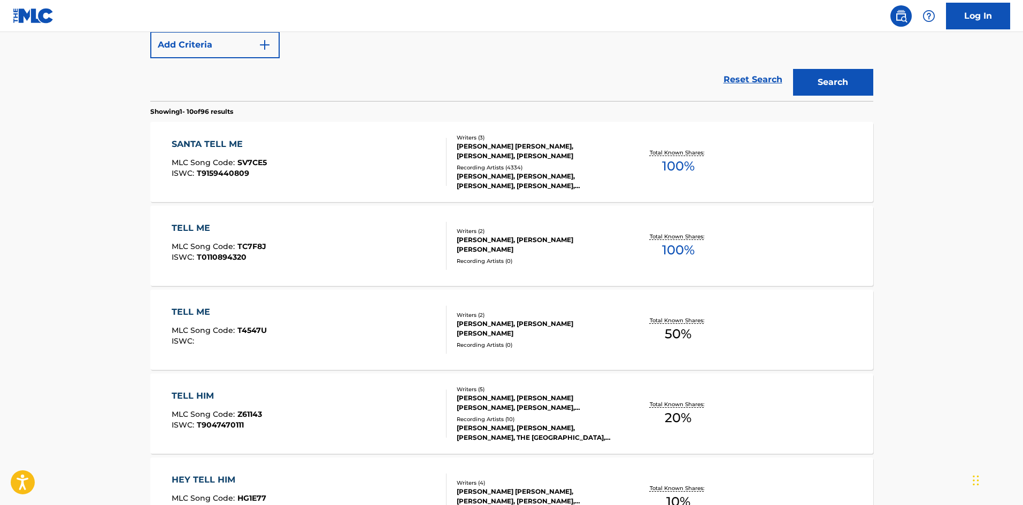
scroll to position [107, 0]
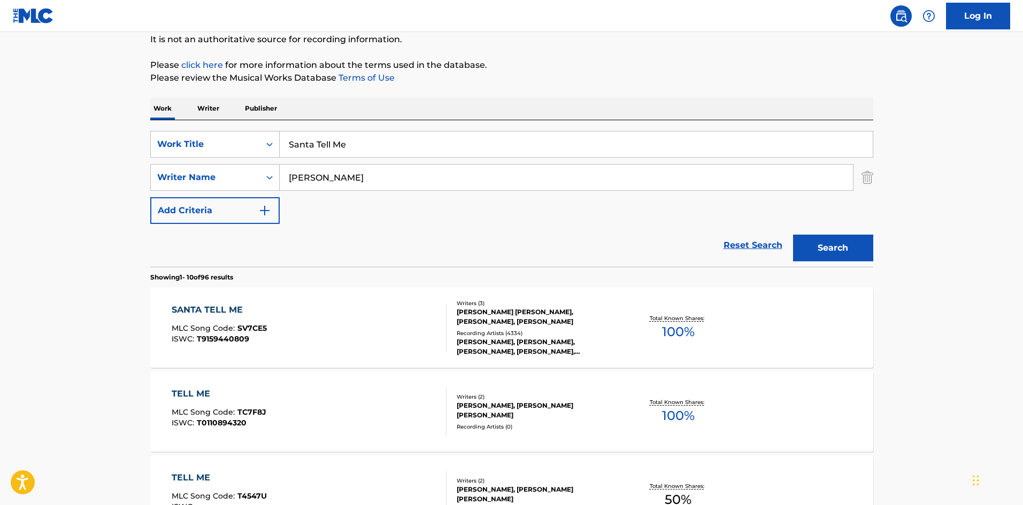
click at [217, 299] on div "SANTA TELL ME MLC Song Code : SV7CE5 ISWC : T9159440809 Writers ( 3 ) SAVAN HAR…" at bounding box center [511, 328] width 723 height 80
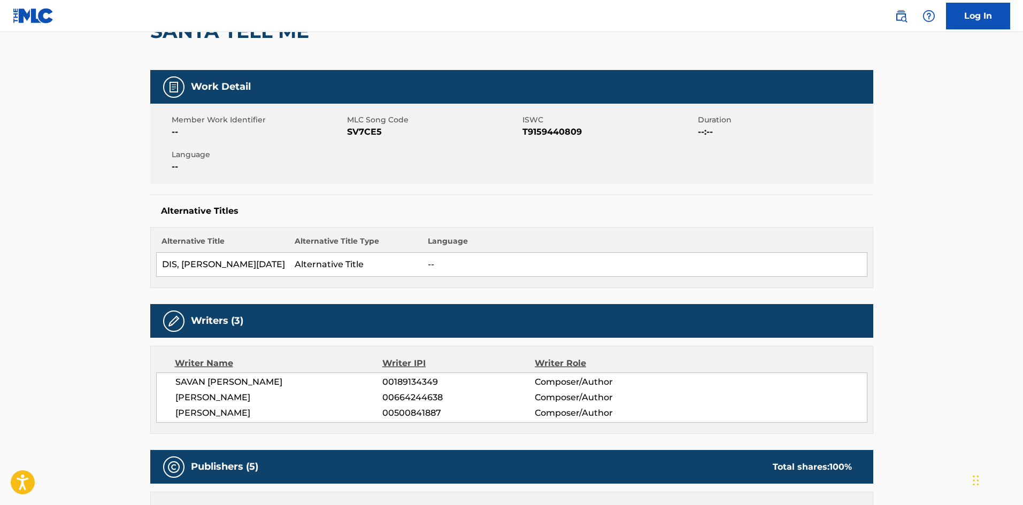
scroll to position [374, 0]
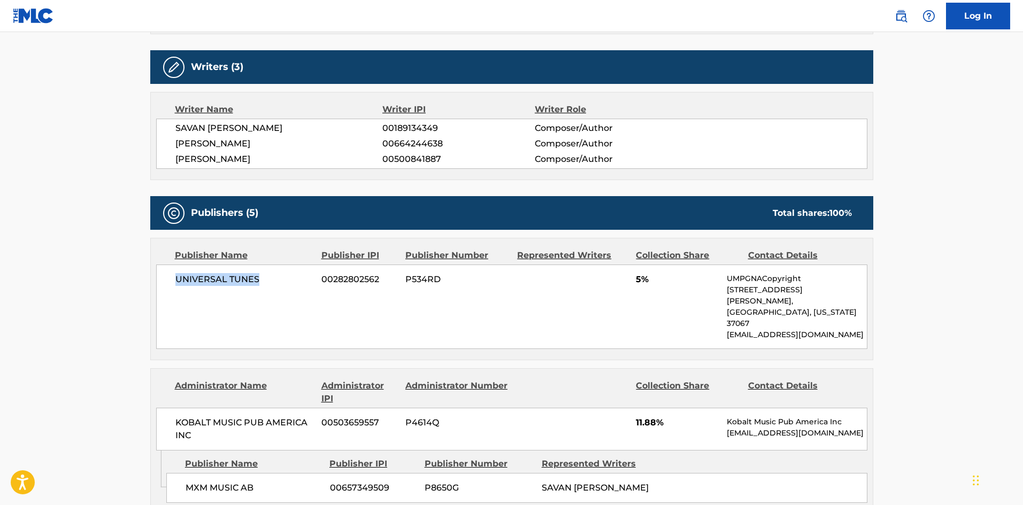
drag, startPoint x: 175, startPoint y: 281, endPoint x: 288, endPoint y: 287, distance: 113.0
click at [288, 287] on div "UNIVERSAL TUNES 00282802562 P534RD 5% UMPGNACopyright 1550 W. McEwen Drive, Uni…" at bounding box center [511, 307] width 711 height 85
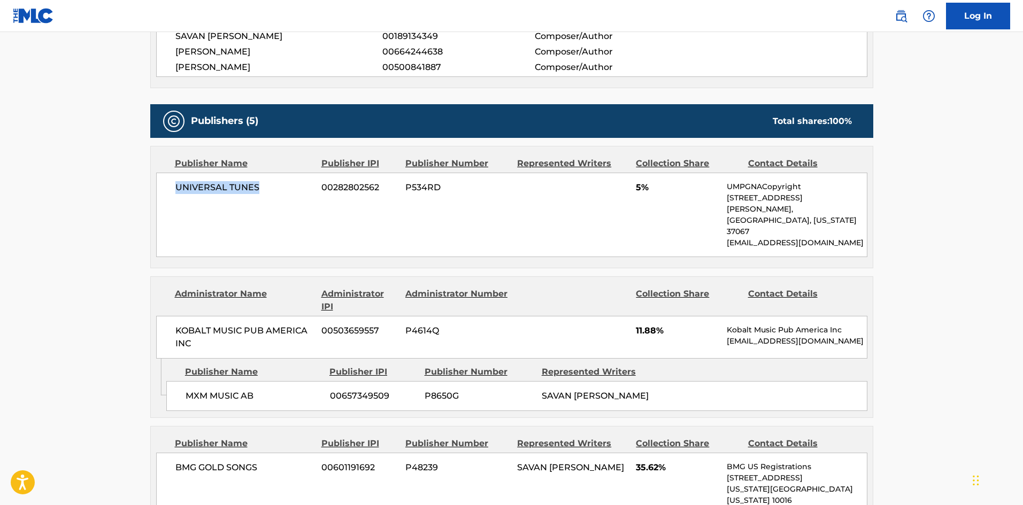
scroll to position [588, 0]
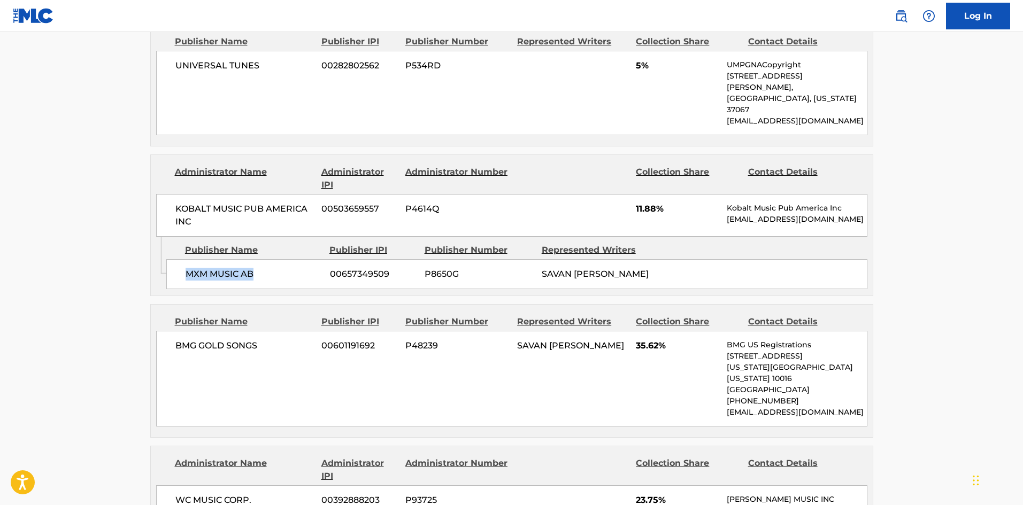
drag, startPoint x: 187, startPoint y: 253, endPoint x: 279, endPoint y: 247, distance: 92.2
click at [279, 268] on span "MXM MUSIC AB" at bounding box center [254, 274] width 136 height 13
drag, startPoint x: 186, startPoint y: 334, endPoint x: 297, endPoint y: 327, distance: 111.4
click at [297, 331] on div "BMG GOLD SONGS 00601191692 P48239 SAVAN HARISH KOTECHA 35.62% BMG US Registrati…" at bounding box center [511, 379] width 711 height 96
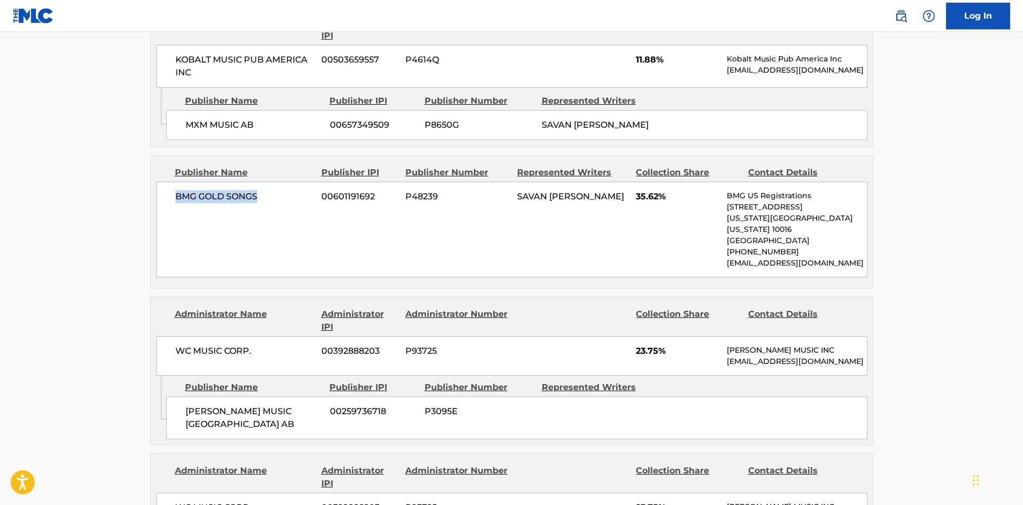
scroll to position [749, 0]
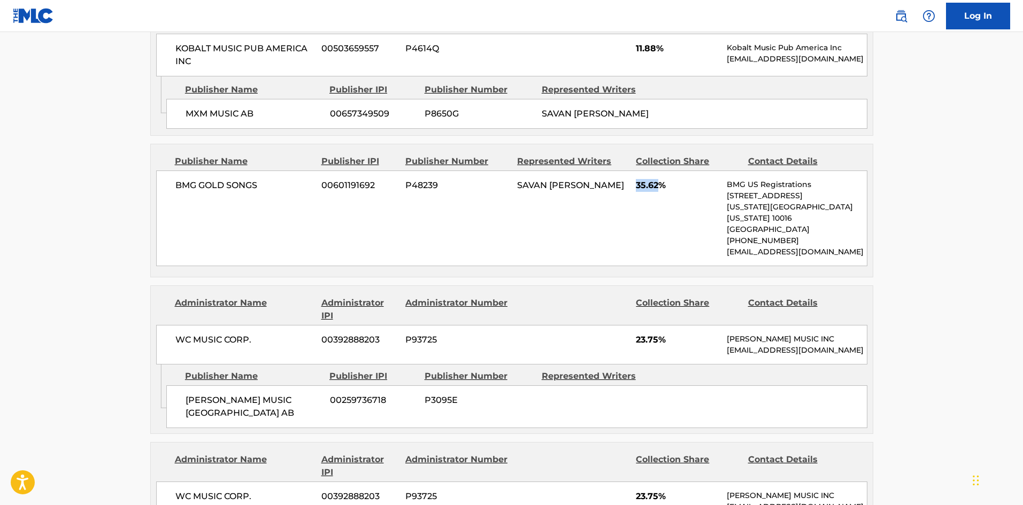
drag, startPoint x: 634, startPoint y: 172, endPoint x: 659, endPoint y: 172, distance: 24.6
click at [659, 172] on div "BMG GOLD SONGS 00601191692 P48239 SAVAN HARISH KOTECHA 35.62% BMG US Registrati…" at bounding box center [511, 219] width 711 height 96
drag, startPoint x: 184, startPoint y: 386, endPoint x: 275, endPoint y: 399, distance: 92.4
click at [275, 399] on div "CHAPPELL MUSIC SCANDINAVIA AB 00259736718 P3095E" at bounding box center [516, 407] width 701 height 43
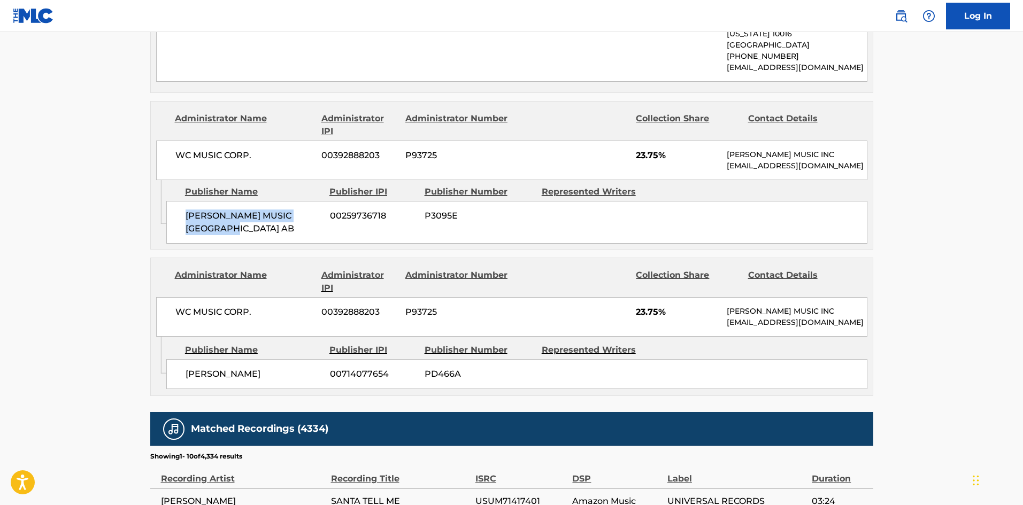
scroll to position [963, 0]
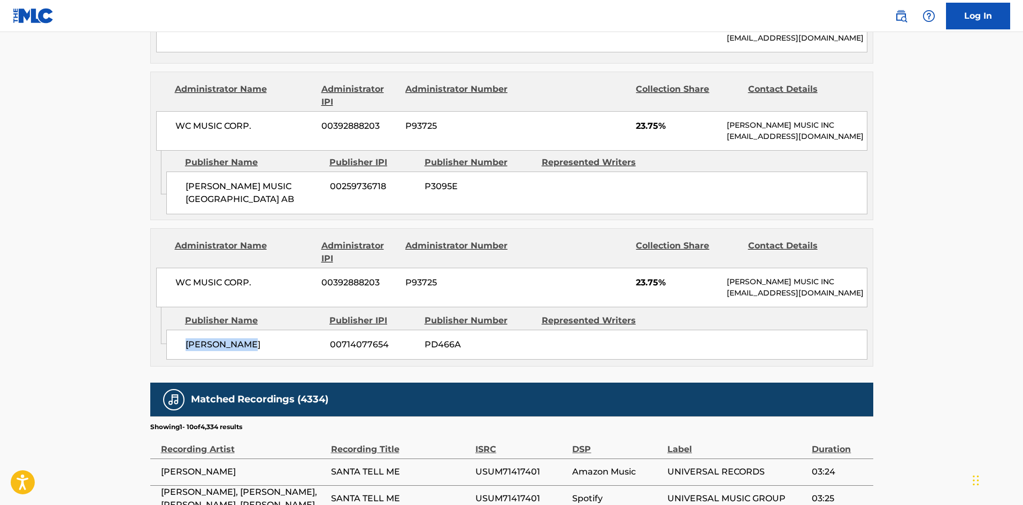
drag, startPoint x: 186, startPoint y: 348, endPoint x: 285, endPoint y: 344, distance: 99.0
click at [285, 344] on span "WOLF COUSINS" at bounding box center [254, 345] width 136 height 13
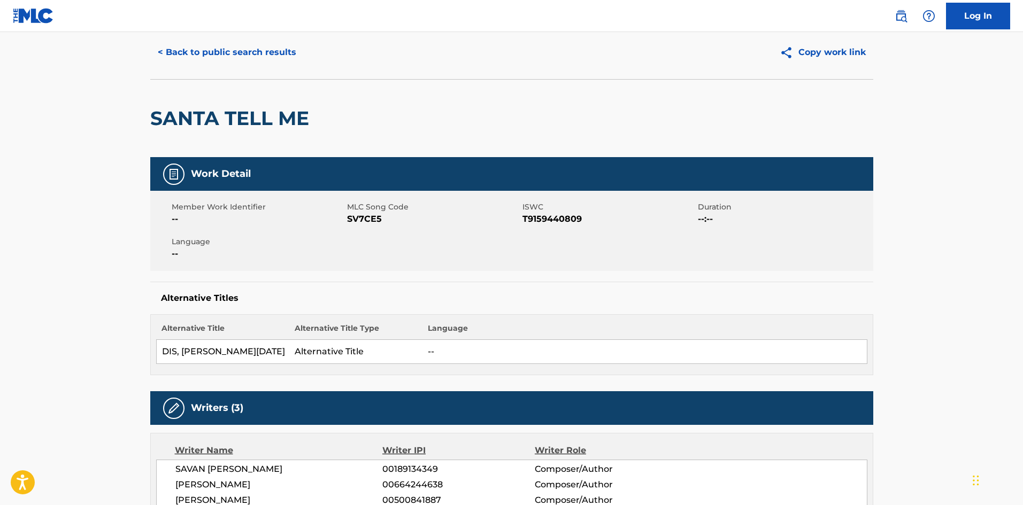
scroll to position [0, 0]
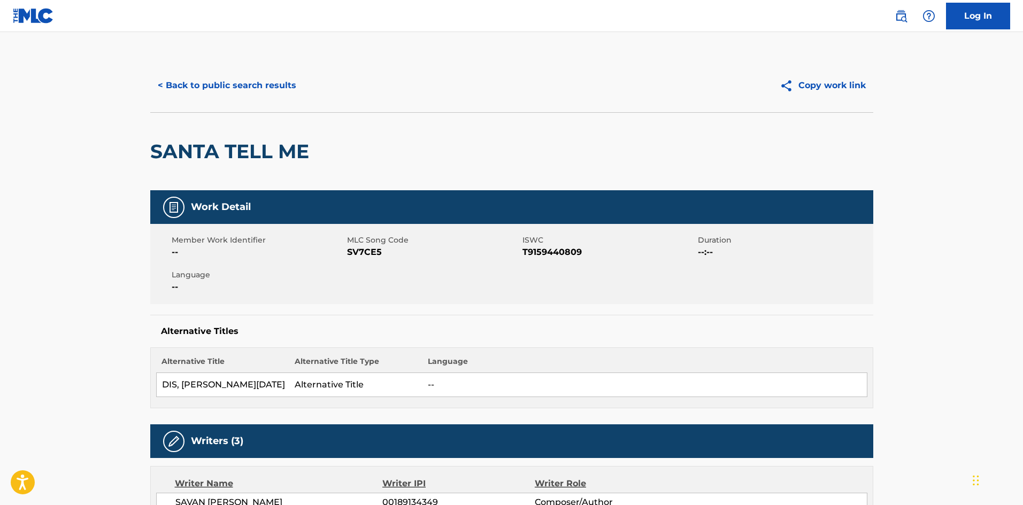
click at [252, 79] on button "< Back to public search results" at bounding box center [227, 85] width 154 height 27
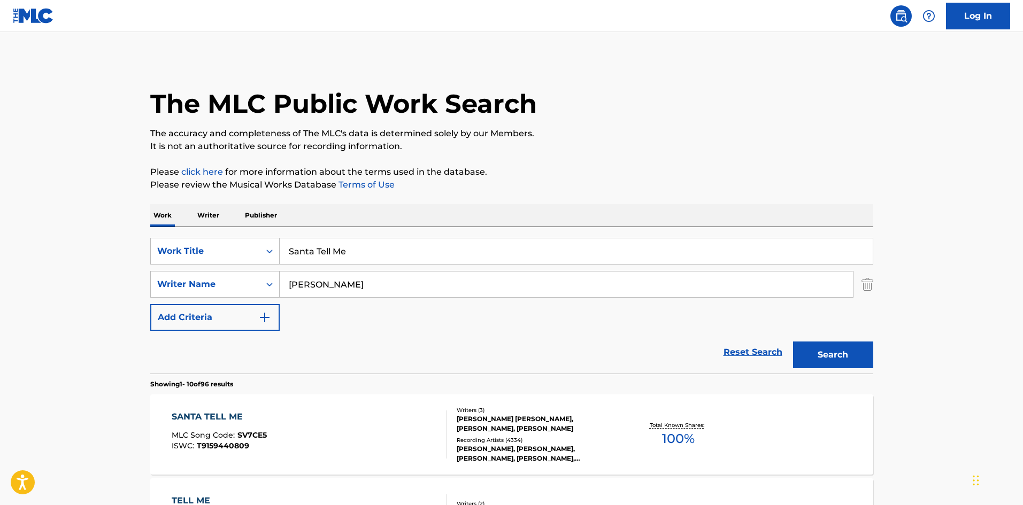
scroll to position [107, 0]
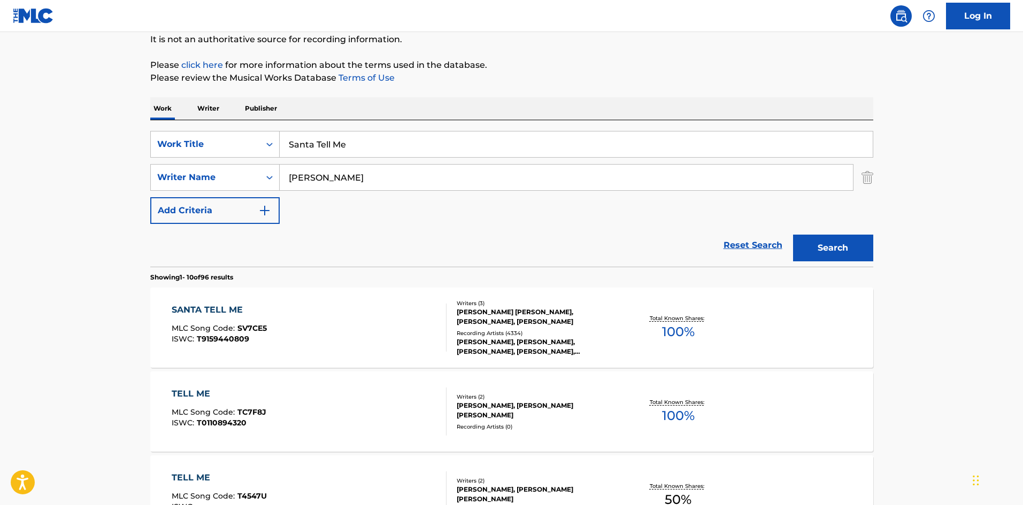
drag, startPoint x: 406, startPoint y: 143, endPoint x: 53, endPoint y: 136, distance: 353.1
paste input "PROUD OF ME"
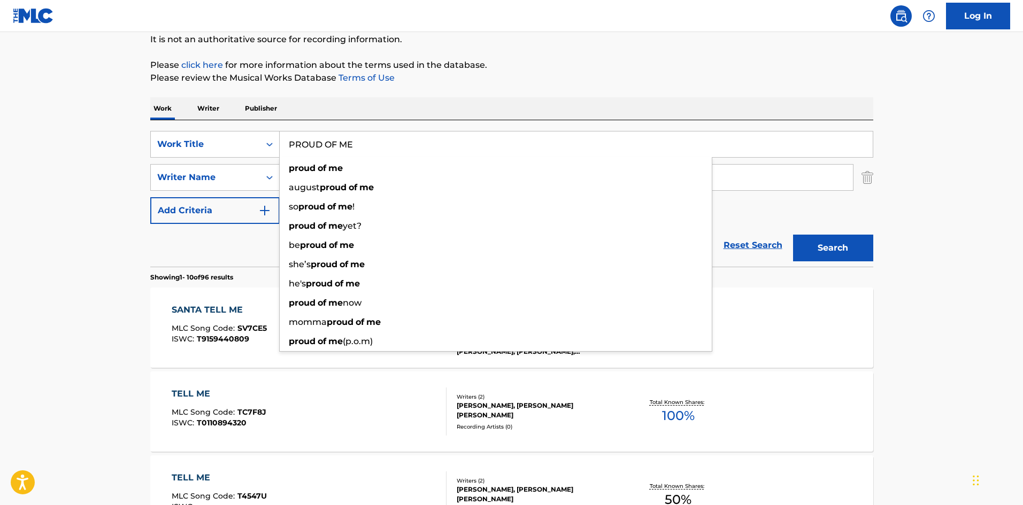
type input "PROUD OF ME"
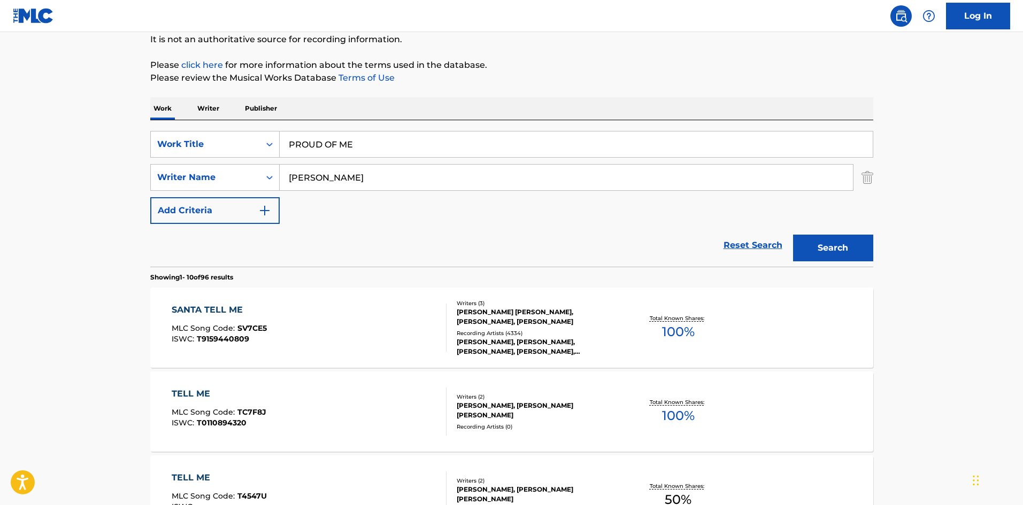
click at [380, 163] on div "SearchWithCriteriaef3b5d95-74cc-4462-a5ac-b0dc86630634 Work Title PROUD OF ME S…" at bounding box center [511, 177] width 723 height 93
drag, startPoint x: 374, startPoint y: 174, endPoint x: 0, endPoint y: 183, distance: 374.0
paste input "LEBLANC"
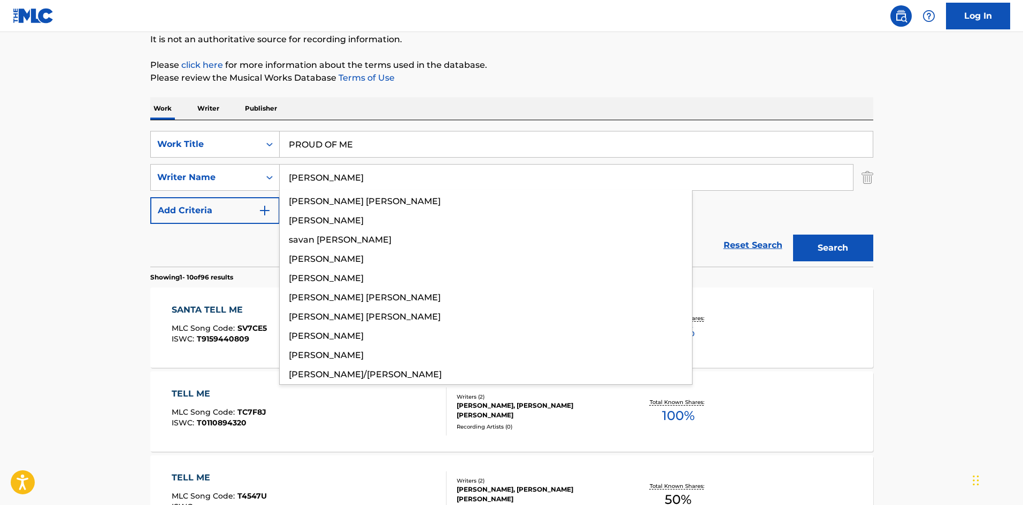
type input "LEBLANC"
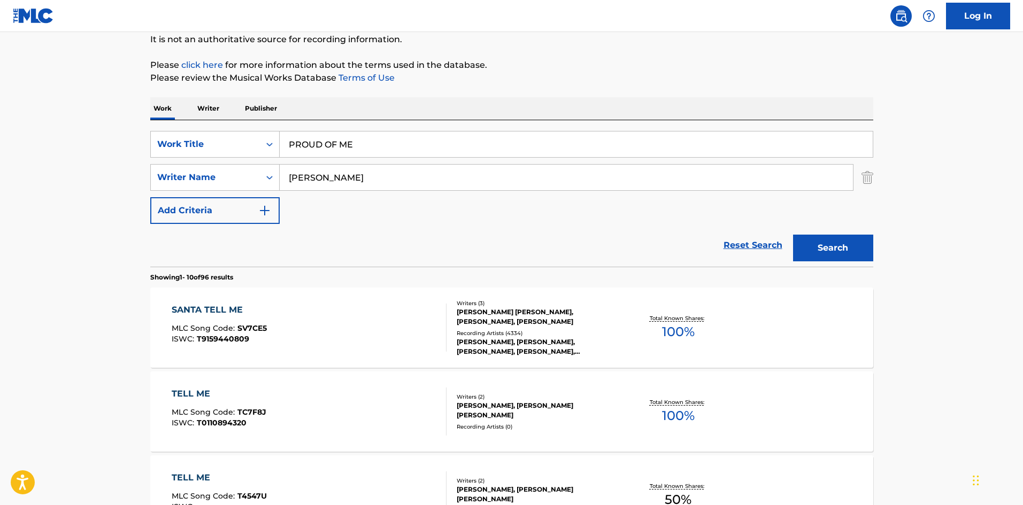
click at [838, 239] on button "Search" at bounding box center [833, 248] width 80 height 27
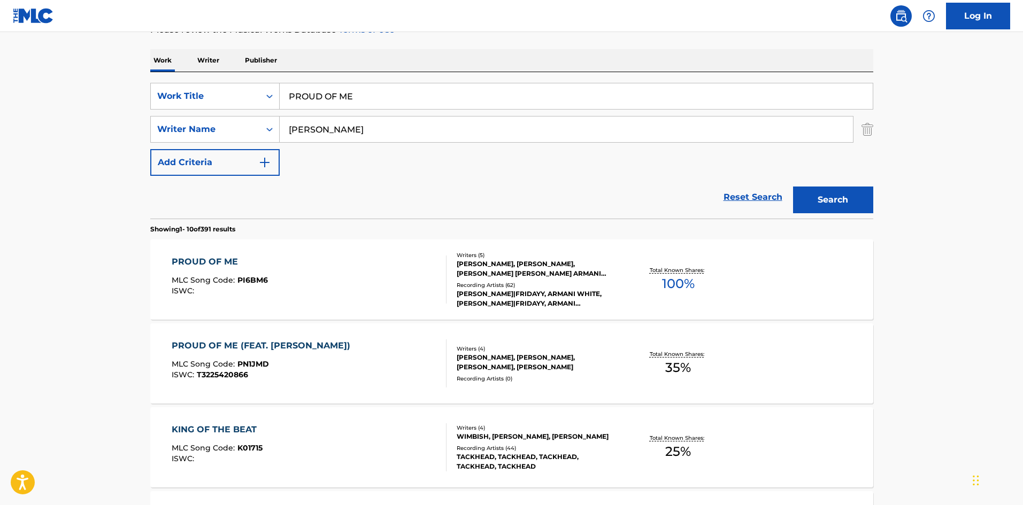
scroll to position [160, 0]
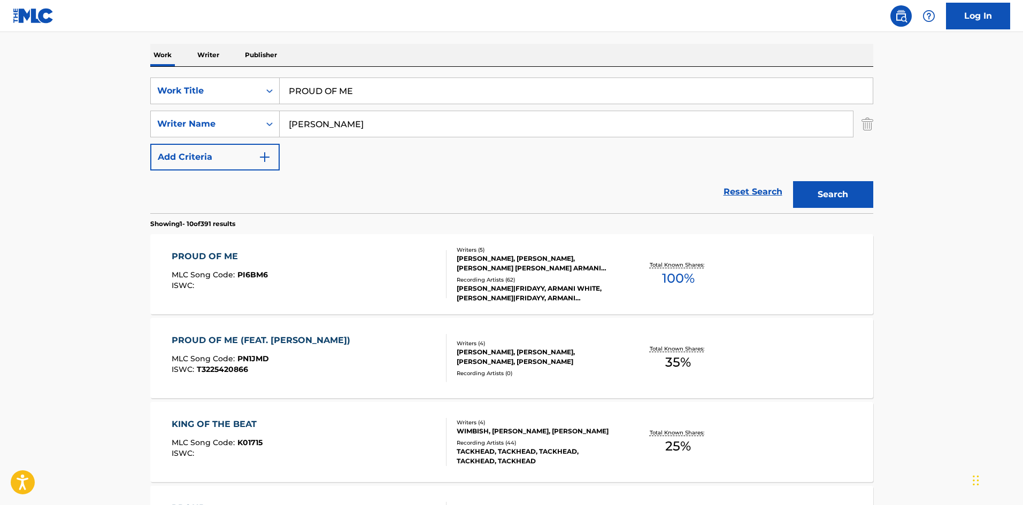
click at [196, 257] on div "PROUD OF ME" at bounding box center [220, 256] width 96 height 13
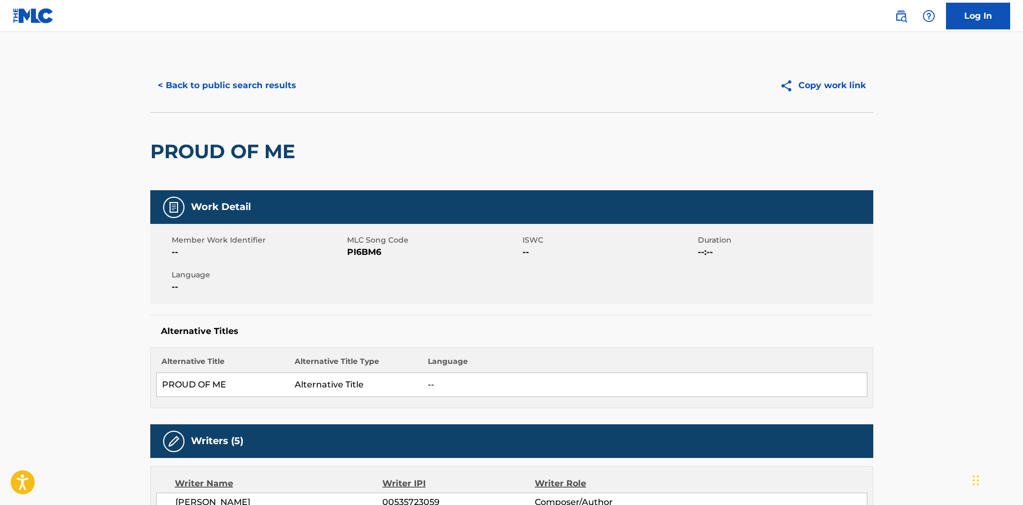
click at [434, 143] on div "PROUD OF ME" at bounding box center [511, 151] width 723 height 78
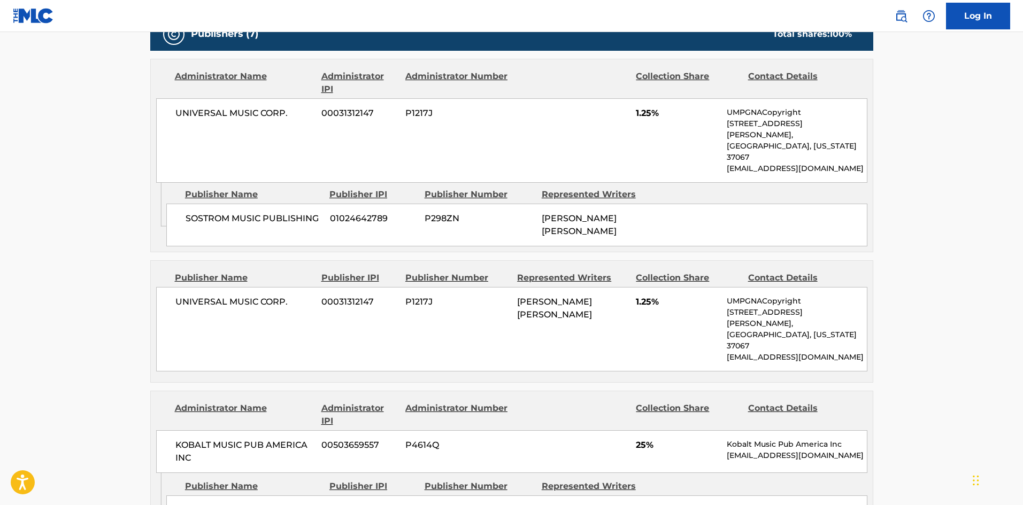
scroll to position [588, 0]
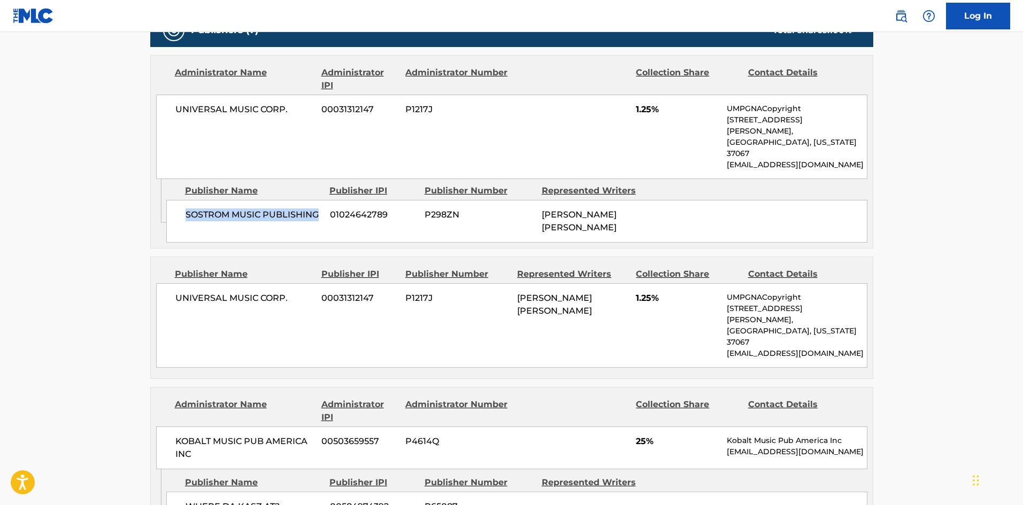
drag, startPoint x: 182, startPoint y: 195, endPoint x: 320, endPoint y: 190, distance: 138.1
click at [320, 200] on div "SOSTROM MUSIC PUBLISHING 01024642789 P298ZN ELIJAH SOSTROM FOX-PECK" at bounding box center [516, 221] width 701 height 43
drag, startPoint x: 175, startPoint y: 278, endPoint x: 295, endPoint y: 272, distance: 120.5
click at [295, 283] on div "UNIVERSAL MUSIC CORP. 00031312147 P1217J ELIJAH SOSTROM FOX-PECK 1.25% UMPGNACo…" at bounding box center [511, 325] width 711 height 85
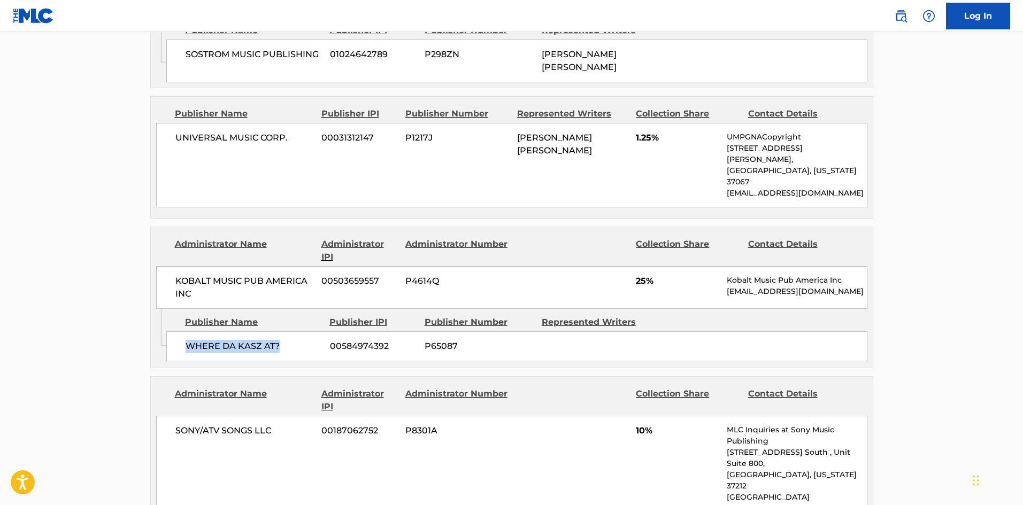
drag, startPoint x: 187, startPoint y: 308, endPoint x: 294, endPoint y: 305, distance: 107.0
click at [294, 332] on div "WHERE DA KASZ AT? 00584974392 P65087" at bounding box center [516, 347] width 701 height 30
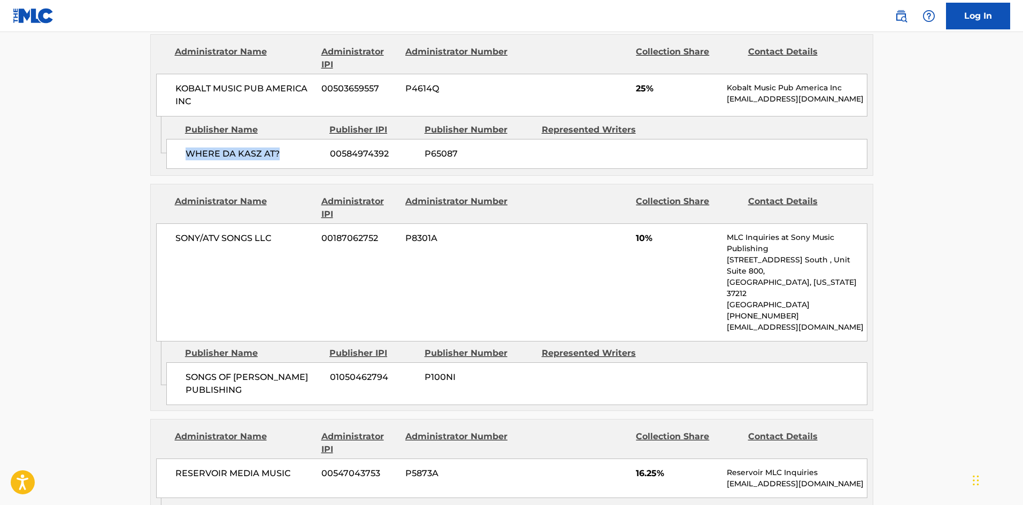
scroll to position [963, 0]
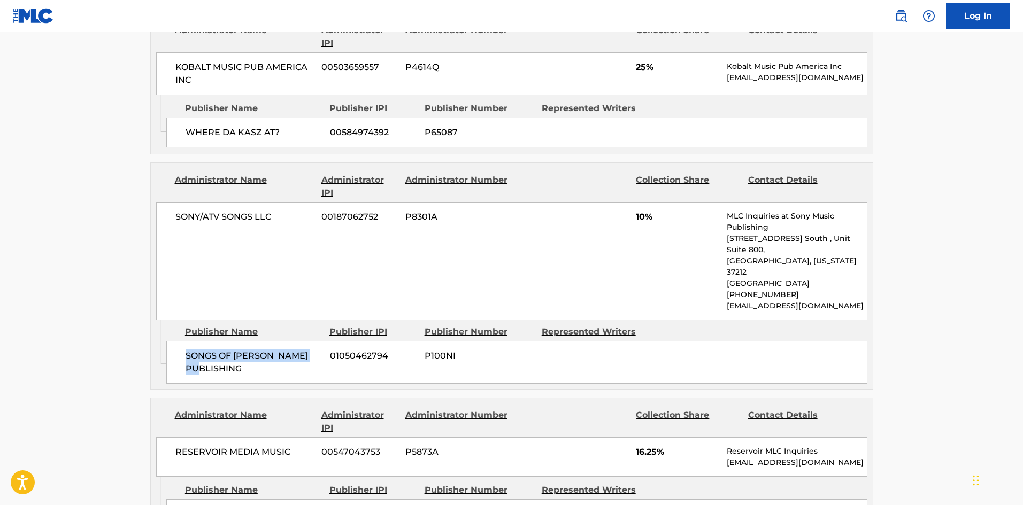
drag, startPoint x: 178, startPoint y: 289, endPoint x: 275, endPoint y: 303, distance: 97.7
click at [275, 341] on div "SONGS OF HOLUP PUBLISHING 01050462794 P100NI" at bounding box center [516, 362] width 701 height 43
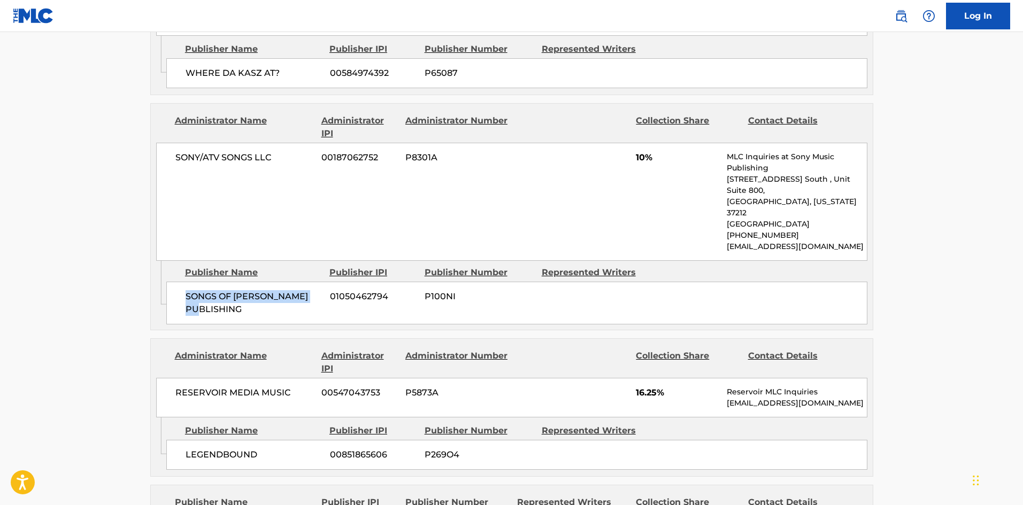
scroll to position [1123, 0]
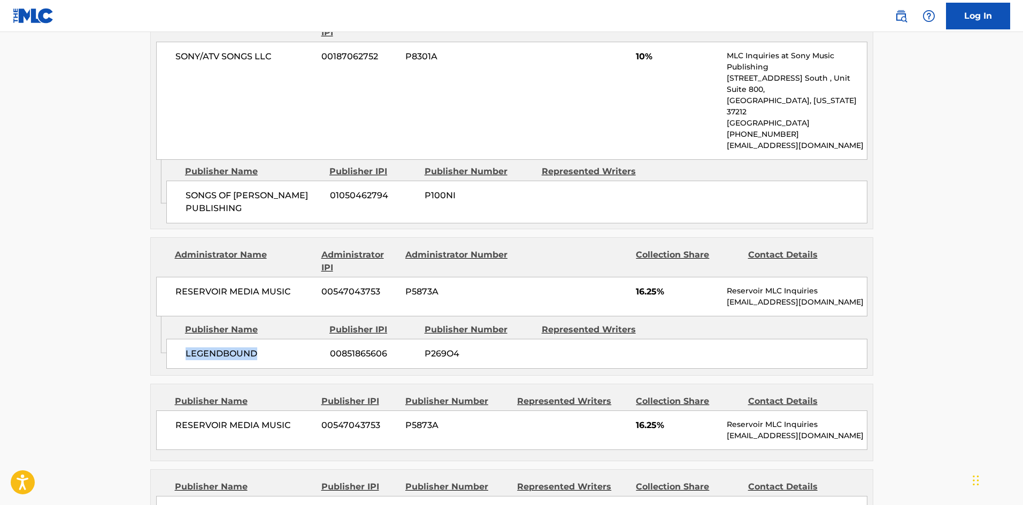
drag, startPoint x: 181, startPoint y: 288, endPoint x: 266, endPoint y: 288, distance: 84.5
click at [266, 339] on div "LEGENDBOUND 00851865606 P269O4" at bounding box center [516, 354] width 701 height 30
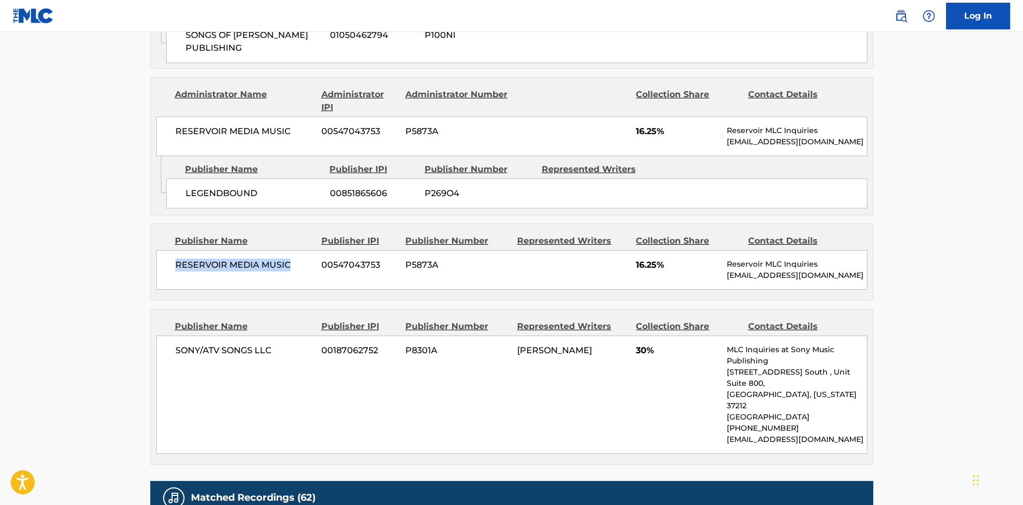
drag, startPoint x: 174, startPoint y: 196, endPoint x: 298, endPoint y: 196, distance: 123.6
click at [298, 250] on div "RESERVOIR MEDIA MUSIC 00547043753 P5873A 16.25% Reservoir MLC Inquiries MLC@res…" at bounding box center [511, 270] width 711 height 40
drag, startPoint x: 169, startPoint y: 285, endPoint x: 298, endPoint y: 47, distance: 271.4
click at [288, 336] on div "SONY/ATV SONGS LLC 00187062752 P8301A JULIO FERNANDEZ 30% MLC Inquiries at Sony…" at bounding box center [511, 395] width 711 height 118
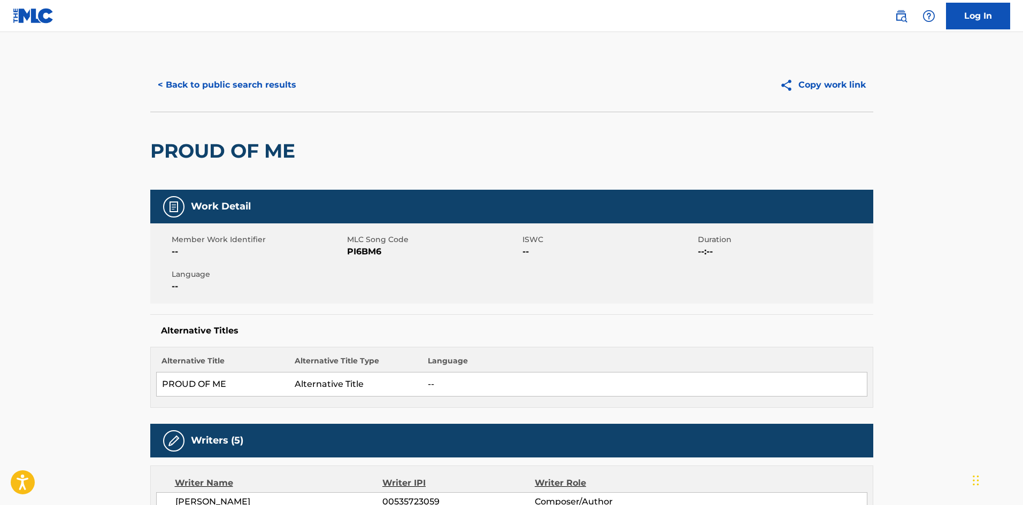
scroll to position [0, 0]
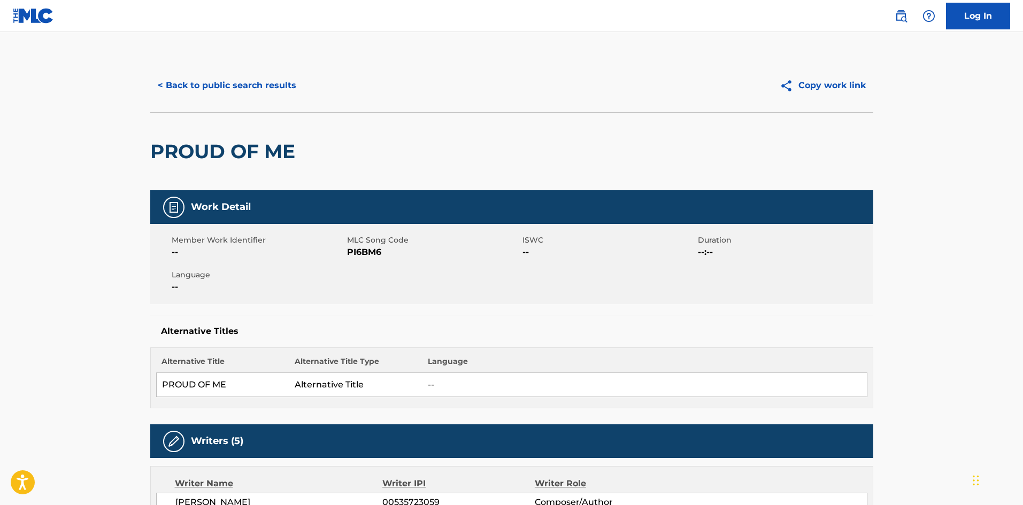
click at [254, 90] on button "< Back to public search results" at bounding box center [227, 85] width 154 height 27
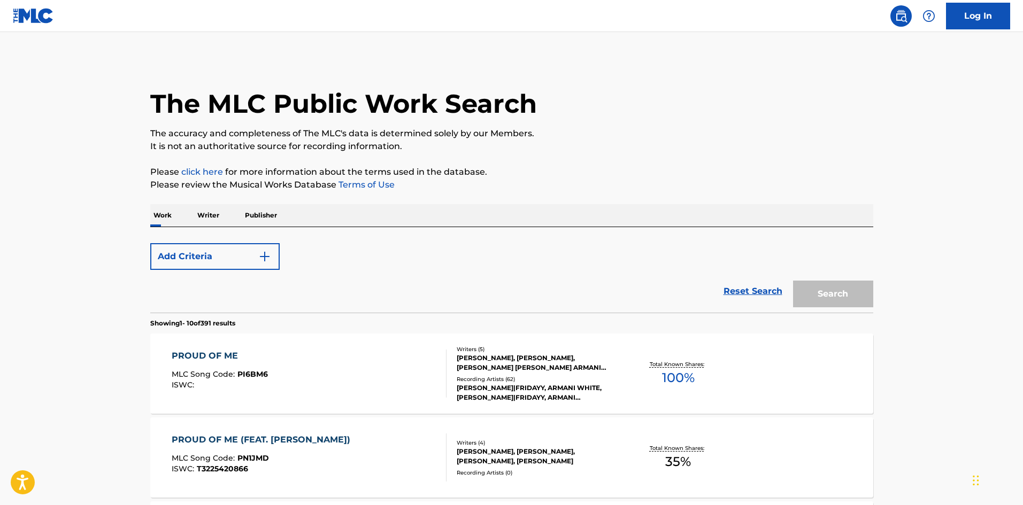
scroll to position [160, 0]
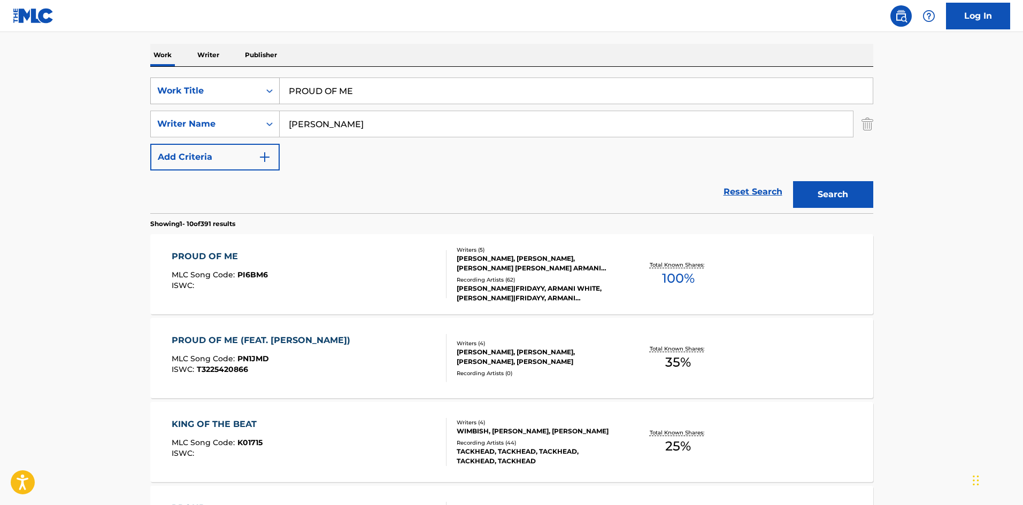
drag, startPoint x: 373, startPoint y: 87, endPoint x: 185, endPoint y: 97, distance: 188.5
click at [211, 99] on div "SearchWithCriteriaef3b5d95-74cc-4462-a5ac-b0dc86630634 Work Title PROUD OF ME" at bounding box center [511, 91] width 723 height 27
paste input "Broken Arrows"
type input "Broken Arrows"
click at [378, 53] on div "Work Writer Publisher" at bounding box center [511, 55] width 723 height 22
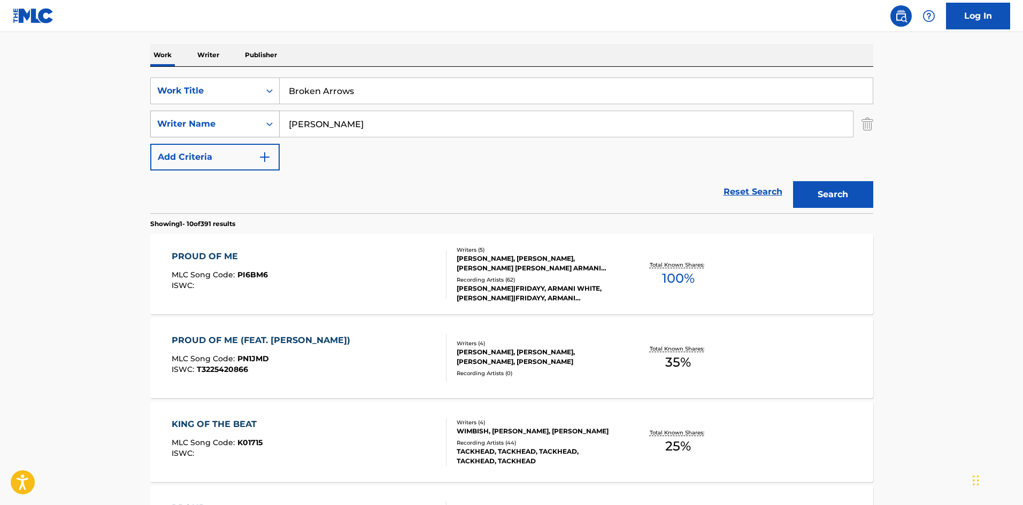
drag, startPoint x: 362, startPoint y: 120, endPoint x: 235, endPoint y: 123, distance: 126.8
click at [248, 125] on div "SearchWithCriteriad544a0ca-5780-4d92-be05-f7a630639796 Writer Name LEBLANC" at bounding box center [511, 124] width 723 height 27
paste input "BERGLING"
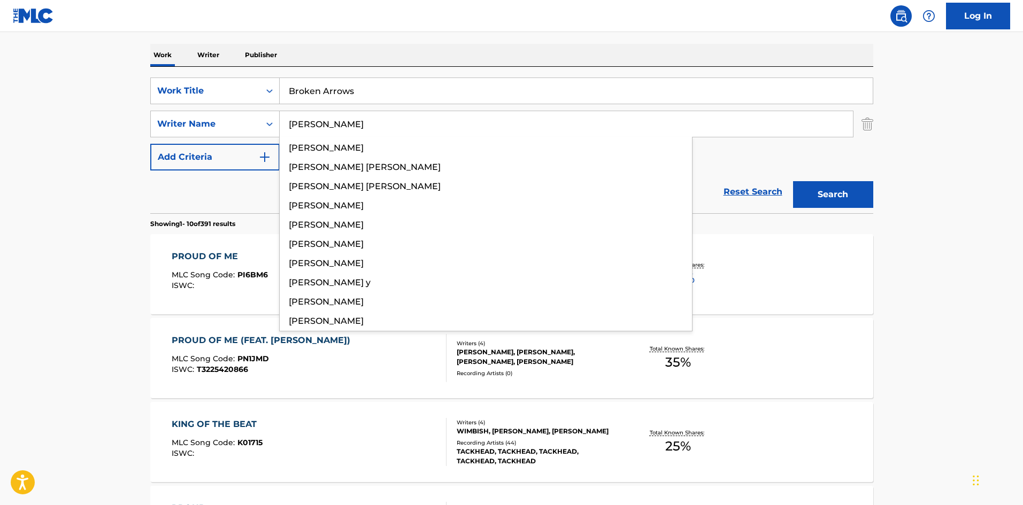
type input "BERGLING"
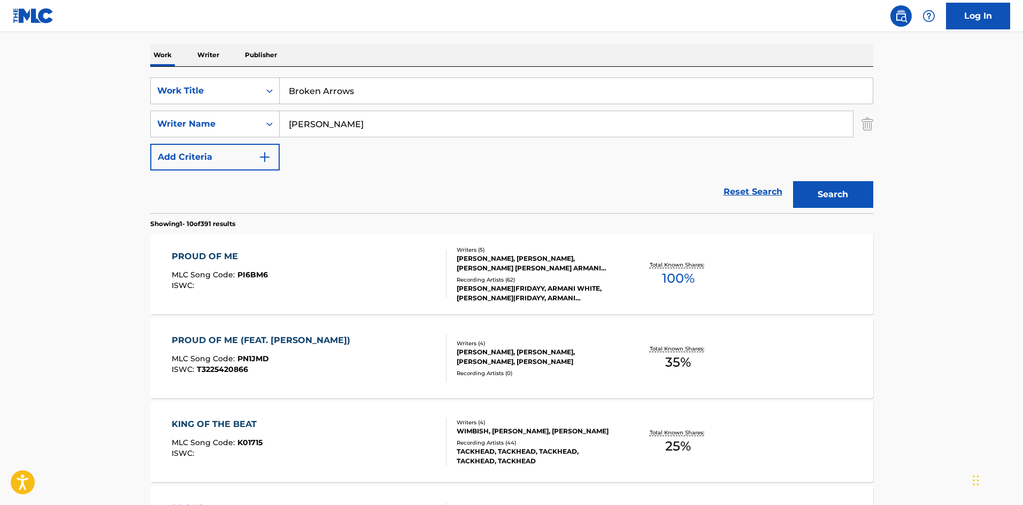
click at [850, 196] on button "Search" at bounding box center [833, 194] width 80 height 27
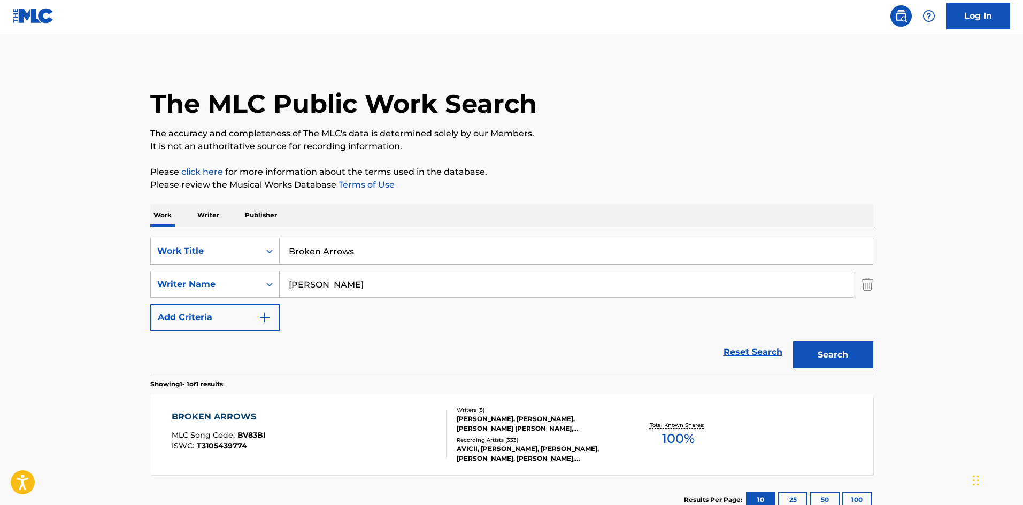
scroll to position [76, 0]
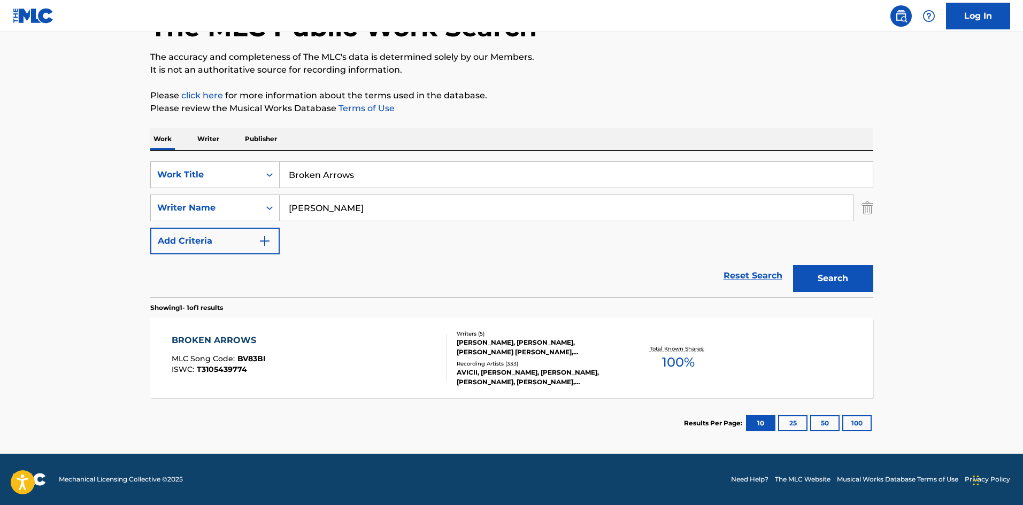
click at [246, 340] on div "BROKEN ARROWS" at bounding box center [219, 340] width 94 height 13
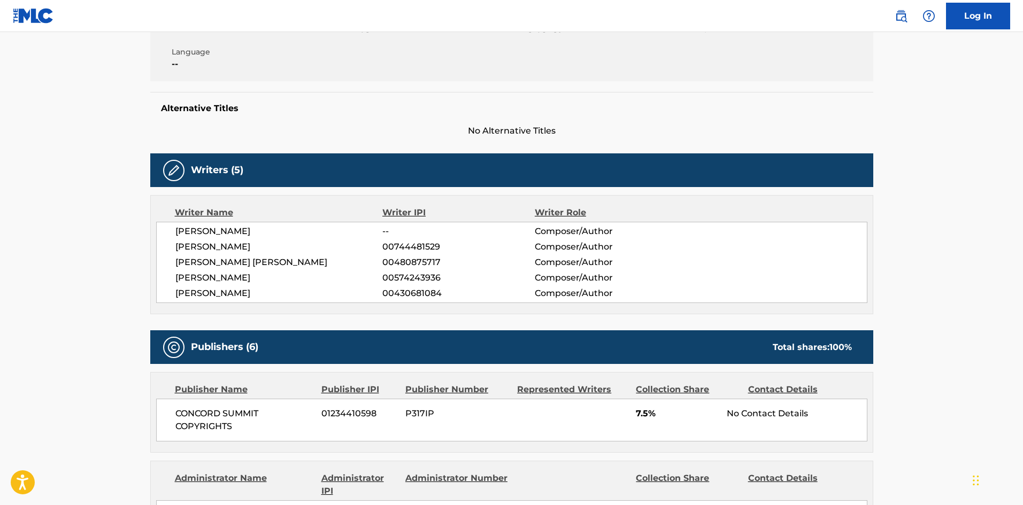
scroll to position [428, 0]
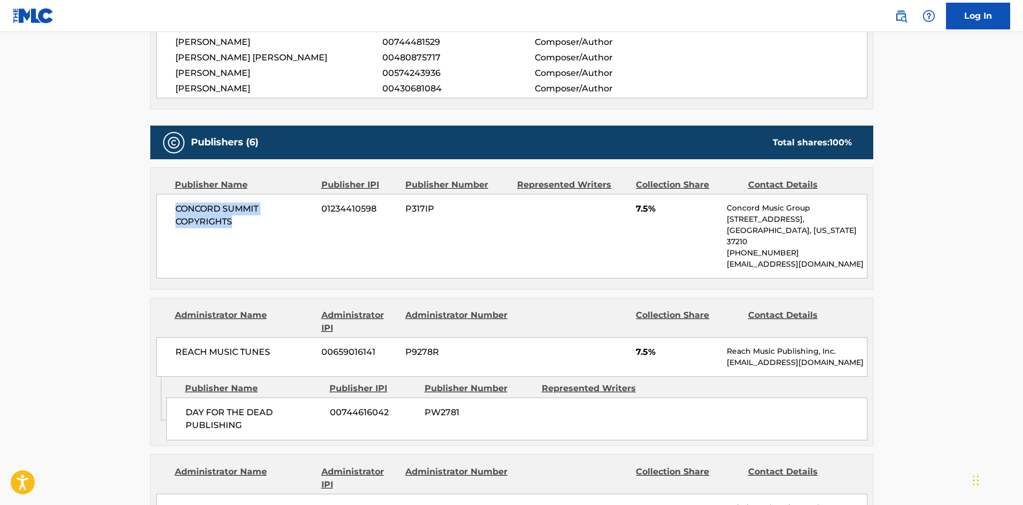
drag, startPoint x: 173, startPoint y: 208, endPoint x: 269, endPoint y: 224, distance: 96.6
click at [269, 224] on div "CONCORD SUMMIT COPYRIGHTS 01234410598 P317IP 7.5% Concord Music Group 10 Lea Av…" at bounding box center [511, 236] width 711 height 85
drag, startPoint x: 634, startPoint y: 212, endPoint x: 652, endPoint y: 208, distance: 18.2
click at [652, 208] on div "CONCORD SUMMIT COPYRIGHTS 01234410598 P317IP 7.5% Concord Music Group 10 Lea Av…" at bounding box center [511, 236] width 711 height 85
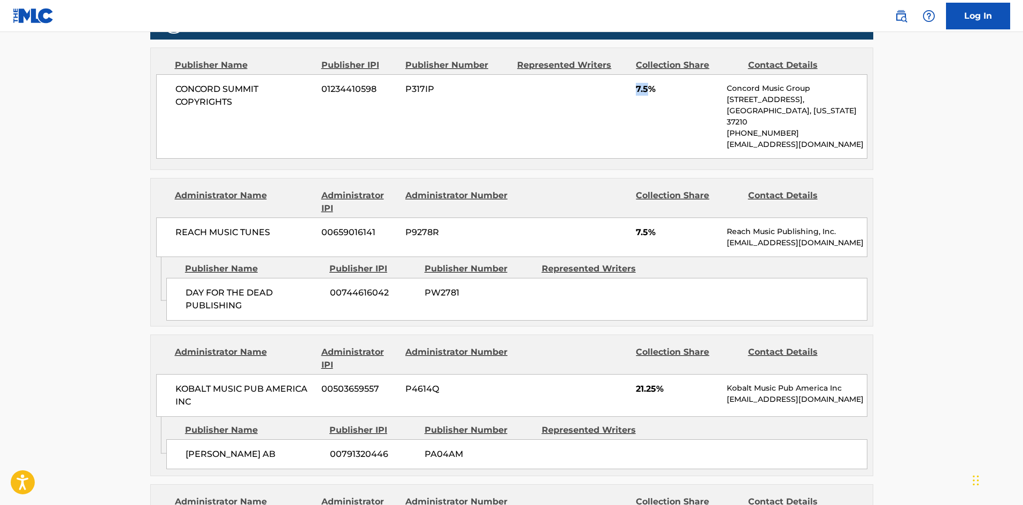
scroll to position [588, 0]
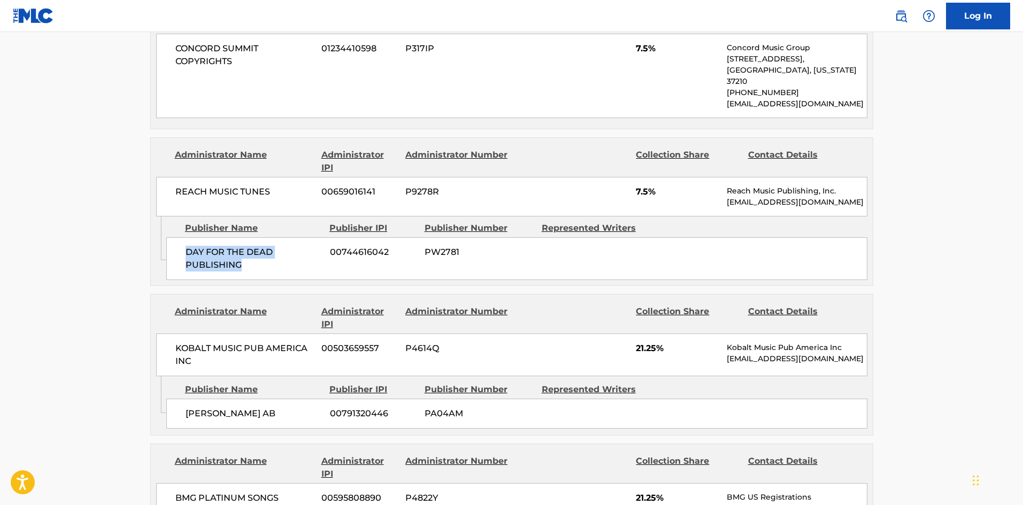
drag, startPoint x: 185, startPoint y: 237, endPoint x: 278, endPoint y: 252, distance: 93.7
click at [278, 252] on span "DAY FOR THE DEAD PUBLISHING" at bounding box center [254, 259] width 136 height 26
click at [207, 246] on span "DAY FOR THE DEAD PUBLISHING" at bounding box center [254, 259] width 136 height 26
click at [188, 246] on span "DAY FOR THE DEAD PUBLISHING" at bounding box center [254, 259] width 136 height 26
drag, startPoint x: 185, startPoint y: 237, endPoint x: 273, endPoint y: 248, distance: 88.9
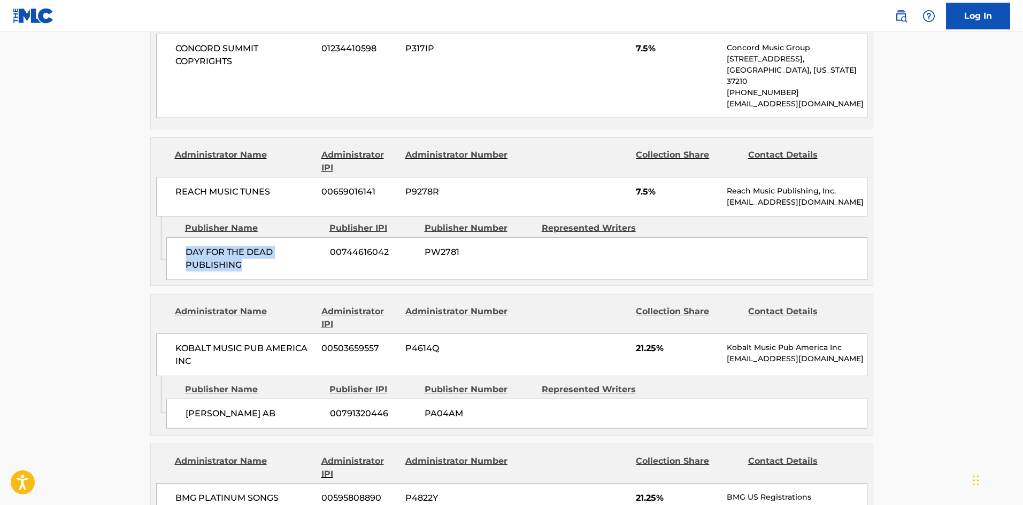
click at [273, 248] on div "DAY FOR THE DEAD PUBLISHING 00744616042 PW2781" at bounding box center [516, 258] width 701 height 43
drag, startPoint x: 637, startPoint y: 181, endPoint x: 649, endPoint y: 182, distance: 11.8
click at [649, 186] on span "7.5%" at bounding box center [677, 192] width 83 height 13
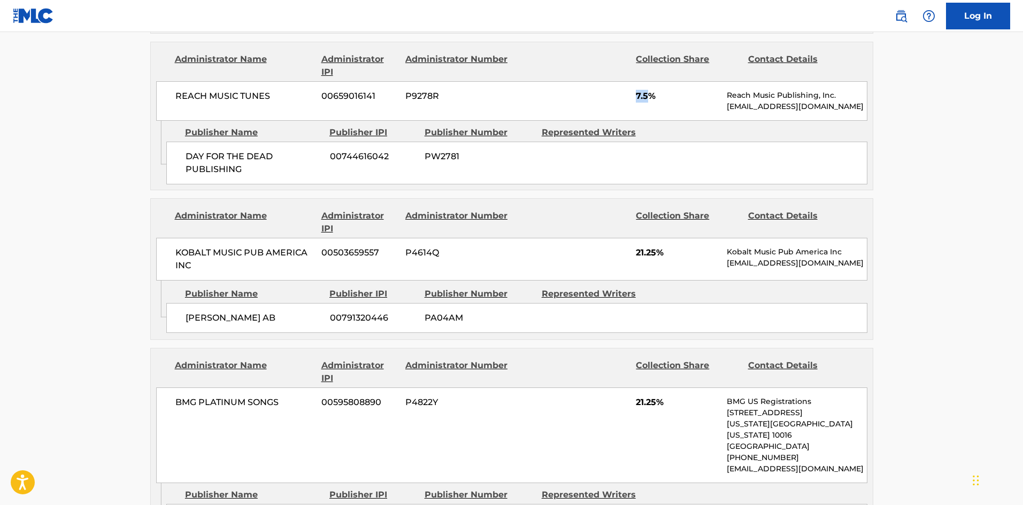
scroll to position [695, 0]
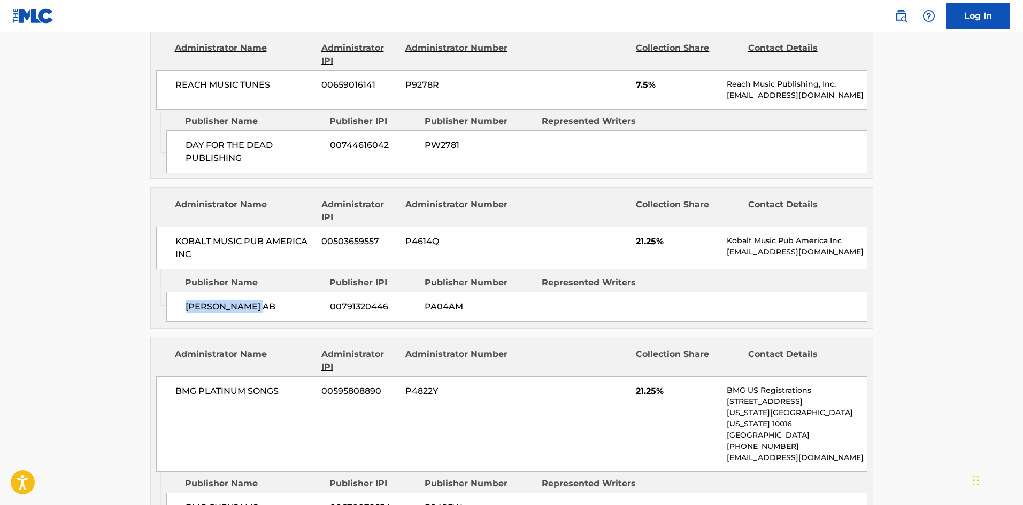
drag, startPoint x: 187, startPoint y: 293, endPoint x: 291, endPoint y: 292, distance: 103.8
click at [291, 301] on span "ERIC TURNER AB" at bounding box center [254, 307] width 136 height 13
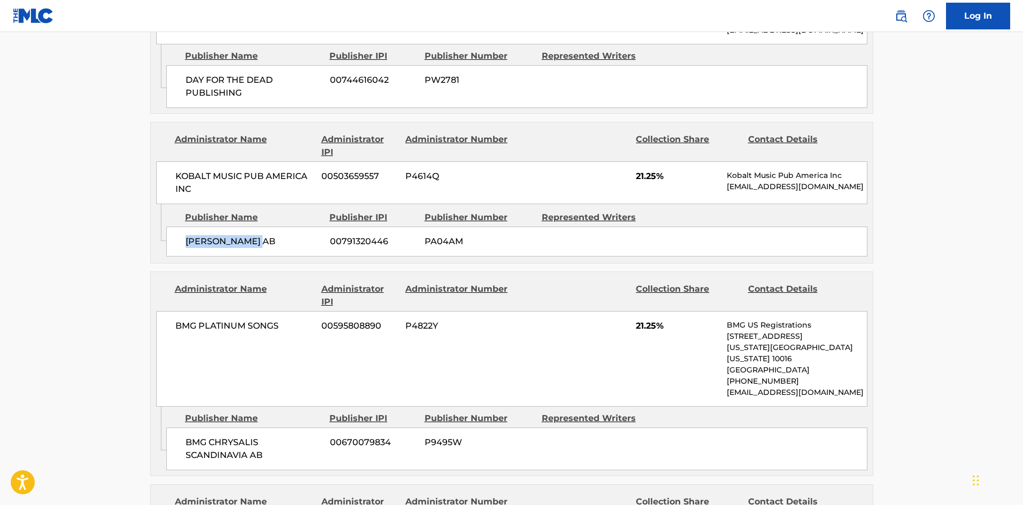
scroll to position [856, 0]
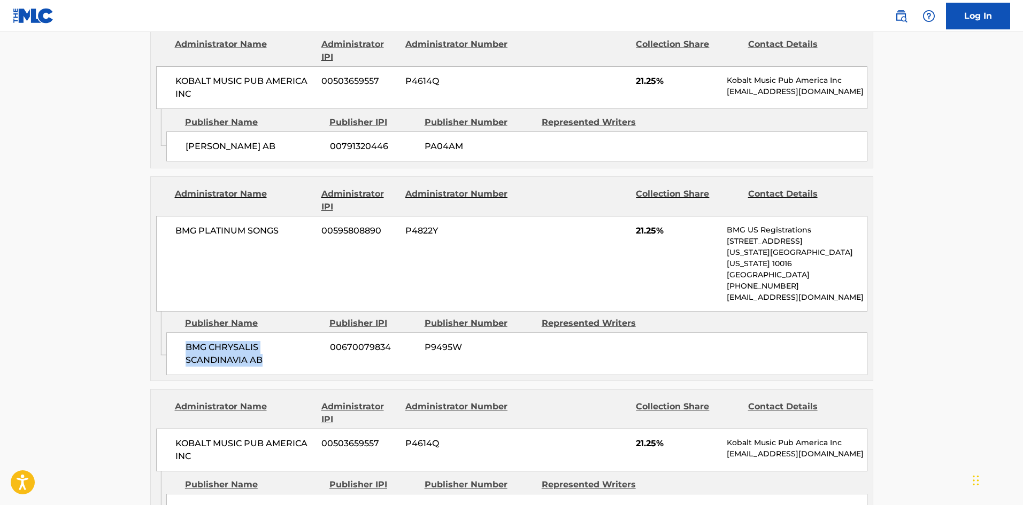
drag, startPoint x: 187, startPoint y: 327, endPoint x: 289, endPoint y: 340, distance: 102.4
click at [289, 341] on span "BMG CHRYSALIS SCANDINAVIA AB" at bounding box center [254, 354] width 136 height 26
drag, startPoint x: 637, startPoint y: 219, endPoint x: 656, endPoint y: 219, distance: 19.8
click at [656, 225] on span "21.25%" at bounding box center [677, 231] width 83 height 13
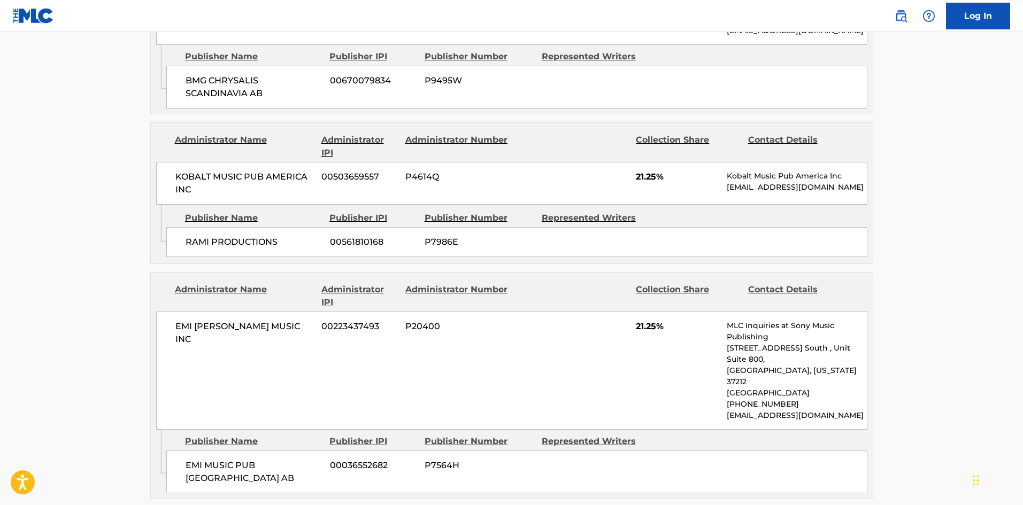
scroll to position [1123, 0]
drag, startPoint x: 186, startPoint y: 223, endPoint x: 295, endPoint y: 223, distance: 109.1
click at [295, 235] on span "RAMI PRODUCTIONS" at bounding box center [254, 241] width 136 height 13
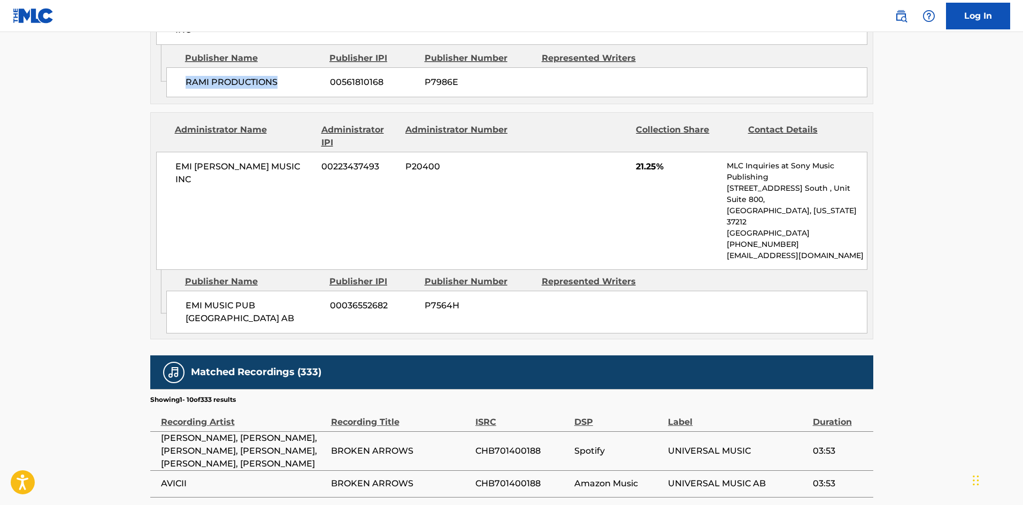
scroll to position [1284, 0]
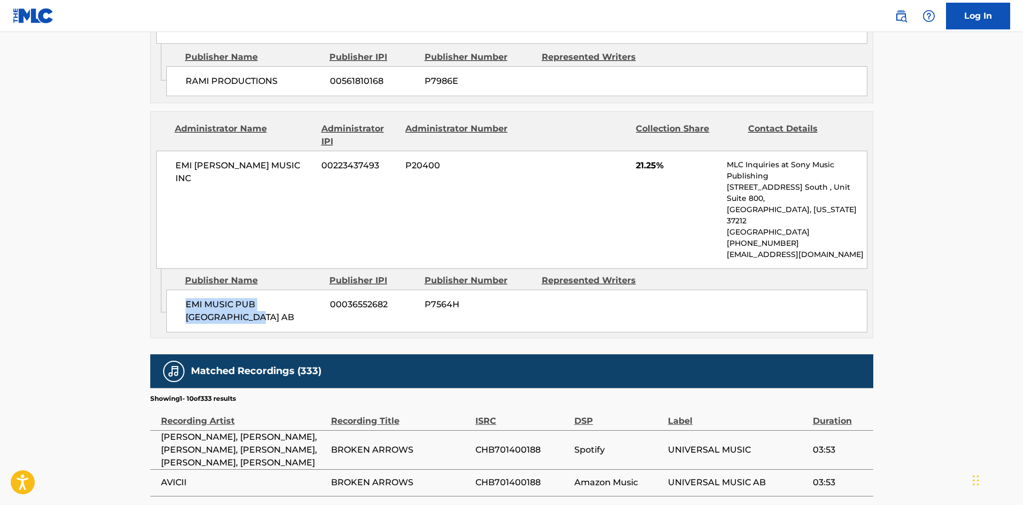
drag, startPoint x: 185, startPoint y: 259, endPoint x: 231, endPoint y: 272, distance: 47.8
click at [231, 290] on div "EMI MUSIC PUB SCANDINAVIA AB 00036552682 P7564H" at bounding box center [516, 311] width 701 height 43
drag, startPoint x: 633, startPoint y: 145, endPoint x: 660, endPoint y: 148, distance: 26.3
click at [660, 151] on div "EMI BLACKWOOD MUSIC INC 00223437493 P20400 21.25% MLC Inquiries at Sony Music P…" at bounding box center [511, 210] width 711 height 118
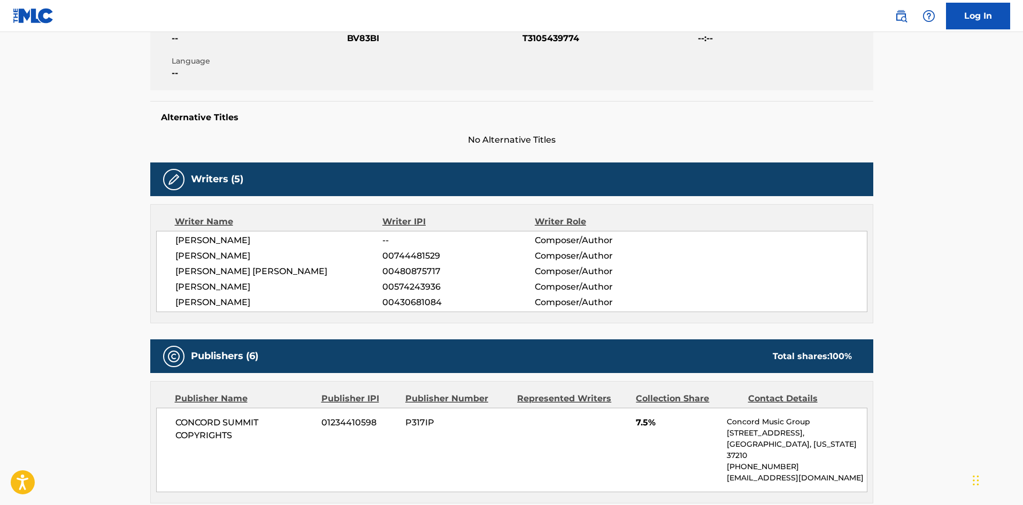
scroll to position [481, 0]
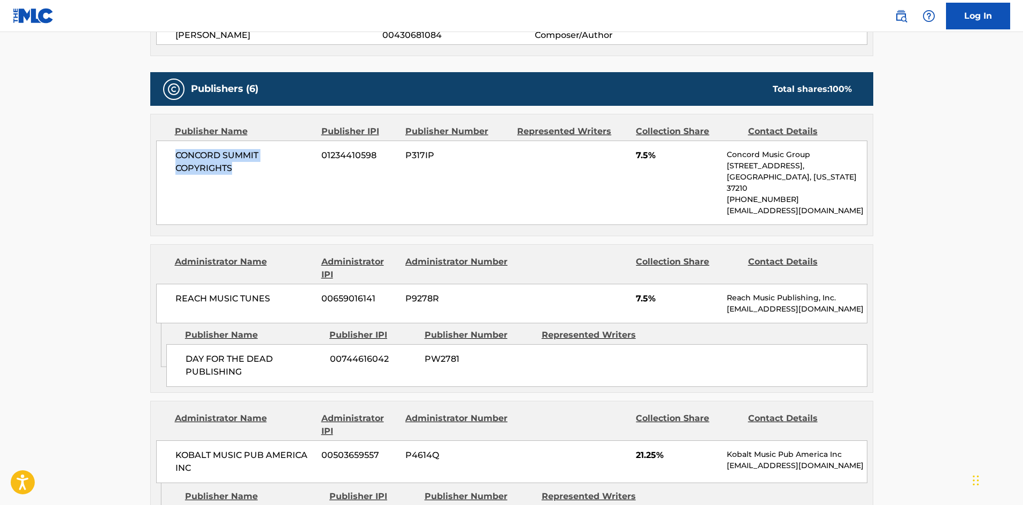
drag, startPoint x: 171, startPoint y: 152, endPoint x: 269, endPoint y: 208, distance: 112.3
click at [269, 208] on div "CONCORD SUMMIT COPYRIGHTS 01234410598 P317IP 7.5% Concord Music Group 10 Lea Av…" at bounding box center [511, 183] width 711 height 85
drag, startPoint x: 177, startPoint y: 339, endPoint x: 262, endPoint y: 373, distance: 92.4
click at [261, 373] on div "DAY FOR THE DEAD PUBLISHING 00744616042 PW2781" at bounding box center [516, 365] width 701 height 43
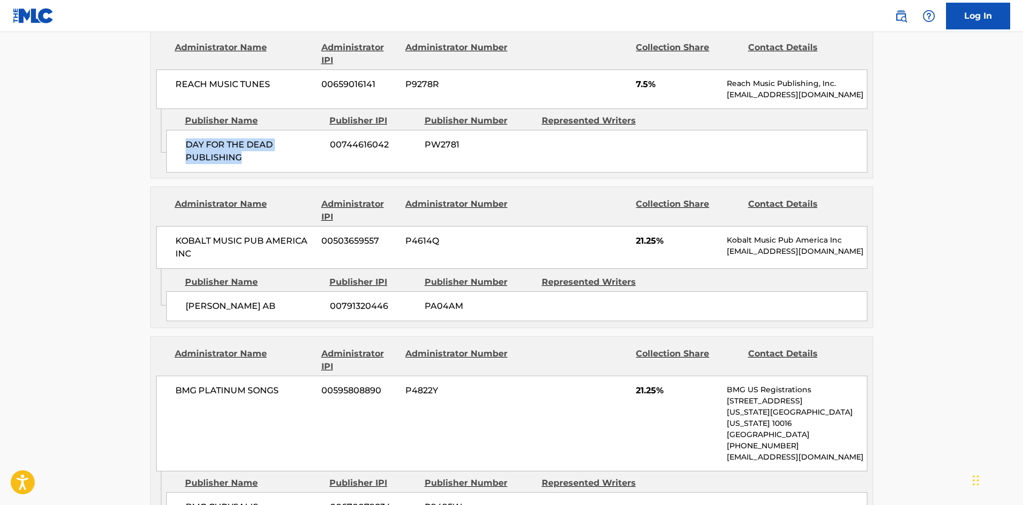
scroll to position [749, 0]
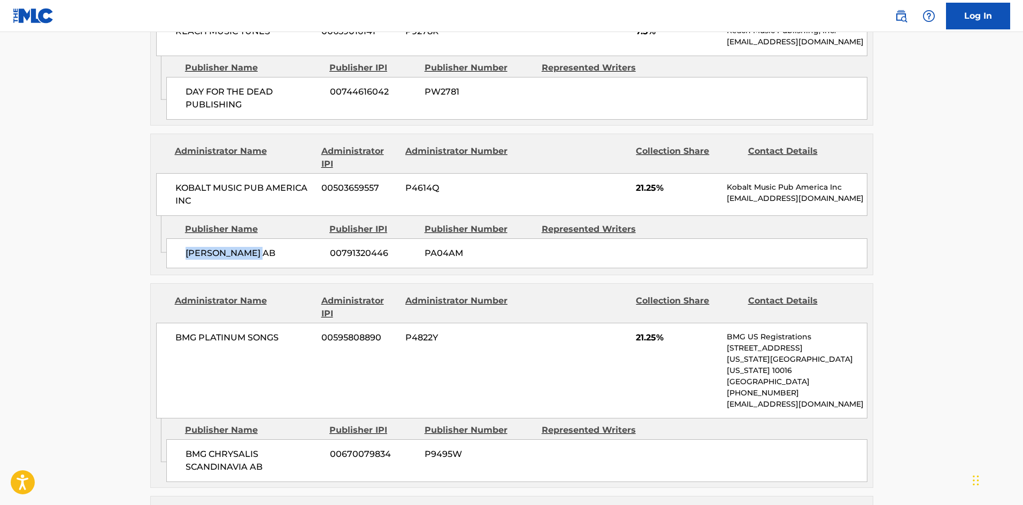
drag, startPoint x: 179, startPoint y: 237, endPoint x: 316, endPoint y: 263, distance: 139.8
click at [316, 261] on div "Admin Original Publisher Connecting Line Publisher Name Publisher IPI Publisher…" at bounding box center [512, 245] width 722 height 59
drag, startPoint x: 197, startPoint y: 434, endPoint x: 269, endPoint y: 443, distance: 71.7
click at [262, 448] on span "BMG CHRYSALIS SCANDINAVIA AB" at bounding box center [254, 461] width 136 height 26
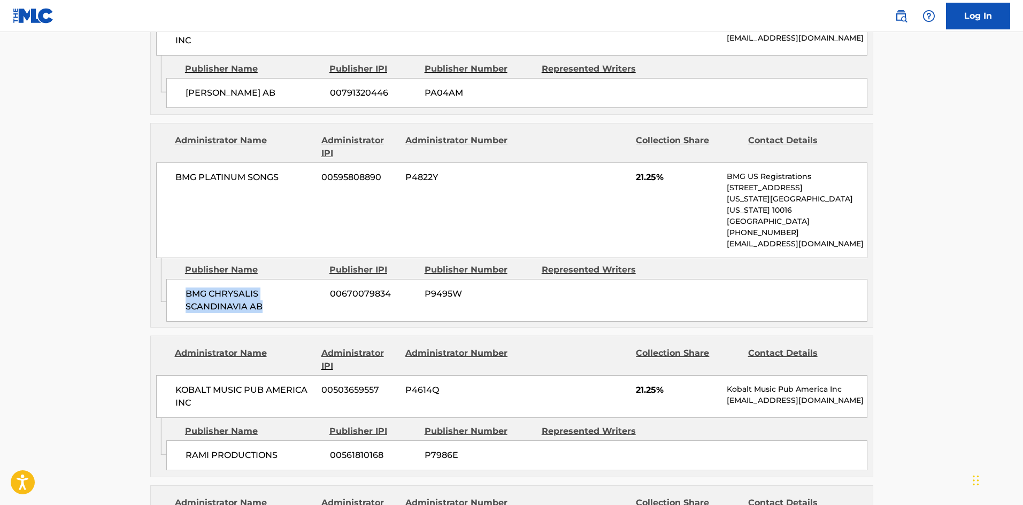
scroll to position [1070, 0]
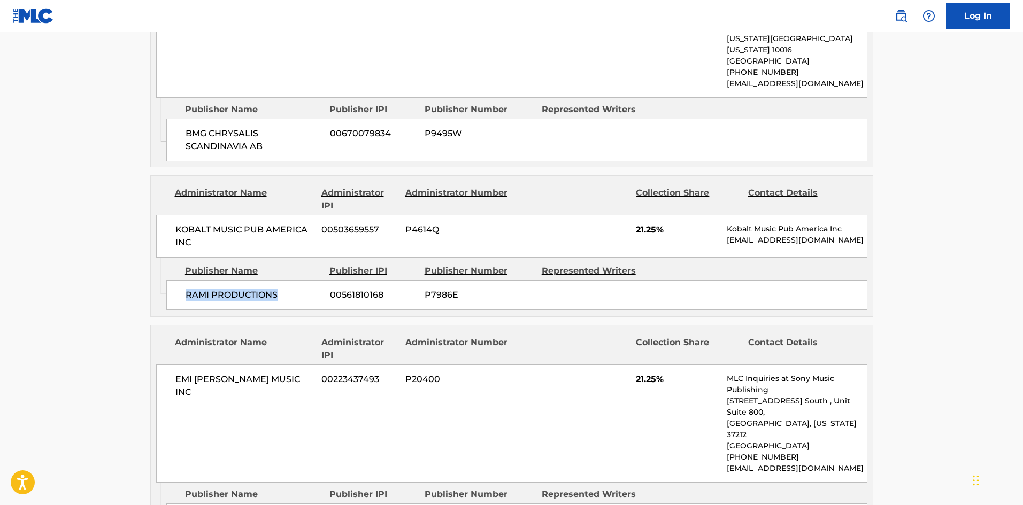
drag, startPoint x: 172, startPoint y: 273, endPoint x: 310, endPoint y: 286, distance: 138.6
click at [307, 286] on div "RAMI PRODUCTIONS 00561810168 P7986E" at bounding box center [516, 295] width 701 height 30
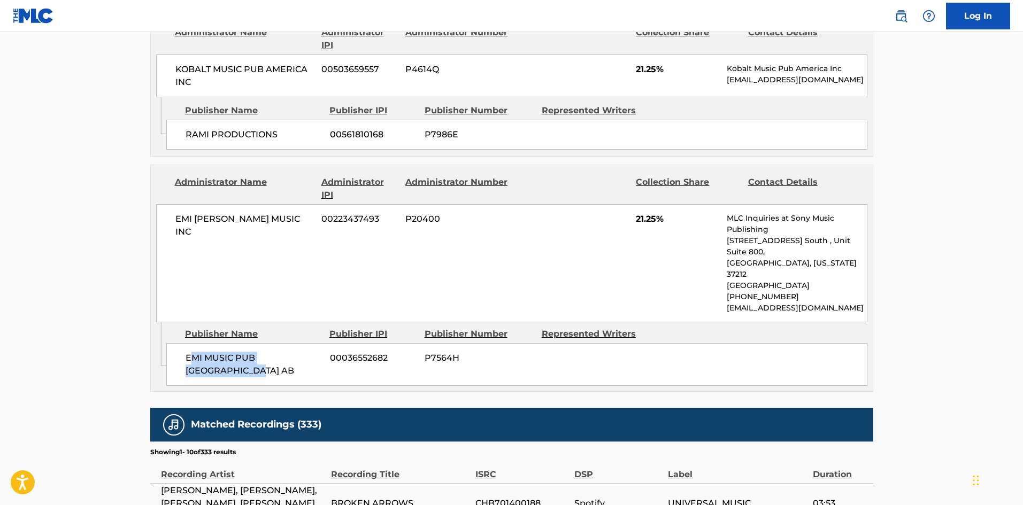
drag, startPoint x: 192, startPoint y: 304, endPoint x: 232, endPoint y: 329, distance: 47.1
click at [232, 343] on div "EMI MUSIC PUB SCANDINAVIA AB 00036552682 P7564H" at bounding box center [516, 364] width 701 height 43
drag, startPoint x: 187, startPoint y: 112, endPoint x: 311, endPoint y: 129, distance: 125.2
click at [311, 129] on div "Admin Original Publisher Connecting Line Publisher Name Publisher IPI Publisher…" at bounding box center [512, 126] width 722 height 59
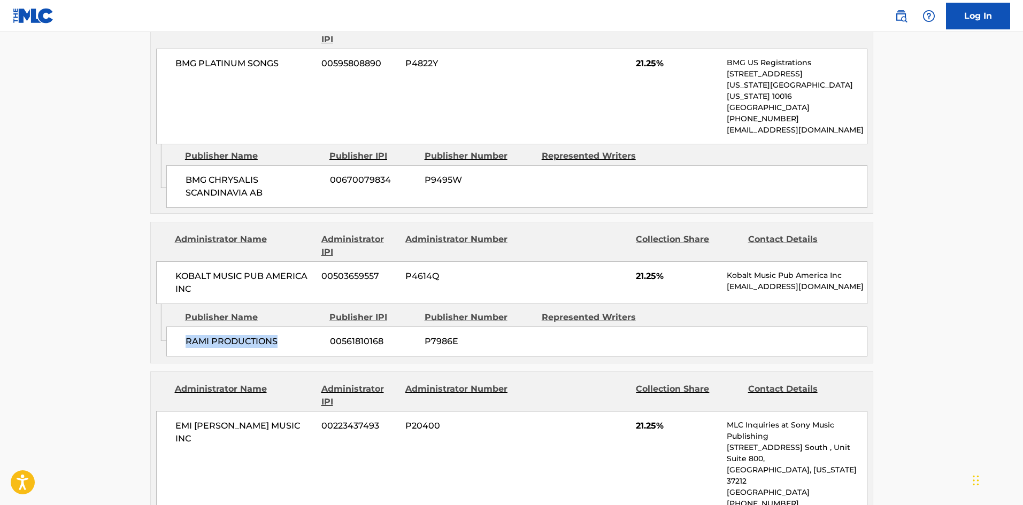
scroll to position [1016, 0]
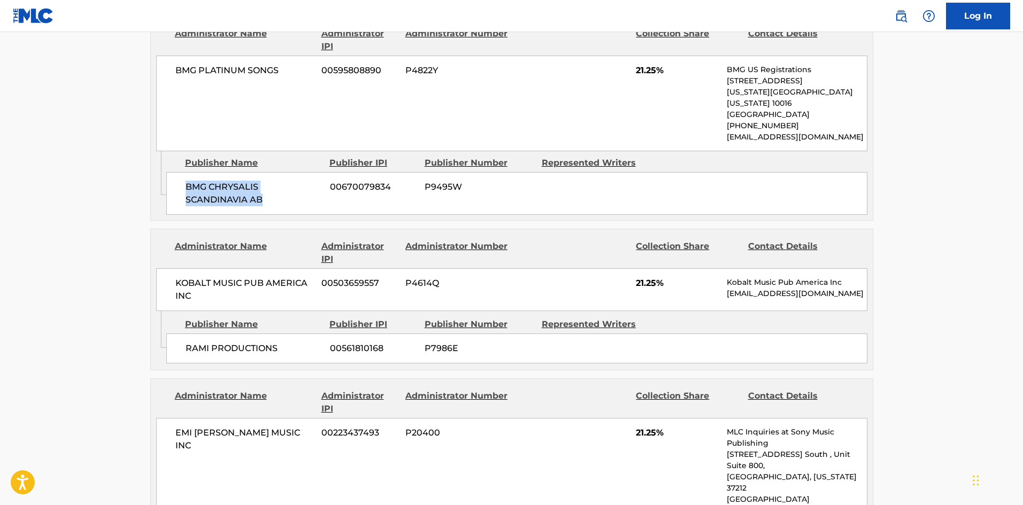
drag, startPoint x: 181, startPoint y: 151, endPoint x: 267, endPoint y: 190, distance: 95.3
click at [267, 190] on div "BMG CHRYSALIS SCANDINAVIA AB 00670079834 P9495W" at bounding box center [516, 193] width 701 height 43
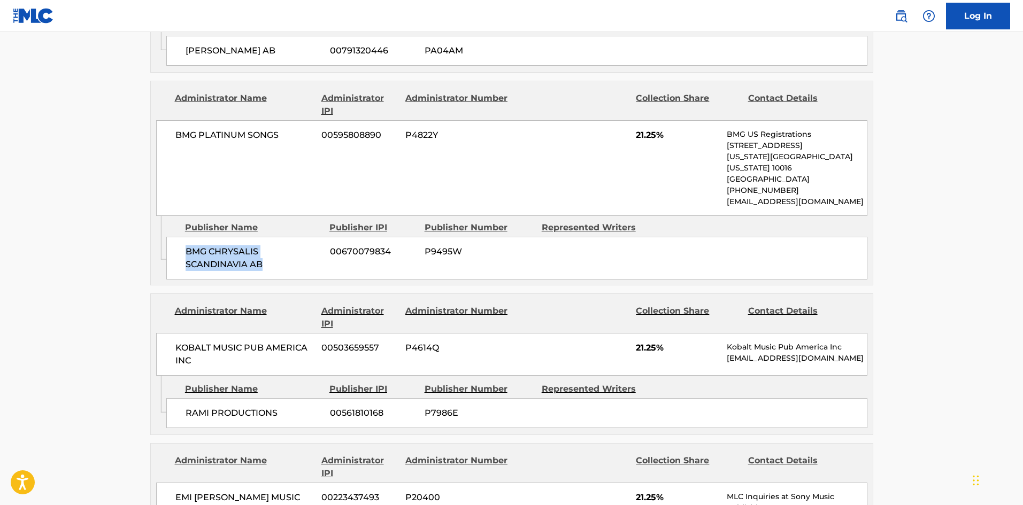
scroll to position [856, 0]
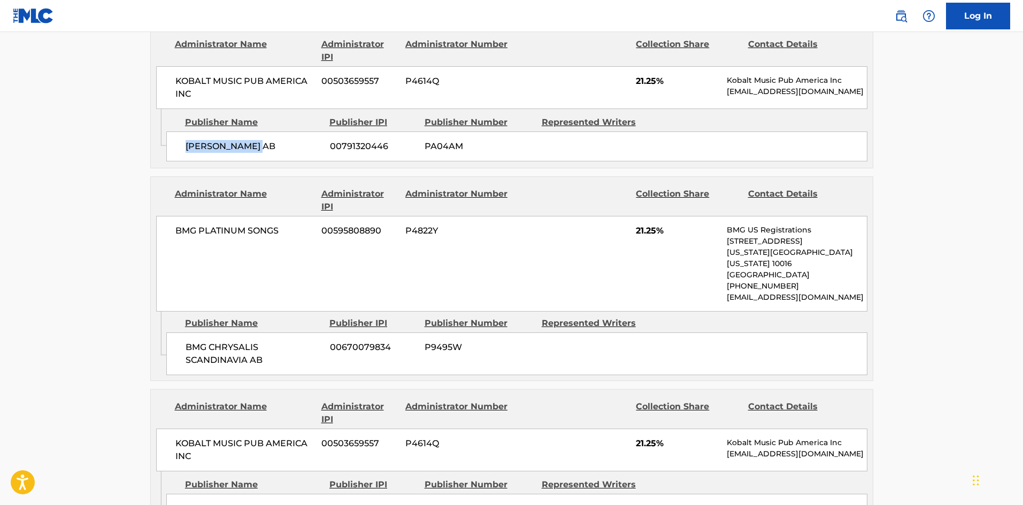
drag, startPoint x: 171, startPoint y: 124, endPoint x: 280, endPoint y: 136, distance: 109.8
click at [280, 136] on div "ERIC TURNER AB 00791320446 PA04AM" at bounding box center [516, 147] width 701 height 30
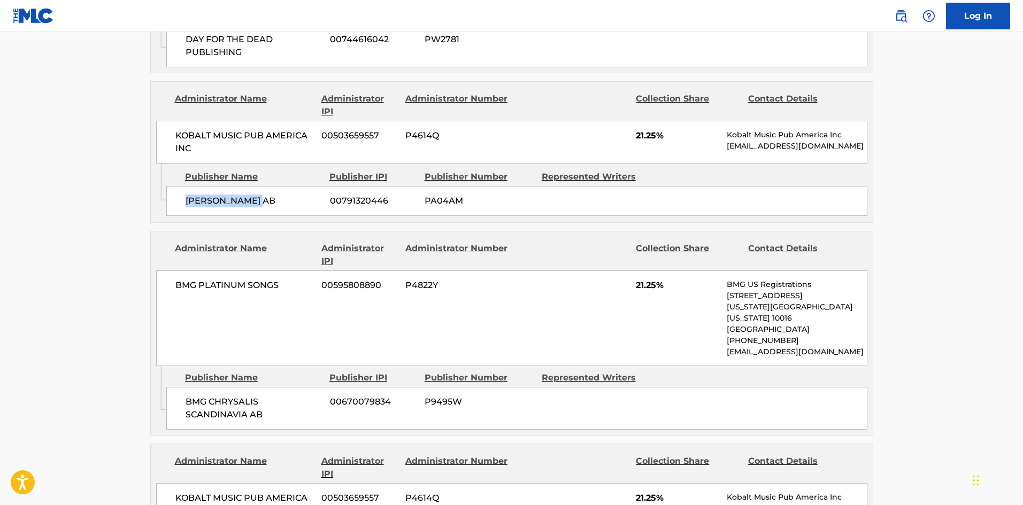
scroll to position [749, 0]
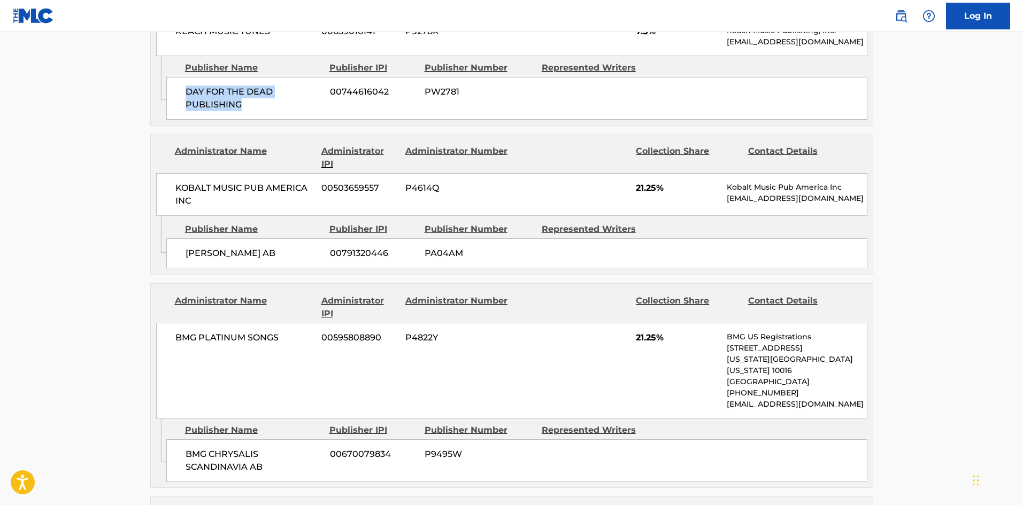
drag, startPoint x: 176, startPoint y: 80, endPoint x: 270, endPoint y: 105, distance: 97.4
click at [270, 105] on div "DAY FOR THE DEAD PUBLISHING 00744616042 PW2781" at bounding box center [516, 98] width 701 height 43
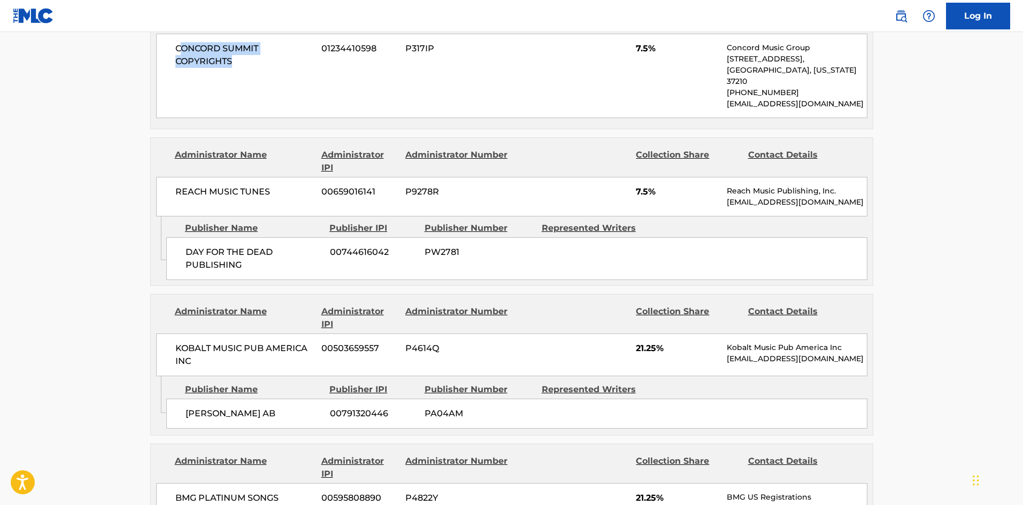
drag, startPoint x: 179, startPoint y: 53, endPoint x: 242, endPoint y: 87, distance: 72.0
click at [241, 76] on div "CONCORD SUMMIT COPYRIGHTS 01234410598 P317IP 7.5% Concord Music Group 10 Lea Av…" at bounding box center [511, 76] width 711 height 85
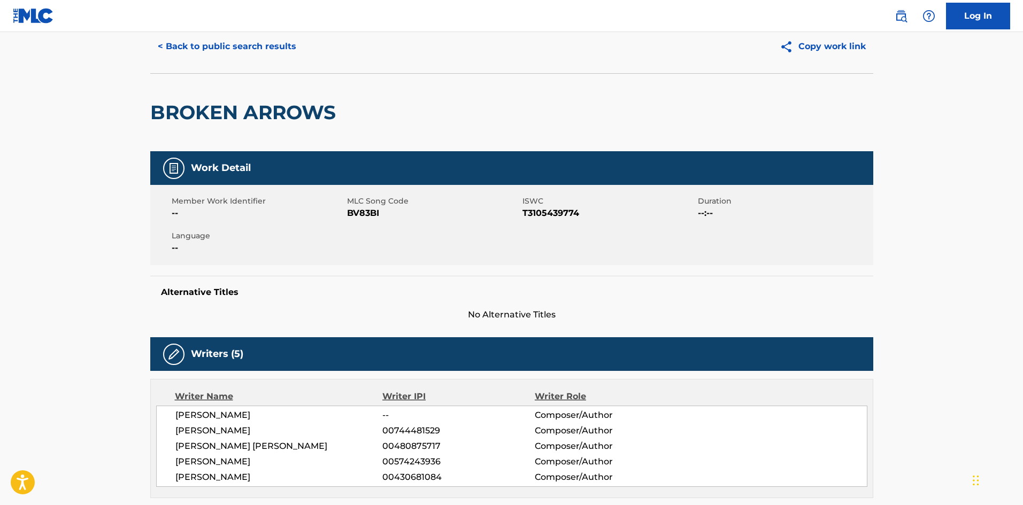
scroll to position [0, 0]
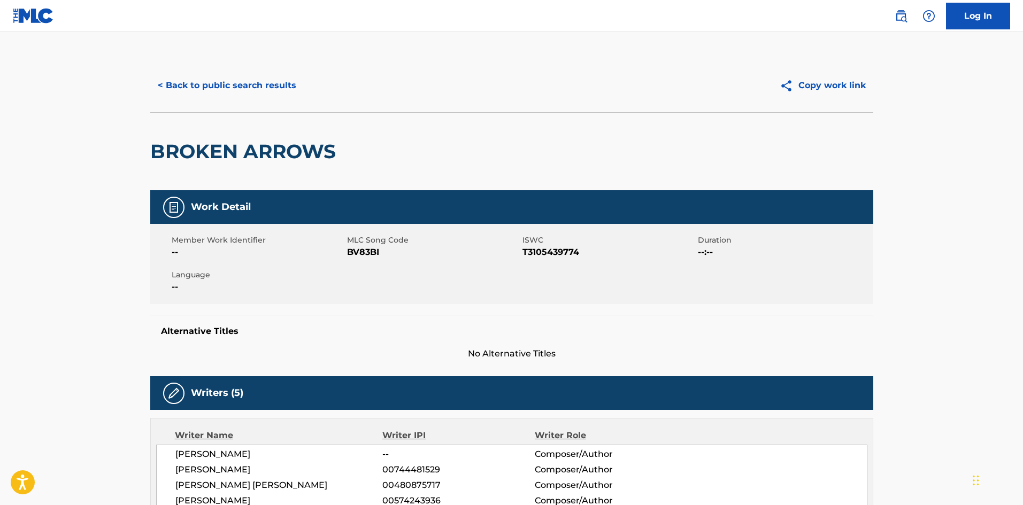
click at [214, 85] on button "< Back to public search results" at bounding box center [227, 85] width 154 height 27
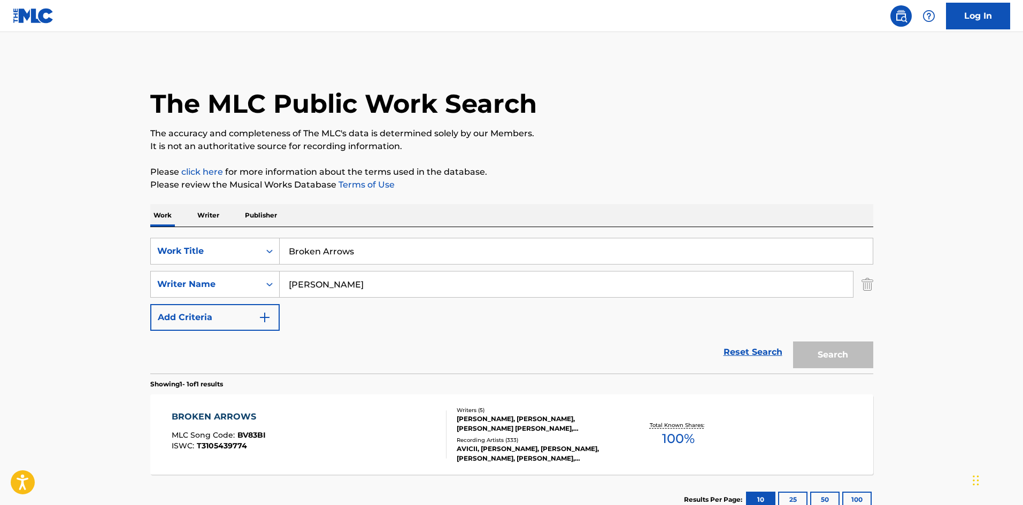
scroll to position [16, 0]
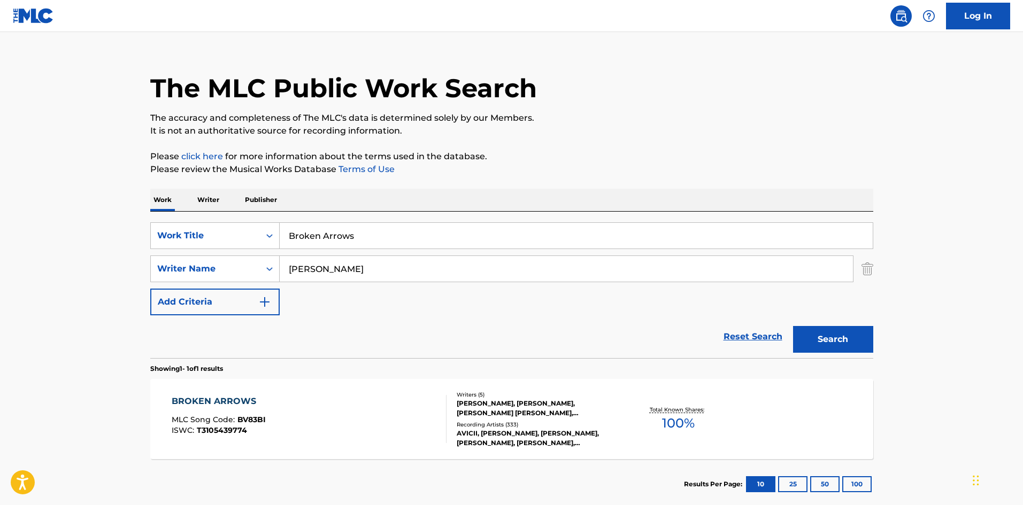
drag, startPoint x: 398, startPoint y: 231, endPoint x: 142, endPoint y: 230, distance: 256.2
click at [153, 233] on div "SearchWithCriteriaef3b5d95-74cc-4462-a5ac-b0dc86630634 Work Title Broken Arrows" at bounding box center [511, 236] width 723 height 27
paste input "City Light"
type input "City Lights"
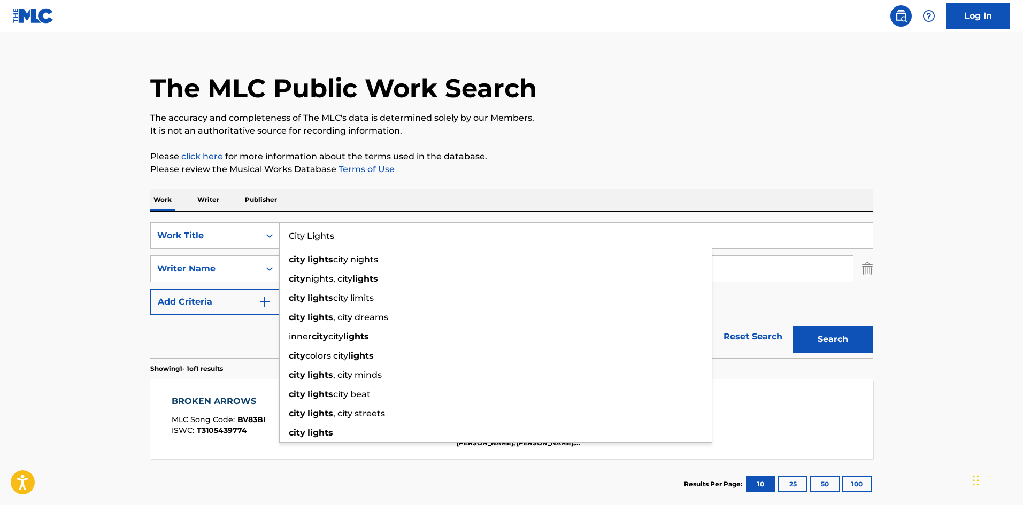
click at [460, 96] on h1 "The MLC Public Work Search" at bounding box center [343, 88] width 387 height 32
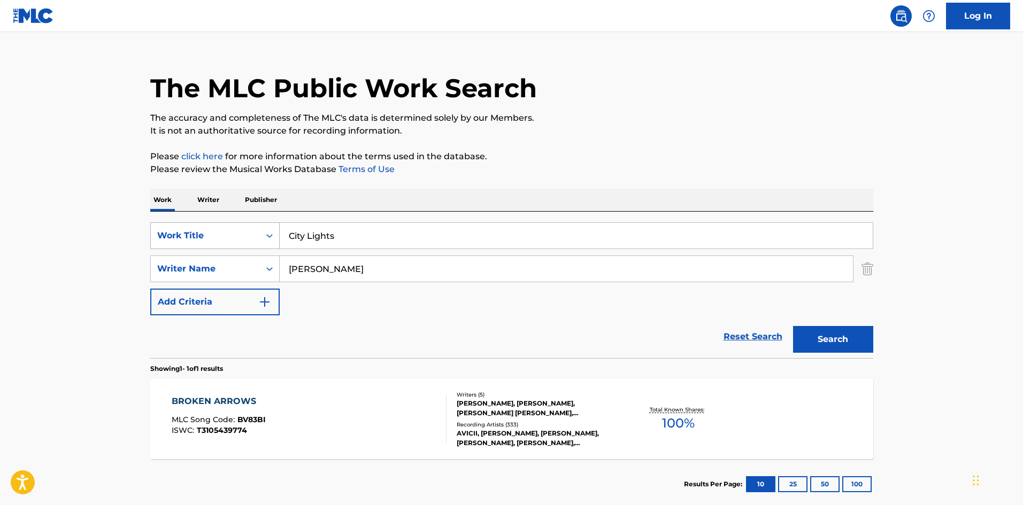
drag, startPoint x: 320, startPoint y: 271, endPoint x: 167, endPoint y: 226, distance: 159.4
click at [145, 257] on div "The MLC Public Work Search The accuracy and completeness of The MLC's data is d…" at bounding box center [511, 276] width 749 height 466
paste input "POURNOURI"
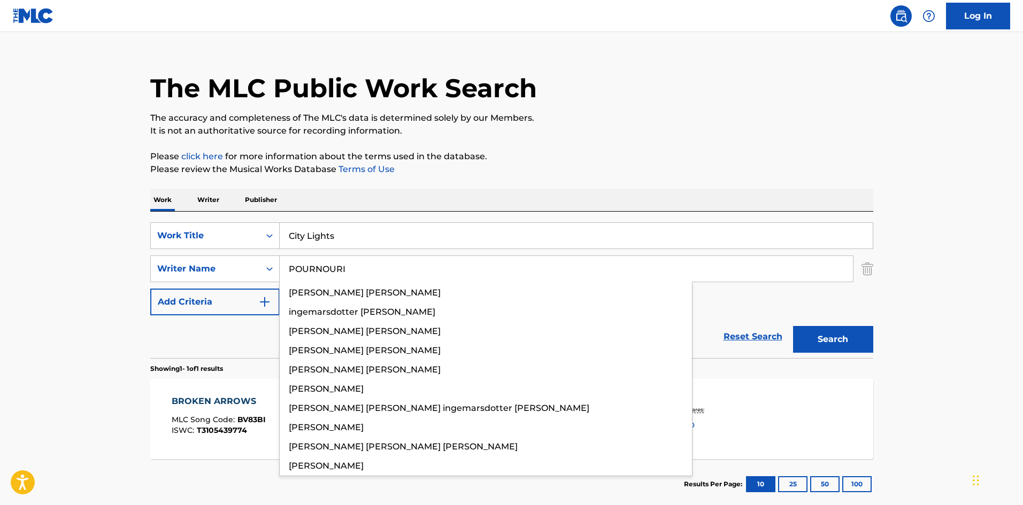
type input "POURNOURI"
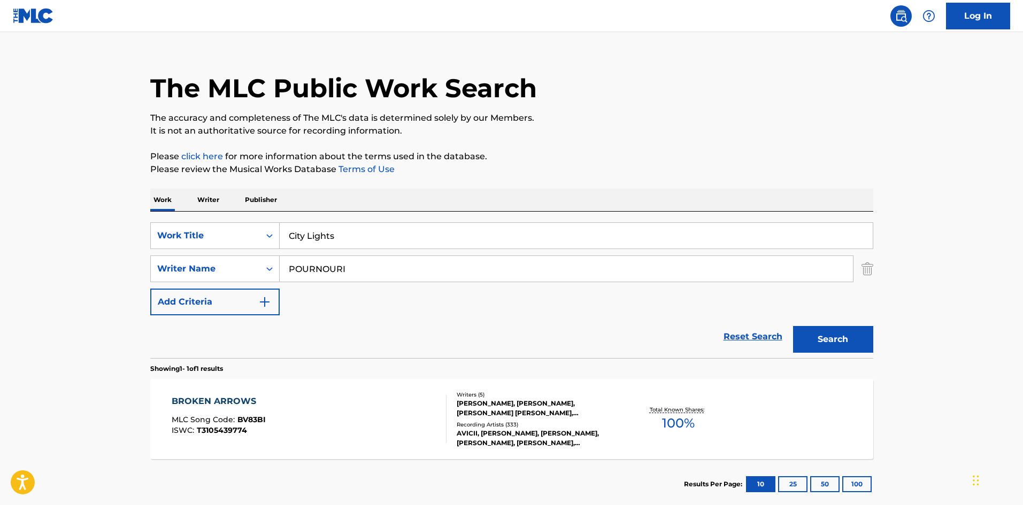
click at [858, 340] on button "Search" at bounding box center [833, 339] width 80 height 27
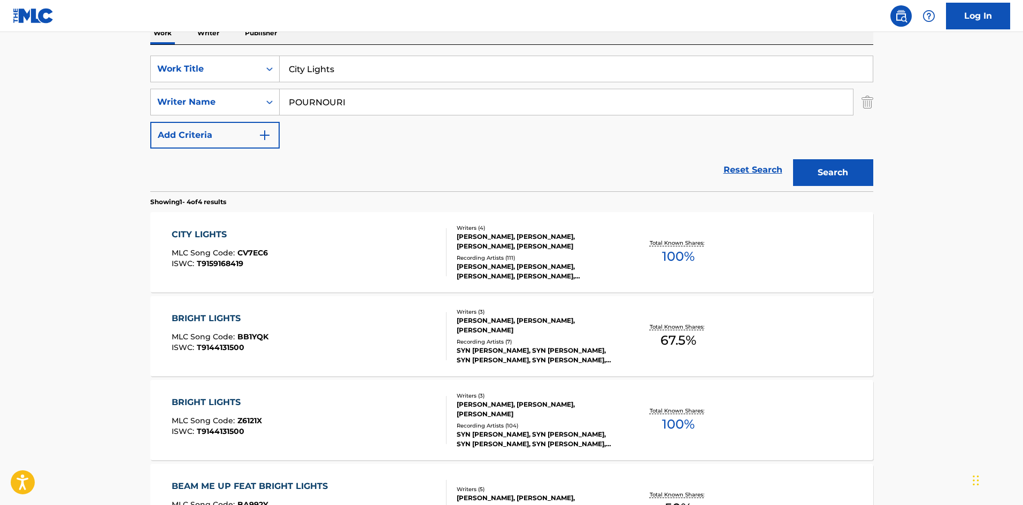
scroll to position [168, 0]
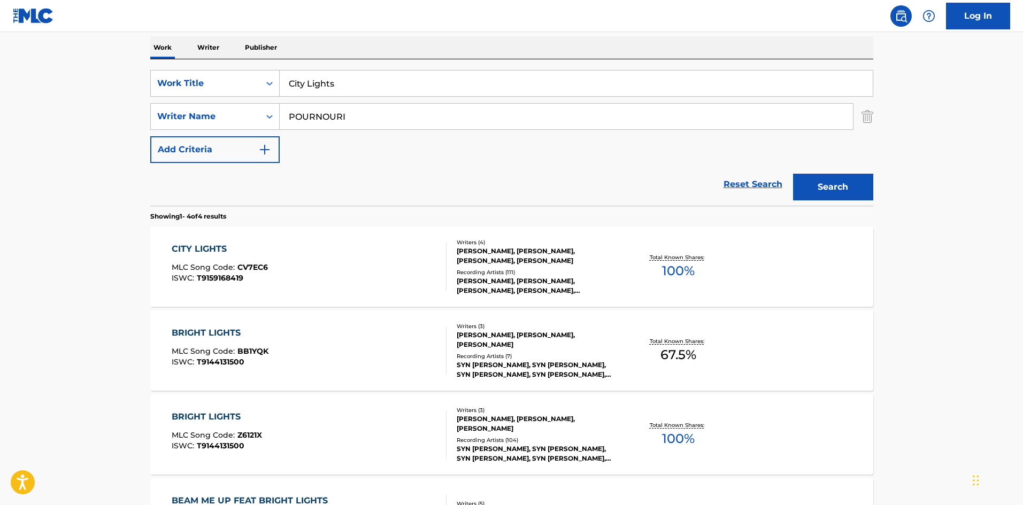
click at [206, 248] on div "CITY LIGHTS" at bounding box center [220, 249] width 96 height 13
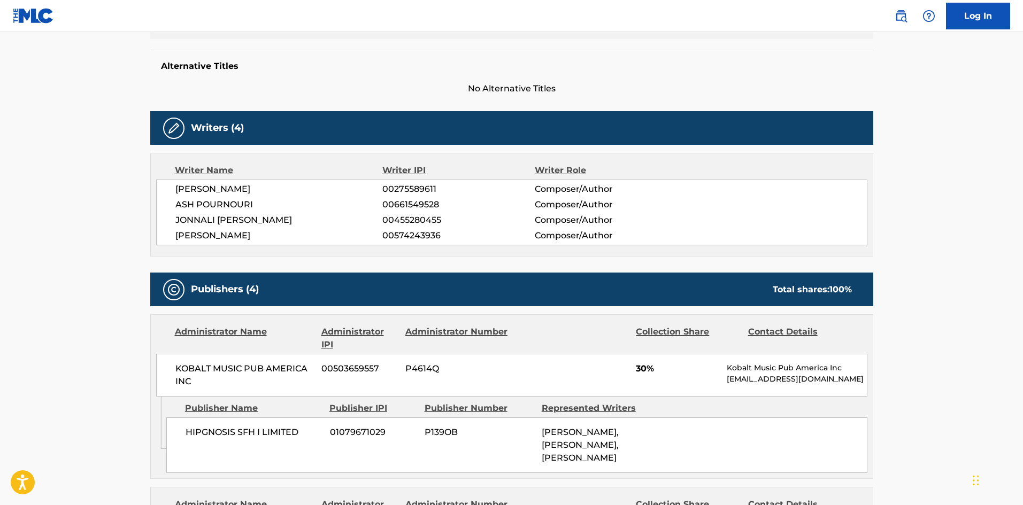
scroll to position [321, 0]
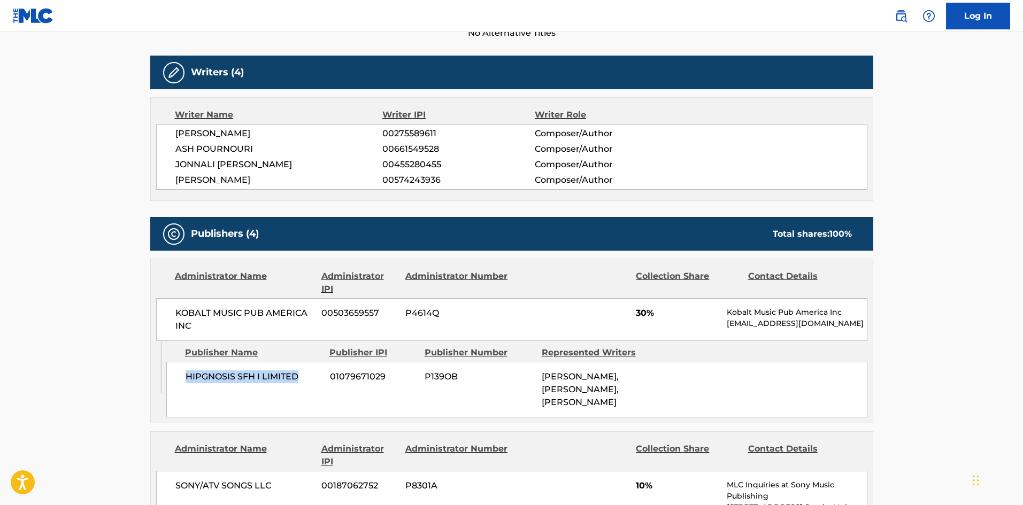
drag, startPoint x: 182, startPoint y: 381, endPoint x: 308, endPoint y: 380, distance: 125.7
click at [308, 380] on div "HIPGNOSIS SFH I LIMITED 01079671029 P139OB JONAS OSKAR WALLIN, TIM BERGLING, JO…" at bounding box center [516, 390] width 701 height 56
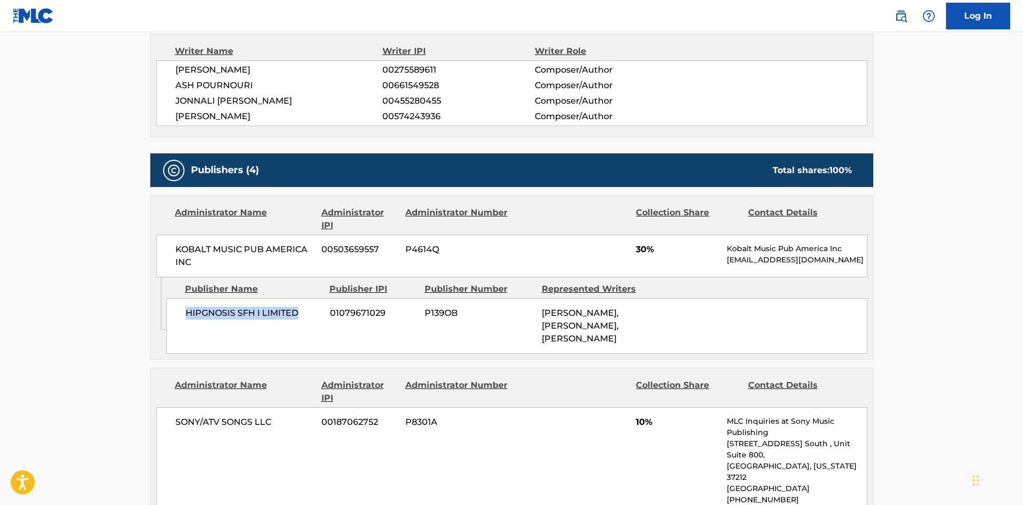
scroll to position [588, 0]
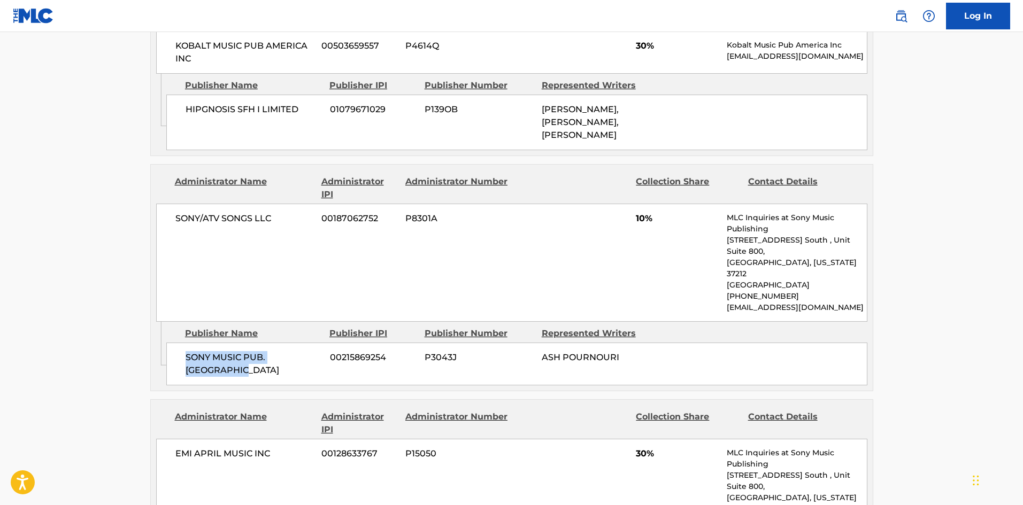
drag, startPoint x: 182, startPoint y: 335, endPoint x: 267, endPoint y: 351, distance: 85.9
click at [267, 351] on div "SONY MUSIC PUB. SCANDINAVIA 00215869254 P3043J ASH POURNOURI" at bounding box center [516, 364] width 701 height 43
drag, startPoint x: 636, startPoint y: 223, endPoint x: 642, endPoint y: 223, distance: 6.4
click at [642, 223] on span "10%" at bounding box center [677, 218] width 83 height 13
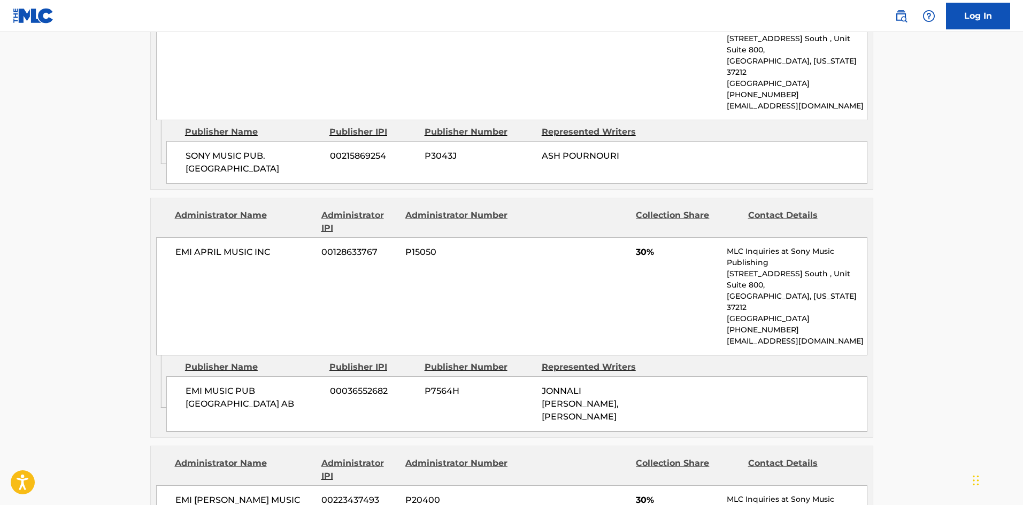
scroll to position [802, 0]
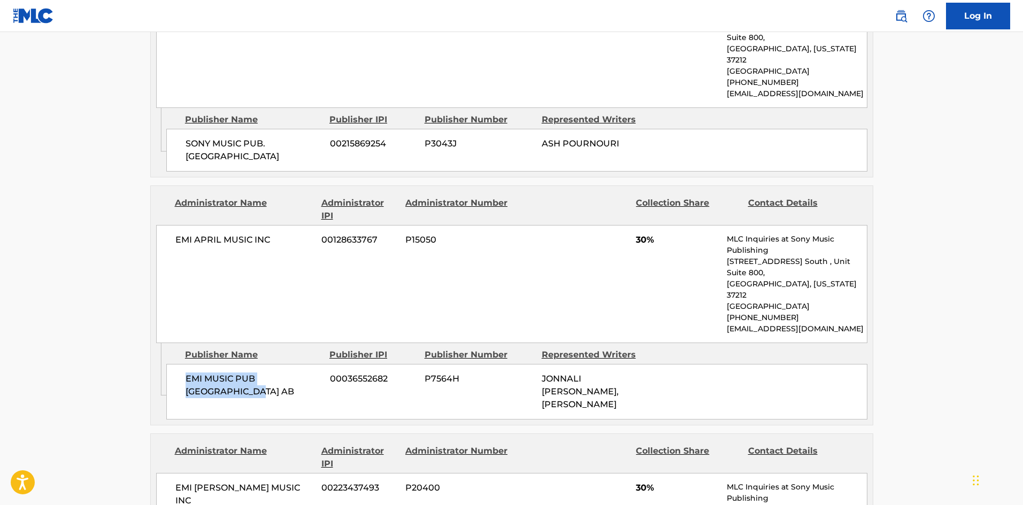
drag, startPoint x: 187, startPoint y: 330, endPoint x: 226, endPoint y: 346, distance: 42.7
click at [226, 373] on span "EMI MUSIC PUB SCANDINAVIA AB" at bounding box center [254, 386] width 136 height 26
click at [180, 364] on div "EMI MUSIC PUB SCANDINAVIA AB 00036552682 P7564H JONNALI MIKAELA PARMENIUS, TIM …" at bounding box center [516, 392] width 701 height 56
drag, startPoint x: 186, startPoint y: 330, endPoint x: 215, endPoint y: 341, distance: 31.0
click at [215, 373] on span "EMI MUSIC PUB SCANDINAVIA AB" at bounding box center [254, 386] width 136 height 26
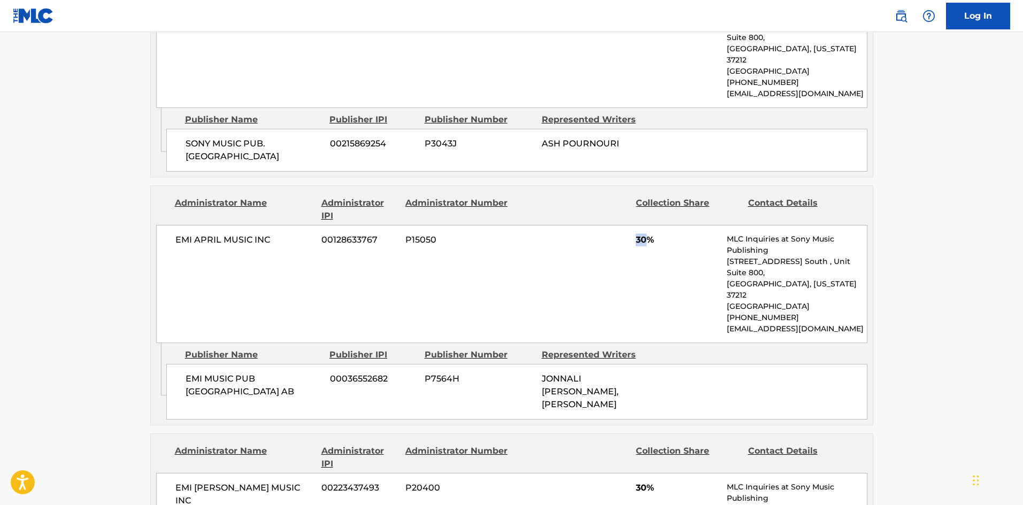
drag, startPoint x: 633, startPoint y: 218, endPoint x: 646, endPoint y: 221, distance: 12.6
click at [646, 225] on div "EMI APRIL MUSIC INC 00128633767 P15050 30% MLC Inquiries at Sony Music Publishi…" at bounding box center [511, 284] width 711 height 118
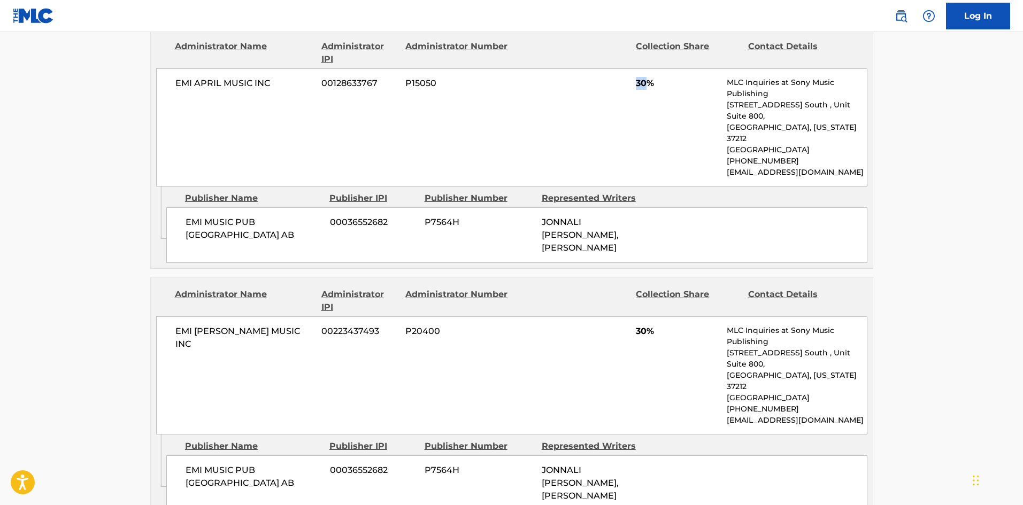
scroll to position [963, 0]
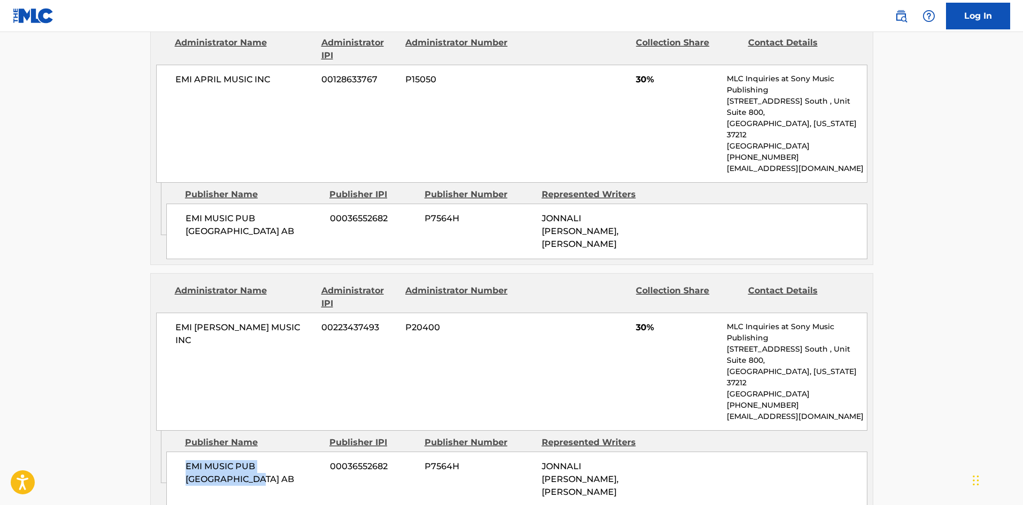
drag, startPoint x: 185, startPoint y: 395, endPoint x: 233, endPoint y: 409, distance: 50.1
click at [233, 461] on span "EMI MUSIC PUB SCANDINAVIA AB" at bounding box center [254, 474] width 136 height 26
drag, startPoint x: 178, startPoint y: 168, endPoint x: 220, endPoint y: 190, distance: 47.9
click at [215, 204] on div "EMI MUSIC PUB SCANDINAVIA AB 00036552682 P7564H JONNALI MIKAELA PARMENIUS, TIM …" at bounding box center [516, 232] width 701 height 56
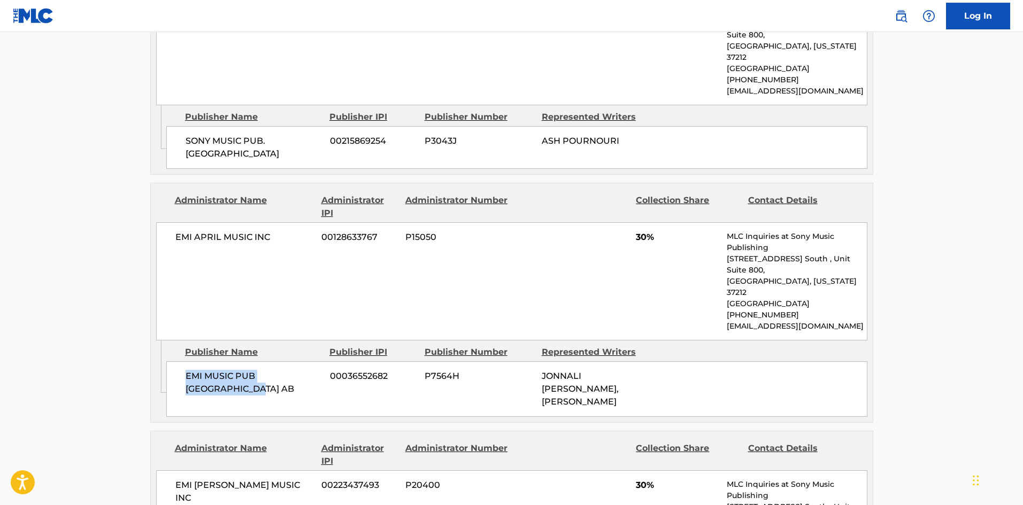
scroll to position [802, 0]
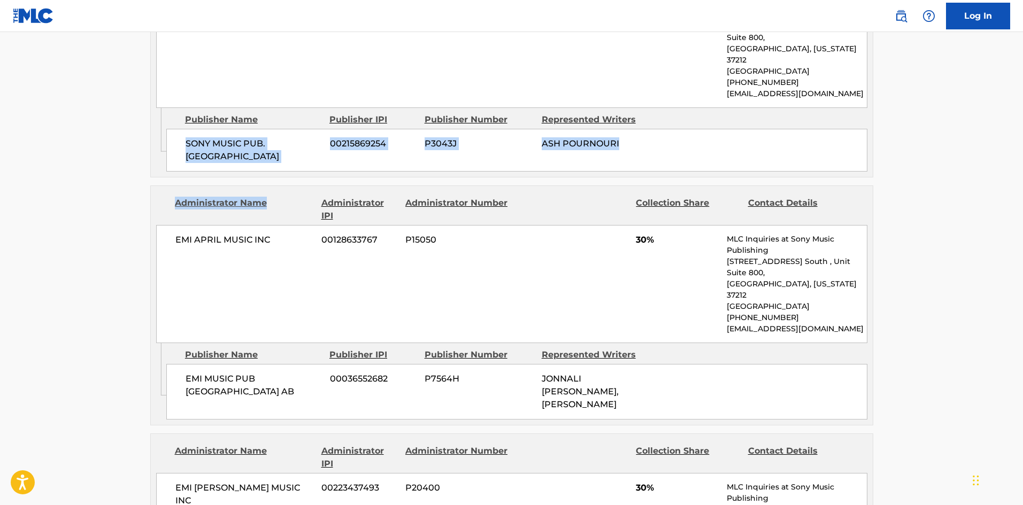
drag, startPoint x: 174, startPoint y: 116, endPoint x: 299, endPoint y: 160, distance: 132.1
click at [299, 160] on div "Publishers (4) Total shares: 100 % Administrator Name Administrator IPI Adminis…" at bounding box center [511, 205] width 723 height 938
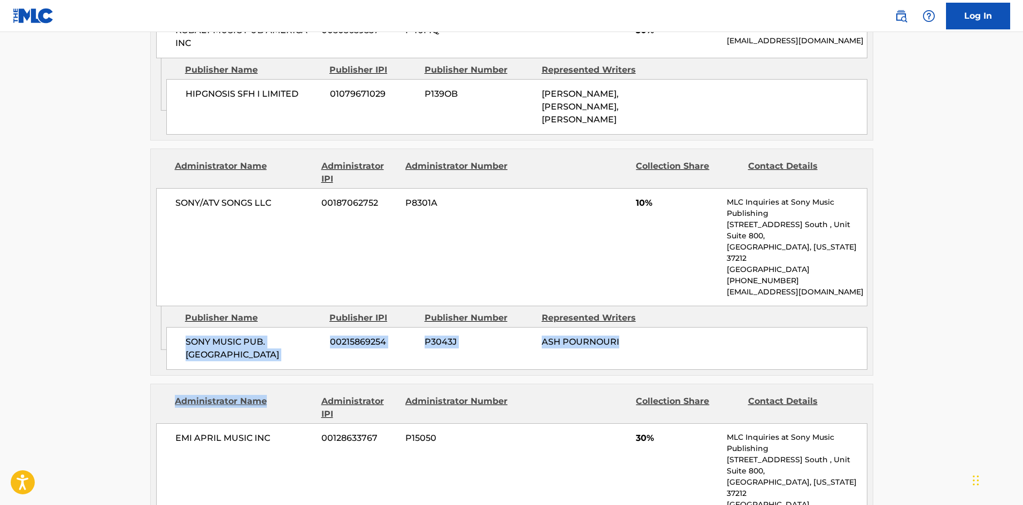
scroll to position [535, 0]
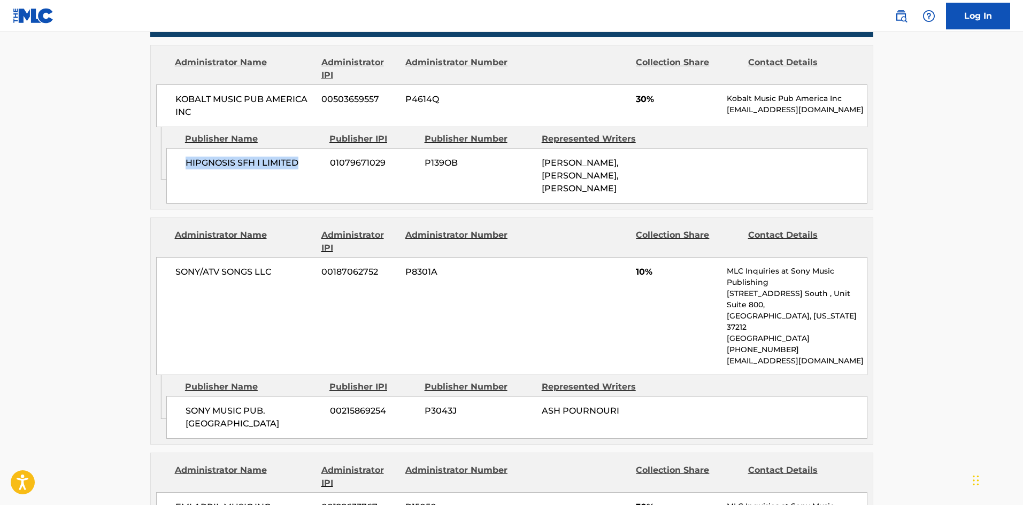
drag, startPoint x: 185, startPoint y: 158, endPoint x: 319, endPoint y: 178, distance: 135.8
click at [319, 178] on div "HIPGNOSIS SFH I LIMITED 01079671029 P139OB JONAS OSKAR WALLIN, TIM BERGLING, JO…" at bounding box center [516, 176] width 701 height 56
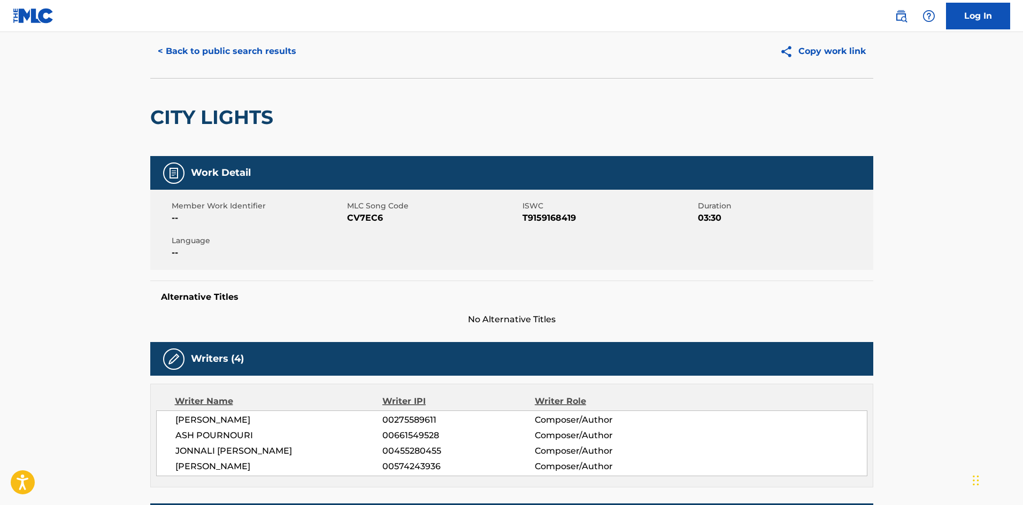
scroll to position [0, 0]
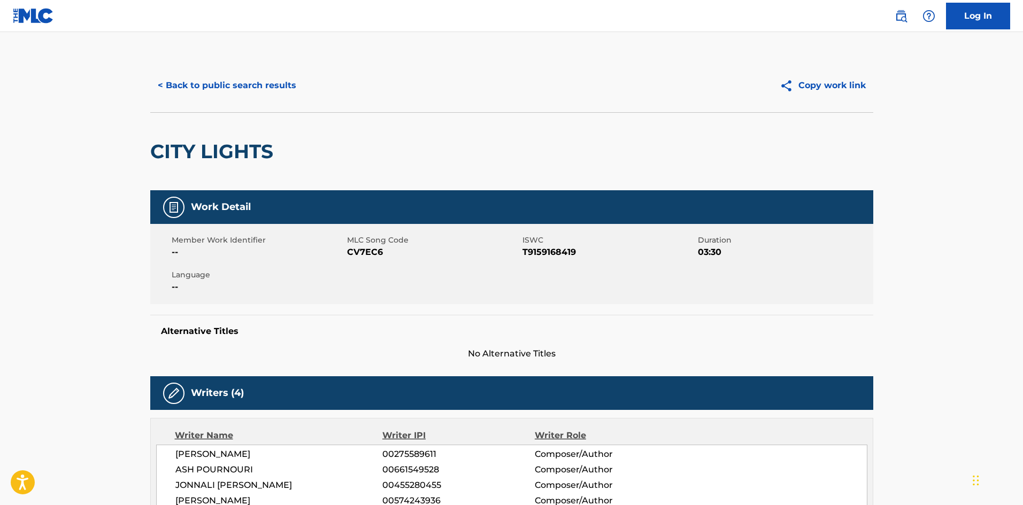
click at [237, 75] on button "< Back to public search results" at bounding box center [227, 85] width 154 height 27
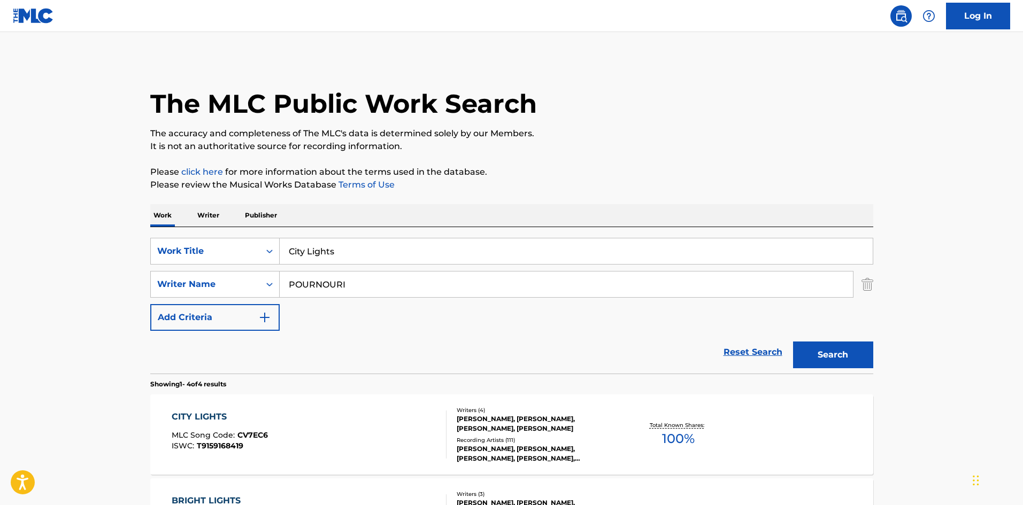
scroll to position [168, 0]
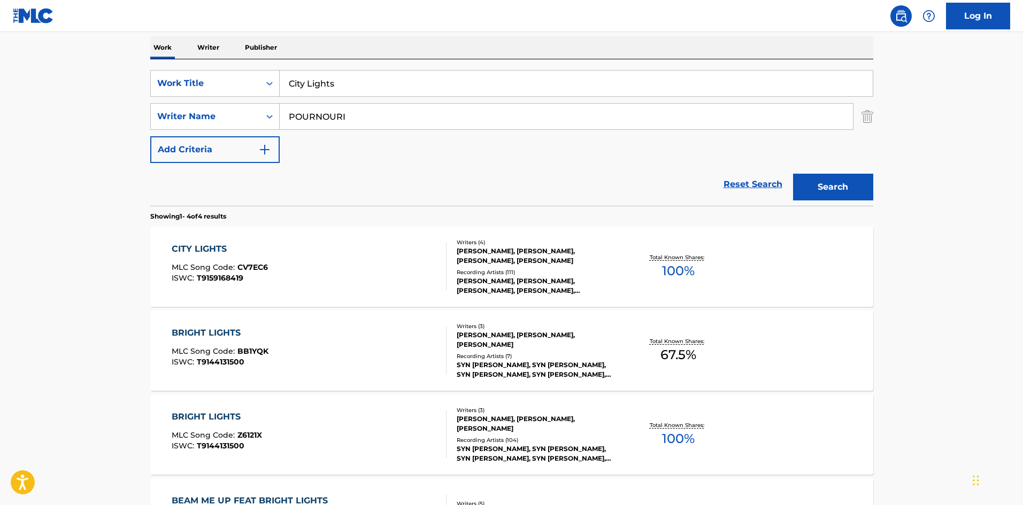
drag, startPoint x: 393, startPoint y: 71, endPoint x: 131, endPoint y: 91, distance: 263.4
click at [131, 91] on main "The MLC Public Work Search The accuracy and completeness of The MLC's data is d…" at bounding box center [511, 239] width 1023 height 750
paste input "FADE INTO DARKNESS"
type input "FADE INTO DARKNESS"
drag, startPoint x: 457, startPoint y: 30, endPoint x: 395, endPoint y: 97, distance: 91.2
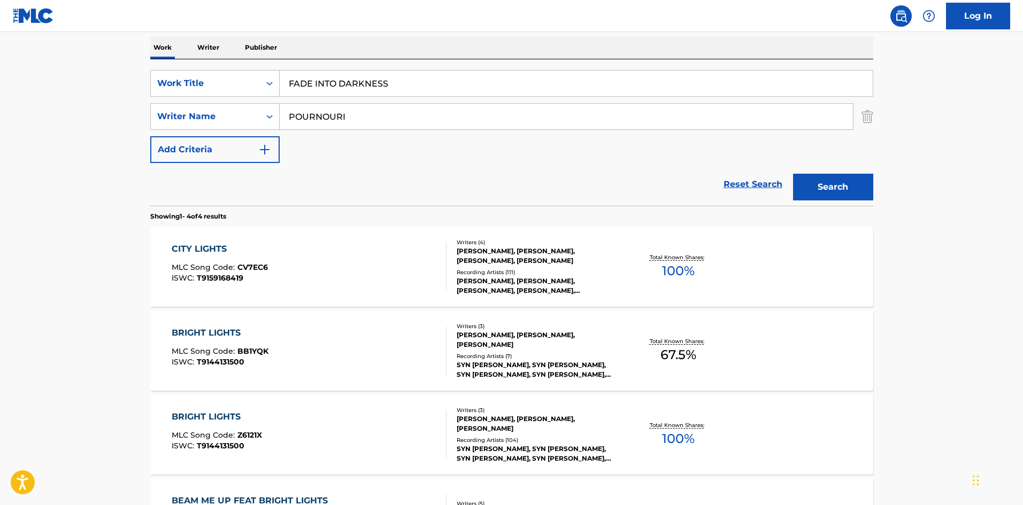
click at [457, 31] on nav "Log In" at bounding box center [511, 16] width 1023 height 32
drag, startPoint x: 377, startPoint y: 120, endPoint x: 88, endPoint y: 119, distance: 288.3
click at [106, 119] on main "The MLC Public Work Search The accuracy and completeness of The MLC's data is d…" at bounding box center [511, 239] width 1023 height 750
paste input "WREDENBERG"
drag, startPoint x: 798, startPoint y: 177, endPoint x: 844, endPoint y: 185, distance: 46.8
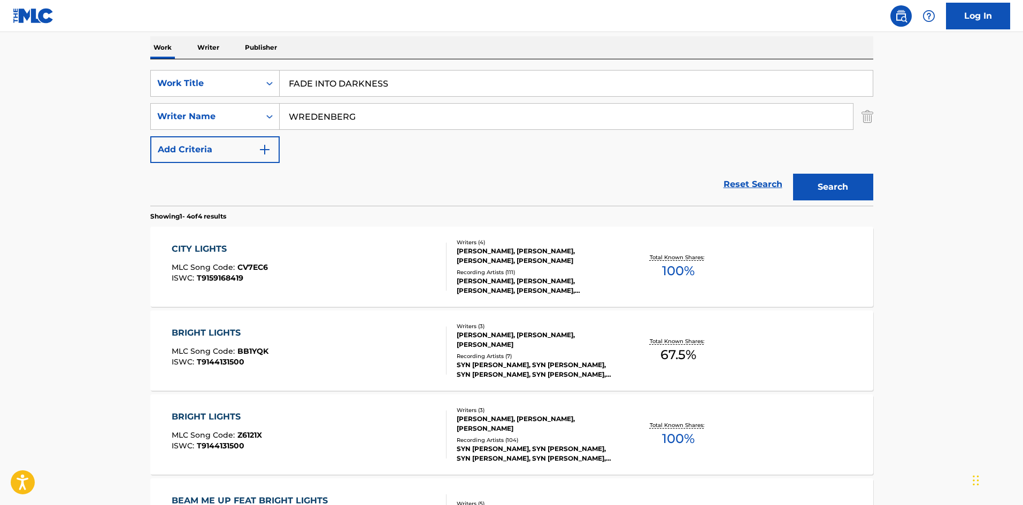
click at [807, 180] on button "Search" at bounding box center [833, 187] width 80 height 27
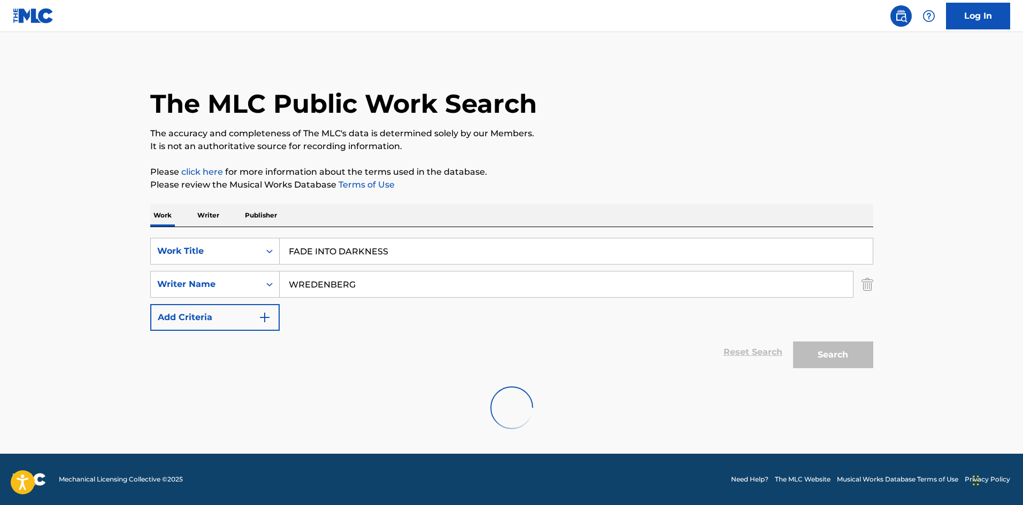
click at [844, 185] on p "Please review the Musical Works Database Terms of Use" at bounding box center [511, 185] width 723 height 13
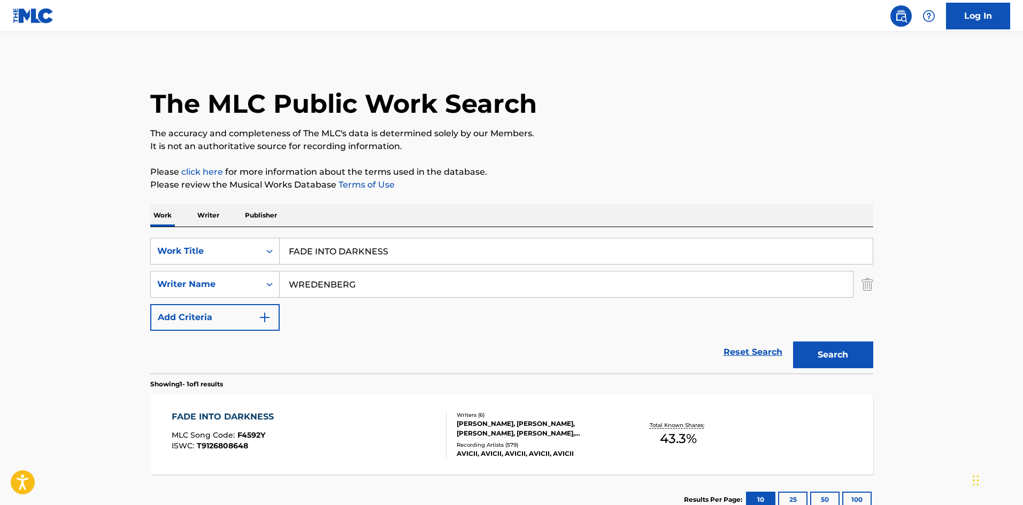
drag, startPoint x: 319, startPoint y: 46, endPoint x: 556, endPoint y: 47, distance: 236.4
click at [556, 47] on main "The MLC Public Work Search The accuracy and completeness of The MLC's data is d…" at bounding box center [511, 281] width 1023 height 499
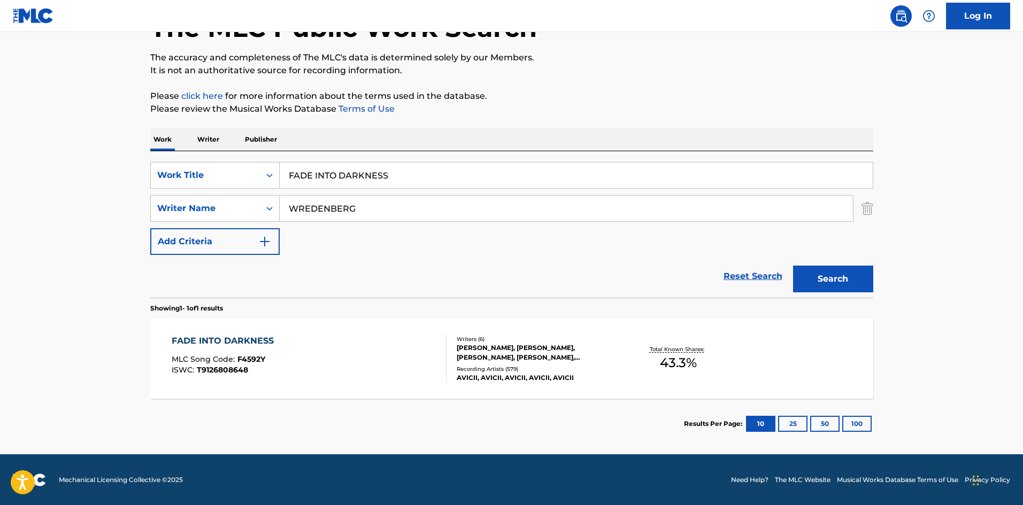
scroll to position [76, 0]
drag, startPoint x: 399, startPoint y: 213, endPoint x: 95, endPoint y: 218, distance: 303.9
click at [114, 217] on main "The MLC Public Work Search The accuracy and completeness of The MLC's data is d…" at bounding box center [511, 205] width 1023 height 499
paste input "BERGLIN"
drag, startPoint x: 855, startPoint y: 273, endPoint x: 611, endPoint y: 236, distance: 247.2
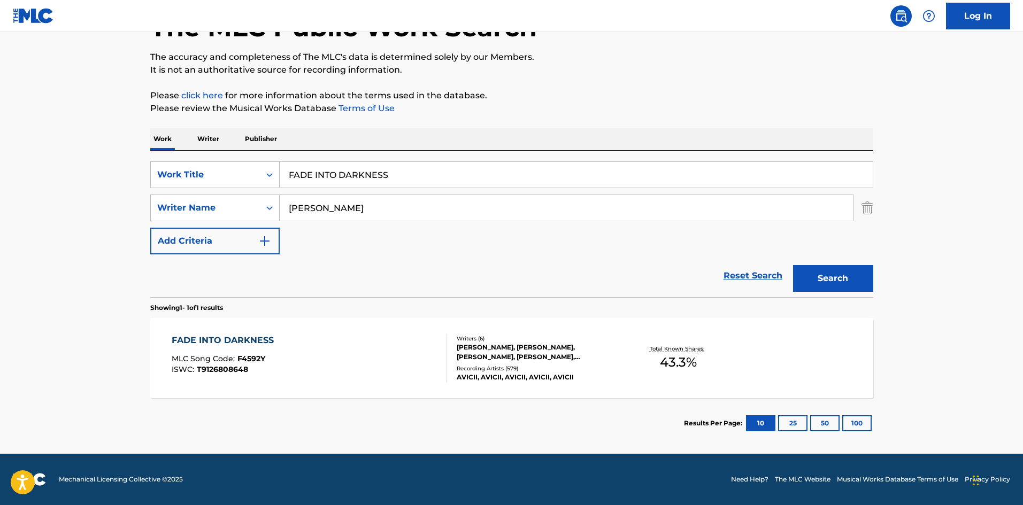
click at [855, 274] on button "Search" at bounding box center [833, 278] width 80 height 27
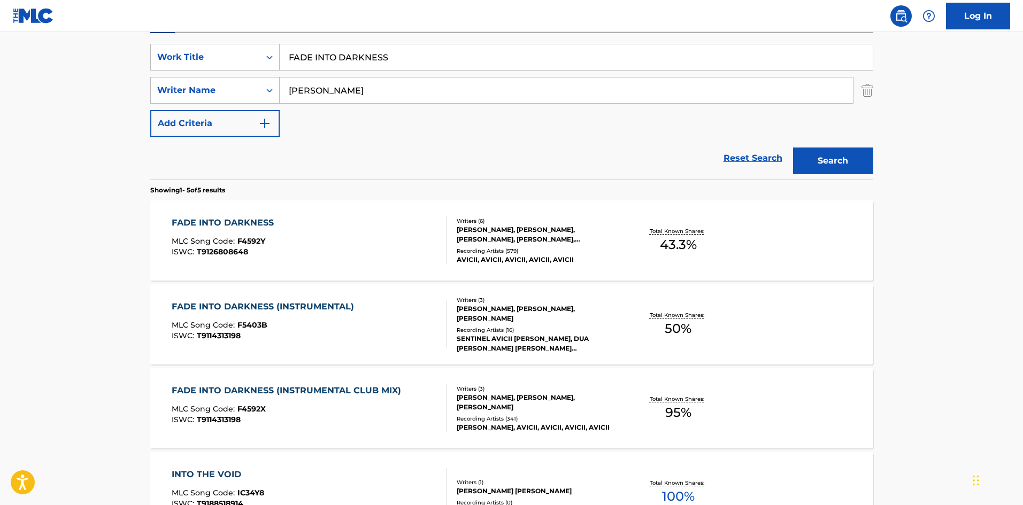
scroll to position [107, 0]
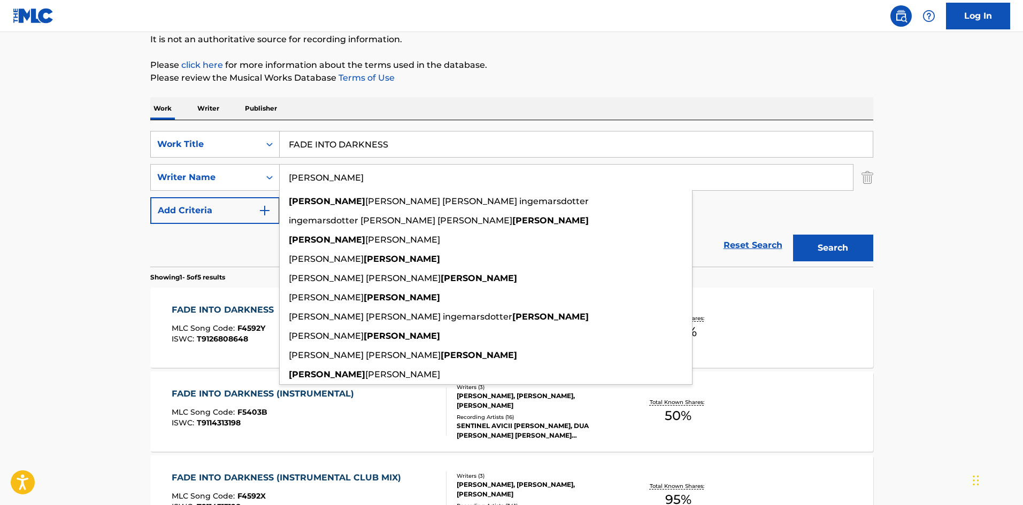
drag, startPoint x: 372, startPoint y: 178, endPoint x: 144, endPoint y: 185, distance: 228.0
click at [144, 185] on div "The MLC Public Work Search The accuracy and completeness of The MLC's data is d…" at bounding box center [511, 353] width 749 height 802
paste input "VREDENBER"
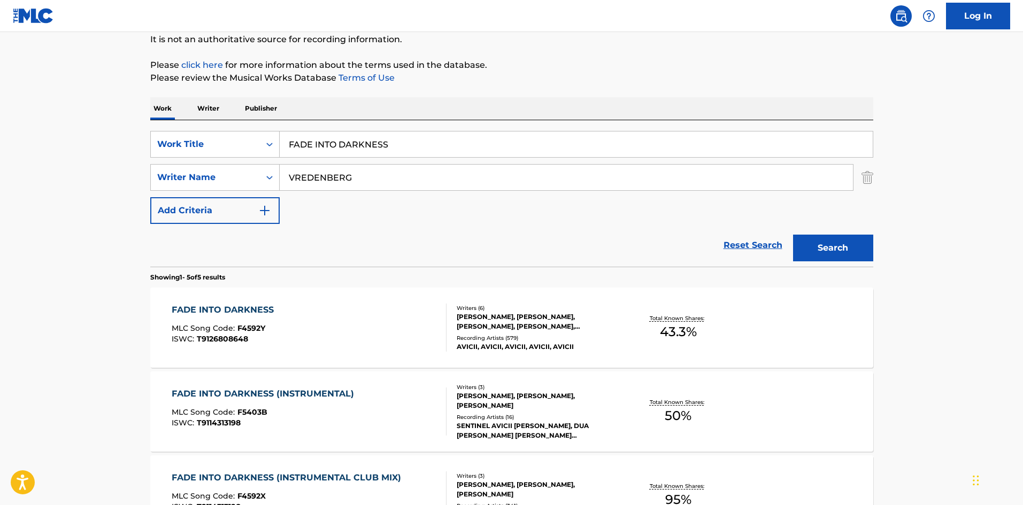
click at [844, 242] on button "Search" at bounding box center [833, 248] width 80 height 27
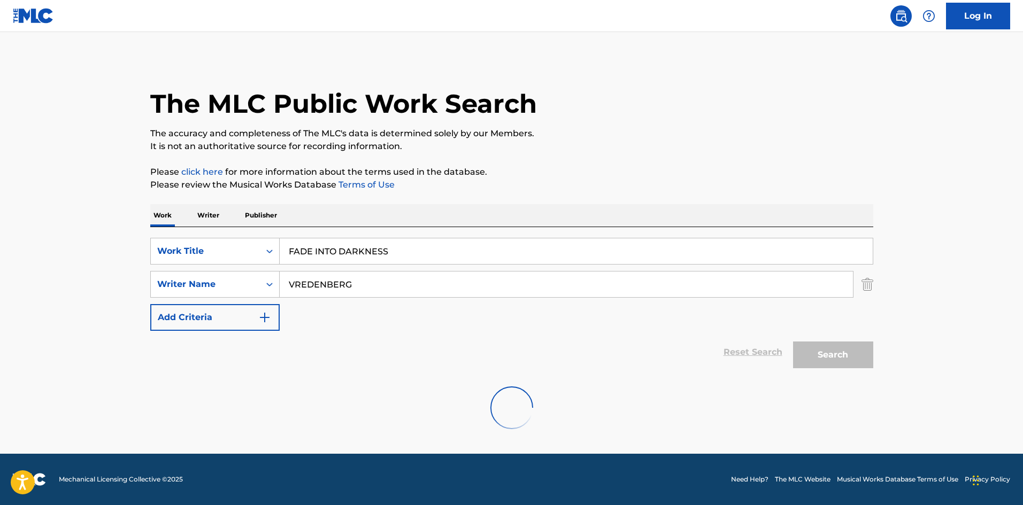
scroll to position [0, 0]
drag, startPoint x: 385, startPoint y: 285, endPoint x: 33, endPoint y: 287, distance: 352.5
click at [39, 288] on main "The MLC Public Work Search The accuracy and completeness of The MLC's data is d…" at bounding box center [511, 243] width 1023 height 422
paste input "ZITRON"
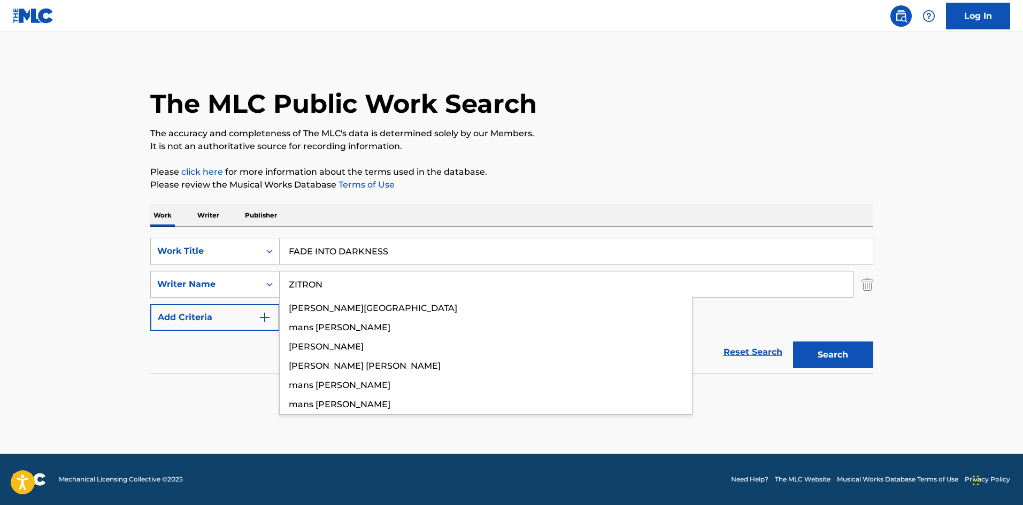
type input "ZITRON"
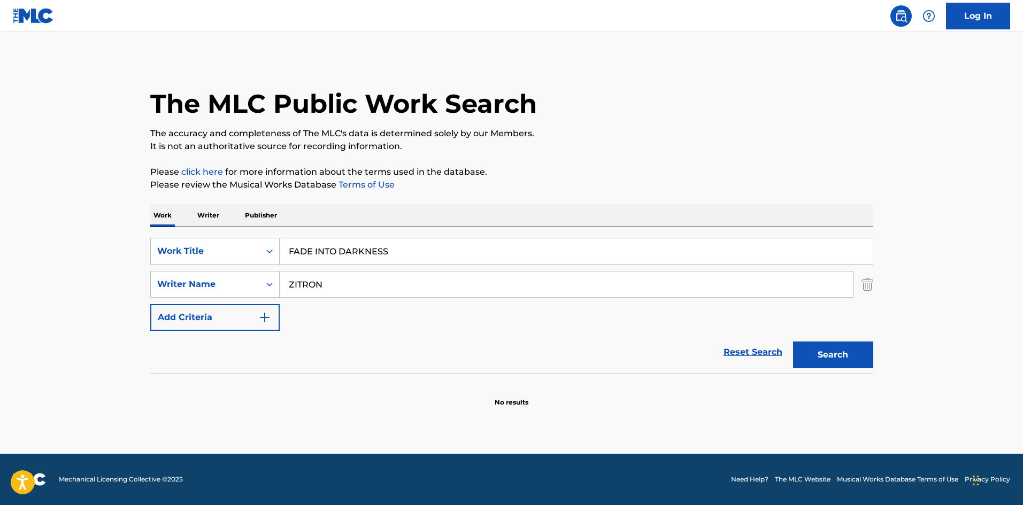
click at [852, 366] on button "Search" at bounding box center [833, 355] width 80 height 27
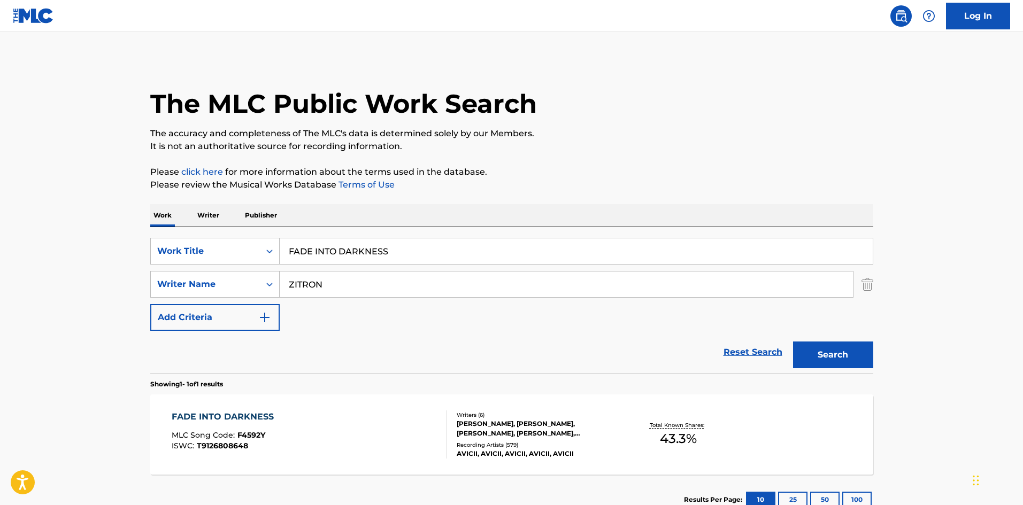
scroll to position [76, 0]
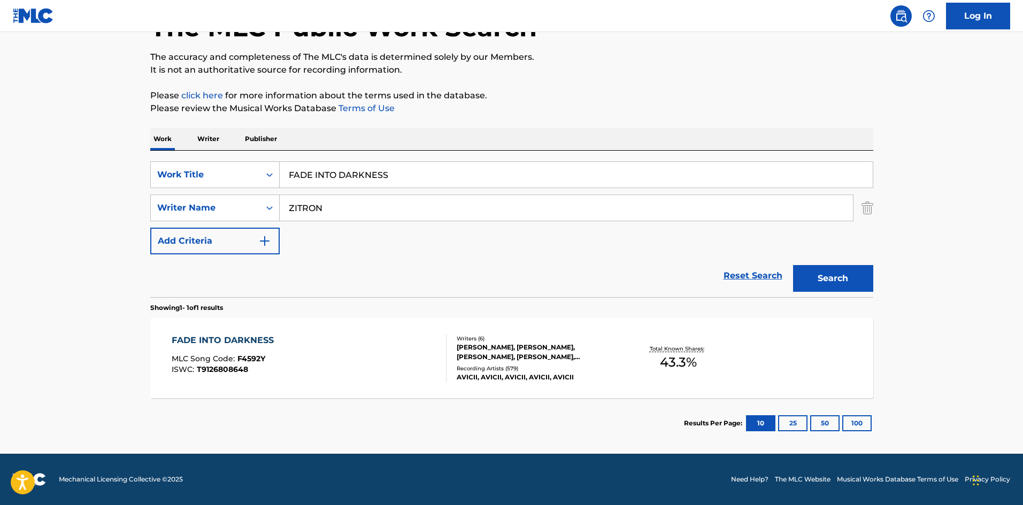
click at [222, 331] on div "FADE INTO DARKNESS MLC Song Code : F4592Y ISWC : T9126808648 Writers ( 6 ) TIM …" at bounding box center [511, 358] width 723 height 80
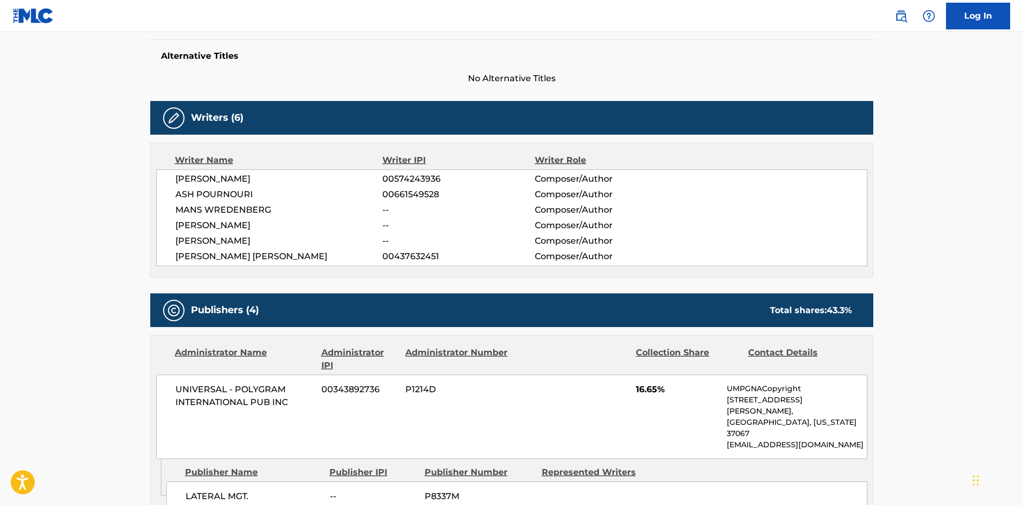
scroll to position [267, 0]
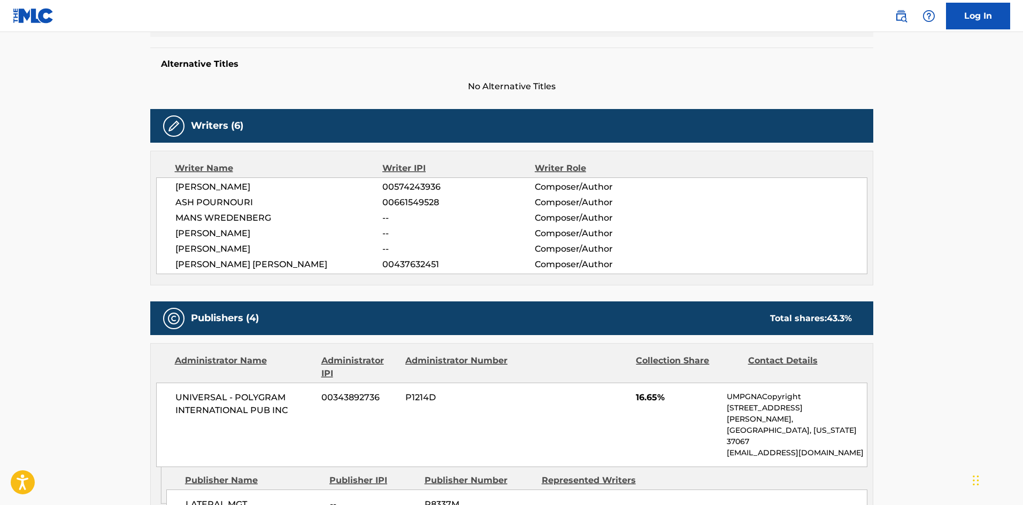
click at [395, 62] on h5 "Alternative Titles" at bounding box center [512, 64] width 702 height 11
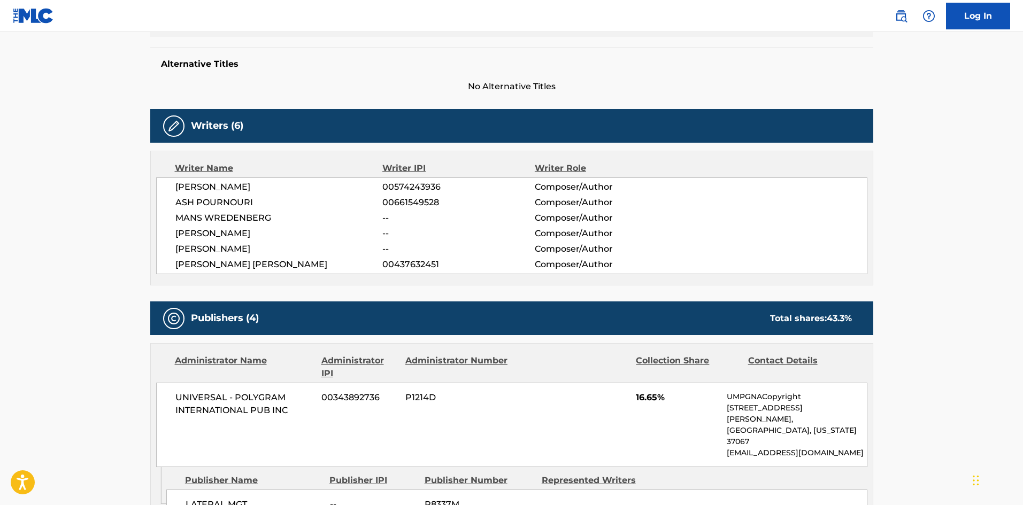
click at [395, 62] on h5 "Alternative Titles" at bounding box center [512, 64] width 702 height 11
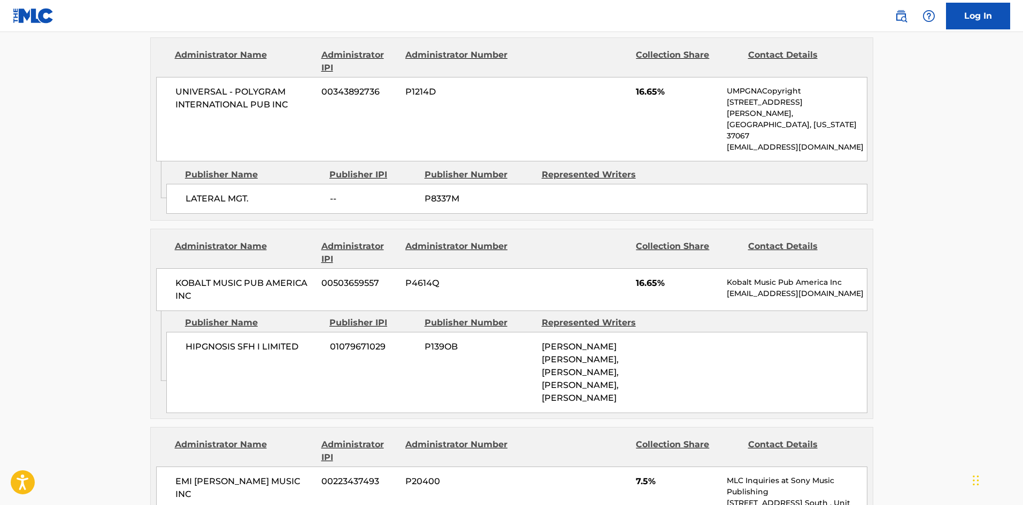
scroll to position [588, 0]
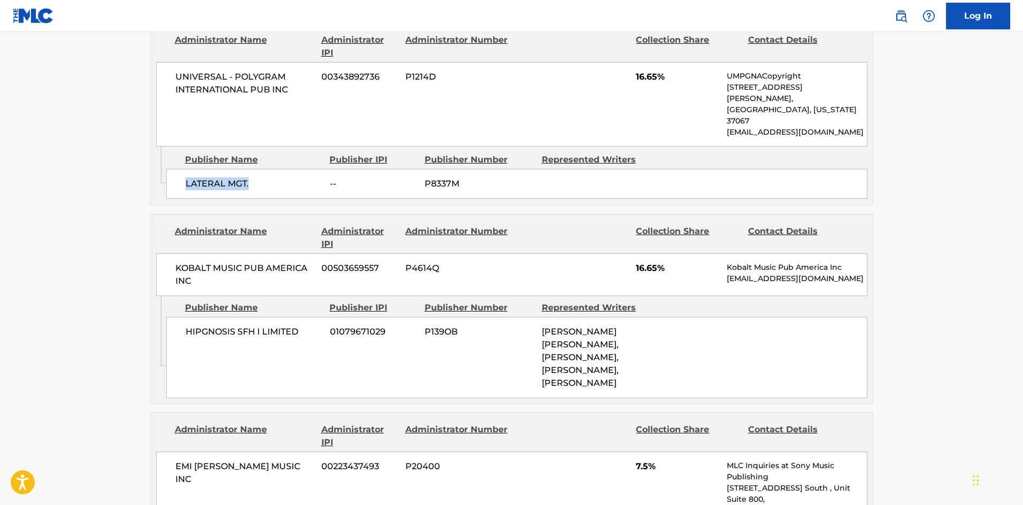
drag, startPoint x: 183, startPoint y: 165, endPoint x: 274, endPoint y: 159, distance: 91.6
click at [274, 169] on div "LATERAL MGT. -- P8337M" at bounding box center [516, 184] width 701 height 30
drag, startPoint x: 635, startPoint y: 74, endPoint x: 656, endPoint y: 74, distance: 21.4
click at [656, 74] on div "UNIVERSAL - POLYGRAM INTERNATIONAL PUB INC 00343892736 P1214D 16.65% UMPGNACopy…" at bounding box center [511, 104] width 711 height 85
drag, startPoint x: 183, startPoint y: 309, endPoint x: 310, endPoint y: 311, distance: 126.3
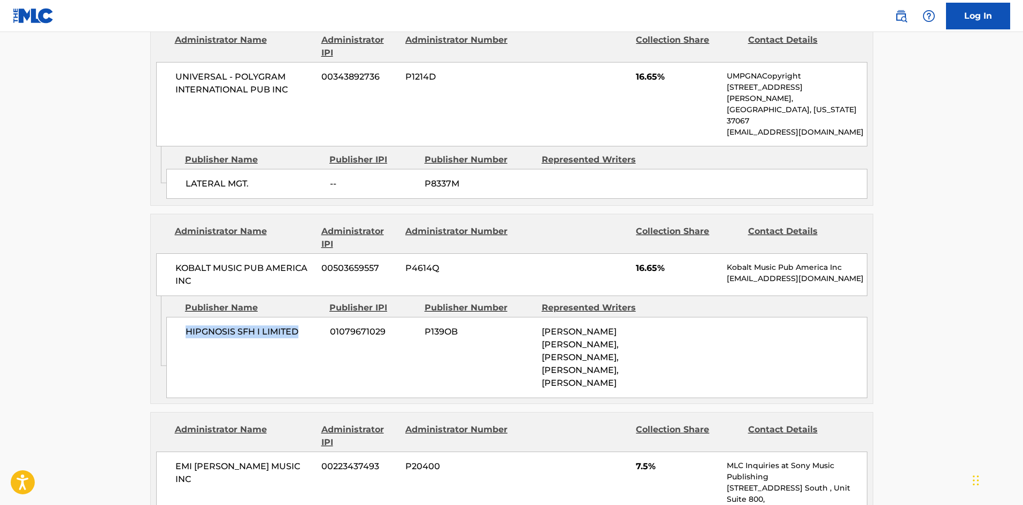
click at [310, 317] on div "HIPGNOSIS SFH I LIMITED 01079671029 P139OB JOHN MARTIN LINDSTROM, MANS WREDENBE…" at bounding box center [516, 357] width 701 height 81
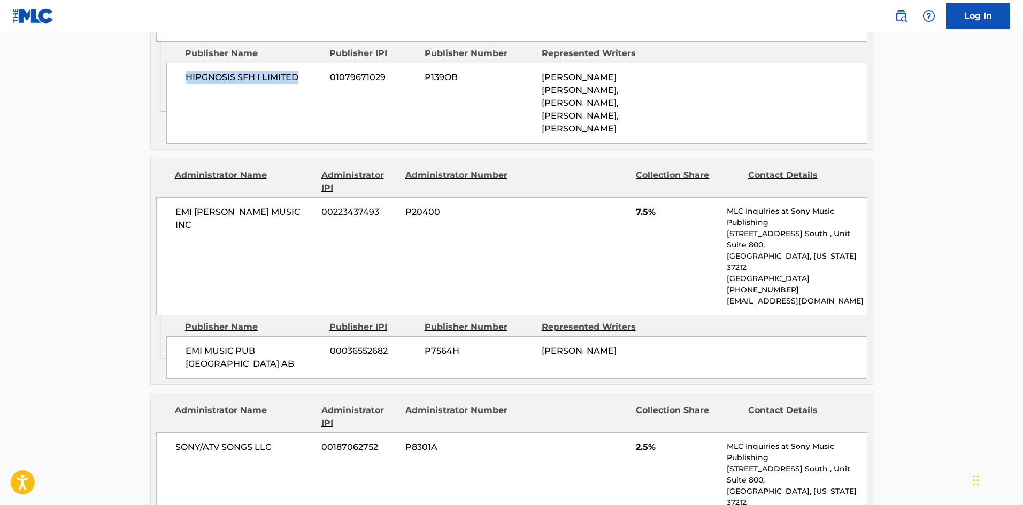
scroll to position [856, 0]
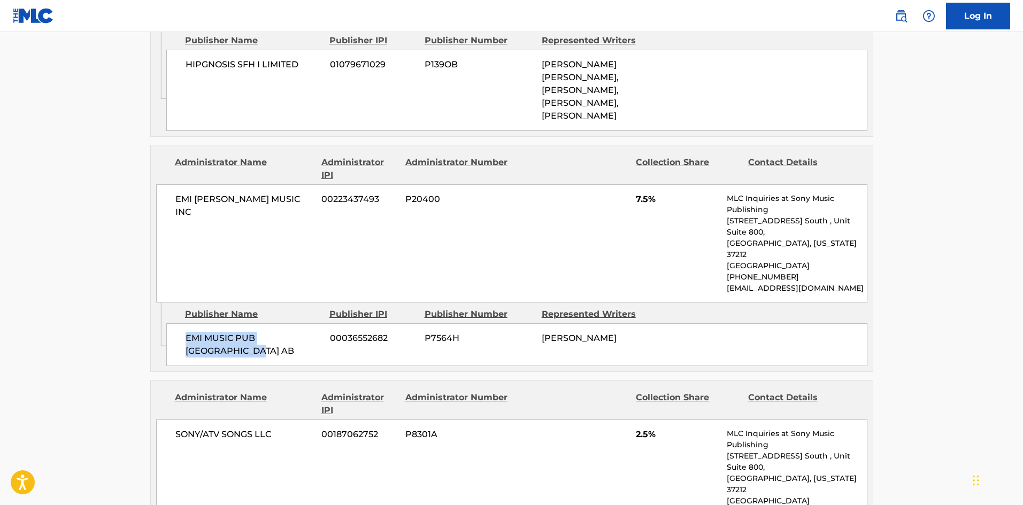
drag, startPoint x: 188, startPoint y: 295, endPoint x: 254, endPoint y: 315, distance: 68.7
click at [254, 324] on div "EMI MUSIC PUB SCANDINAVIA AB 00036552682 P7564H TIM BERGLING" at bounding box center [516, 345] width 701 height 43
drag, startPoint x: 637, startPoint y: 184, endPoint x: 648, endPoint y: 183, distance: 10.7
click at [648, 185] on div "EMI BLACKWOOD MUSIC INC 00223437493 P20400 7.5% MLC Inquiries at Sony Music Pub…" at bounding box center [511, 244] width 711 height 118
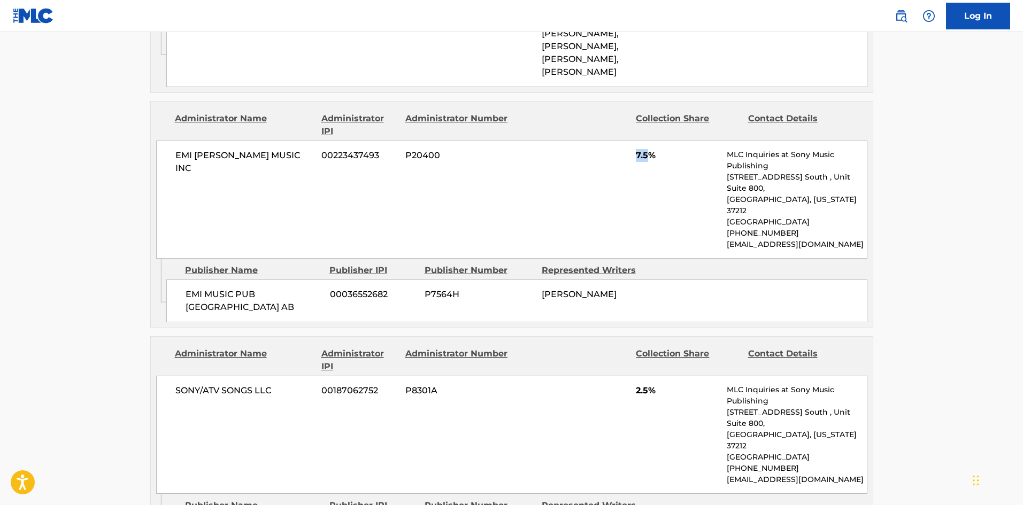
scroll to position [1016, 0]
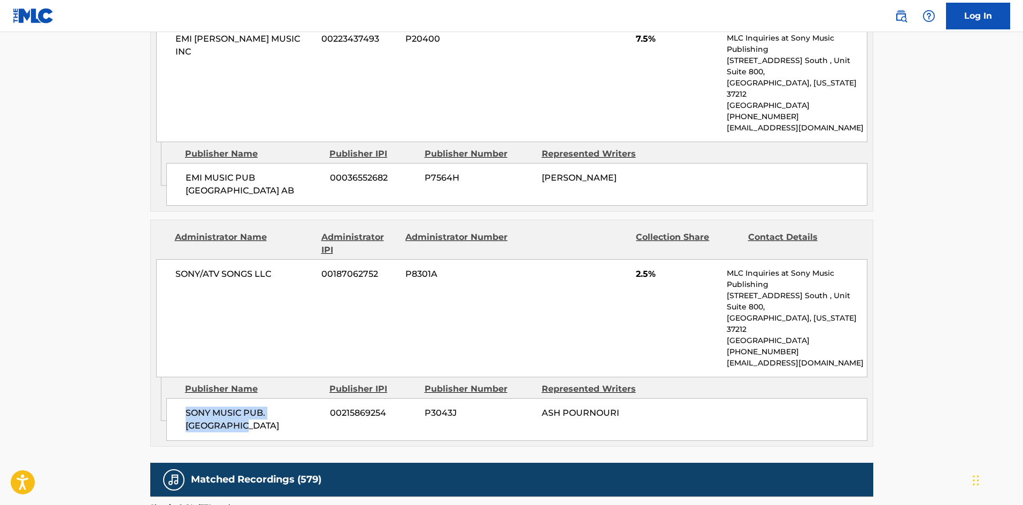
drag, startPoint x: 183, startPoint y: 345, endPoint x: 276, endPoint y: 359, distance: 93.7
click at [276, 398] on div "SONY MUSIC PUB. SCANDINAVIA 00215869254 P3043J ASH POURNOURI" at bounding box center [516, 419] width 701 height 43
drag, startPoint x: 637, startPoint y: 231, endPoint x: 649, endPoint y: 228, distance: 12.6
click at [649, 268] on span "2.5%" at bounding box center [677, 274] width 83 height 13
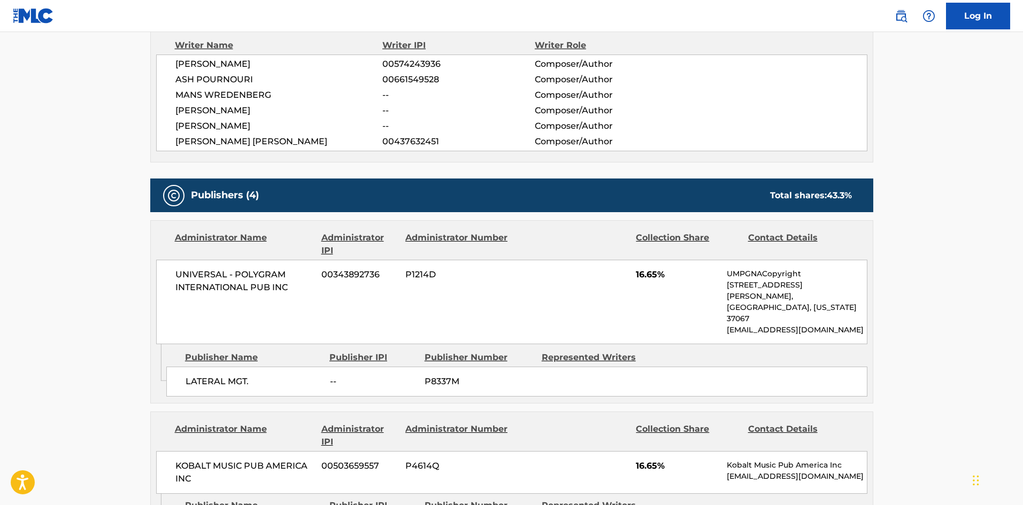
scroll to position [428, 0]
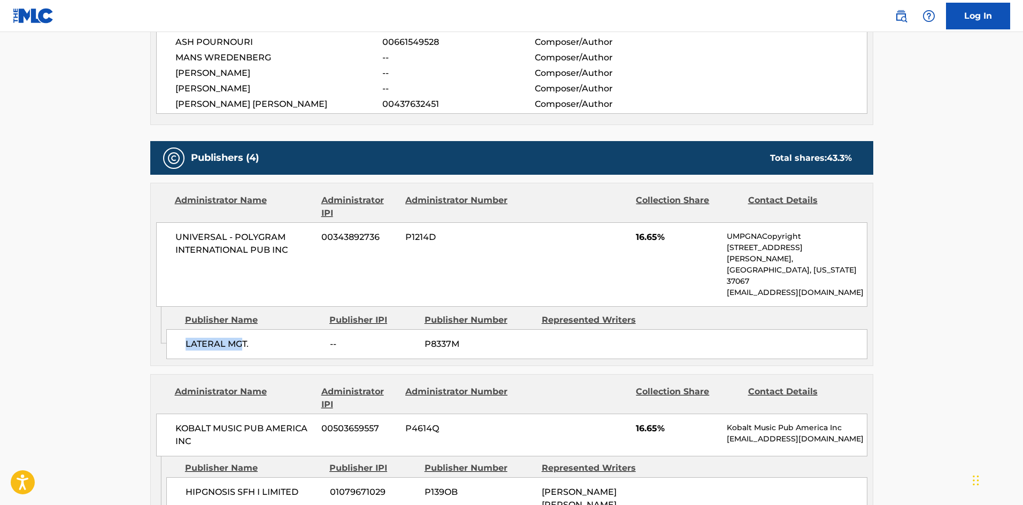
drag, startPoint x: 179, startPoint y: 321, endPoint x: 240, endPoint y: 329, distance: 62.0
click at [240, 329] on div "LATERAL MGT. -- P8337M" at bounding box center [516, 344] width 701 height 30
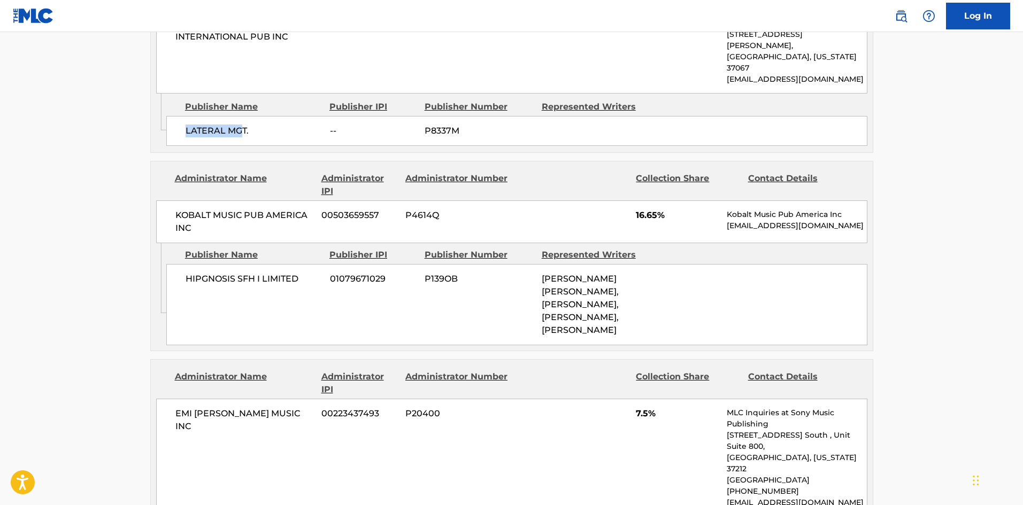
scroll to position [642, 0]
drag, startPoint x: 185, startPoint y: 252, endPoint x: 292, endPoint y: 268, distance: 108.1
click at [292, 268] on div "HIPGNOSIS SFH I LIMITED 01079671029 P139OB JOHN MARTIN LINDSTROM, MANS WREDENBE…" at bounding box center [516, 304] width 701 height 81
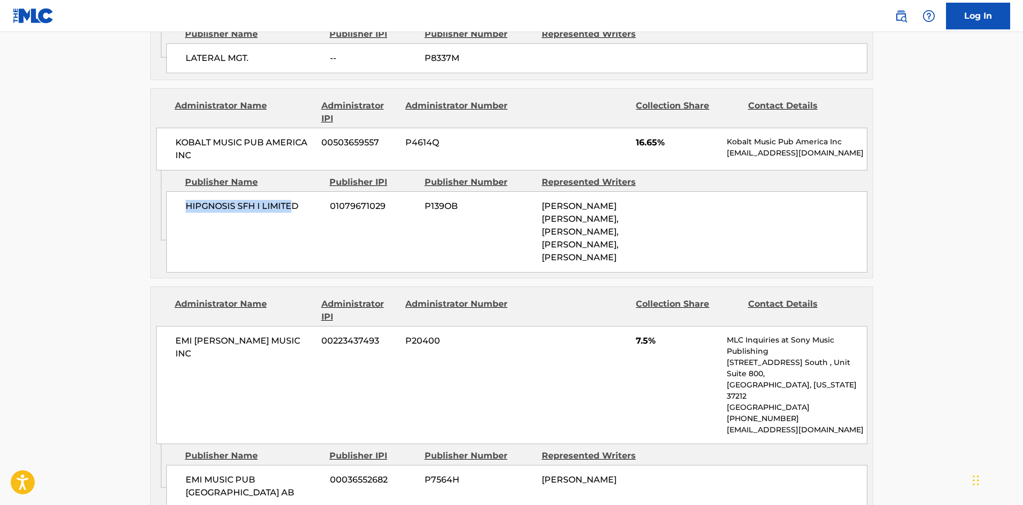
scroll to position [802, 0]
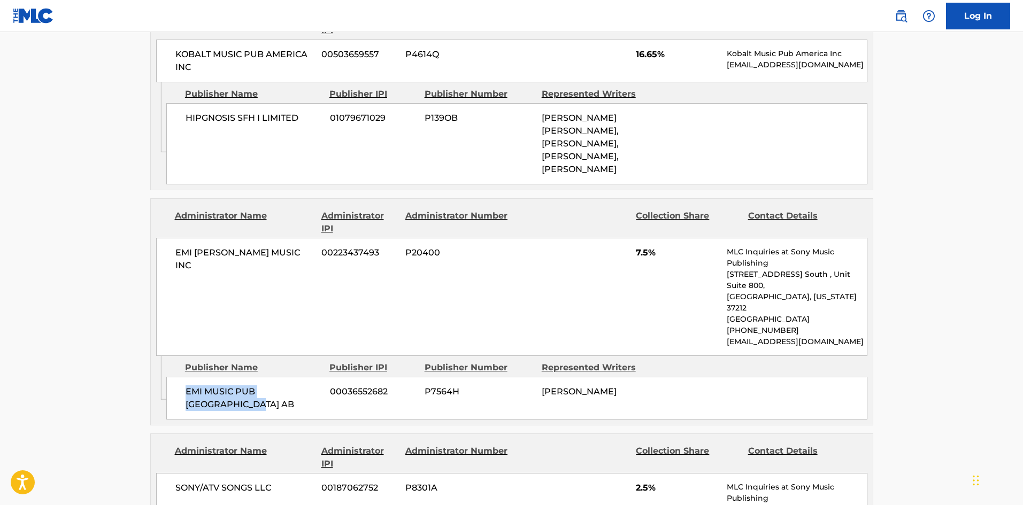
drag, startPoint x: 182, startPoint y: 335, endPoint x: 232, endPoint y: 358, distance: 55.5
click at [232, 377] on div "EMI MUSIC PUB SCANDINAVIA AB 00036552682 P7564H TIM BERGLING" at bounding box center [516, 398] width 701 height 43
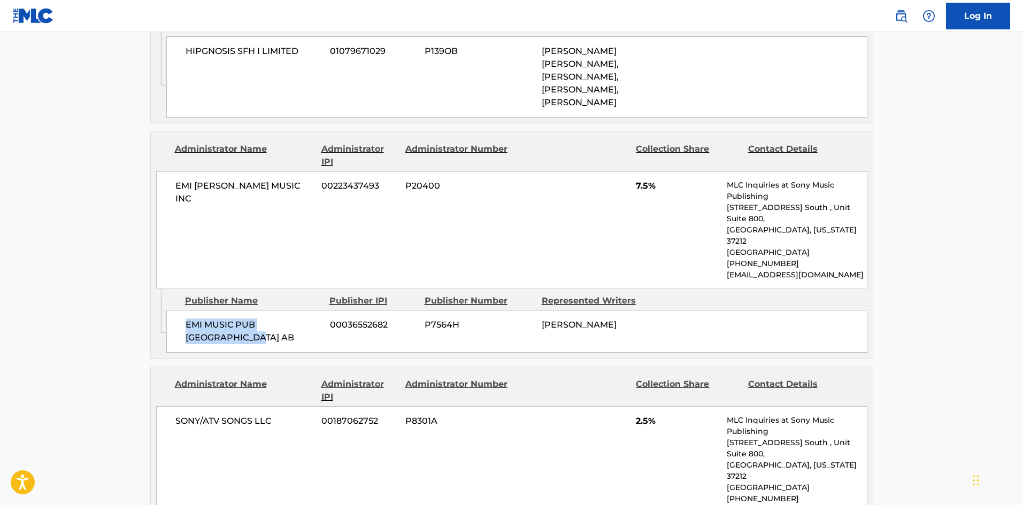
scroll to position [963, 0]
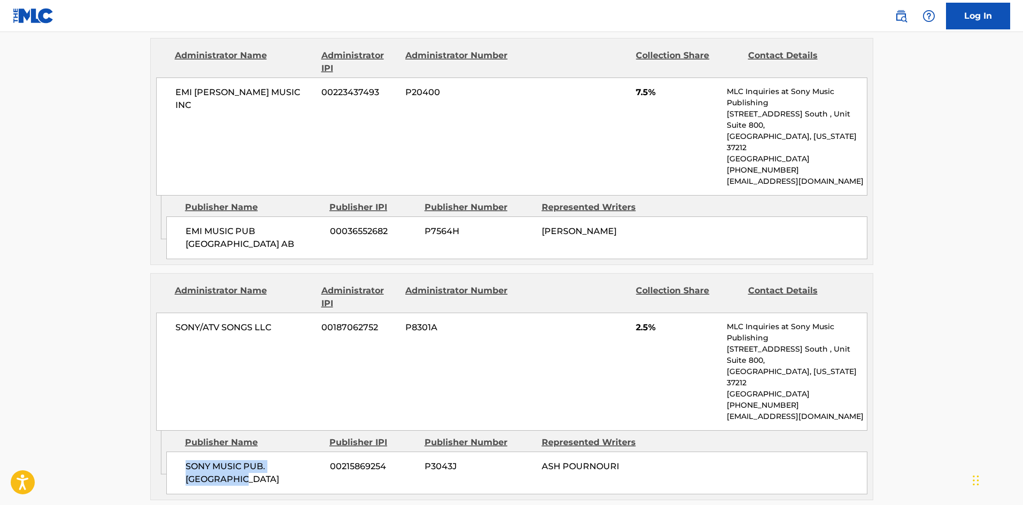
drag, startPoint x: 187, startPoint y: 398, endPoint x: 283, endPoint y: 234, distance: 190.1
click at [281, 452] on div "SONY MUSIC PUB. SCANDINAVIA 00215869254 P3043J ASH POURNOURI" at bounding box center [516, 473] width 701 height 43
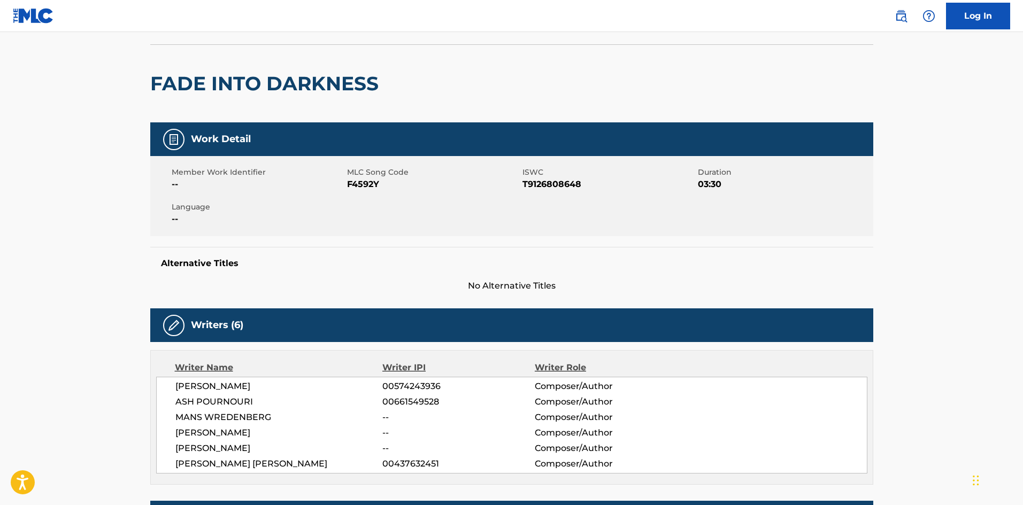
scroll to position [0, 0]
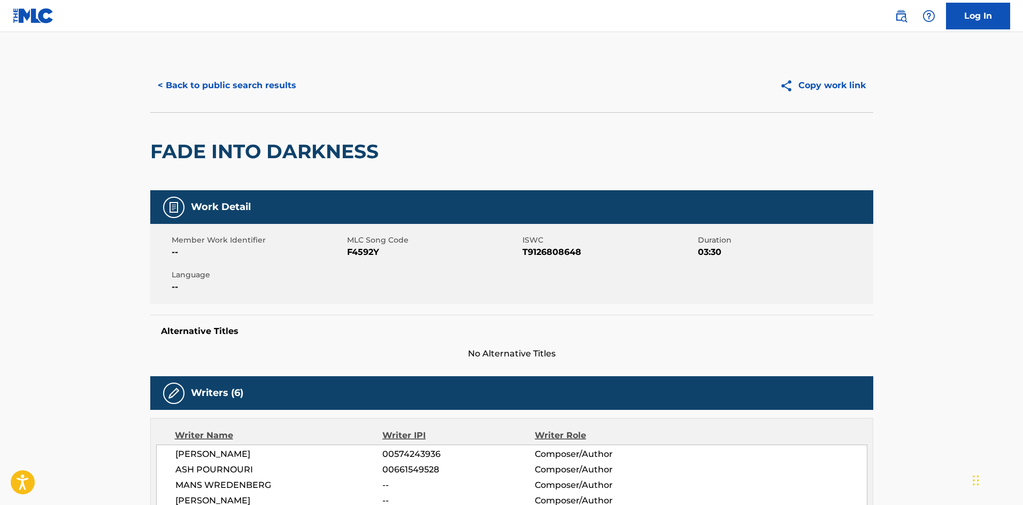
click at [262, 85] on button "< Back to public search results" at bounding box center [227, 85] width 154 height 27
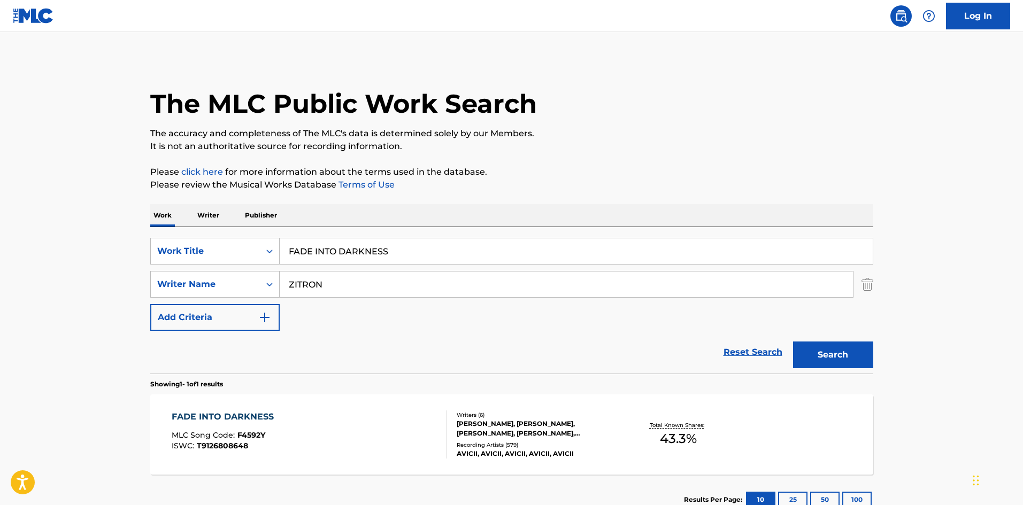
drag, startPoint x: 416, startPoint y: 261, endPoint x: 5, endPoint y: 227, distance: 412.7
click at [4, 229] on main "The MLC Public Work Search The accuracy and completeness of The MLC's data is d…" at bounding box center [511, 281] width 1023 height 499
paste input "reak"
type input "Freak"
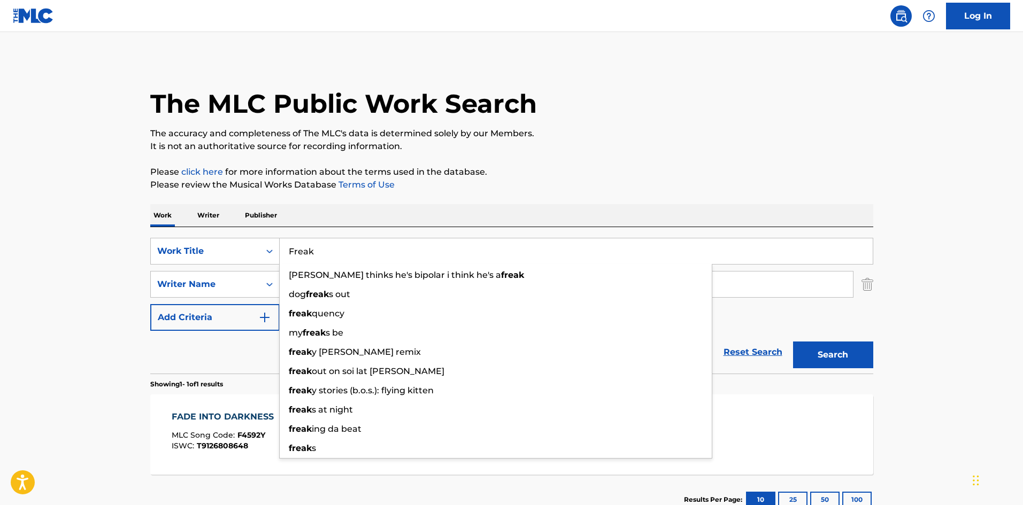
click at [410, 163] on div "The MLC Public Work Search The accuracy and completeness of The MLC's data is d…" at bounding box center [511, 292] width 749 height 466
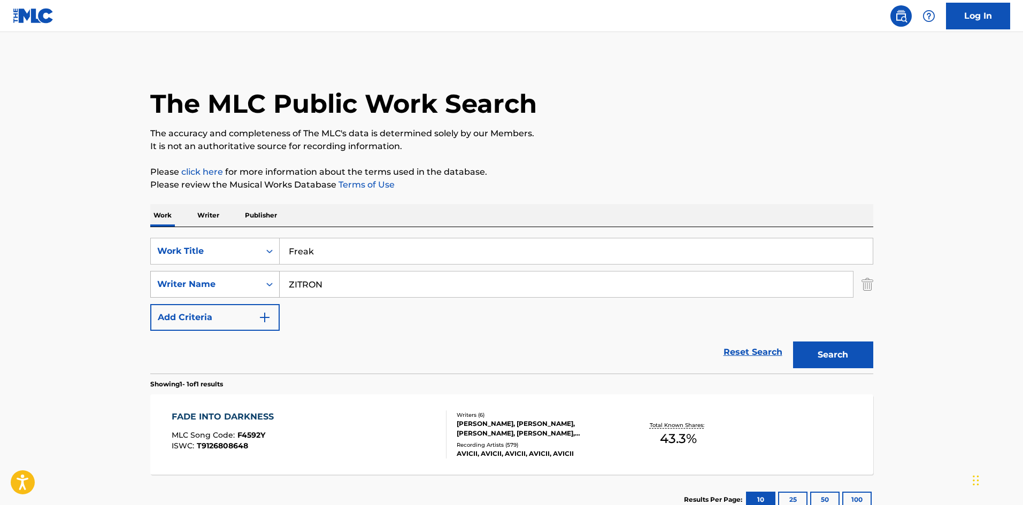
drag, startPoint x: 349, startPoint y: 287, endPoint x: 164, endPoint y: 287, distance: 185.1
click at [170, 287] on div "SearchWithCriteriad544a0ca-5780-4d92-be05-f7a630639796 Writer Name ZITRON" at bounding box center [511, 284] width 723 height 27
paste input "FOGELMARK"
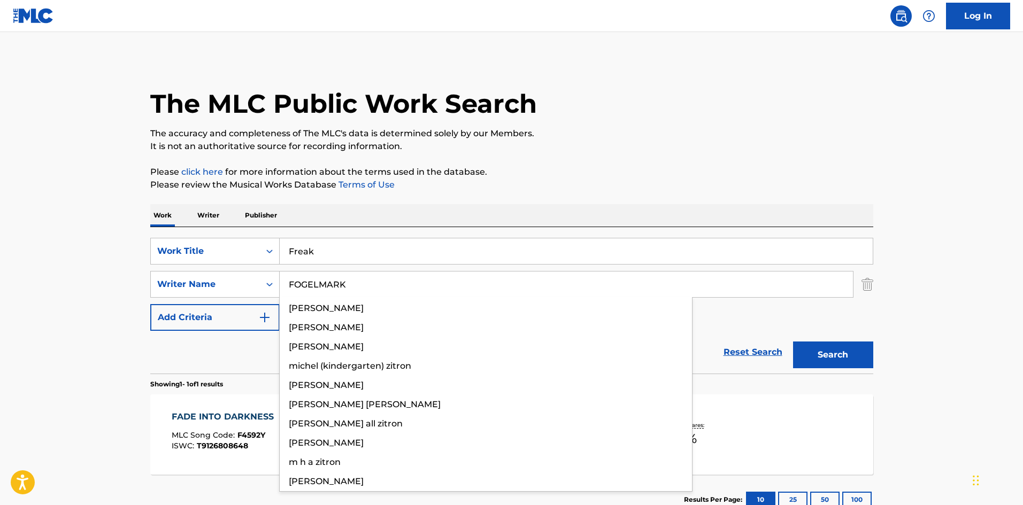
type input "FOGELMARK"
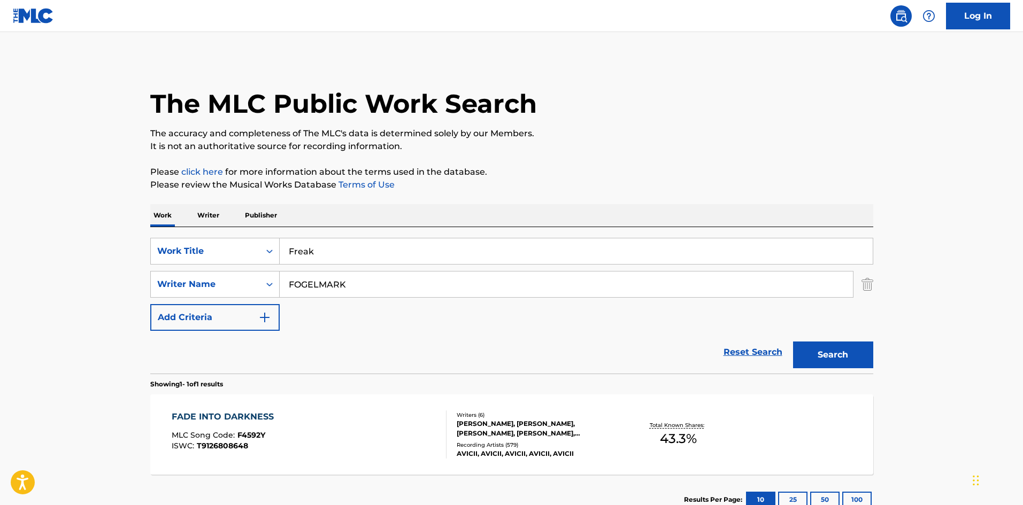
click at [837, 361] on button "Search" at bounding box center [833, 355] width 80 height 27
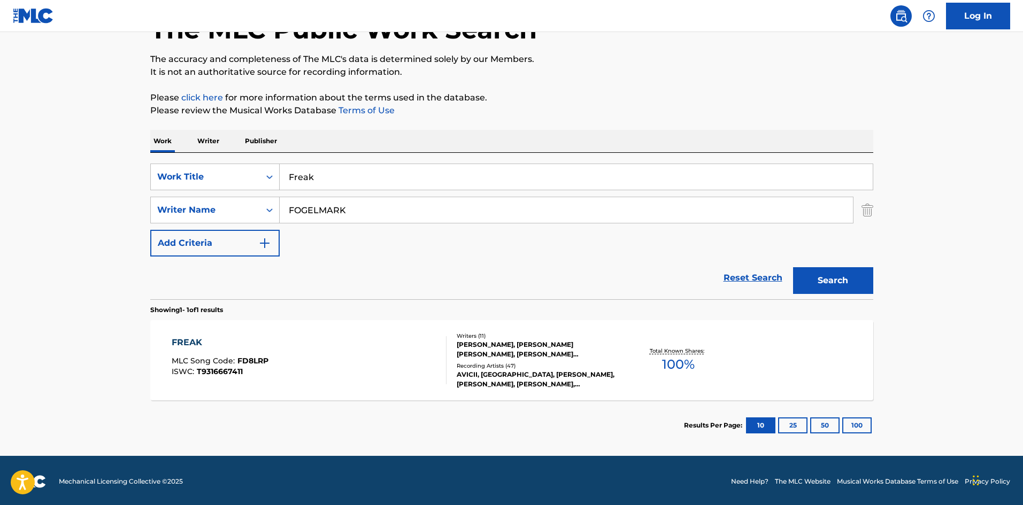
scroll to position [76, 0]
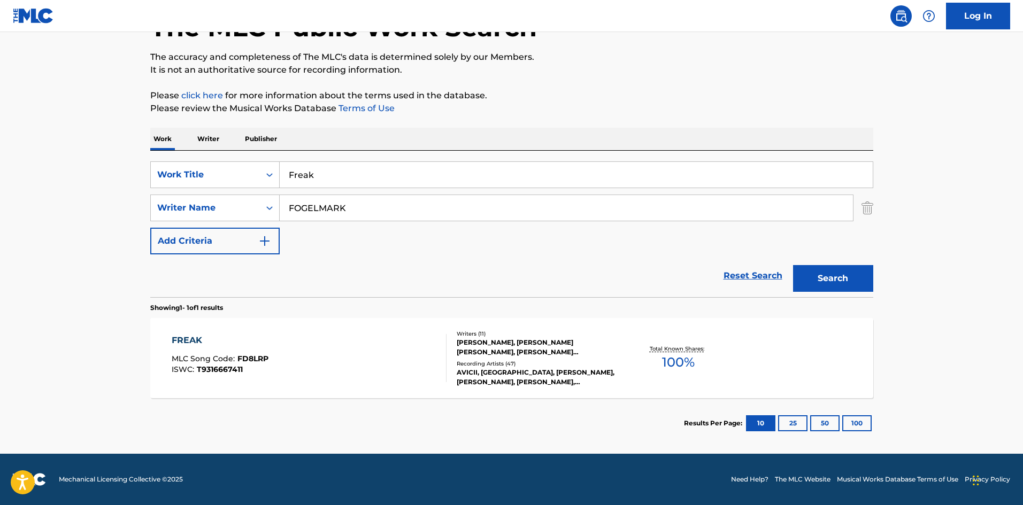
click at [182, 339] on div "FREAK" at bounding box center [220, 340] width 97 height 13
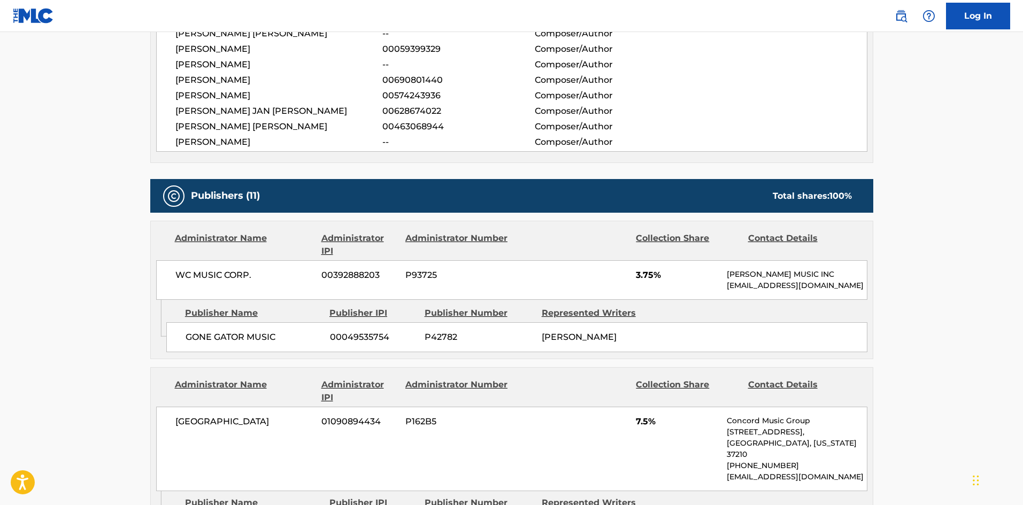
scroll to position [588, 0]
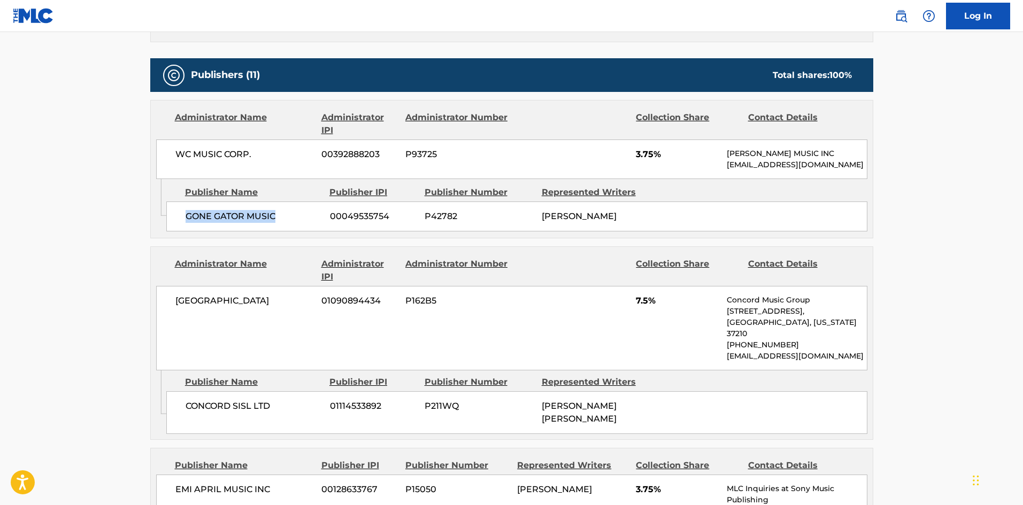
drag, startPoint x: 188, startPoint y: 229, endPoint x: 305, endPoint y: 227, distance: 117.7
click at [305, 223] on span "GONE GATOR MUSIC" at bounding box center [254, 216] width 136 height 13
drag, startPoint x: 637, startPoint y: 154, endPoint x: 655, endPoint y: 155, distance: 17.7
click at [655, 155] on span "3.75%" at bounding box center [677, 154] width 83 height 13
drag, startPoint x: 187, startPoint y: 404, endPoint x: 277, endPoint y: 401, distance: 90.5
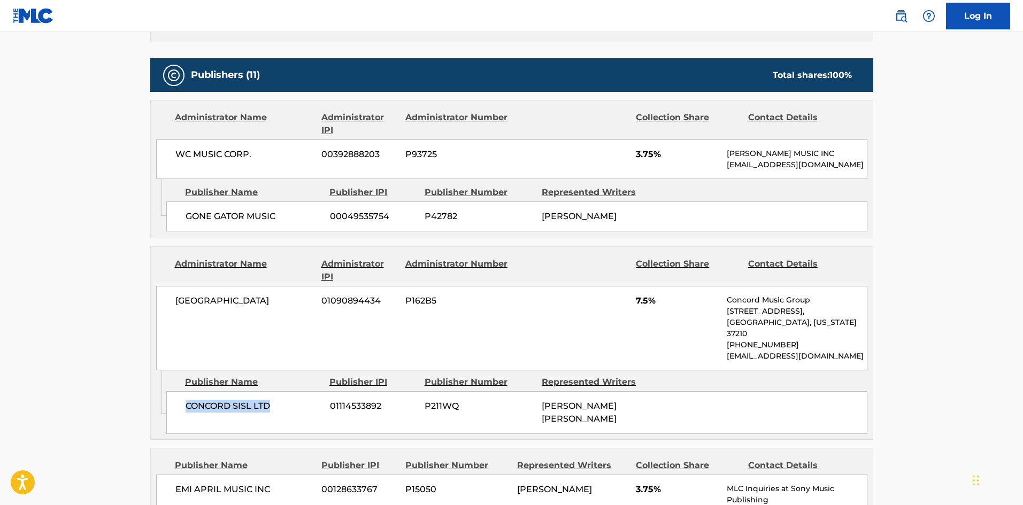
click at [276, 404] on span "CONCORD SISL LTD" at bounding box center [254, 406] width 136 height 13
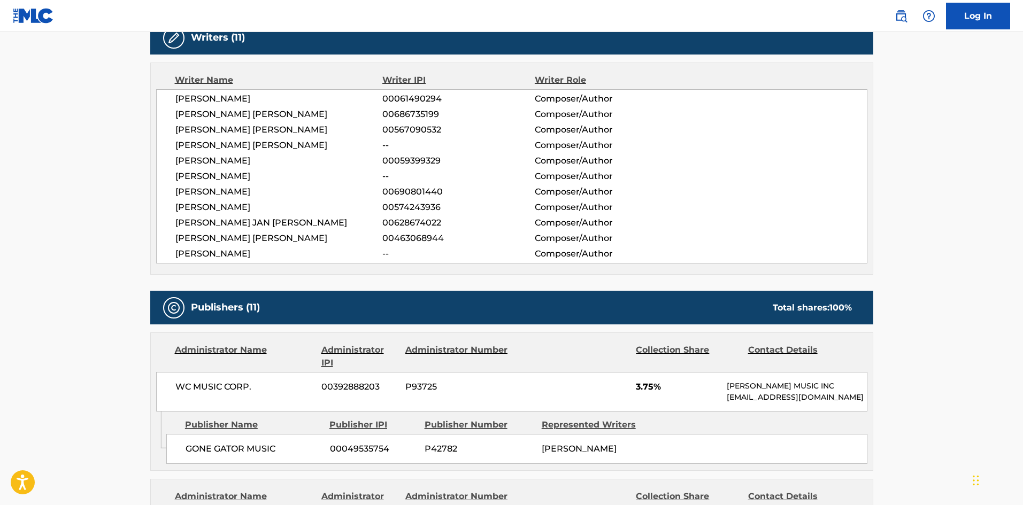
scroll to position [374, 0]
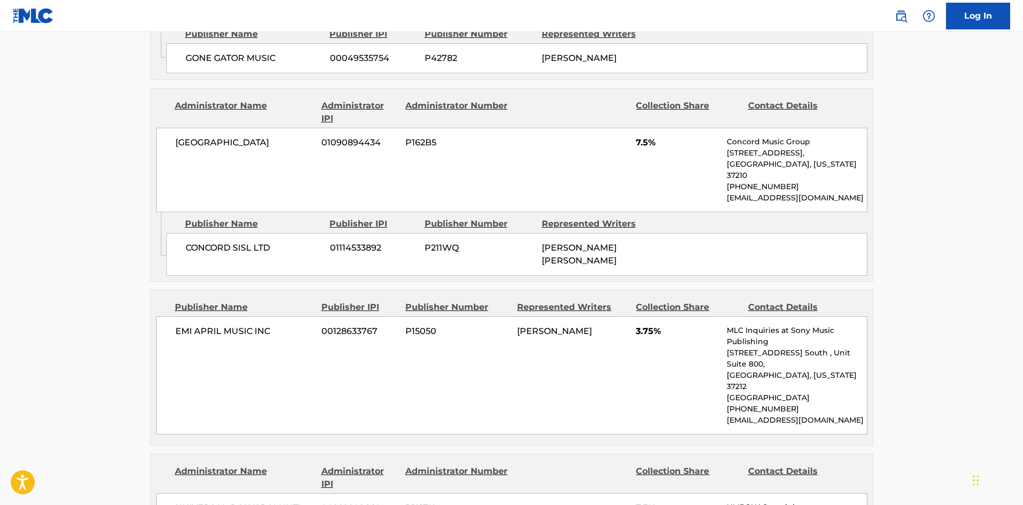
scroll to position [749, 0]
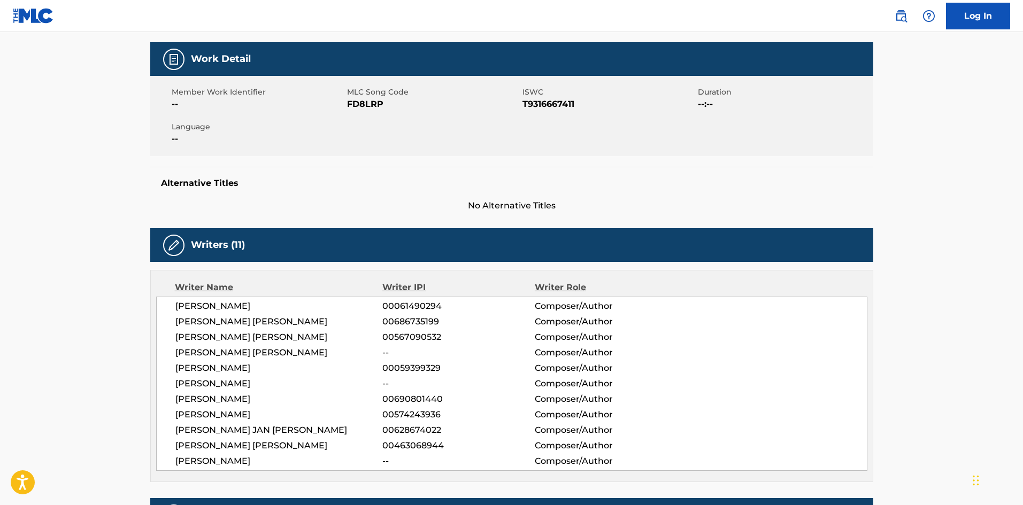
scroll to position [0, 0]
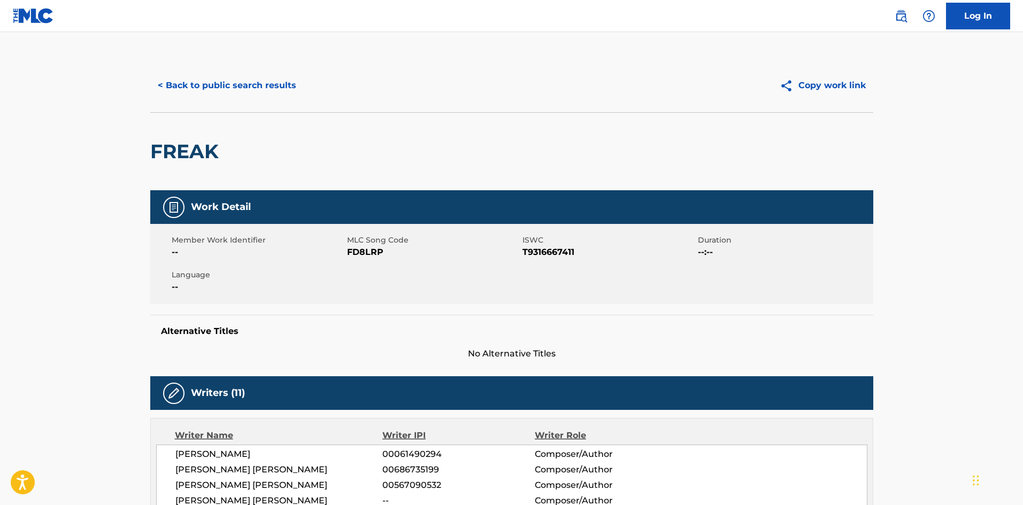
click at [270, 79] on button "< Back to public search results" at bounding box center [227, 85] width 154 height 27
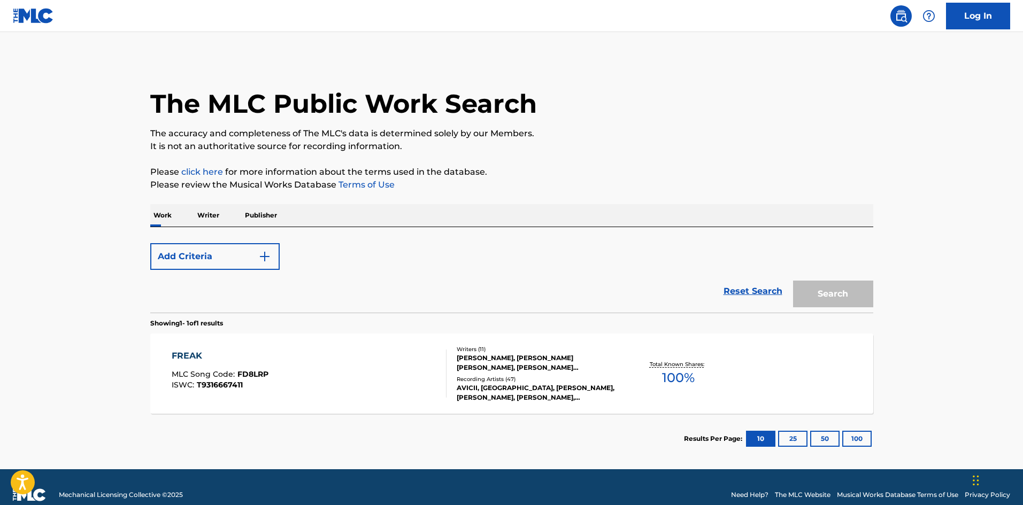
scroll to position [16, 0]
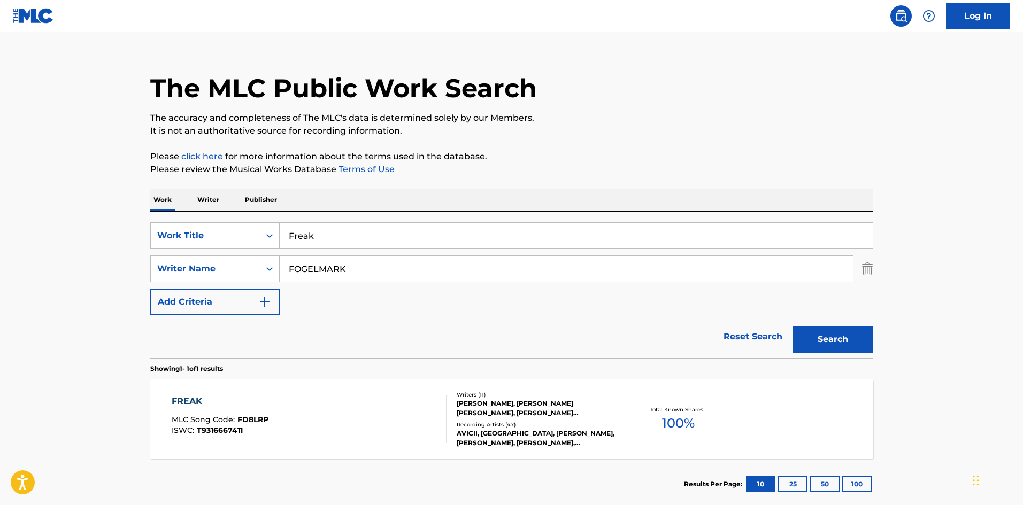
drag, startPoint x: 357, startPoint y: 228, endPoint x: 321, endPoint y: 103, distance: 130.0
click at [238, 217] on div "SearchWithCriteriaef3b5d95-74cc-4462-a5ac-b0dc86630634 Work Title Freak SearchW…" at bounding box center [511, 285] width 723 height 147
paste input "Gonna Love Ya"
type input "Gonna Love Ya"
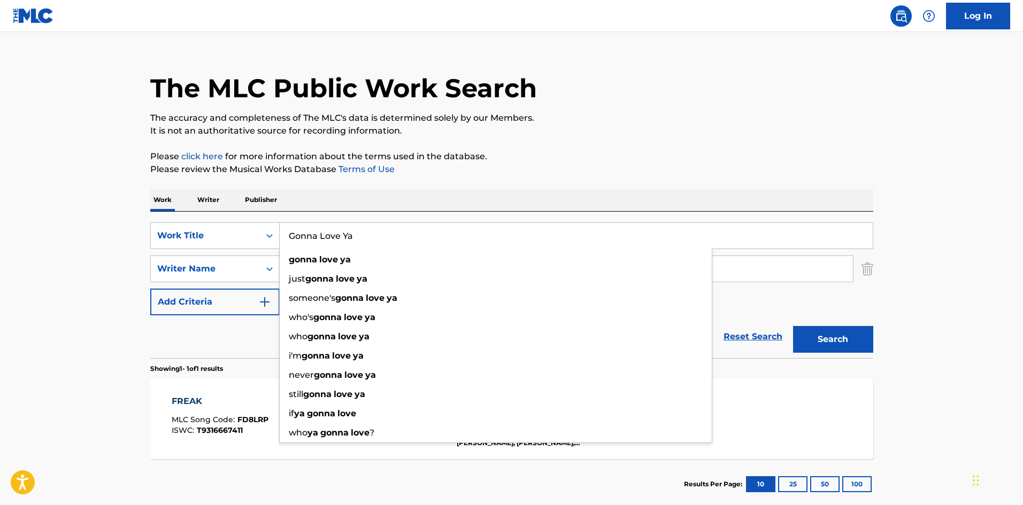
click at [493, 136] on p "It is not an authoritative source for recording information." at bounding box center [511, 131] width 723 height 13
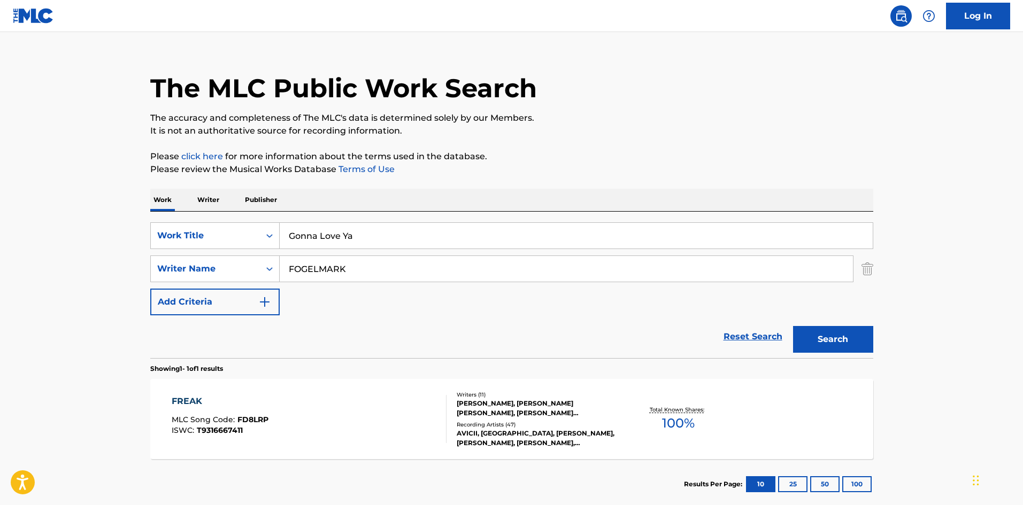
drag, startPoint x: 373, startPoint y: 272, endPoint x: 0, endPoint y: 266, distance: 373.4
click at [111, 272] on main "The MLC Public Work Search The accuracy and completeness of The MLC's data is d…" at bounding box center [511, 266] width 1023 height 499
paste input "BERGLING"
type input "BERGLING"
click at [837, 332] on button "Search" at bounding box center [833, 339] width 80 height 27
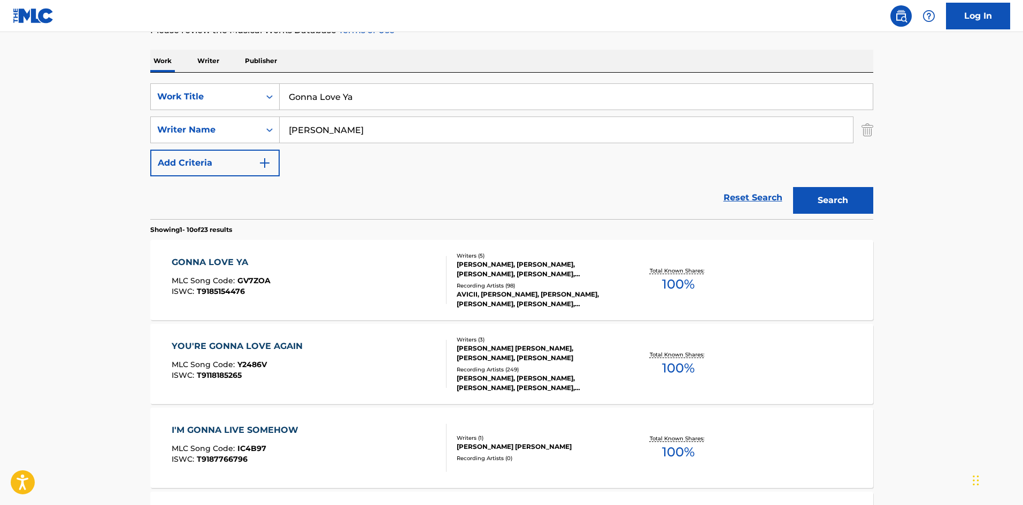
scroll to position [160, 0]
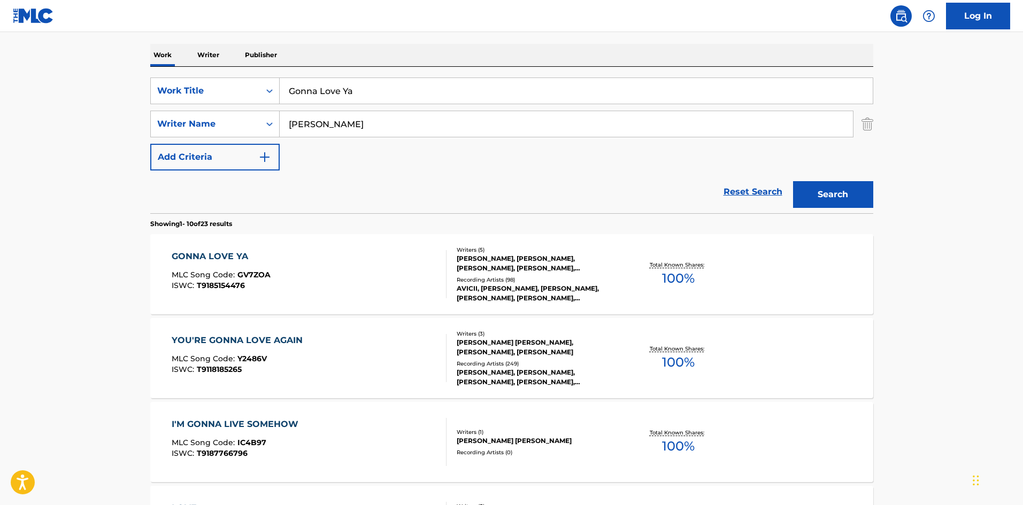
click at [219, 259] on div "GONNA LOVE YA" at bounding box center [221, 256] width 99 height 13
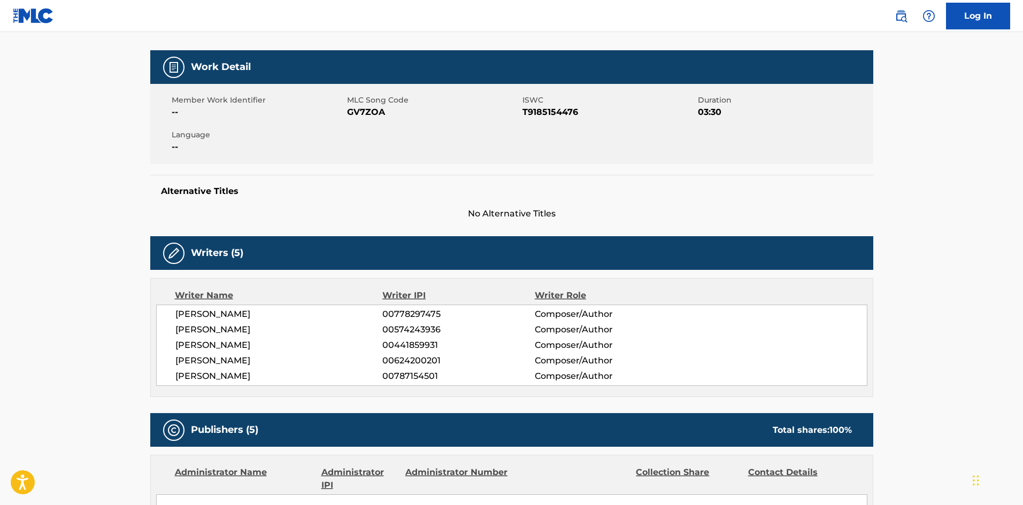
scroll to position [428, 0]
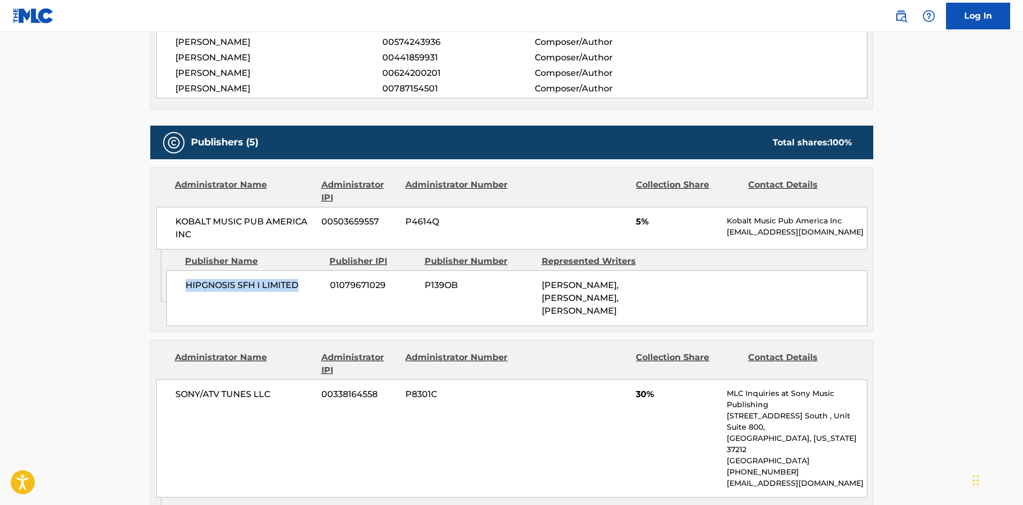
drag, startPoint x: 187, startPoint y: 286, endPoint x: 309, endPoint y: 278, distance: 122.2
click at [309, 278] on div "HIPGNOSIS SFH I LIMITED 01079671029 P139OB MARKUS THUNBERG WESSEL, TIM BERGLING…" at bounding box center [516, 299] width 701 height 56
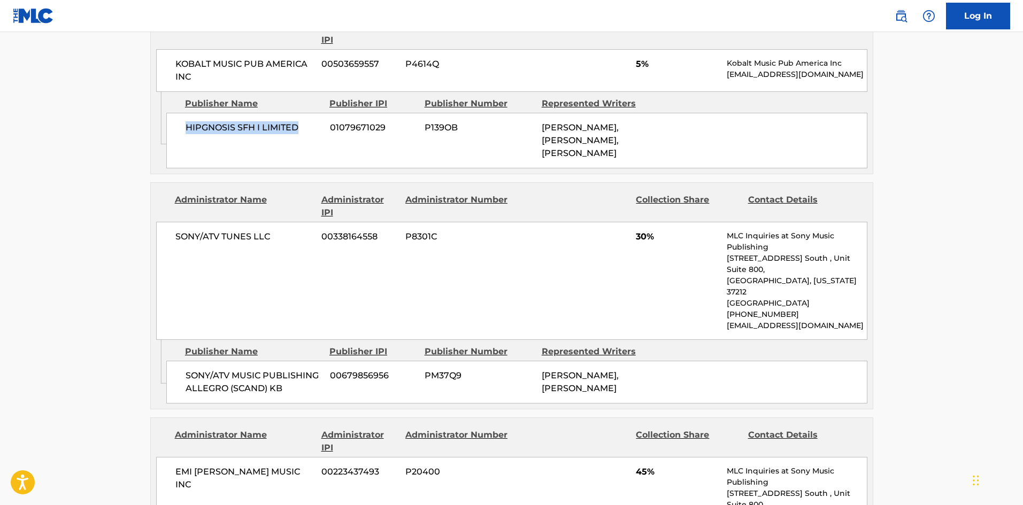
scroll to position [588, 0]
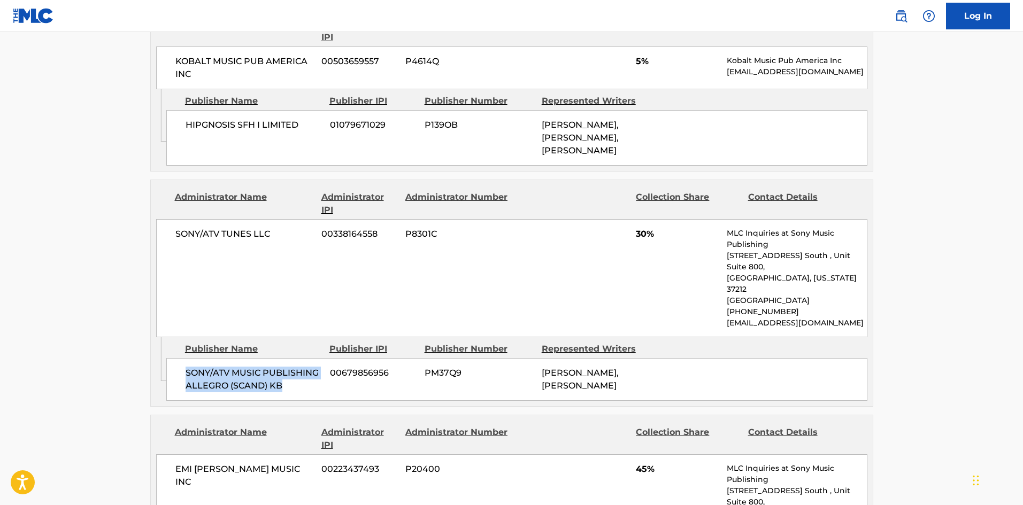
drag, startPoint x: 187, startPoint y: 352, endPoint x: 297, endPoint y: 377, distance: 112.8
click at [297, 377] on div "SONY/ATV MUSIC PUBLISHING ALLEGRO (SCAND) KB 00679856956 PM37Q9 ARASH ANDREAS P…" at bounding box center [516, 379] width 701 height 43
drag, startPoint x: 635, startPoint y: 233, endPoint x: 650, endPoint y: 232, distance: 15.6
click at [650, 232] on div "SONY/ATV TUNES LLC 00338164558 P8301C 30% MLC Inquiries at Sony Music Publishin…" at bounding box center [511, 278] width 711 height 118
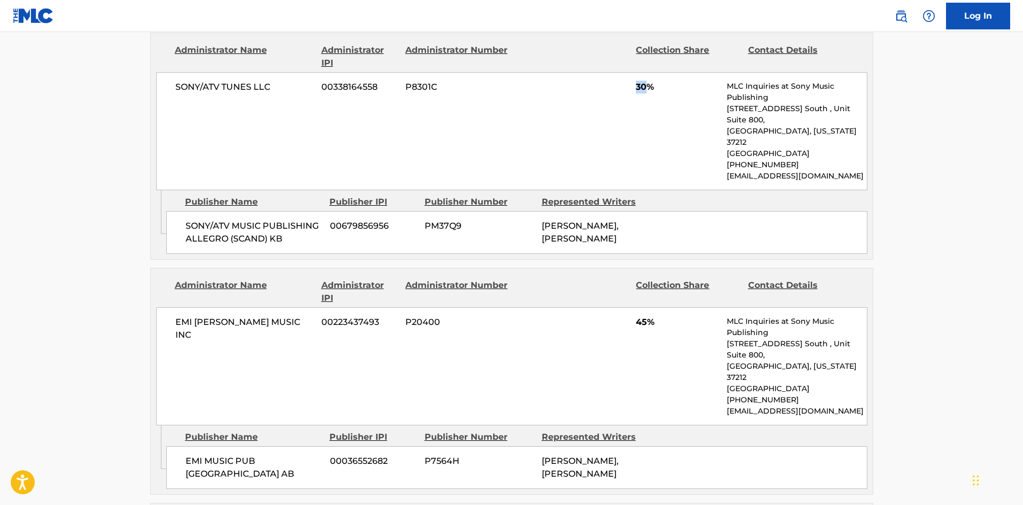
scroll to position [749, 0]
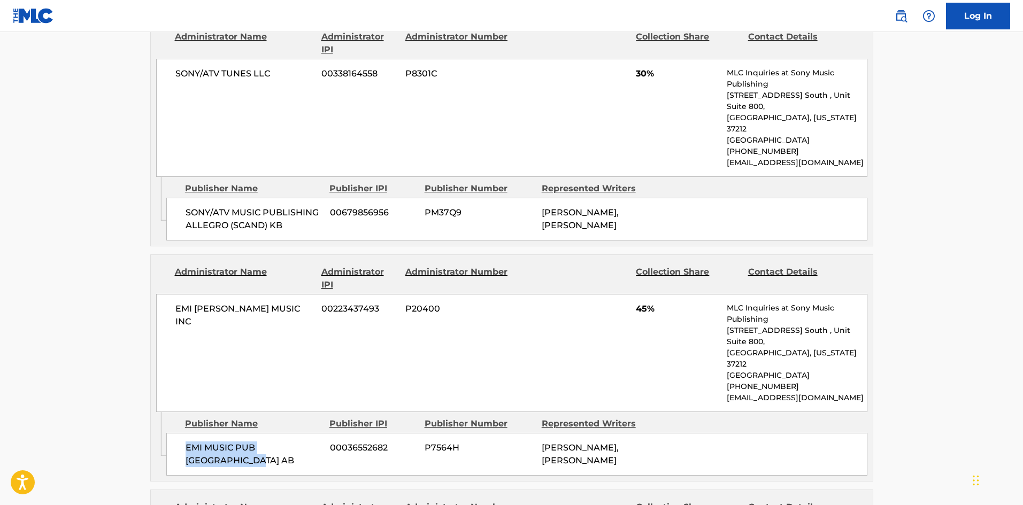
drag, startPoint x: 186, startPoint y: 411, endPoint x: 229, endPoint y: 434, distance: 49.5
click at [229, 434] on div "EMI MUSIC PUB SCANDINAVIA AB 00036552682 P7564H DHANI JOHN LENNEVALD, TIM BERGL…" at bounding box center [516, 454] width 701 height 43
drag, startPoint x: 635, startPoint y: 296, endPoint x: 649, endPoint y: 297, distance: 14.5
click at [649, 297] on div "EMI BLACKWOOD MUSIC INC 00223437493 P20400 45% MLC Inquiries at Sony Music Publ…" at bounding box center [511, 353] width 711 height 118
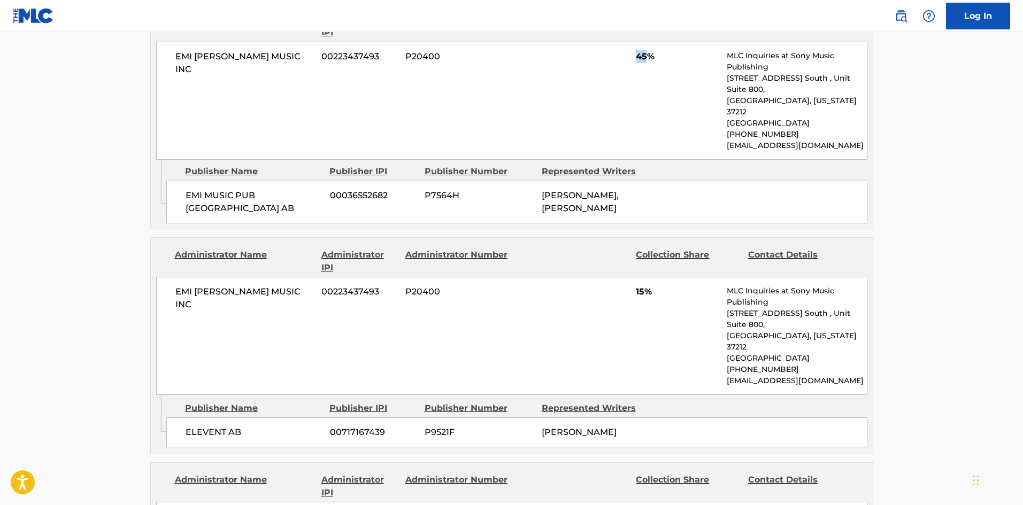
scroll to position [1016, 0]
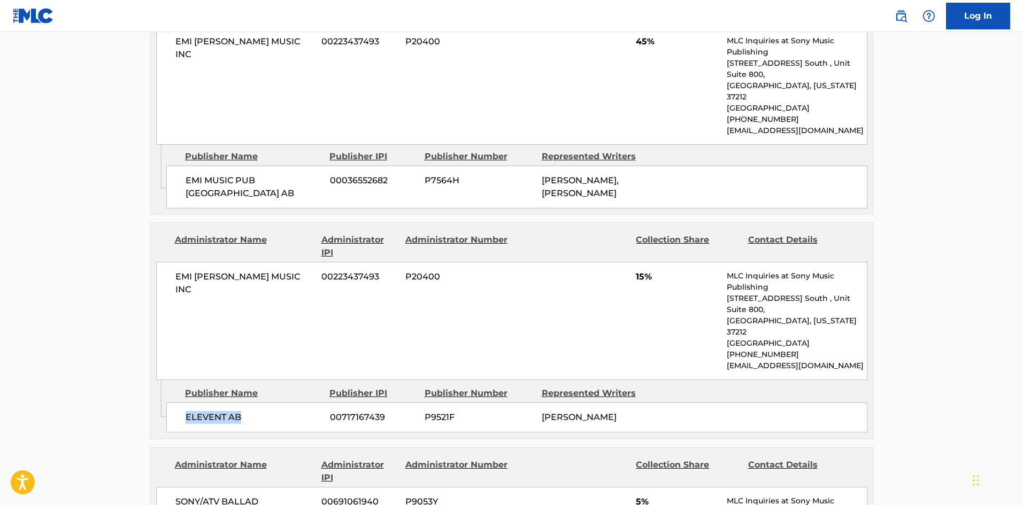
drag, startPoint x: 183, startPoint y: 374, endPoint x: 273, endPoint y: 374, distance: 89.9
click at [273, 403] on div "ELEVENT AB 00717167439 P9521F DHANI JOHN LENNEVALD" at bounding box center [516, 418] width 701 height 30
drag, startPoint x: 633, startPoint y: 258, endPoint x: 644, endPoint y: 259, distance: 10.8
click at [644, 262] on div "EMI BLACKWOOD MUSIC INC 00223437493 P20400 15% MLC Inquiries at Sony Music Publ…" at bounding box center [511, 321] width 711 height 118
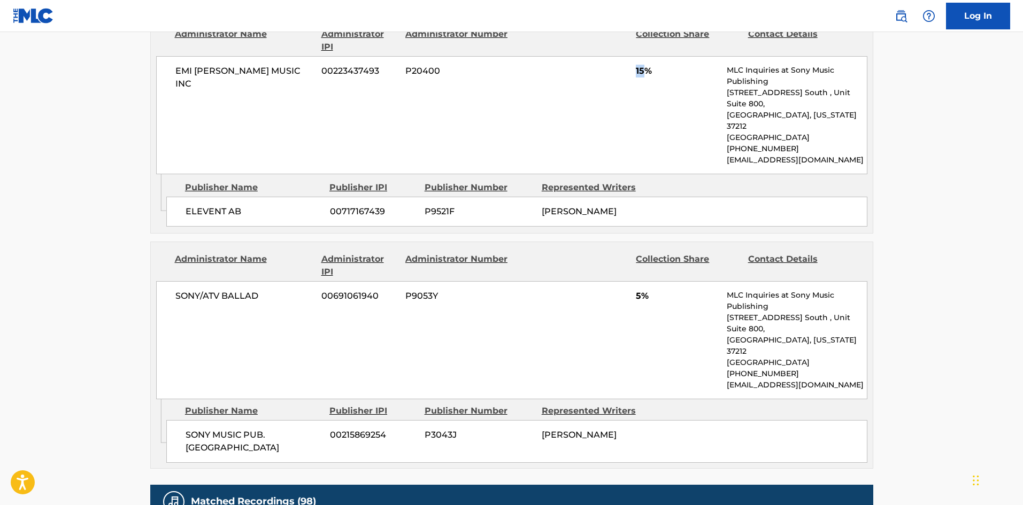
scroll to position [1284, 0]
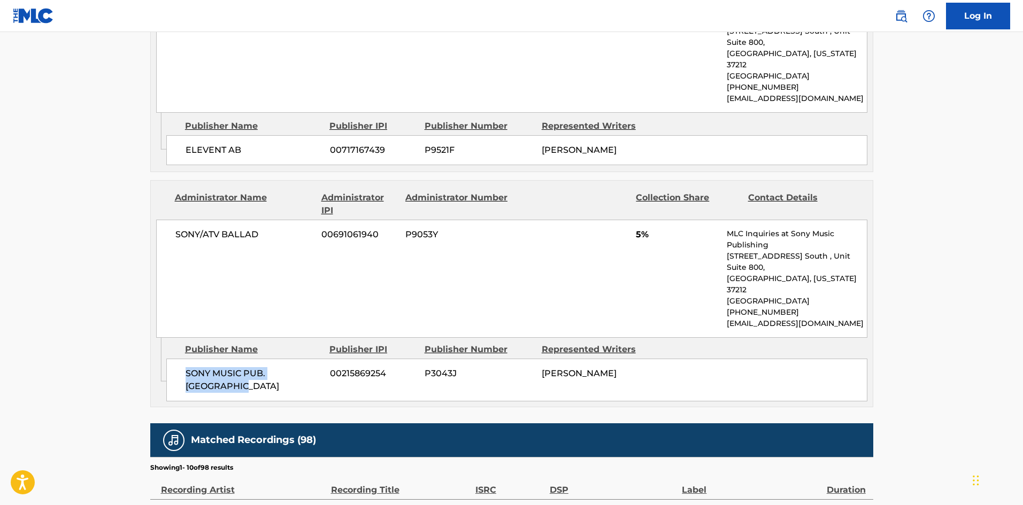
drag, startPoint x: 184, startPoint y: 323, endPoint x: 274, endPoint y: 344, distance: 92.4
click at [274, 359] on div "SONY MUSIC PUB. SCANDINAVIA 00215869254 P3043J ARASH ANDREAS POURNOURI" at bounding box center [516, 380] width 701 height 43
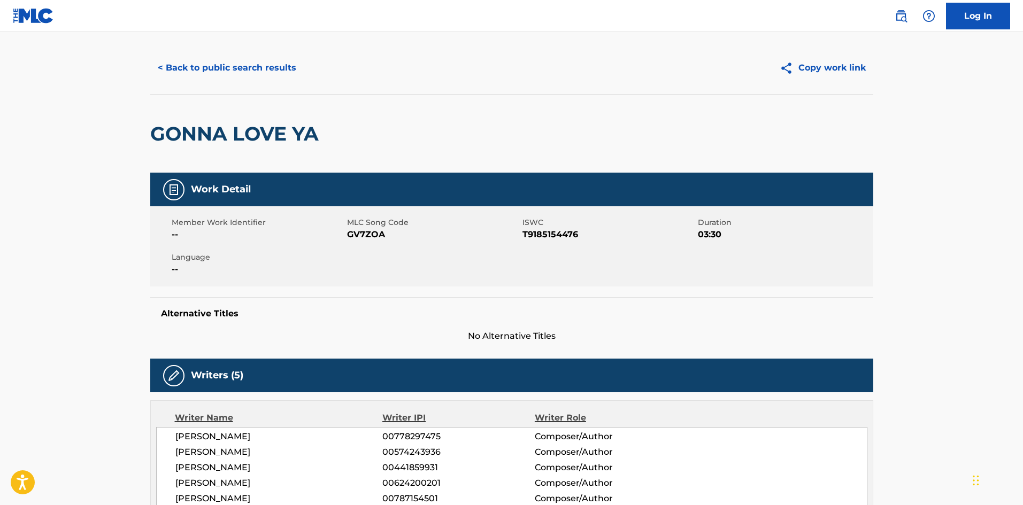
scroll to position [0, 0]
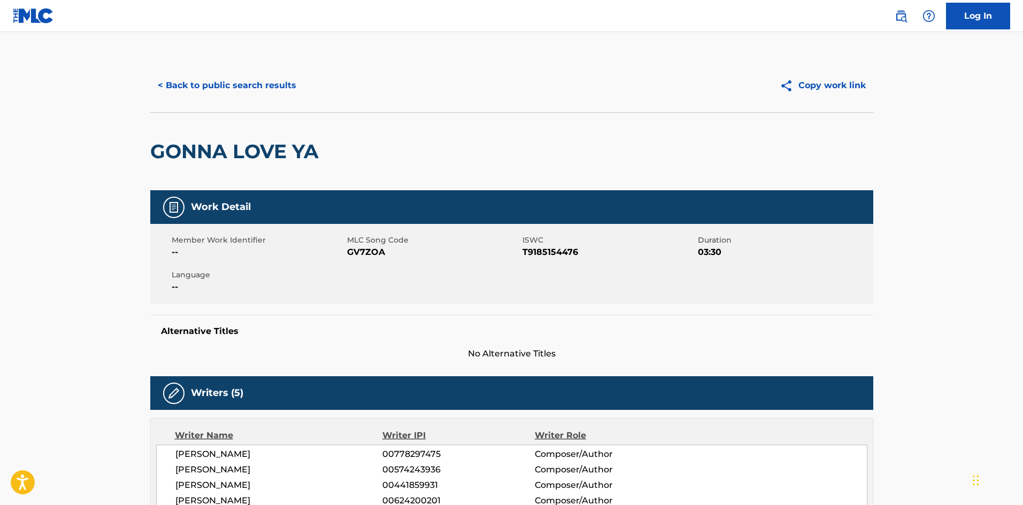
click at [238, 80] on button "< Back to public search results" at bounding box center [227, 85] width 154 height 27
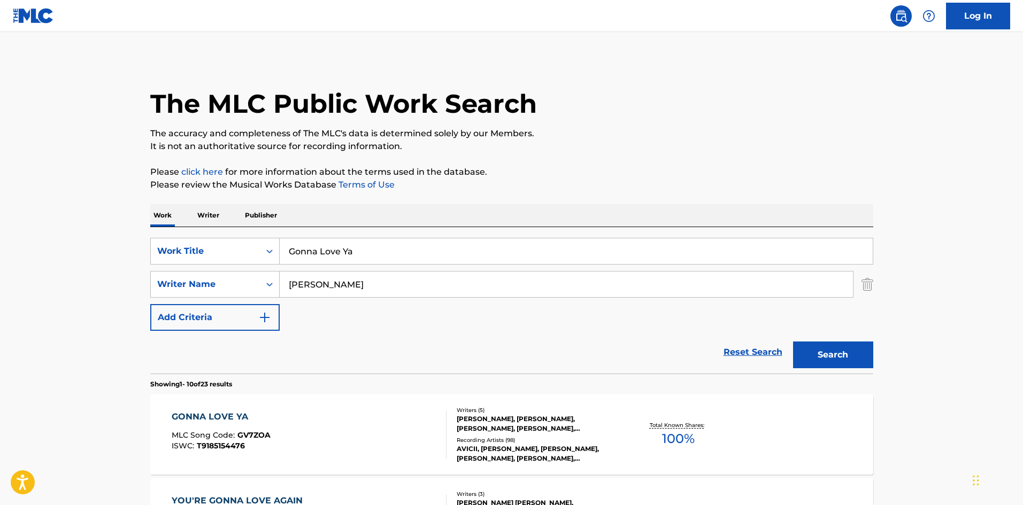
scroll to position [160, 0]
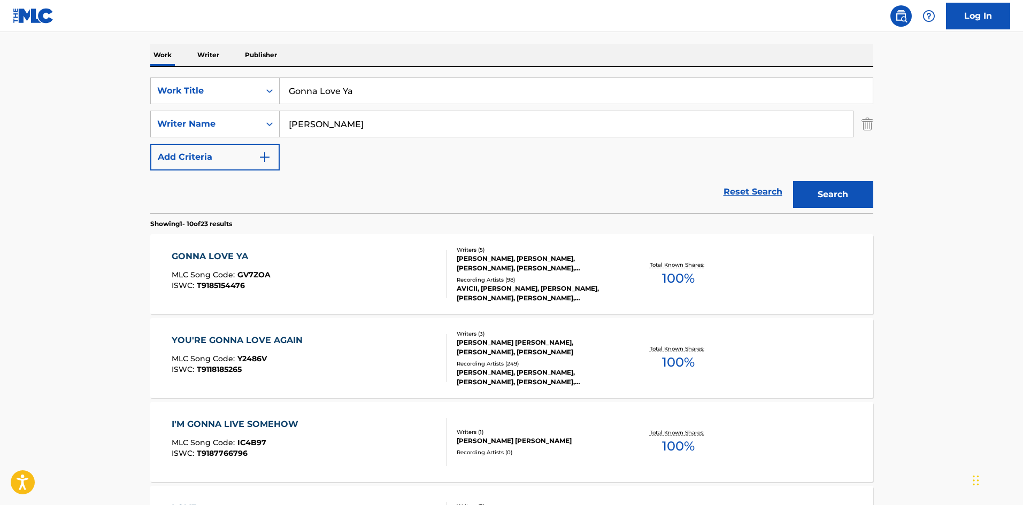
drag, startPoint x: 373, startPoint y: 93, endPoint x: 166, endPoint y: 9, distance: 223.4
click at [113, 86] on main "The MLC Public Work Search The accuracy and completeness of The MLC's data is d…" at bounding box center [511, 501] width 1023 height 1259
paste input "HOLD THE LINE"
type input "HOLD THE LINE"
click at [488, 41] on div "The MLC Public Work Search The accuracy and completeness of The MLC's data is d…" at bounding box center [511, 511] width 749 height 1227
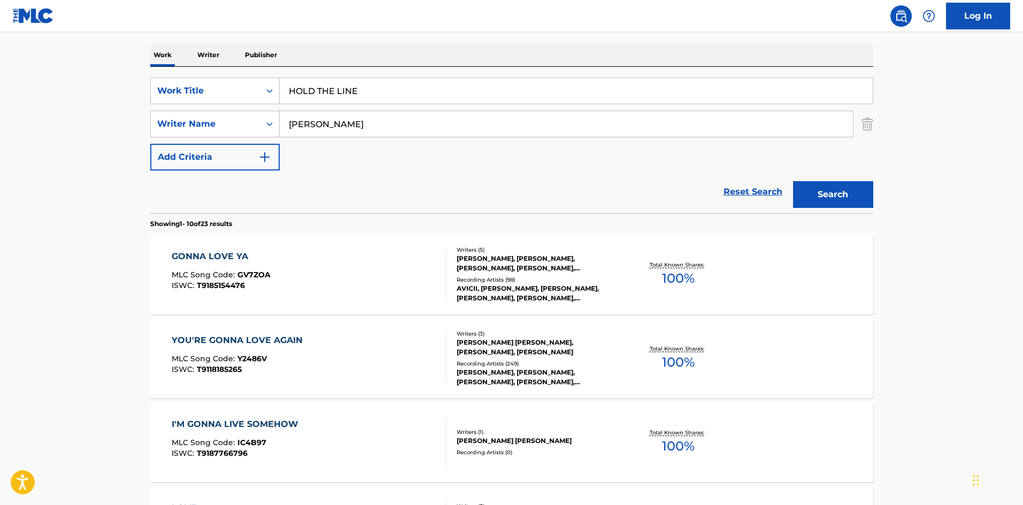
drag, startPoint x: 392, startPoint y: 125, endPoint x: 142, endPoint y: 126, distance: 250.3
click at [230, 126] on div "SearchWithCriteriad544a0ca-5780-4d92-be05-f7a630639796 Writer Name BERGLING" at bounding box center [511, 124] width 723 height 27
paste input "AHDER"
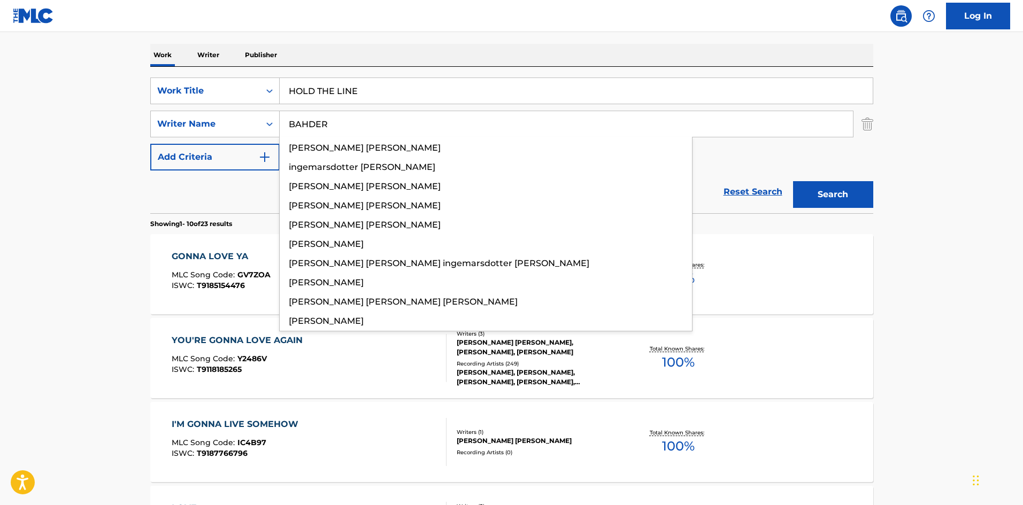
type input "BAHDER"
click at [835, 208] on div "Search" at bounding box center [831, 192] width 86 height 43
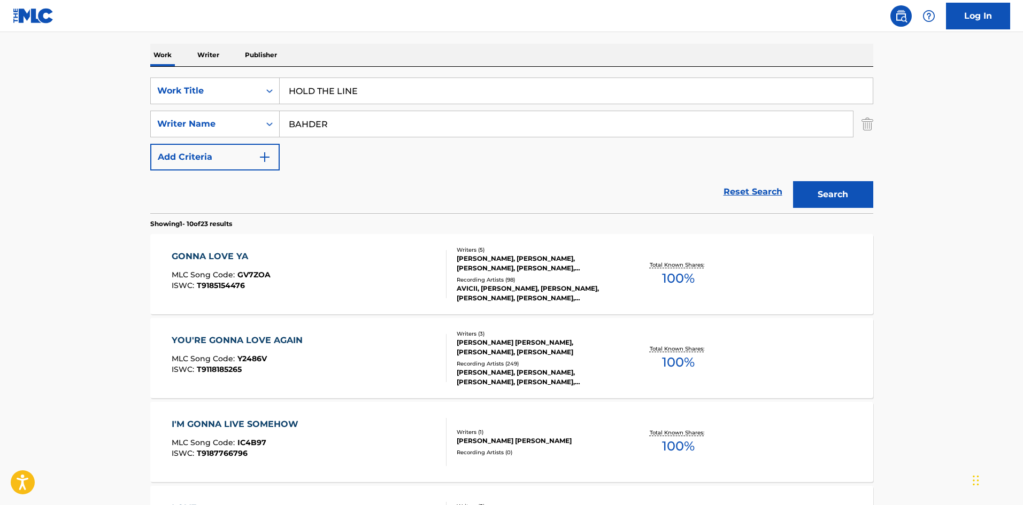
click at [836, 206] on button "Search" at bounding box center [833, 194] width 80 height 27
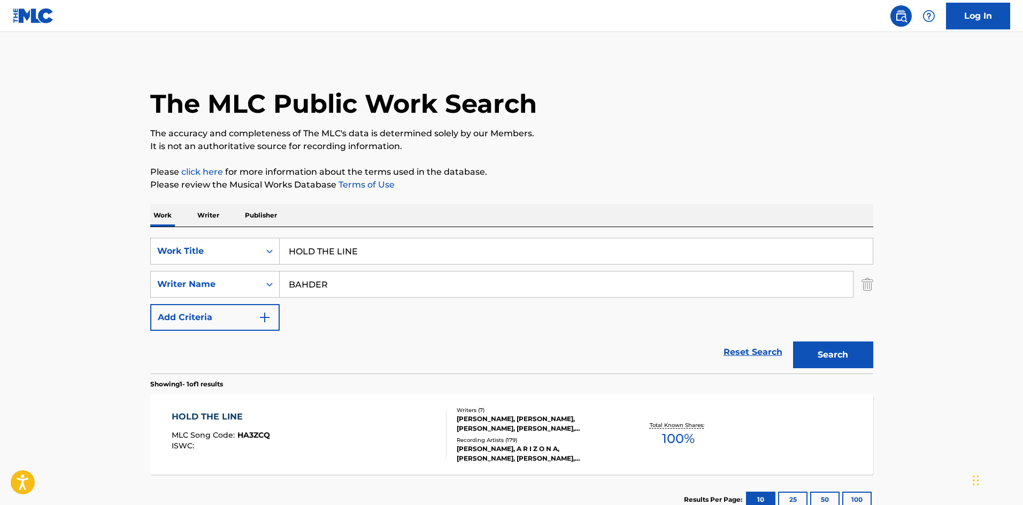
scroll to position [76, 0]
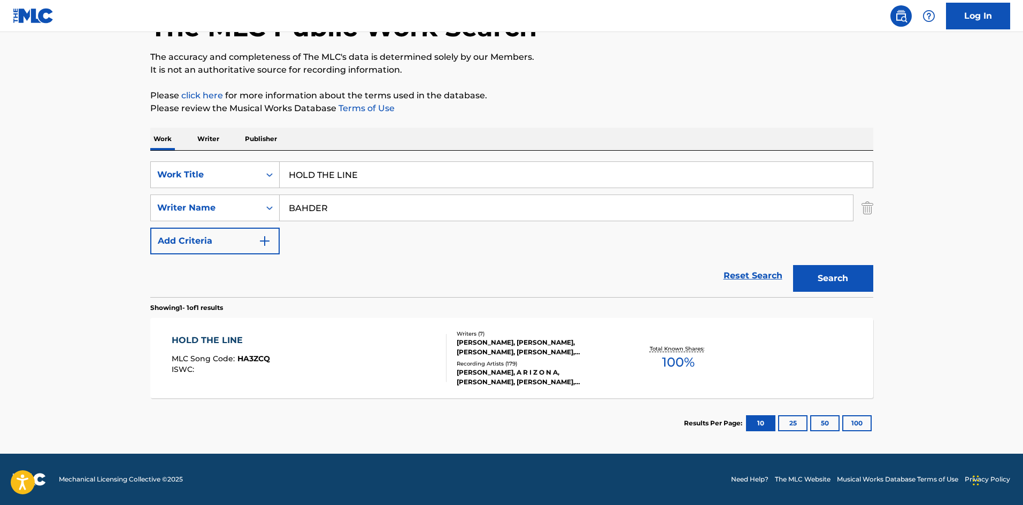
click at [227, 345] on div "HOLD THE LINE" at bounding box center [221, 340] width 98 height 13
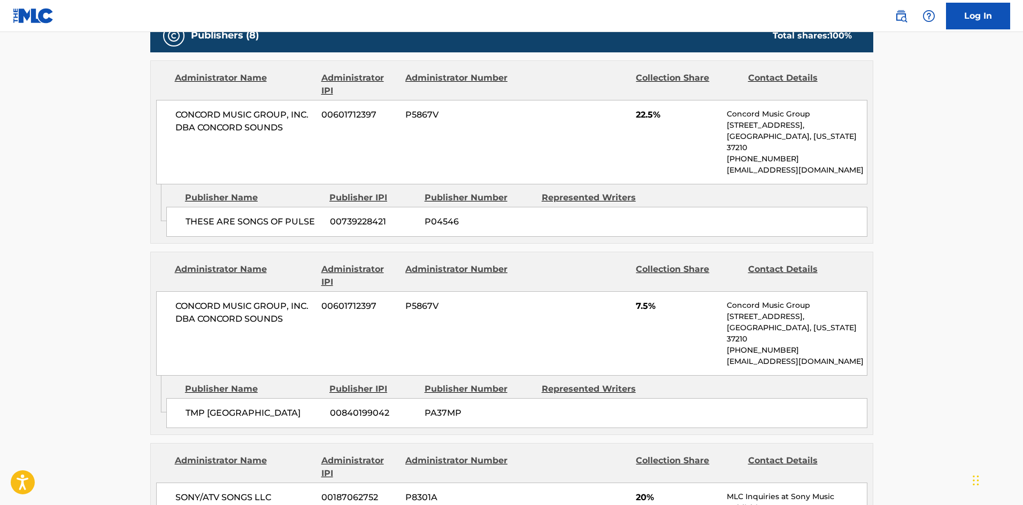
scroll to position [642, 0]
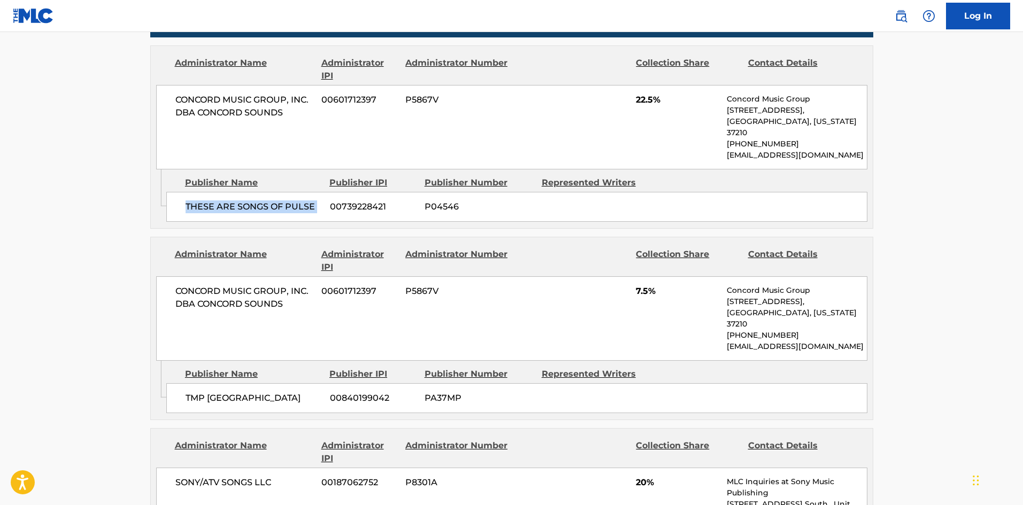
drag, startPoint x: 181, startPoint y: 195, endPoint x: 332, endPoint y: 193, distance: 150.3
click at [332, 193] on div "THESE ARE SONGS OF PULSE 00739228421 P04546" at bounding box center [516, 207] width 701 height 30
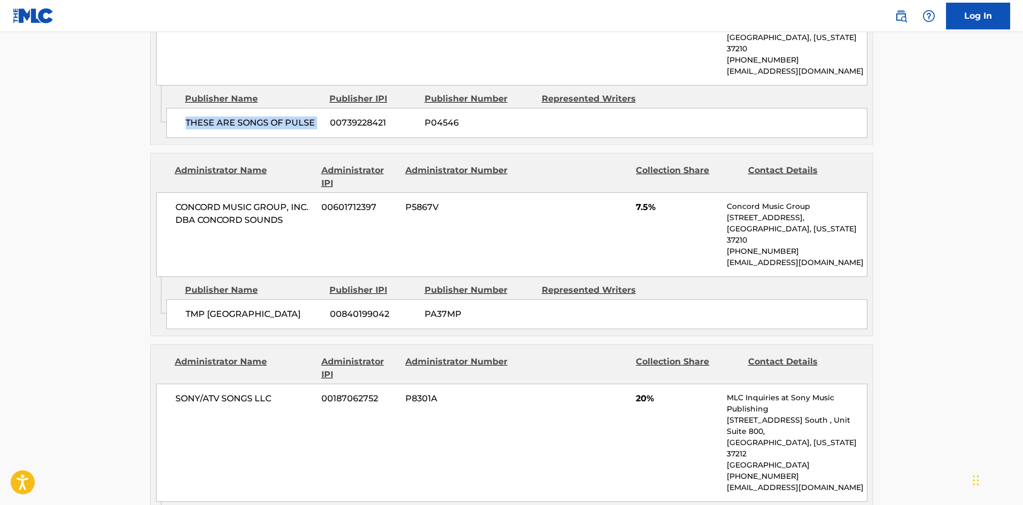
scroll to position [749, 0]
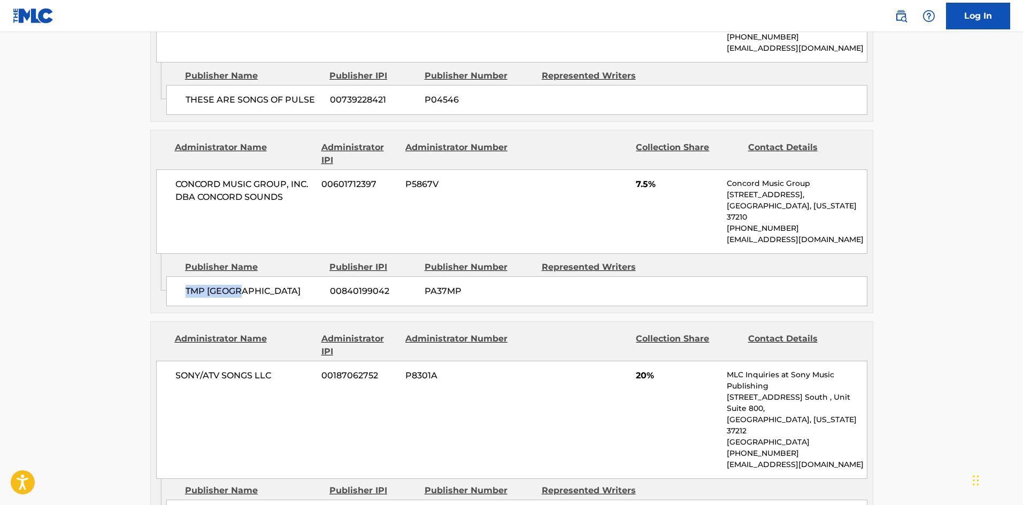
drag, startPoint x: 193, startPoint y: 270, endPoint x: 282, endPoint y: 270, distance: 89.3
click at [282, 277] on div "TMP LONDON 00840199042 PA37MP" at bounding box center [516, 292] width 701 height 30
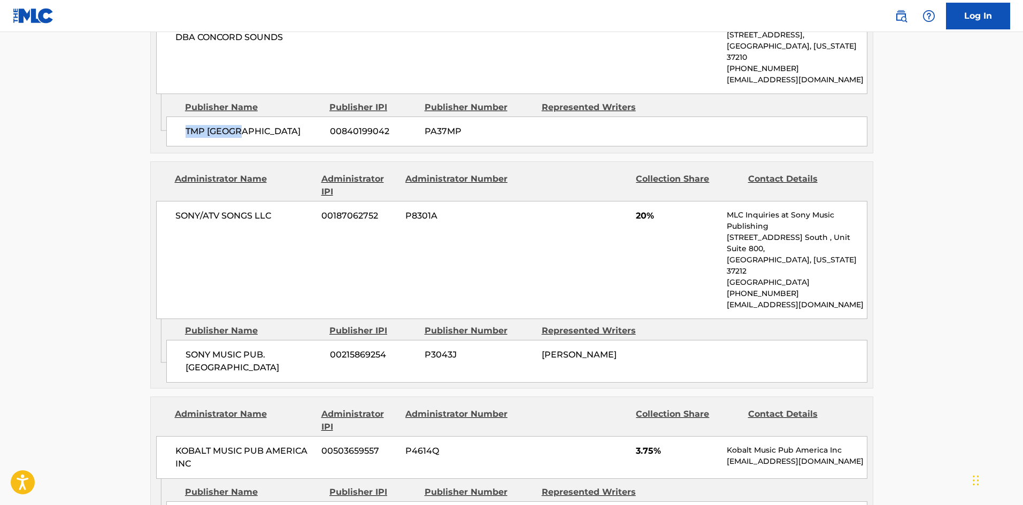
scroll to position [909, 0]
drag, startPoint x: 182, startPoint y: 309, endPoint x: 271, endPoint y: 320, distance: 89.4
click at [271, 340] on div "SONY MUSIC PUB. SCANDINAVIA 00215869254 P3043J LUCAS VON BAHDER" at bounding box center [516, 361] width 701 height 43
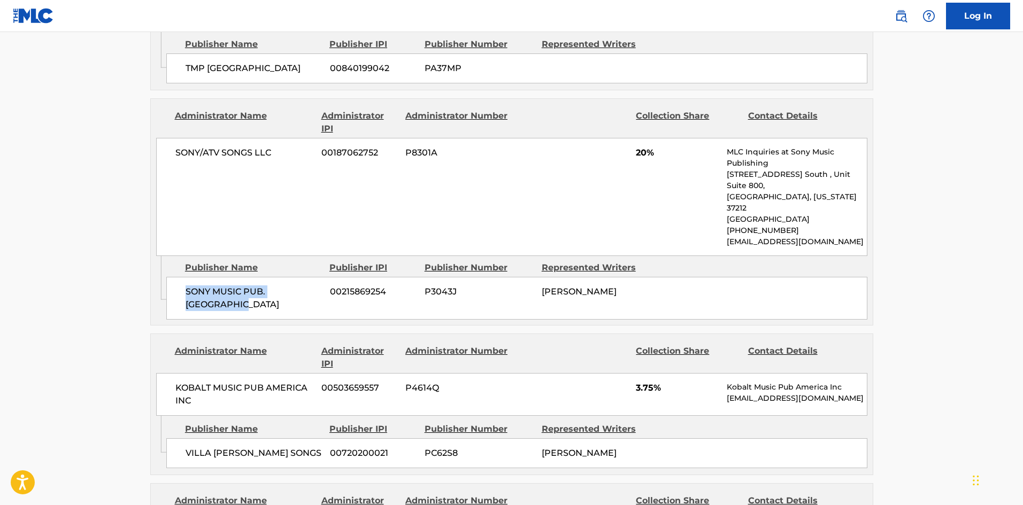
scroll to position [963, 0]
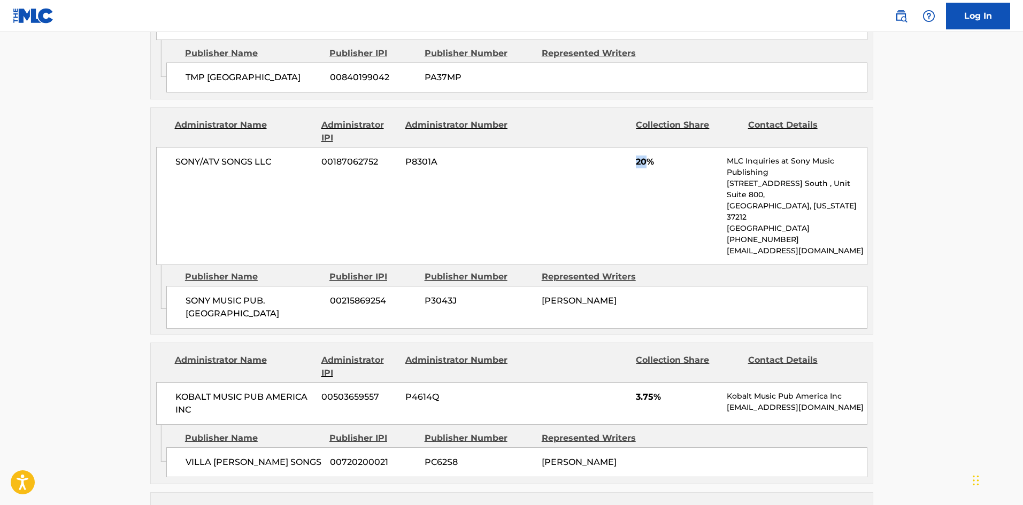
drag, startPoint x: 637, startPoint y: 135, endPoint x: 645, endPoint y: 139, distance: 9.3
click at [645, 156] on span "20%" at bounding box center [677, 162] width 83 height 13
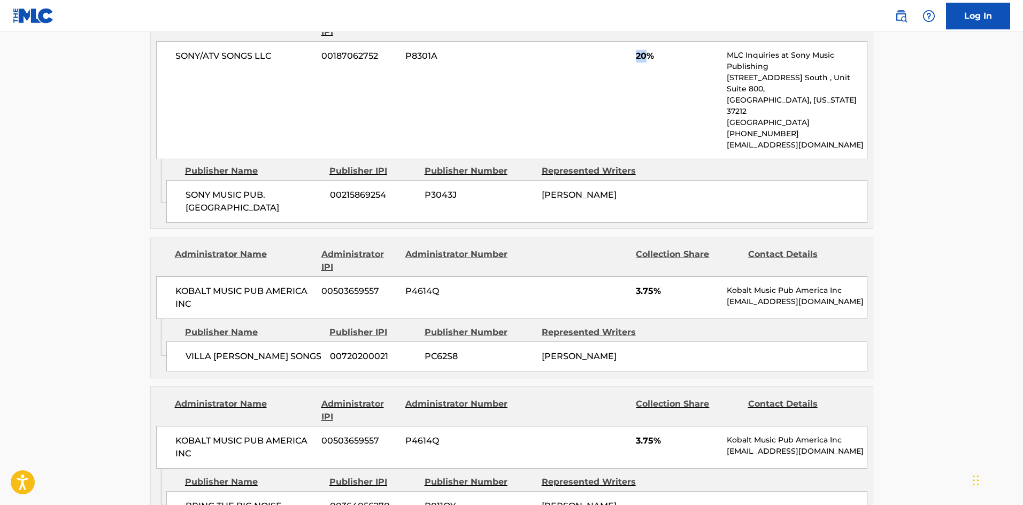
scroll to position [1070, 0]
drag, startPoint x: 186, startPoint y: 310, endPoint x: 289, endPoint y: 302, distance: 103.5
click at [289, 341] on div "VILLA BIANCO SONGS 00720200021 PC62S8 PATRICK J BIANCO" at bounding box center [516, 356] width 701 height 30
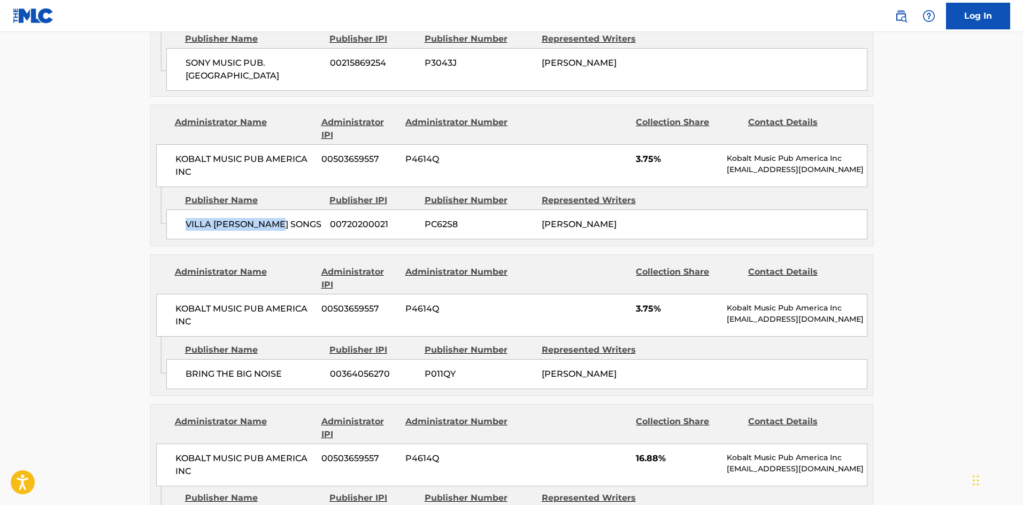
scroll to position [1284, 0]
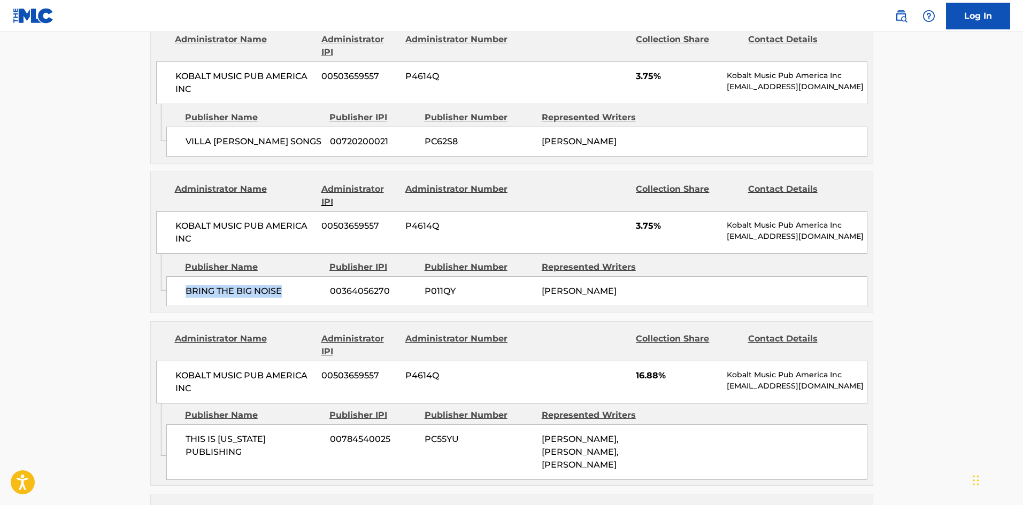
drag, startPoint x: 180, startPoint y: 245, endPoint x: 295, endPoint y: 241, distance: 114.5
click at [295, 277] on div "BRING THE BIG NOISE 00364056270 P011QY PATRICK J BIANCO" at bounding box center [516, 292] width 701 height 30
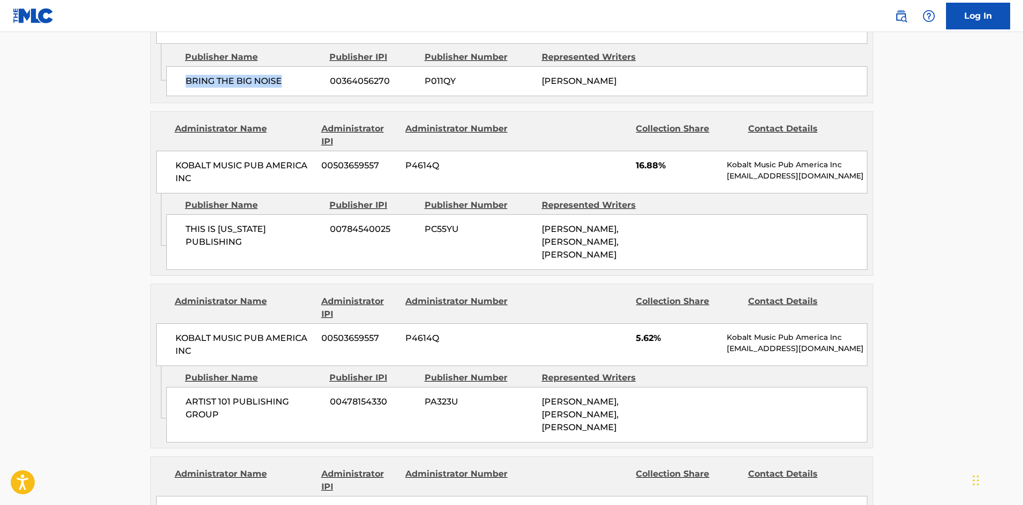
scroll to position [1498, 0]
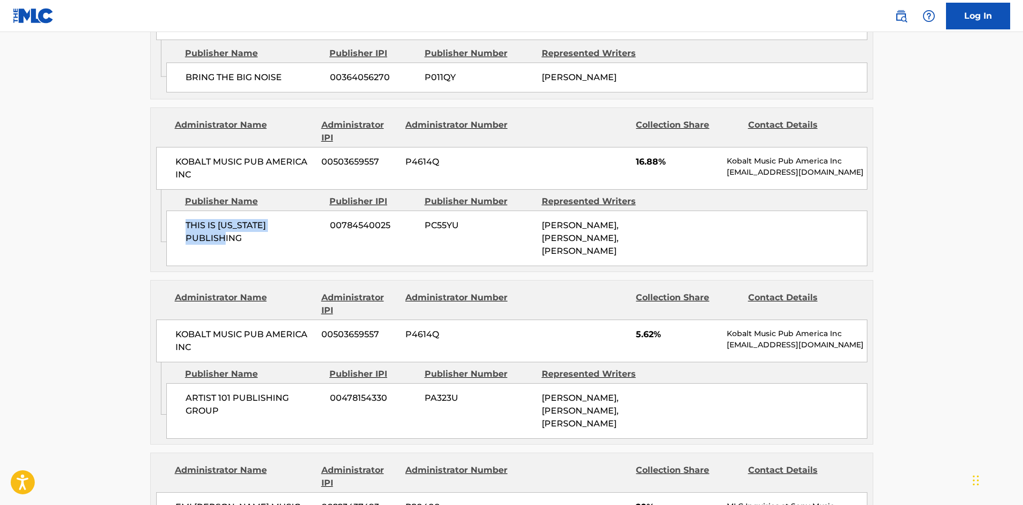
drag, startPoint x: 184, startPoint y: 182, endPoint x: 347, endPoint y: 28, distance: 224.0
click at [318, 211] on div "THIS IS ARIZONA PUBLISHING 00784540025 PC55YU NATHAN ESQUITE, ZACHARY HANNAH, D…" at bounding box center [516, 239] width 701 height 56
drag, startPoint x: 634, startPoint y: 116, endPoint x: 658, endPoint y: 116, distance: 24.6
click at [658, 147] on div "KOBALT MUSIC PUB AMERICA INC 00503659557 P4614Q 16.88% Kobalt Music Pub America…" at bounding box center [511, 168] width 711 height 43
drag, startPoint x: 185, startPoint y: 355, endPoint x: 237, endPoint y: 367, distance: 54.4
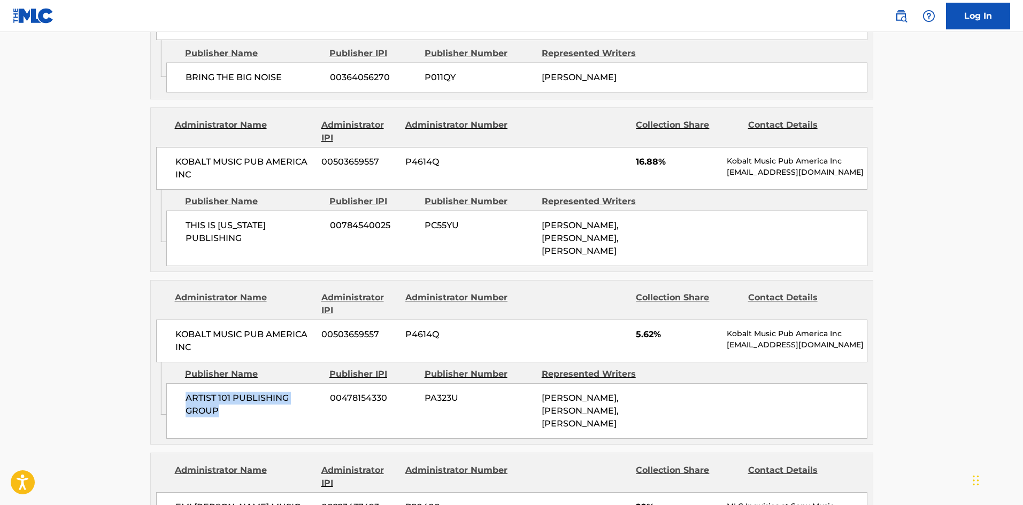
click at [237, 384] on div "ARTIST 101 PUBLISHING GROUP 00478154330 PA323U NATHAN ESQUITE, ZACHARY HANNAH, …" at bounding box center [516, 412] width 701 height 56
drag, startPoint x: 635, startPoint y: 291, endPoint x: 656, endPoint y: 286, distance: 21.9
click at [656, 320] on div "KOBALT MUSIC PUB AMERICA INC 00503659557 P4614Q 5.62% Kobalt Music Pub America …" at bounding box center [511, 341] width 711 height 43
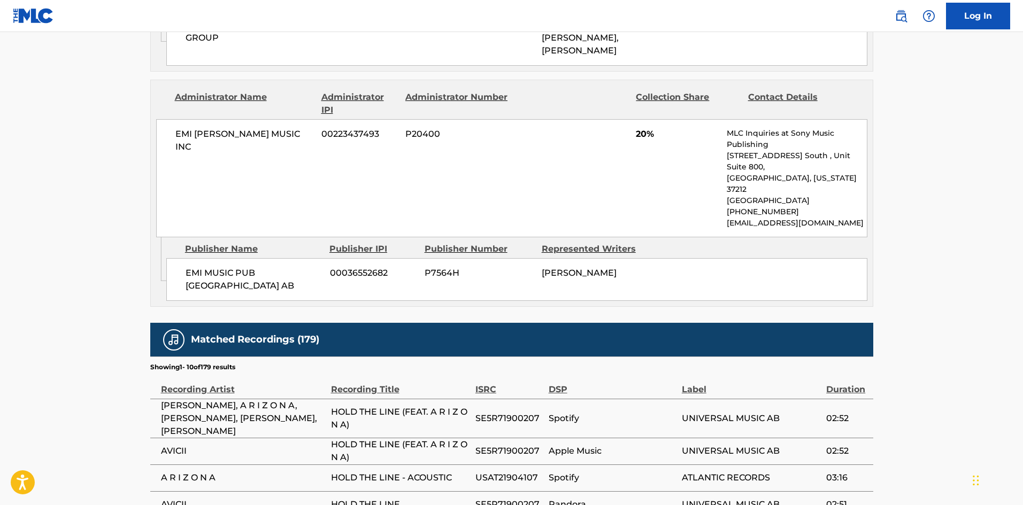
scroll to position [1872, 0]
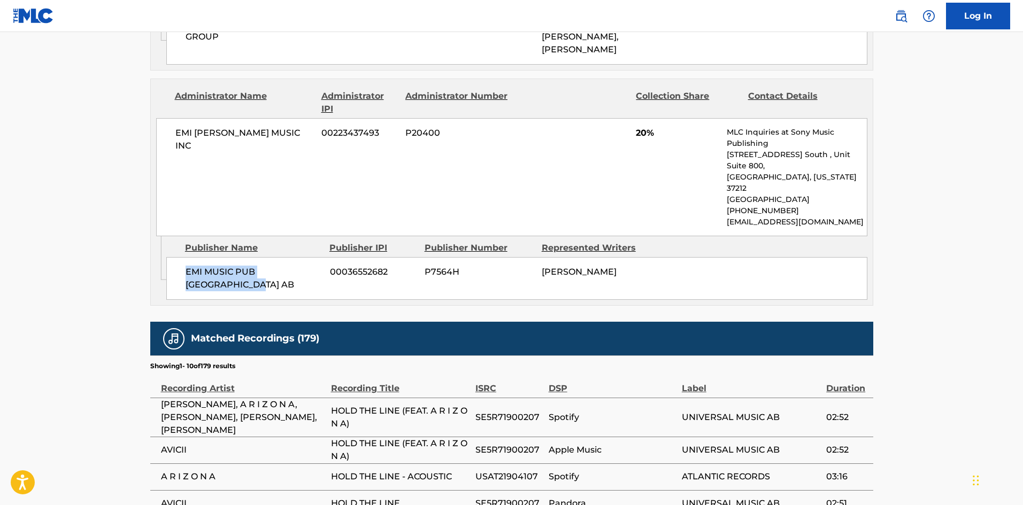
drag, startPoint x: 185, startPoint y: 205, endPoint x: 226, endPoint y: 216, distance: 42.2
click at [226, 266] on span "EMI MUSIC PUB SCANDINAVIA AB" at bounding box center [254, 279] width 136 height 26
drag, startPoint x: 636, startPoint y: 85, endPoint x: 647, endPoint y: 87, distance: 11.5
click at [647, 127] on span "20%" at bounding box center [677, 133] width 83 height 13
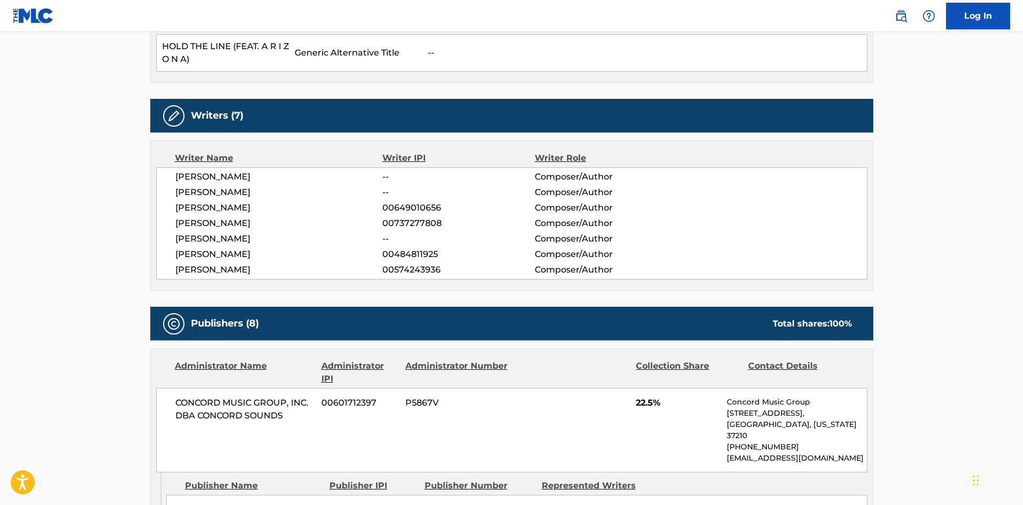
scroll to position [588, 0]
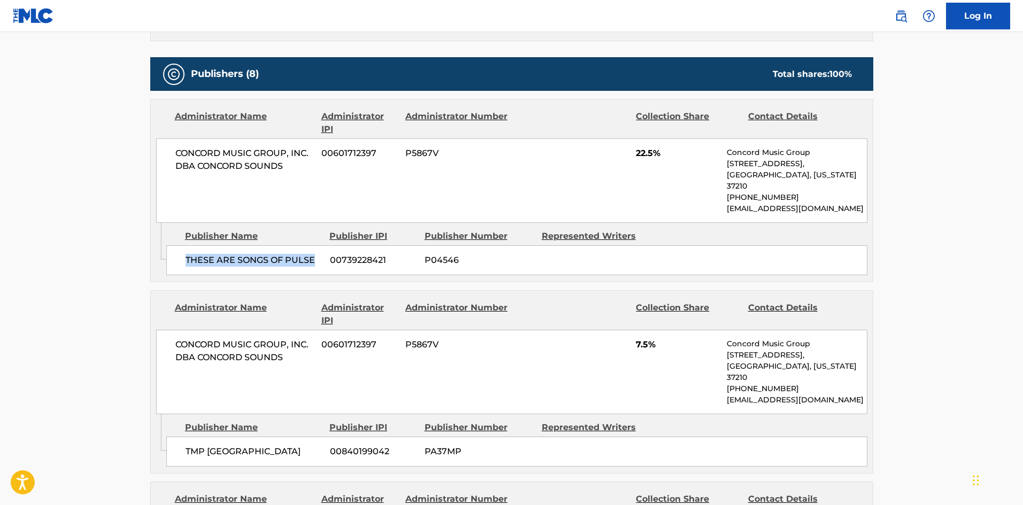
drag, startPoint x: 250, startPoint y: 254, endPoint x: 312, endPoint y: 270, distance: 63.6
click at [312, 270] on div "Admin Original Publisher Connecting Line Publisher Name Publisher IPI Publisher…" at bounding box center [512, 252] width 722 height 59
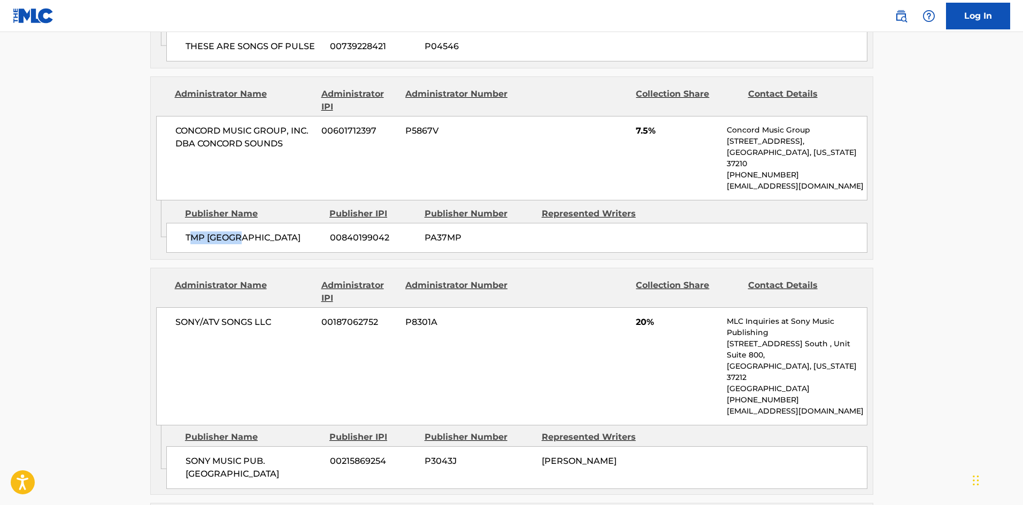
drag, startPoint x: 191, startPoint y: 217, endPoint x: 267, endPoint y: 229, distance: 76.4
click at [267, 229] on div "TMP LONDON 00840199042 PA37MP" at bounding box center [516, 238] width 701 height 30
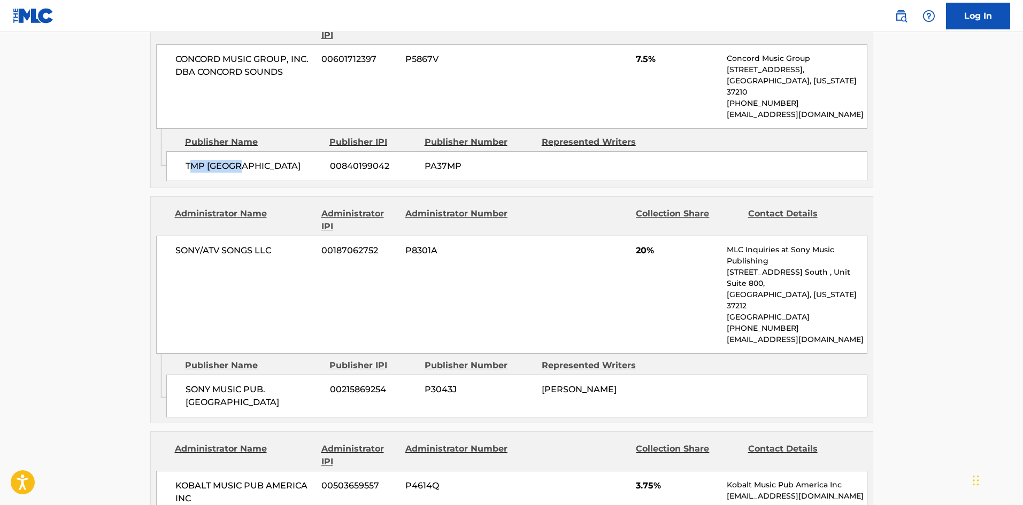
scroll to position [1016, 0]
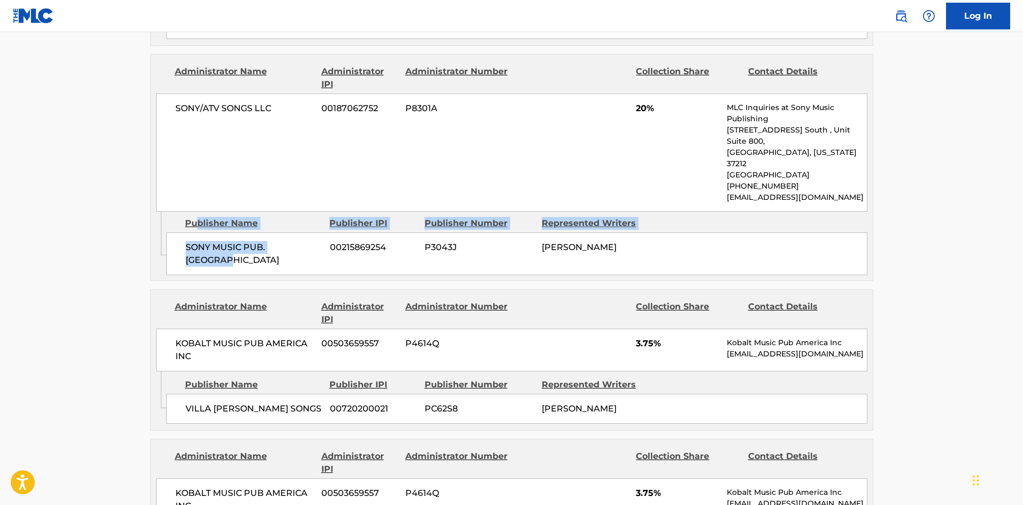
drag, startPoint x: 202, startPoint y: 183, endPoint x: 234, endPoint y: 224, distance: 52.1
click at [235, 217] on div "Publisher Name Publisher IPI Publisher Number Represented Writers SONY MUSIC PU…" at bounding box center [519, 244] width 707 height 64
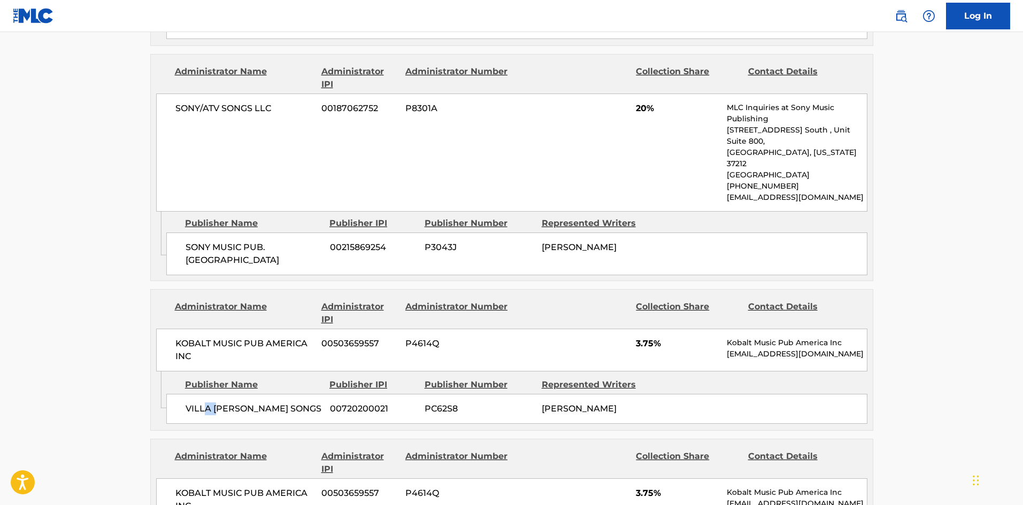
drag, startPoint x: 202, startPoint y: 363, endPoint x: 255, endPoint y: 355, distance: 53.0
click at [244, 403] on span "VILLA BIANCO SONGS" at bounding box center [254, 409] width 136 height 13
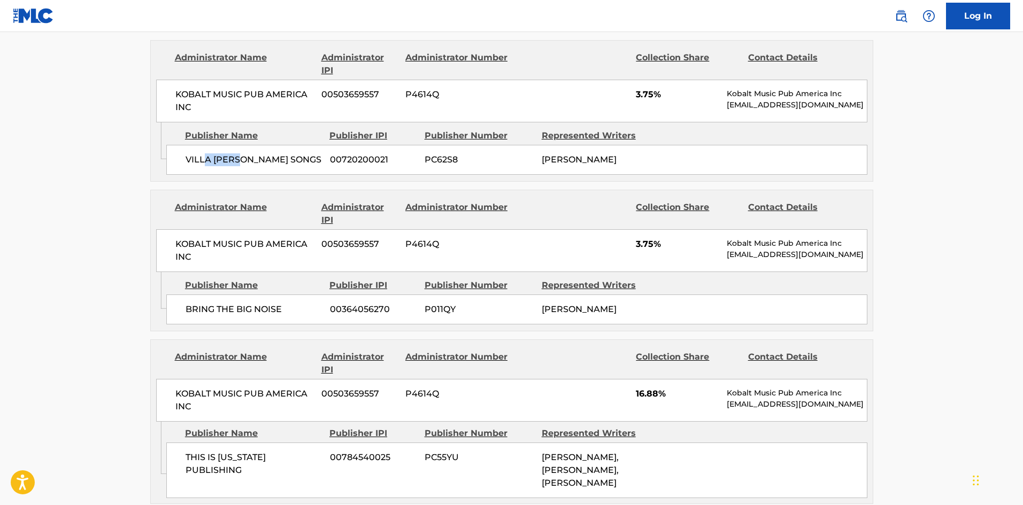
scroll to position [1284, 0]
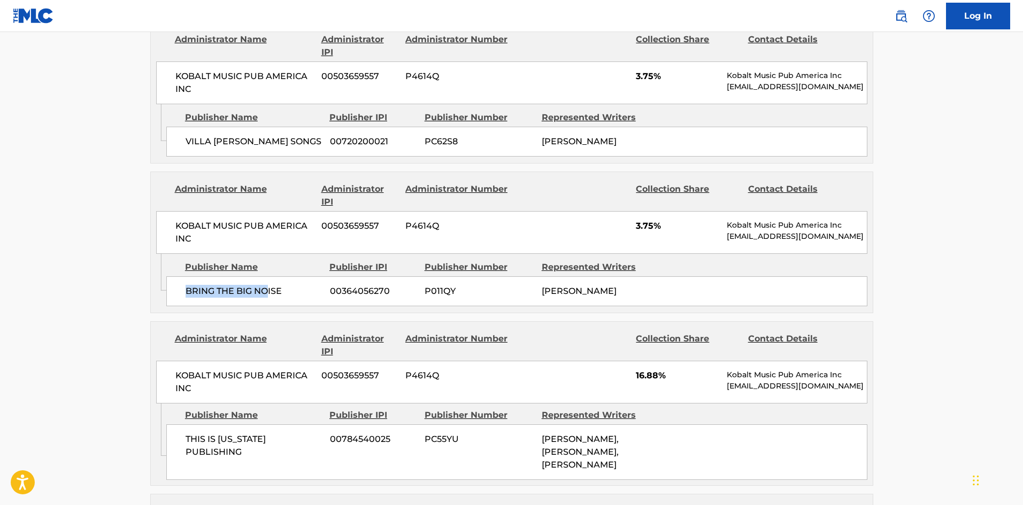
drag, startPoint x: 181, startPoint y: 240, endPoint x: 267, endPoint y: 249, distance: 87.2
click at [267, 277] on div "BRING THE BIG NOISE 00364056270 P011QY PATRICK J BIANCO" at bounding box center [516, 292] width 701 height 30
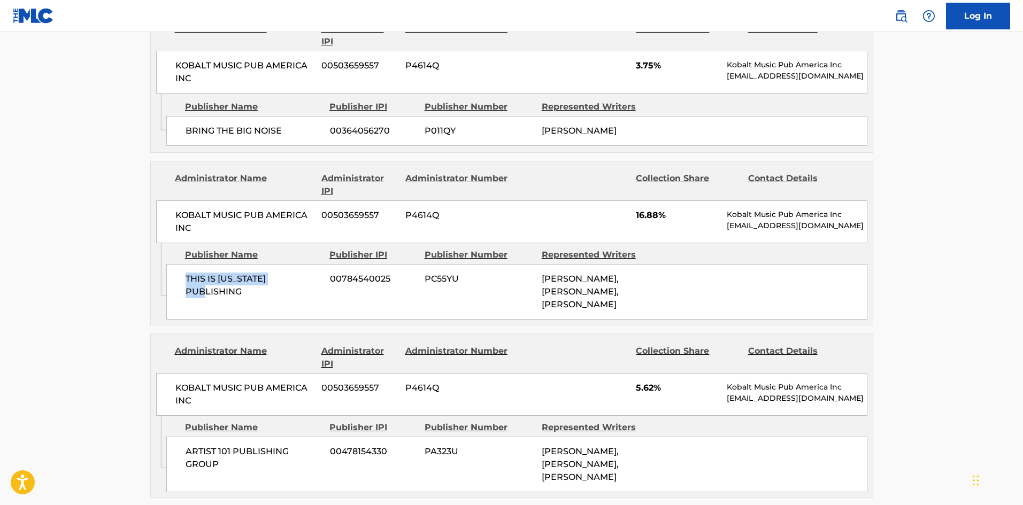
drag, startPoint x: 171, startPoint y: 230, endPoint x: 293, endPoint y: 246, distance: 122.4
click at [293, 264] on div "THIS IS ARIZONA PUBLISHING 00784540025 PC55YU NATHAN ESQUITE, ZACHARY HANNAH, D…" at bounding box center [516, 292] width 701 height 56
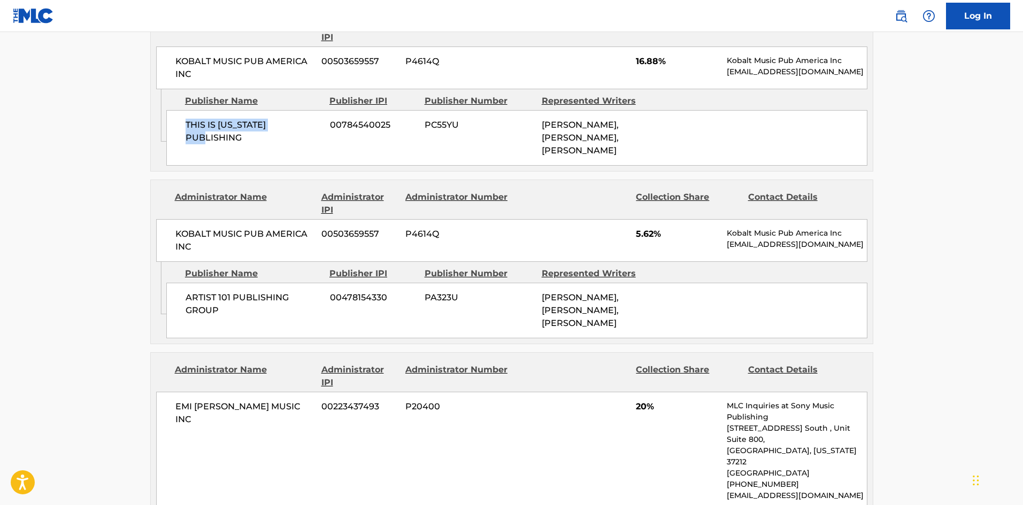
scroll to position [1605, 0]
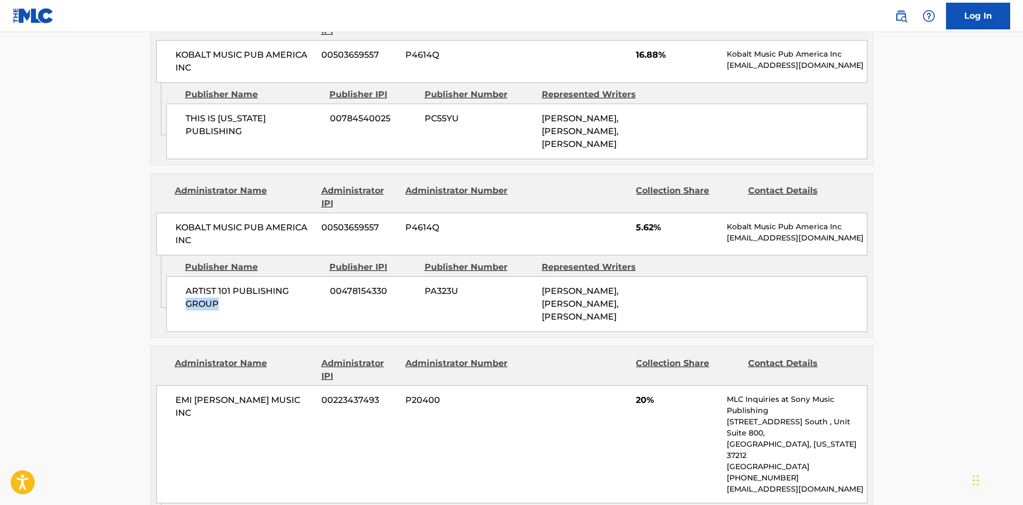
drag, startPoint x: 188, startPoint y: 254, endPoint x: 242, endPoint y: 287, distance: 62.9
click at [242, 284] on div "ARTIST 101 PUBLISHING GROUP 00478154330 PA323U NATHAN ESQUITE, ZACHARY HANNAH, …" at bounding box center [516, 305] width 701 height 56
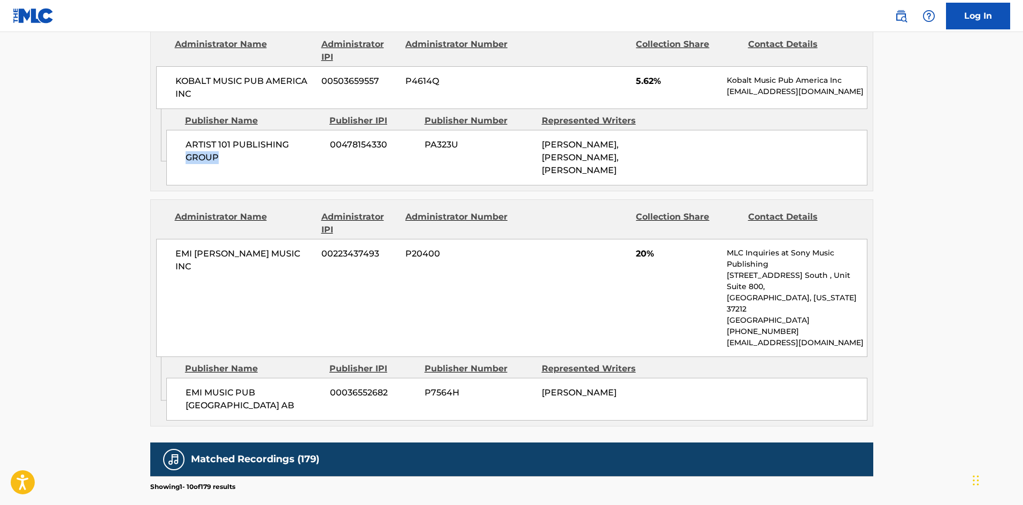
scroll to position [1765, 0]
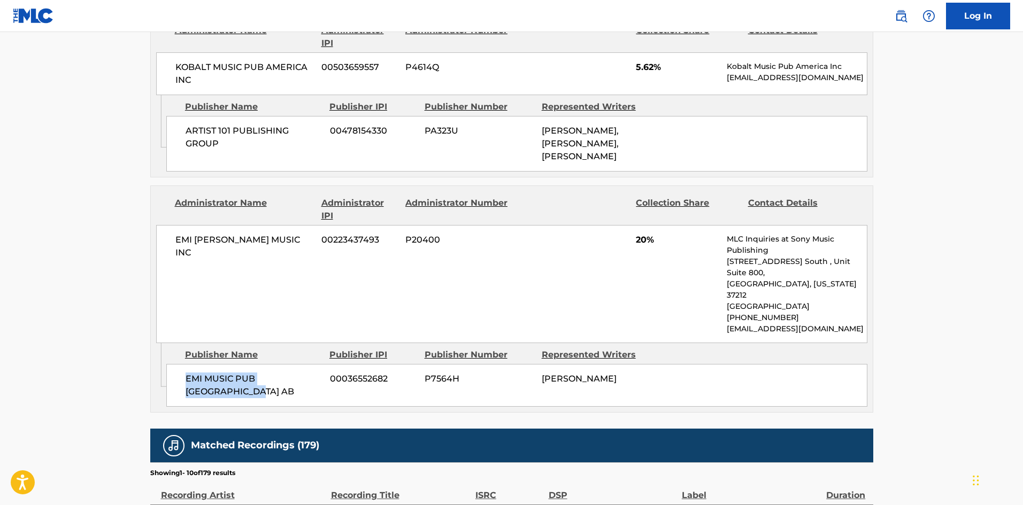
drag, startPoint x: 182, startPoint y: 316, endPoint x: 233, endPoint y: 328, distance: 52.8
click at [233, 364] on div "EMI MUSIC PUB SCANDINAVIA AB 00036552682 P7564H TIM BERGLING" at bounding box center [516, 385] width 701 height 43
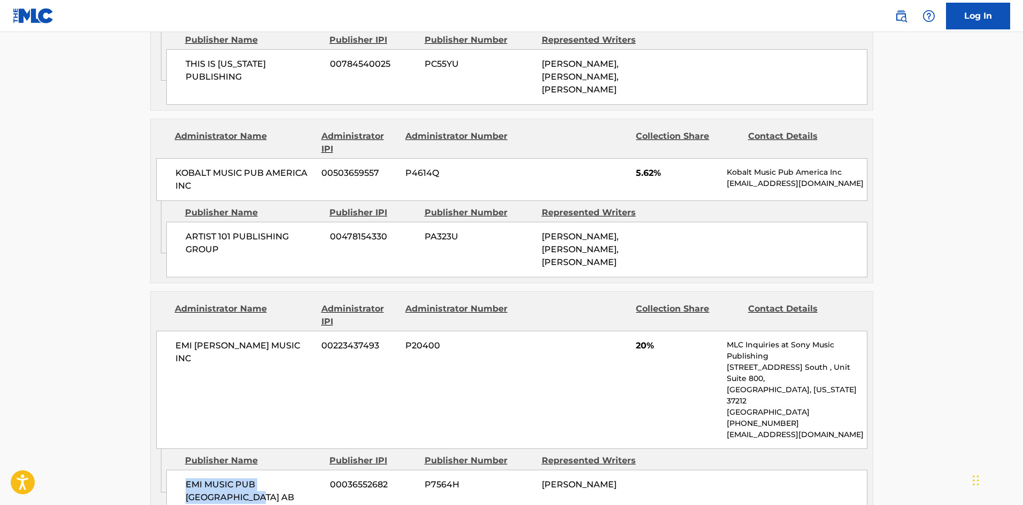
scroll to position [1658, 0]
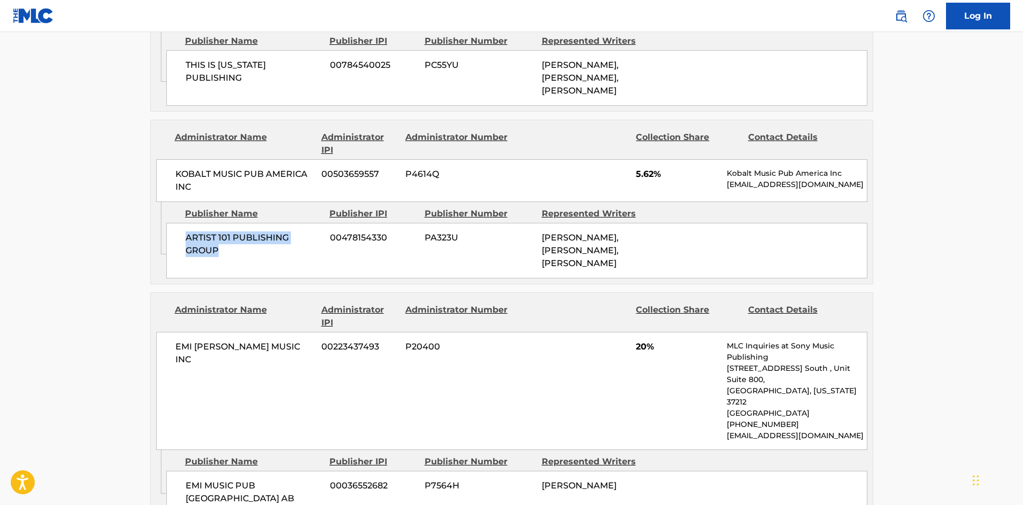
drag, startPoint x: 185, startPoint y: 186, endPoint x: 242, endPoint y: 212, distance: 62.7
click at [242, 223] on div "ARTIST 101 PUBLISHING GROUP 00478154330 PA323U NATHAN ESQUITE, ZACHARY HANNAH, …" at bounding box center [516, 251] width 701 height 56
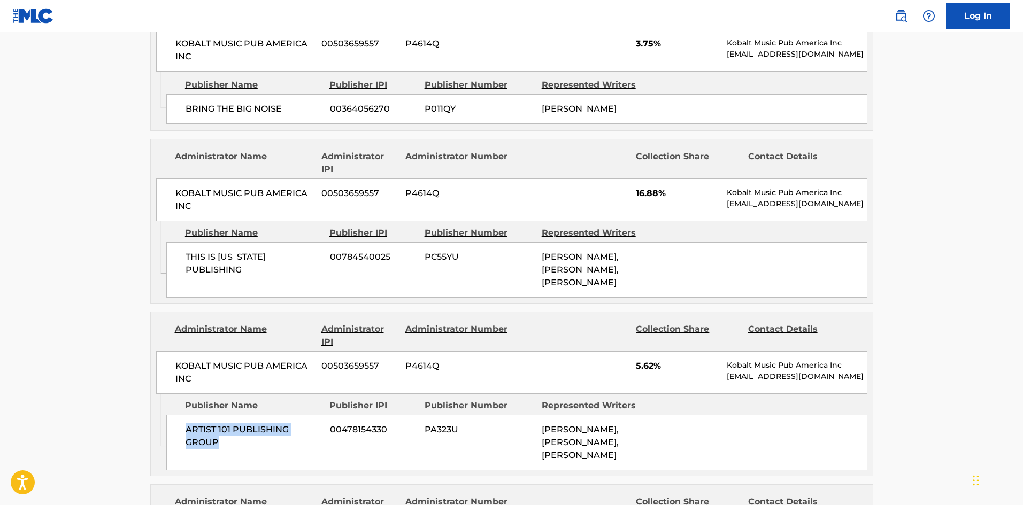
scroll to position [1444, 0]
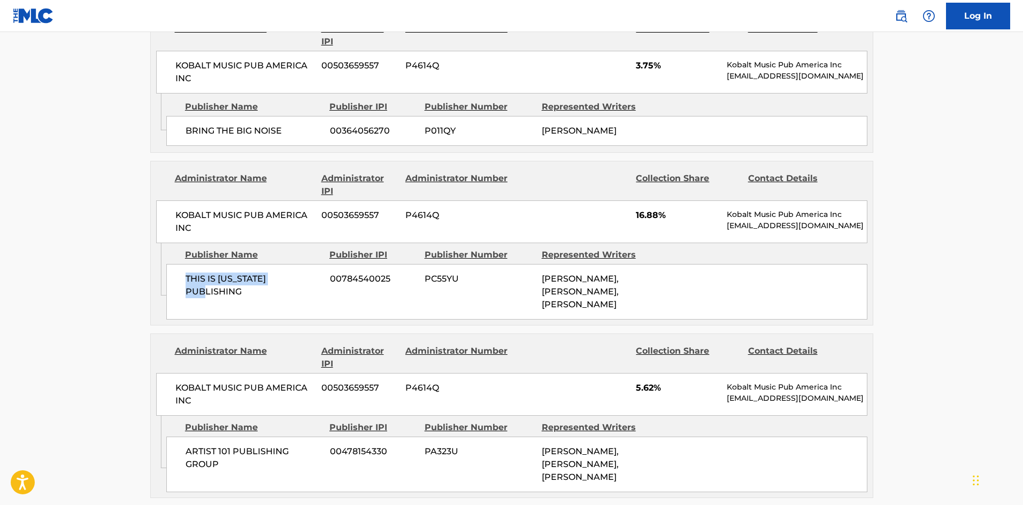
drag, startPoint x: 186, startPoint y: 231, endPoint x: 296, endPoint y: 239, distance: 110.5
click at [296, 273] on span "THIS IS ARIZONA PUBLISHING" at bounding box center [254, 286] width 136 height 26
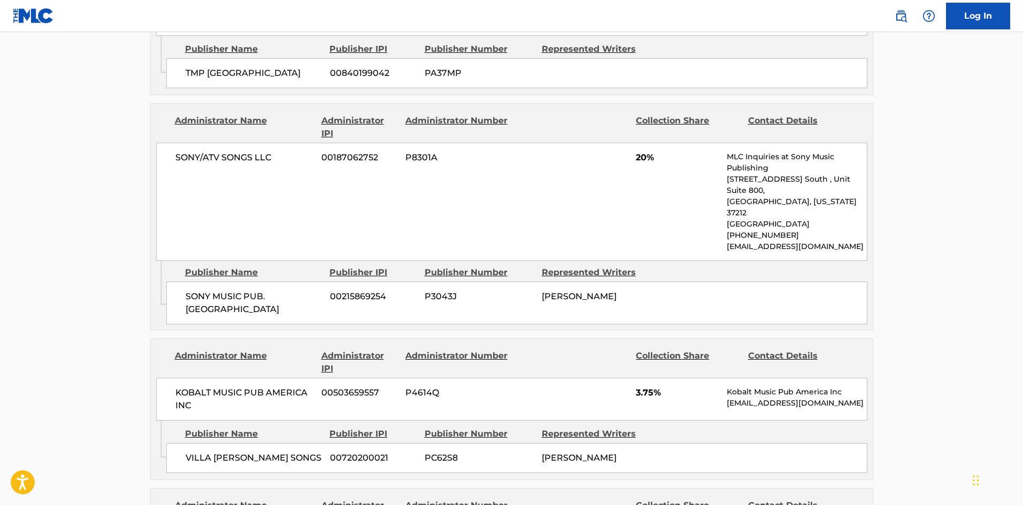
scroll to position [909, 0]
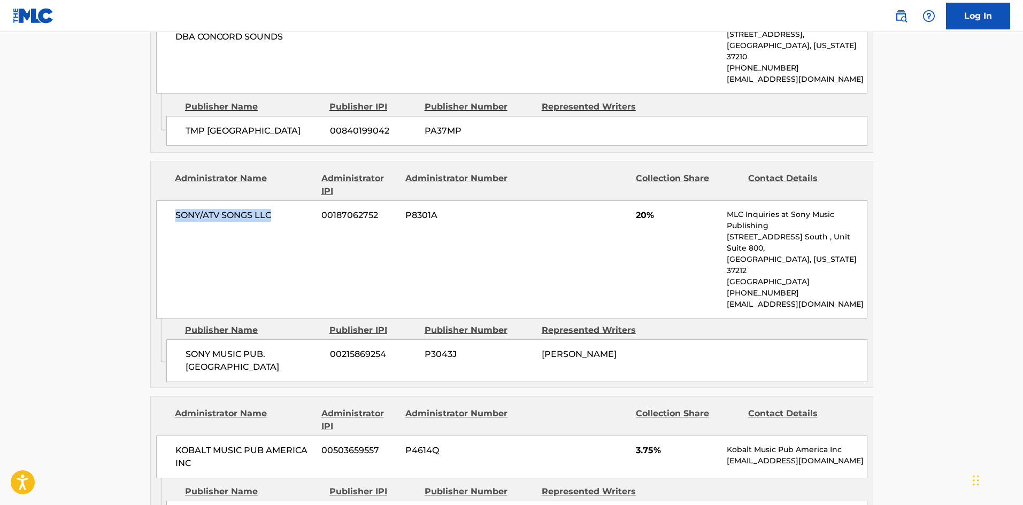
drag, startPoint x: 174, startPoint y: 195, endPoint x: 278, endPoint y: 208, distance: 104.1
click at [278, 208] on div "SONY/ATV SONGS LLC 00187062752 P8301A 20% MLC Inquiries at Sony Music Publishin…" at bounding box center [511, 260] width 711 height 118
